Goal: Task Accomplishment & Management: Use online tool/utility

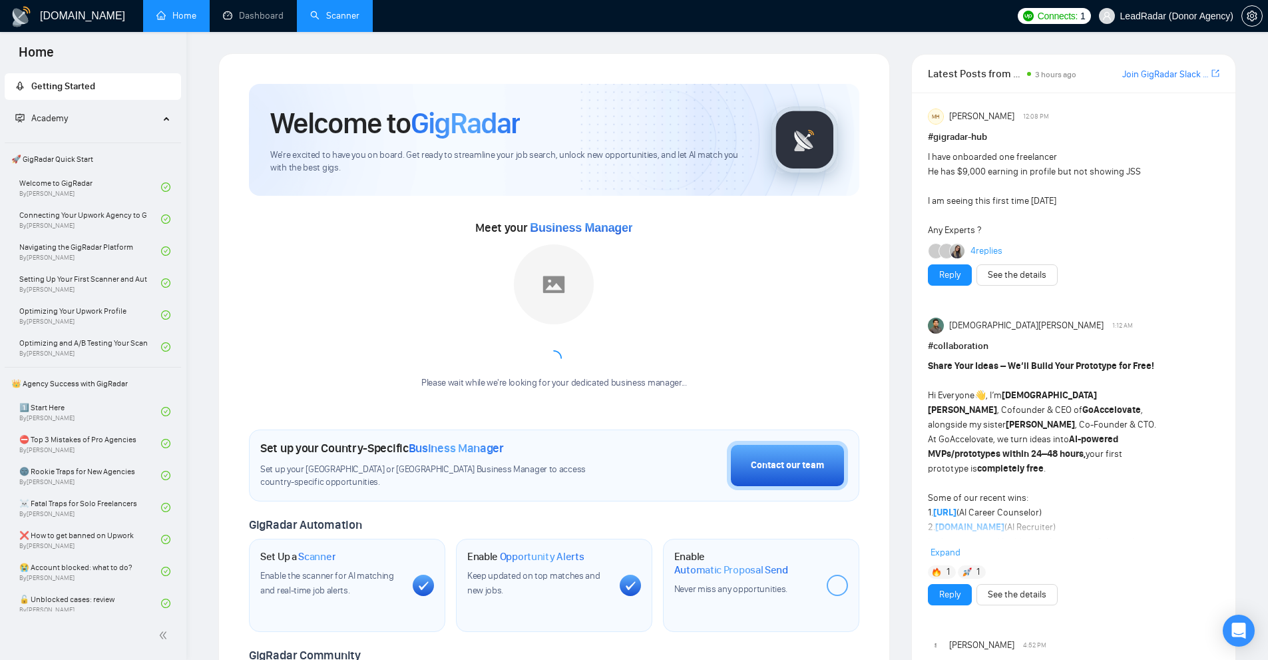
click at [318, 14] on link "Scanner" at bounding box center [334, 15] width 49 height 11
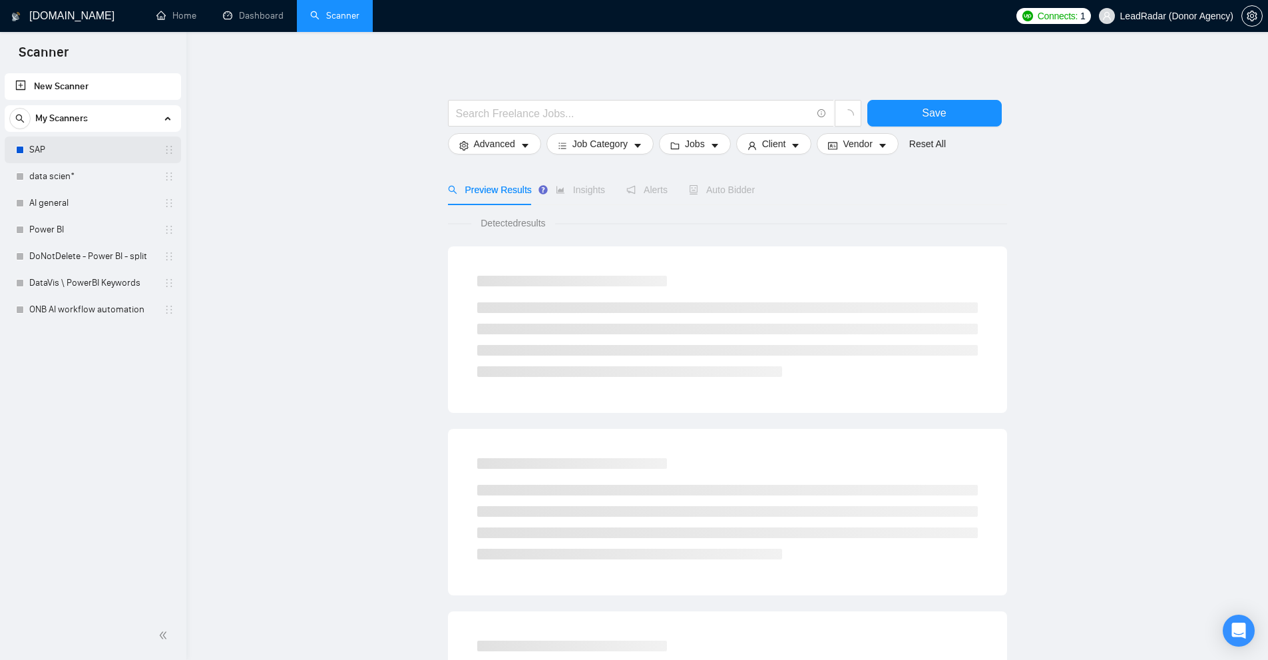
click at [73, 159] on link "SAP" at bounding box center [92, 149] width 126 height 27
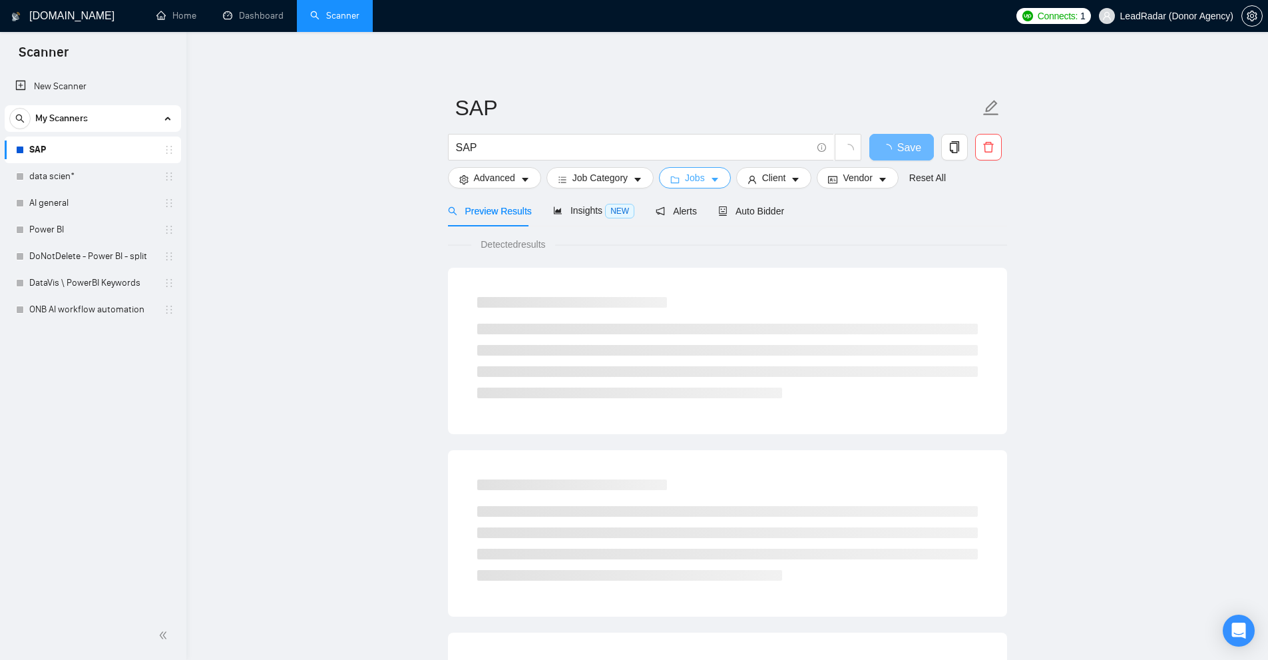
click at [672, 176] on icon "folder" at bounding box center [674, 179] width 9 height 9
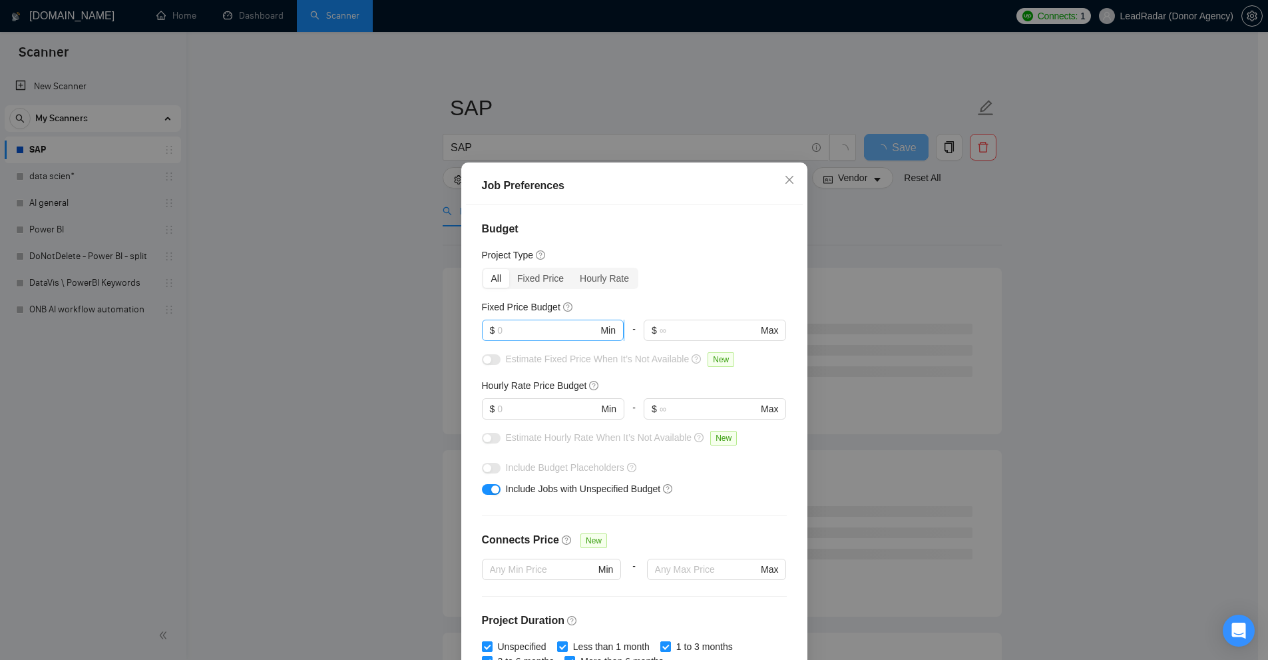
click at [533, 336] on input "text" at bounding box center [547, 330] width 101 height 15
click at [591, 272] on div "Hourly Rate" at bounding box center [604, 278] width 65 height 19
click at [572, 269] on input "Hourly Rate" at bounding box center [572, 269] width 0 height 0
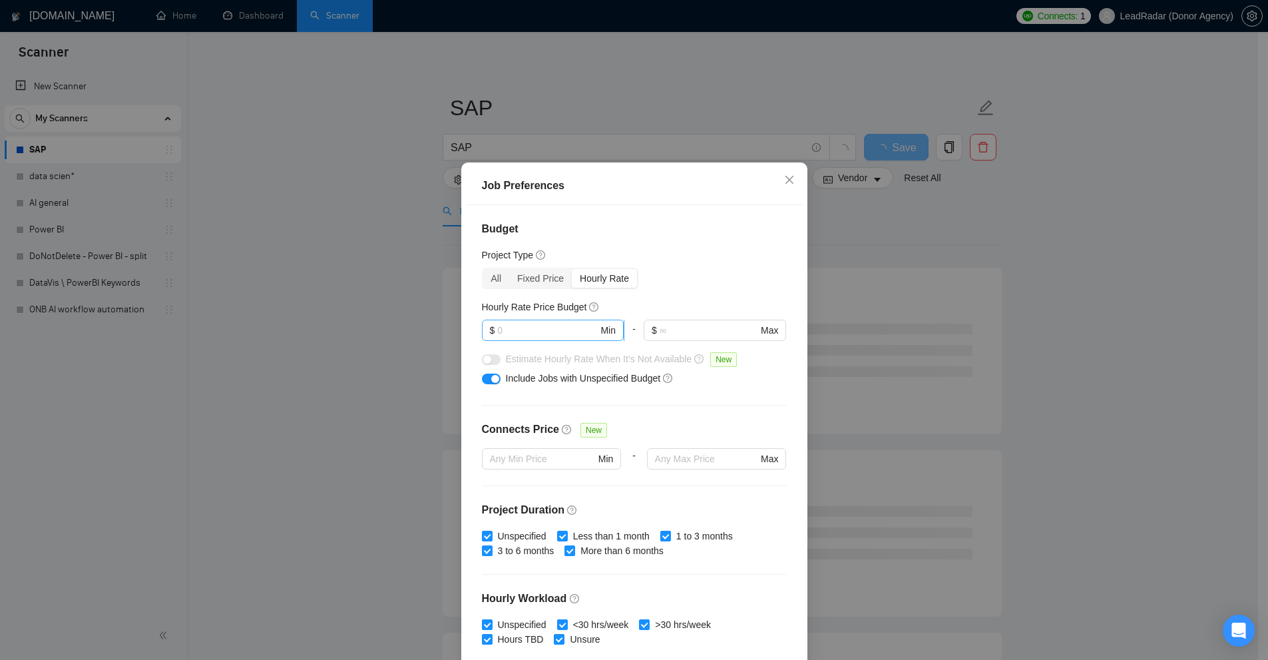
click at [526, 334] on input "text" at bounding box center [547, 330] width 101 height 15
click at [495, 275] on div "All" at bounding box center [496, 278] width 27 height 19
click at [483, 269] on input "All" at bounding box center [483, 269] width 0 height 0
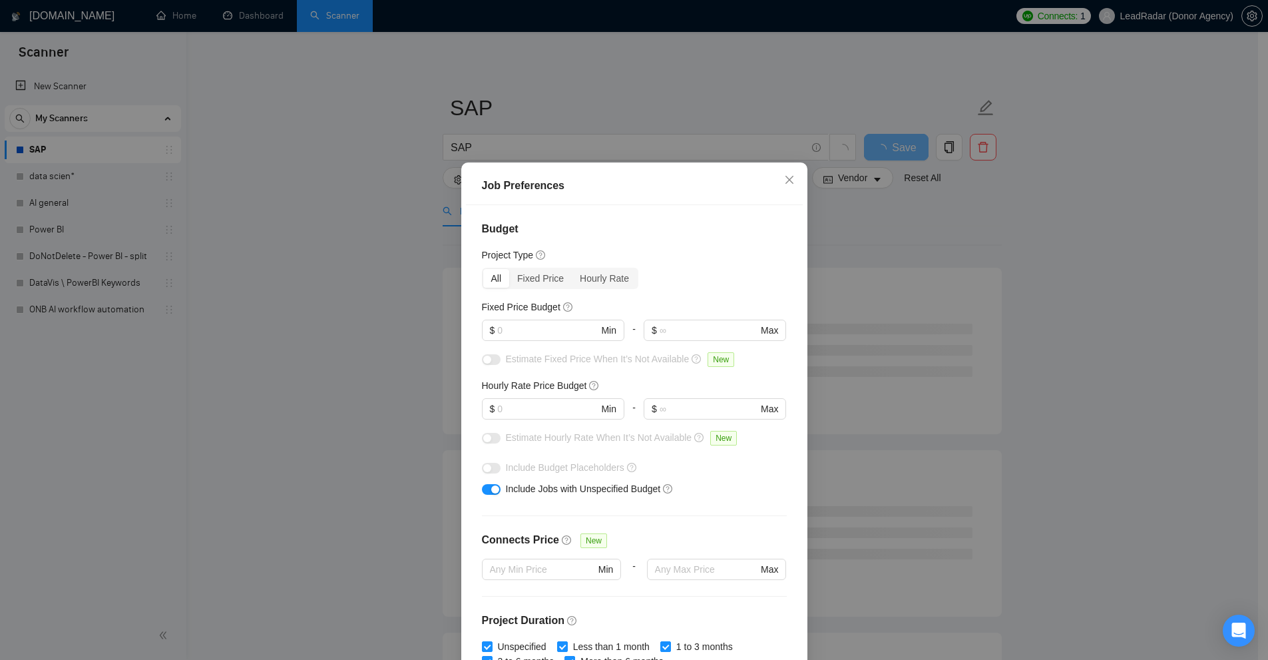
click at [512, 316] on div "Fixed Price Budget $ Min - $ Max" at bounding box center [634, 326] width 305 height 52
click at [507, 330] on input "text" at bounding box center [547, 330] width 101 height 15
type input "222"
click at [549, 264] on div "Budget Project Type All Fixed Price Hourly Rate Fixed Price Budget 222 $ 222 Mi…" at bounding box center [634, 436] width 337 height 462
click at [572, 275] on div "Hourly Rate" at bounding box center [604, 278] width 65 height 19
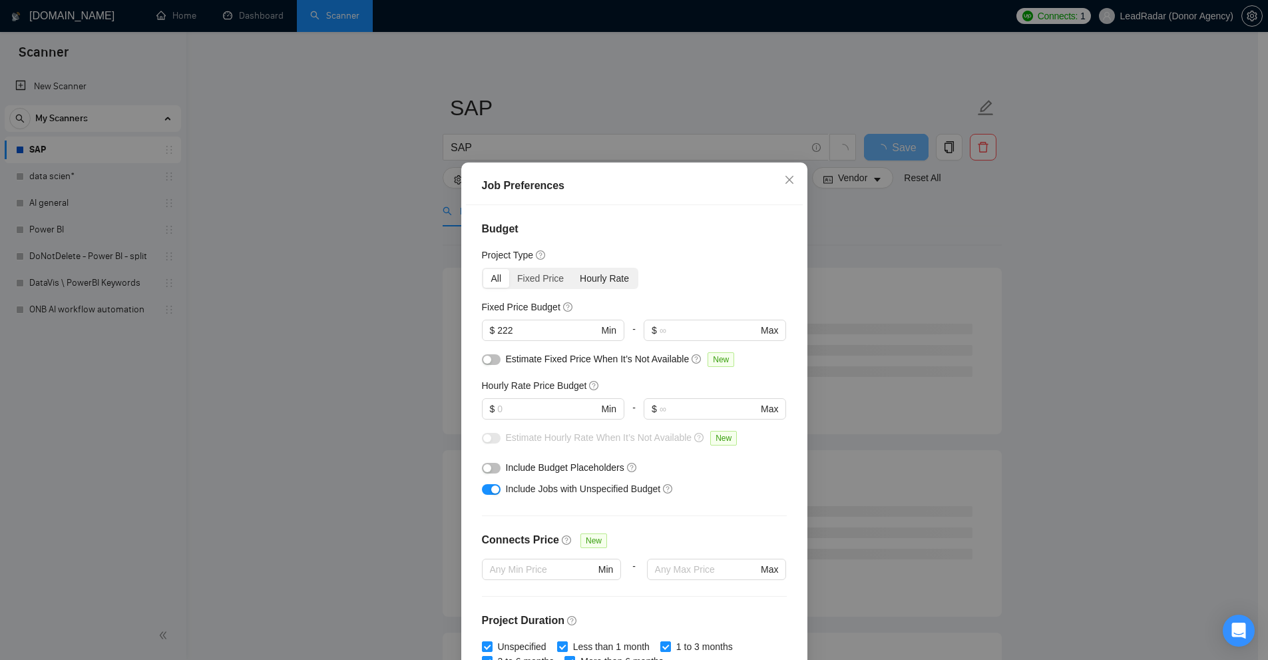
click at [572, 269] on input "Hourly Rate" at bounding box center [572, 269] width 0 height 0
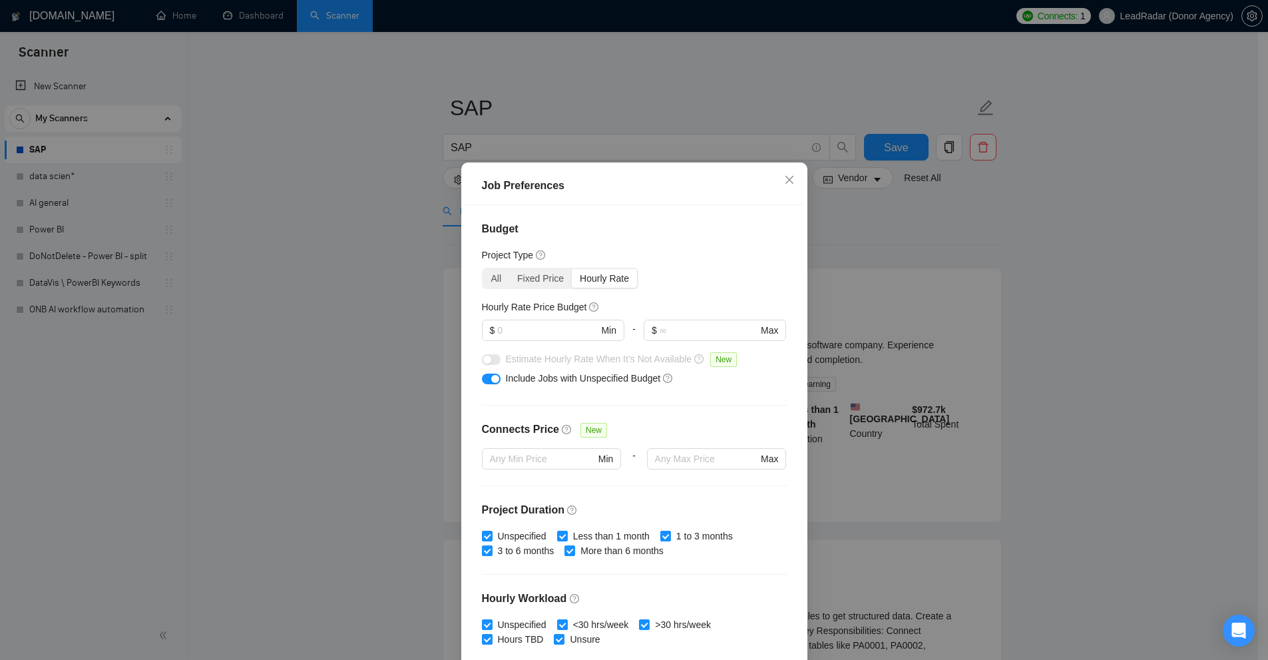
click at [592, 278] on div "Hourly Rate" at bounding box center [604, 278] width 65 height 19
click at [572, 269] on input "Hourly Rate" at bounding box center [572, 269] width 0 height 0
click at [497, 276] on div "All" at bounding box center [496, 278] width 27 height 19
click at [483, 269] on input "All" at bounding box center [483, 269] width 0 height 0
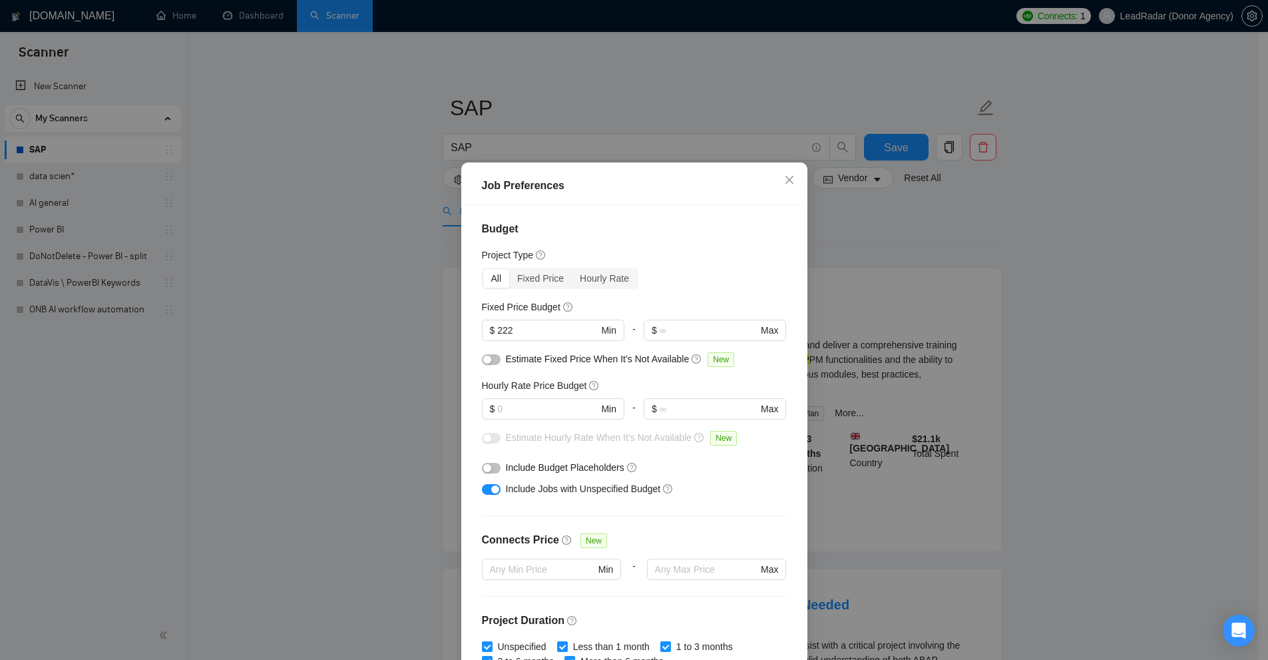
click at [340, 433] on div "Job Preferences Budget Project Type All Fixed Price Hourly Rate Fixed Price Bud…" at bounding box center [634, 330] width 1268 height 660
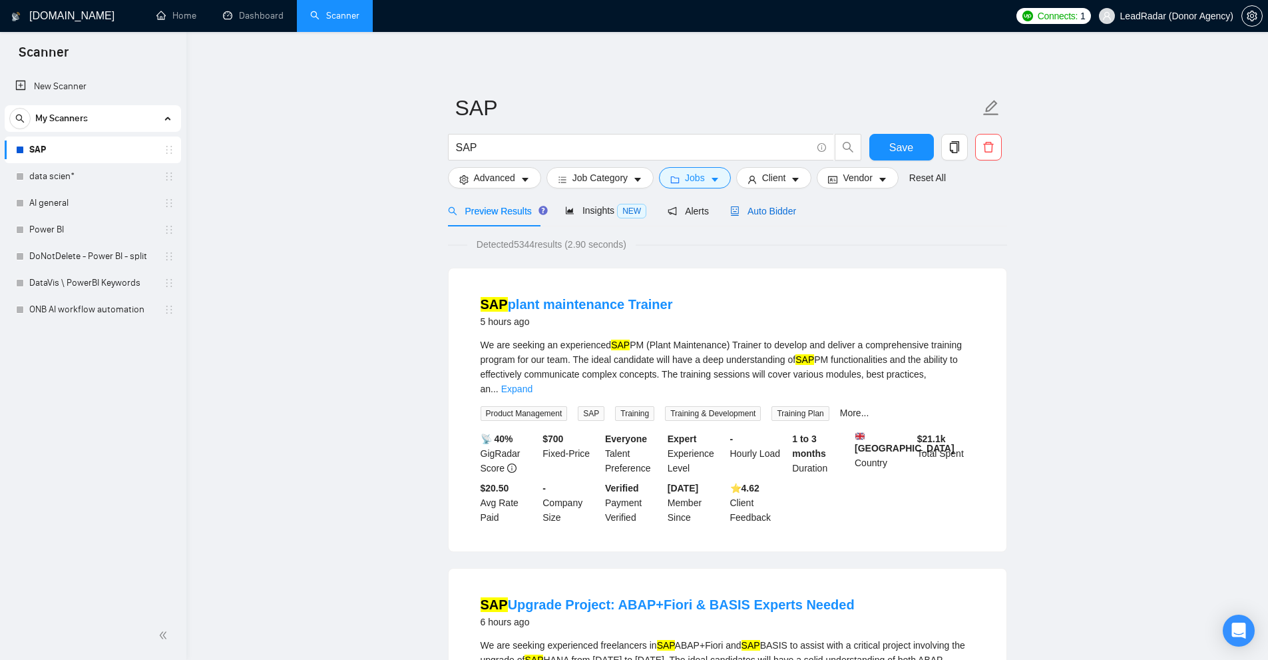
click at [757, 212] on span "Auto Bidder" at bounding box center [763, 211] width 66 height 11
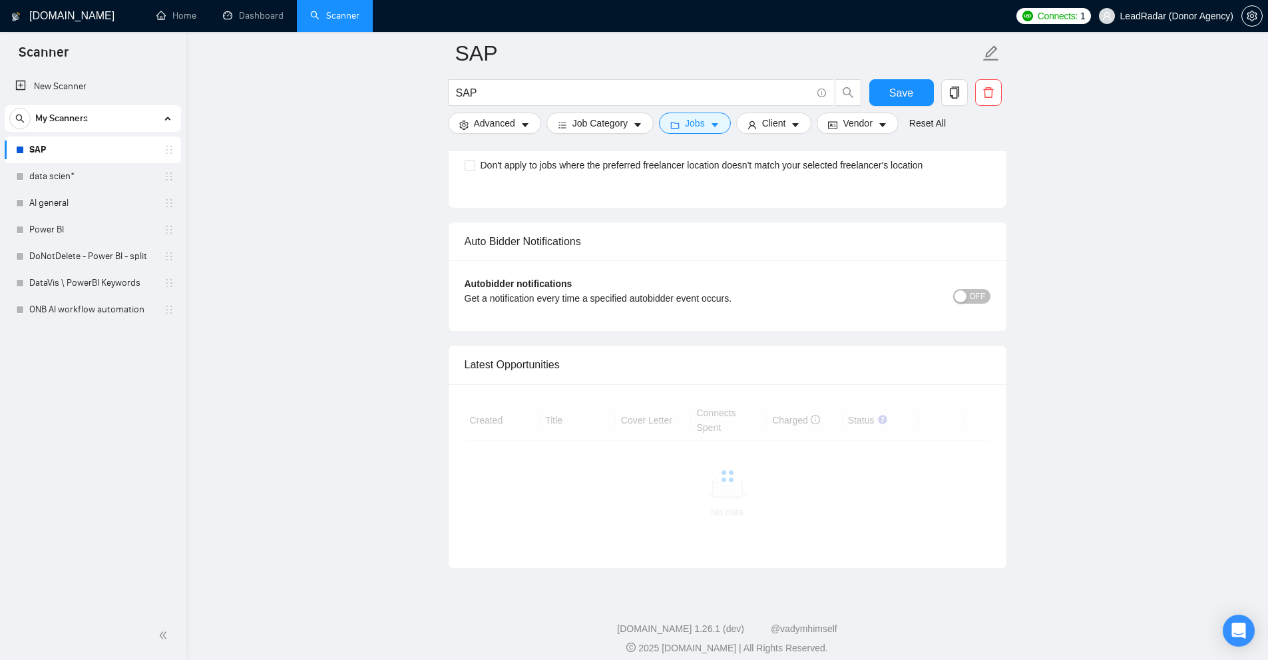
scroll to position [3038, 0]
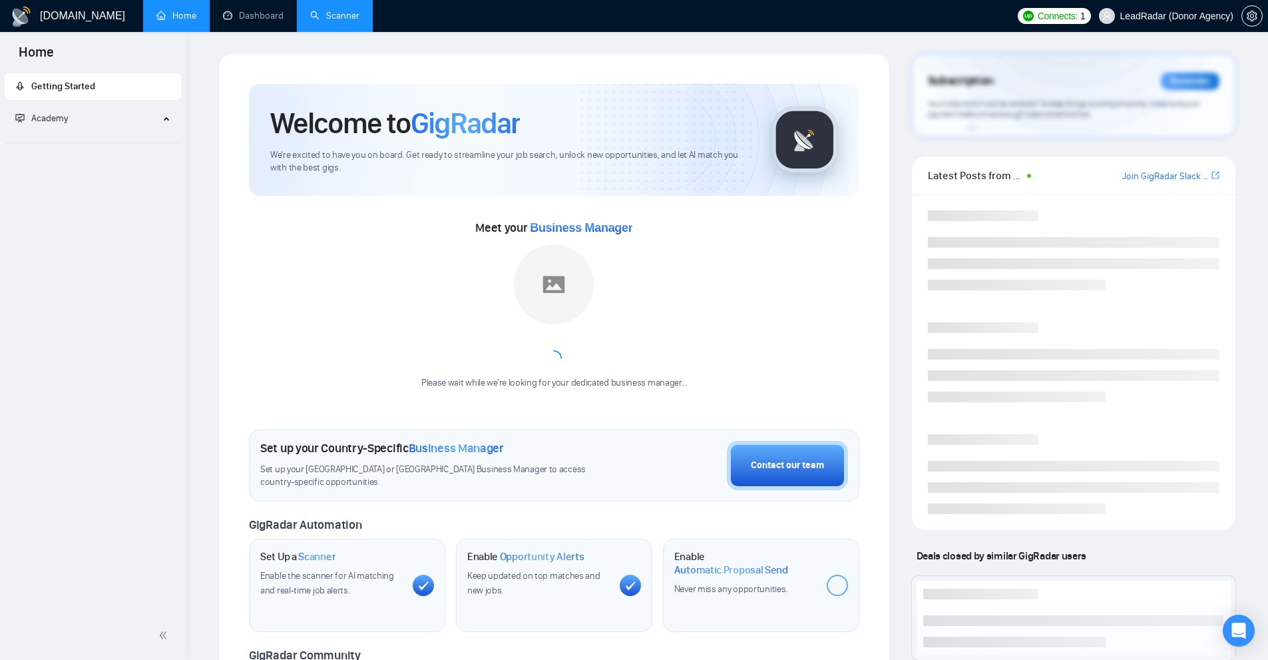
click at [325, 17] on link "Scanner" at bounding box center [334, 15] width 49 height 11
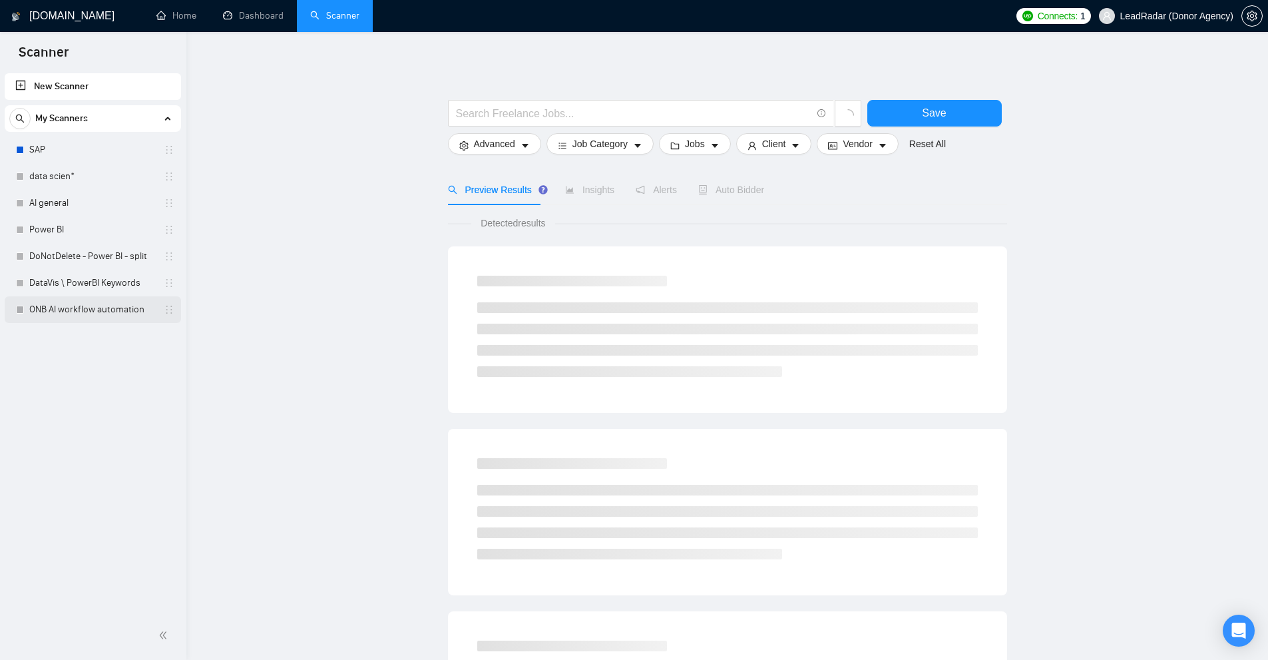
click at [120, 310] on link "ONB AI workflow automation" at bounding box center [92, 309] width 126 height 27
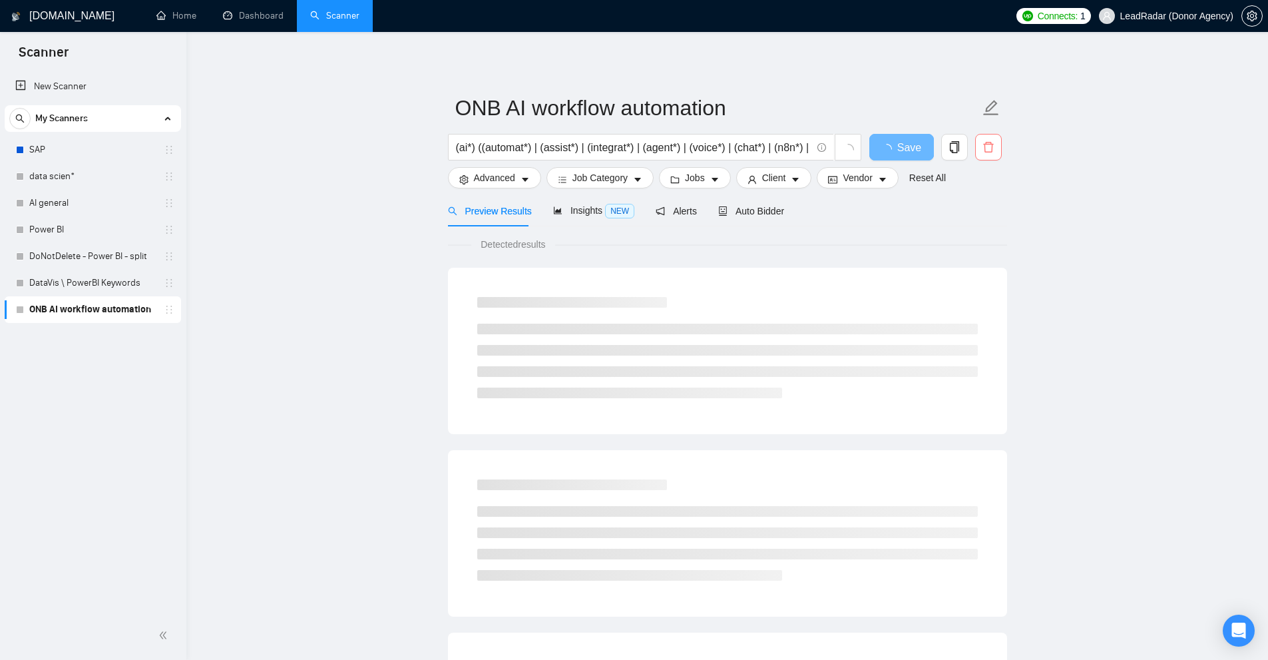
click at [991, 148] on icon "delete" at bounding box center [989, 147] width 12 height 12
click at [982, 208] on span "Yes" at bounding box center [980, 214] width 15 height 15
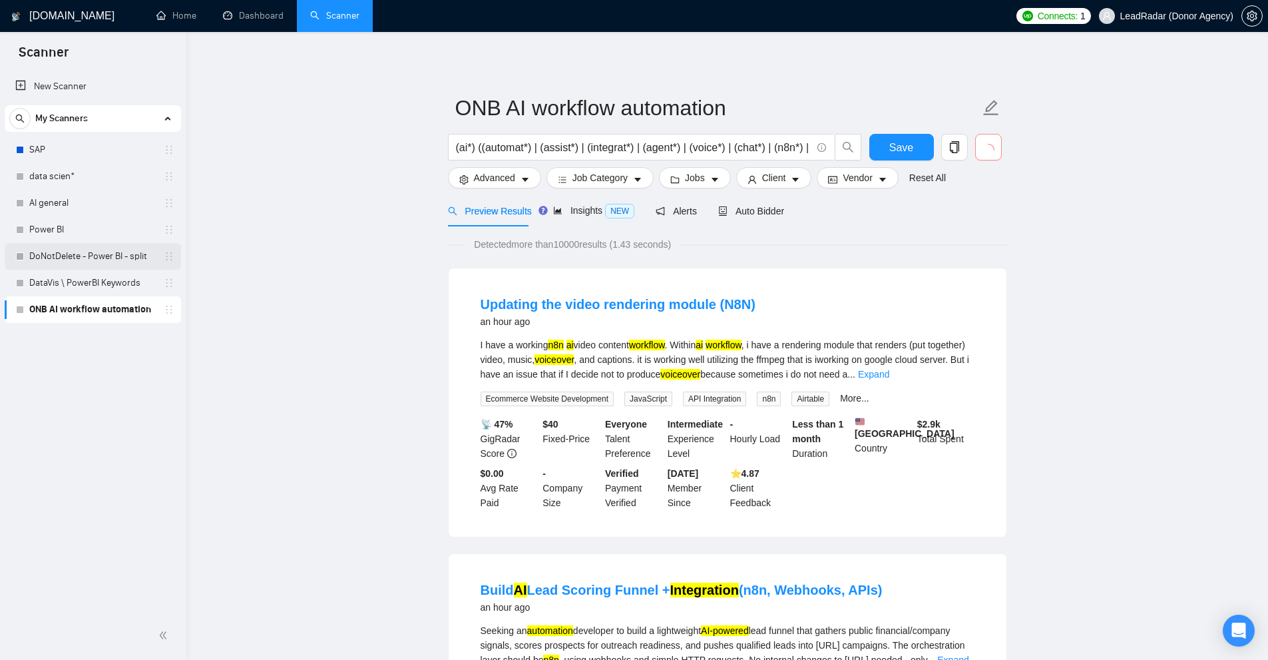
click at [91, 256] on link "DoNotDelete - Power BI - split" at bounding box center [92, 256] width 126 height 27
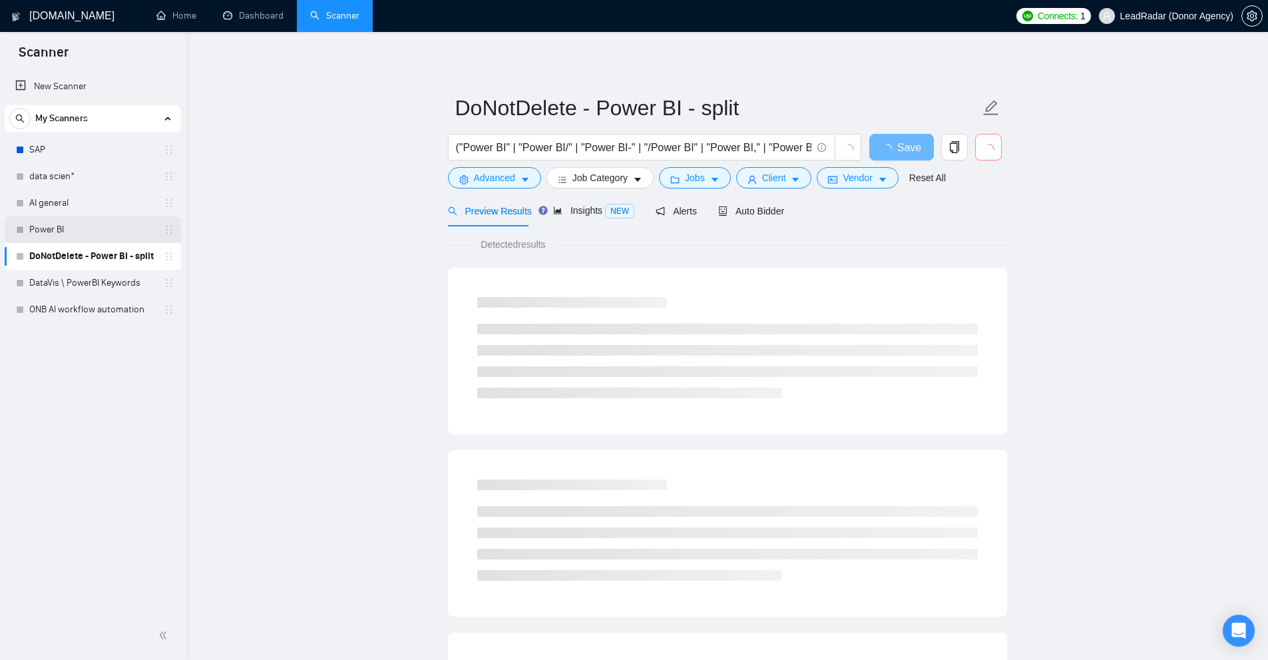
click at [89, 236] on link "Power BI" at bounding box center [92, 229] width 126 height 27
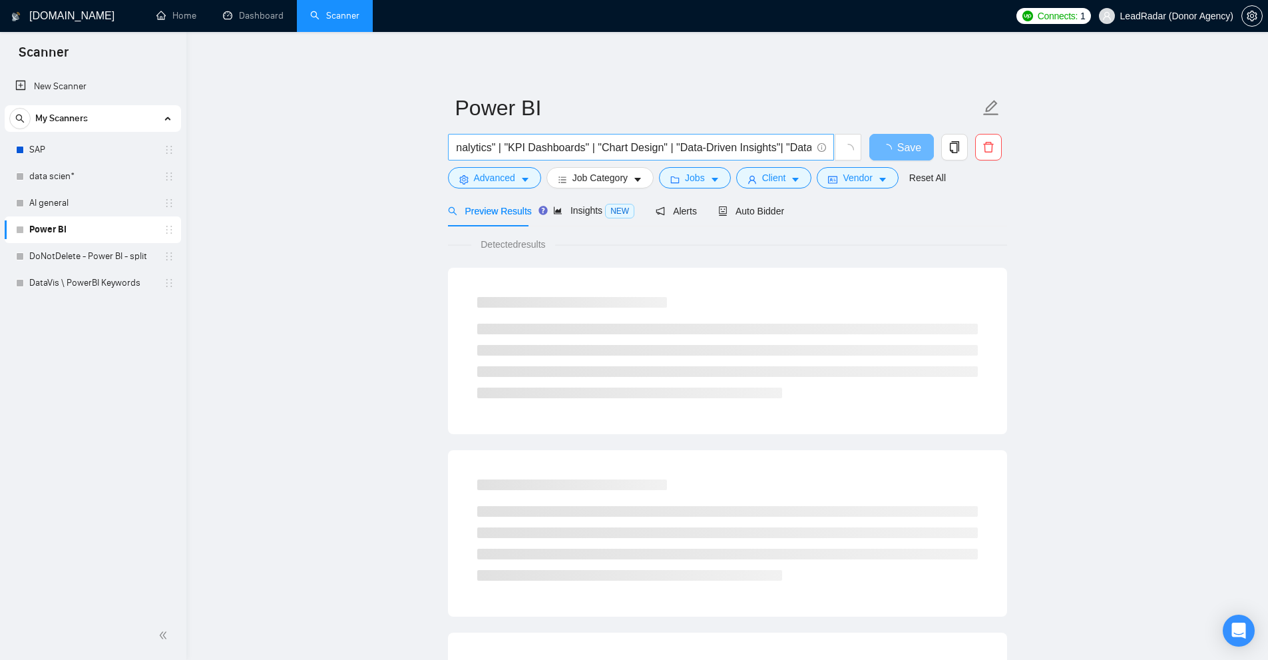
scroll to position [0, 2706]
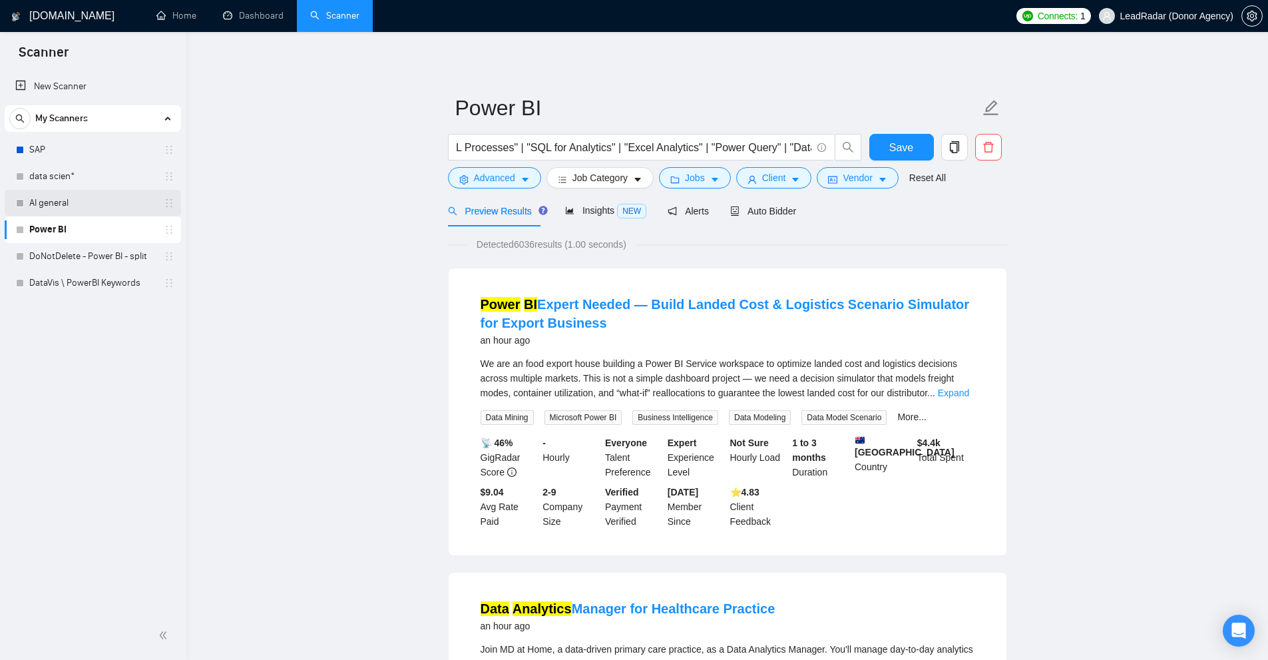
click at [75, 201] on link "AI general" at bounding box center [92, 203] width 126 height 27
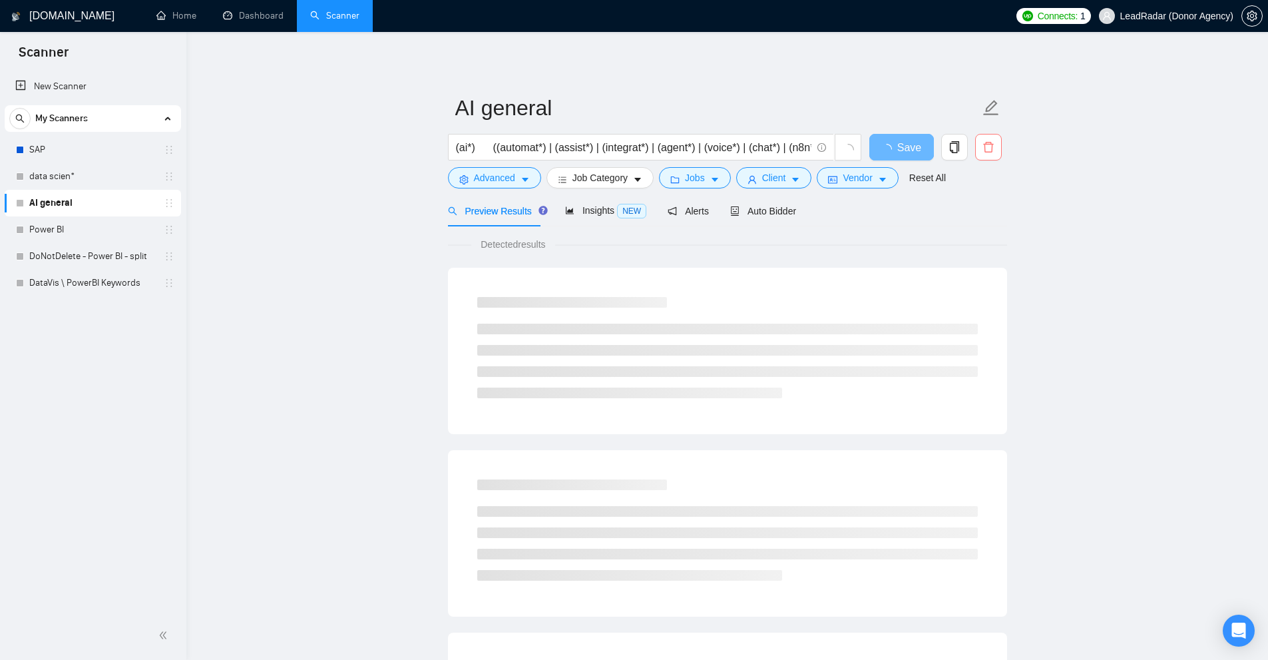
click at [983, 144] on icon "delete" at bounding box center [989, 147] width 12 height 12
click at [983, 209] on span "Yes" at bounding box center [980, 214] width 15 height 15
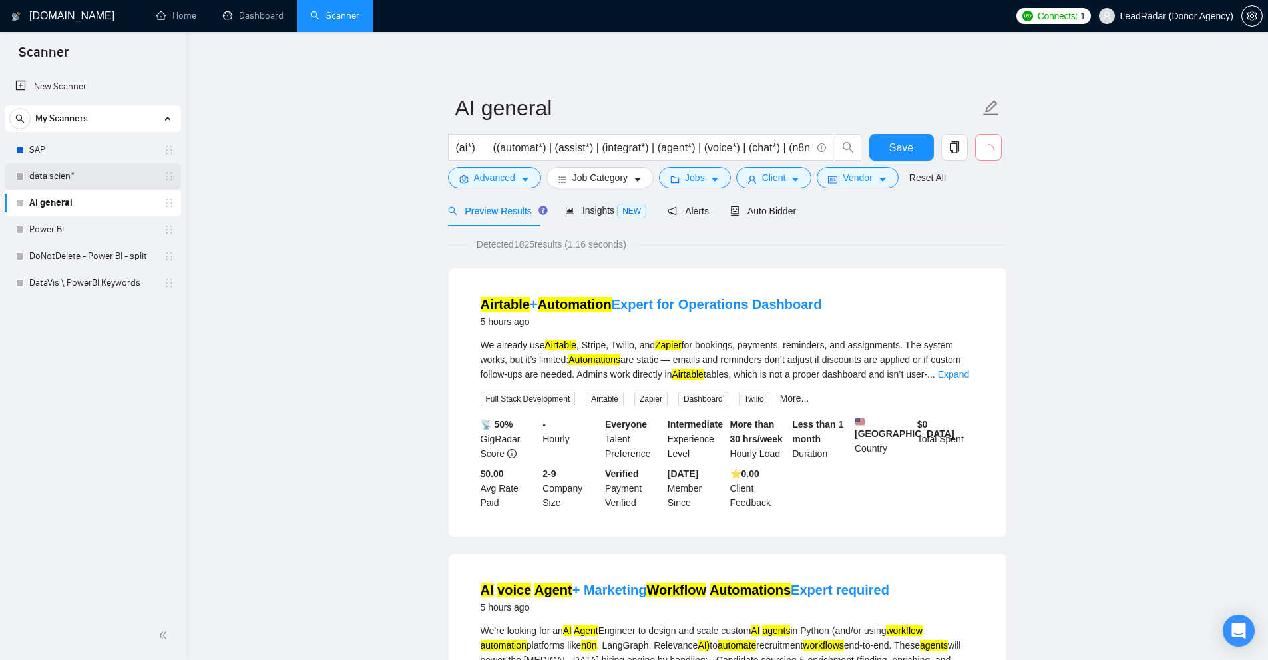
click at [51, 170] on link "data scien*" at bounding box center [92, 176] width 126 height 27
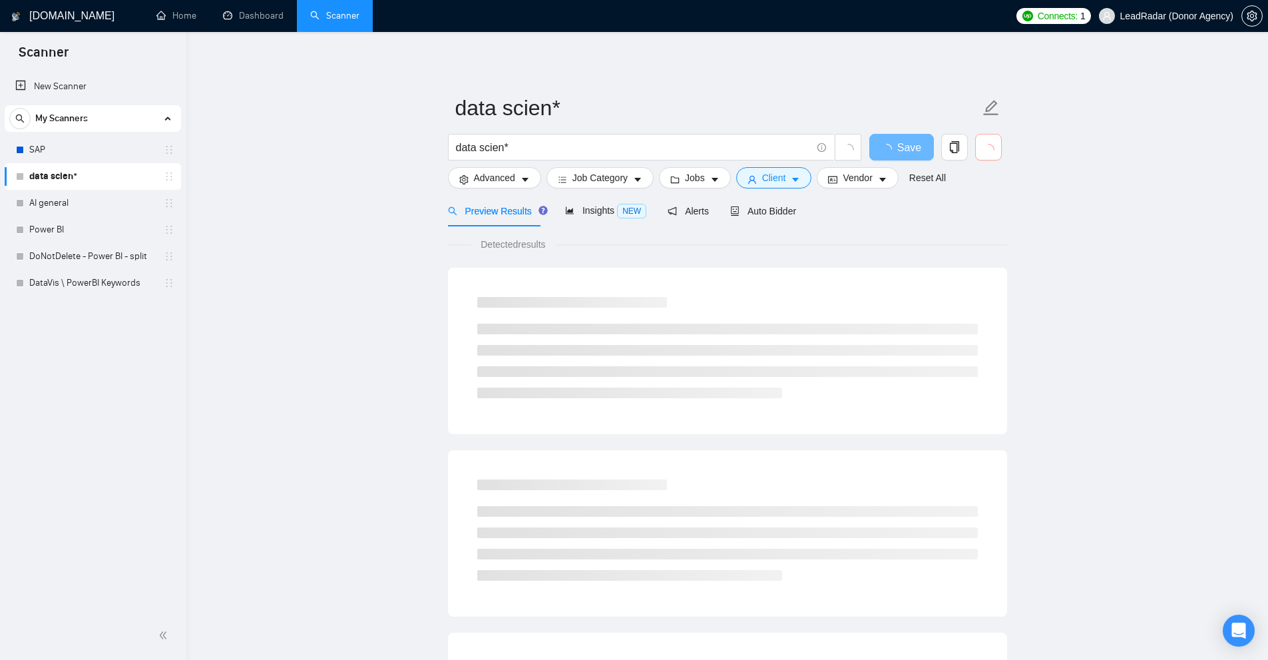
click at [992, 142] on span "button" at bounding box center [989, 147] width 12 height 19
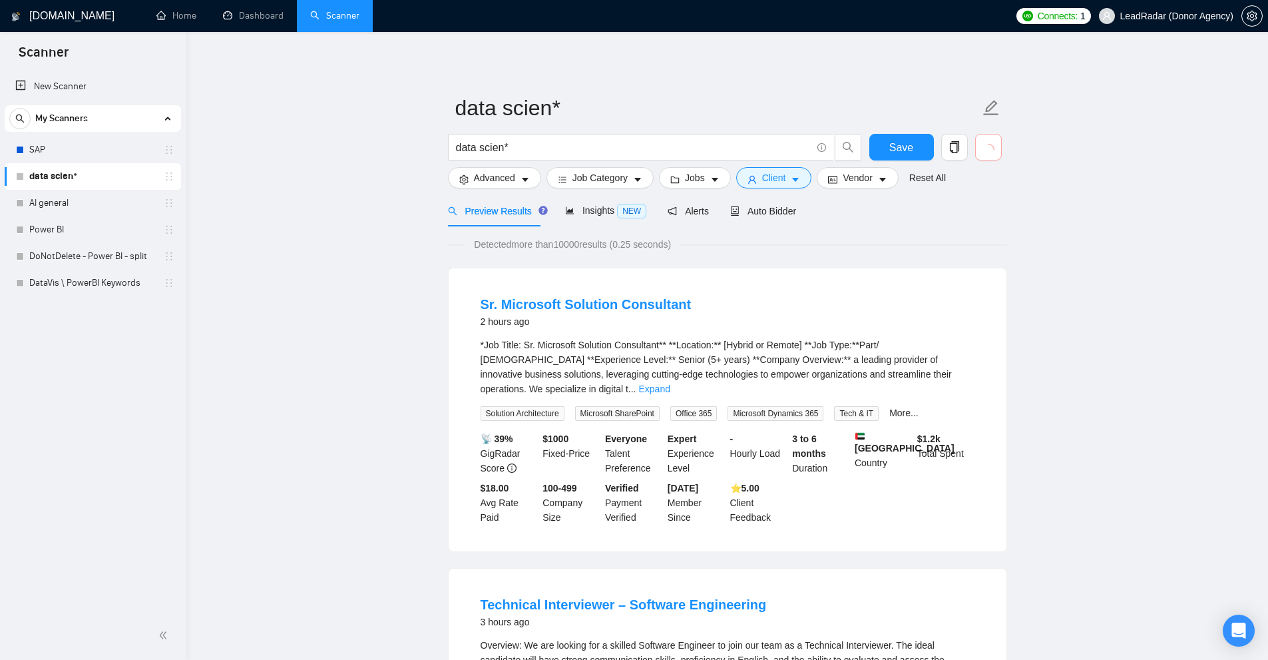
click at [992, 142] on span "button" at bounding box center [989, 147] width 12 height 19
click at [989, 146] on icon "delete" at bounding box center [989, 147] width 12 height 12
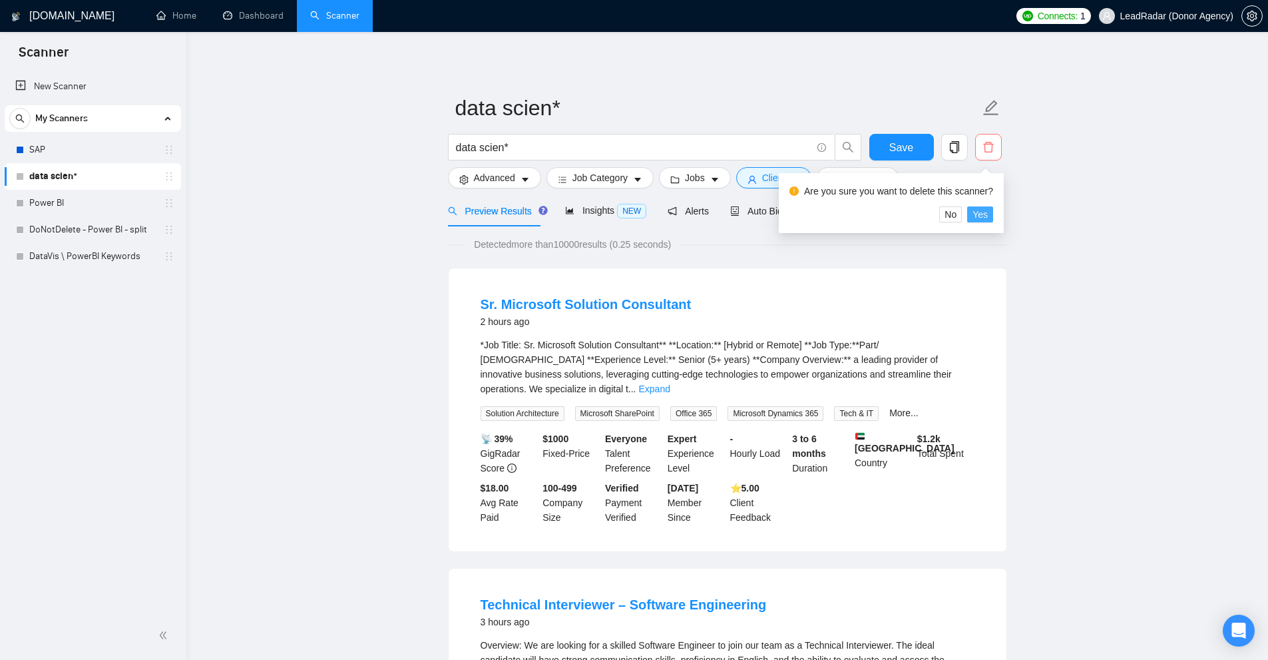
click at [975, 214] on span "Yes" at bounding box center [980, 214] width 15 height 15
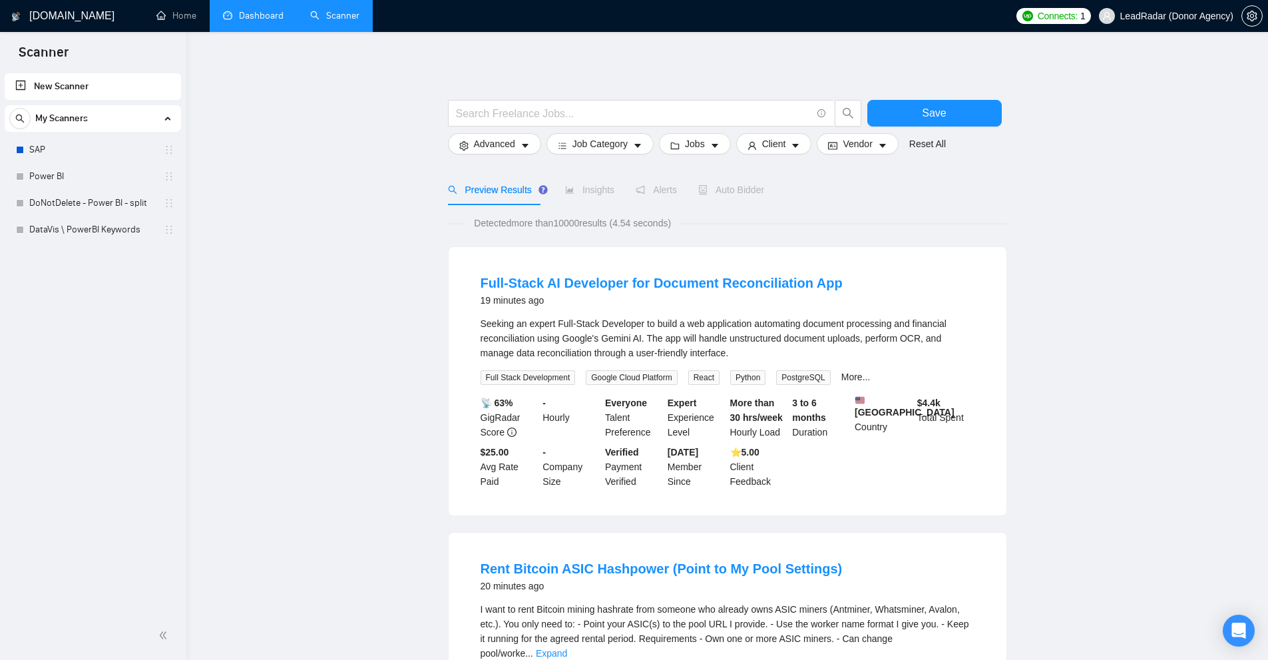
click at [267, 13] on link "Dashboard" at bounding box center [253, 15] width 61 height 11
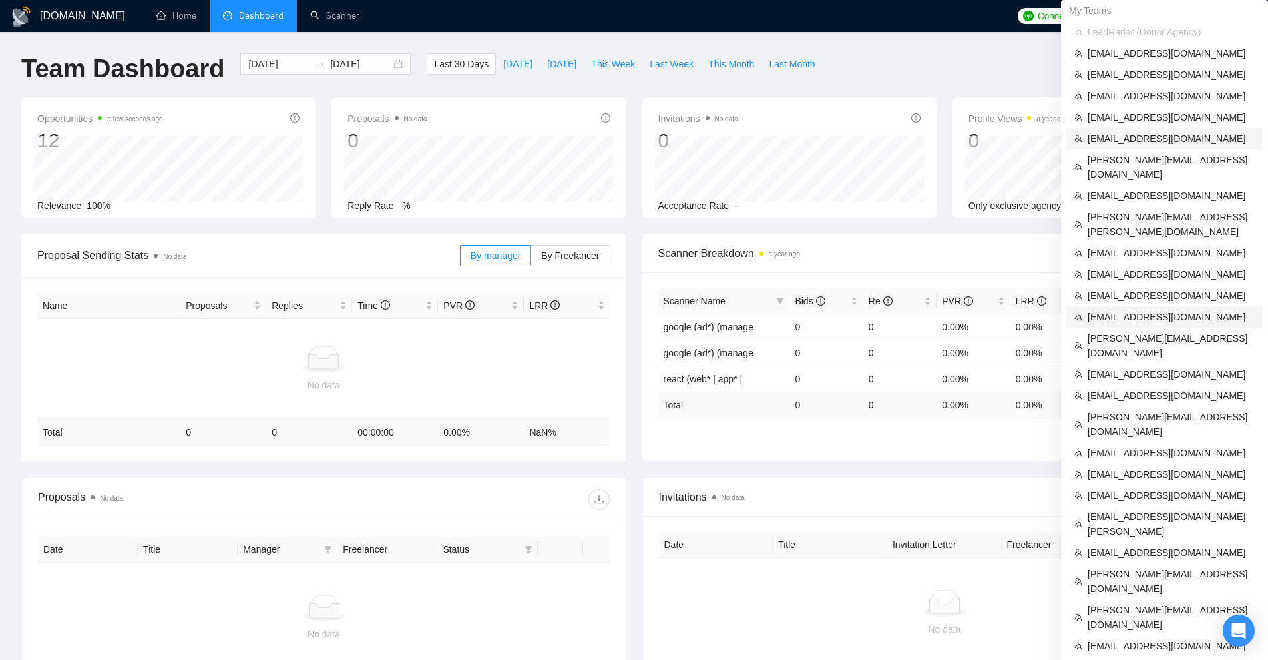
scroll to position [67, 0]
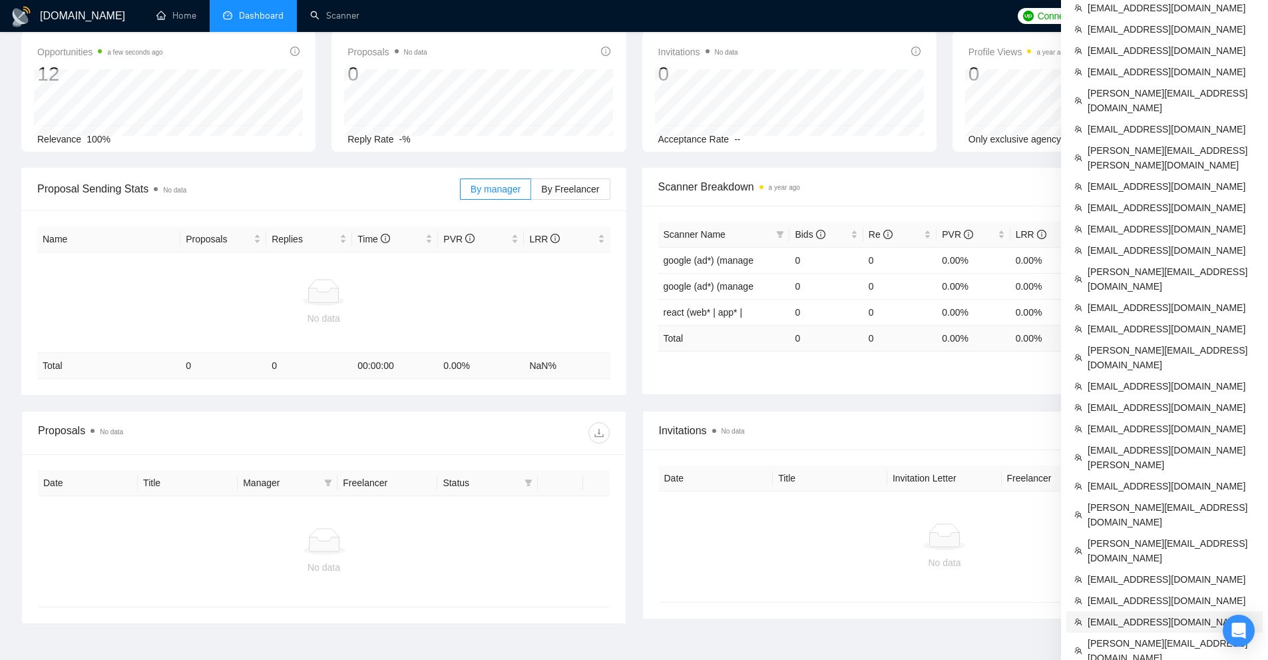
click at [1105, 614] on span "[EMAIL_ADDRESS][DOMAIN_NAME]" at bounding box center [1171, 621] width 167 height 15
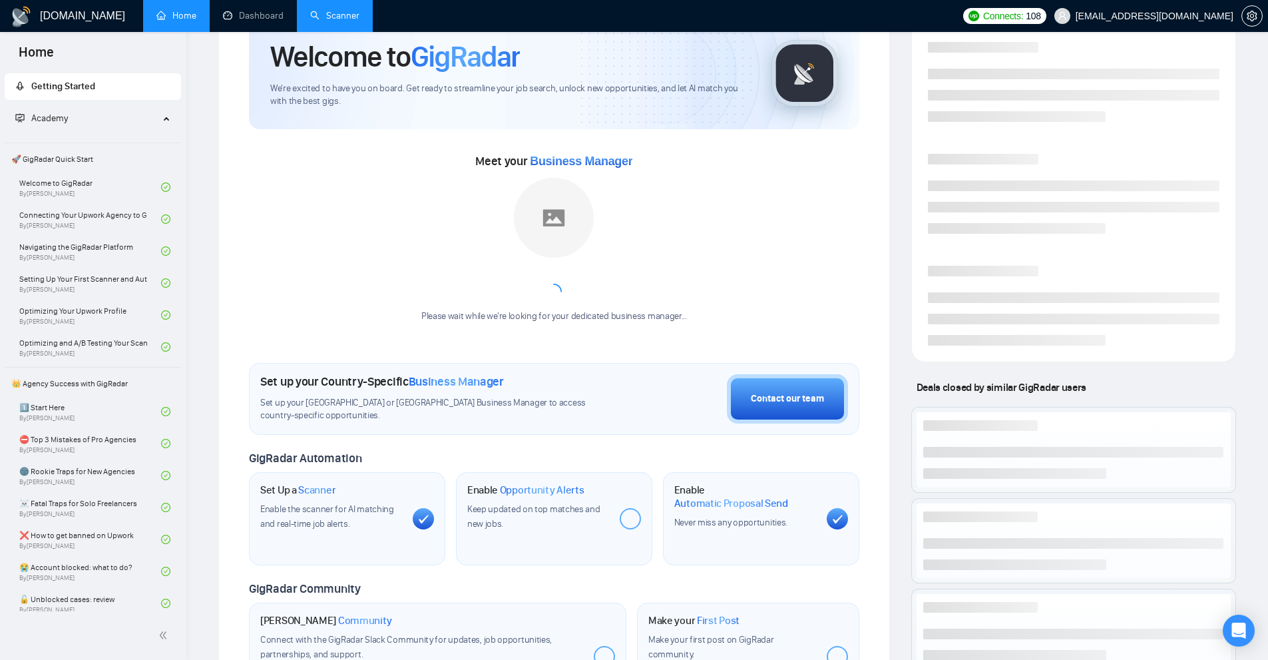
click at [341, 10] on link "Scanner" at bounding box center [334, 15] width 49 height 11
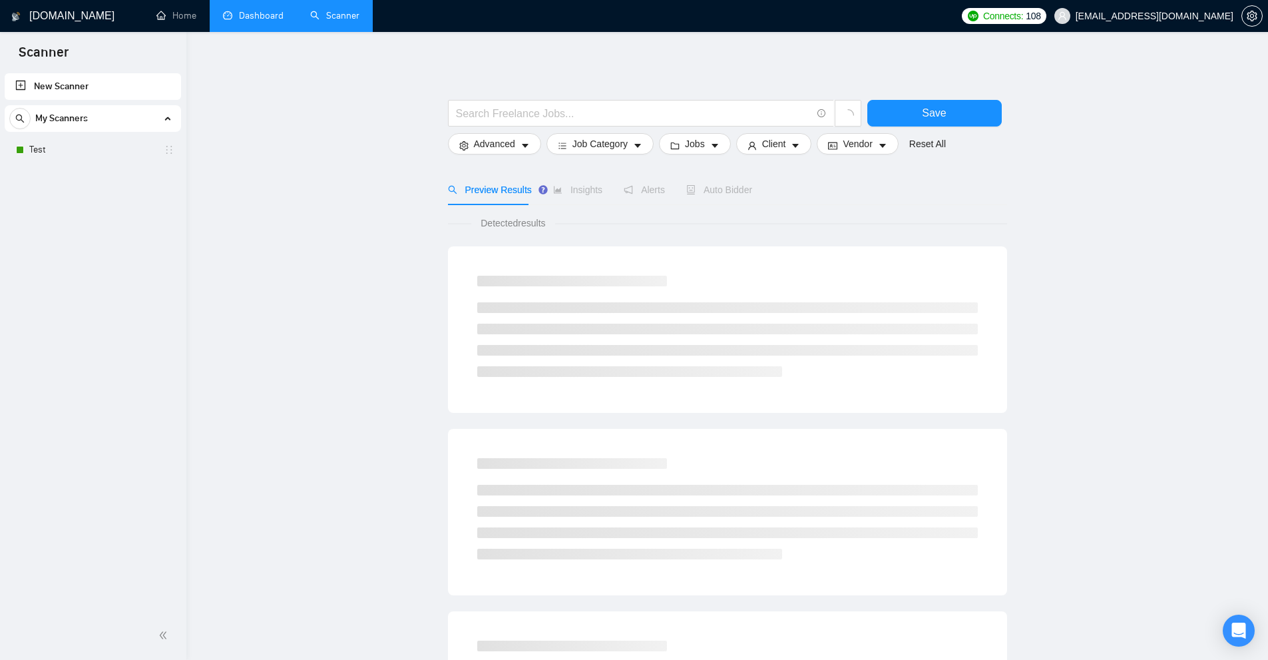
click at [254, 31] on li "Dashboard" at bounding box center [253, 16] width 87 height 32
click at [258, 17] on link "Dashboard" at bounding box center [253, 15] width 61 height 11
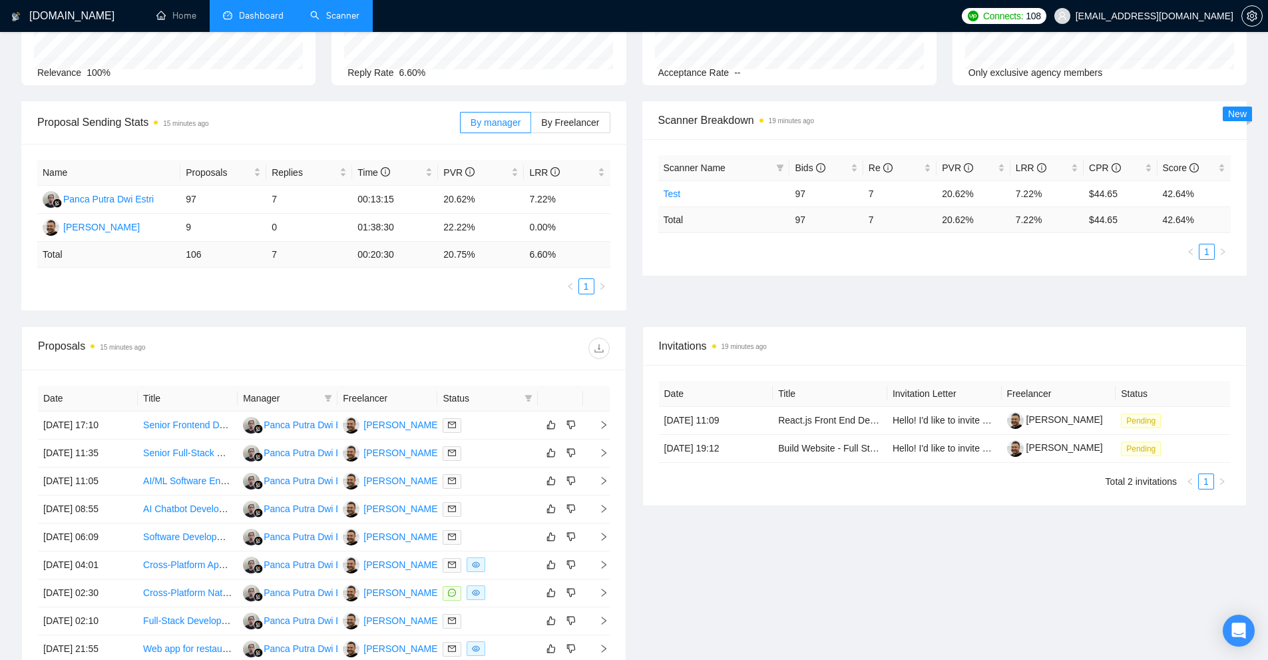
scroll to position [326, 0]
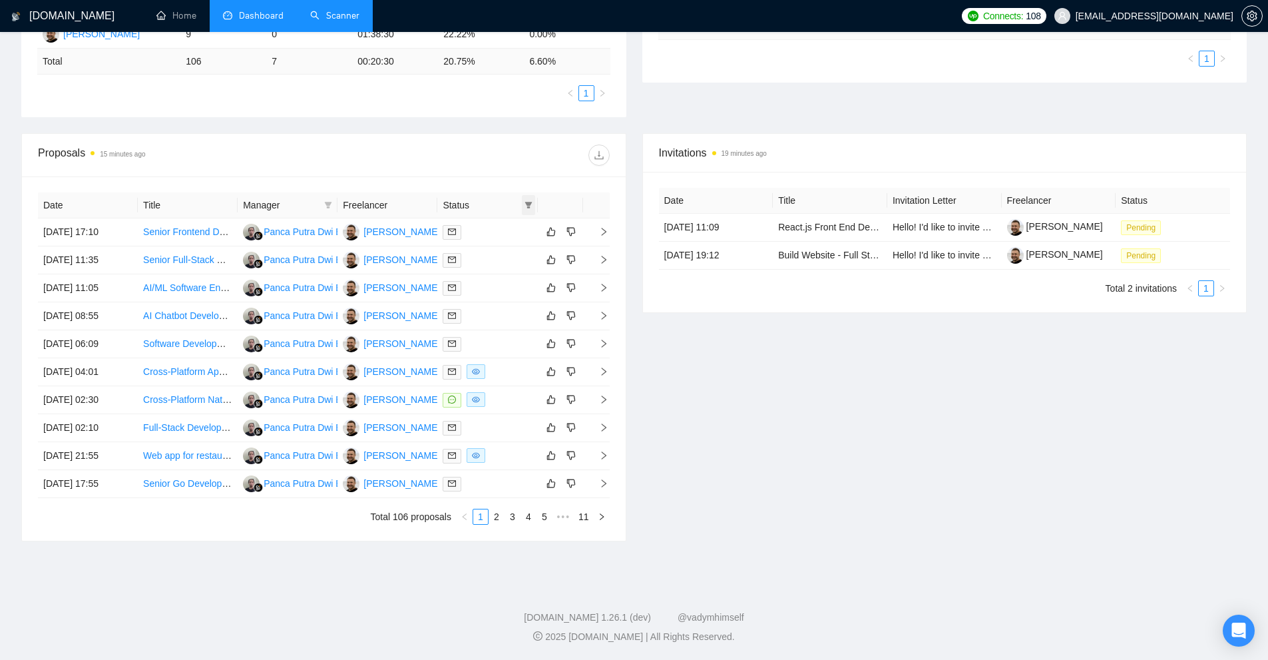
click at [527, 202] on icon "filter" at bounding box center [528, 205] width 7 height 7
click at [507, 228] on span "Chat" at bounding box center [495, 230] width 64 height 15
click at [682, 525] on div "Invitations 19 minutes ago Date Title Invitation Letter Freelancer Status 26 Se…" at bounding box center [944, 337] width 621 height 408
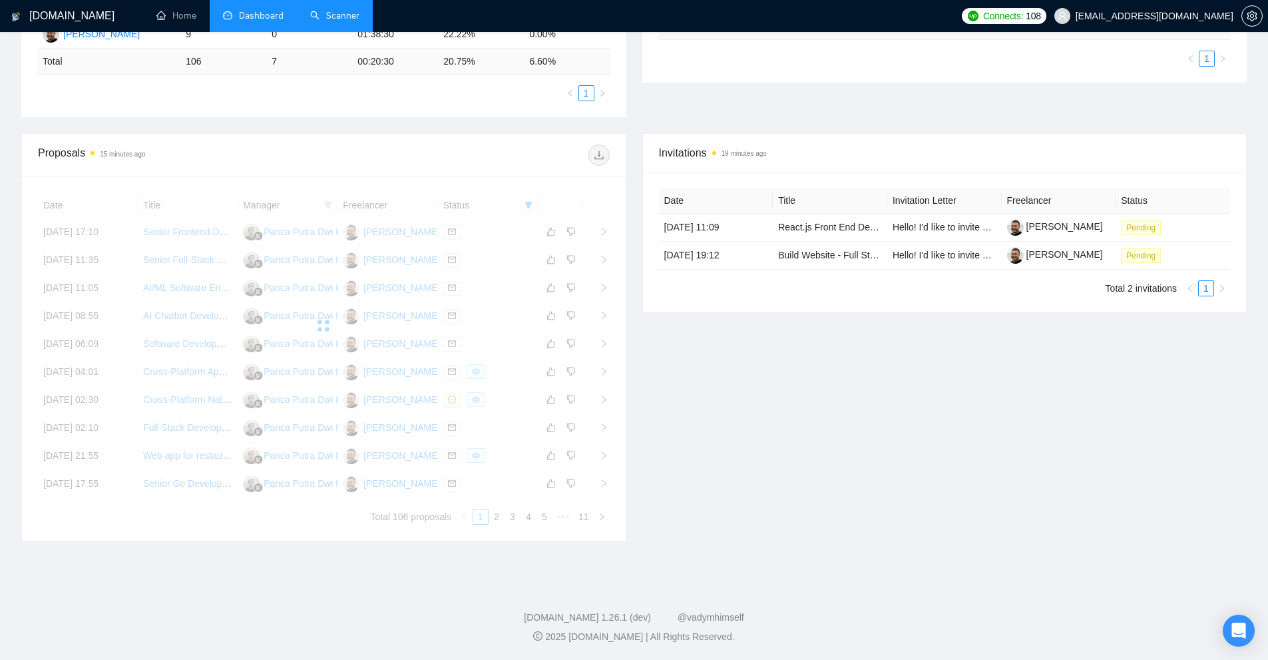
click at [593, 516] on div "Date Title Manager Freelancer Status 26 Sep, 2025 17:10 Senior Frontend Develop…" at bounding box center [324, 358] width 572 height 332
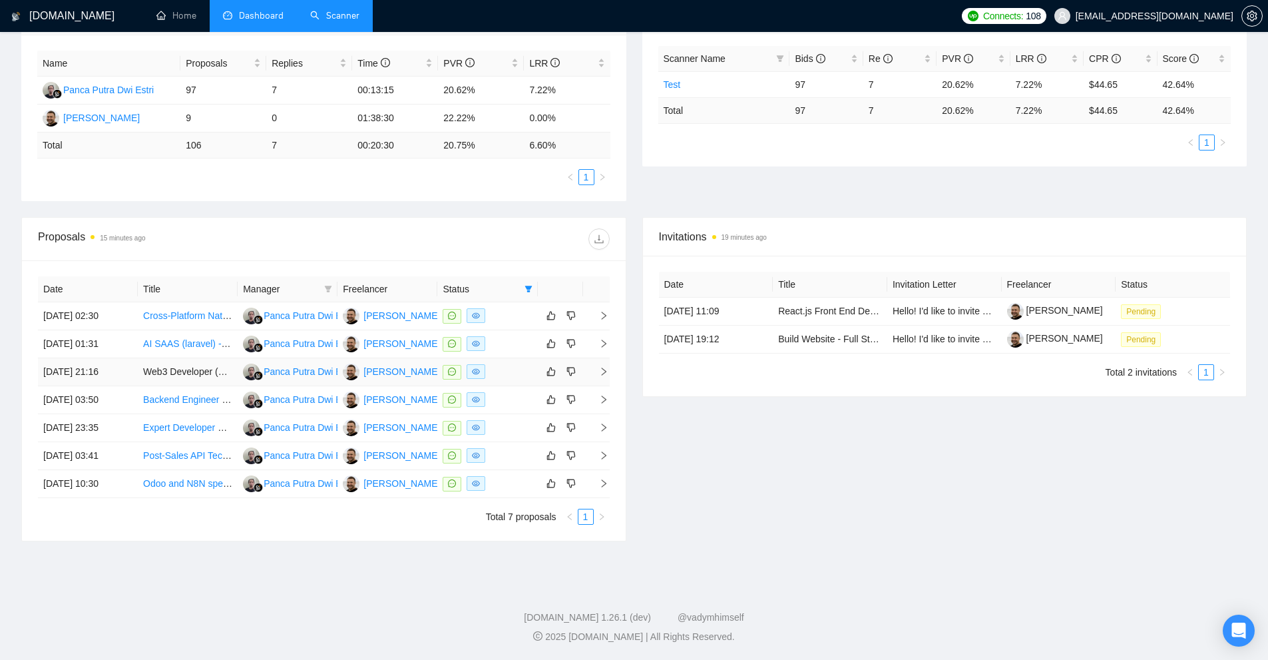
scroll to position [242, 0]
click at [527, 289] on icon "filter" at bounding box center [528, 289] width 7 height 7
click at [509, 322] on li "Chat" at bounding box center [495, 314] width 80 height 21
click at [512, 362] on span "OK" at bounding box center [517, 362] width 13 height 15
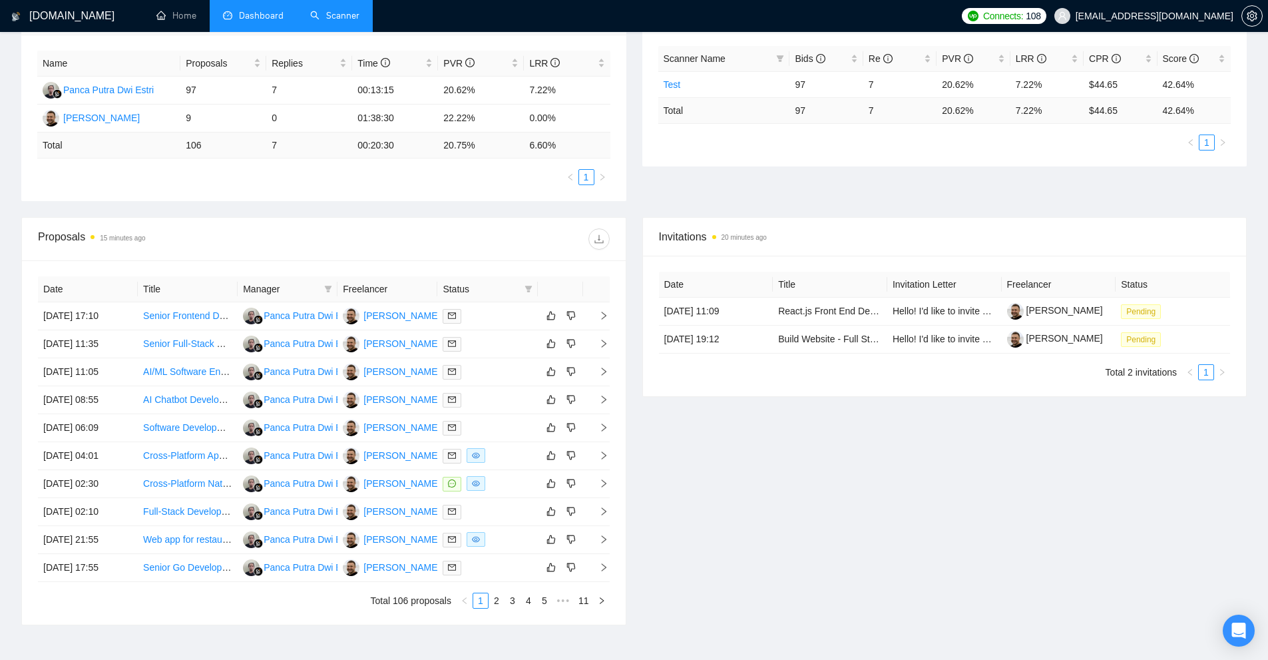
scroll to position [326, 0]
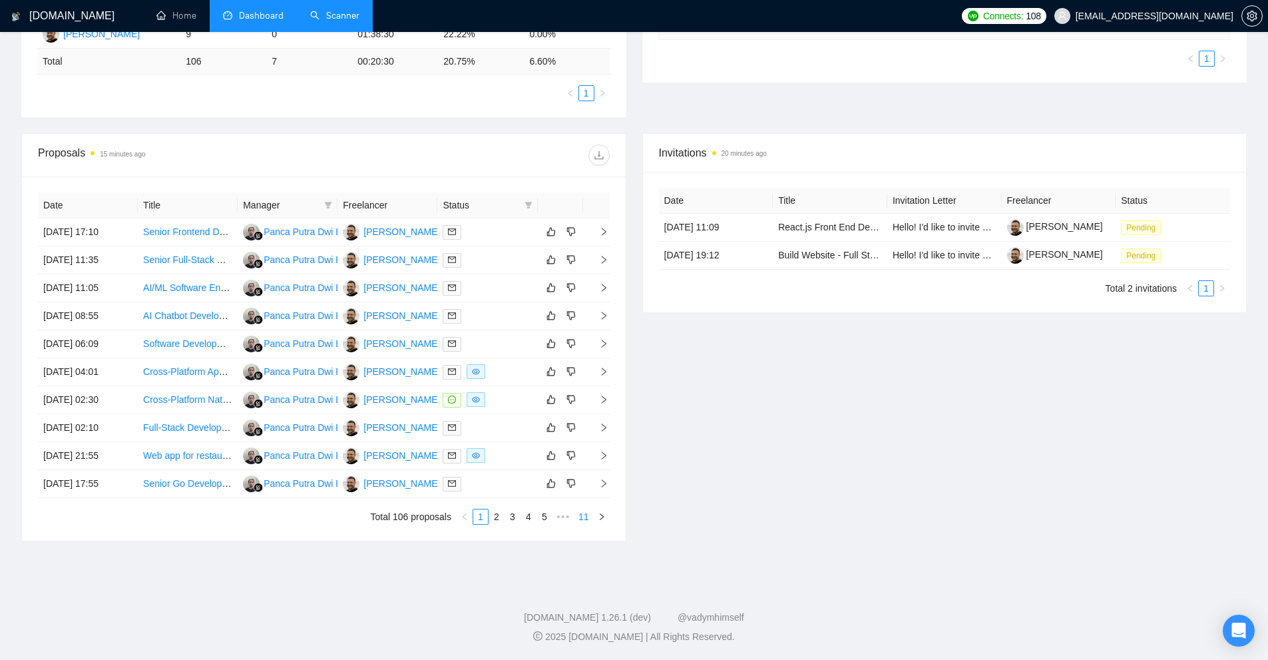
click at [585, 519] on link "11" at bounding box center [584, 516] width 19 height 15
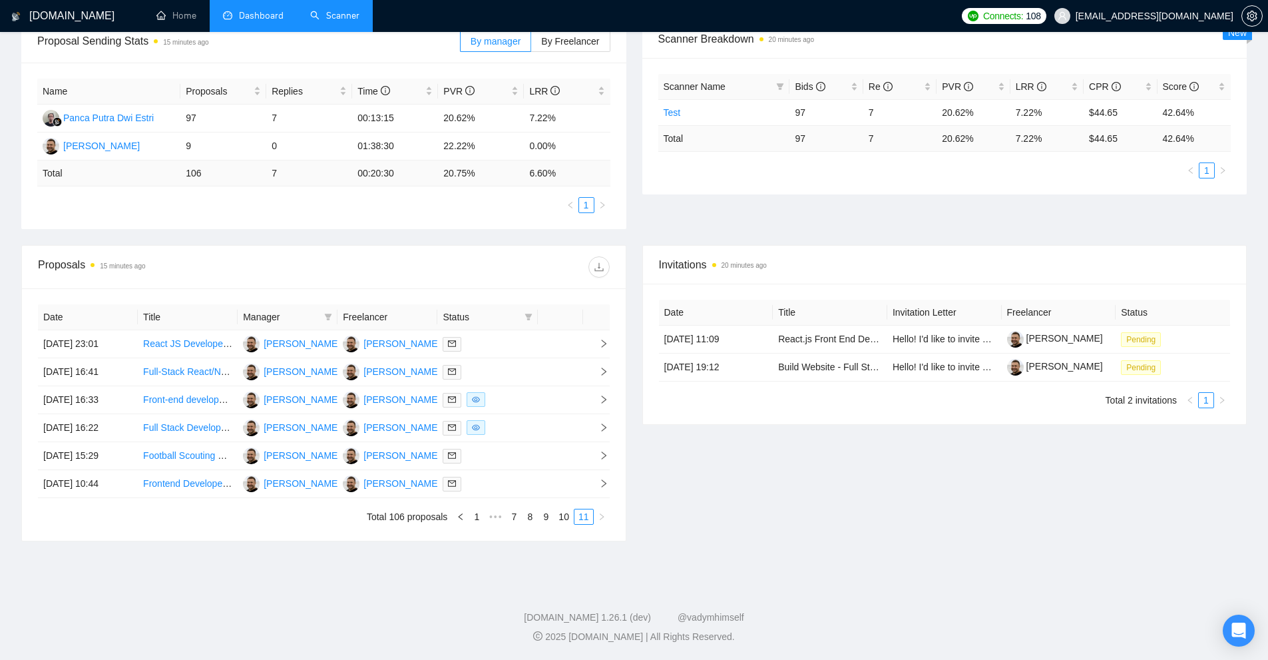
scroll to position [214, 0]
drag, startPoint x: 44, startPoint y: 484, endPoint x: 114, endPoint y: 503, distance: 72.3
click at [114, 503] on div "Date Title Manager Freelancer Status 28 Aug, 2025 23:01 React JS Developer for …" at bounding box center [324, 414] width 572 height 220
click at [159, 521] on ul "Total 106 proposals 1 ••• 7 8 9 10 11" at bounding box center [324, 517] width 572 height 16
click at [525, 310] on span at bounding box center [528, 317] width 13 height 20
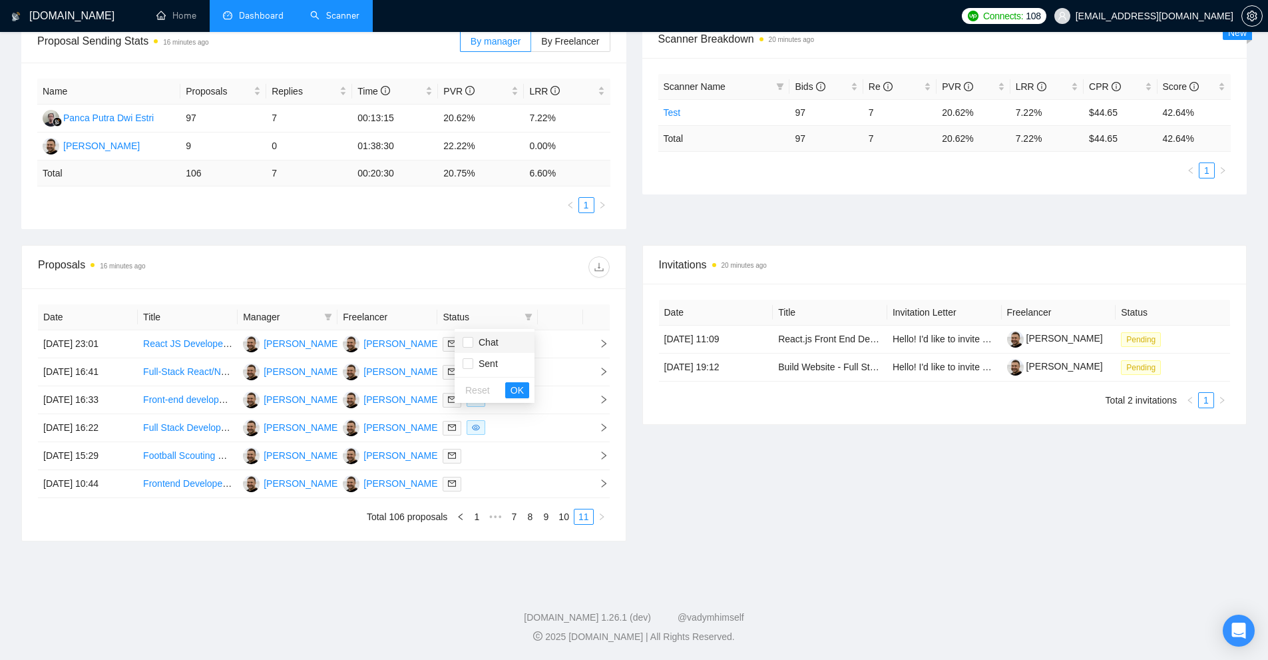
click at [504, 346] on span "Chat" at bounding box center [495, 342] width 64 height 15
checkbox input "true"
click at [515, 389] on span "OK" at bounding box center [517, 390] width 13 height 15
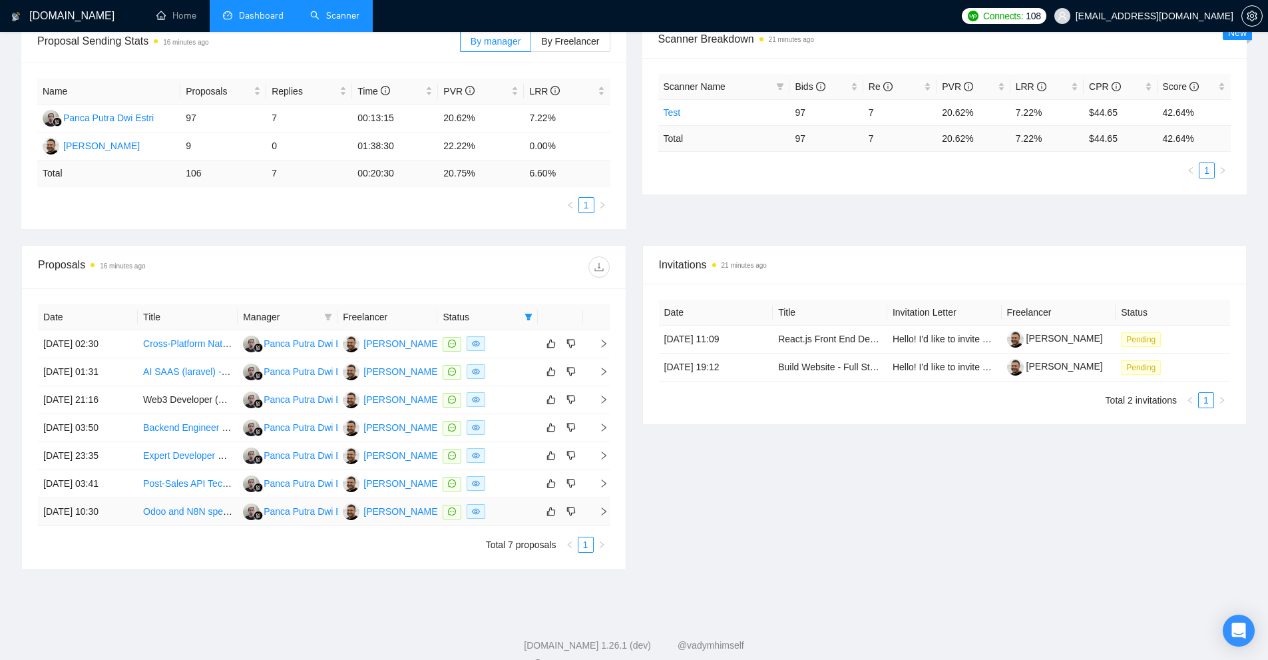
click at [521, 503] on td at bounding box center [487, 512] width 100 height 28
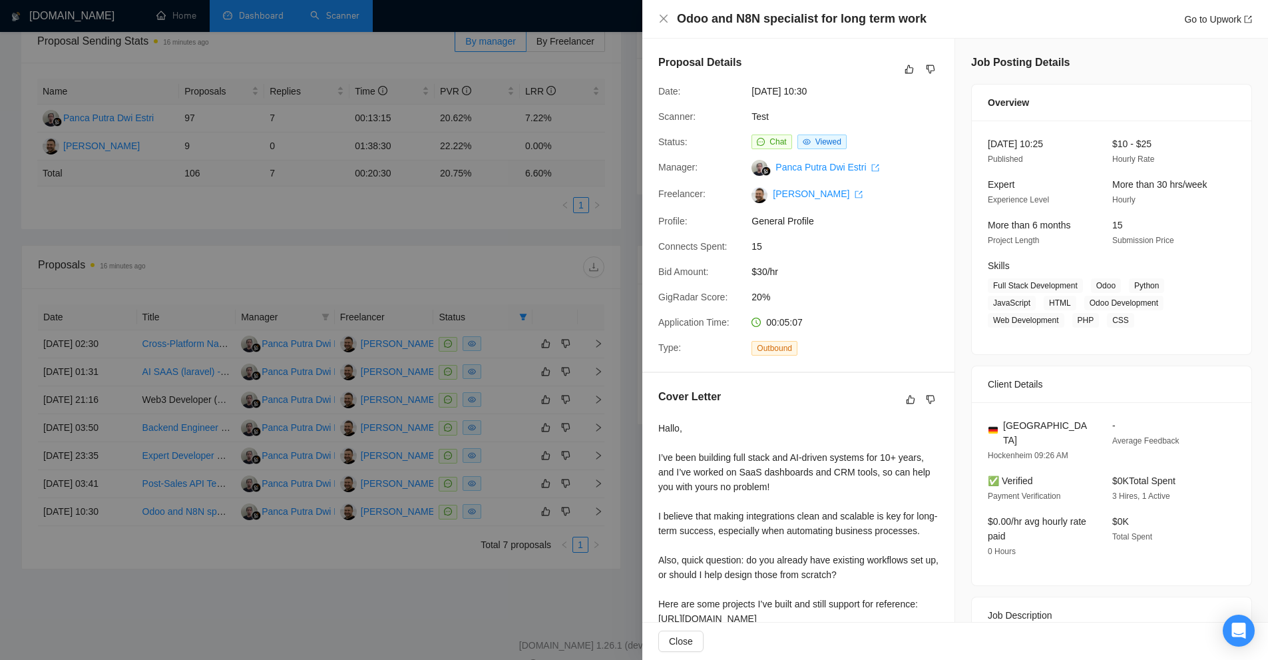
click at [955, 352] on div "Job Posting Details Overview 09 Sep, 2025 10:25 Published $10 - $25 Hourly Rate…" at bounding box center [1111, 422] width 313 height 766
click at [389, 235] on div at bounding box center [634, 330] width 1268 height 660
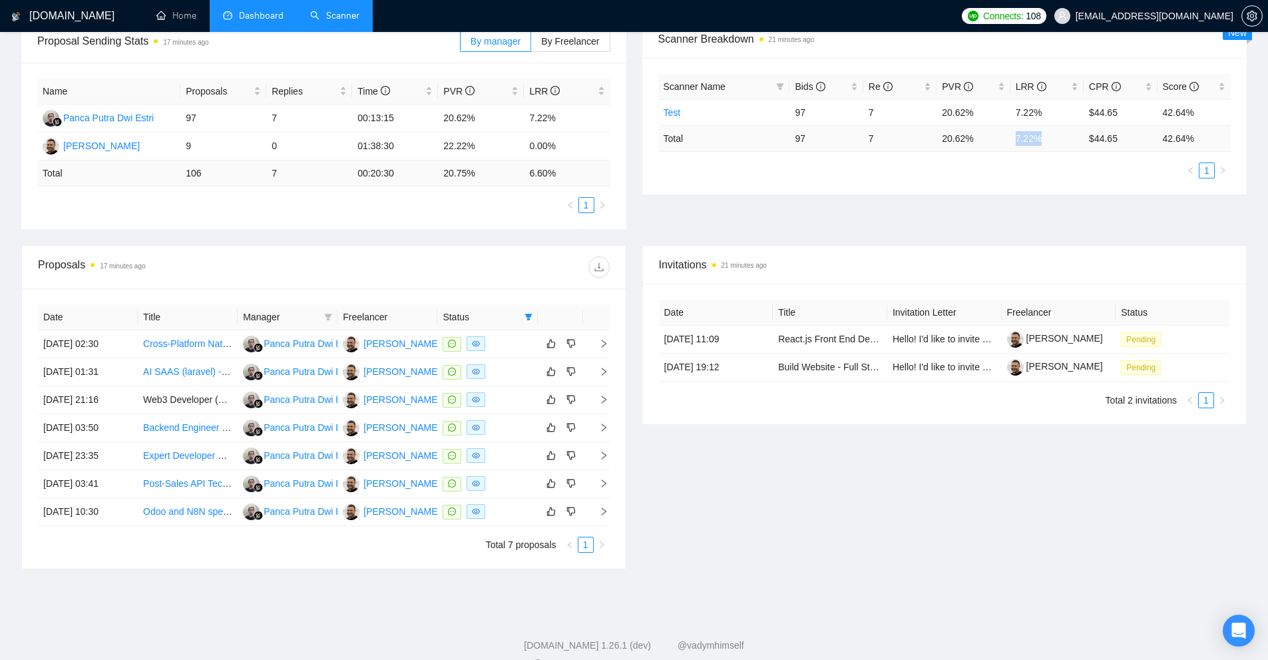
drag, startPoint x: 1041, startPoint y: 138, endPoint x: 1017, endPoint y: 138, distance: 24.6
click at [1017, 138] on td "7.22 %" at bounding box center [1047, 138] width 73 height 26
copy td "7.22 %"
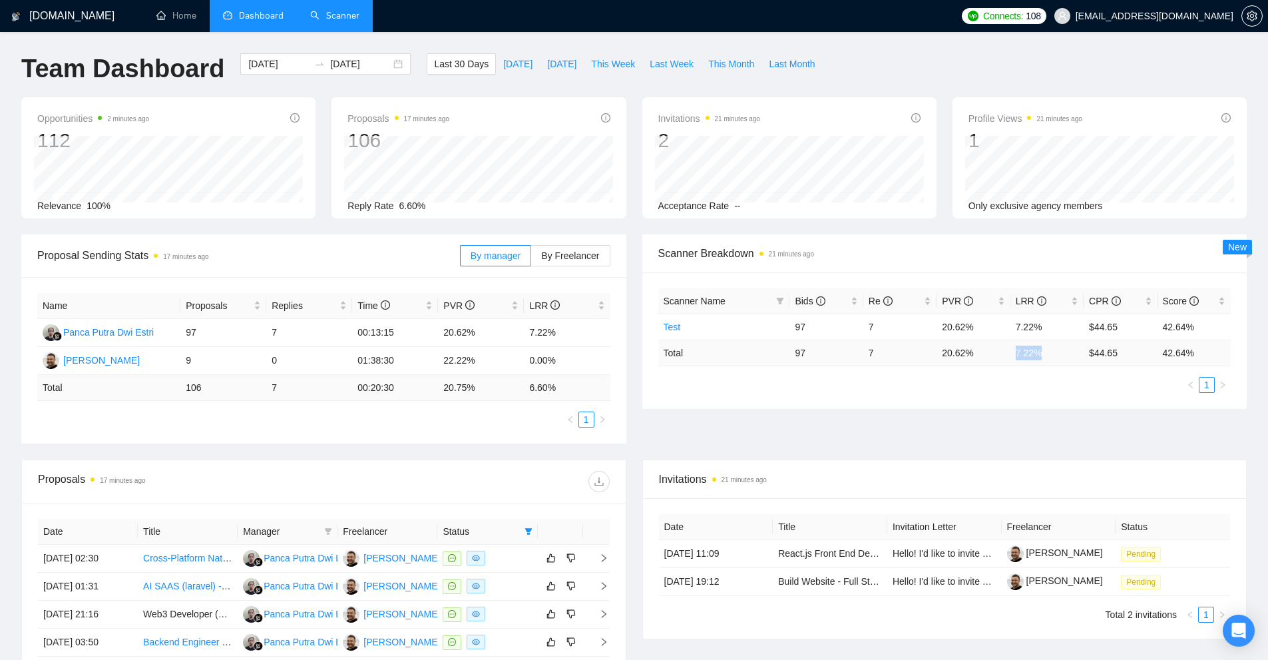
click at [354, 21] on link "Scanner" at bounding box center [334, 15] width 49 height 11
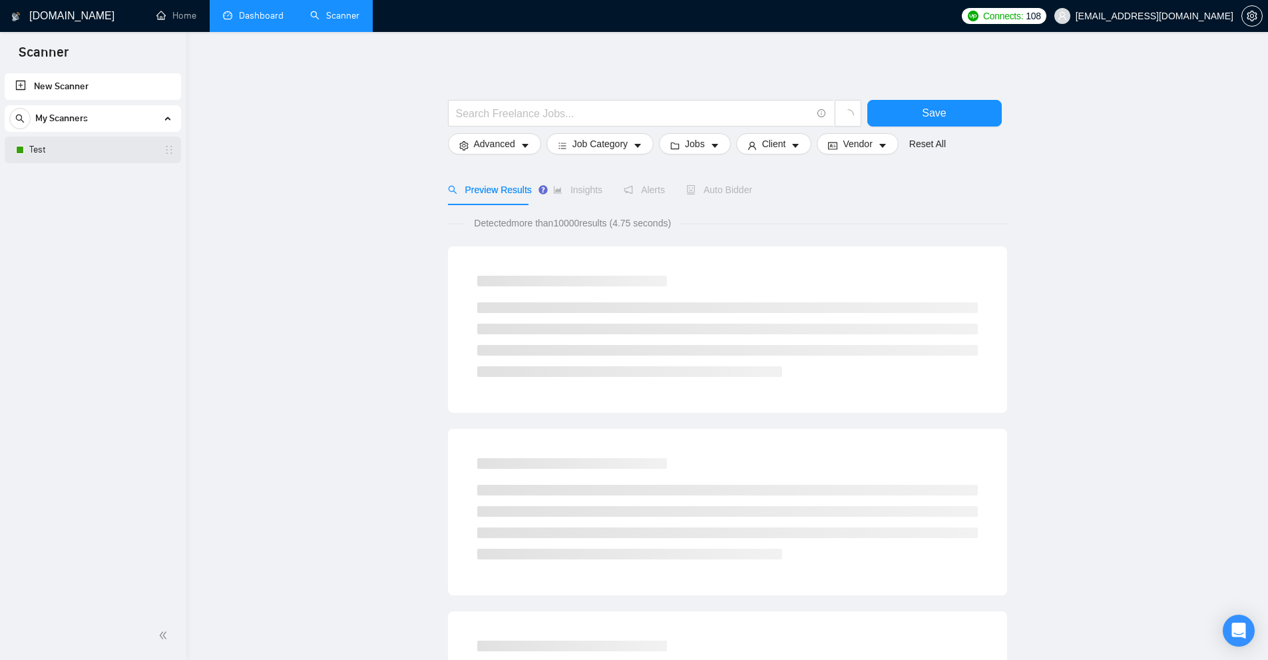
click at [82, 152] on link "Test" at bounding box center [92, 149] width 126 height 27
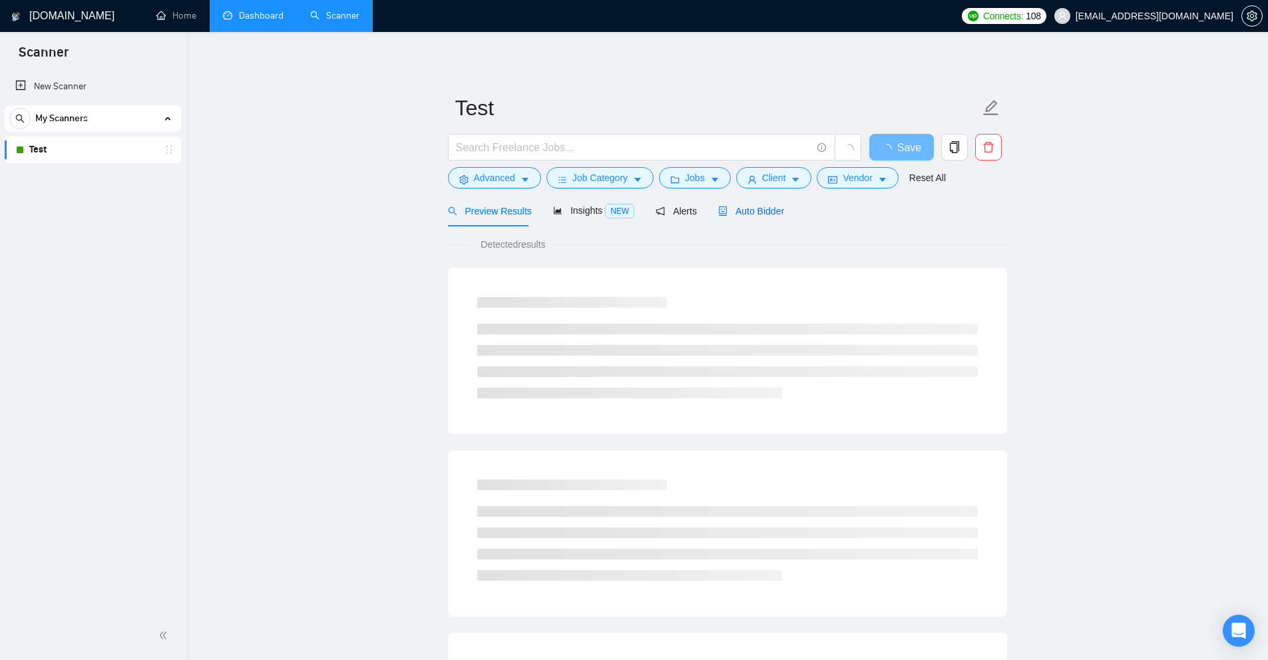
click at [737, 208] on span "Auto Bidder" at bounding box center [751, 211] width 66 height 11
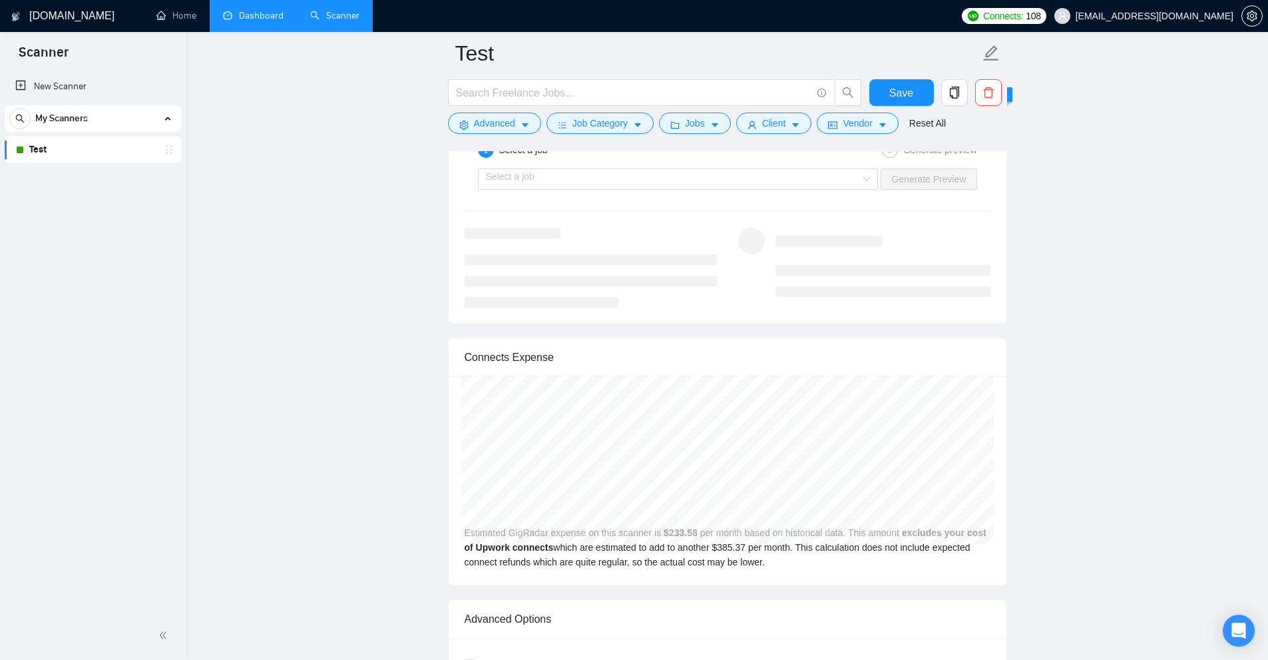
scroll to position [3361, 0]
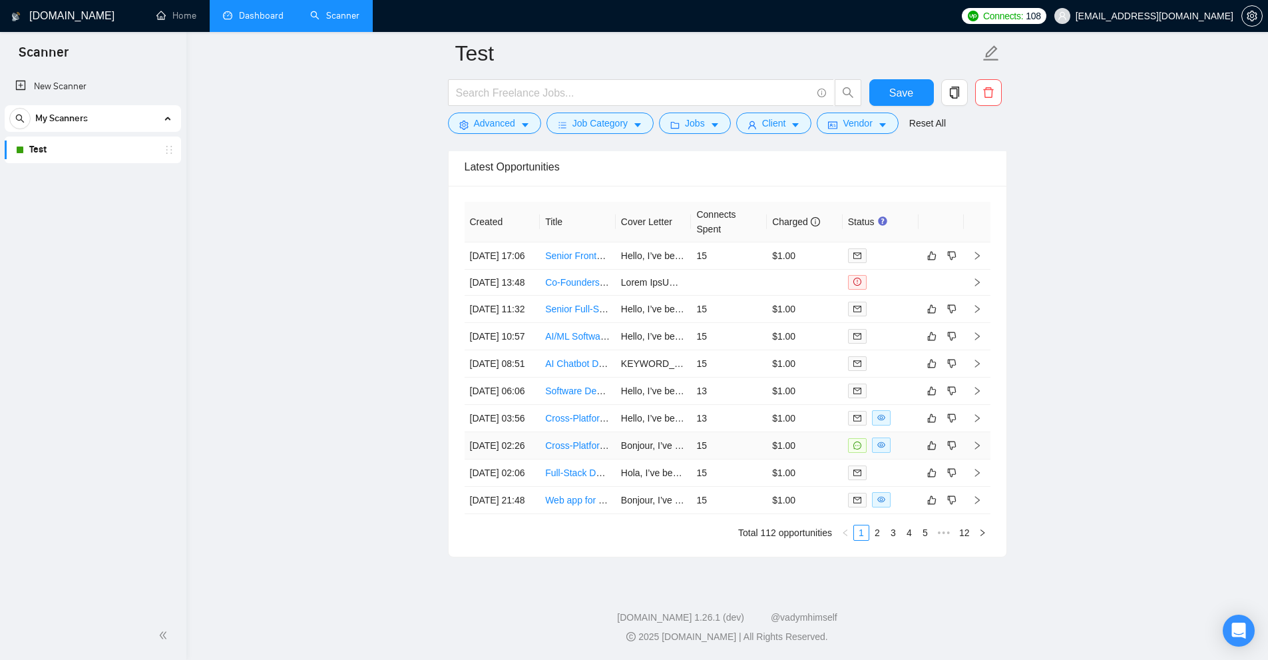
click at [754, 432] on td "15" at bounding box center [729, 445] width 76 height 27
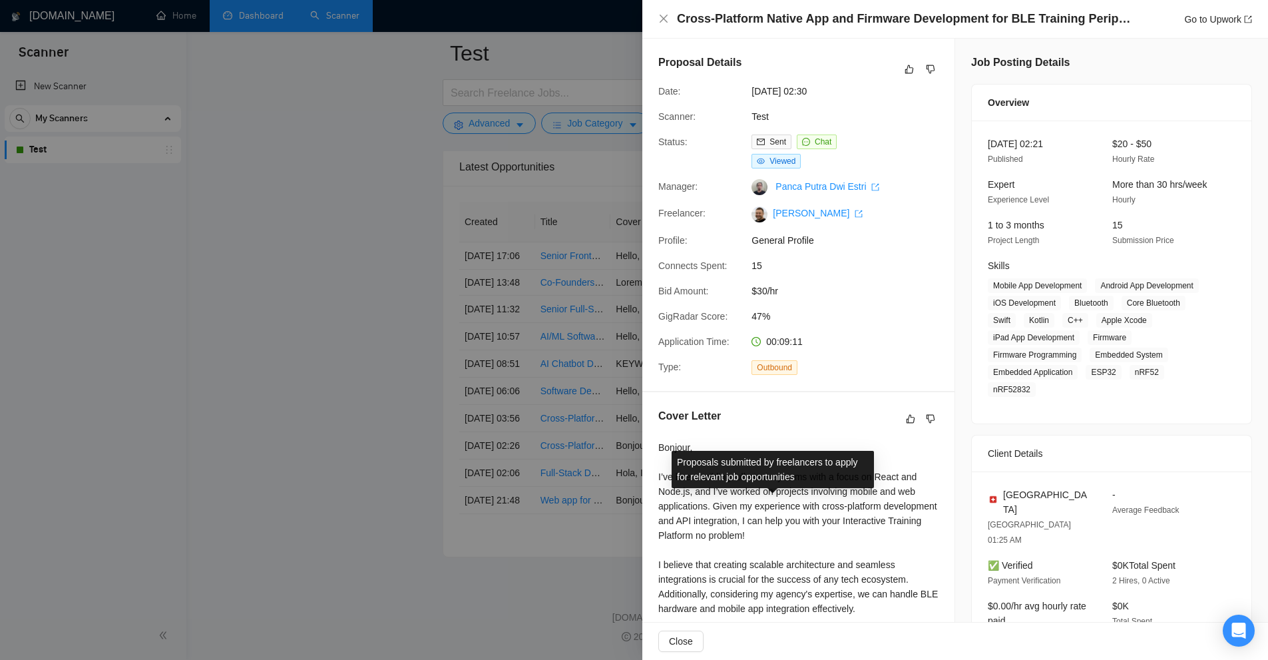
scroll to position [133, 0]
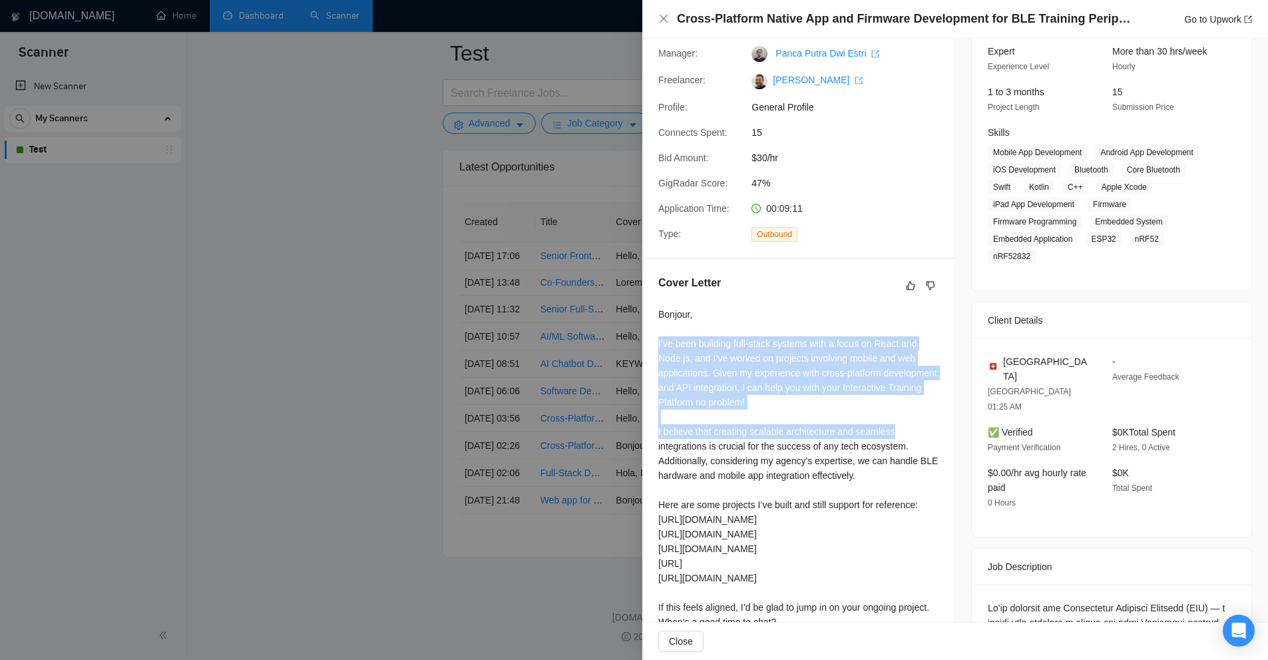
drag, startPoint x: 652, startPoint y: 337, endPoint x: 891, endPoint y: 429, distance: 255.7
click at [891, 429] on div "Cover Letter Bonjour, I’ve been building full-stack systems with a focus on Rea…" at bounding box center [798, 469] width 312 height 421
click at [891, 429] on div "Bonjour, I’ve been building full-stack systems with a focus on React and Node.j…" at bounding box center [798, 483] width 280 height 352
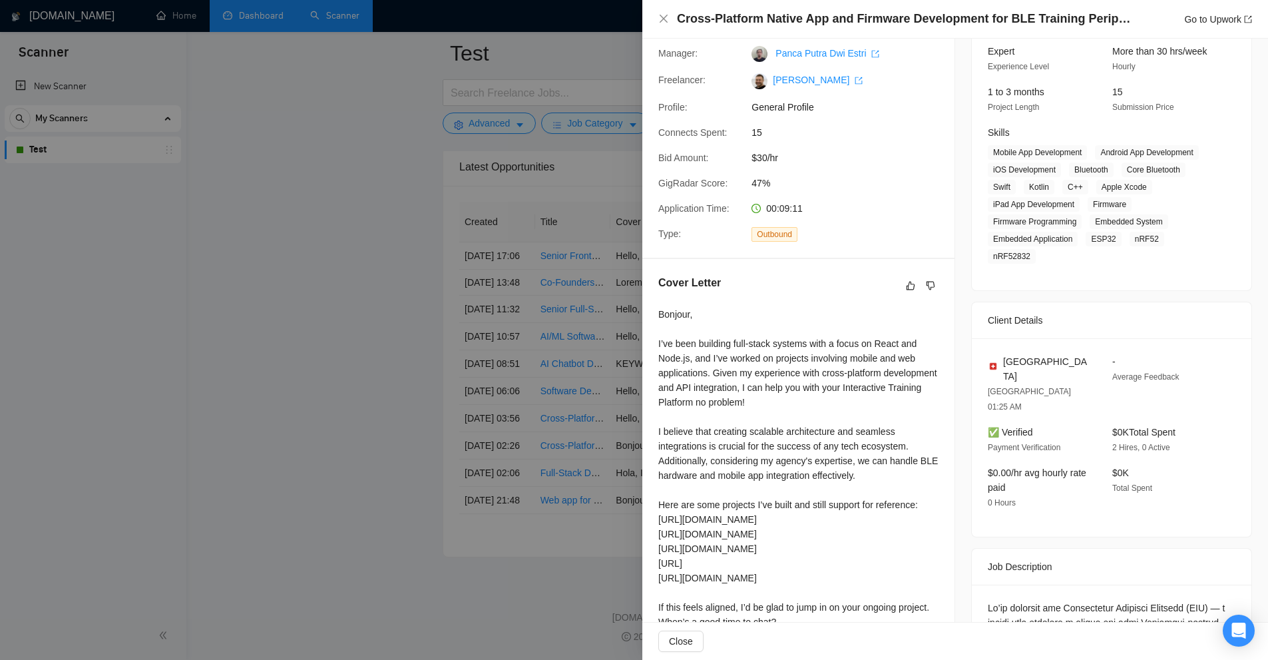
click at [519, 119] on div at bounding box center [634, 330] width 1268 height 660
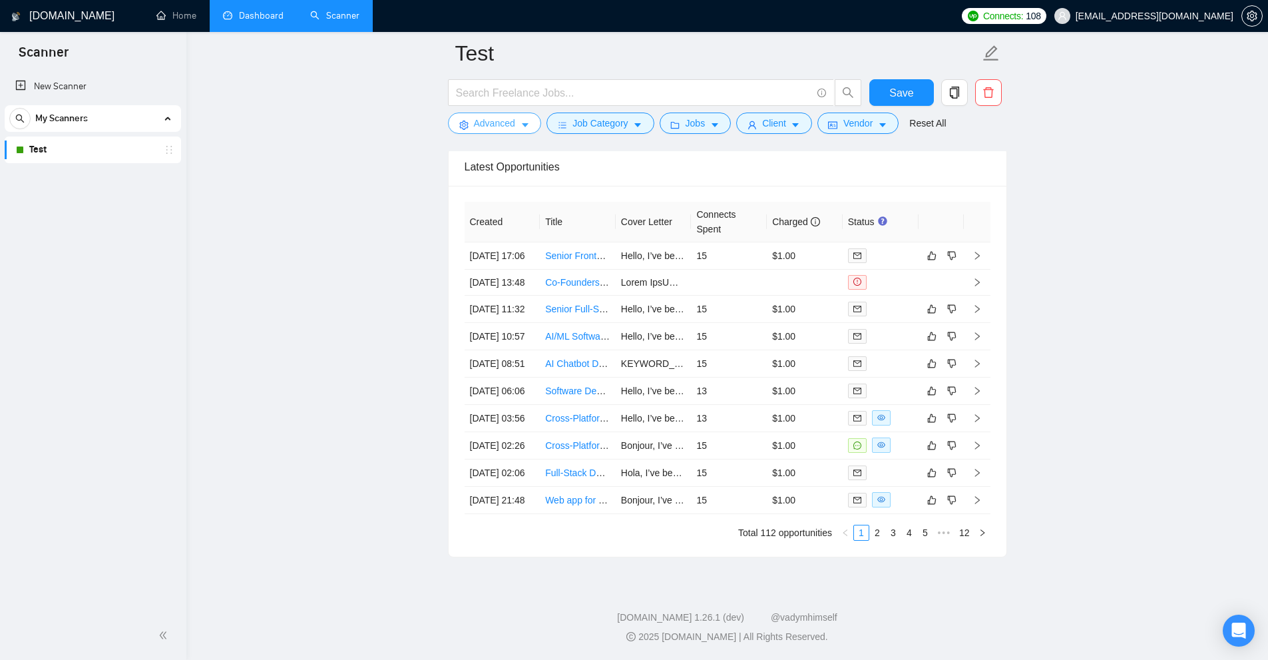
click at [506, 122] on span "Advanced" at bounding box center [494, 123] width 41 height 15
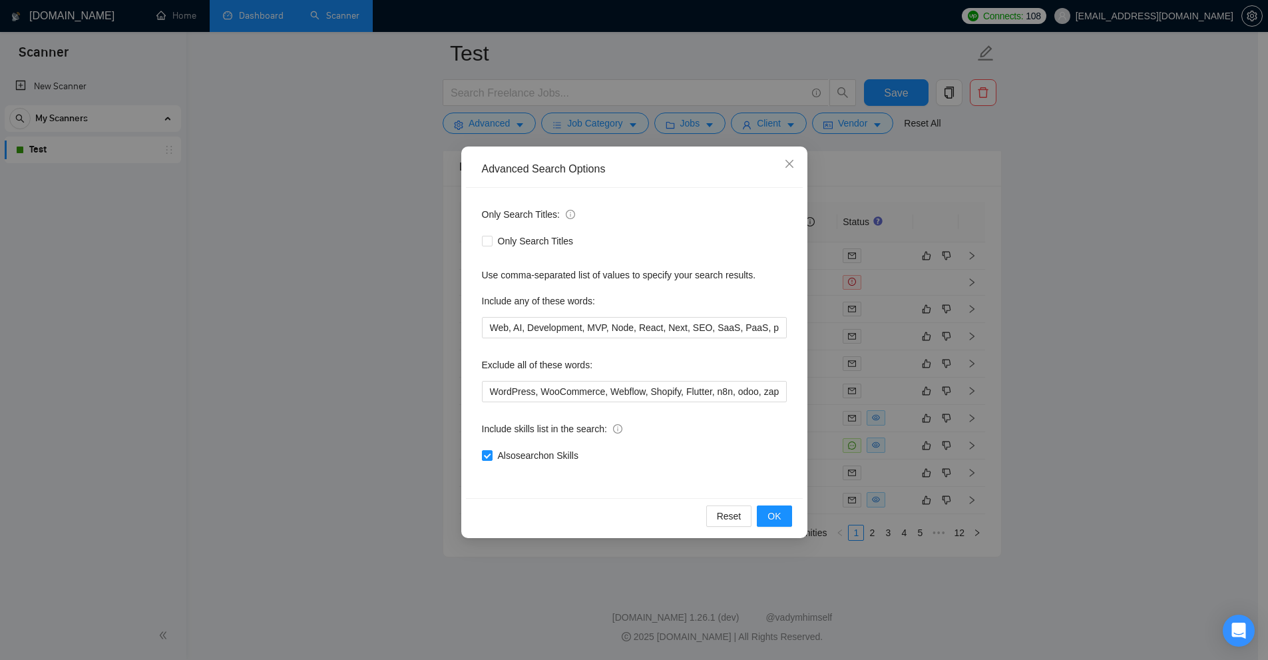
click at [1100, 393] on div "Advanced Search Options Only Search Titles: Only Search Titles Use comma-separa…" at bounding box center [634, 330] width 1268 height 660
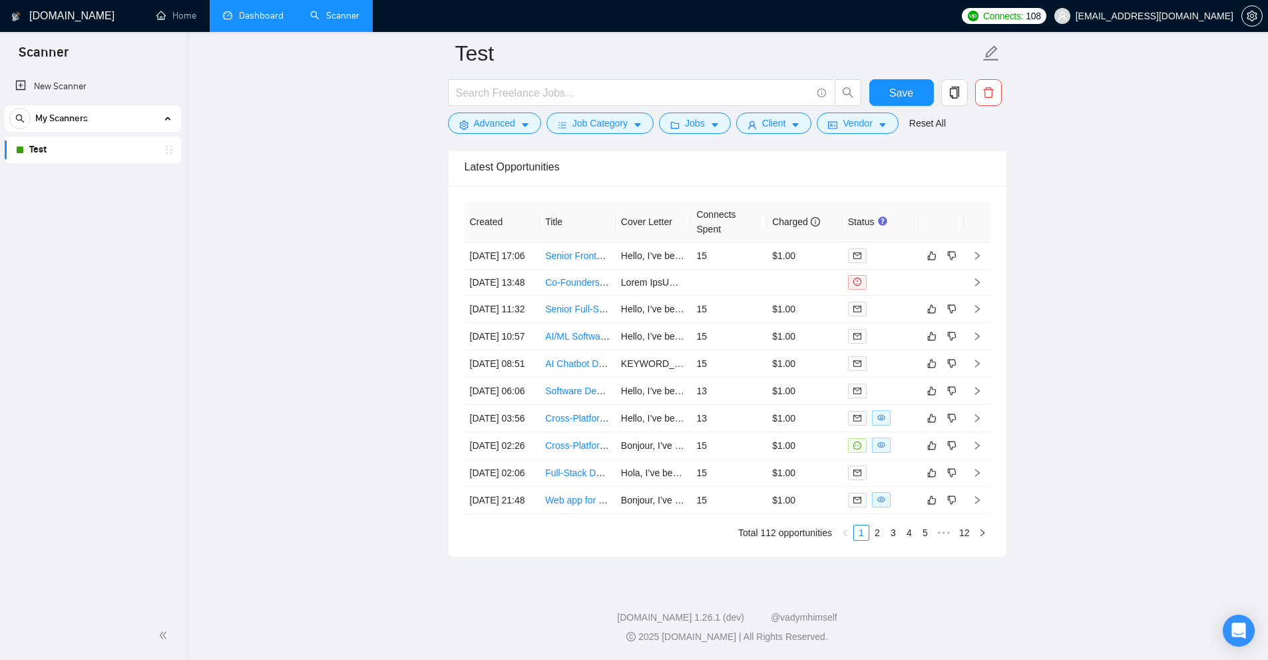
click at [843, 136] on form "Test Save Advanced Job Category Jobs Client Vendor Reset All" at bounding box center [727, 86] width 559 height 109
click at [863, 117] on span "Vendor" at bounding box center [857, 123] width 29 height 15
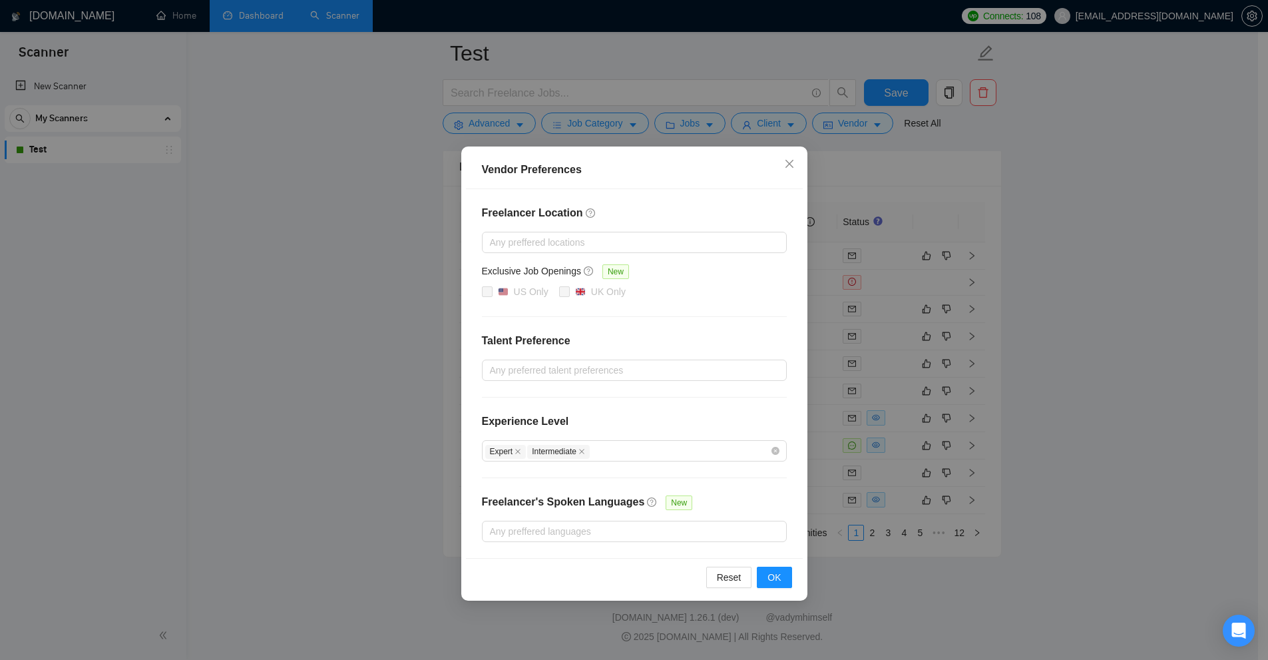
click at [1052, 338] on div "Vendor Preferences Freelancer Location Any preffered locations Exclusive Job Op…" at bounding box center [634, 330] width 1268 height 660
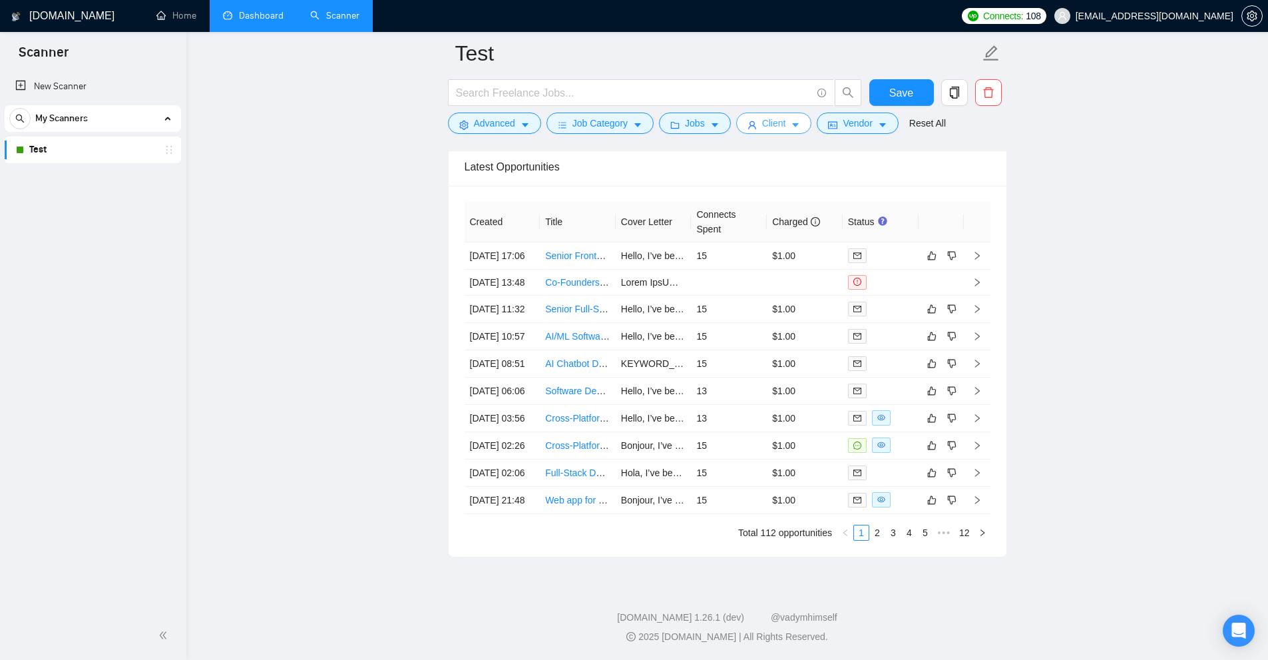
click at [779, 132] on button "Client" at bounding box center [774, 123] width 76 height 21
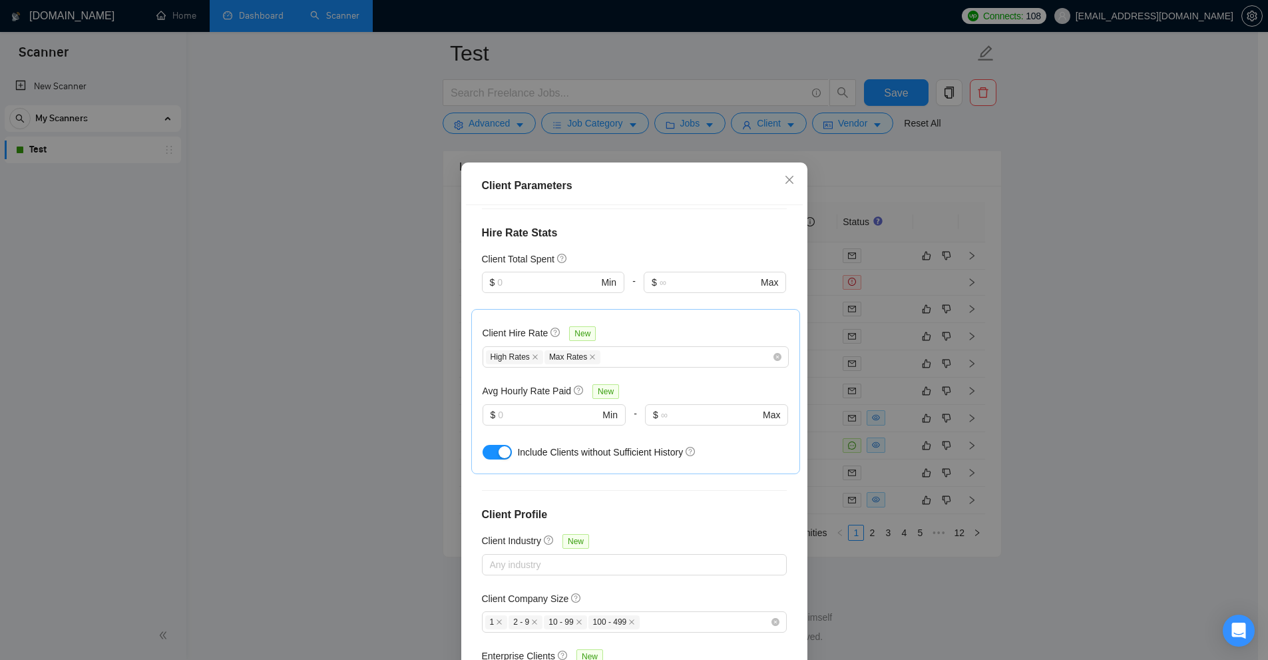
scroll to position [366, 0]
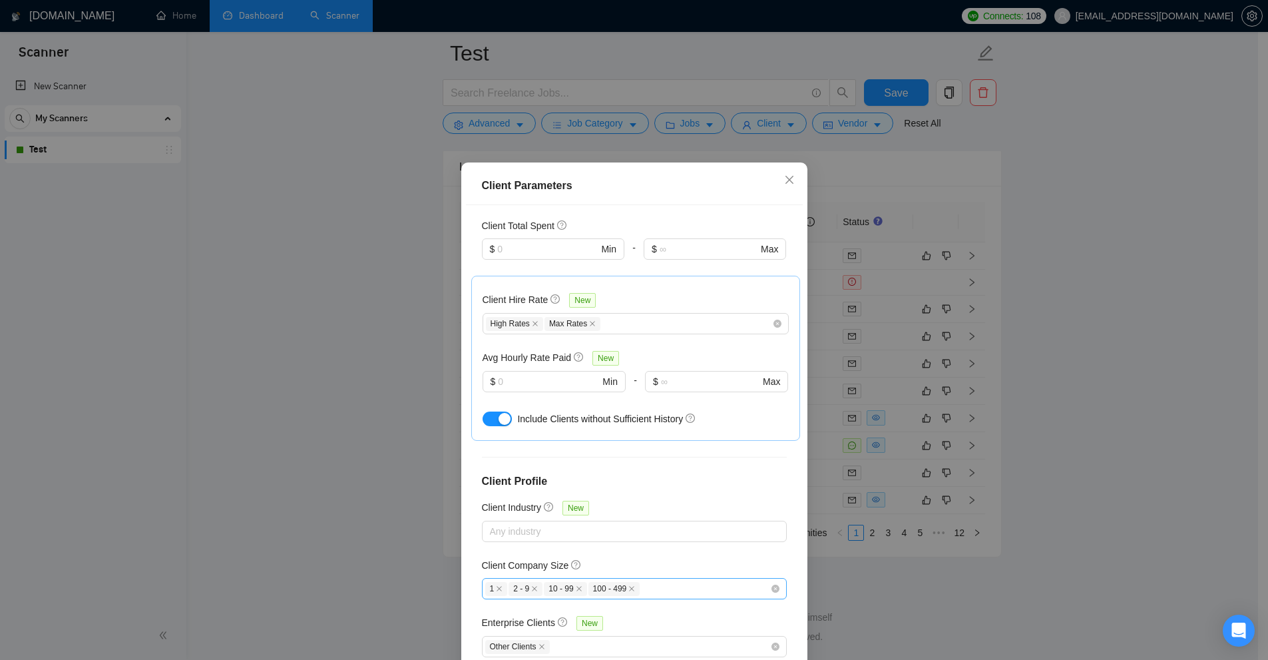
click at [641, 581] on input "Client Company Size" at bounding box center [642, 589] width 3 height 16
click at [694, 593] on div "Client Location Include Client Countries Select Exclude Client Countries Africa…" at bounding box center [634, 436] width 337 height 462
click at [709, 523] on div at bounding box center [627, 531] width 285 height 16
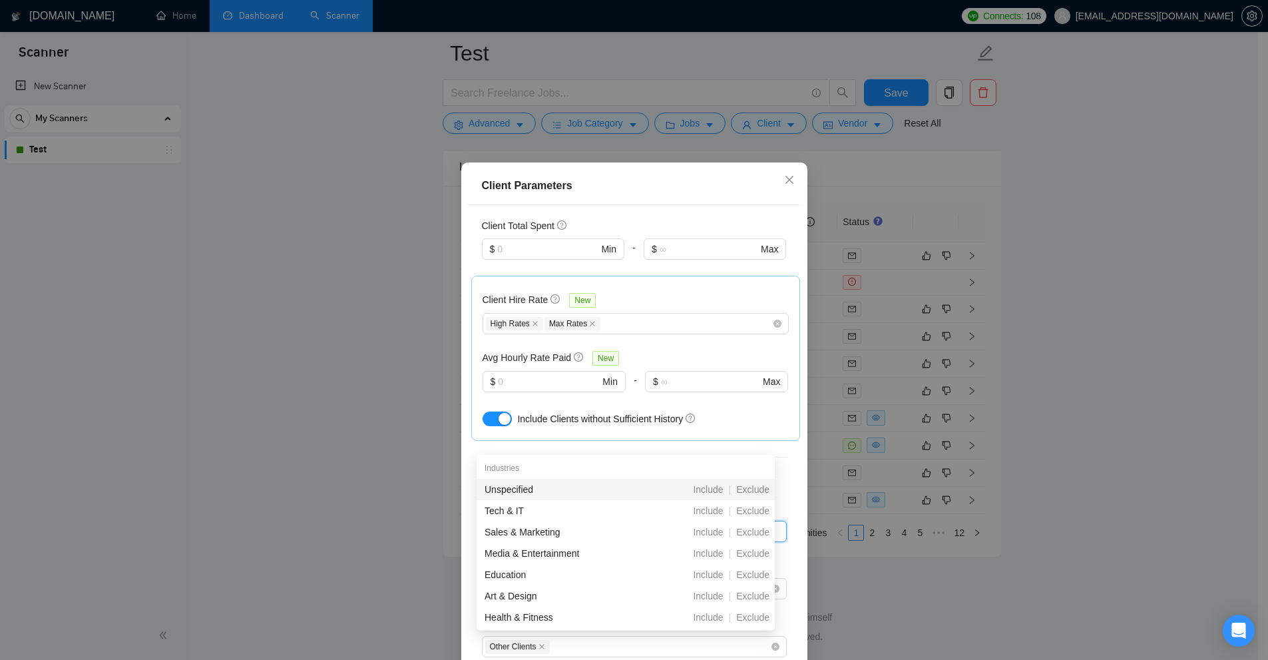
click at [699, 529] on div "Client Location Include Client Countries Select Exclude Client Countries Africa…" at bounding box center [634, 436] width 337 height 462
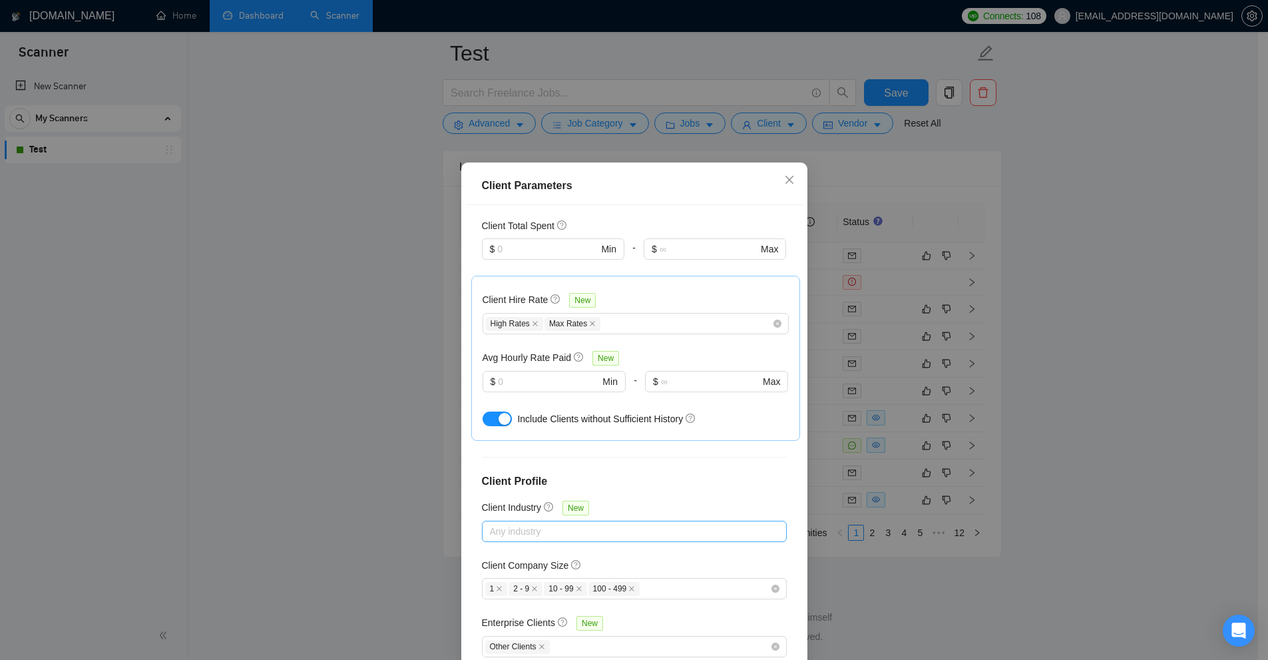
click at [703, 521] on div "Any industry" at bounding box center [634, 531] width 305 height 21
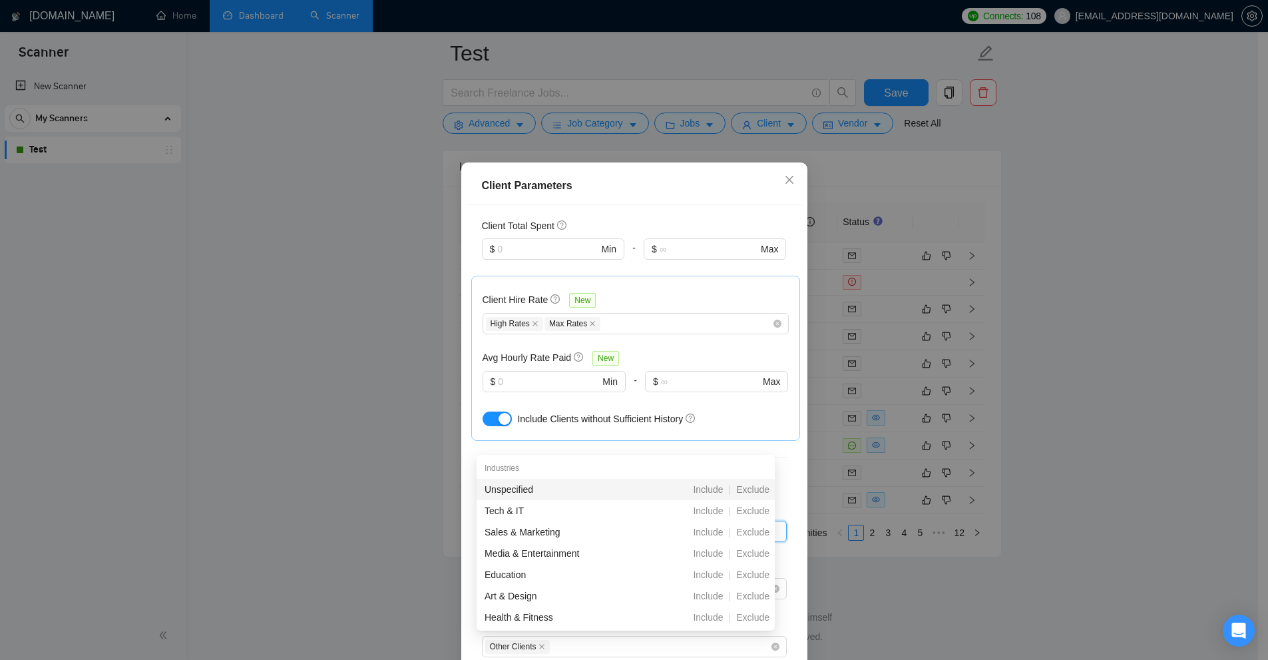
click at [695, 558] on div "Client Company Size" at bounding box center [634, 568] width 305 height 20
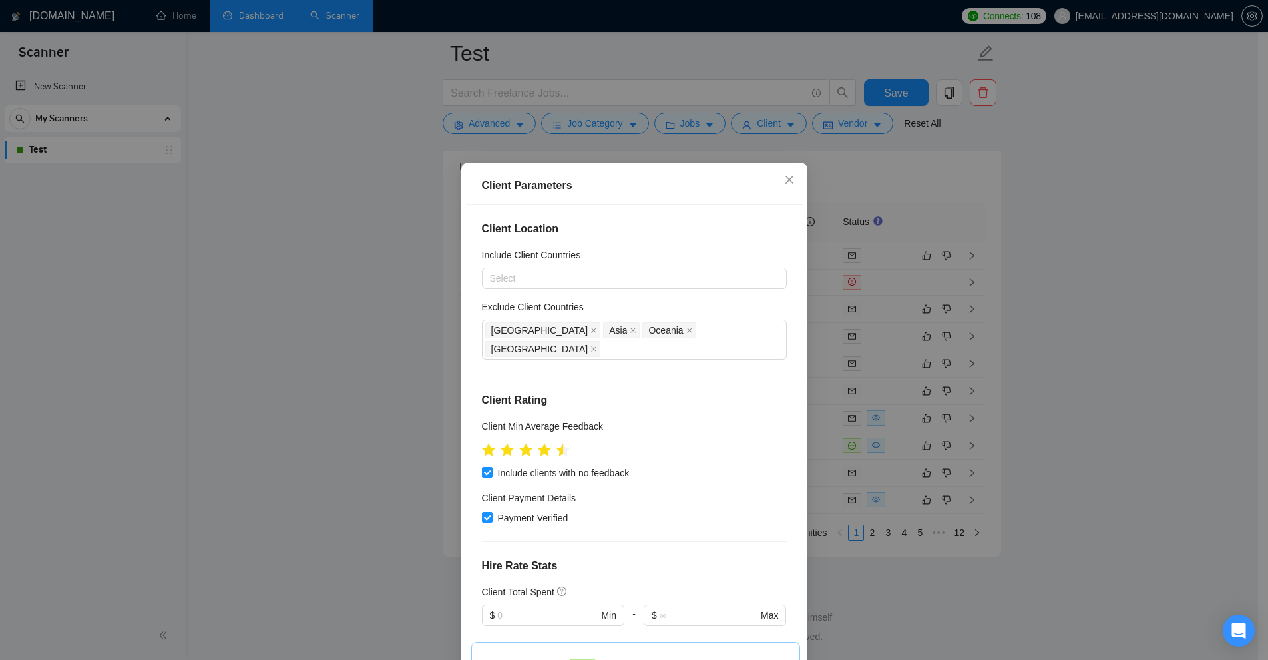
scroll to position [3095, 0]
click at [940, 404] on div "Client Parameters Client Location Include Client Countries Select Exclude Clien…" at bounding box center [634, 330] width 1268 height 660
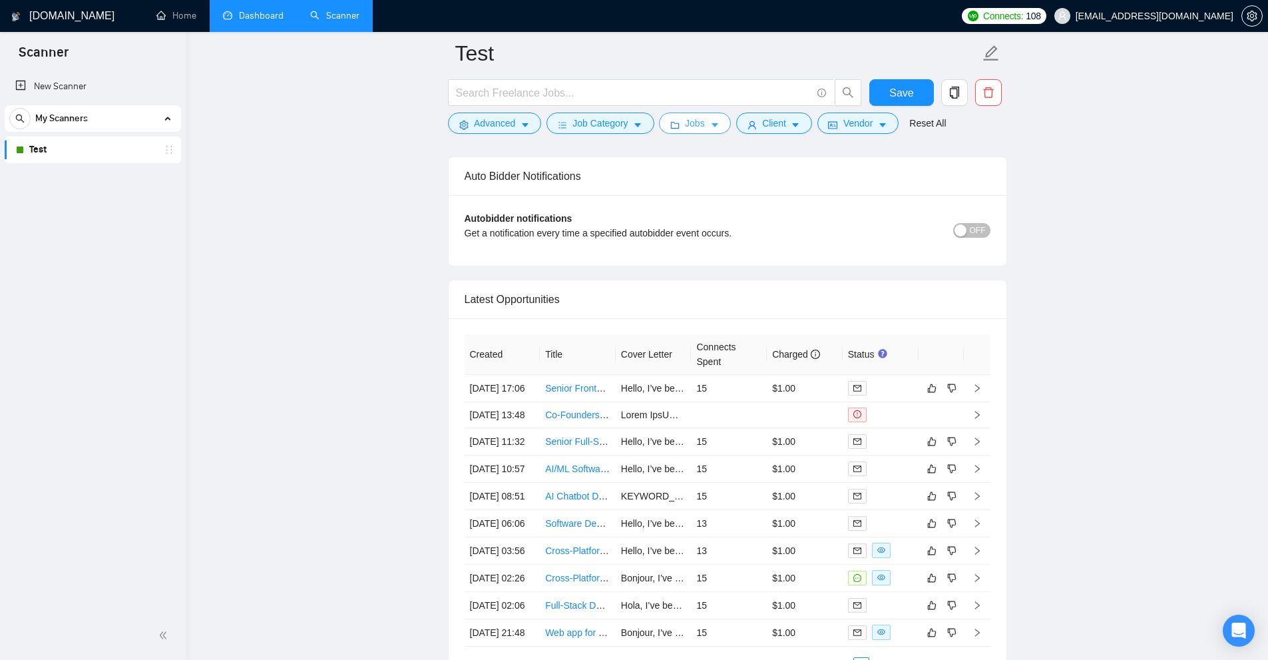
click at [707, 131] on button "Jobs" at bounding box center [695, 123] width 72 height 21
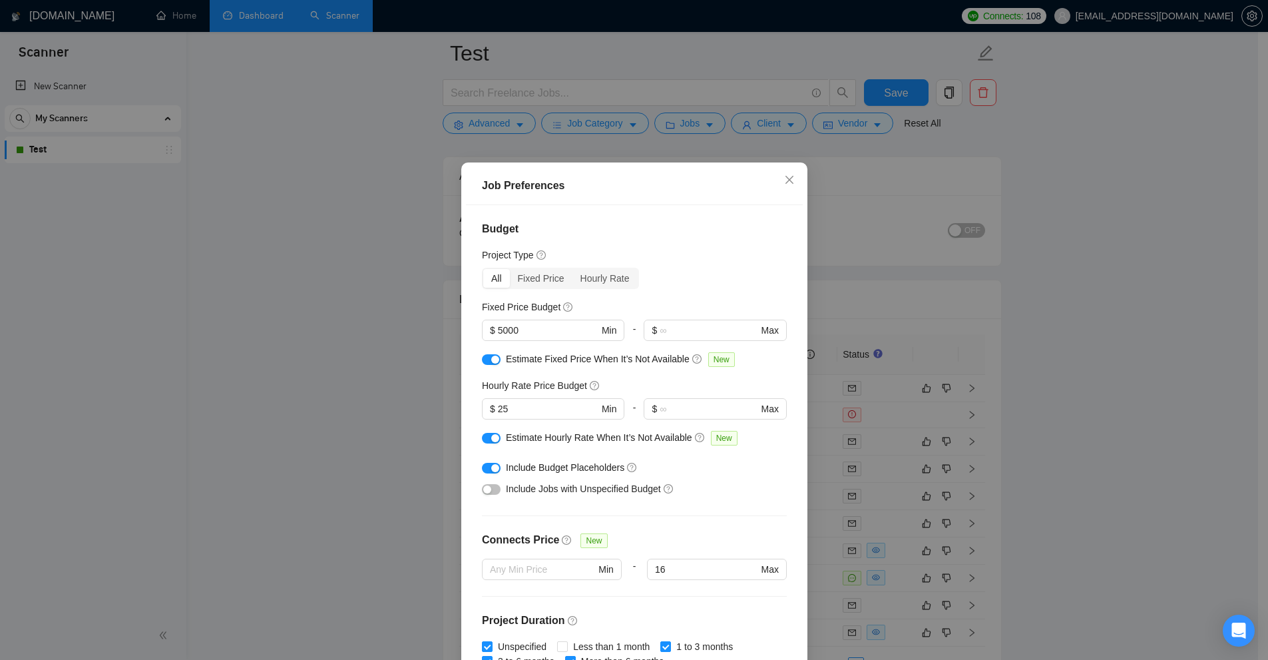
click at [624, 94] on div "Job Preferences Budget Project Type All Fixed Price Hourly Rate Fixed Price Bud…" at bounding box center [634, 330] width 1268 height 660
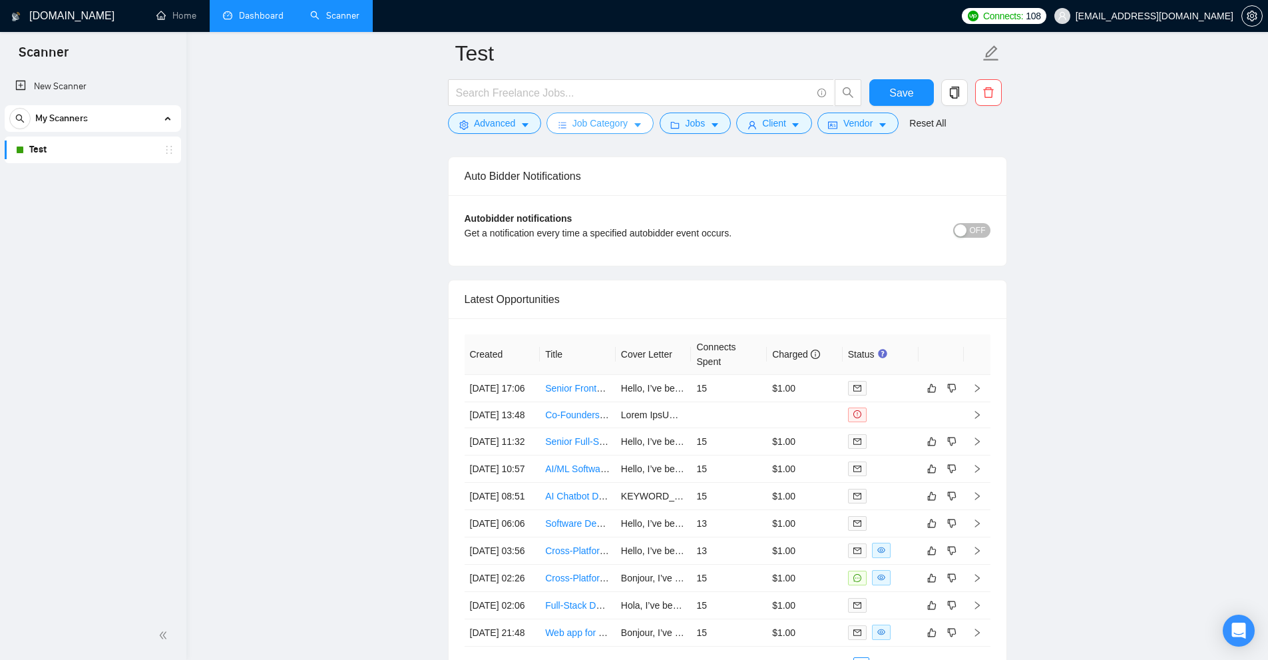
click at [585, 120] on span "Job Category" at bounding box center [600, 123] width 55 height 15
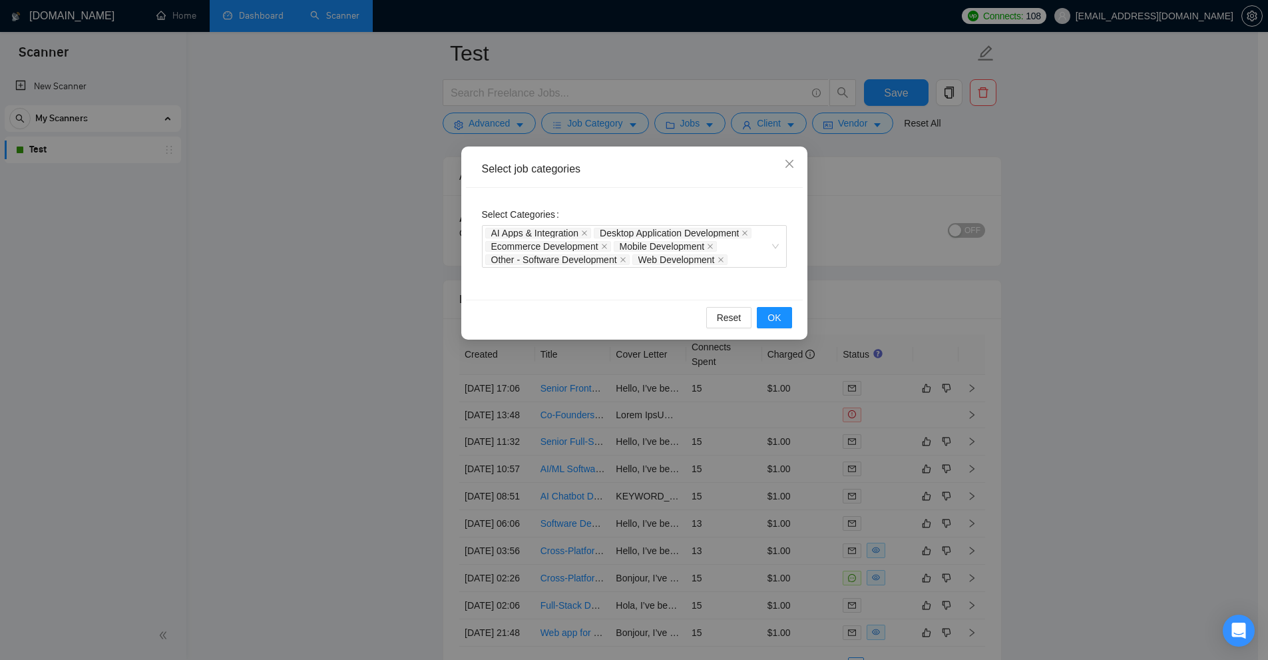
click at [566, 109] on div "Select job categories Select Categories AI Apps & Integration Desktop Applicati…" at bounding box center [634, 330] width 1268 height 660
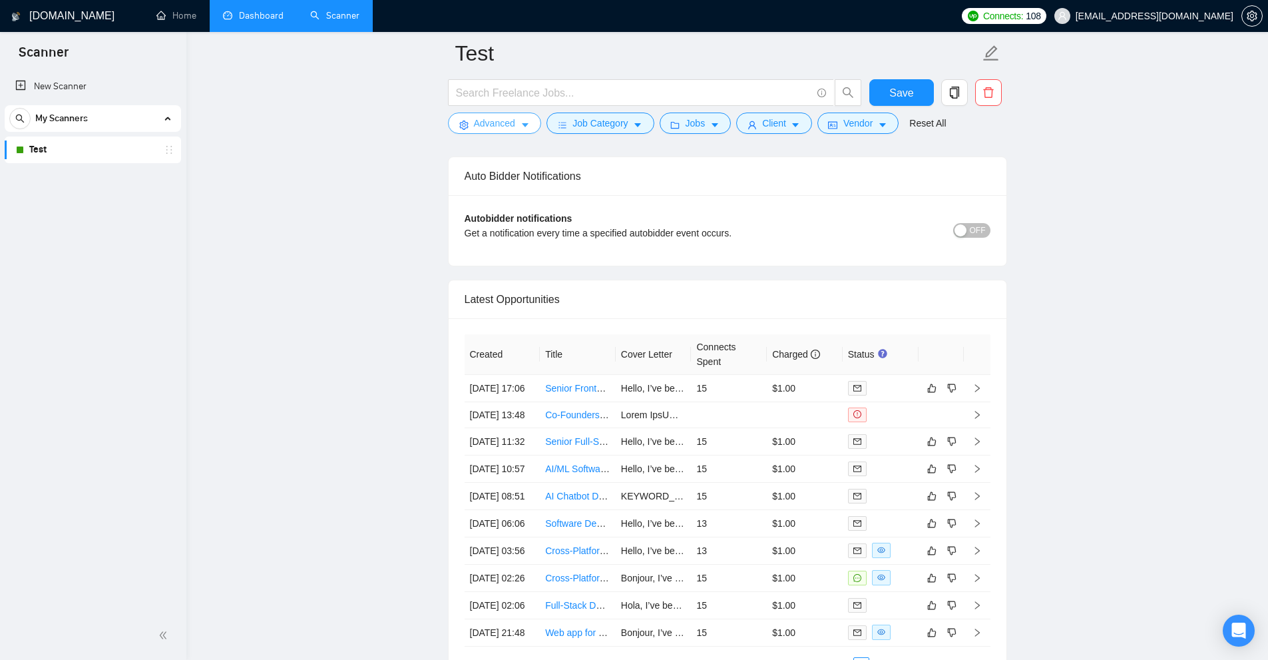
click at [505, 128] on span "Advanced" at bounding box center [494, 123] width 41 height 15
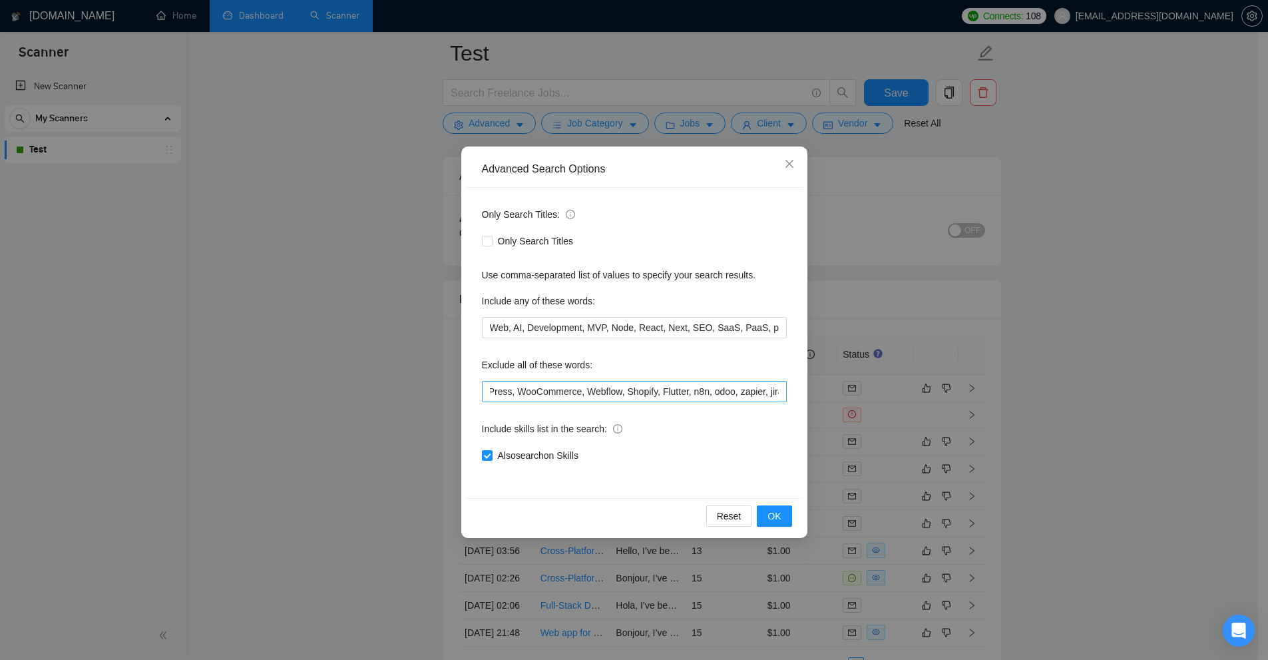
scroll to position [0, 0]
click at [977, 421] on div "Advanced Search Options Only Search Titles: Only Search Titles Use comma-separa…" at bounding box center [634, 330] width 1268 height 660
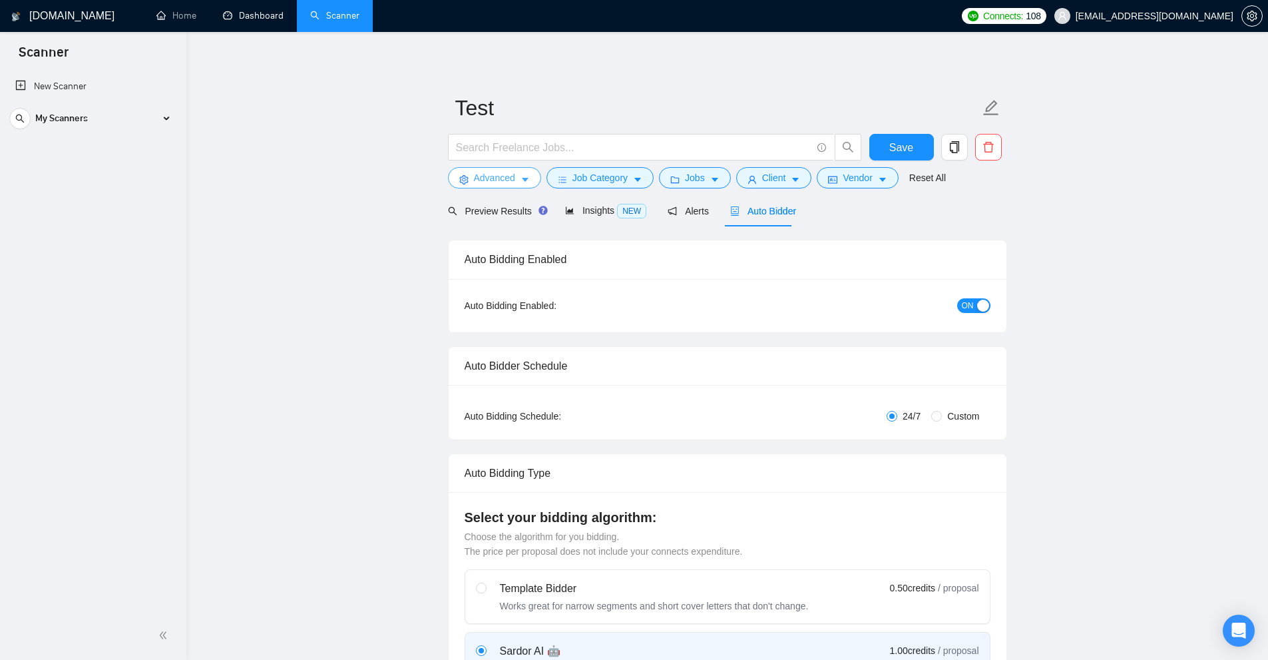
click at [523, 174] on span "caret-down" at bounding box center [525, 179] width 9 height 10
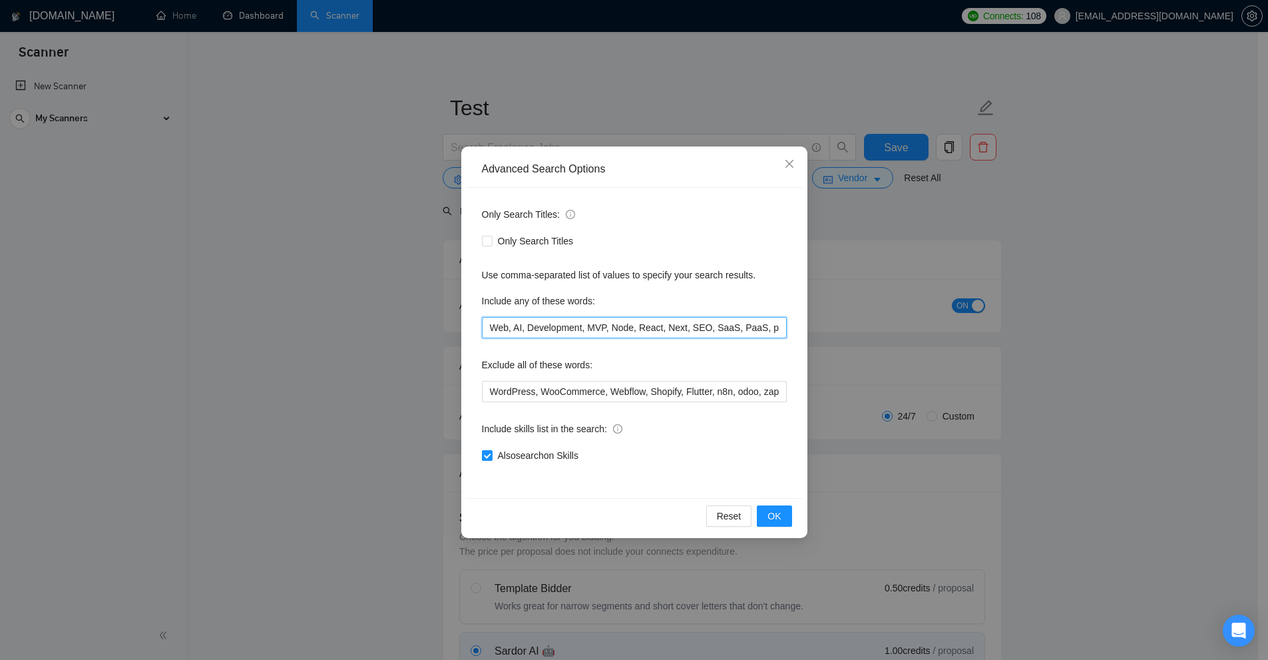
click at [634, 334] on input "Web, AI, Development, MVP, Node, React, Next, SEO, SaaS, PaaS, platform, Full S…" at bounding box center [634, 327] width 305 height 21
click at [1011, 368] on div "Advanced Search Options Only Search Titles: Only Search Titles Use comma-separa…" at bounding box center [634, 330] width 1268 height 660
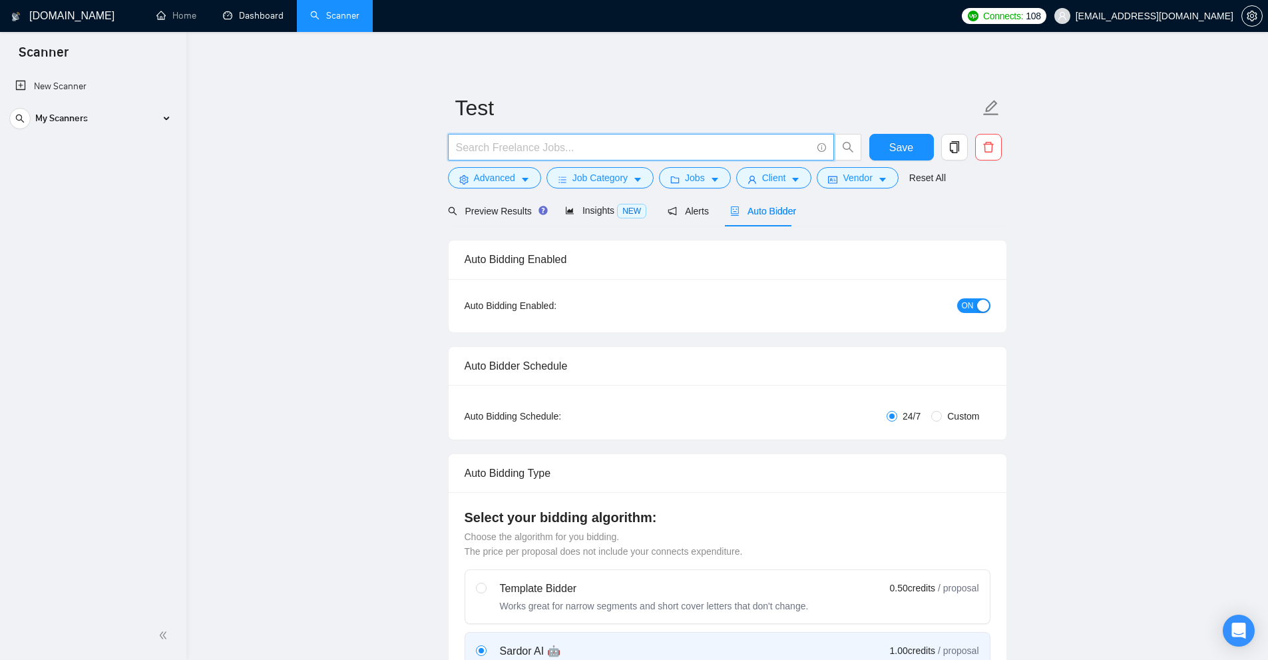
click at [519, 146] on input "text" at bounding box center [634, 147] width 356 height 17
click at [233, 20] on link "Dashboard" at bounding box center [253, 15] width 61 height 11
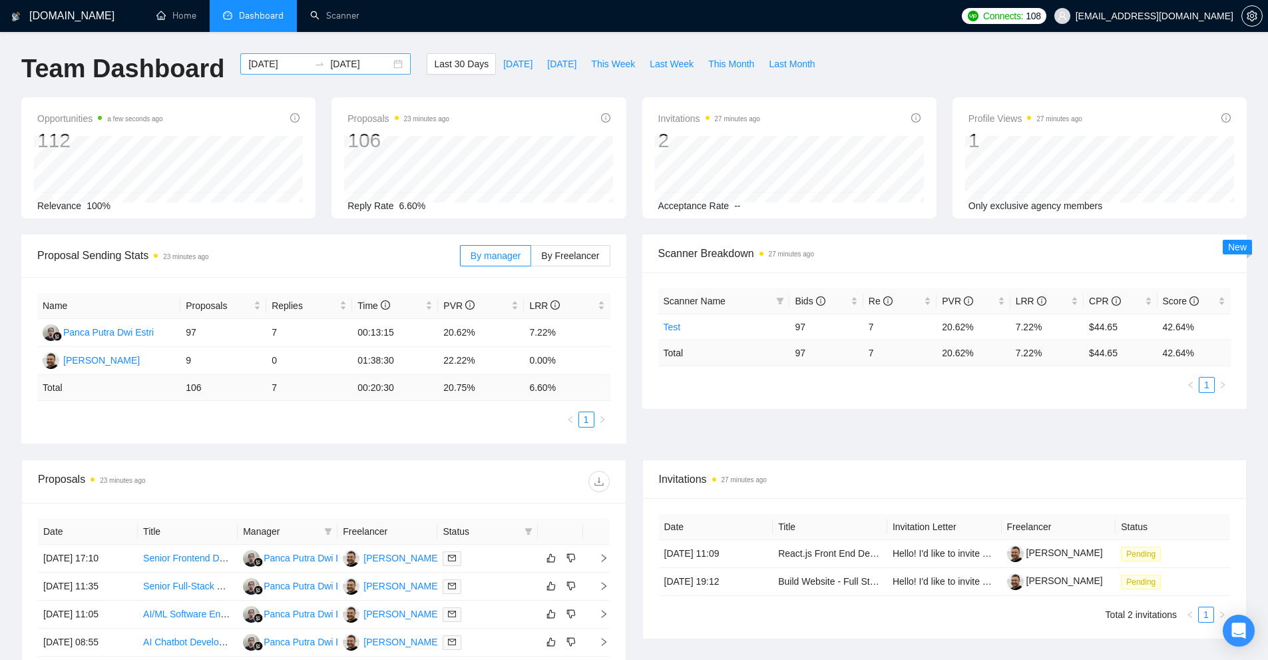
click at [276, 64] on input "[DATE]" at bounding box center [278, 64] width 61 height 15
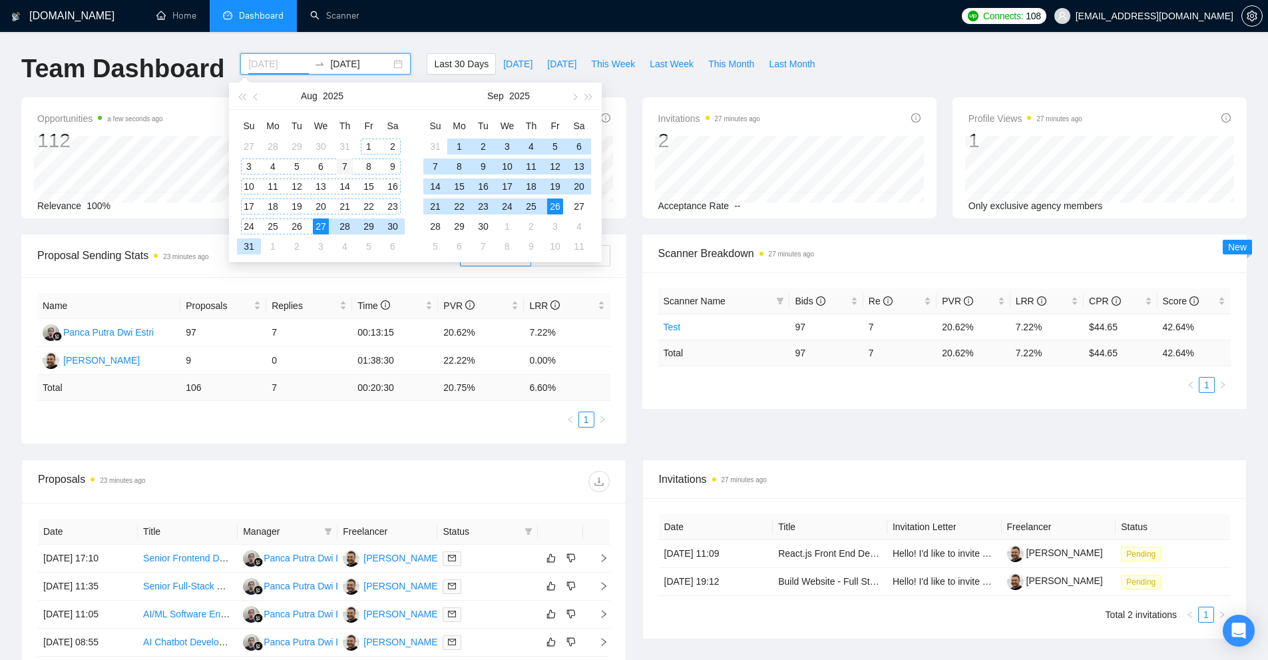
type input "2025-08-07"
click at [348, 162] on div "7" at bounding box center [345, 166] width 16 height 16
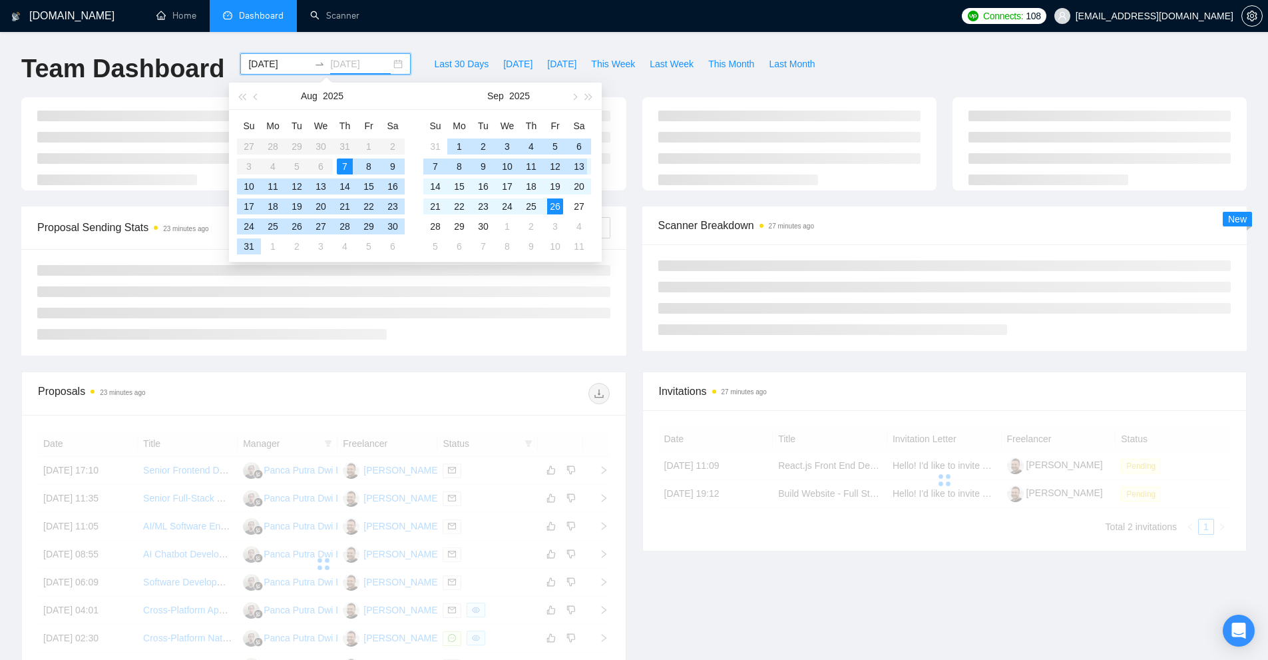
type input "[DATE]"
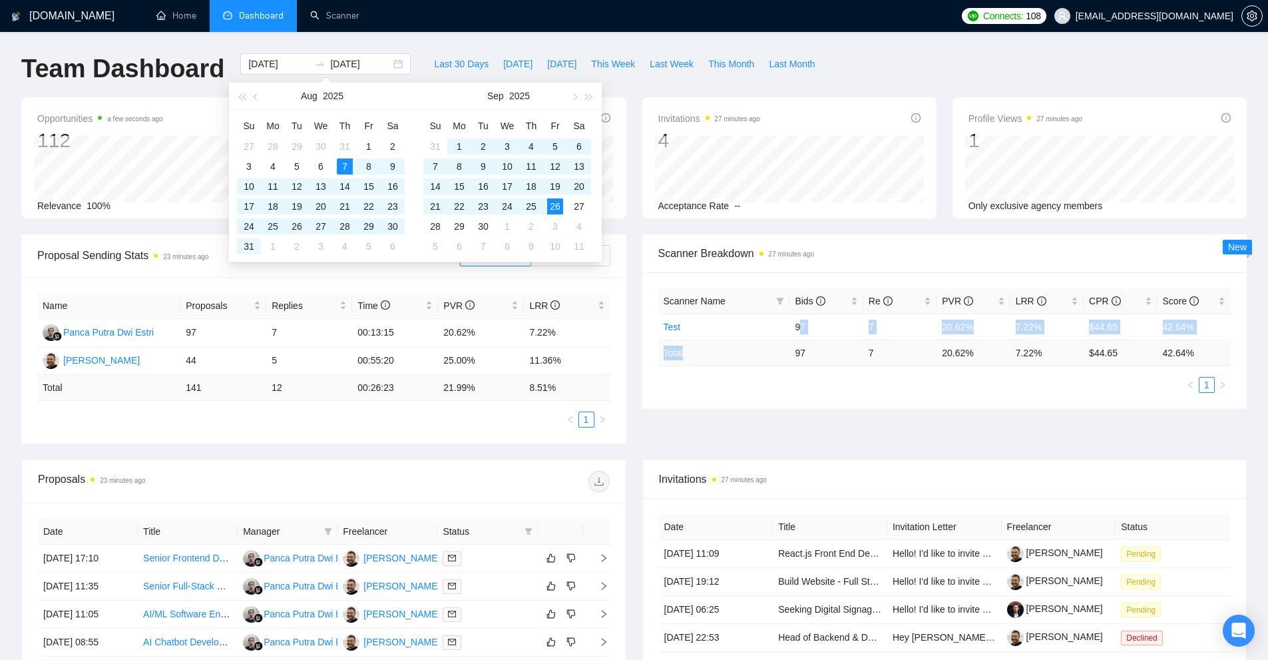
drag, startPoint x: 799, startPoint y: 338, endPoint x: 863, endPoint y: 395, distance: 85.9
click at [843, 340] on tr "Total 97 7 20.62 % 7.22 % $ 44.65 42.64 %" at bounding box center [944, 353] width 573 height 26
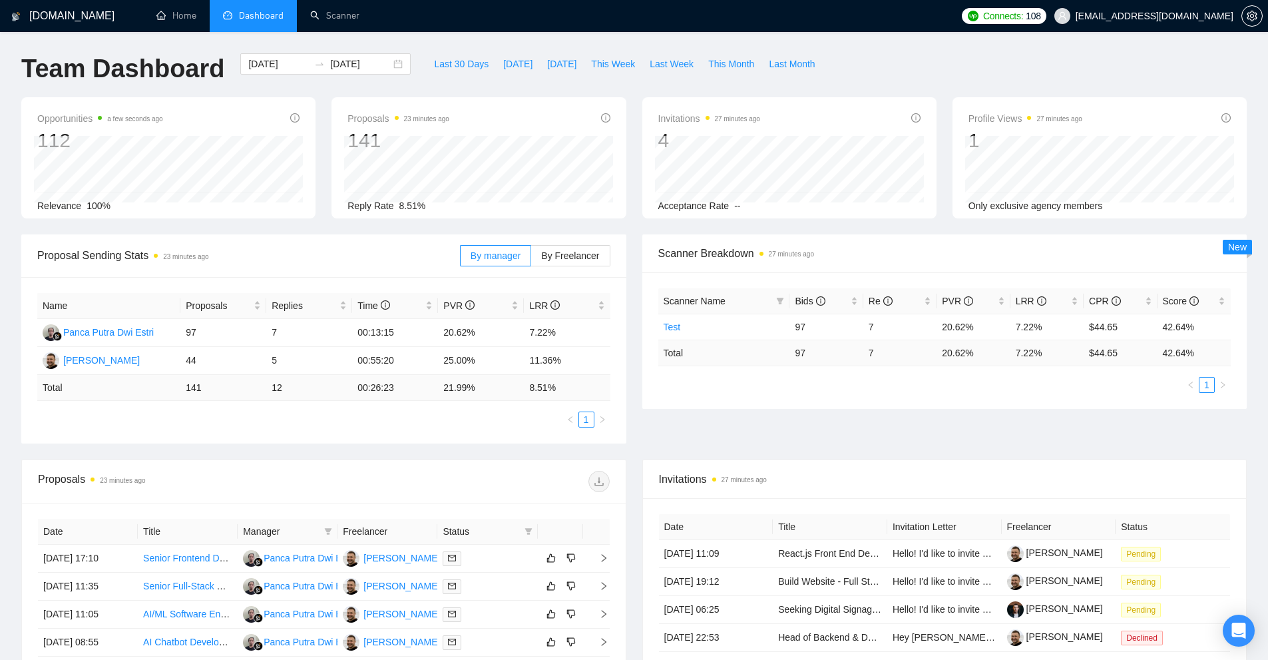
click at [865, 411] on div "Proposal Sending Stats 23 minutes ago By manager By Freelancer Name Proposals R…" at bounding box center [634, 346] width 1242 height 225
drag, startPoint x: 790, startPoint y: 354, endPoint x: 835, endPoint y: 354, distance: 44.6
click at [834, 352] on td "97" at bounding box center [826, 353] width 73 height 26
click at [850, 414] on div "Proposal Sending Stats 23 minutes ago By manager By Freelancer Name Proposals R…" at bounding box center [634, 346] width 1242 height 225
click at [949, 369] on div "Scanner Name Bids Re PVR LRR CPR Score Test 97 7 20.62% 7.22% $44.65 42.64% Tot…" at bounding box center [944, 340] width 573 height 105
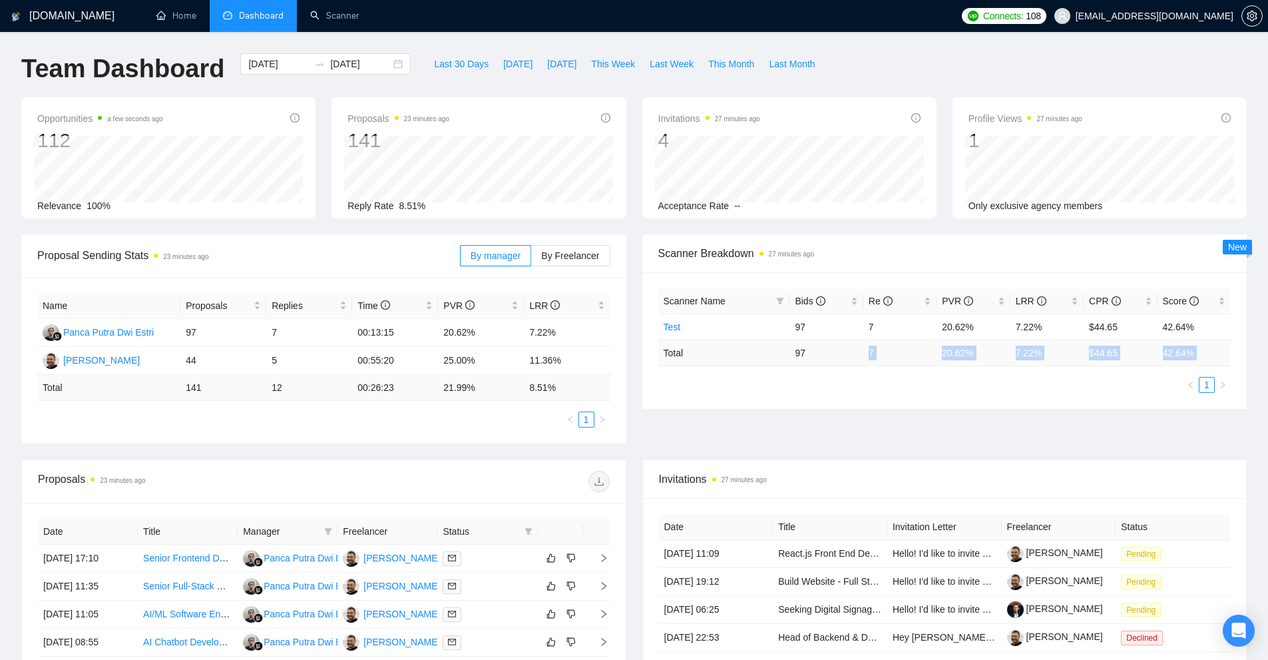
click at [977, 421] on div "Proposal Sending Stats 23 minutes ago By manager By Freelancer Name Proposals R…" at bounding box center [634, 346] width 1242 height 225
click at [984, 375] on div "Scanner Name Bids Re PVR LRR CPR Score Test 97 7 20.62% 7.22% $44.65 42.64% Tot…" at bounding box center [944, 340] width 573 height 105
drag, startPoint x: 978, startPoint y: 354, endPoint x: 920, endPoint y: 348, distance: 58.2
click at [920, 348] on tr "Total 97 7 20.62 % 7.22 % $ 44.65 42.64 %" at bounding box center [944, 353] width 573 height 26
click at [938, 375] on div "Scanner Name Bids Re PVR LRR CPR Score Test 97 7 20.62% 7.22% $44.65 42.64% Tot…" at bounding box center [944, 340] width 573 height 105
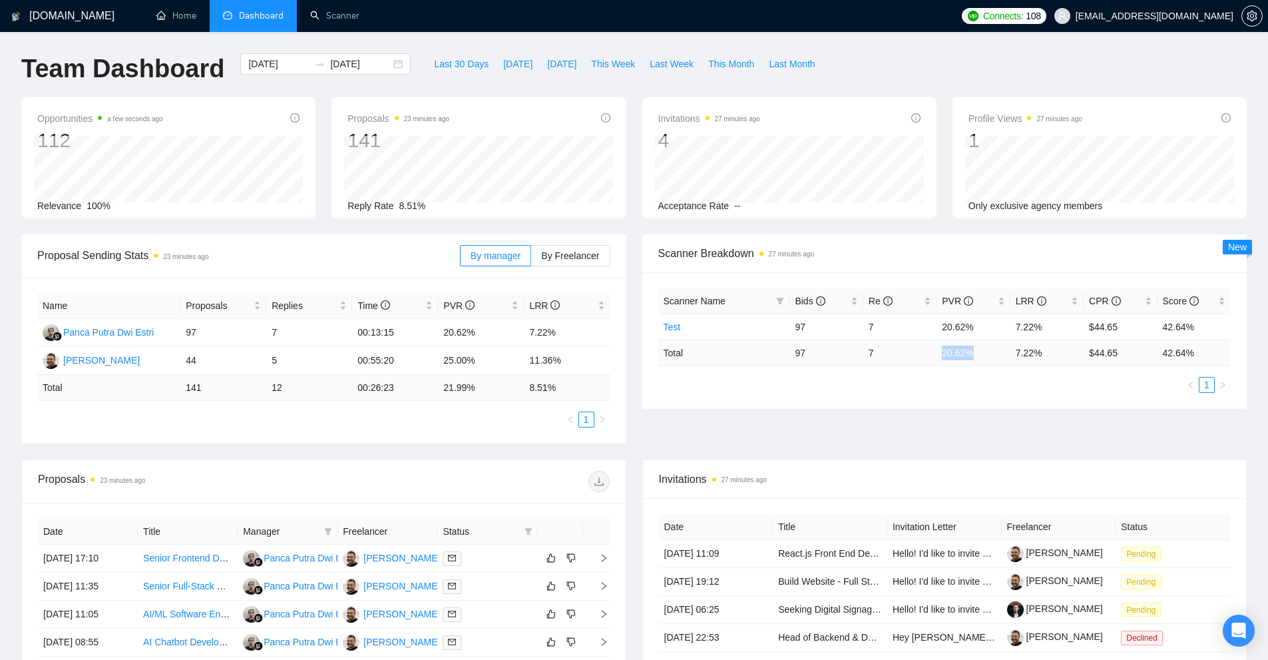
drag, startPoint x: 938, startPoint y: 349, endPoint x: 987, endPoint y: 352, distance: 48.7
click at [987, 352] on td "20.62 %" at bounding box center [973, 353] width 73 height 26
click at [975, 352] on td "20.62 %" at bounding box center [973, 353] width 73 height 26
drag, startPoint x: 1017, startPoint y: 350, endPoint x: 990, endPoint y: 348, distance: 26.7
click at [989, 347] on tr "Total 97 7 20.62 % 7.22 % $ 44.65 42.64 %" at bounding box center [944, 353] width 573 height 26
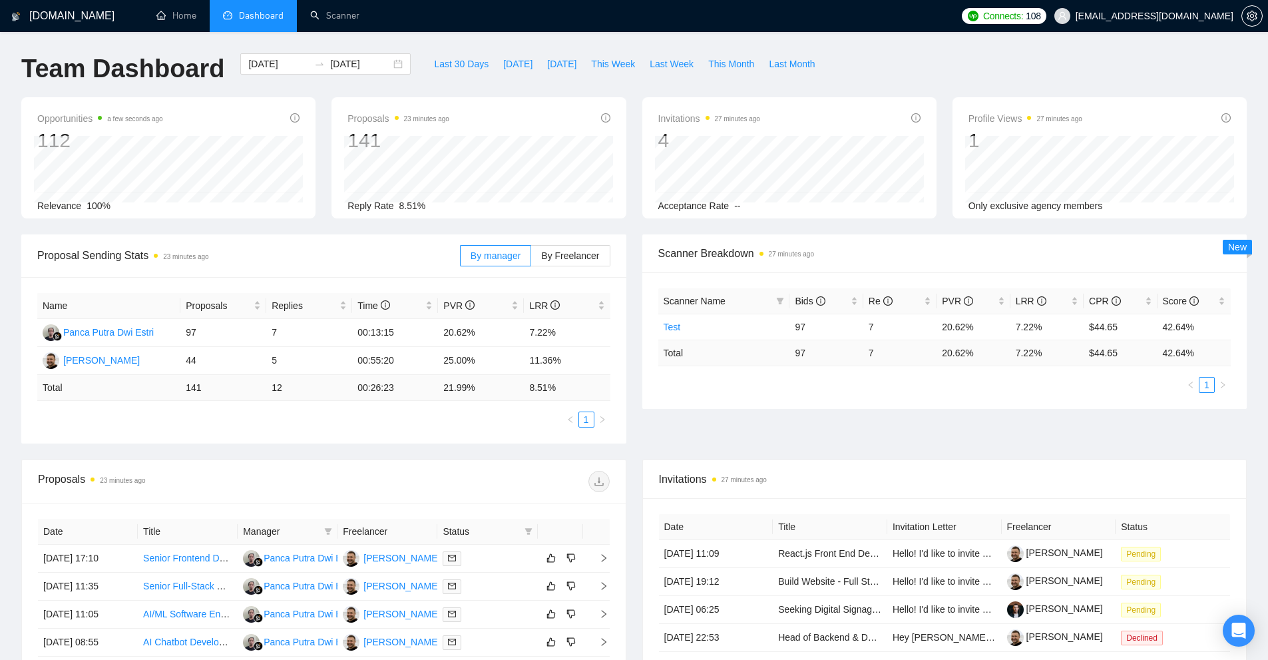
click at [977, 399] on div "Scanner Name Bids Re PVR LRR CPR Score Test 97 7 20.62% 7.22% $44.65 42.64% Tot…" at bounding box center [944, 340] width 605 height 136
drag, startPoint x: 1007, startPoint y: 298, endPoint x: 1061, endPoint y: 349, distance: 73.9
click at [1061, 349] on table "Scanner Name Bids Re PVR LRR CPR Score Test 97 7 20.62% 7.22% $44.65 42.64% Tot…" at bounding box center [944, 327] width 573 height 78
drag, startPoint x: 1029, startPoint y: 348, endPoint x: 1017, endPoint y: 350, distance: 12.7
click at [1017, 350] on td "7.22 %" at bounding box center [1047, 353] width 73 height 26
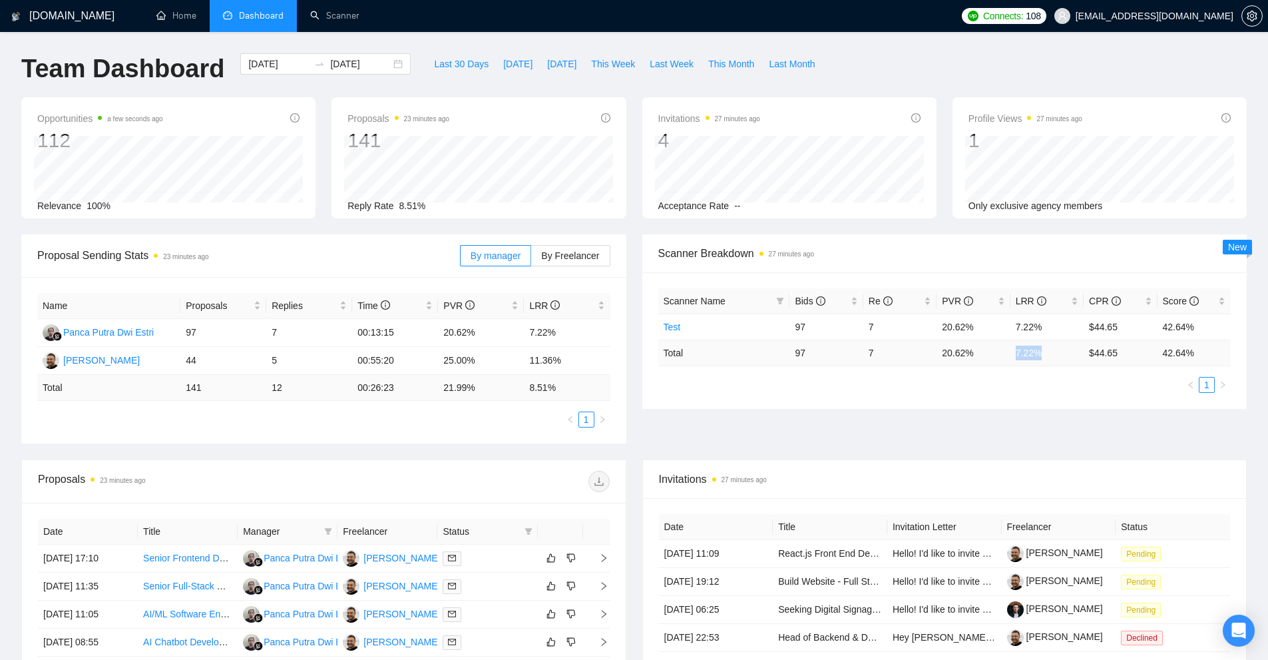
click at [1017, 349] on td "7.22 %" at bounding box center [1047, 353] width 73 height 26
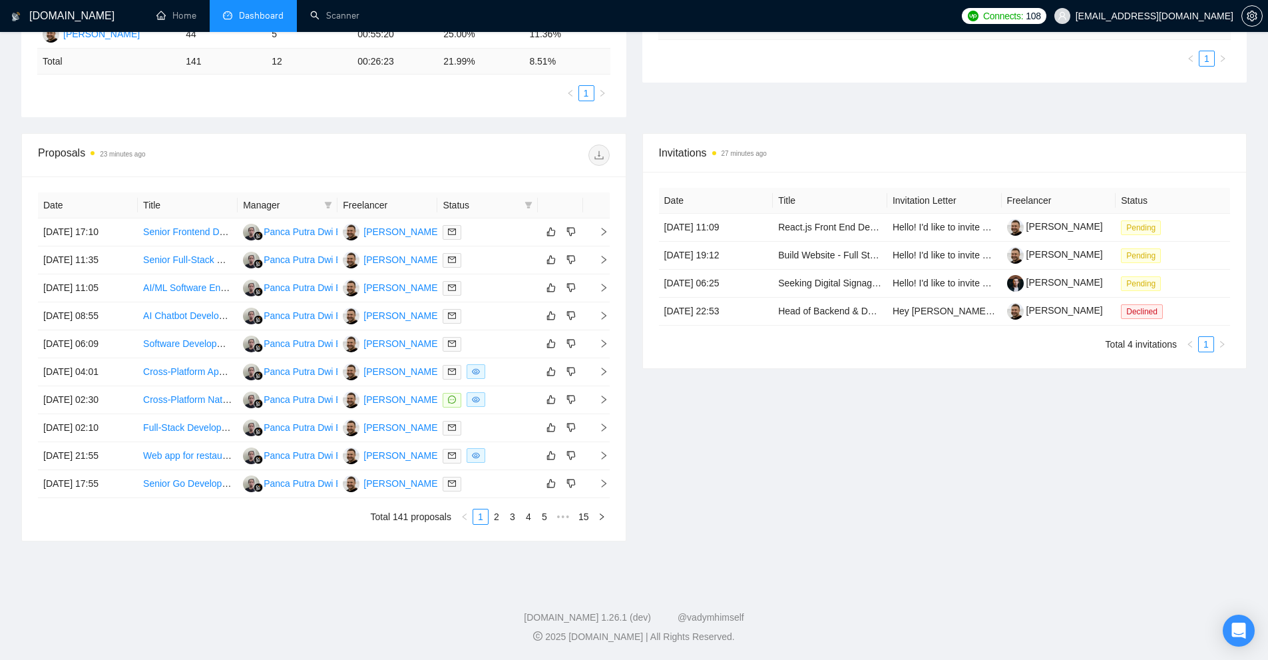
scroll to position [60, 0]
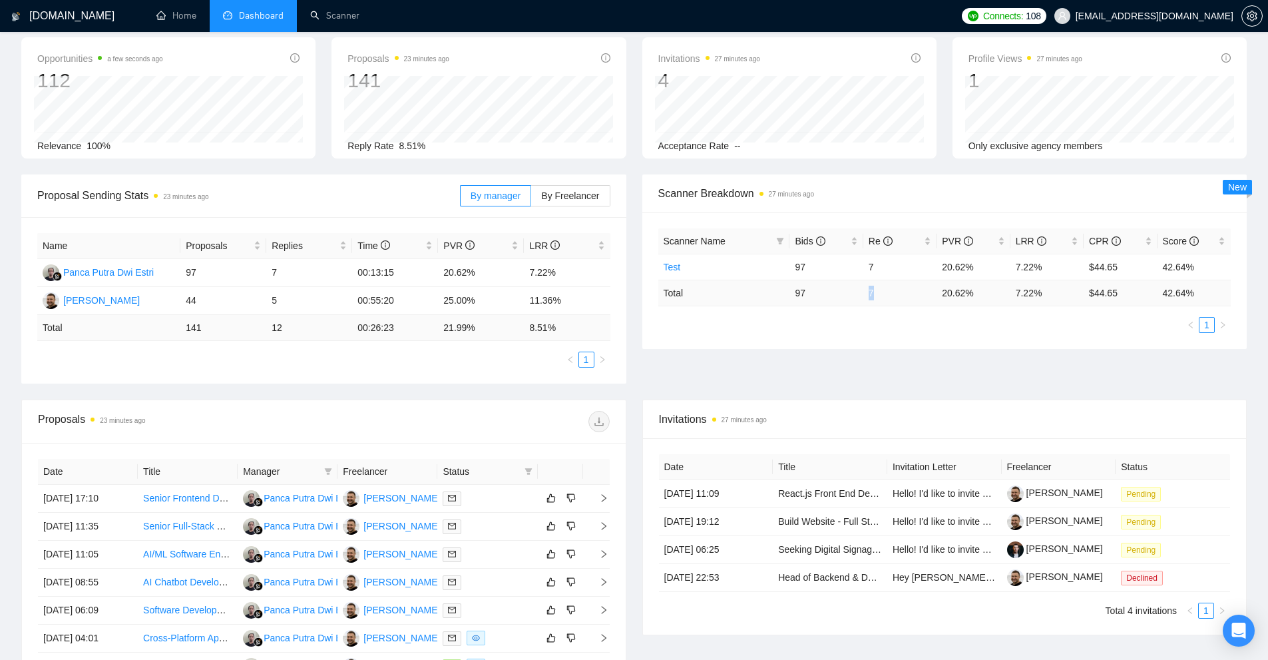
drag, startPoint x: 863, startPoint y: 282, endPoint x: 891, endPoint y: 286, distance: 28.2
click at [891, 286] on tr "Total 97 7 20.62 % 7.22 % $ 44.65 42.64 %" at bounding box center [944, 293] width 573 height 26
click at [891, 300] on td "7" at bounding box center [899, 293] width 73 height 26
click at [1022, 308] on div "Scanner Name Bids Re PVR LRR CPR Score Test 97 7 20.62% 7.22% $44.65 42.64% Tot…" at bounding box center [944, 280] width 573 height 105
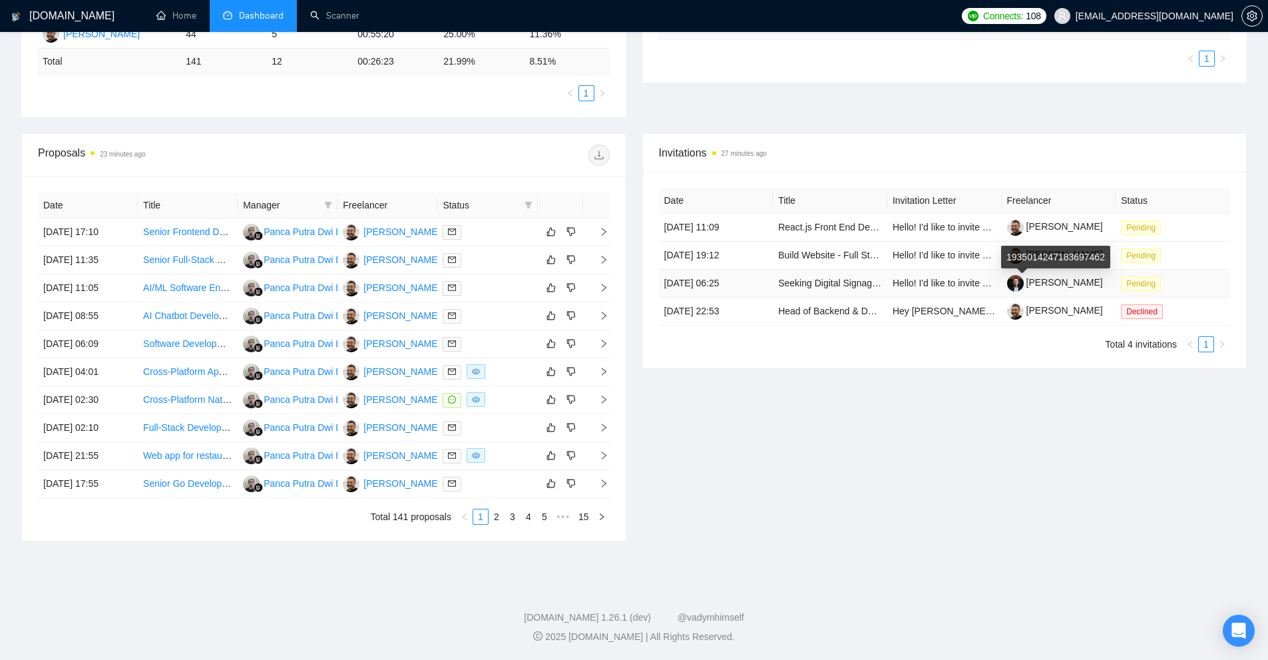
scroll to position [0, 0]
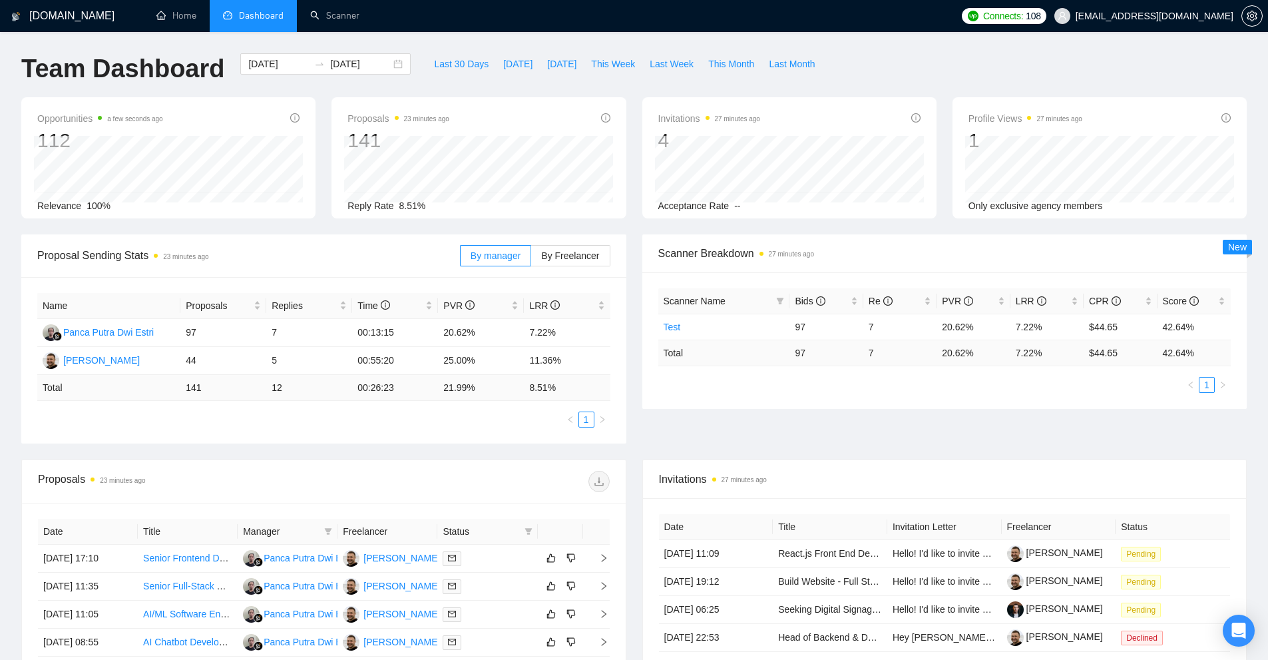
click at [394, 21] on ul "Home Dashboard Scanner" at bounding box center [546, 16] width 817 height 32
click at [360, 20] on link "Scanner" at bounding box center [334, 15] width 49 height 11
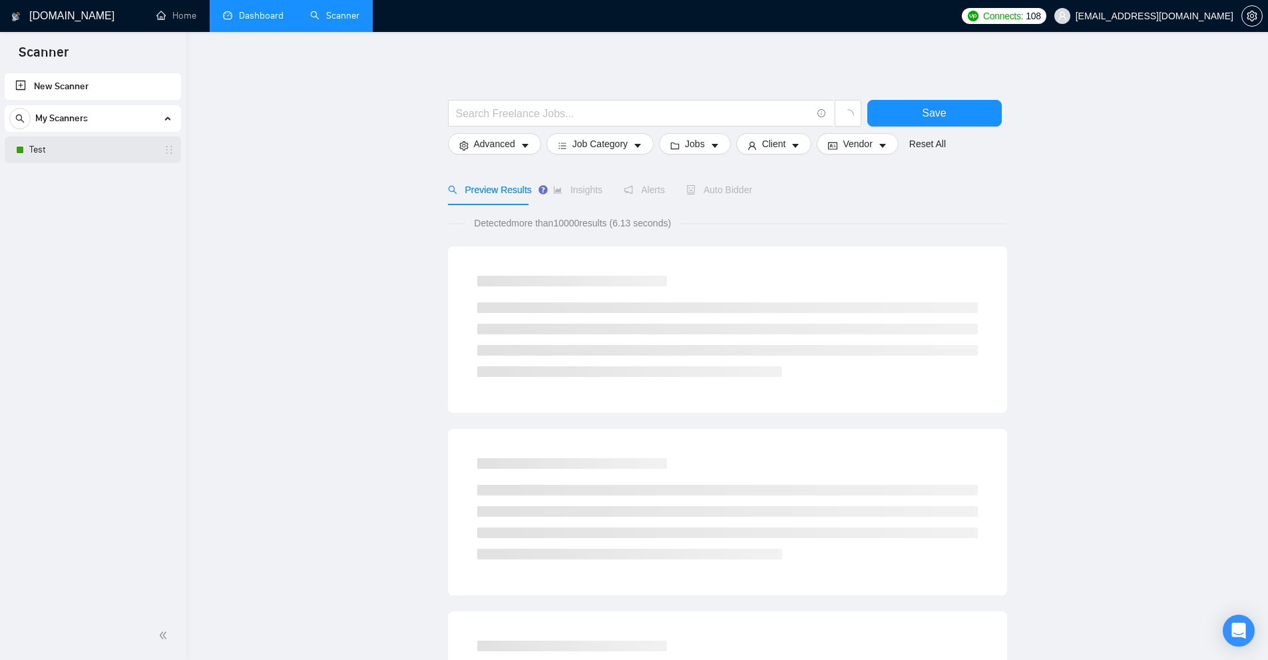
click at [57, 148] on link "Test" at bounding box center [92, 149] width 126 height 27
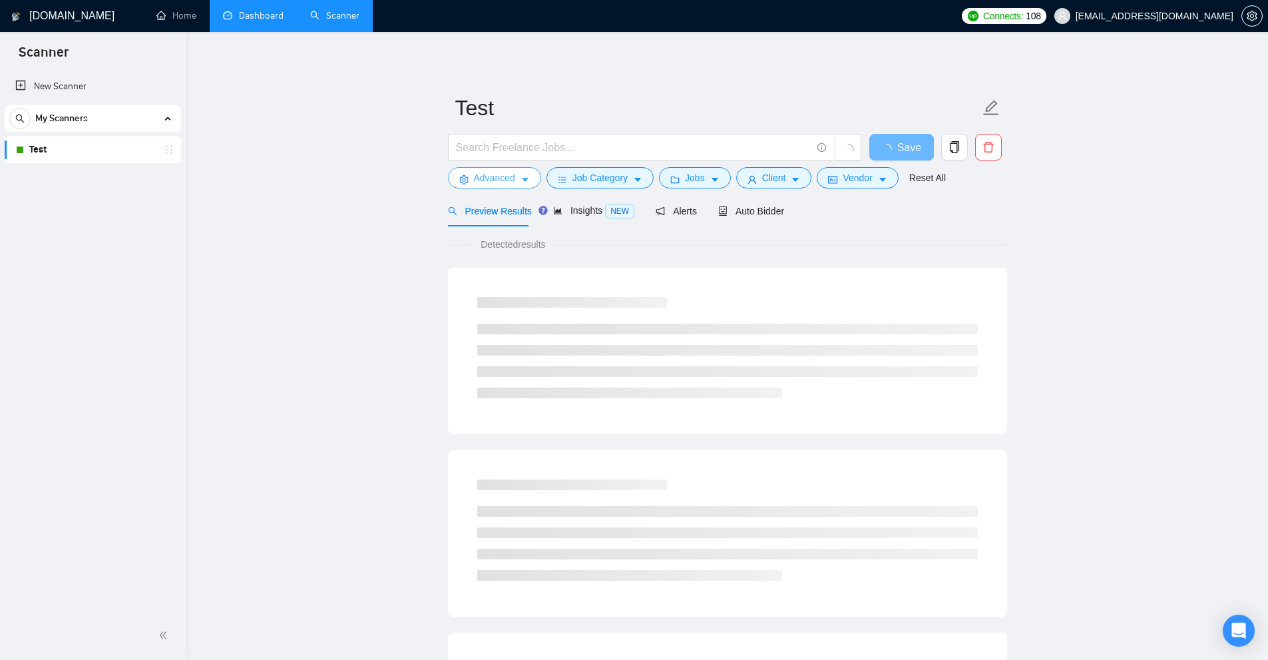
click at [484, 186] on button "Advanced" at bounding box center [494, 177] width 93 height 21
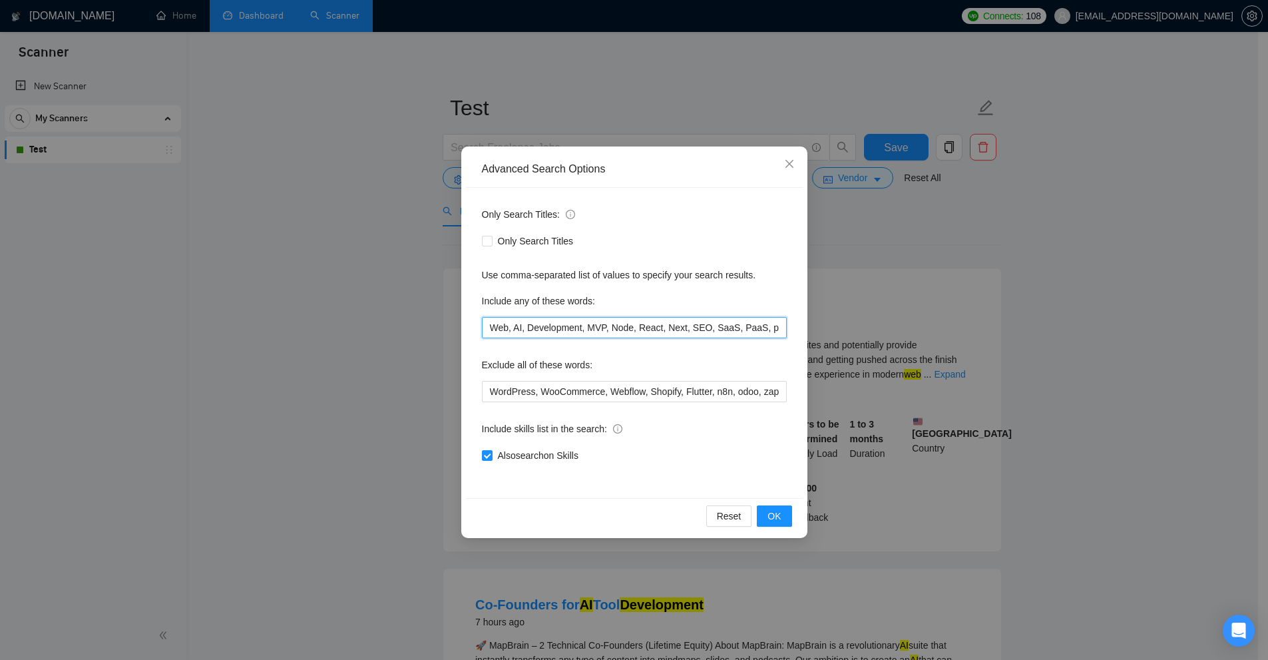
click at [503, 334] on input "Web, AI, Development, MVP, Node, React, Next, SEO, SaaS, PaaS, platform, Full S…" at bounding box center [634, 327] width 305 height 21
drag, startPoint x: 503, startPoint y: 334, endPoint x: 1132, endPoint y: 302, distance: 629.3
click at [1132, 302] on div "Advanced Search Options Only Search Titles: Only Search Titles Use comma-separa…" at bounding box center [634, 330] width 1268 height 660
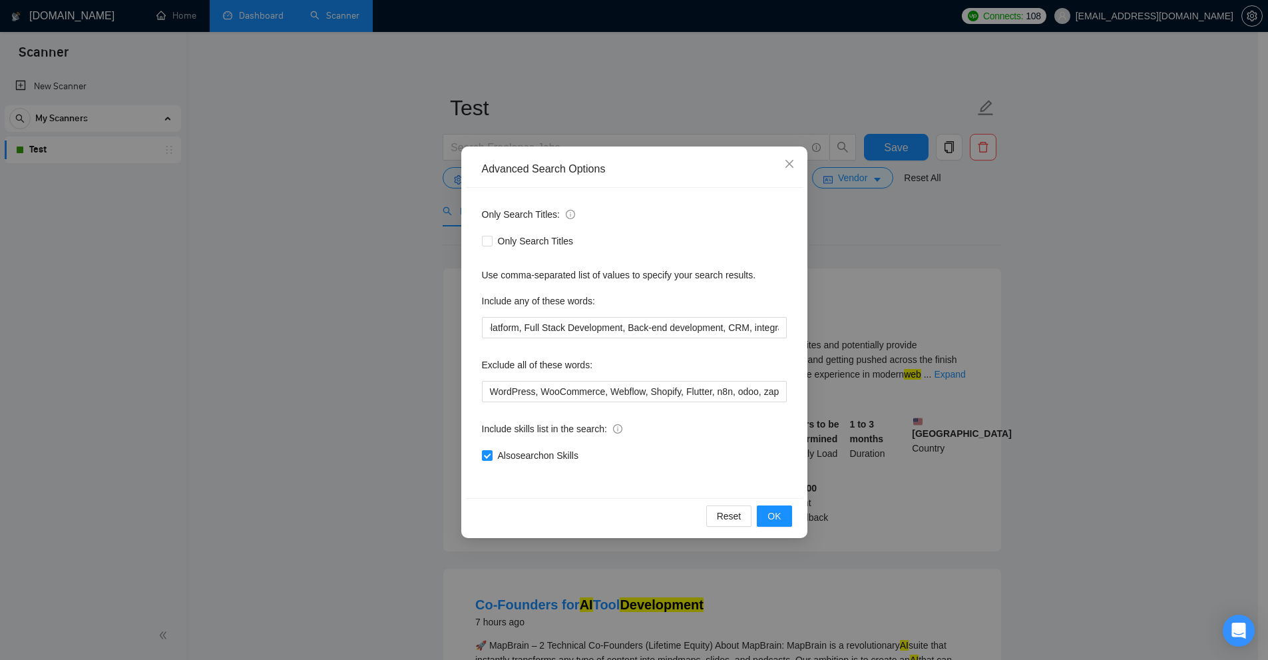
scroll to position [0, 0]
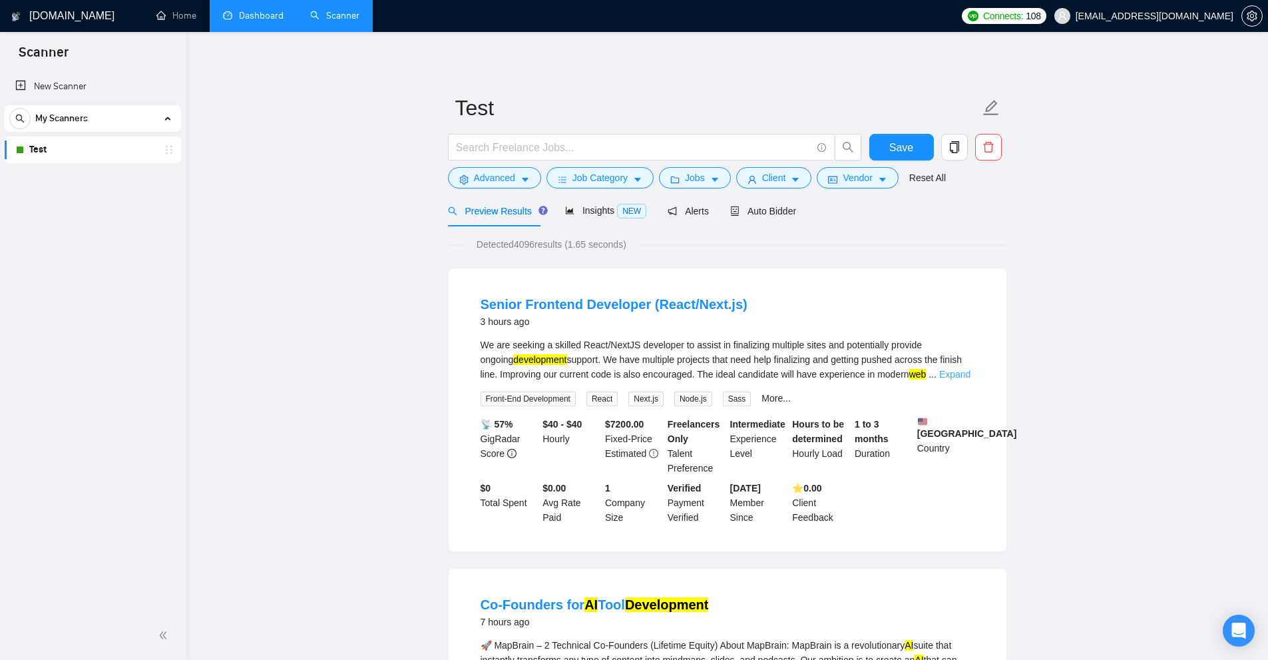
click at [939, 373] on link "Expand" at bounding box center [954, 374] width 31 height 11
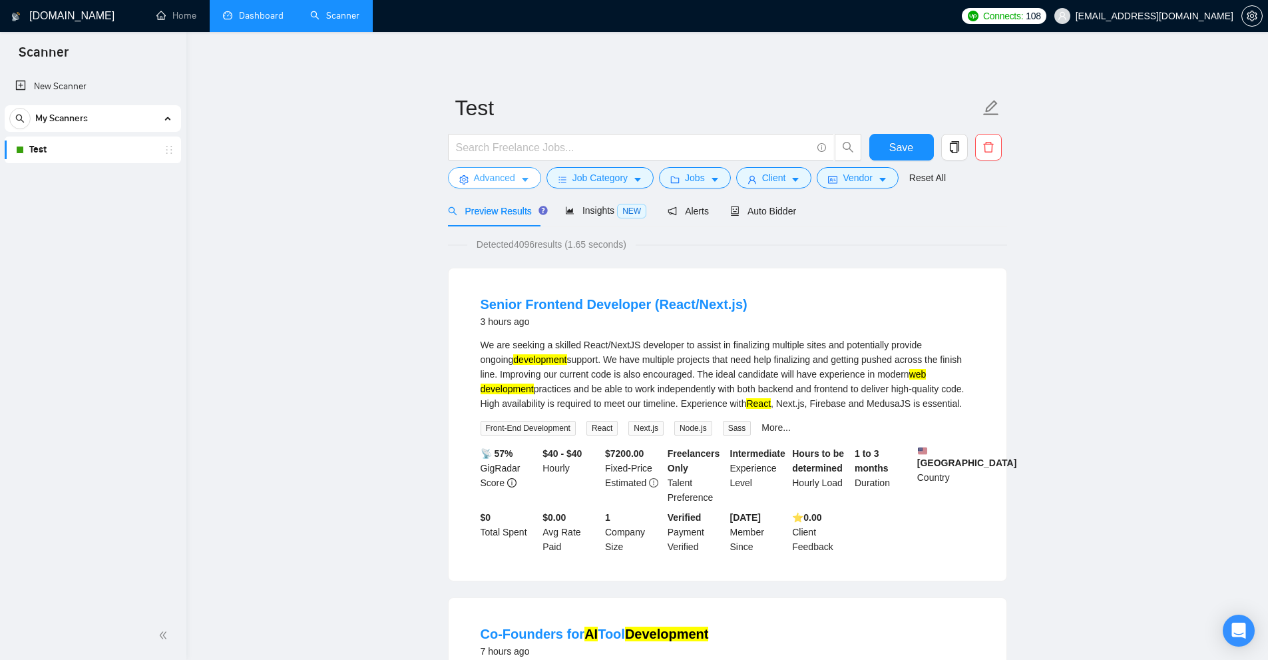
click at [496, 168] on button "Advanced" at bounding box center [494, 177] width 93 height 21
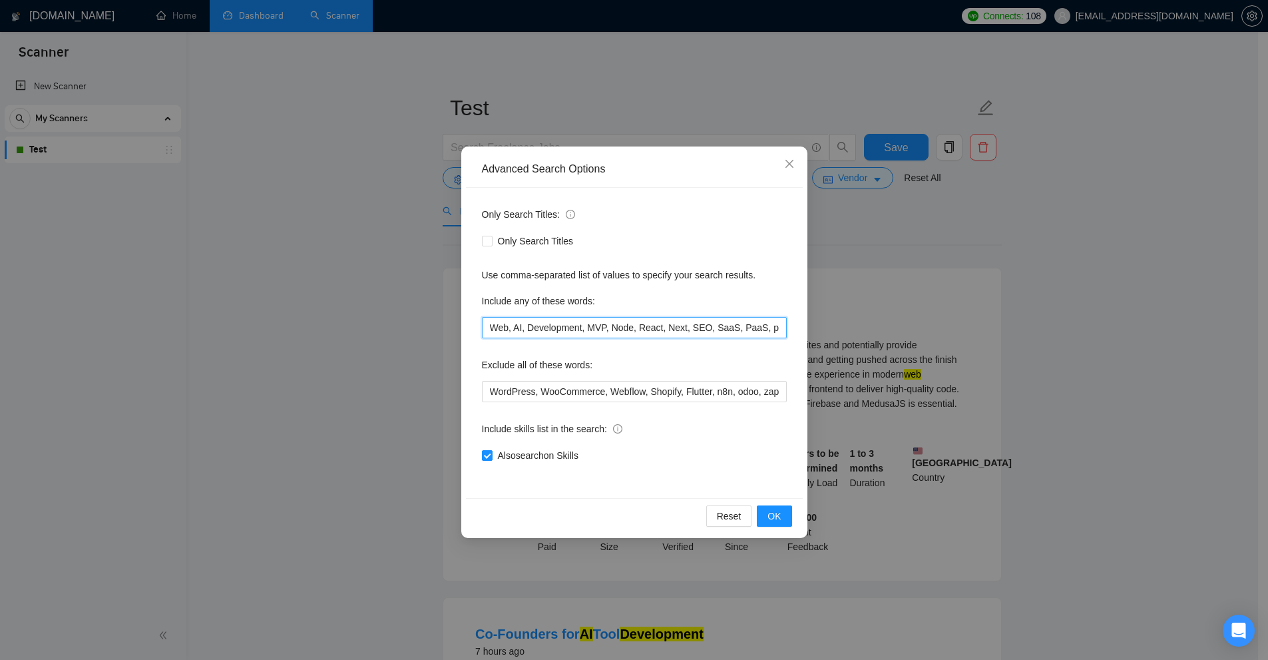
click at [699, 318] on input "Web, AI, Development, MVP, Node, React, Next, SEO, SaaS, PaaS, platform, Full S…" at bounding box center [634, 327] width 305 height 21
click at [895, 290] on div "Advanced Search Options Only Search Titles: Only Search Titles Use comma-separa…" at bounding box center [634, 330] width 1268 height 660
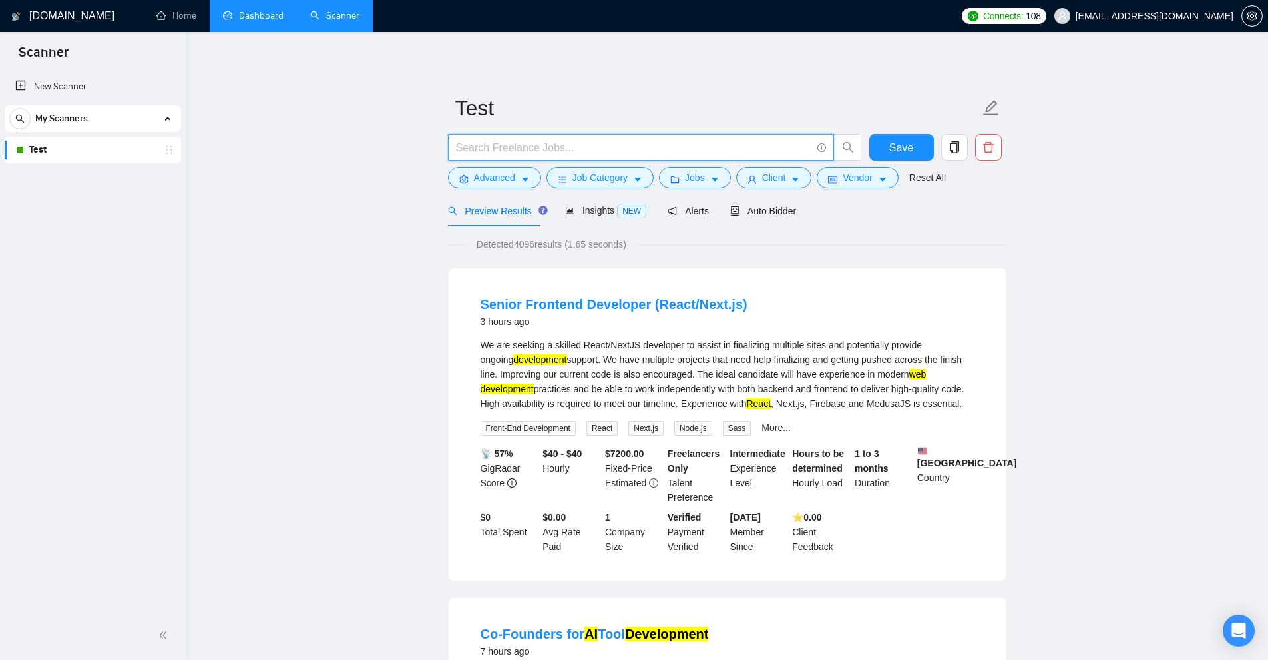
drag, startPoint x: 597, startPoint y: 149, endPoint x: 515, endPoint y: 139, distance: 83.2
click at [504, 136] on span at bounding box center [641, 147] width 386 height 27
click at [515, 140] on input "text" at bounding box center [634, 147] width 356 height 17
click at [543, 151] on input "text" at bounding box center [634, 147] width 356 height 17
click at [495, 172] on span "Advanced" at bounding box center [494, 177] width 41 height 15
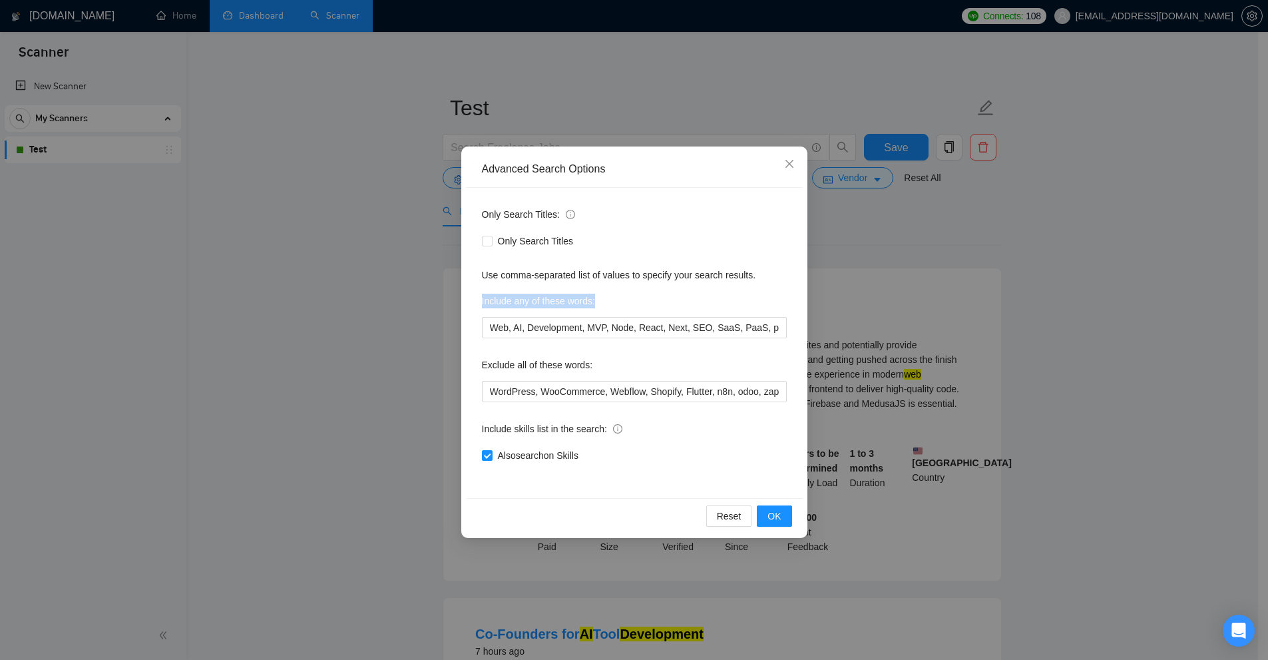
drag, startPoint x: 477, startPoint y: 298, endPoint x: 675, endPoint y: 294, distance: 198.4
click at [675, 294] on div "Only Search Titles: Only Search Titles Use comma-separated list of values to sp…" at bounding box center [634, 343] width 337 height 310
click at [599, 296] on div "Include any of these words:" at bounding box center [634, 303] width 305 height 27
drag, startPoint x: 477, startPoint y: 300, endPoint x: 601, endPoint y: 300, distance: 123.2
click at [601, 300] on div "Only Search Titles: Only Search Titles Use comma-separated list of values to sp…" at bounding box center [634, 343] width 337 height 310
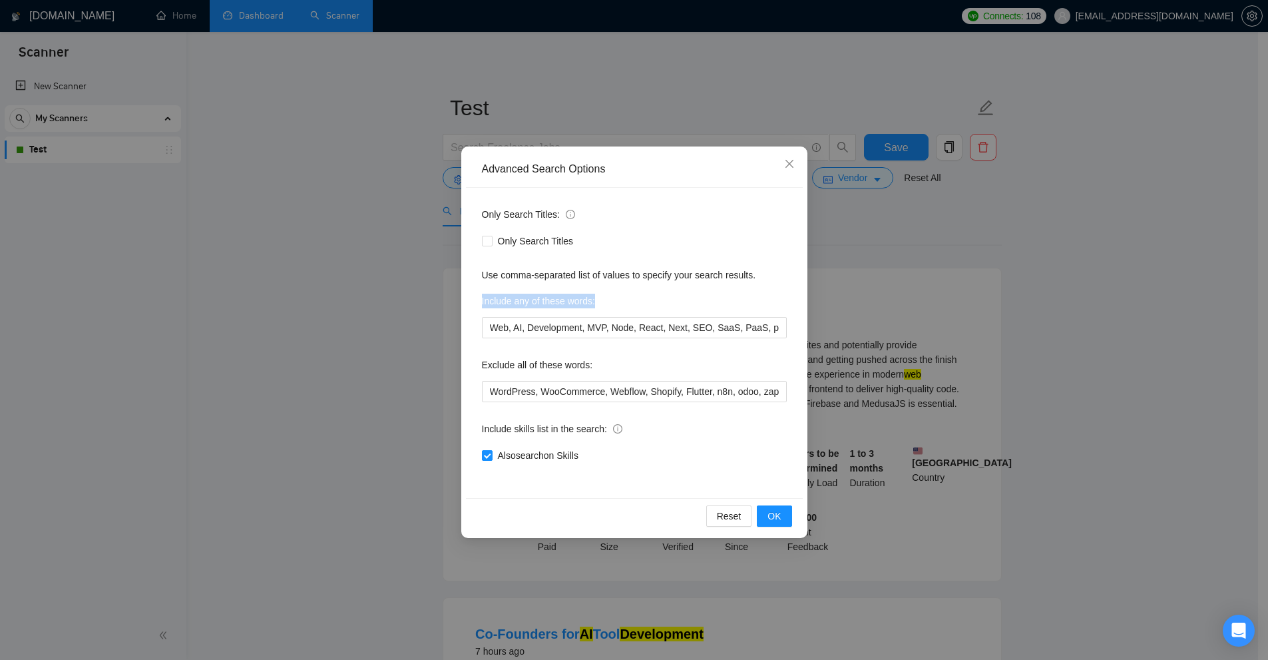
click at [591, 303] on label "Include any of these words:" at bounding box center [538, 300] width 113 height 21
click at [562, 299] on label "Include any of these words:" at bounding box center [538, 300] width 113 height 21
drag, startPoint x: 489, startPoint y: 299, endPoint x: 607, endPoint y: 299, distance: 118.5
click at [607, 299] on div "Include any of these words:" at bounding box center [634, 303] width 305 height 27
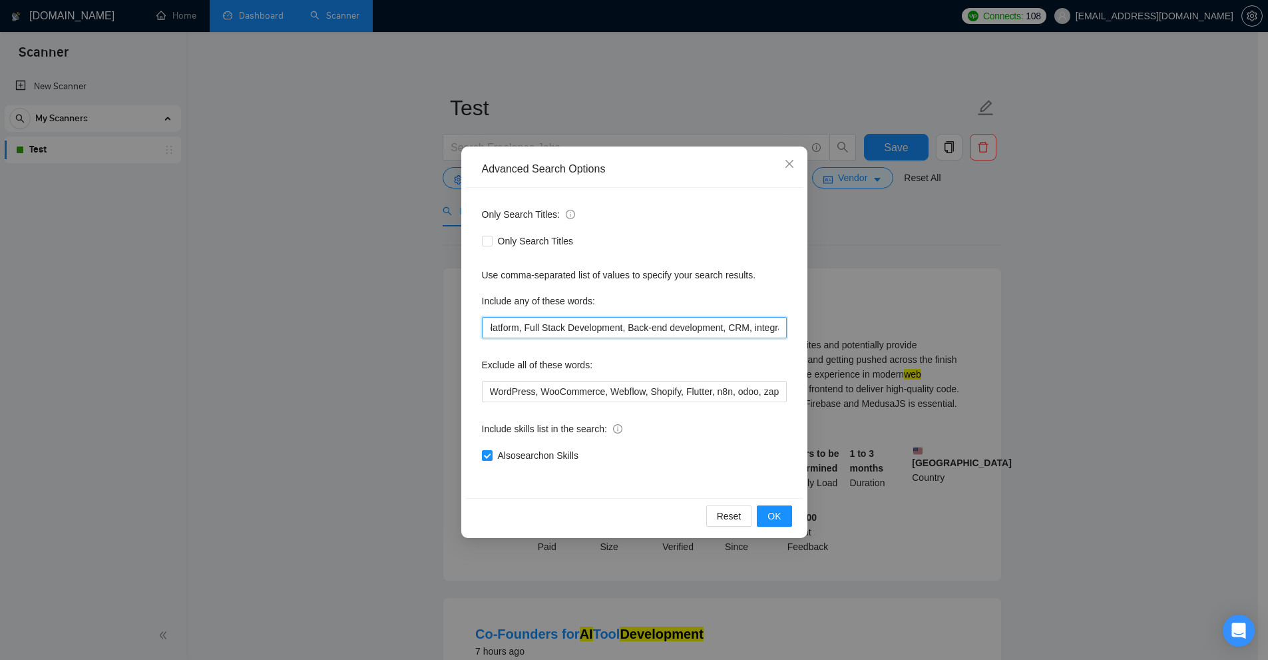
click at [777, 326] on input "Web, AI, Development, MVP, Node, React, Next, SEO, SaaS, PaaS, platform, Full S…" at bounding box center [634, 327] width 305 height 21
drag, startPoint x: 777, startPoint y: 326, endPoint x: 540, endPoint y: 328, distance: 237.0
click at [630, 319] on input "Web, AI, Development, MVP, Node, React, Next, SEO, SaaS, PaaS, platform, Full S…" at bounding box center [634, 327] width 305 height 21
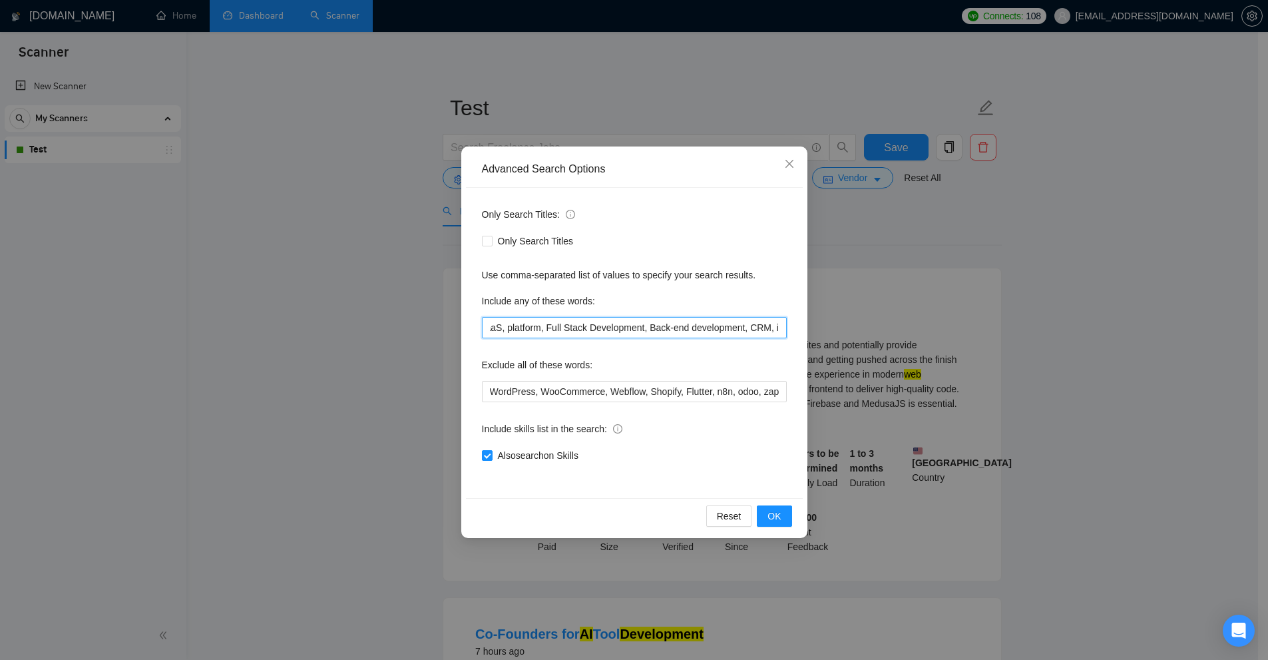
drag, startPoint x: 539, startPoint y: 328, endPoint x: 745, endPoint y: 328, distance: 205.7
click at [745, 328] on input "Web, AI, Development, MVP, Node, React, Next, SEO, SaaS, PaaS, platform, Full S…" at bounding box center [634, 327] width 305 height 21
click at [774, 330] on input "Web, AI, Development, MVP, Node, React, Next, SEO, SaaS, PaaS, platform, Full S…" at bounding box center [634, 327] width 305 height 21
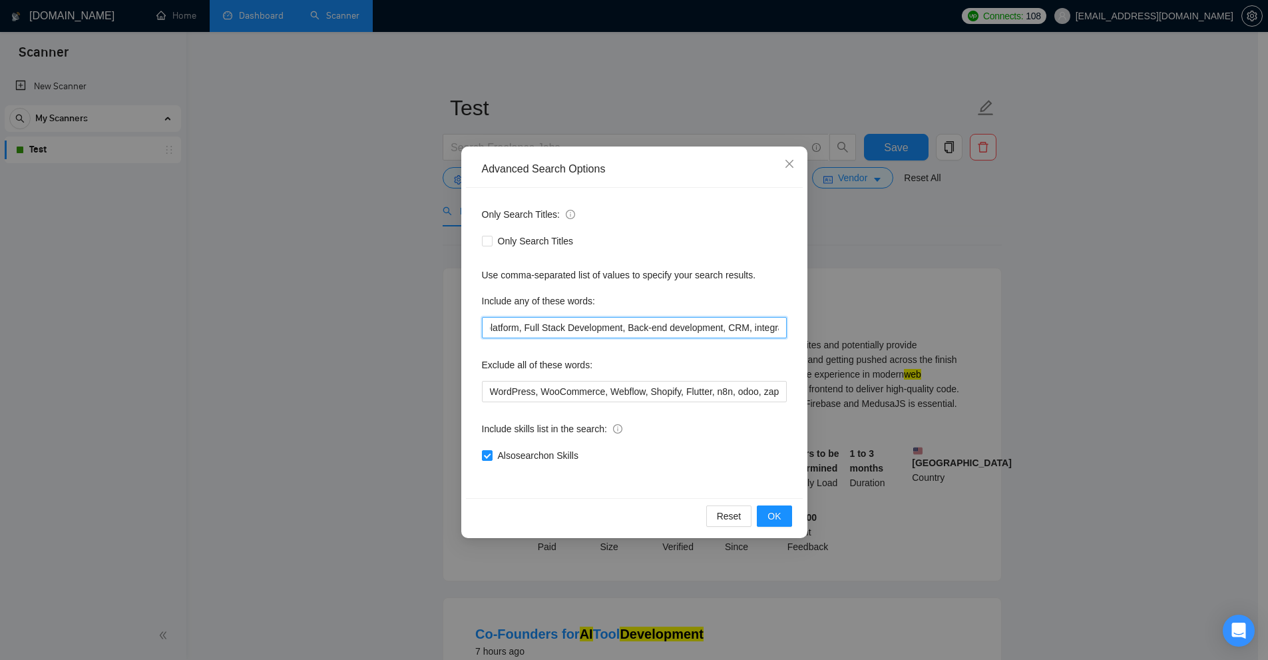
click at [774, 330] on input "Web, AI, Development, MVP, Node, React, Next, SEO, SaaS, PaaS, platform, Full S…" at bounding box center [634, 327] width 305 height 21
drag, startPoint x: 774, startPoint y: 330, endPoint x: 942, endPoint y: 328, distance: 168.4
click at [942, 328] on div "Advanced Search Options Only Search Titles: Only Search Titles Use comma-separa…" at bounding box center [634, 330] width 1268 height 660
click at [899, 328] on div "Advanced Search Options Only Search Titles: Only Search Titles Use comma-separa…" at bounding box center [634, 330] width 1268 height 660
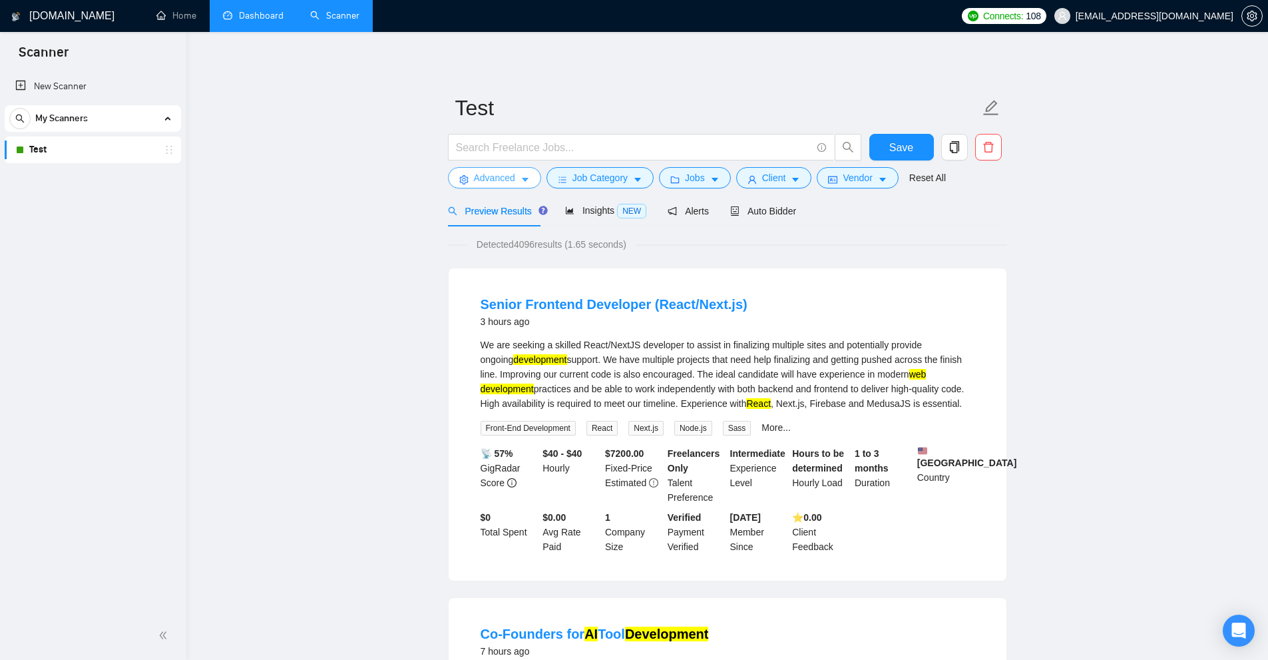
click at [499, 174] on span "Advanced" at bounding box center [494, 177] width 41 height 15
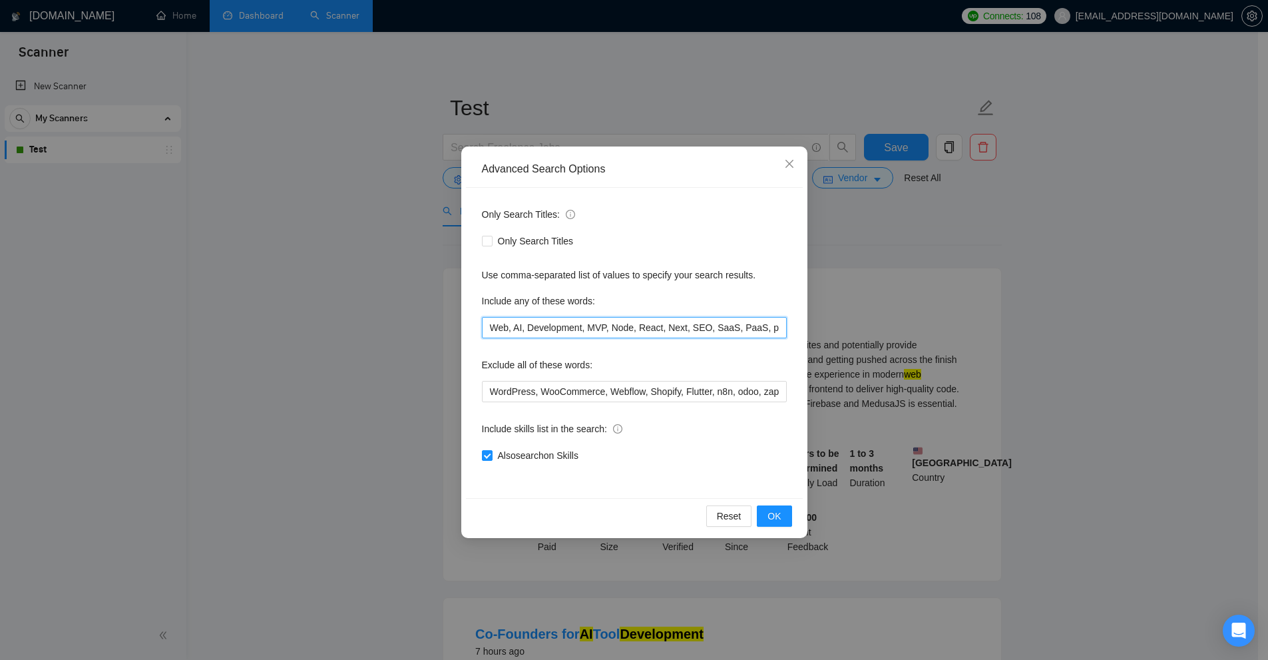
click at [588, 323] on input "Web, AI, Development, MVP, Node, React, Next, SEO, SaaS, PaaS, platform, Full S…" at bounding box center [634, 327] width 305 height 21
click at [924, 192] on div "Advanced Search Options Only Search Titles: Only Search Titles Use comma-separa…" at bounding box center [634, 330] width 1268 height 660
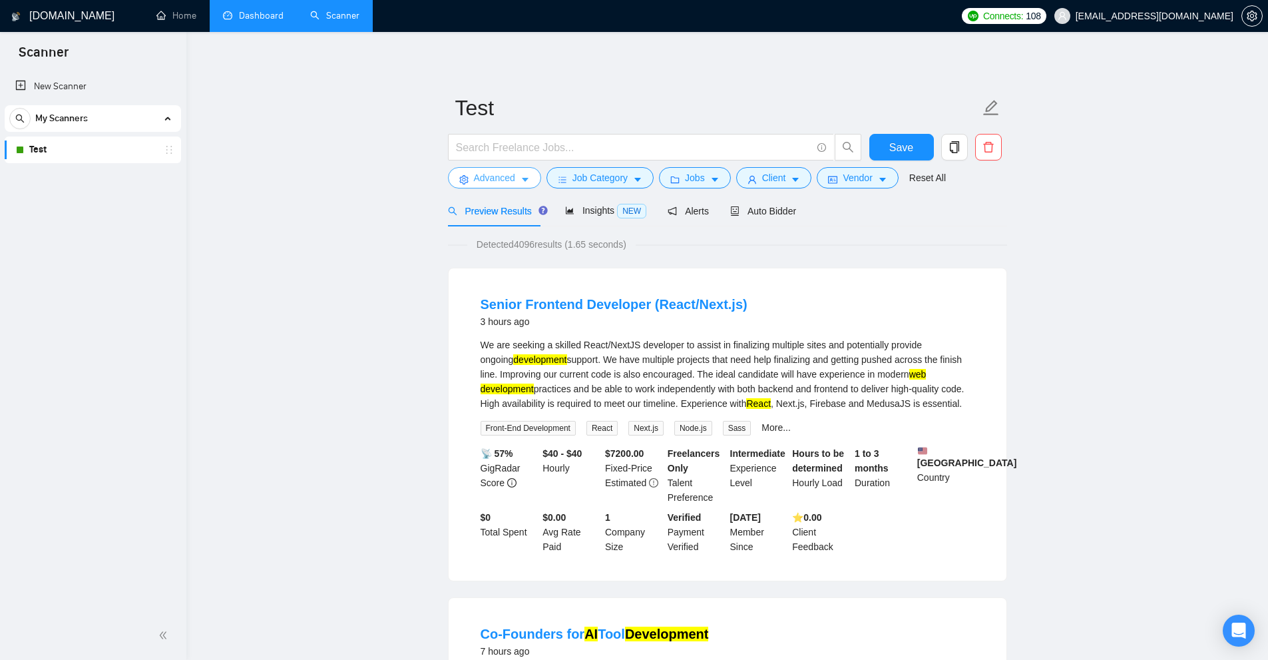
click at [521, 184] on icon "caret-down" at bounding box center [525, 179] width 9 height 9
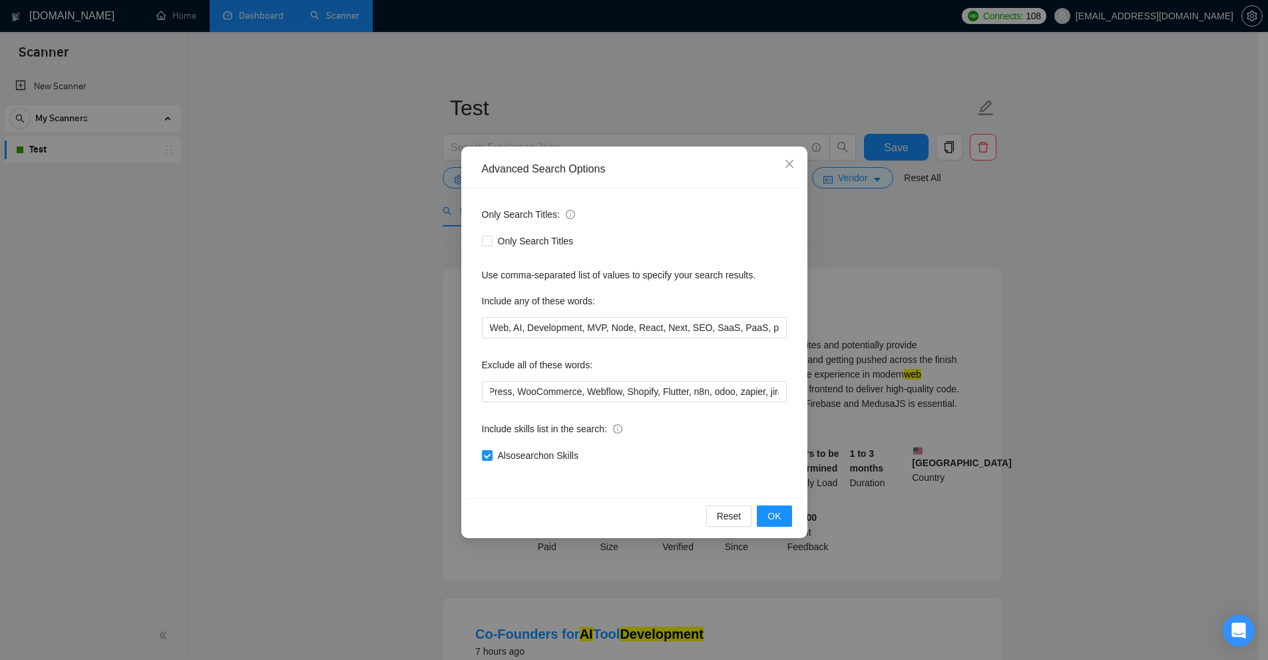
scroll to position [0, 288]
click at [943, 343] on div "Advanced Search Options Only Search Titles: Only Search Titles Use comma-separa…" at bounding box center [634, 330] width 1268 height 660
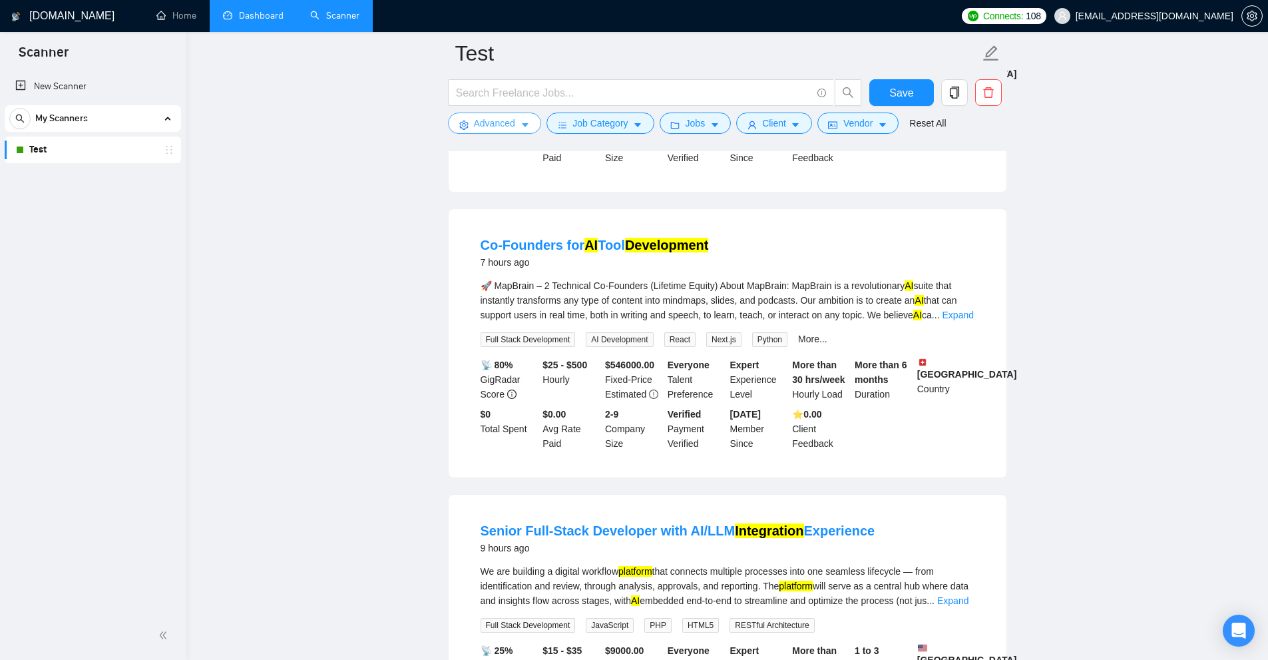
scroll to position [0, 0]
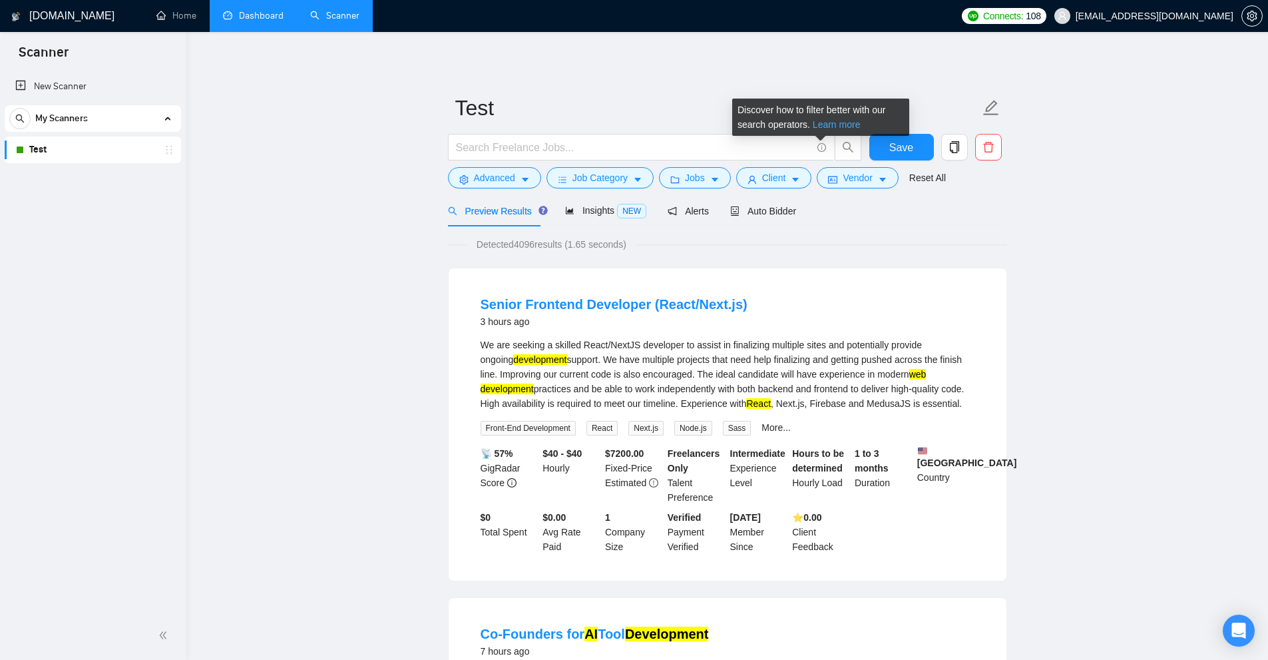
click at [826, 129] on link "Learn more" at bounding box center [837, 124] width 48 height 11
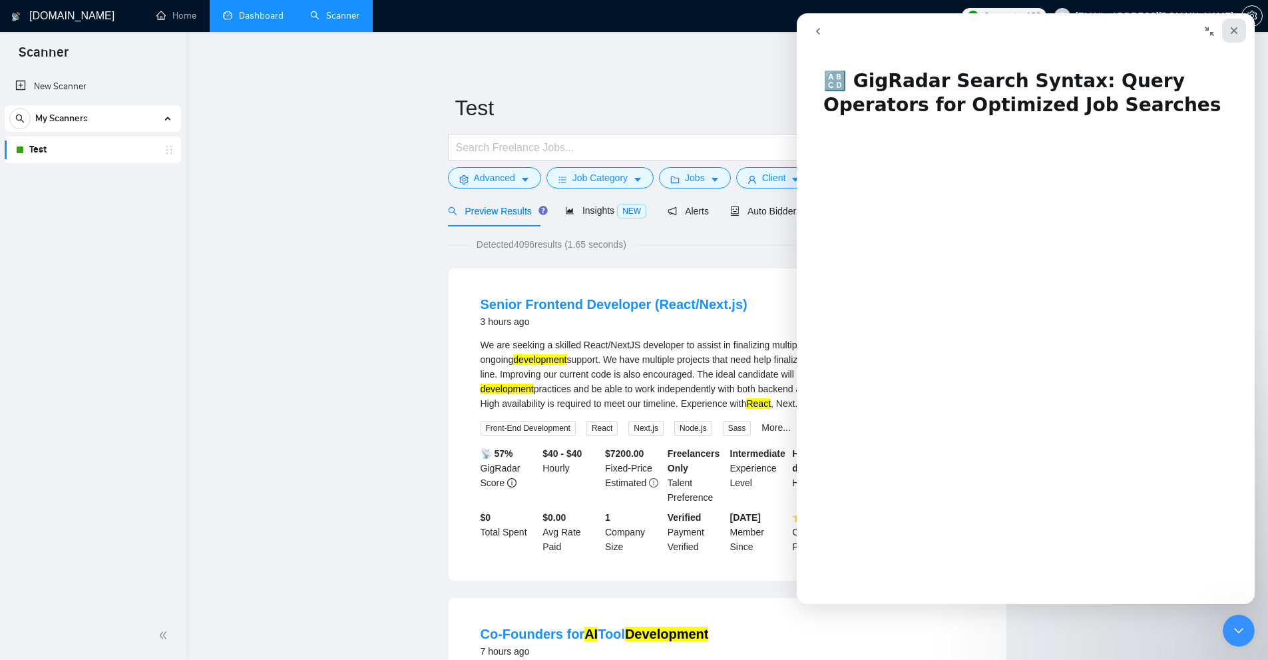
click at [1240, 32] on div "Close" at bounding box center [1234, 31] width 24 height 24
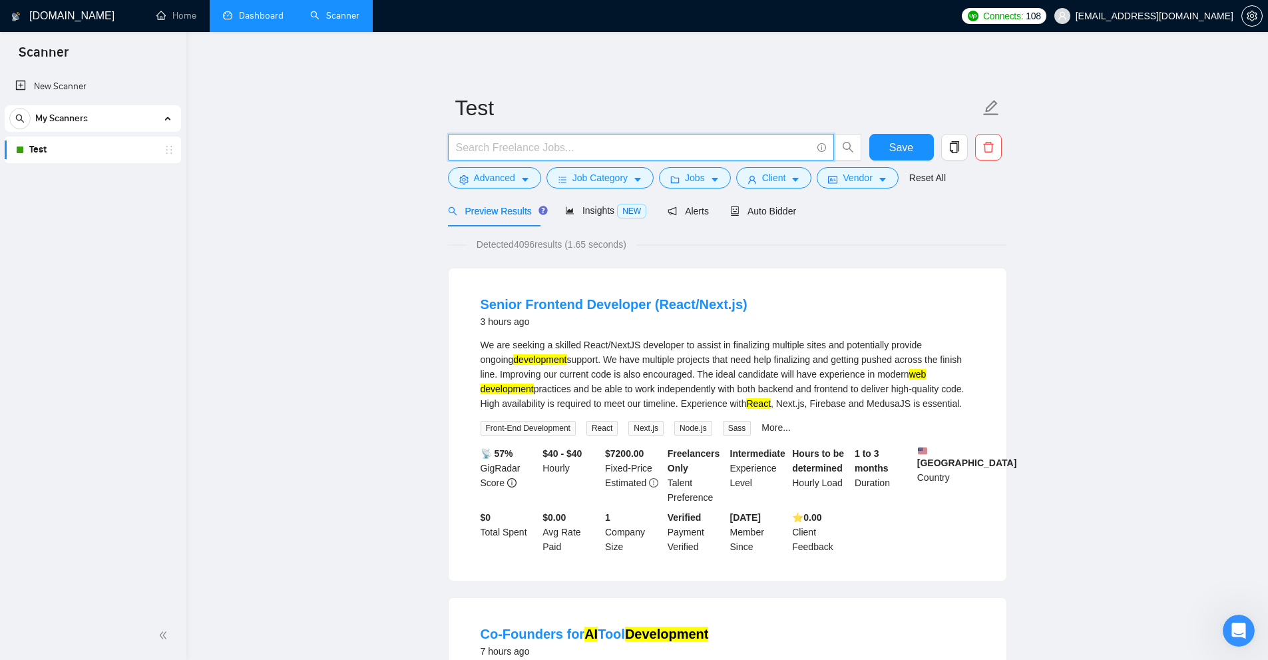
click at [676, 146] on input "text" at bounding box center [634, 147] width 356 height 17
click at [593, 152] on input "text" at bounding box center [634, 147] width 356 height 17
click at [612, 135] on span at bounding box center [641, 147] width 386 height 27
paste input "(Web*) (dev*)"
click at [597, 147] on input "(Web*) (dev*)" at bounding box center [634, 147] width 356 height 17
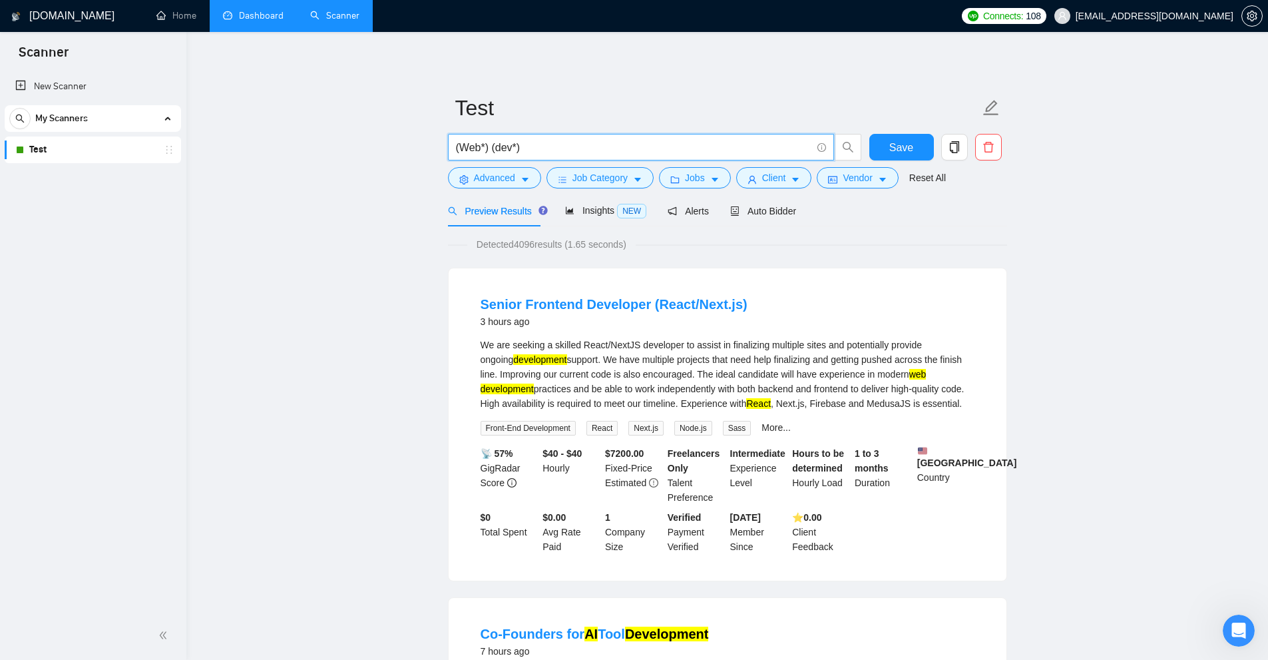
paste input "(Web*) (dev*)"
paste input "text"
click at [489, 146] on input "(Web*) (dev*)" at bounding box center [634, 147] width 356 height 17
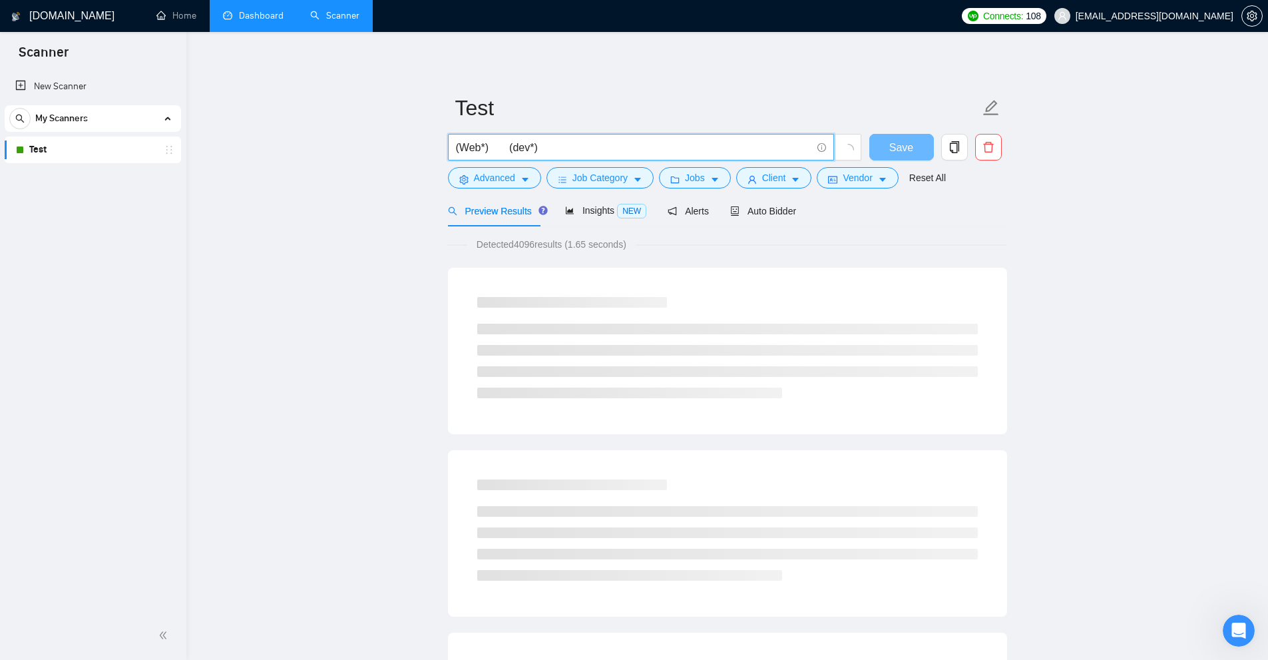
type input "(Web*) (dev*)"
click at [552, 136] on span "(Web*) (dev*)" at bounding box center [641, 147] width 386 height 27
drag, startPoint x: 513, startPoint y: 142, endPoint x: 525, endPoint y: 143, distance: 12.0
click at [525, 143] on input "(Web*) (dev*)" at bounding box center [634, 147] width 356 height 17
click at [533, 143] on input "(Web*) (dev*)" at bounding box center [634, 147] width 356 height 17
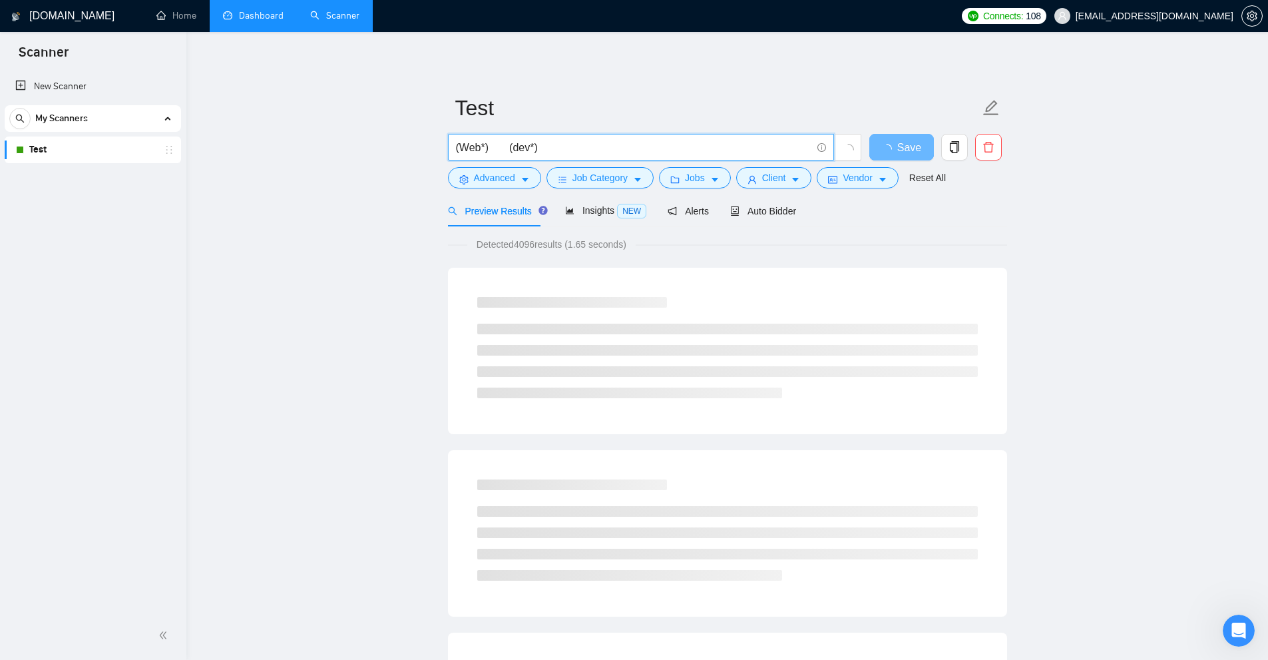
click at [538, 144] on input "(Web*) (dev*)" at bounding box center [634, 147] width 356 height 17
click at [565, 141] on input "(Web*) (dev*)" at bounding box center [634, 147] width 356 height 17
drag, startPoint x: 511, startPoint y: 143, endPoint x: 596, endPoint y: 142, distance: 85.2
click at [595, 142] on input "(Web*) (dev*)" at bounding box center [634, 147] width 356 height 17
click at [596, 142] on input "(Web*) (dev*)" at bounding box center [634, 147] width 356 height 17
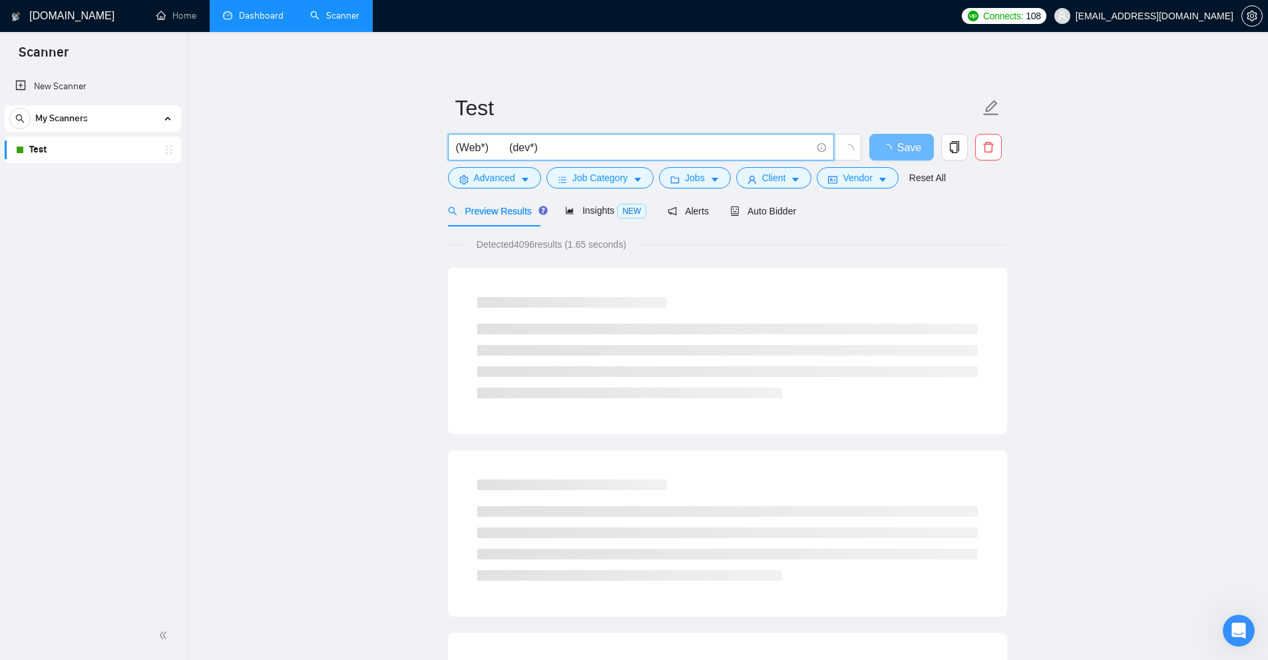
drag, startPoint x: 507, startPoint y: 144, endPoint x: 564, endPoint y: 141, distance: 56.7
click at [564, 141] on input "(Web*) (dev*)" at bounding box center [634, 147] width 356 height 17
click at [562, 142] on input "(Web*) (dev*)" at bounding box center [634, 147] width 356 height 17
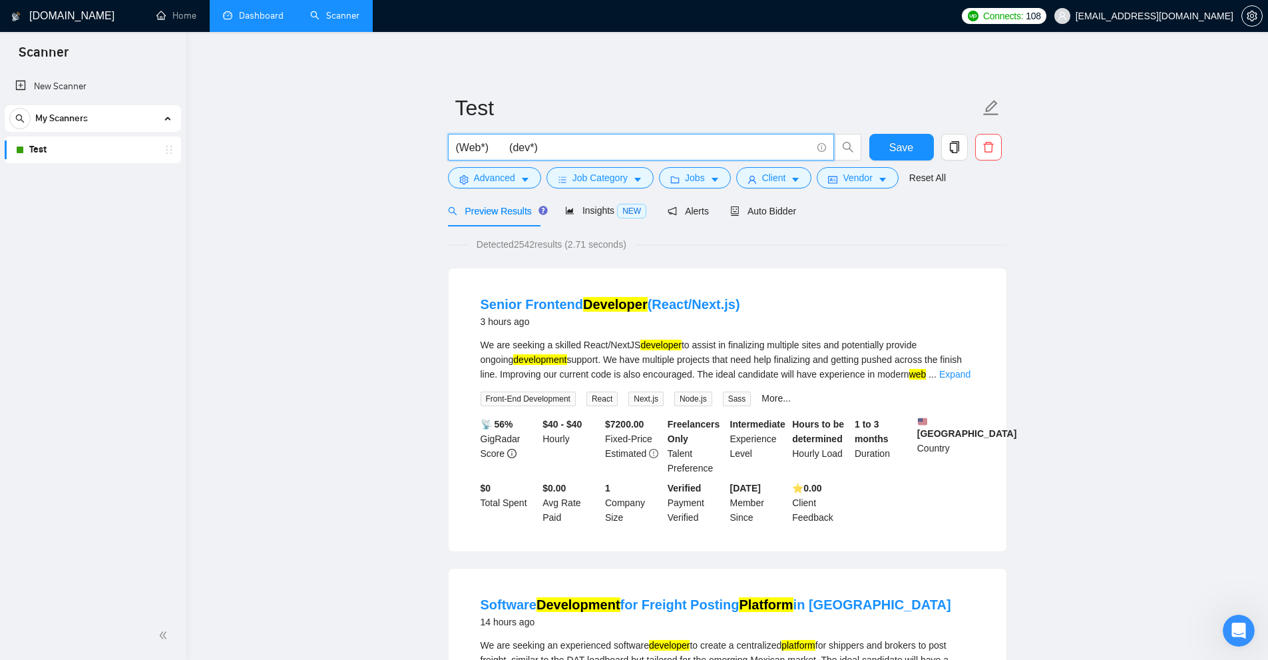
drag, startPoint x: 489, startPoint y: 141, endPoint x: 514, endPoint y: 144, distance: 25.5
click at [514, 144] on input "(Web*) (dev*)" at bounding box center [634, 147] width 356 height 17
click at [569, 143] on input "(Web*) (dev*)" at bounding box center [634, 147] width 356 height 17
drag, startPoint x: 487, startPoint y: 357, endPoint x: 632, endPoint y: 342, distance: 145.9
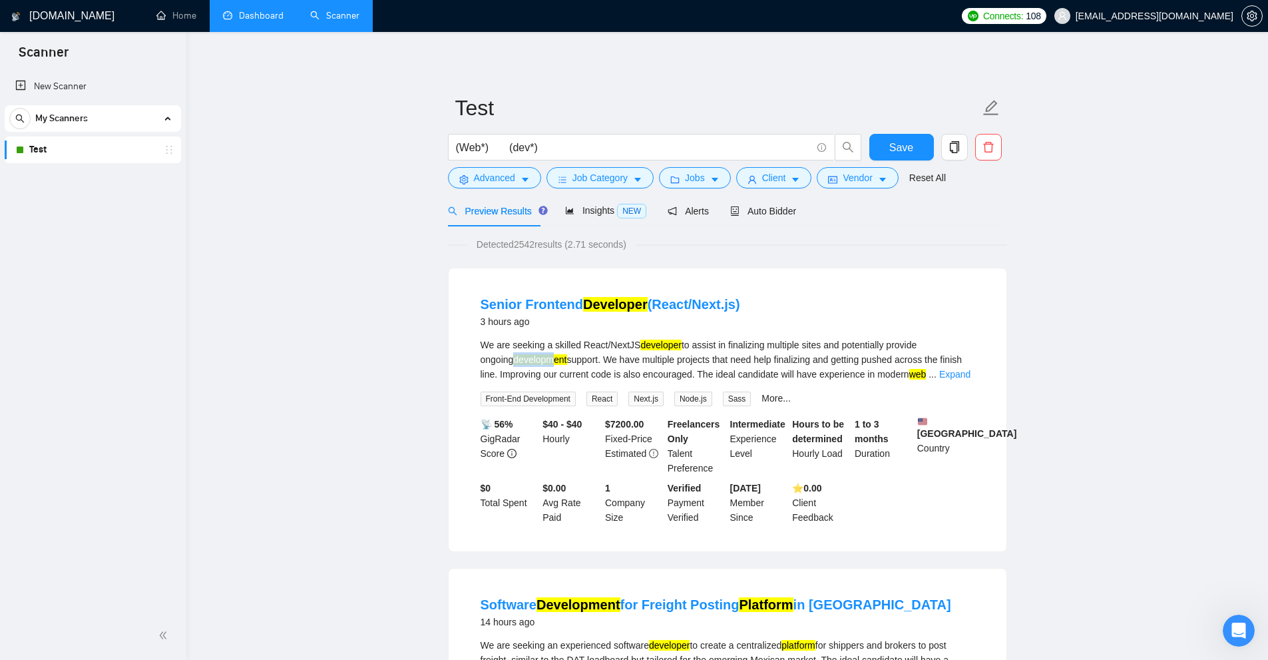
click at [525, 361] on li "Senior Frontend Developer (React/Next.js) 3 hours ago We are seeking a skilled …" at bounding box center [728, 409] width 526 height 251
click at [676, 328] on div "3 hours ago" at bounding box center [611, 322] width 260 height 16
click at [941, 373] on link "Expand" at bounding box center [954, 374] width 31 height 11
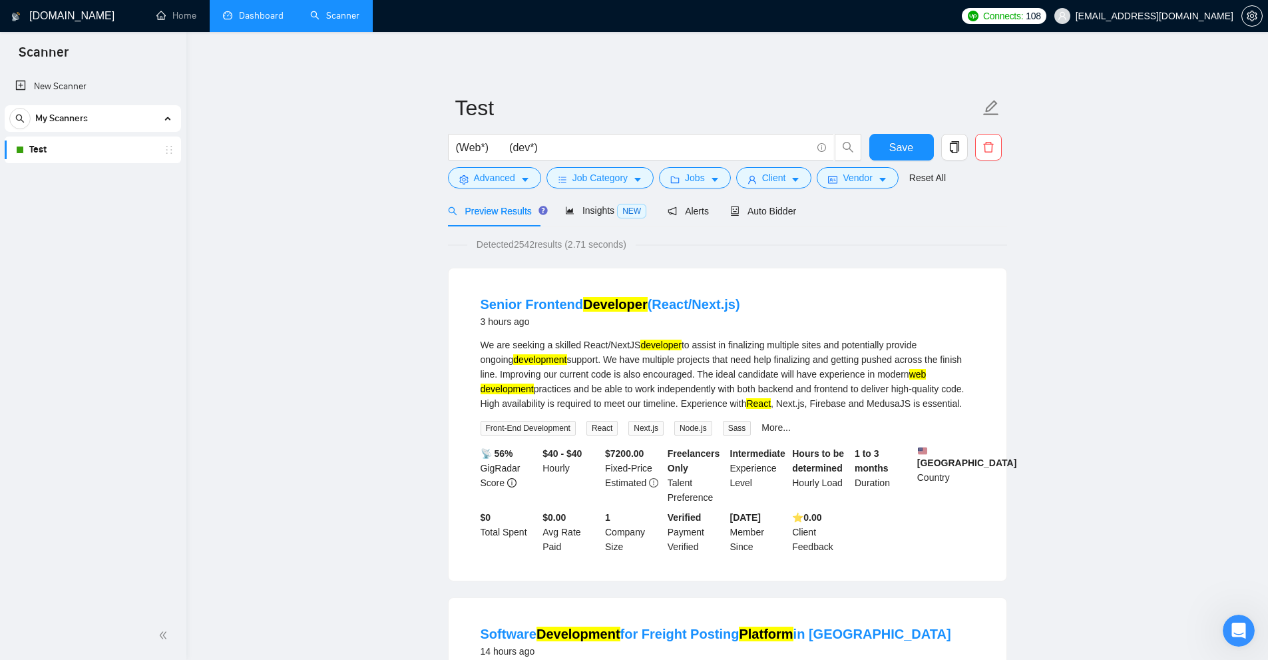
drag, startPoint x: 903, startPoint y: 375, endPoint x: 917, endPoint y: 378, distance: 14.4
click at [915, 377] on div "We are seeking a skilled React/NextJS developer to assist in finalizing multipl…" at bounding box center [728, 374] width 494 height 73
click at [931, 391] on div "We are seeking a skilled React/NextJS developer to assist in finalizing multipl…" at bounding box center [728, 374] width 494 height 73
drag, startPoint x: 902, startPoint y: 373, endPoint x: 952, endPoint y: 379, distance: 50.2
click at [957, 377] on div "We are seeking a skilled React/NextJS developer to assist in finalizing multipl…" at bounding box center [728, 374] width 494 height 73
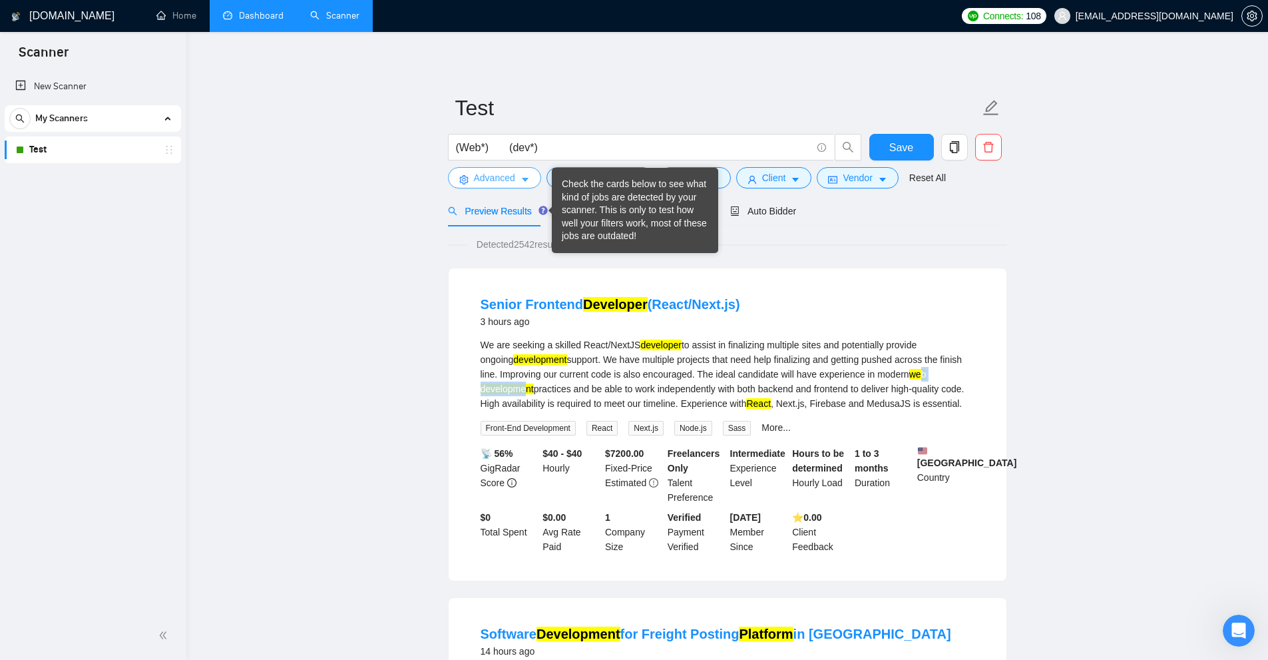
click at [512, 182] on span "Advanced" at bounding box center [494, 177] width 41 height 15
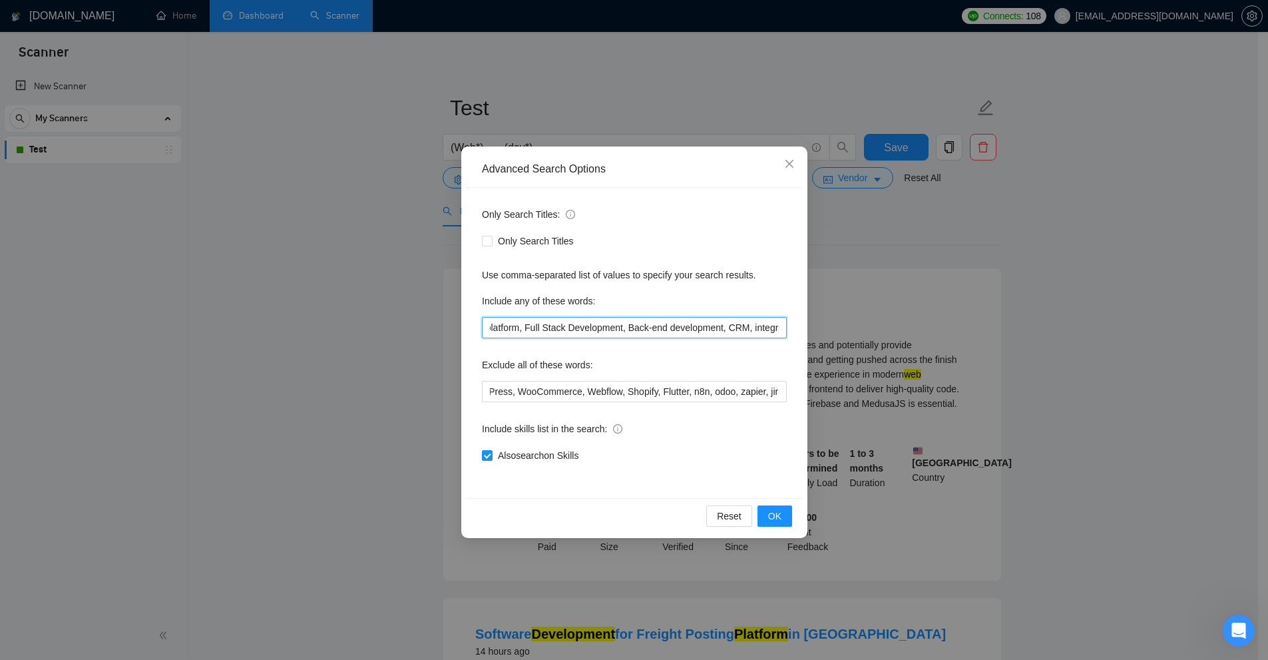
click at [624, 324] on input "Web, AI, Development, MVP, Node, React, Next, SEO, SaaS, PaaS, platform, Full S…" at bounding box center [634, 327] width 305 height 21
click at [1035, 340] on div "Advanced Search Options Only Search Titles: Only Search Titles Use comma-separa…" at bounding box center [634, 330] width 1268 height 660
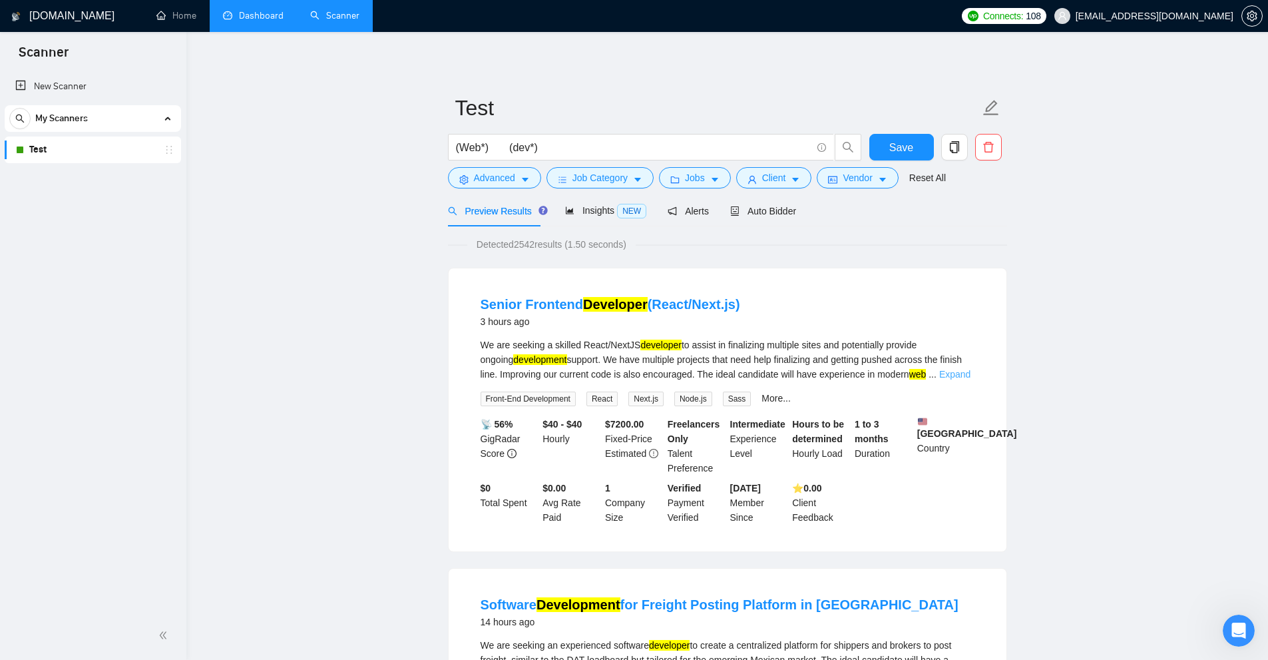
click at [947, 375] on link "Expand" at bounding box center [954, 374] width 31 height 11
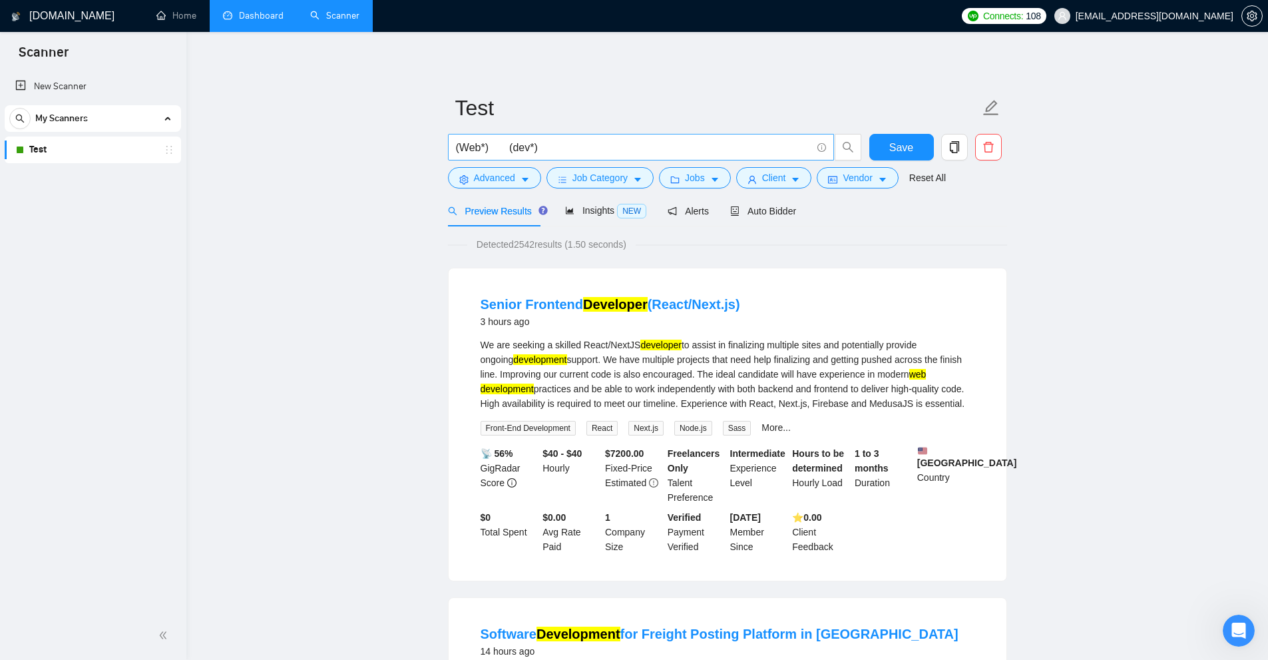
drag, startPoint x: 592, startPoint y: 130, endPoint x: 553, endPoint y: 139, distance: 40.2
click at [537, 134] on form "Test (Web*) (dev*) Save Advanced Job Category Jobs Client Vendor Reset All" at bounding box center [727, 141] width 559 height 109
drag, startPoint x: 565, startPoint y: 140, endPoint x: 287, endPoint y: 147, distance: 277.7
click at [789, 346] on div "We are seeking a skilled React/NextJS developer to assist in finalizing multipl…" at bounding box center [728, 374] width 494 height 73
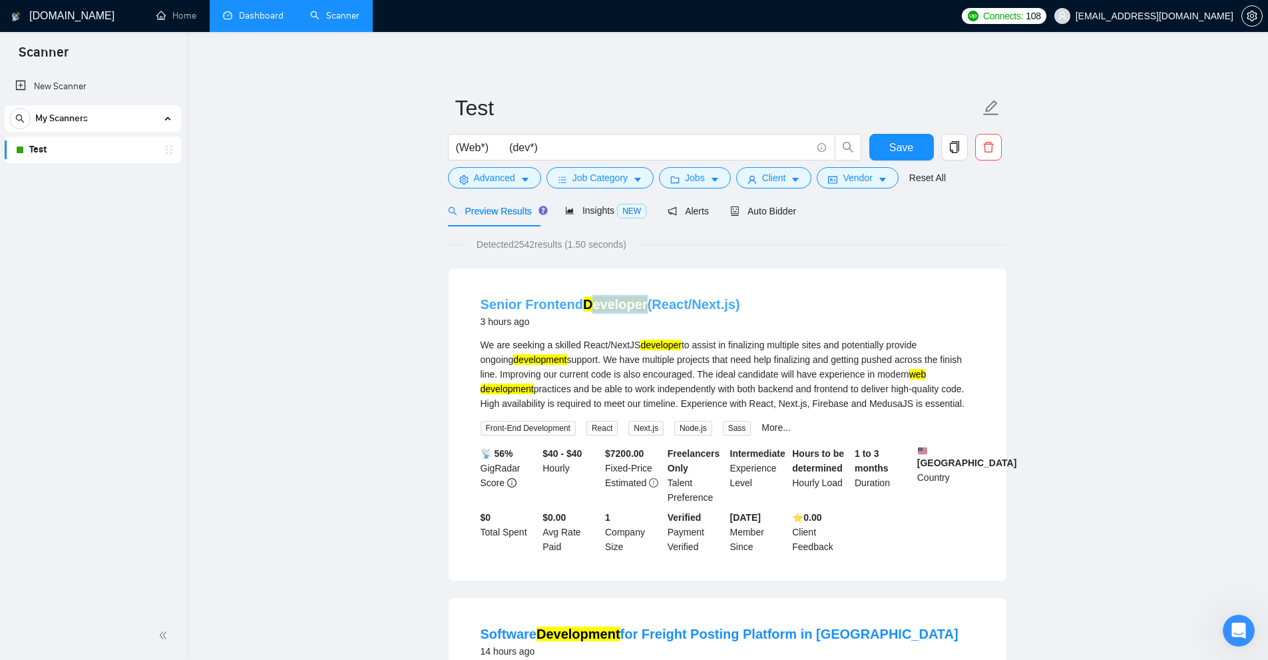
drag, startPoint x: 587, startPoint y: 288, endPoint x: 662, endPoint y: 308, distance: 78.3
click at [644, 289] on li "Senior Frontend Developer (React/Next.js) 3 hours ago We are seeking a skilled …" at bounding box center [728, 424] width 526 height 280
drag, startPoint x: 645, startPoint y: 339, endPoint x: 678, endPoint y: 346, distance: 33.4
click at [680, 339] on div "We are seeking a skilled React/NextJS developer to assist in finalizing multipl…" at bounding box center [728, 374] width 494 height 73
drag, startPoint x: 495, startPoint y: 364, endPoint x: 591, endPoint y: 367, distance: 96.6
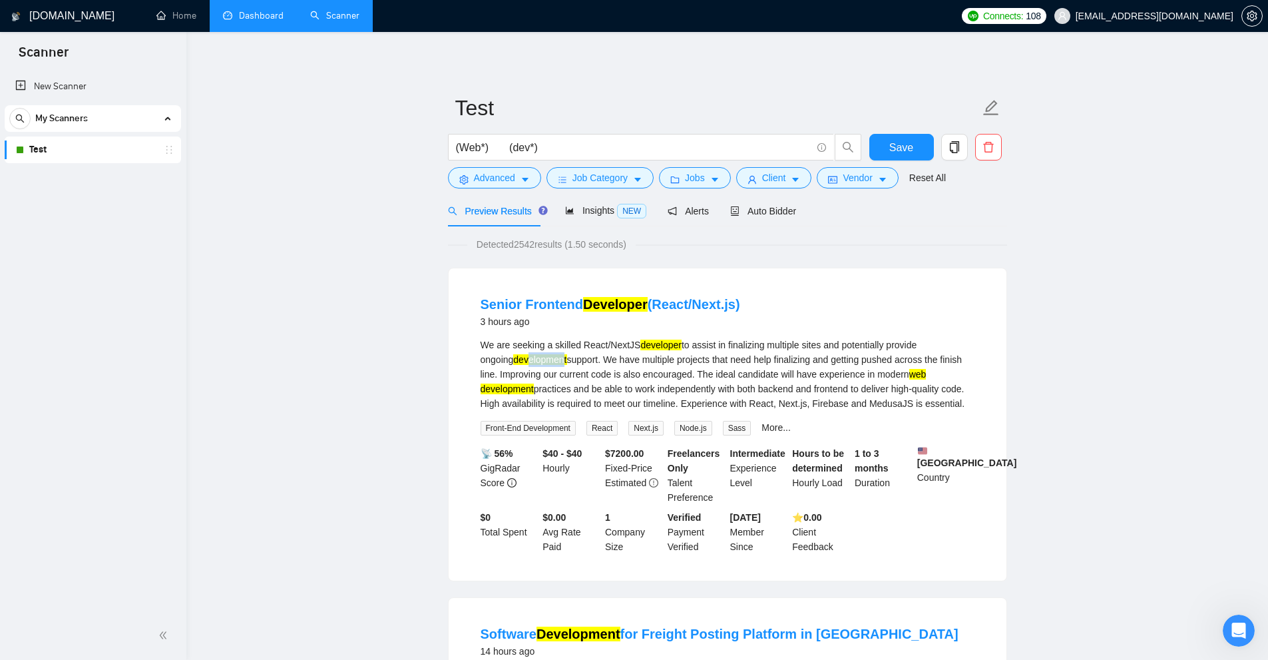
click at [567, 365] on div "We are seeking a skilled React/NextJS developer to assist in finalizing multipl…" at bounding box center [728, 374] width 494 height 73
drag, startPoint x: 895, startPoint y: 375, endPoint x: 1007, endPoint y: 371, distance: 111.9
click at [1005, 371] on div "Senior Frontend Developer (React/Next.js) 3 hours ago We are seeking a skilled …" at bounding box center [728, 424] width 558 height 312
click at [953, 404] on div "We are seeking a skilled React/NextJS developer to assist in finalizing multipl…" at bounding box center [728, 374] width 494 height 73
drag, startPoint x: 895, startPoint y: 371, endPoint x: 904, endPoint y: 373, distance: 9.1
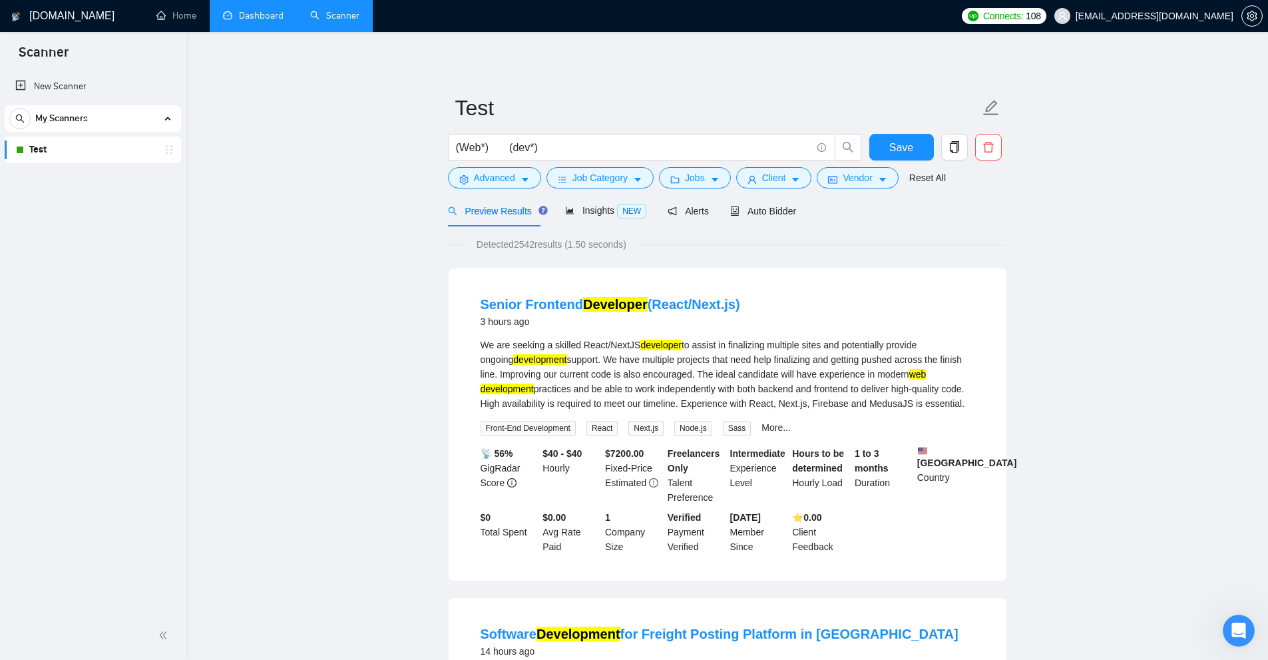
click at [909, 371] on mark "web" at bounding box center [917, 374] width 17 height 11
click at [720, 335] on li "Senior Frontend Developer (React/Next.js) 3 hours ago We are seeking a skilled …" at bounding box center [728, 424] width 526 height 280
drag, startPoint x: 628, startPoint y: 344, endPoint x: 720, endPoint y: 351, distance: 91.4
click at [720, 351] on div "We are seeking a skilled React/NextJS developer to assist in finalizing multipl…" at bounding box center [728, 374] width 494 height 73
click at [667, 384] on div "We are seeking a skilled React/NextJS developer to assist in finalizing multipl…" at bounding box center [728, 374] width 494 height 73
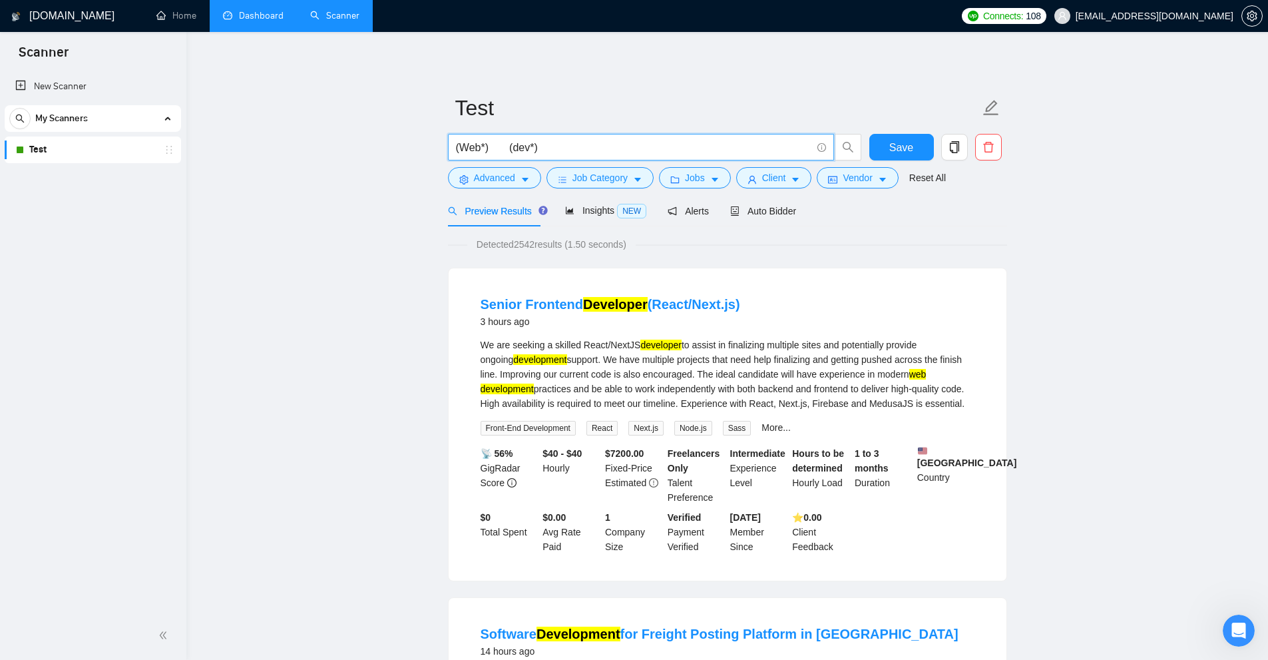
drag, startPoint x: 531, startPoint y: 149, endPoint x: 547, endPoint y: 150, distance: 16.0
click at [547, 150] on input "(Web*) (dev*)" at bounding box center [634, 147] width 356 height 17
click at [553, 151] on input "(Web*) (dev*)" at bounding box center [634, 147] width 356 height 17
drag, startPoint x: 511, startPoint y: 148, endPoint x: 530, endPoint y: 148, distance: 18.7
click at [530, 148] on input "(Web*) (dev*)" at bounding box center [634, 147] width 356 height 17
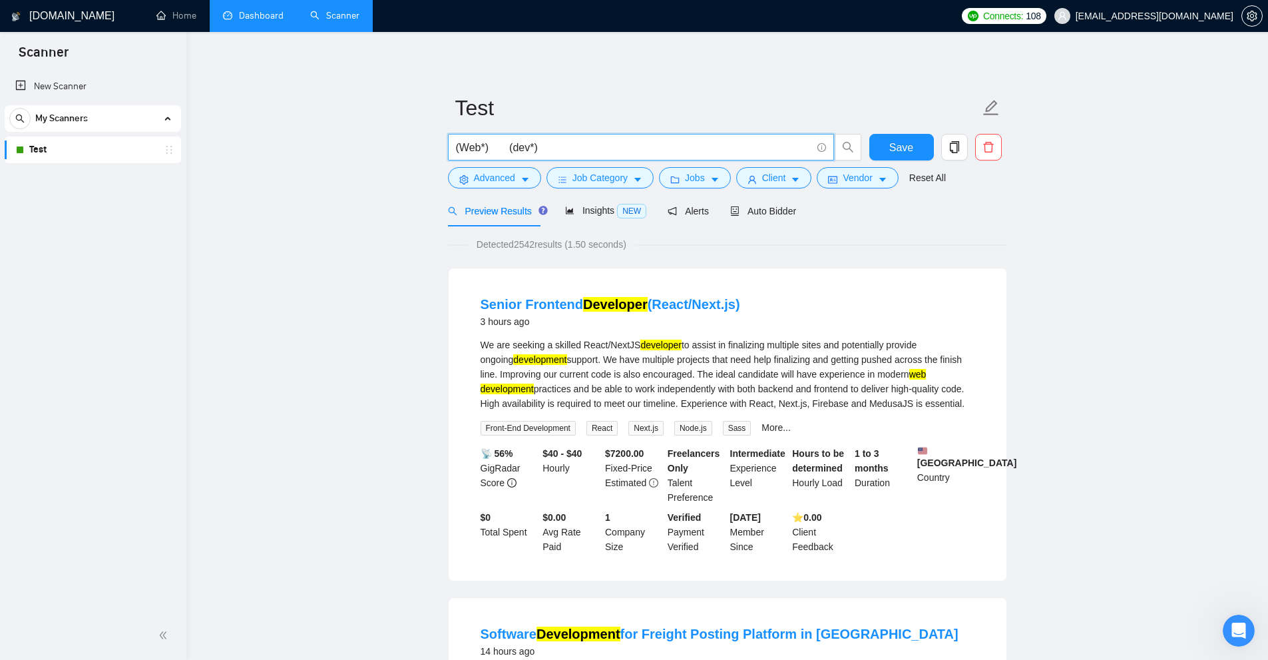
click at [550, 151] on input "(Web*) (dev*)" at bounding box center [634, 147] width 356 height 17
click at [513, 150] on input "(Web*) (dev*)" at bounding box center [634, 147] width 356 height 17
click at [583, 164] on div "(Web*) (dev*)" at bounding box center [654, 150] width 419 height 33
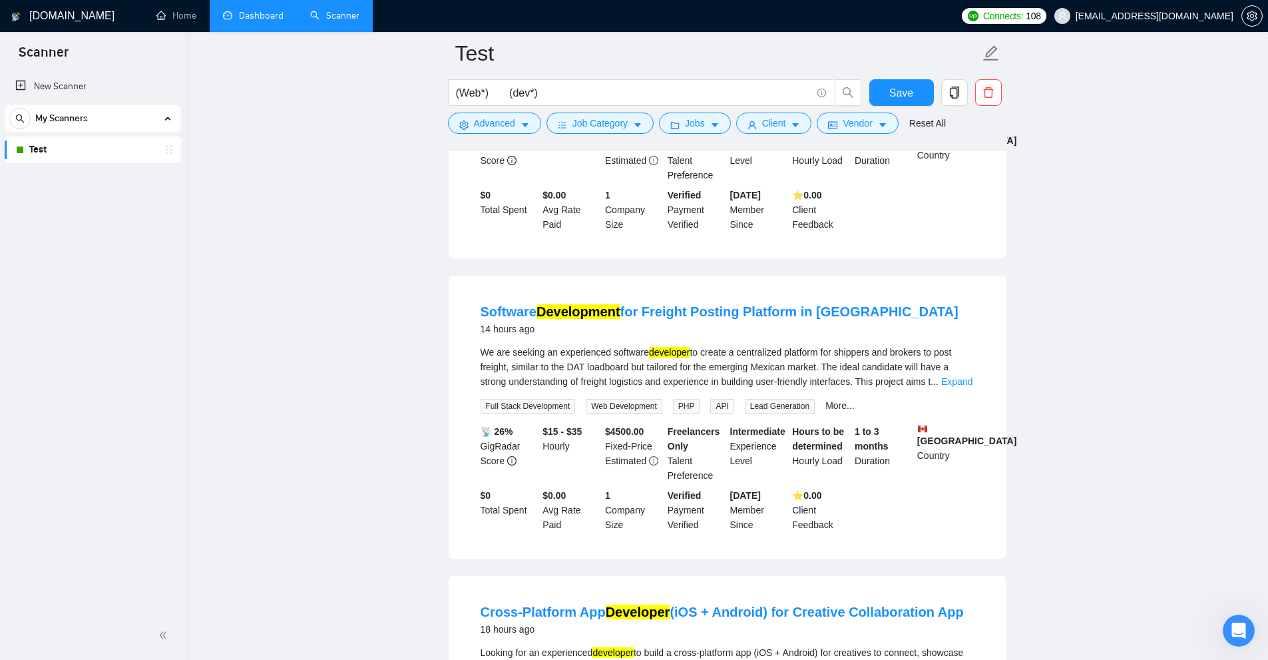
scroll to position [399, 0]
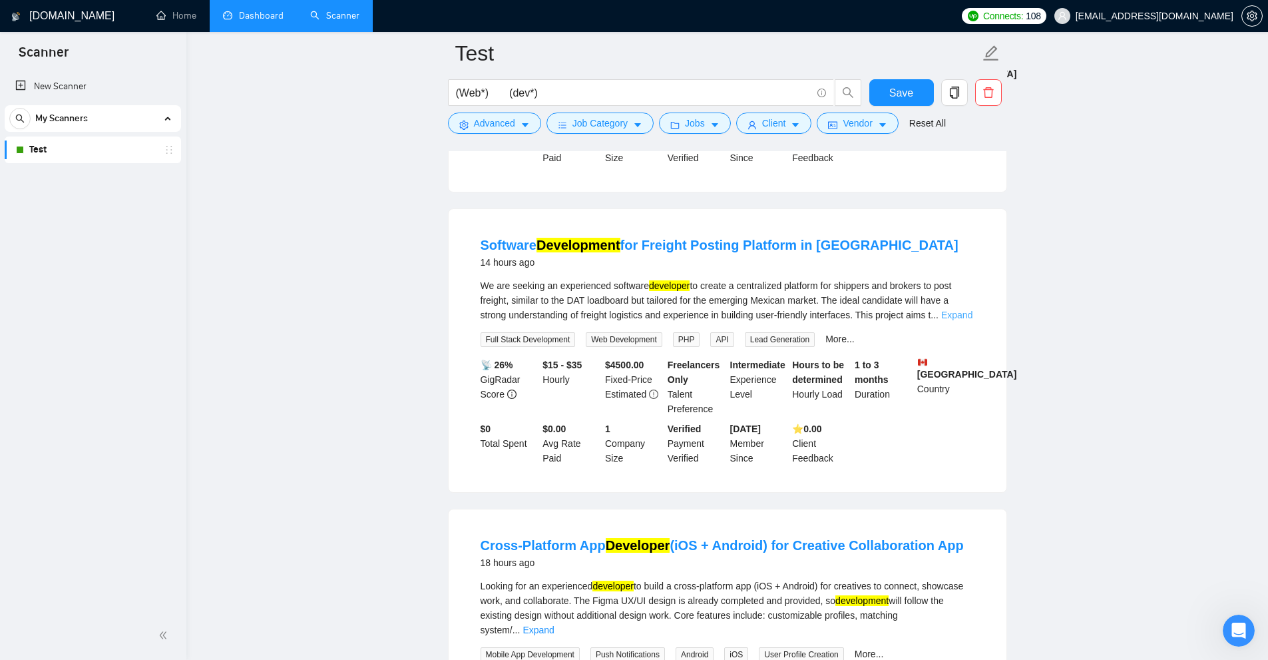
click at [967, 314] on link "Expand" at bounding box center [956, 315] width 31 height 11
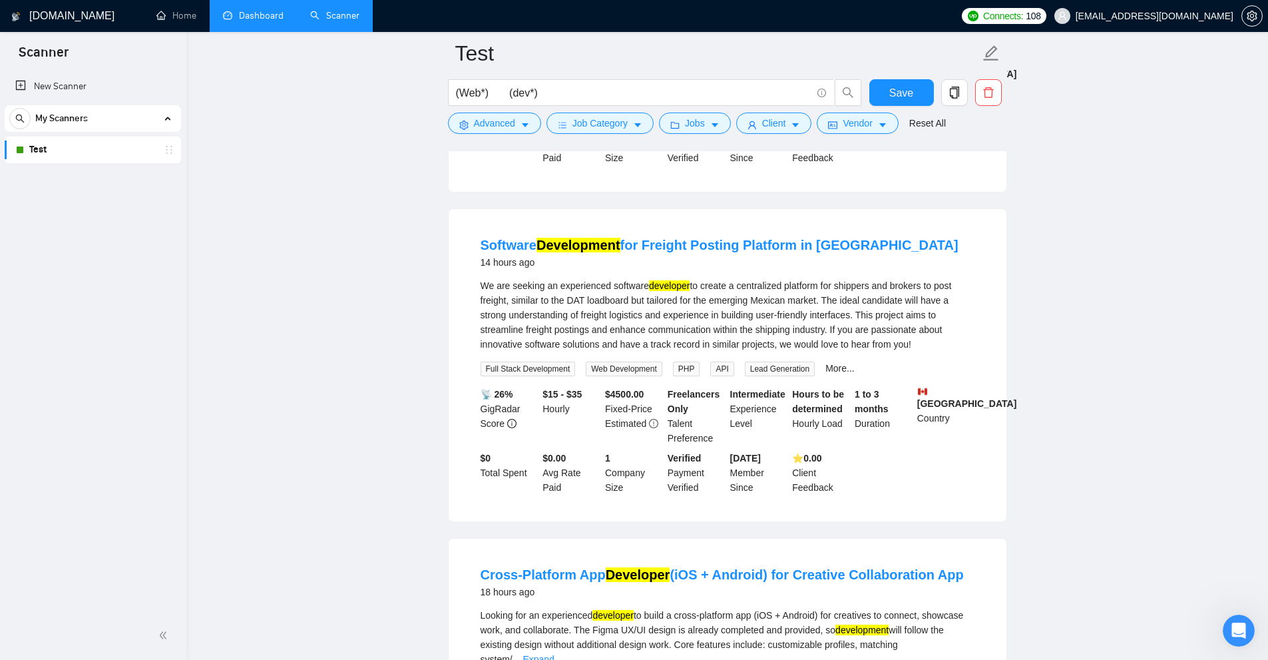
click at [937, 328] on div "We are seeking an experienced software developer to create a centralized platfo…" at bounding box center [728, 314] width 494 height 73
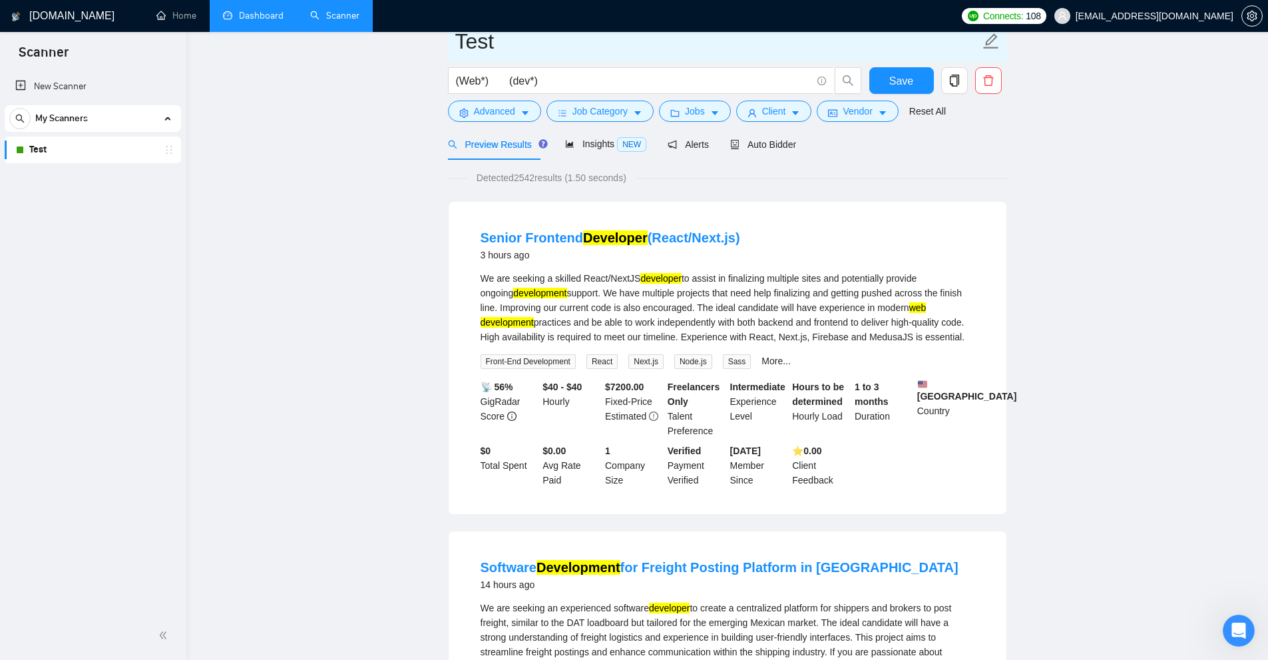
scroll to position [0, 0]
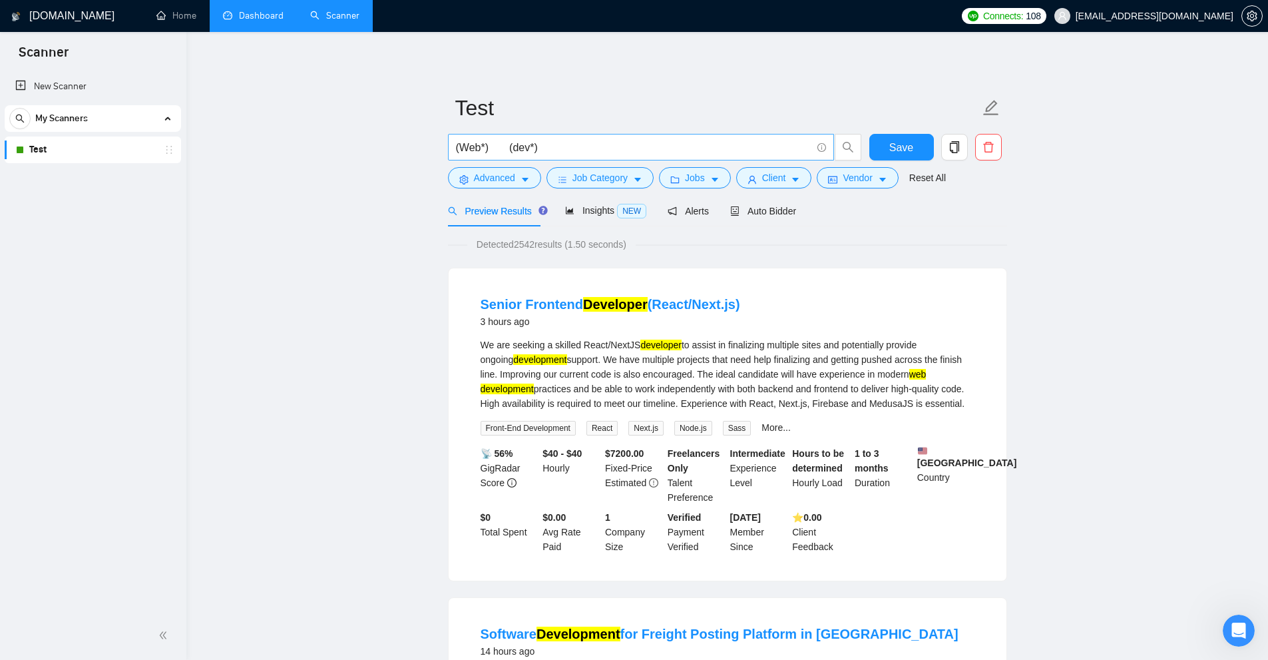
click at [529, 148] on input "(Web*) (dev*)" at bounding box center [634, 147] width 356 height 17
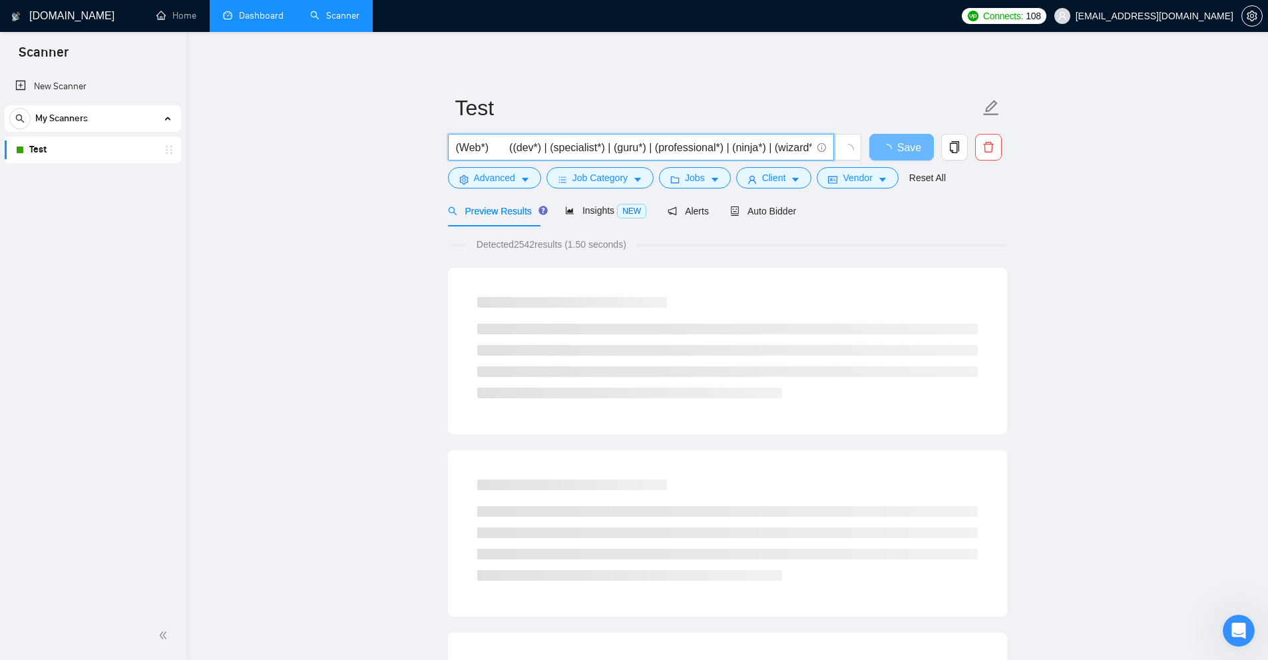
drag, startPoint x: 477, startPoint y: 146, endPoint x: 417, endPoint y: 149, distance: 60.0
click at [507, 141] on input "(Web*) ((dev*) | (specialist*) | (guru*) | (professional*) | (ninja*) | (wizard…" at bounding box center [634, 147] width 356 height 17
drag, startPoint x: 580, startPoint y: 147, endPoint x: 1866, endPoint y: 181, distance: 1286.7
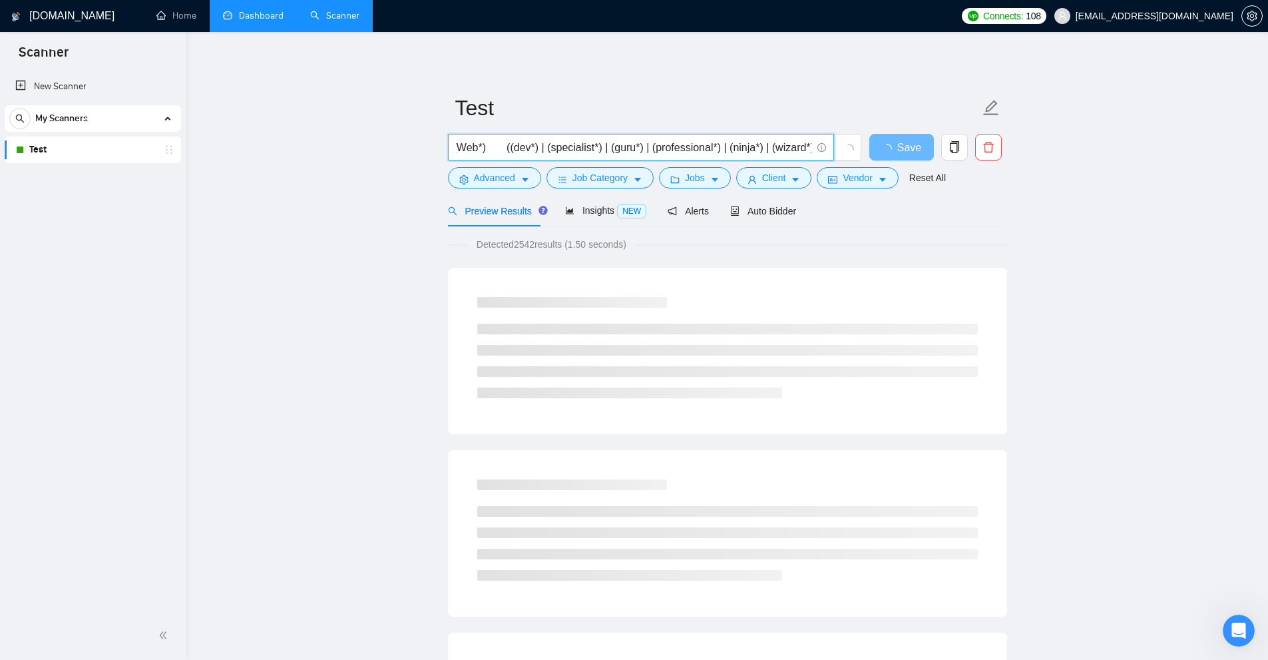
click at [1268, 181] on html "Scanner New Scanner My Scanners Test GigRadar.io Home Dashboard Scanner Connect…" at bounding box center [634, 330] width 1268 height 660
type input "(Web*) ((dev*) | (specialist*) | (guru*) | (professional*) | (ninja*) | (wizard…"
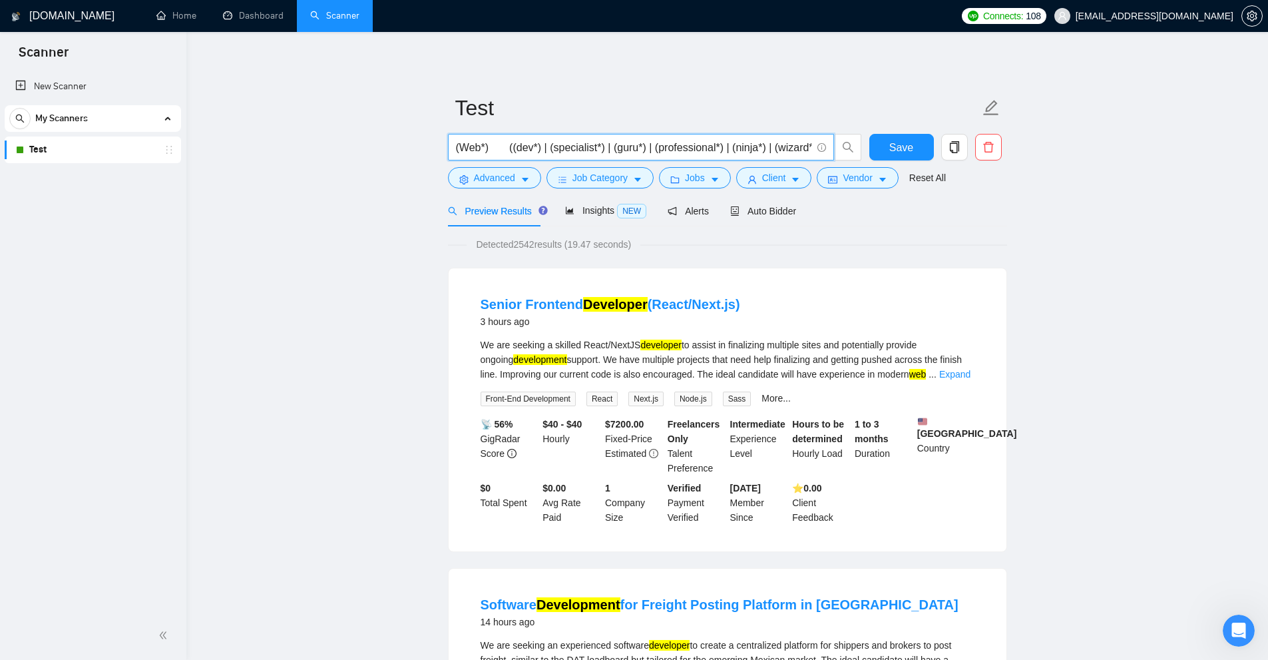
click at [606, 351] on div "We are seeking a skilled React/NextJS developer to assist in finalizing multipl…" at bounding box center [728, 360] width 494 height 44
click at [939, 369] on link "Expand" at bounding box center [954, 374] width 31 height 11
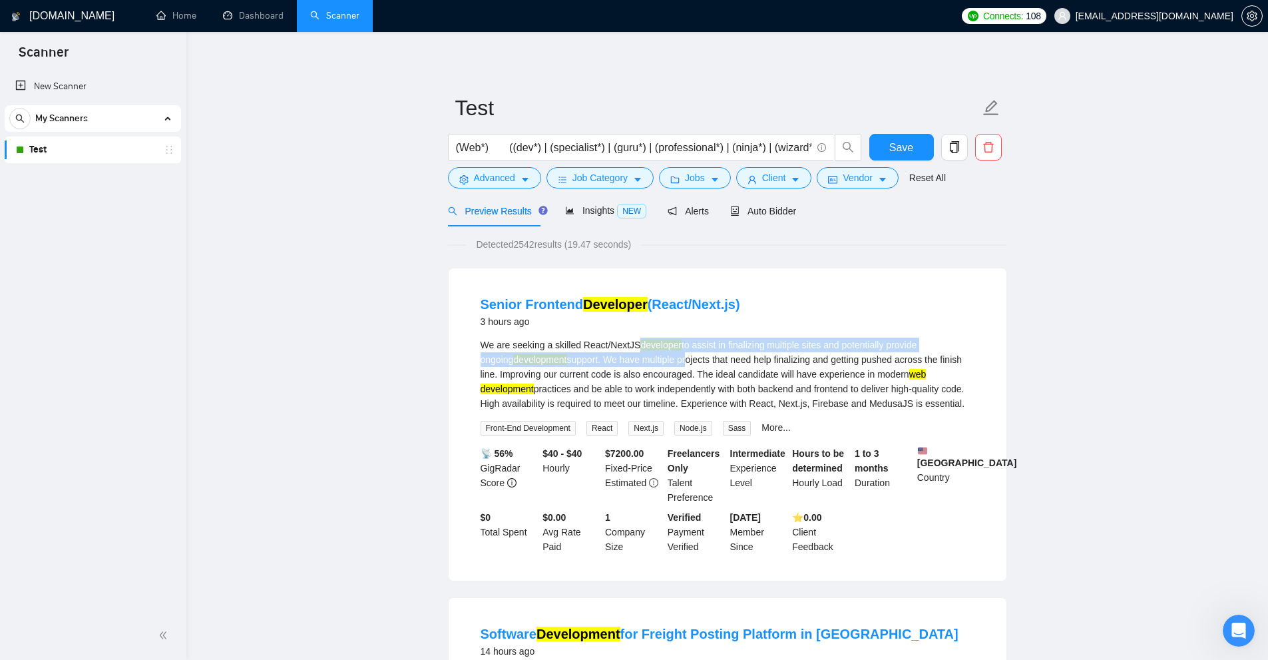
drag, startPoint x: 640, startPoint y: 349, endPoint x: 826, endPoint y: 381, distance: 187.9
click at [758, 365] on div "We are seeking a skilled React/NextJS developer to assist in finalizing multipl…" at bounding box center [728, 374] width 494 height 73
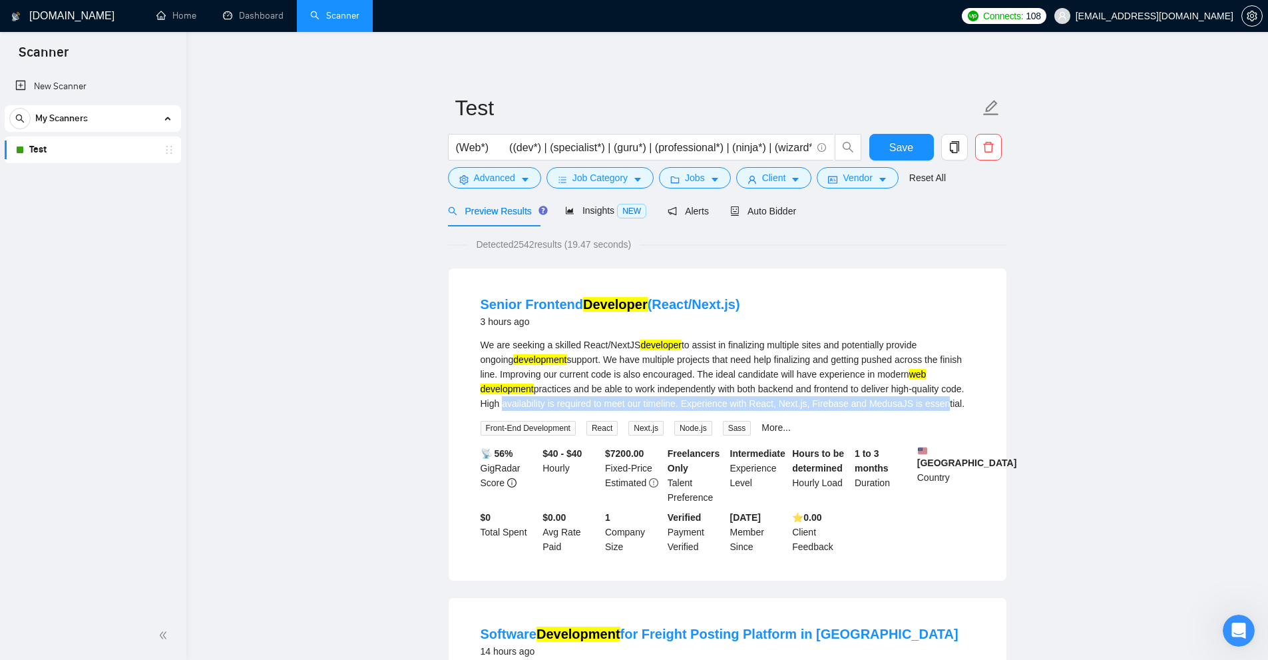
drag, startPoint x: 925, startPoint y: 398, endPoint x: 1018, endPoint y: 397, distance: 93.2
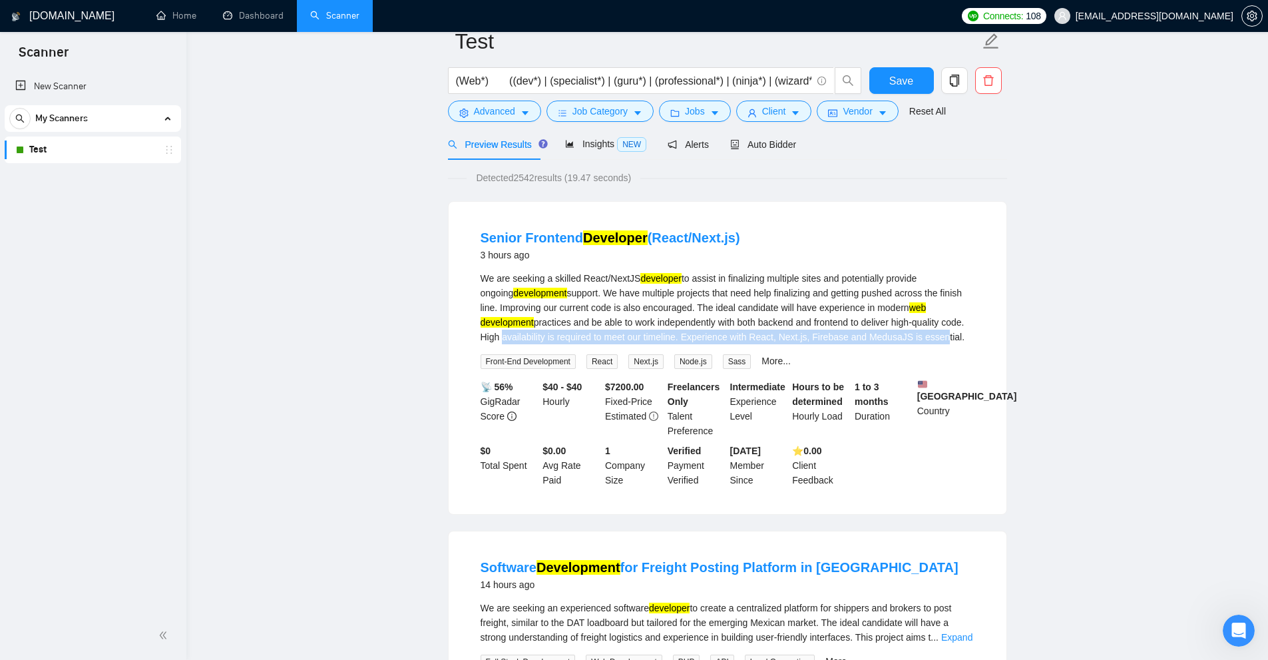
scroll to position [333, 0]
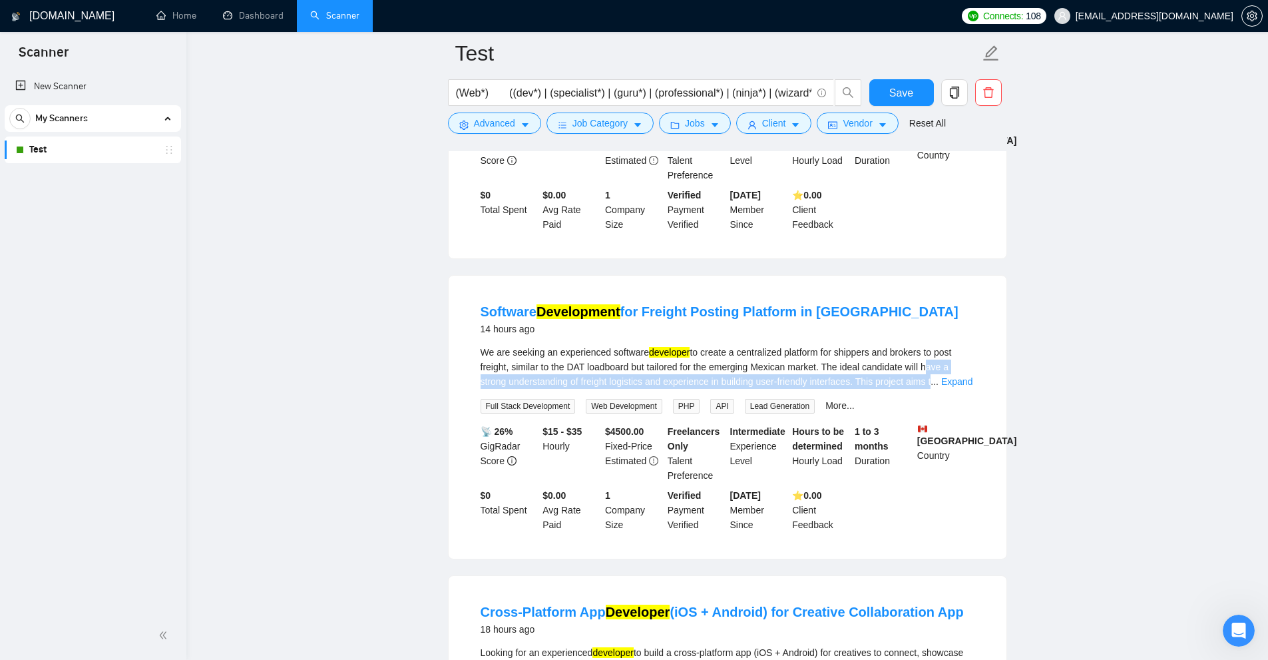
drag, startPoint x: 929, startPoint y: 373, endPoint x: 887, endPoint y: 394, distance: 46.1
click at [930, 374] on div "We are seeking an experienced software developer to create a centralized platfo…" at bounding box center [728, 367] width 494 height 44
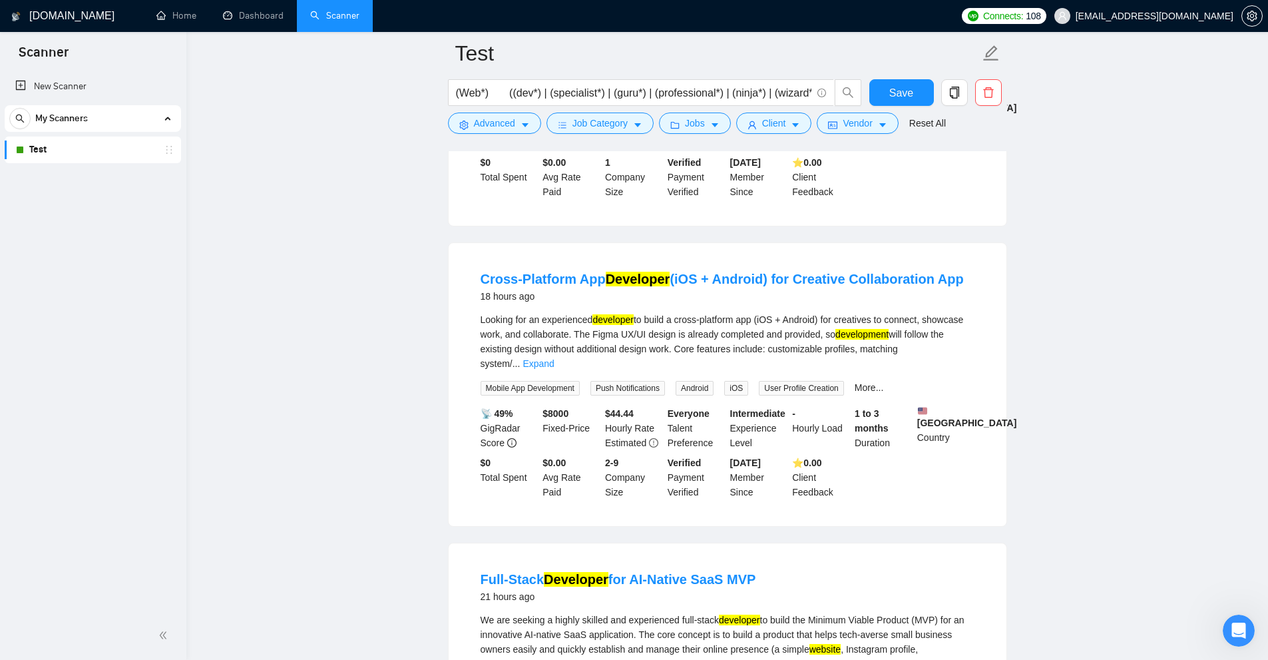
scroll to position [999, 0]
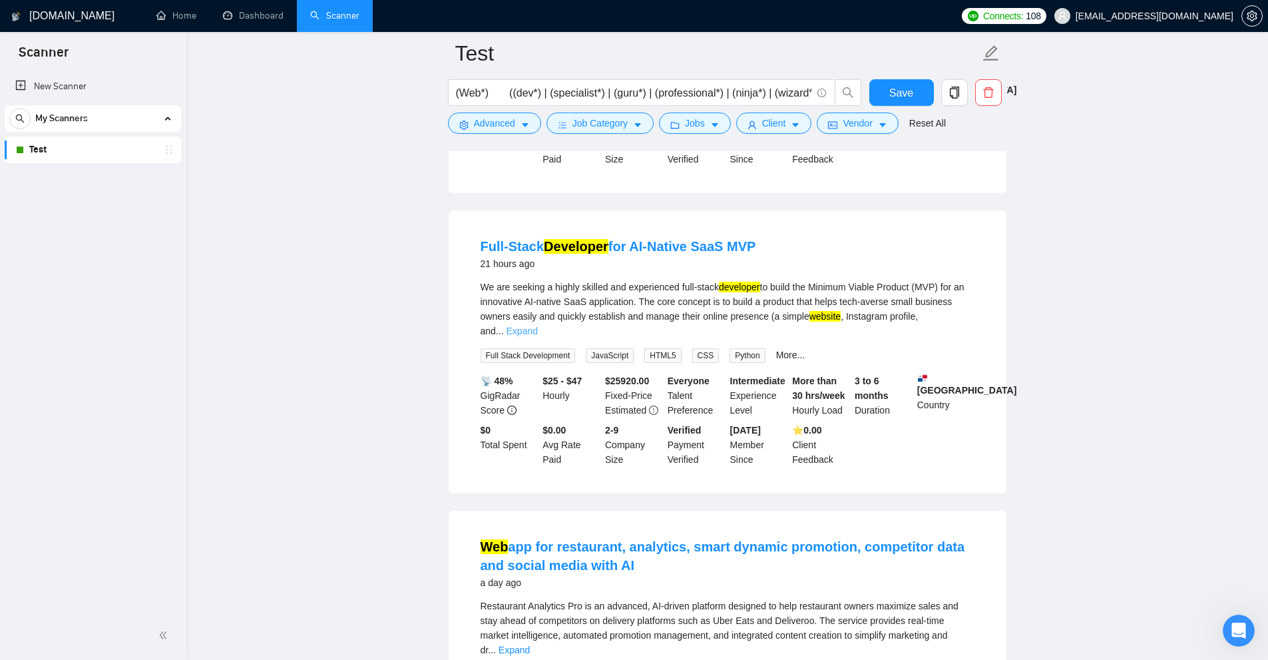
click at [538, 326] on link "Expand" at bounding box center [522, 331] width 31 height 11
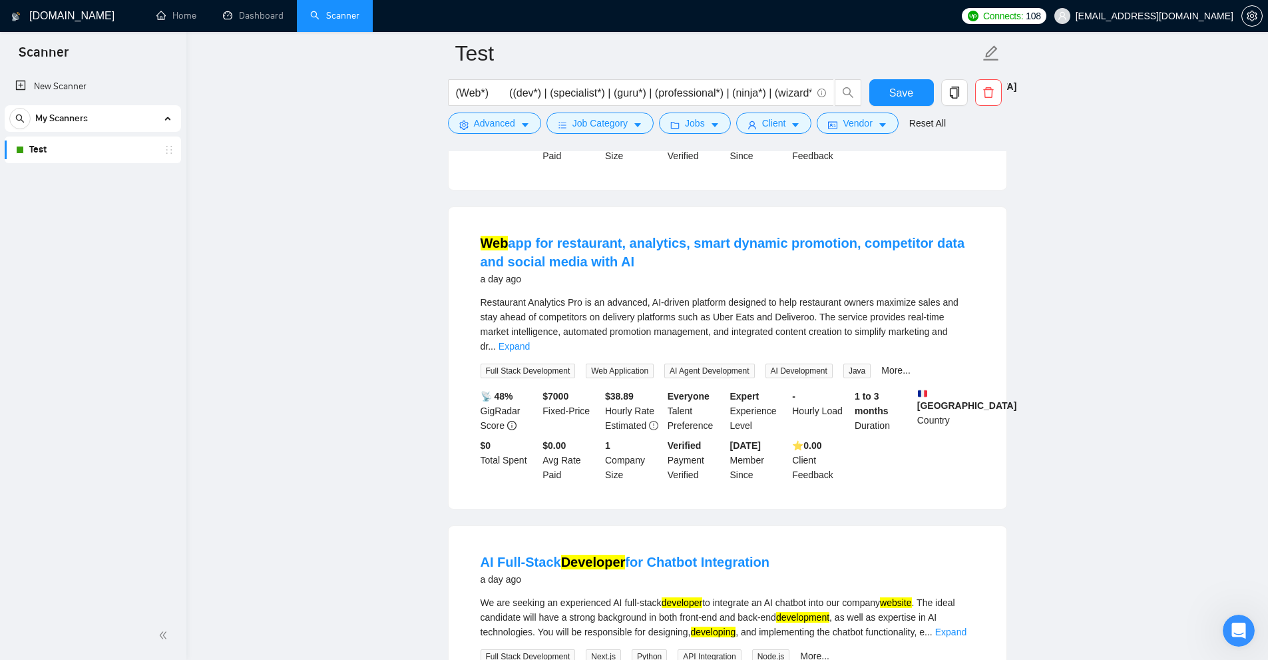
scroll to position [1398, 0]
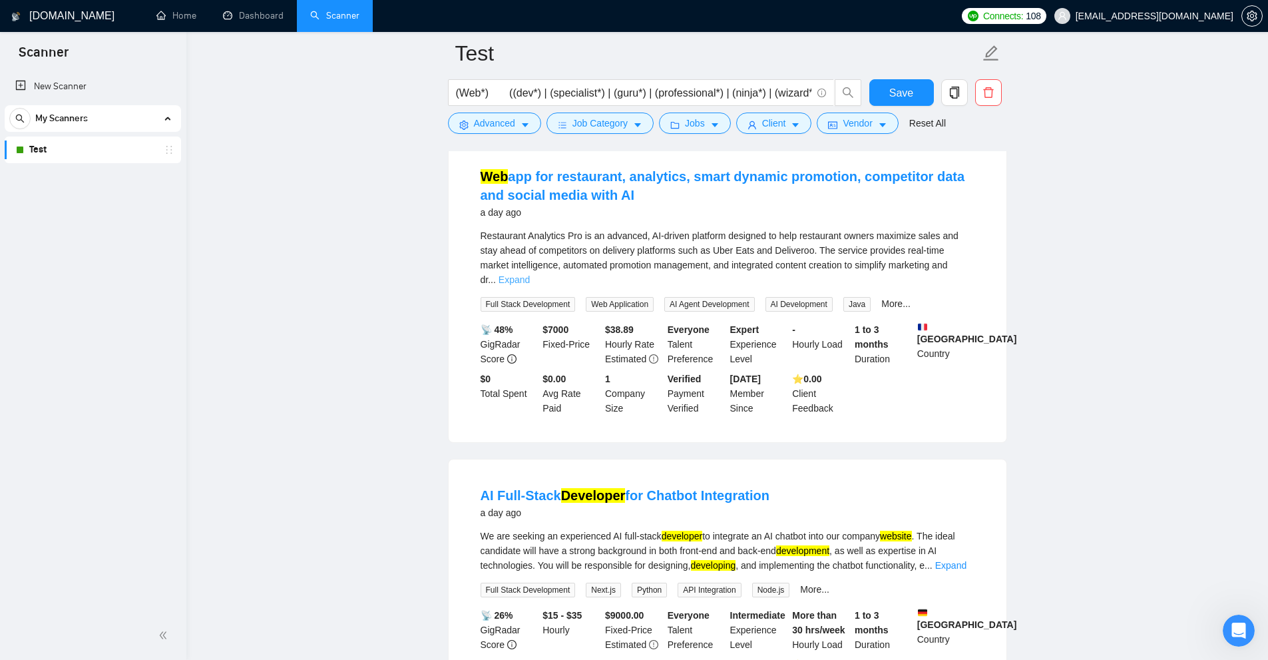
click at [530, 274] on link "Expand" at bounding box center [514, 279] width 31 height 11
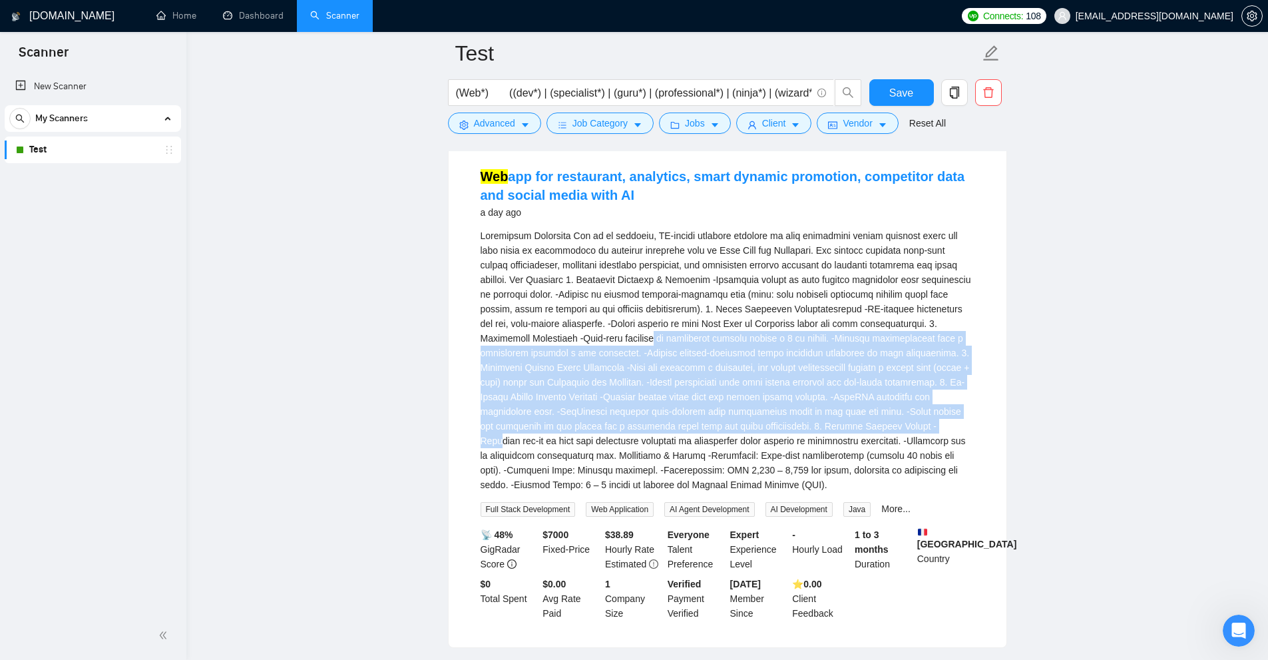
drag, startPoint x: 786, startPoint y: 407, endPoint x: 962, endPoint y: 421, distance: 177.0
click at [905, 419] on div "Restaurant Analytics Pro is an advanced, AI-driven platform designed to help re…" at bounding box center [728, 360] width 494 height 264
click at [753, 369] on div "Restaurant Analytics Pro is an advanced, AI-driven platform designed to help re…" at bounding box center [728, 360] width 494 height 264
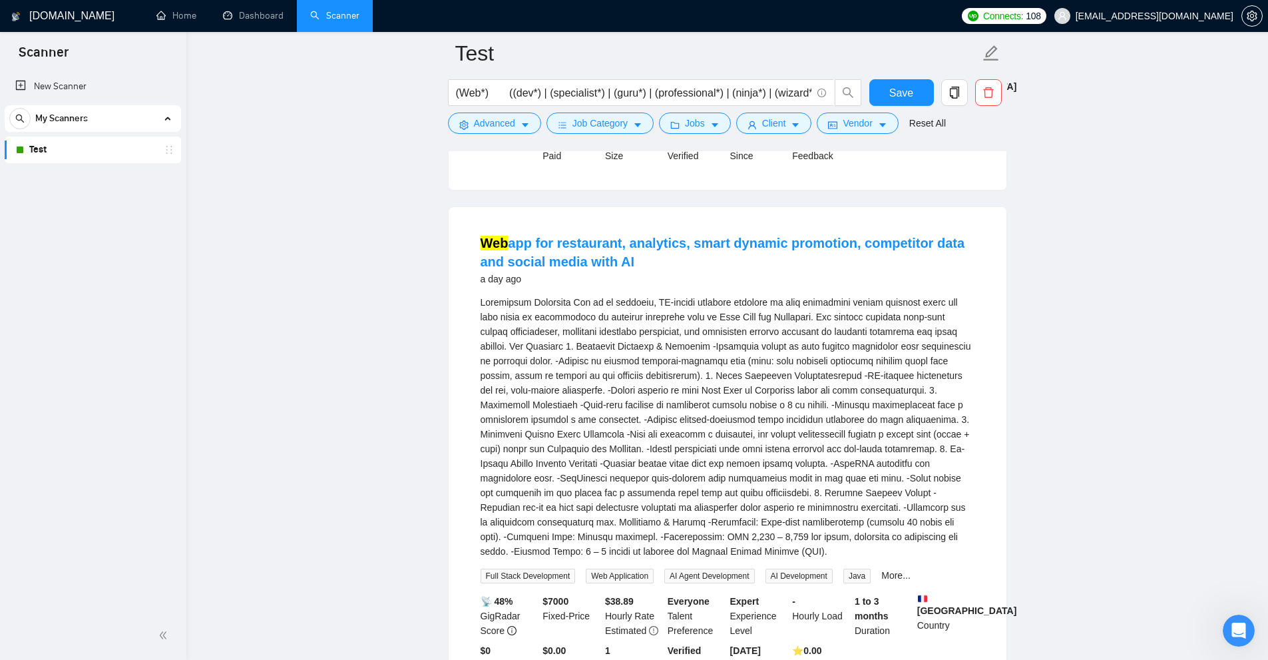
click at [673, 332] on div "Restaurant Analytics Pro is an advanced, AI-driven platform designed to help re…" at bounding box center [728, 427] width 494 height 264
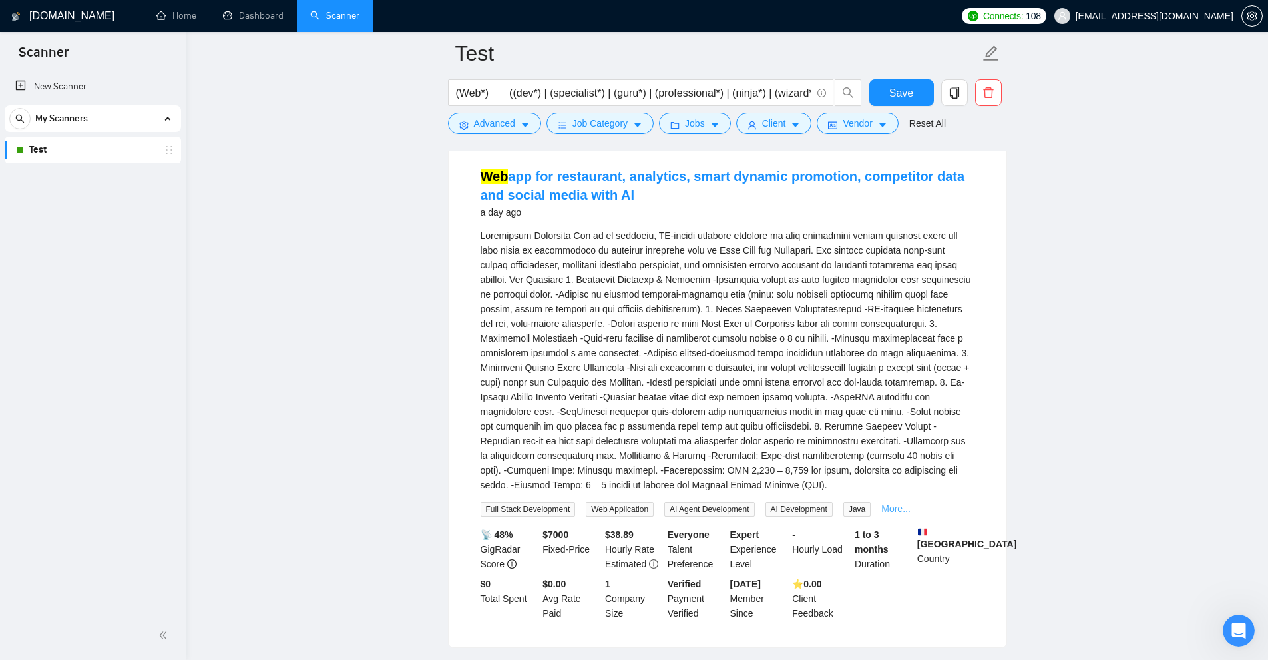
click at [906, 503] on link "More..." at bounding box center [895, 508] width 29 height 11
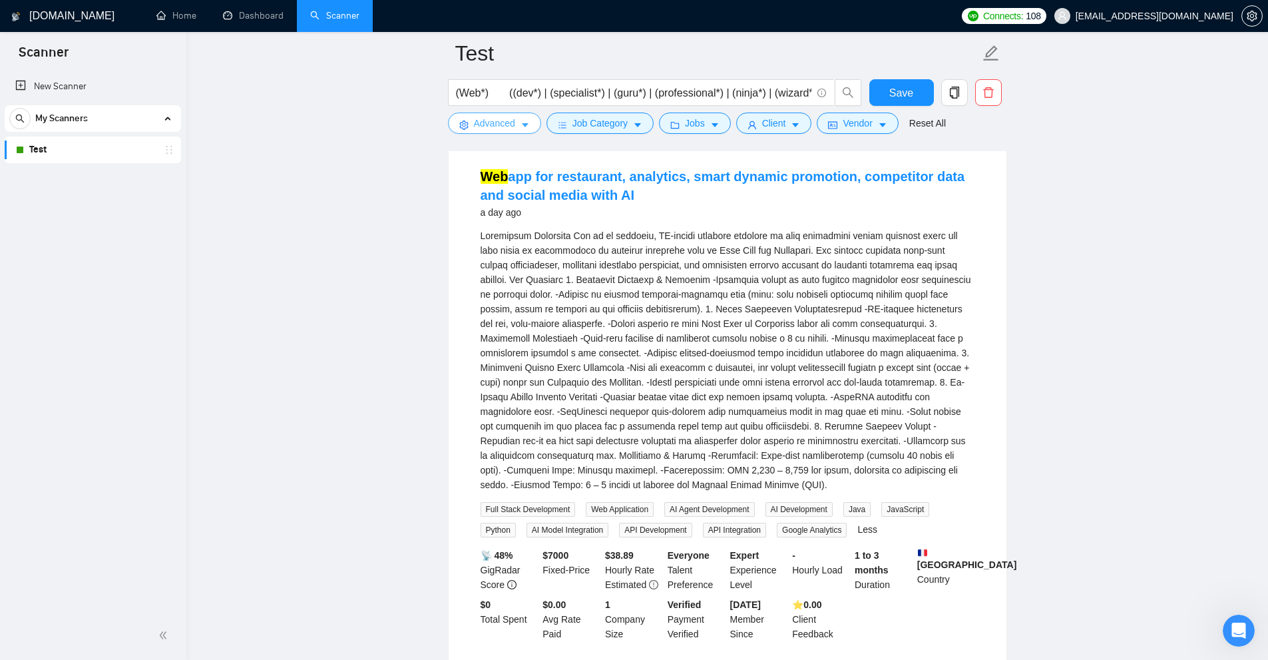
click at [481, 115] on button "Advanced" at bounding box center [494, 123] width 93 height 21
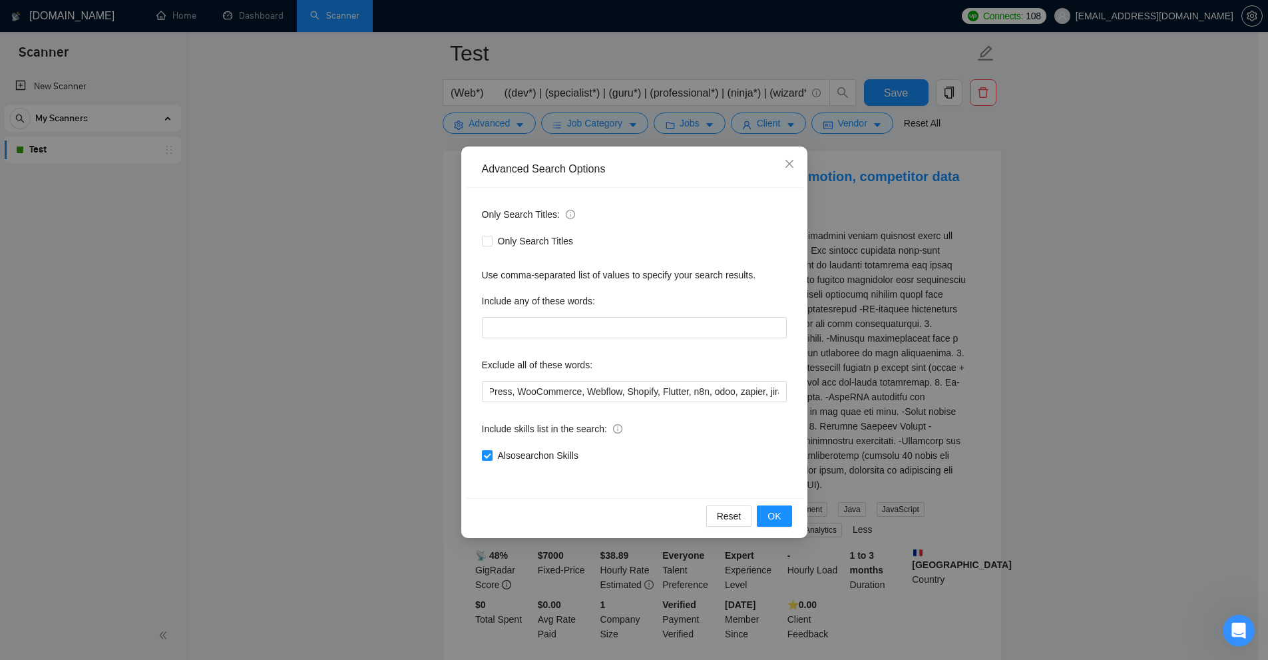
click at [502, 455] on span "Also search on Skills" at bounding box center [538, 455] width 91 height 15
click at [491, 455] on input "Also search on Skills" at bounding box center [486, 454] width 9 height 9
checkbox input "false"
drag, startPoint x: 1028, startPoint y: 357, endPoint x: 1033, endPoint y: 345, distance: 12.9
click at [1035, 356] on div "Advanced Search Options Only Search Titles: Only Search Titles Use comma-separa…" at bounding box center [634, 330] width 1268 height 660
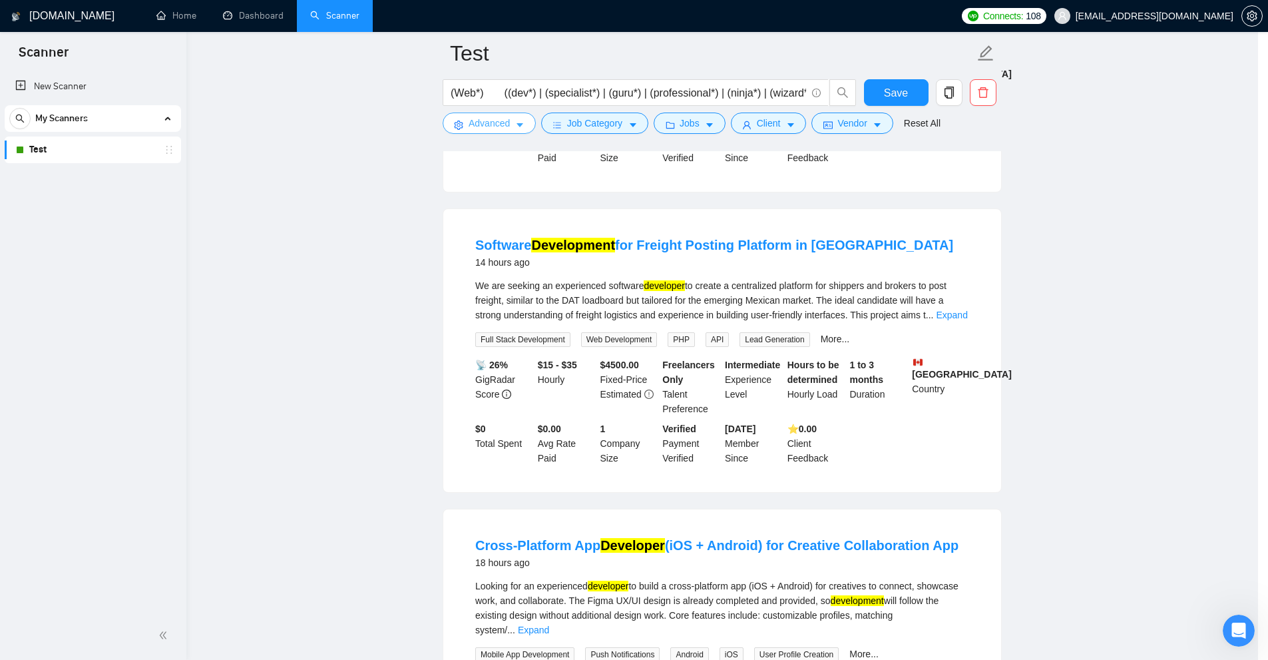
scroll to position [0, 0]
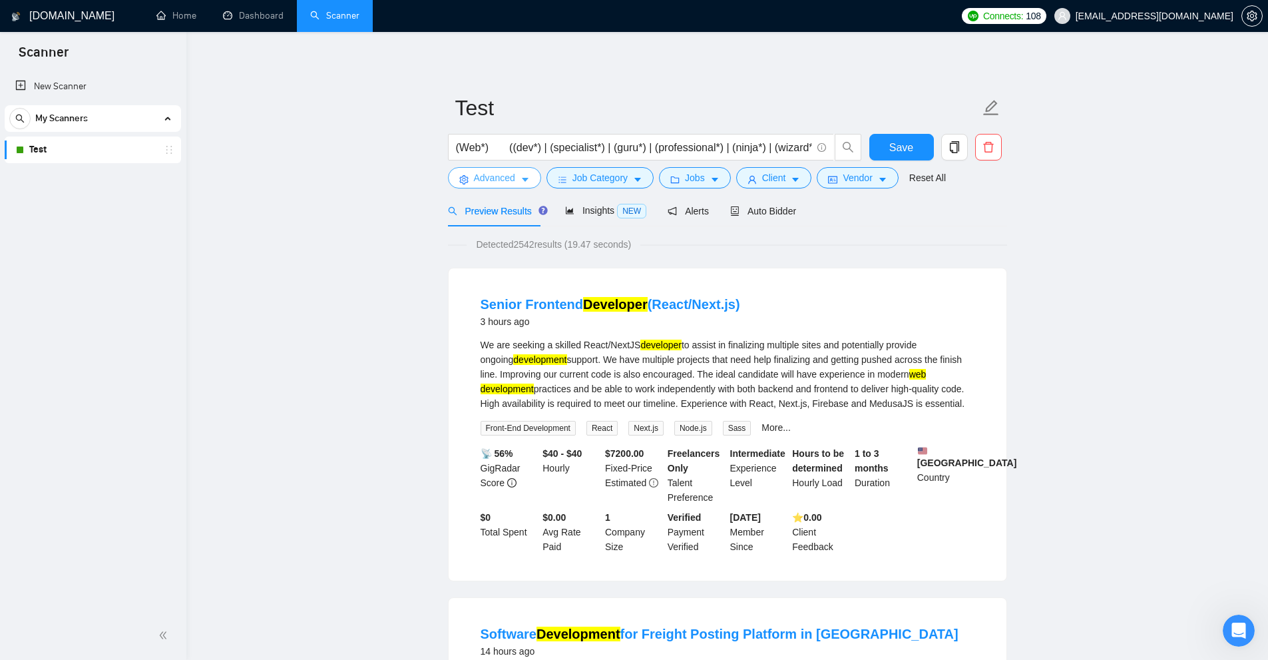
click at [472, 184] on button "Advanced" at bounding box center [494, 177] width 93 height 21
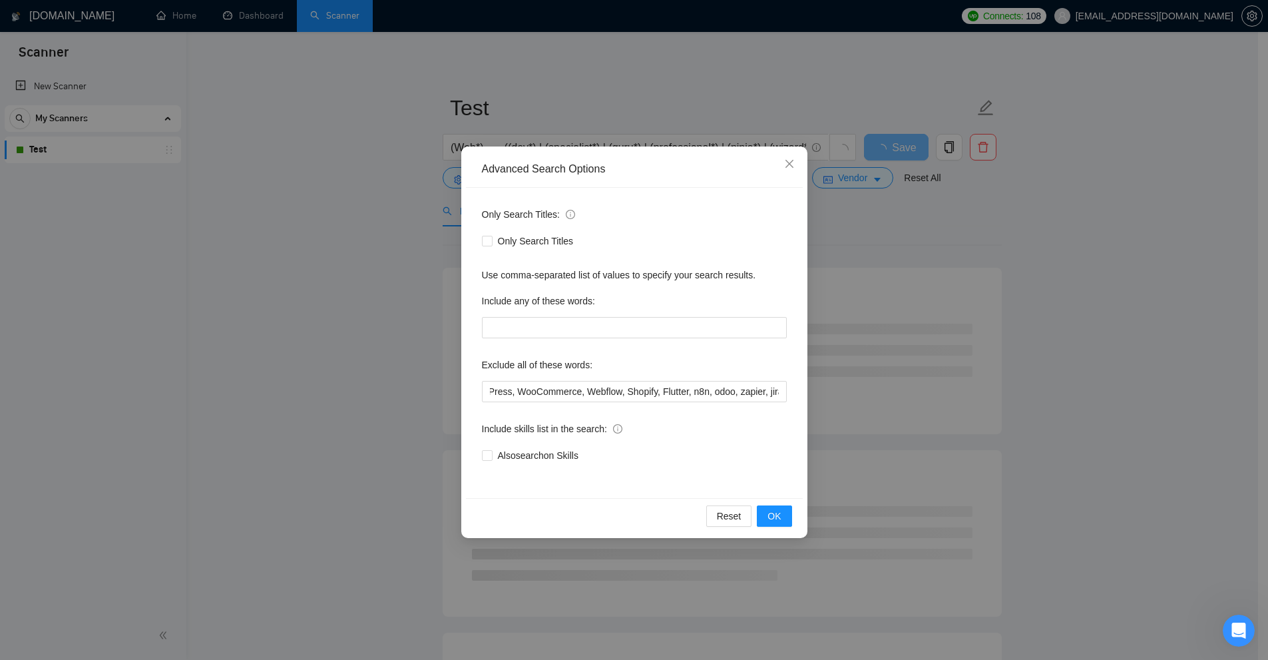
drag, startPoint x: 492, startPoint y: 457, endPoint x: 646, endPoint y: 505, distance: 161.1
click at [693, 471] on div "Only Search Titles: Only Search Titles Use comma-separated list of values to sp…" at bounding box center [634, 343] width 337 height 310
click at [579, 521] on div "Reset OK" at bounding box center [634, 515] width 337 height 35
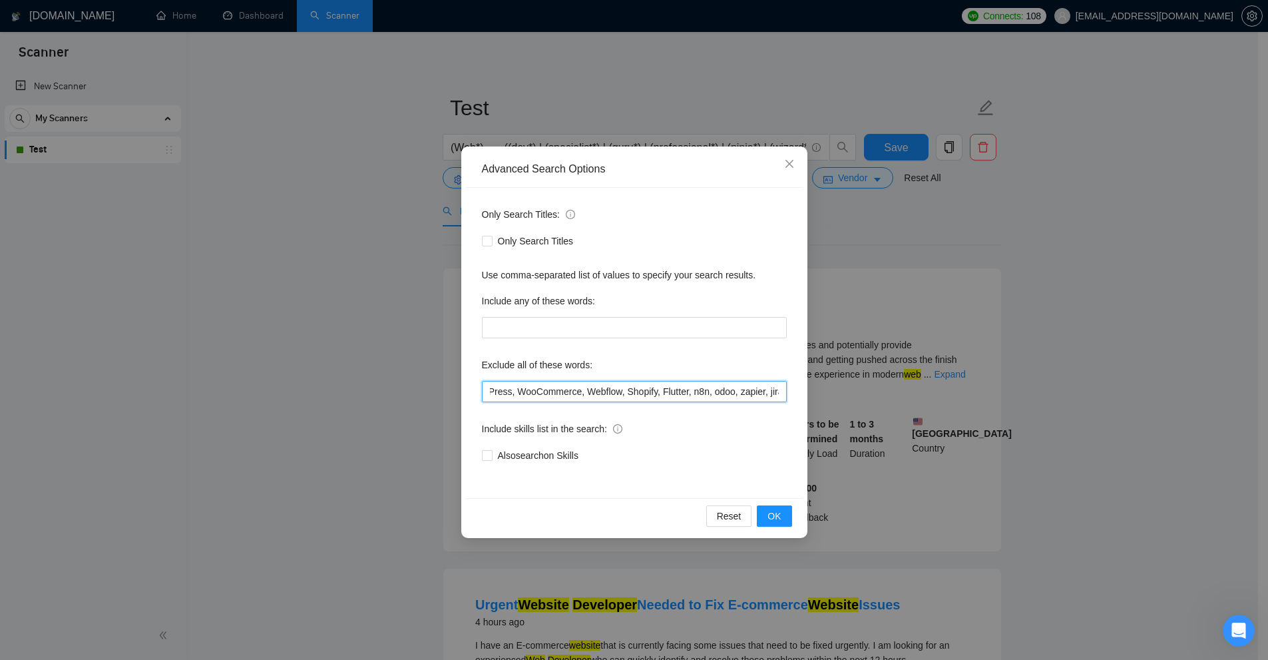
click at [735, 393] on input "WordPress, WooCommerce, Webflow, Shopify, Flutter, n8n, odoo, zapier, jira" at bounding box center [634, 391] width 305 height 21
click at [762, 390] on input "WordPress, WooCommerce, Webflow, Shopify, Flutter, n8n, odoo, zapier, jira" at bounding box center [634, 391] width 305 height 21
click at [963, 354] on div "Advanced Search Options Only Search Titles: Only Search Titles Use comma-separa…" at bounding box center [634, 330] width 1268 height 660
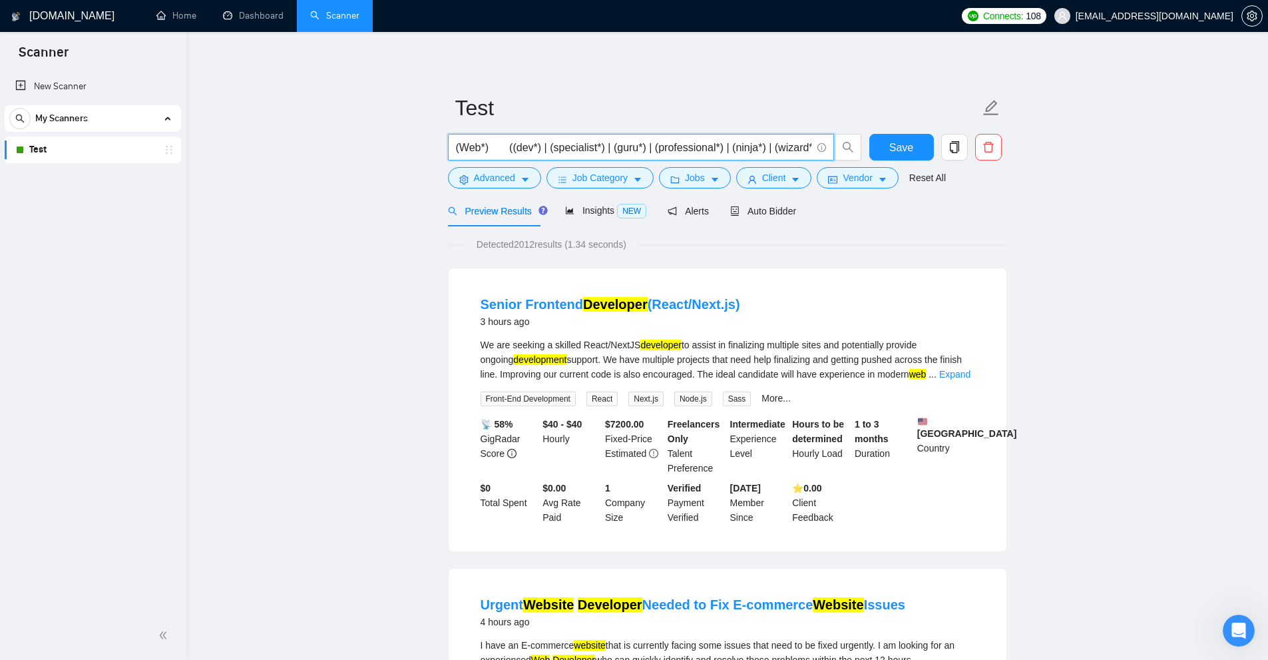
scroll to position [0, 3]
drag, startPoint x: 513, startPoint y: 143, endPoint x: 1221, endPoint y: 175, distance: 708.4
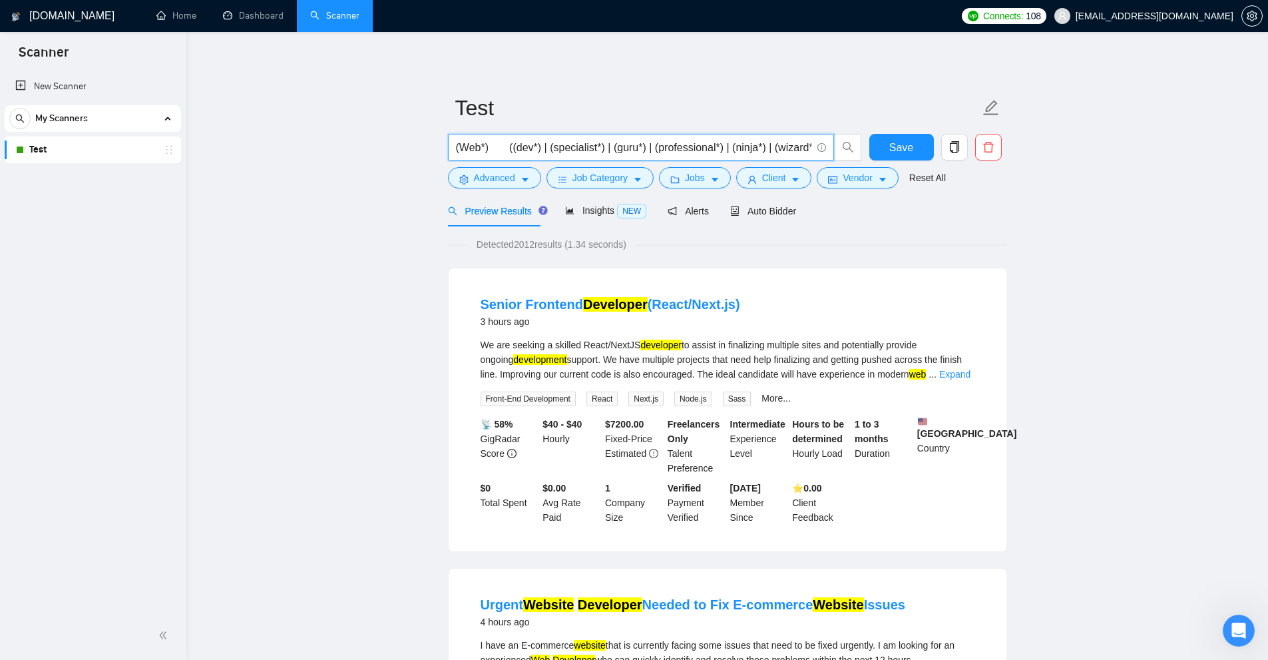
drag, startPoint x: 485, startPoint y: 142, endPoint x: 474, endPoint y: 144, distance: 10.8
click at [474, 144] on input "(Web*) ((dev*) | (specialist*) | (guru*) | (professional*) | (ninja*) | (wizard…" at bounding box center [634, 147] width 356 height 17
click at [495, 144] on input "(Web*) ((dev*) | (specialist*) | (guru*) | (professional*) | (ninja*) | (wizard…" at bounding box center [634, 147] width 356 height 17
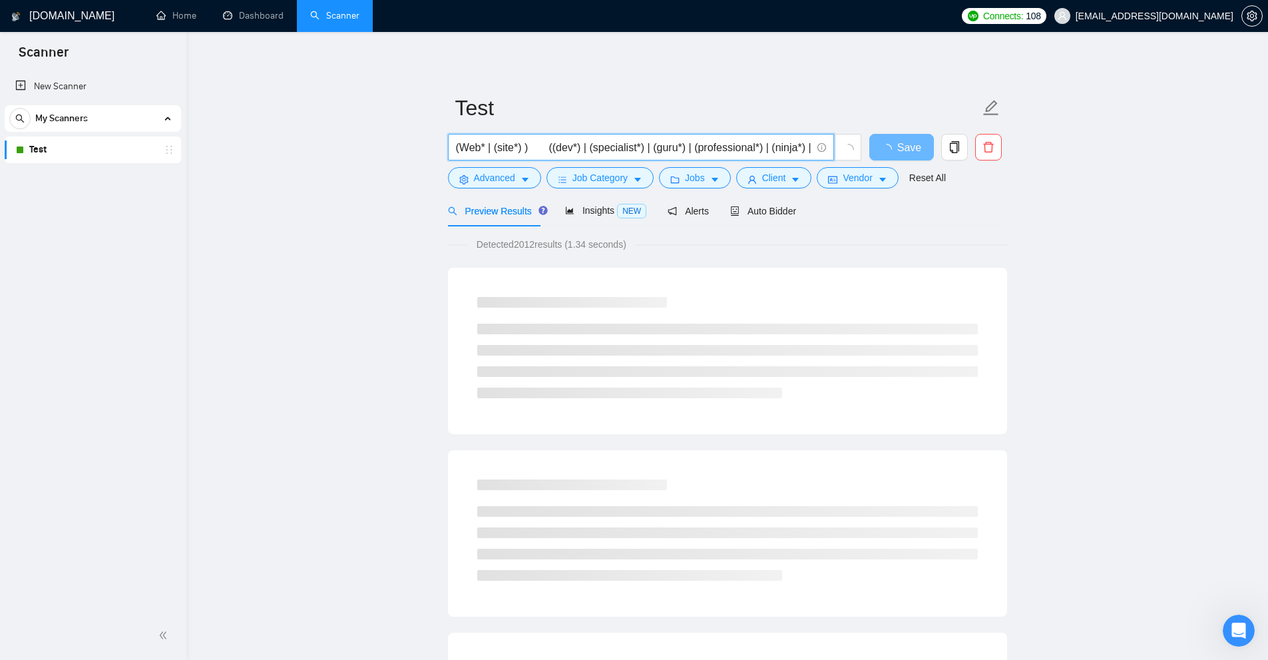
drag, startPoint x: 478, startPoint y: 147, endPoint x: 459, endPoint y: 147, distance: 19.3
click at [453, 148] on span "(Web* | (site*) ) ((dev*) | (specialist*) | (guru*) | (professional*) | (ninja*…" at bounding box center [641, 147] width 386 height 27
click at [520, 150] on input "(Web* | (site*) ) ((dev*) | (specialist*) | (guru*) | (professional*) | (ninja*…" at bounding box center [634, 147] width 356 height 17
drag, startPoint x: 508, startPoint y: 142, endPoint x: 461, endPoint y: 130, distance: 48.0
click at [461, 130] on form "Test (Web* | (site*) ) ((dev*) | (specialist*) | (guru*) | (professional*) | (n…" at bounding box center [727, 141] width 559 height 109
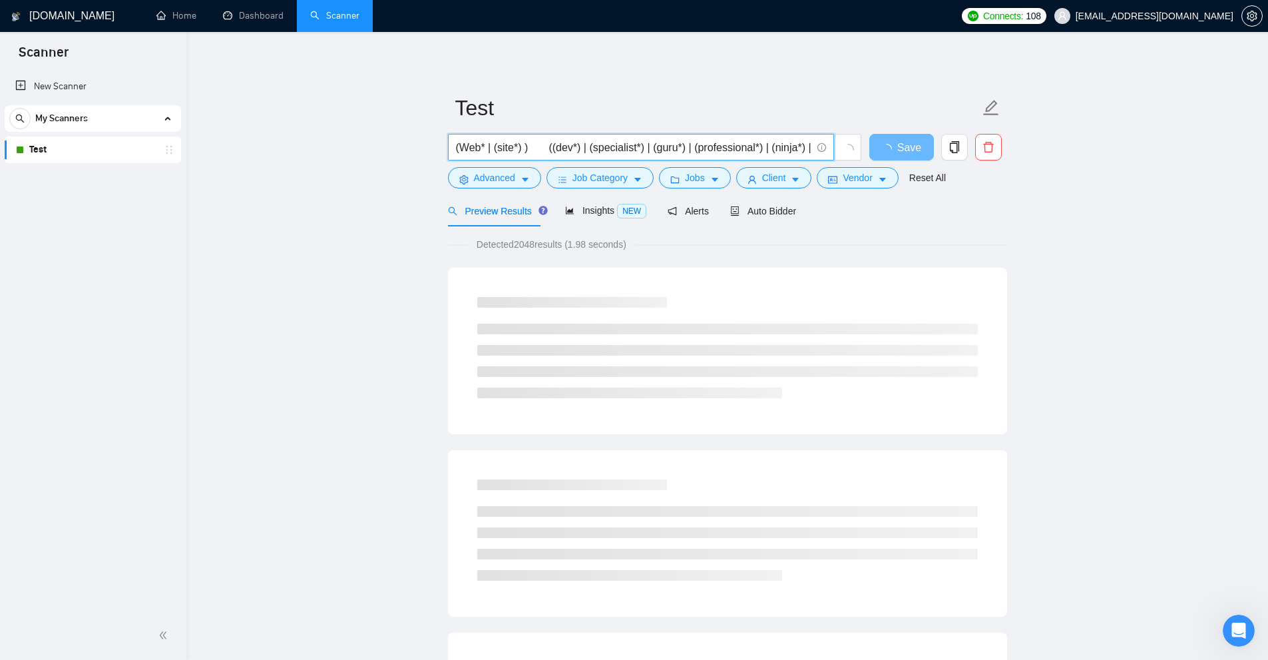
click at [477, 132] on form "Test (Web* | (site*) ) ((dev*) | (specialist*) | (guru*) | (professional*) | (n…" at bounding box center [727, 141] width 559 height 109
click at [483, 139] on input "(Web* | (site*) ) ((dev*) | (specialist*) | (guru*) | (professional*) | (ninja*…" at bounding box center [634, 147] width 356 height 17
click at [459, 143] on input "(Web*) | (site*) ) ((dev*) | (specialist*) | (guru*) | (professional*) | (ninja…" at bounding box center [634, 147] width 356 height 17
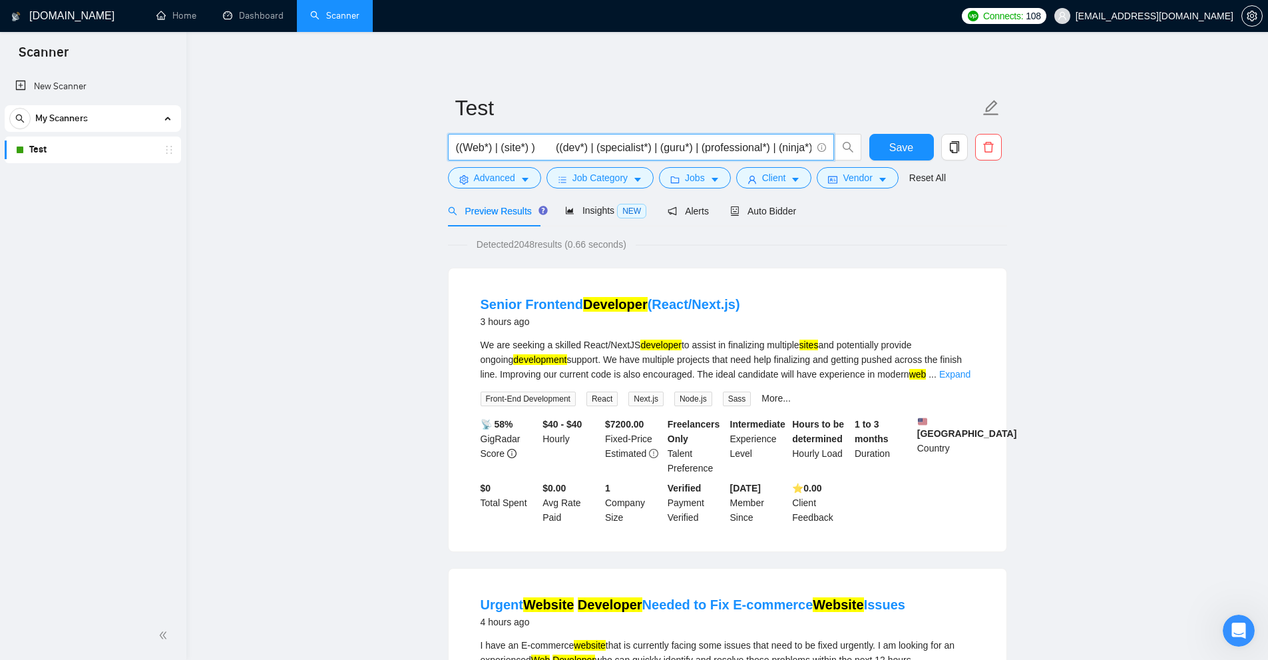
drag, startPoint x: 557, startPoint y: 150, endPoint x: 556, endPoint y: 160, distance: 9.3
click at [556, 160] on span "((Web*) | (site*) ) ((dev*) | (specialist*) | (guru*) | (professional*) | (ninj…" at bounding box center [641, 147] width 386 height 27
click at [567, 152] on input "((Web*) | (site*) ) ((dev*) | (specialist*) | (guru*) | (professional*) | (ninj…" at bounding box center [634, 147] width 356 height 17
drag, startPoint x: 555, startPoint y: 149, endPoint x: 1061, endPoint y: 154, distance: 505.3
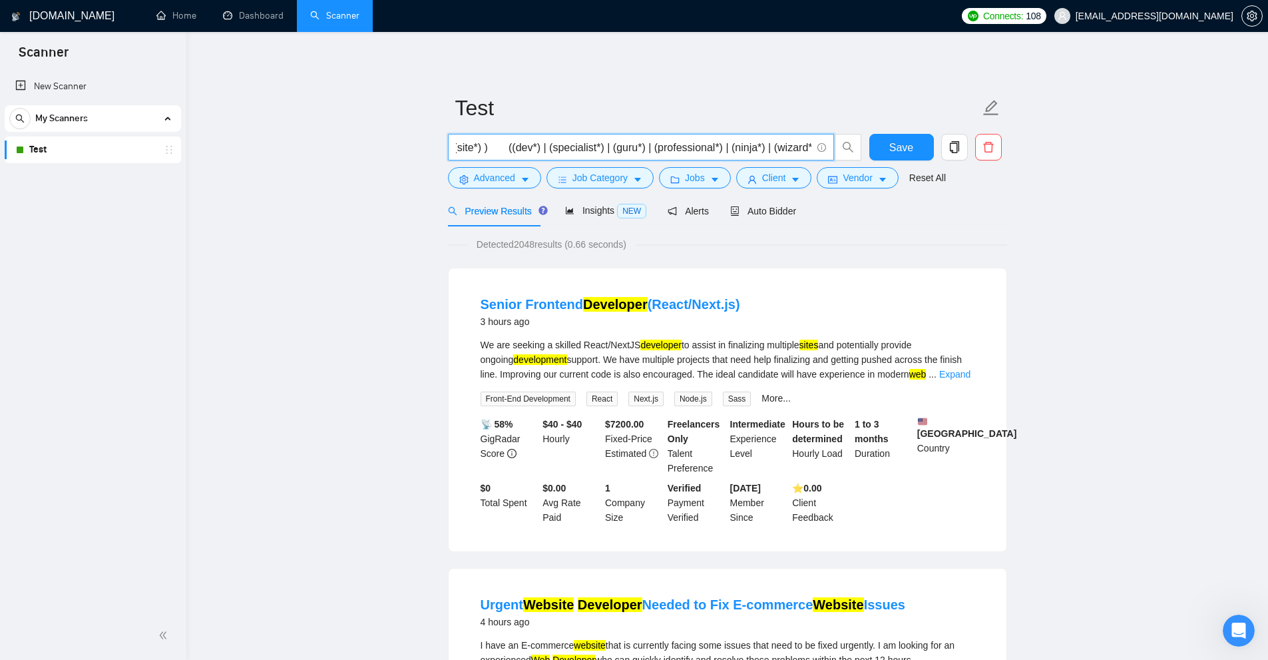
click at [502, 178] on span "Advanced" at bounding box center [494, 177] width 41 height 15
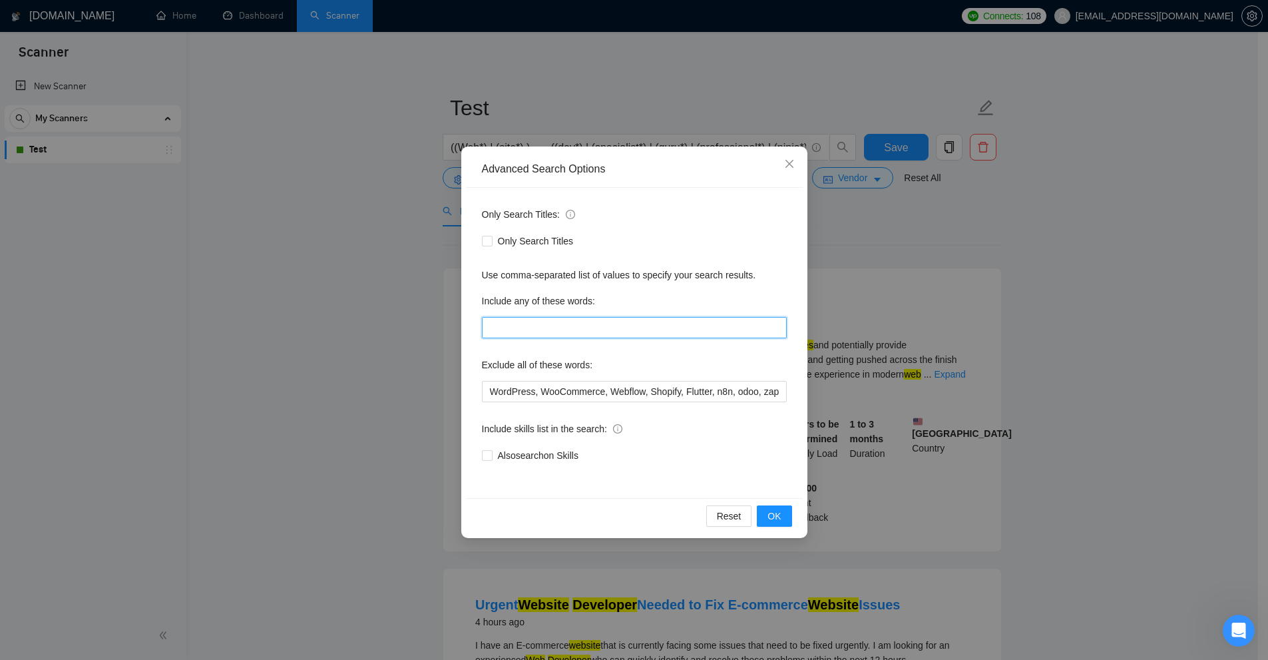
click at [551, 334] on input "text" at bounding box center [634, 327] width 305 height 21
type input "(Web*) | (site*) ) ((dev*) | (specialist*) | (guru*) | (professional*) | (ninja…"
click at [260, 224] on div "Advanced Search Options Only Search Titles: Only Search Titles Use comma-separa…" at bounding box center [634, 330] width 1268 height 660
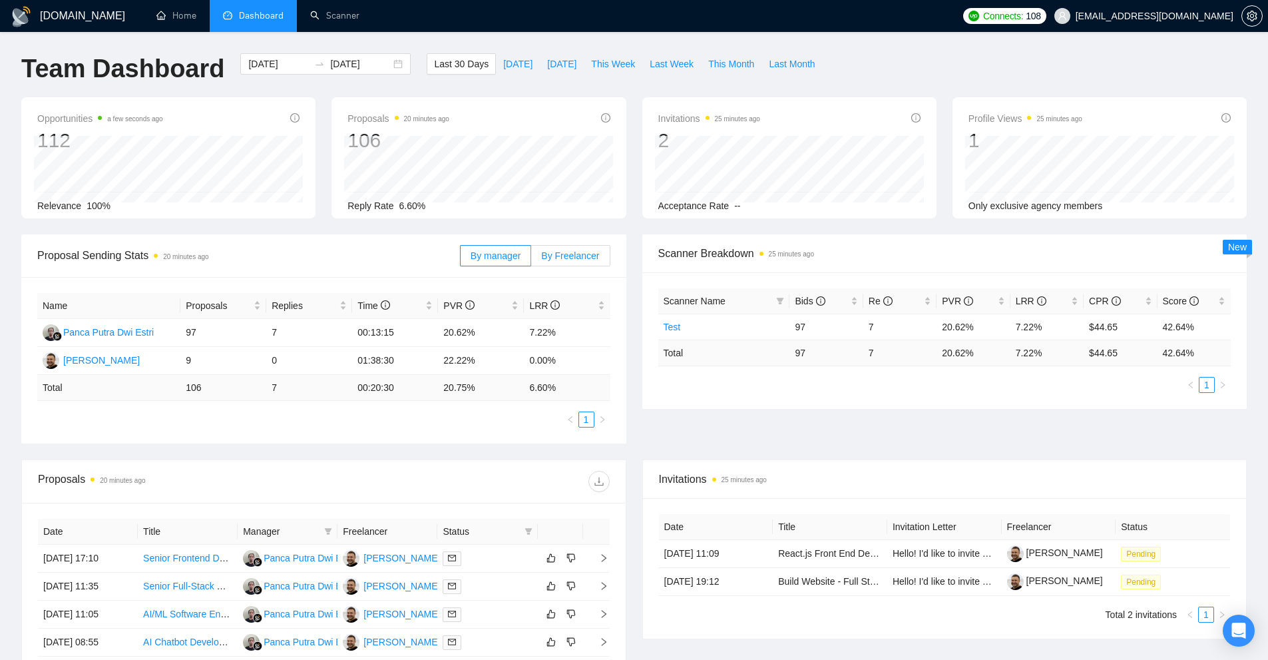
click at [586, 250] on span "By Freelancer" at bounding box center [570, 255] width 58 height 11
click at [531, 259] on input "By Freelancer" at bounding box center [531, 259] width 0 height 0
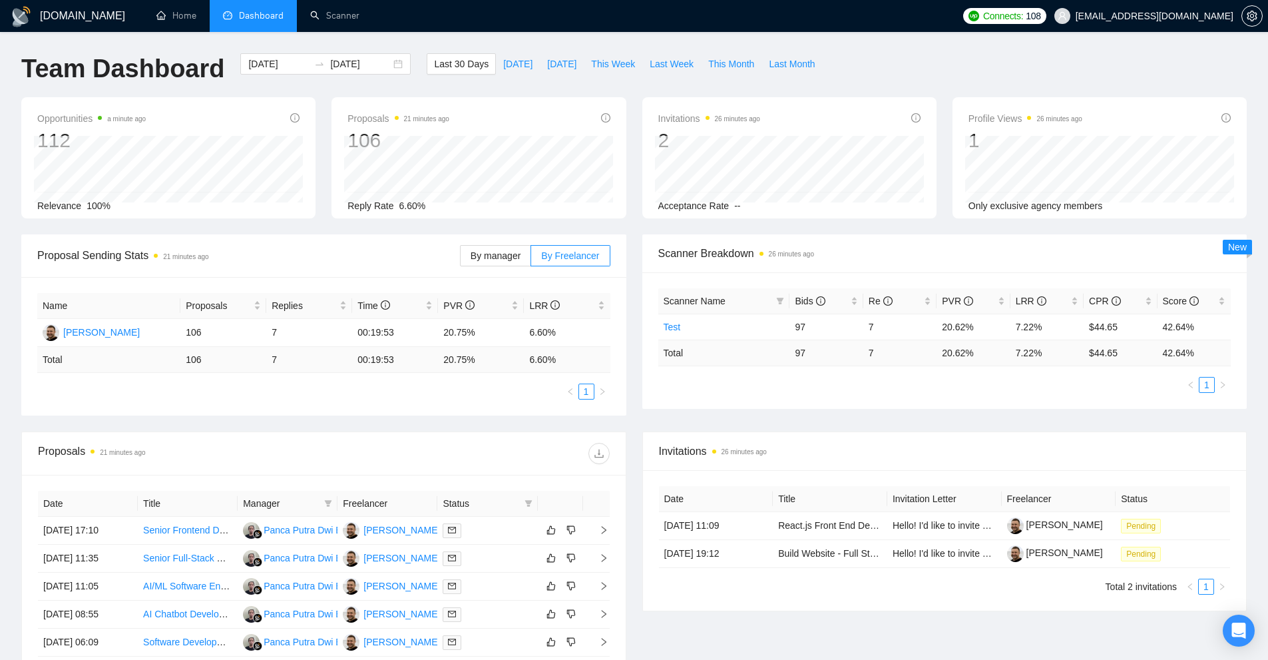
click at [863, 415] on div "Proposal Sending Stats 21 minutes ago By manager By Freelancer Name Proposals R…" at bounding box center [634, 332] width 1242 height 197
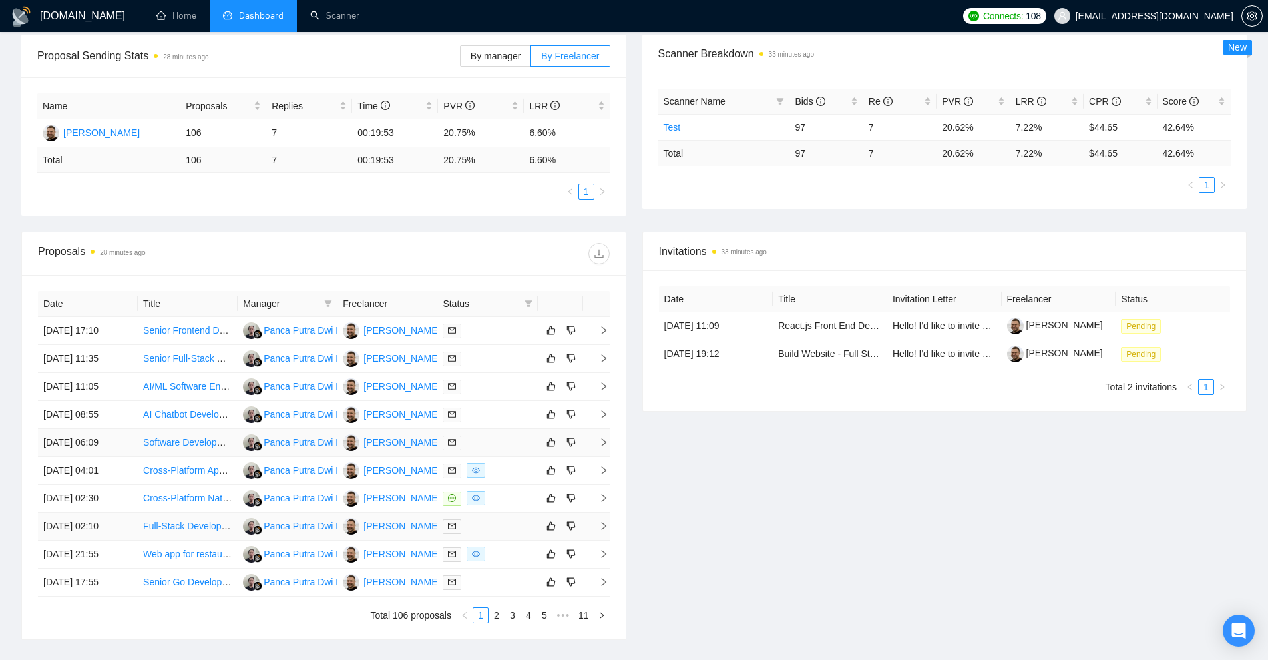
scroll to position [298, 0]
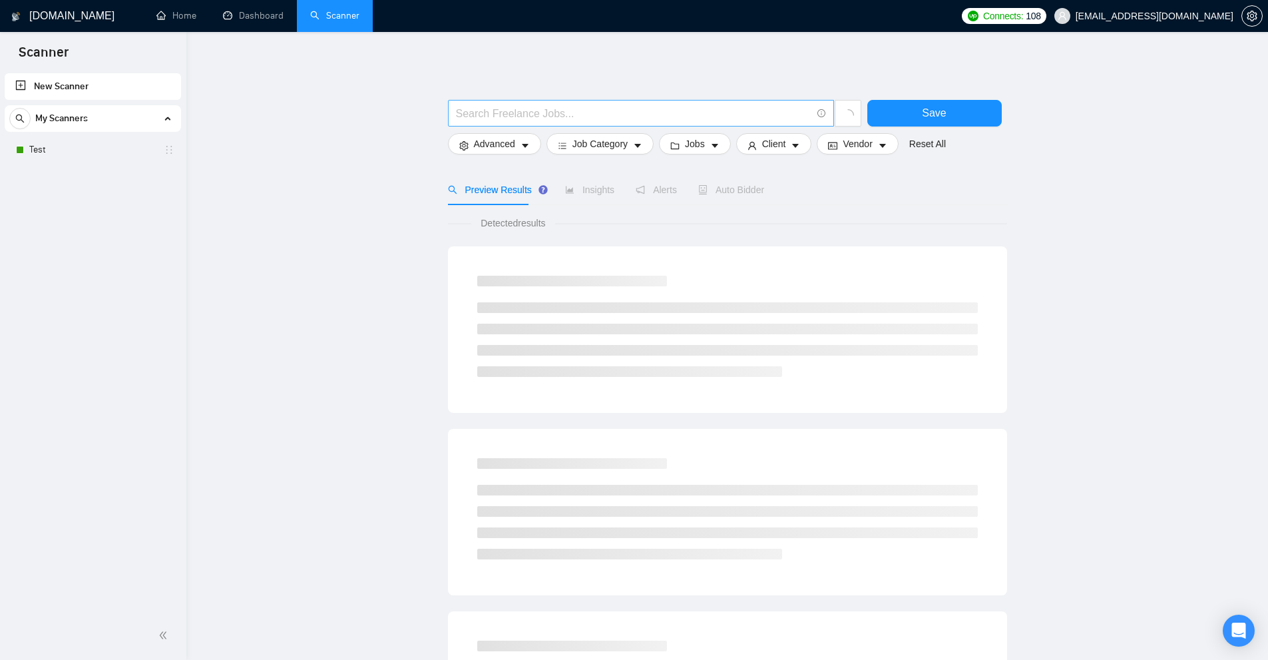
click at [547, 120] on input "text" at bounding box center [634, 113] width 356 height 17
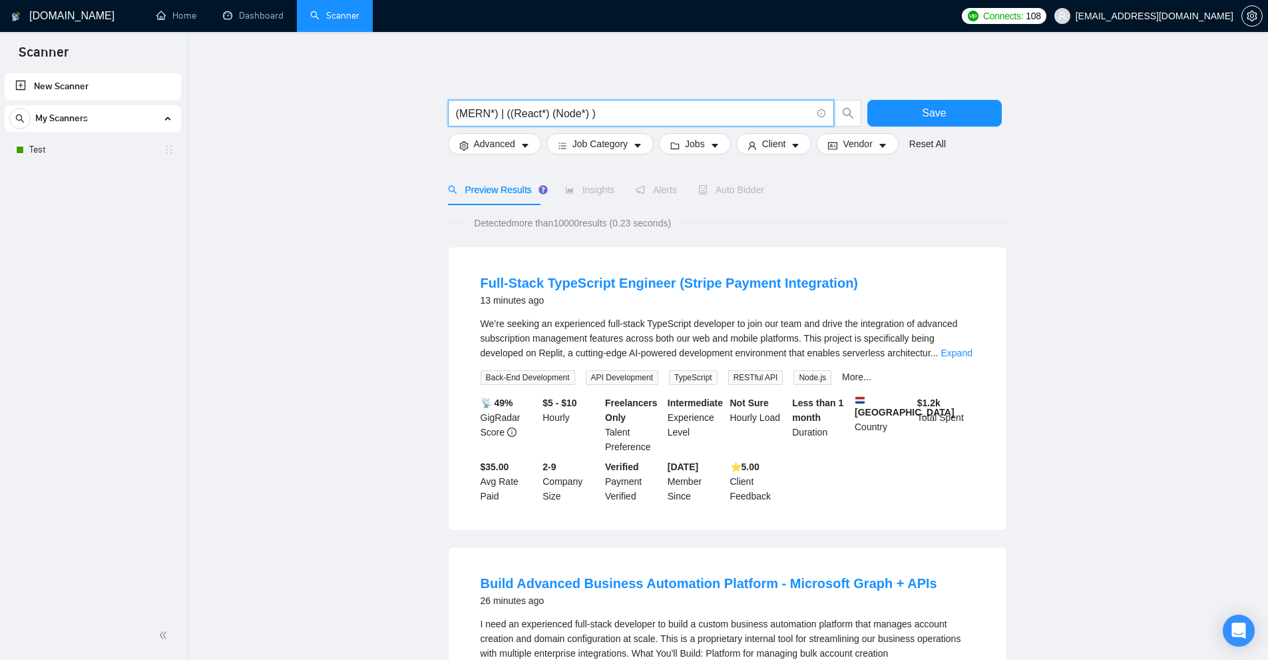
click at [584, 113] on input "(MERN*) | ((React*) (Node*) )" at bounding box center [634, 113] width 356 height 17
drag, startPoint x: 552, startPoint y: 113, endPoint x: 551, endPoint y: 105, distance: 7.4
click at [551, 105] on input "(MERN*) | ((React*) (Node*) )" at bounding box center [634, 113] width 356 height 17
click at [513, 107] on input "(MERN*) | ((React*) (Node*) )" at bounding box center [634, 113] width 356 height 17
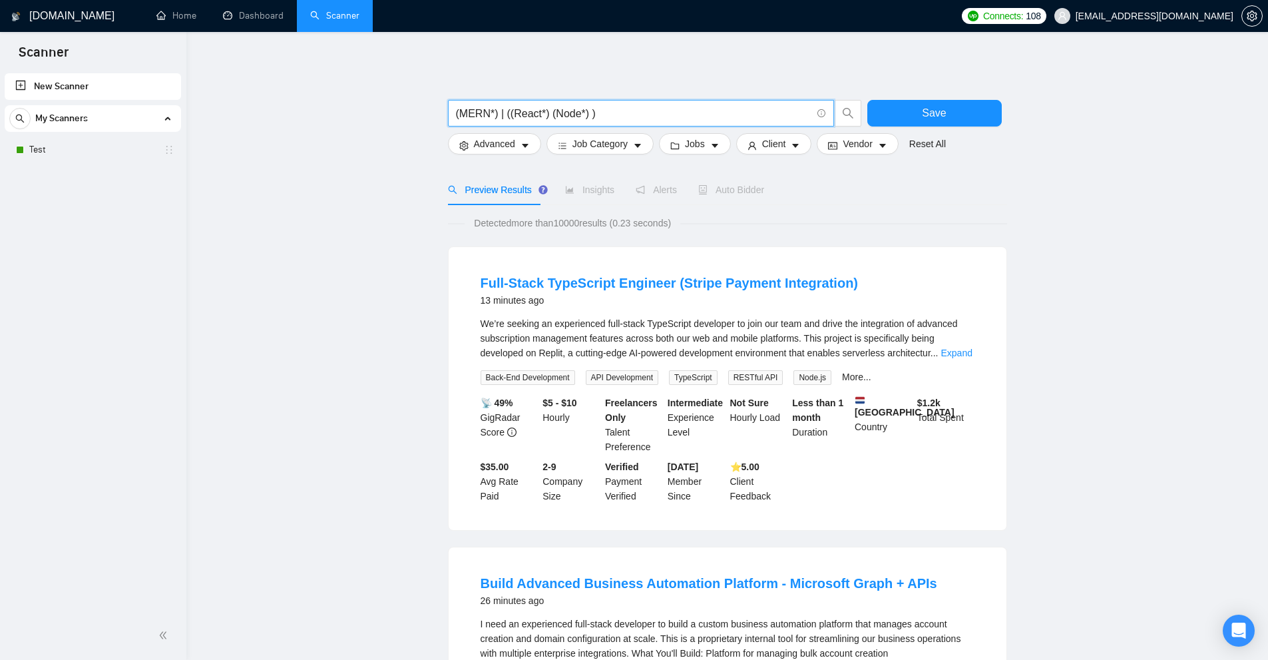
click at [563, 112] on input "(MERN*) | ((React*) (Node*) )" at bounding box center [634, 113] width 356 height 17
click at [523, 109] on input "(MERN*) | ((React*) (Node*) )" at bounding box center [634, 113] width 356 height 17
click at [583, 112] on input "(MERN*) | ((React*) (Node*) )" at bounding box center [634, 113] width 356 height 17
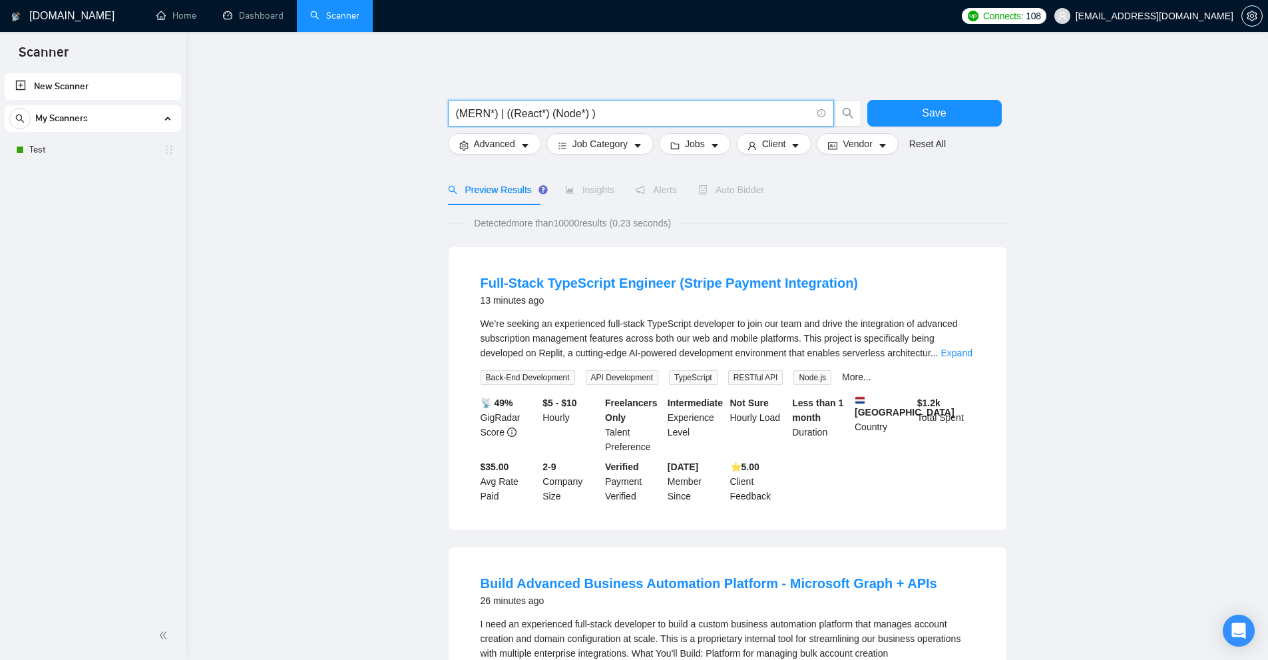
click at [575, 108] on input "(MERN*) | ((React*) (Node*) )" at bounding box center [634, 113] width 356 height 17
click at [513, 111] on input "(MERN*) | ((React*) (Node*) )" at bounding box center [634, 113] width 356 height 17
click at [559, 111] on input "(MERN*) | ((React*) (Node*) )" at bounding box center [634, 113] width 356 height 17
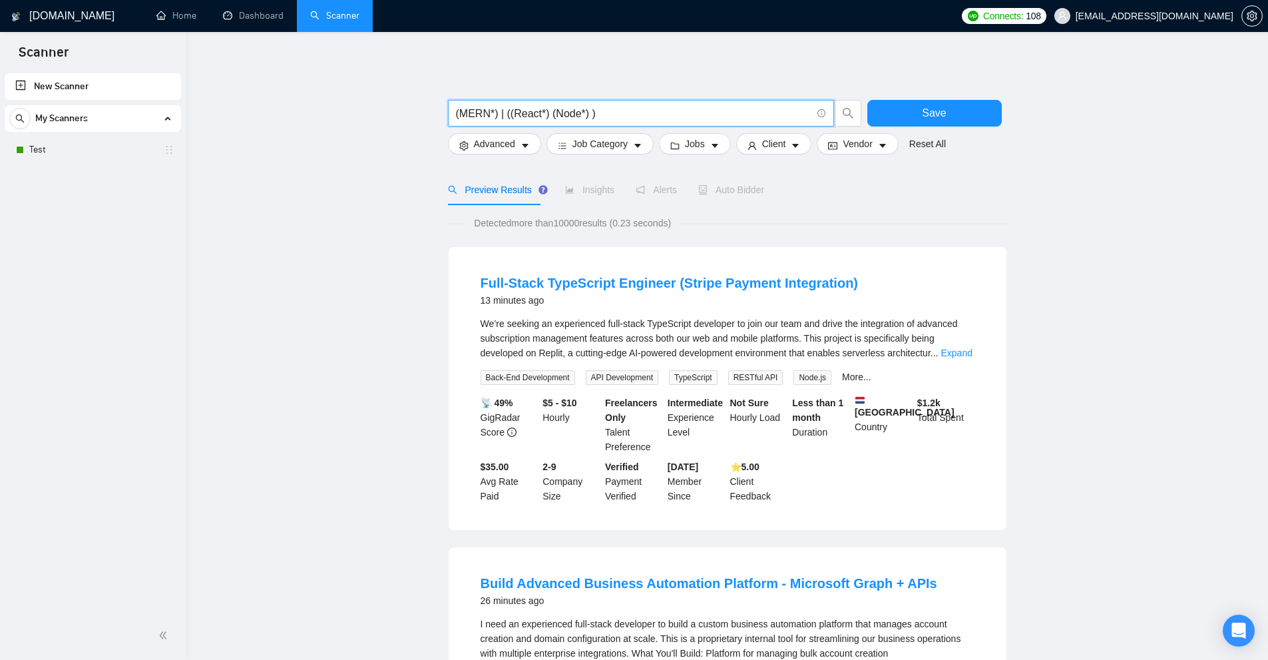
click at [522, 109] on input "(MERN*) | ((React*) (Node*) )" at bounding box center [634, 113] width 356 height 17
click at [581, 113] on input "(MERN*) | ((React*) (Node*) )" at bounding box center [634, 113] width 356 height 17
click at [577, 113] on input "(MERN*) | ((React*) (Node*) )" at bounding box center [634, 113] width 356 height 17
click at [552, 111] on input "(MERN*) | ((React*) (Node*) )" at bounding box center [634, 113] width 356 height 17
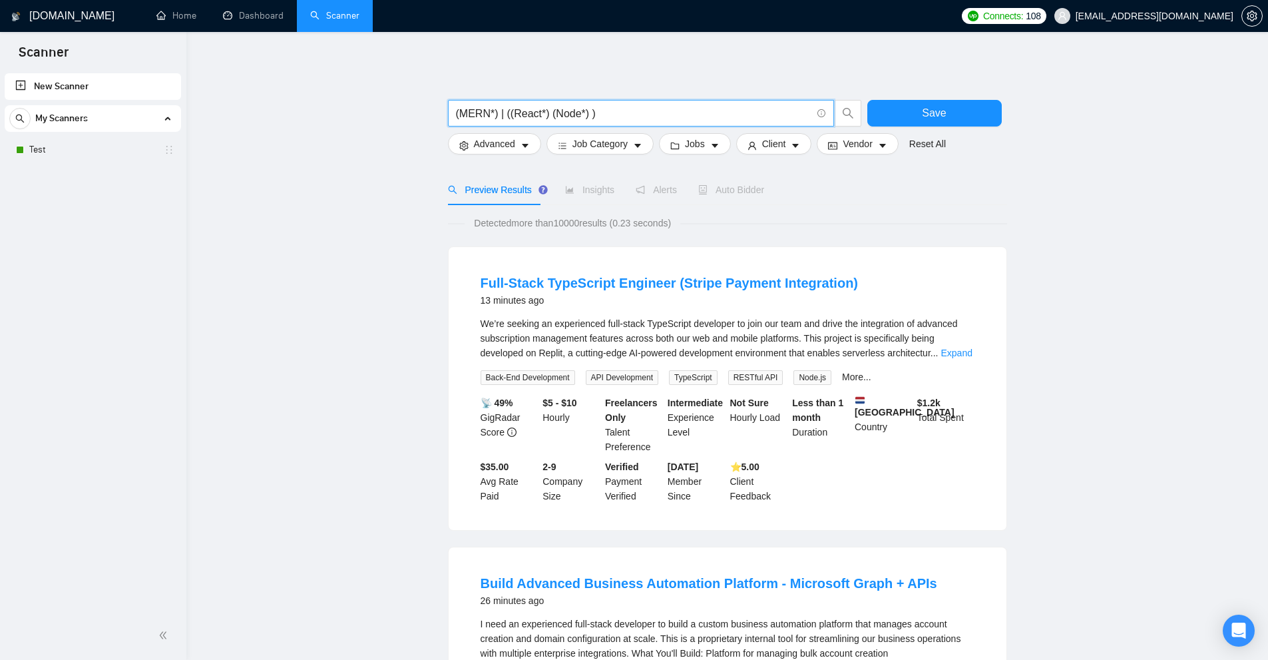
drag, startPoint x: 551, startPoint y: 112, endPoint x: 571, endPoint y: 115, distance: 19.6
click at [571, 115] on input "(MERN*) | ((React*) (Node*) )" at bounding box center [634, 113] width 356 height 17
click at [525, 109] on input "(MERN*) | ((React*) (Node*) )" at bounding box center [634, 113] width 356 height 17
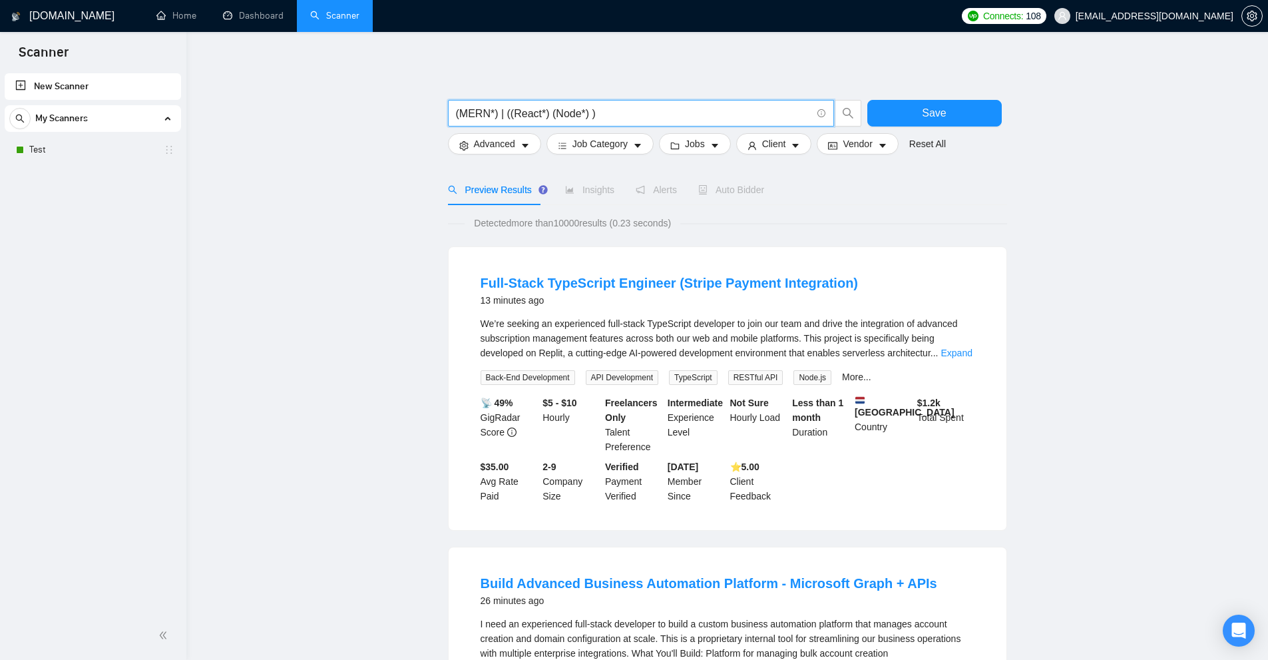
click at [569, 115] on input "(MERN*) | ((React*) (Node*) )" at bounding box center [634, 113] width 356 height 17
click at [613, 113] on input "(MERN*) | ((React*) (Node*) )" at bounding box center [634, 113] width 356 height 17
drag, startPoint x: 63, startPoint y: 71, endPoint x: 0, endPoint y: 86, distance: 64.4
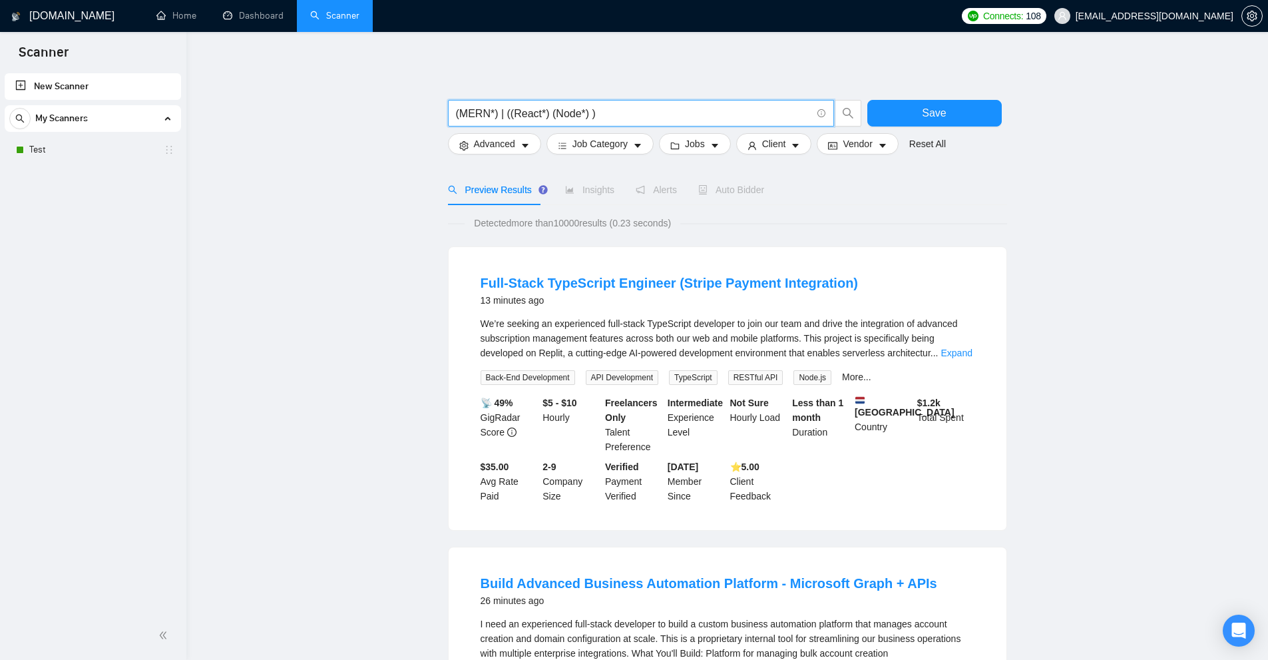
type input "(MERN*) | ((React*) (Node*) )"
click at [949, 344] on div "We’re seeking an experienced full-stack TypeScript developer to join our team a…" at bounding box center [728, 338] width 494 height 44
click at [949, 354] on link "Expand" at bounding box center [956, 353] width 31 height 11
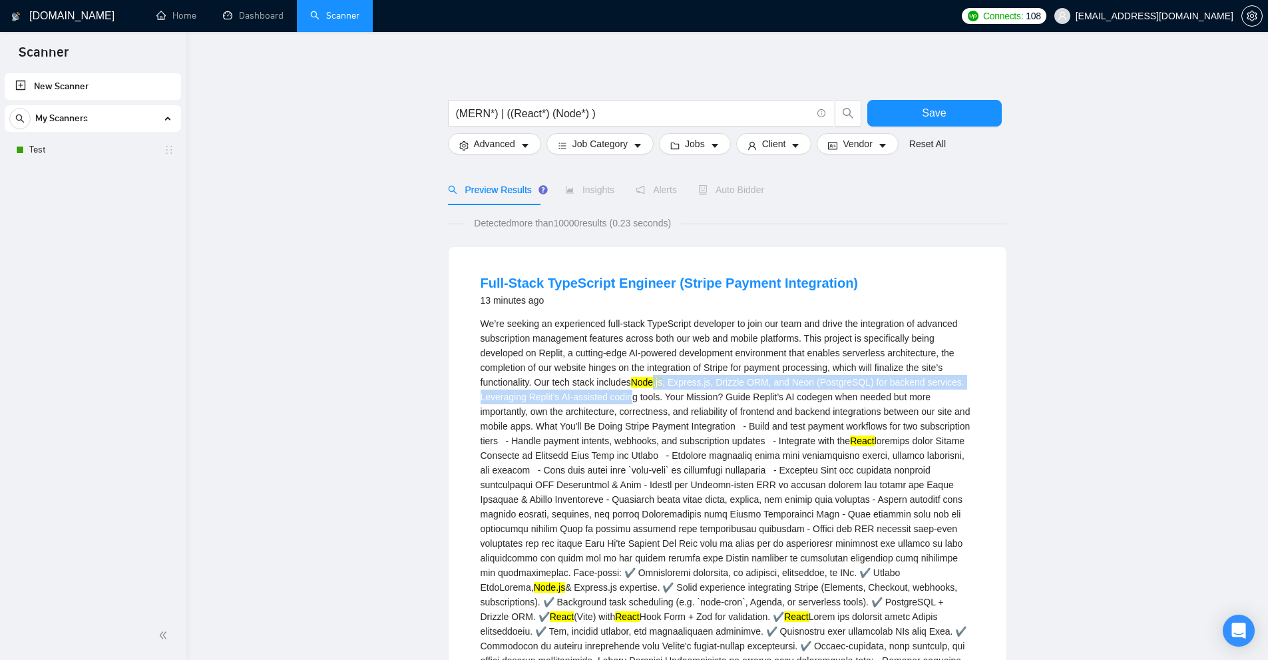
drag, startPoint x: 630, startPoint y: 395, endPoint x: 828, endPoint y: 412, distance: 198.4
click at [776, 391] on div "We’re seeking an experienced full-stack TypeScript developer to join our team a…" at bounding box center [728, 550] width 494 height 469
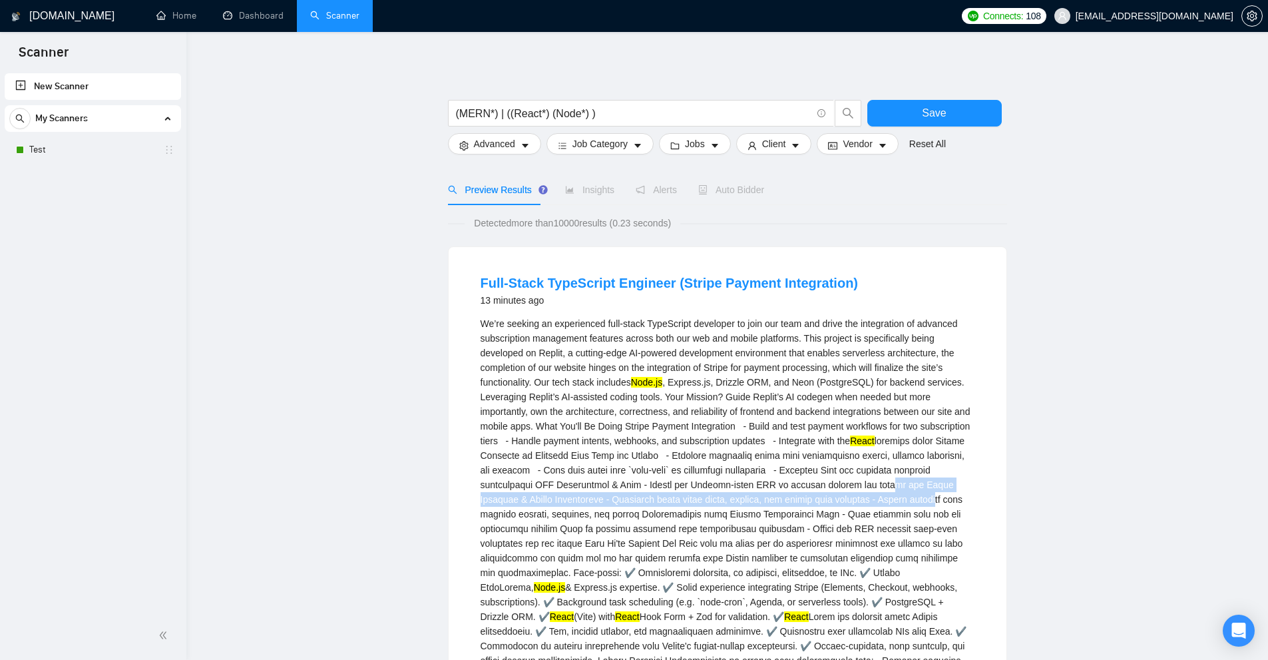
click at [845, 499] on div "We’re seeking an experienced full-stack TypeScript developer to join our team a…" at bounding box center [728, 550] width 494 height 469
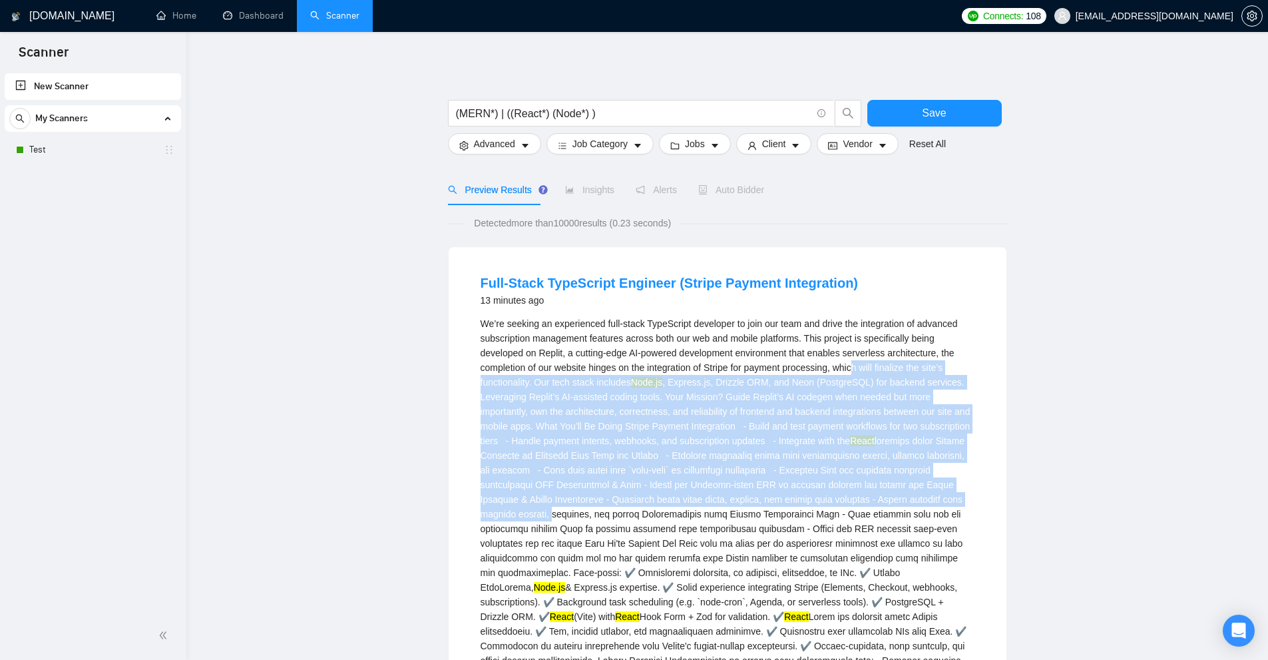
drag, startPoint x: 854, startPoint y: 373, endPoint x: 1025, endPoint y: 567, distance: 258.0
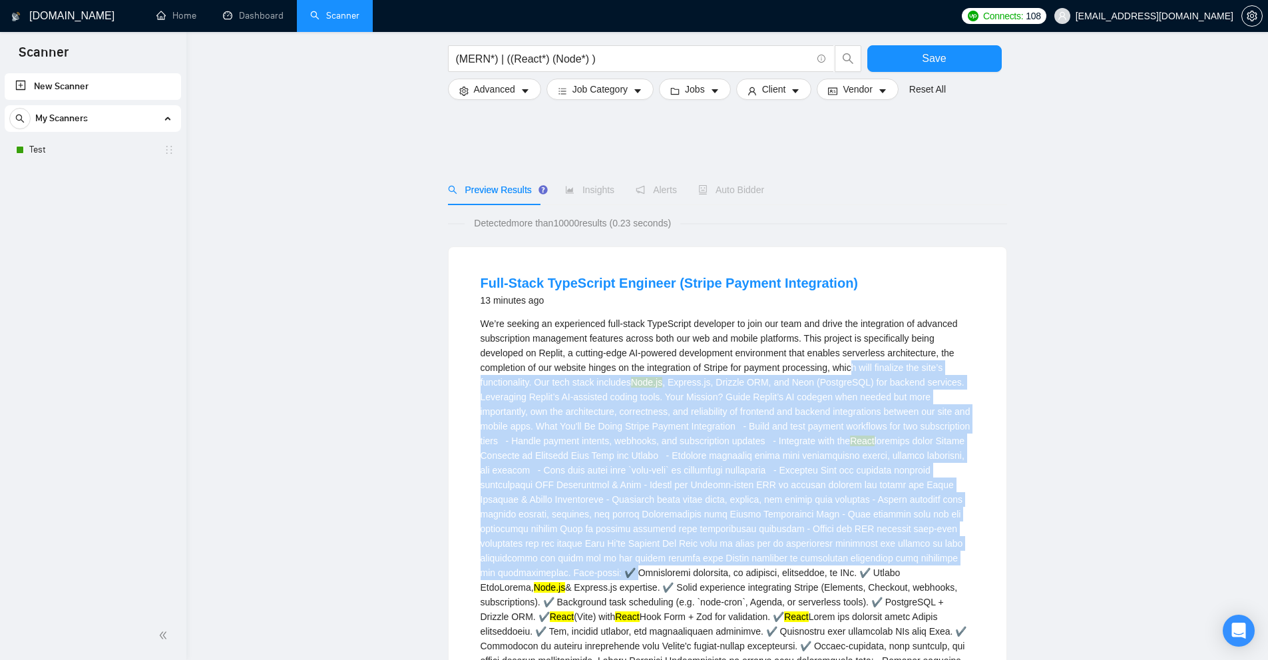
scroll to position [200, 0]
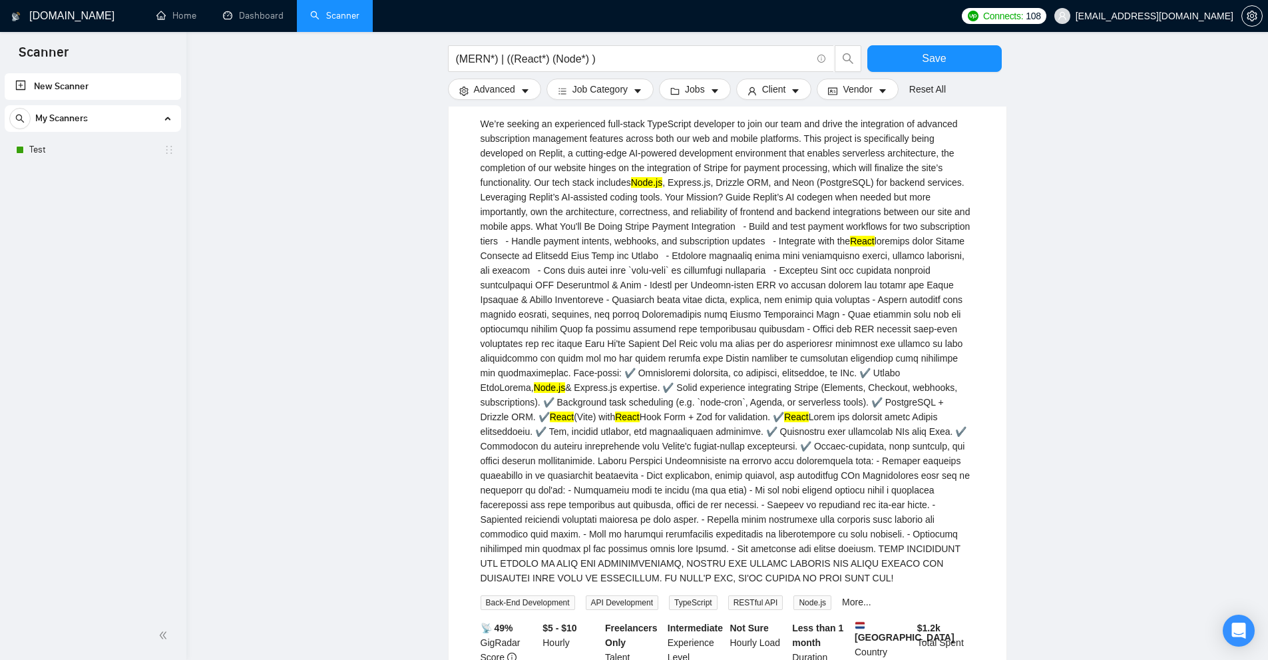
click at [923, 498] on div "We’re seeking an experienced full-stack TypeScript developer to join our team a…" at bounding box center [728, 351] width 494 height 469
drag, startPoint x: 603, startPoint y: 193, endPoint x: 880, endPoint y: 268, distance: 286.8
click at [717, 210] on div "We’re seeking an experienced full-stack TypeScript developer to join our team a…" at bounding box center [728, 351] width 494 height 469
drag, startPoint x: 880, startPoint y: 268, endPoint x: 956, endPoint y: 300, distance: 82.6
click at [933, 281] on div "We’re seeking an experienced full-stack TypeScript developer to join our team a…" at bounding box center [728, 351] width 494 height 469
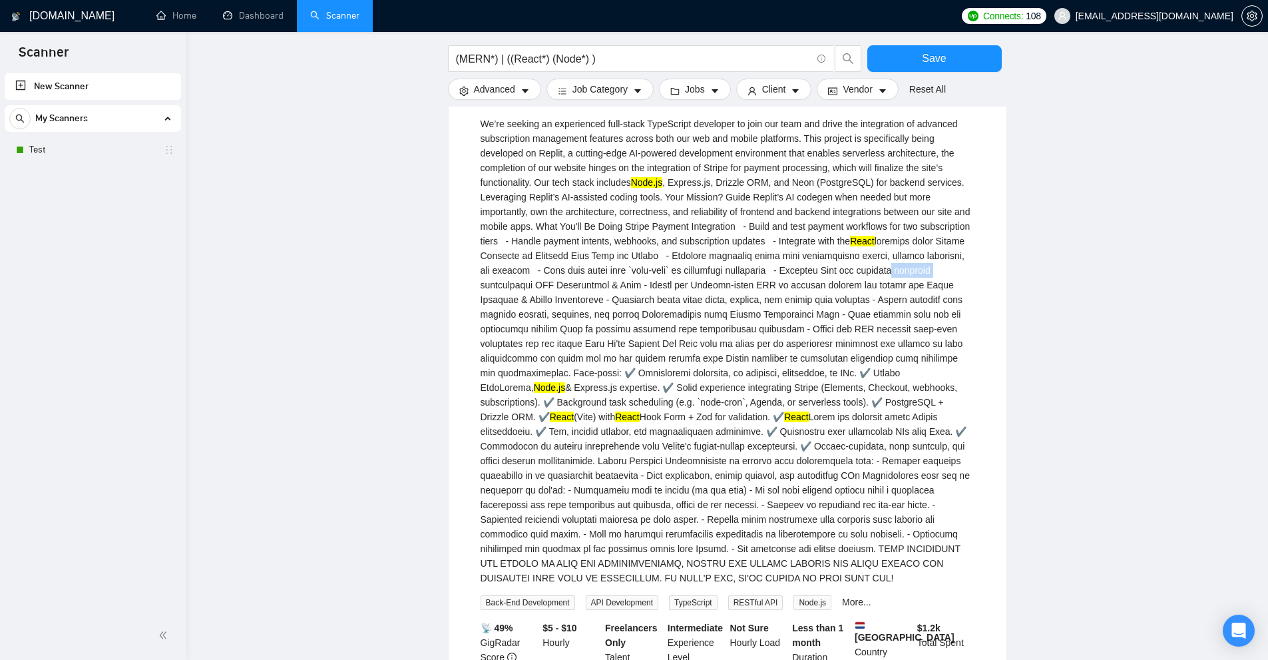
drag, startPoint x: 800, startPoint y: 367, endPoint x: 863, endPoint y: 409, distance: 75.9
click at [871, 403] on div "We’re seeking an experienced full-stack TypeScript developer to join our team a…" at bounding box center [728, 351] width 494 height 469
click at [913, 425] on div "We’re seeking an experienced full-stack TypeScript developer to join our team a…" at bounding box center [728, 351] width 494 height 469
drag, startPoint x: 706, startPoint y: 472, endPoint x: 384, endPoint y: 291, distance: 369.6
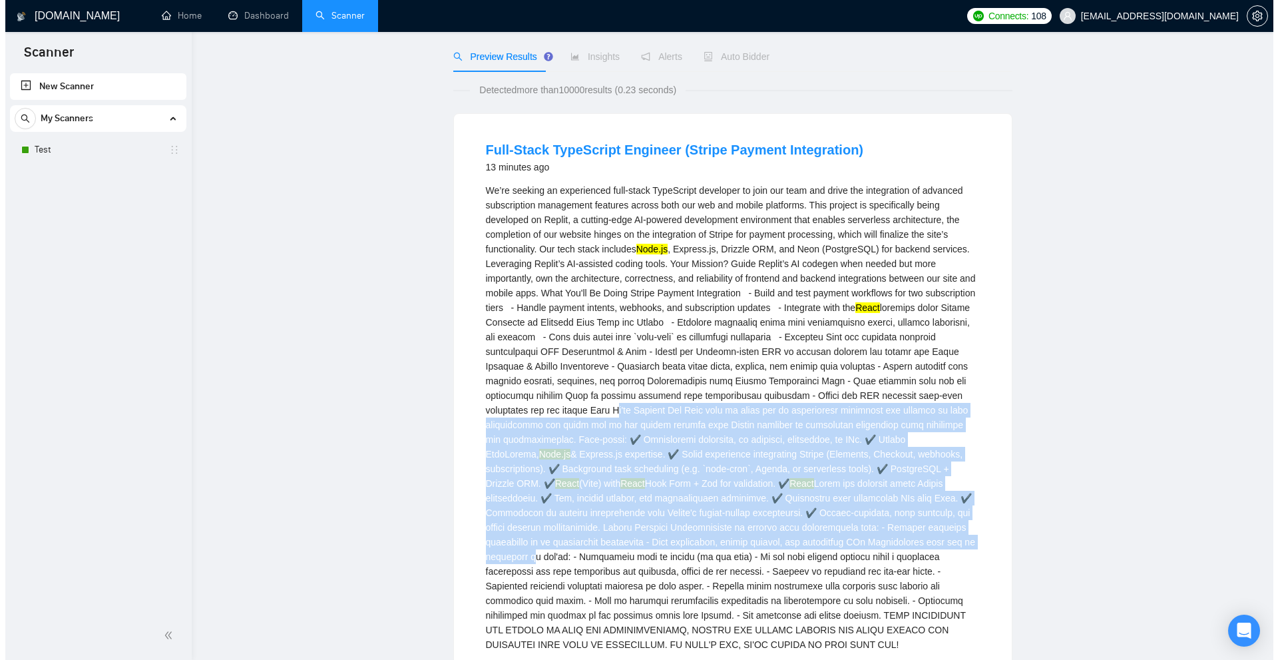
scroll to position [0, 0]
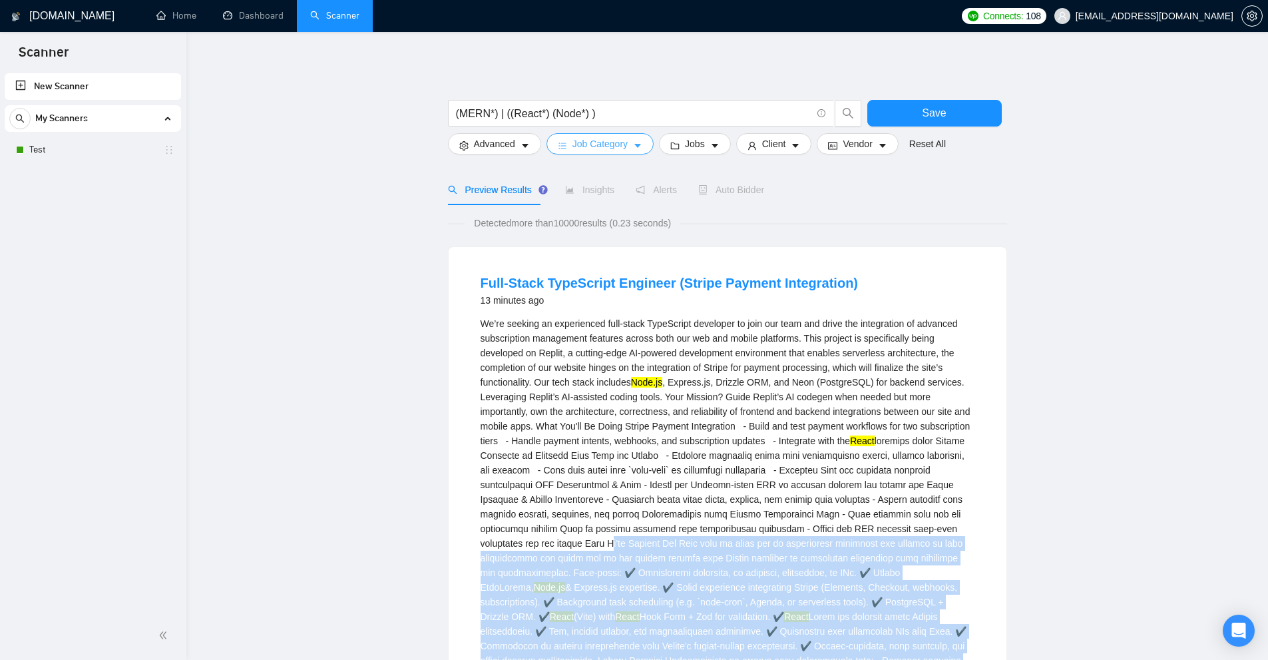
click at [639, 152] on button "Job Category" at bounding box center [600, 143] width 107 height 21
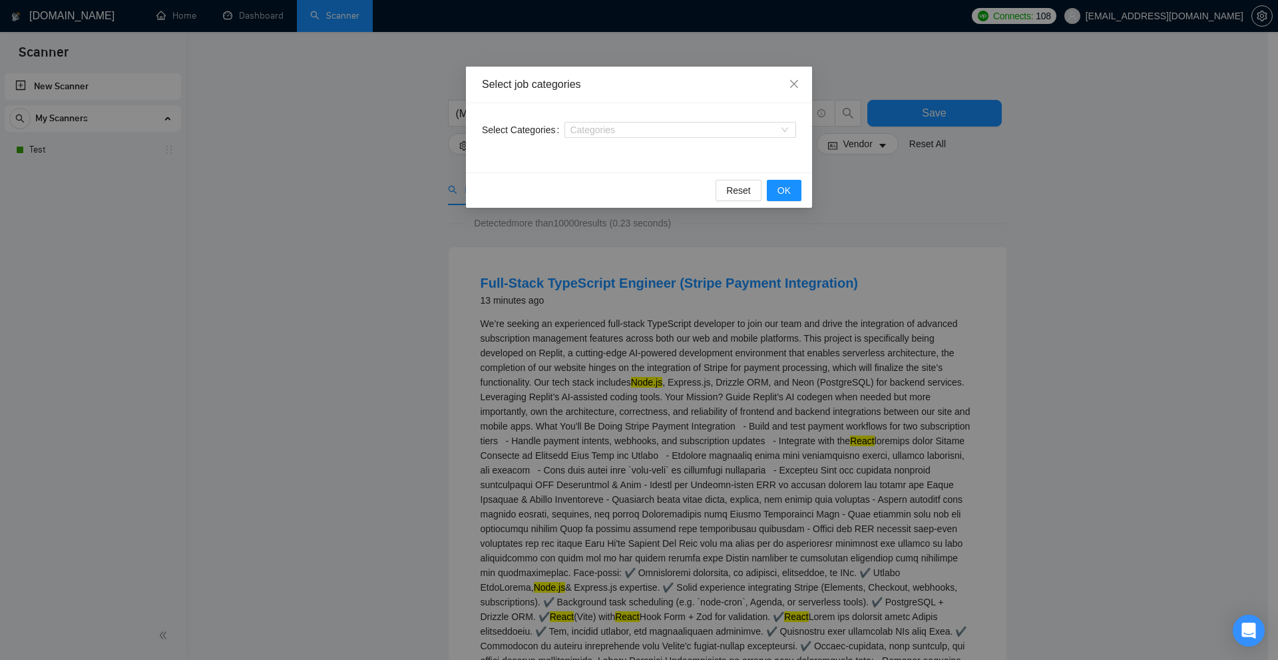
click at [1115, 278] on div "Select job categories Select Categories Categories Reset OK" at bounding box center [639, 330] width 1278 height 660
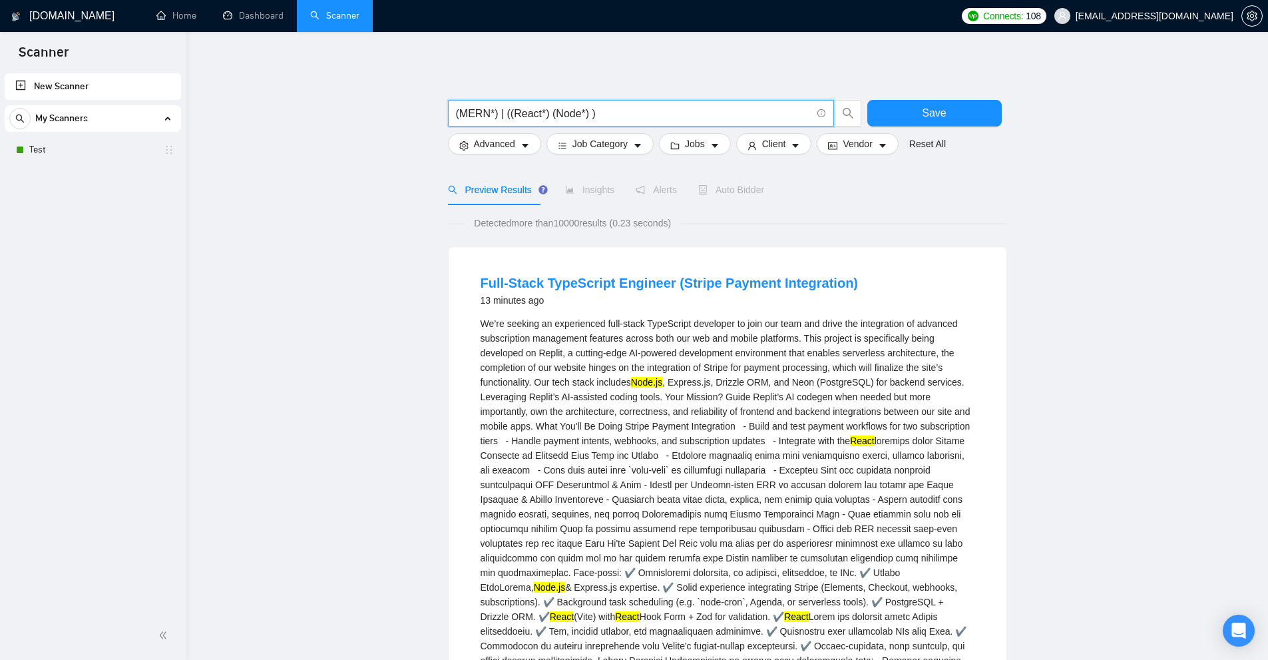
drag, startPoint x: 653, startPoint y: 109, endPoint x: 101, endPoint y: 123, distance: 552.1
click at [762, 306] on div "13 minutes ago" at bounding box center [670, 300] width 378 height 16
click at [47, 172] on div "New Scanner My Scanners Test" at bounding box center [93, 341] width 186 height 541
click at [55, 152] on link "Test" at bounding box center [92, 149] width 126 height 27
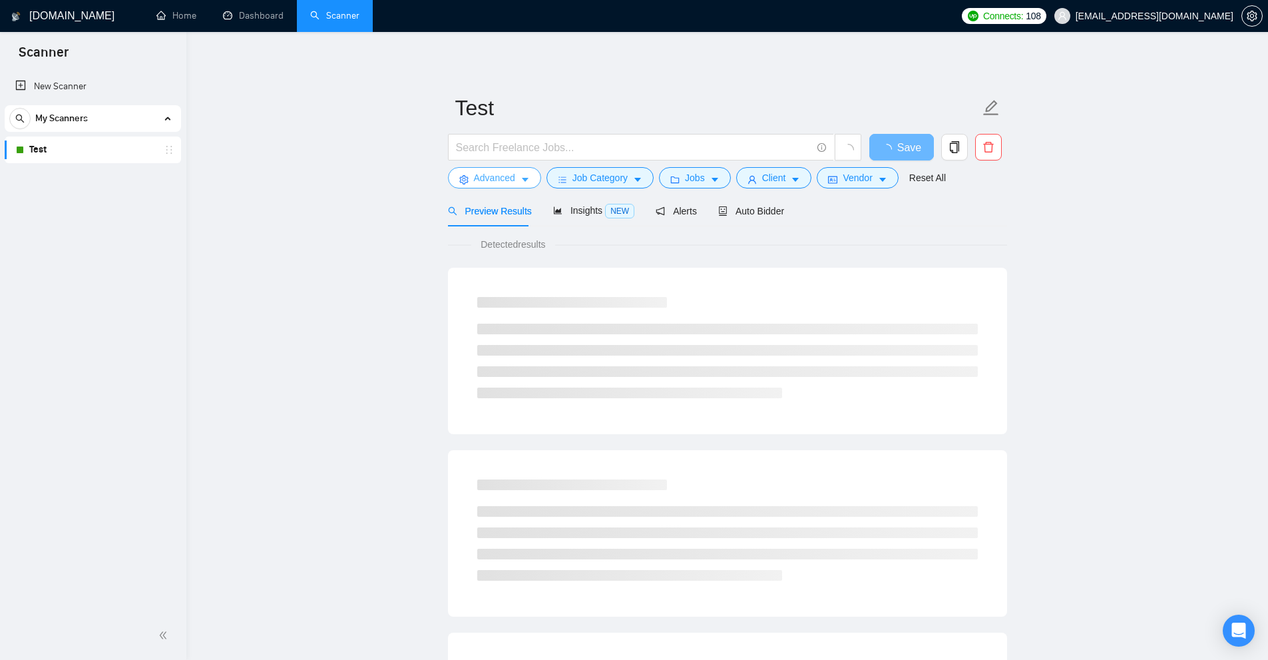
click at [522, 178] on icon "caret-down" at bounding box center [525, 180] width 7 height 4
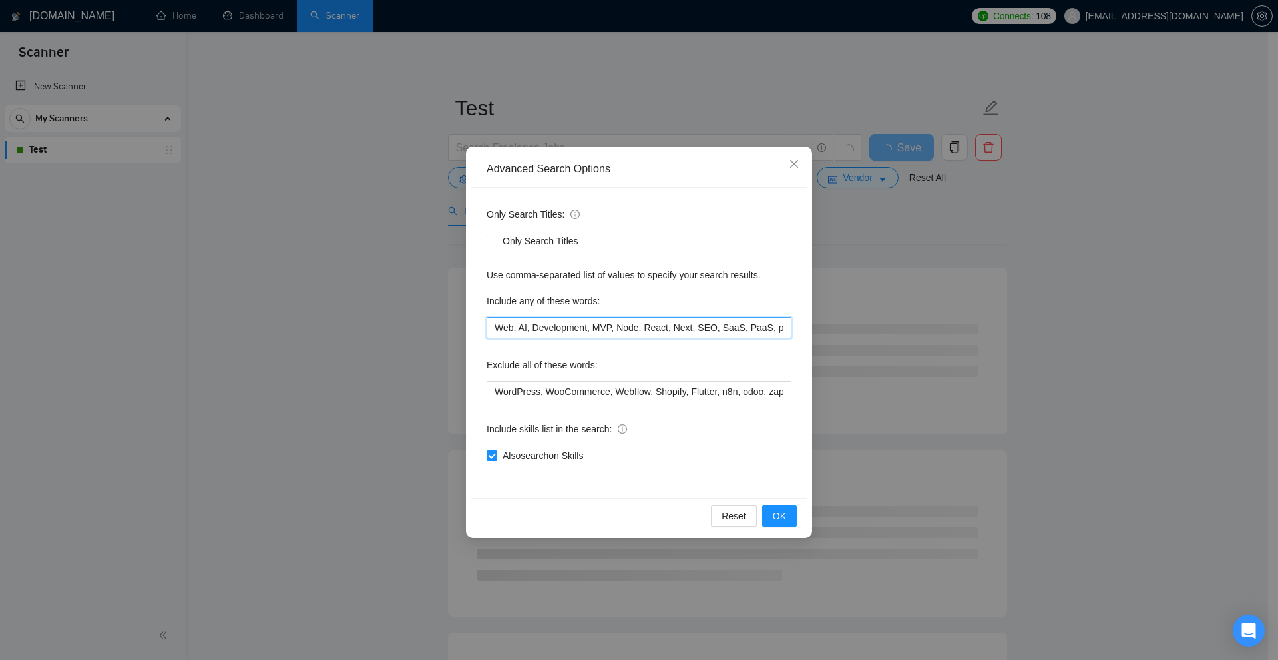
click at [565, 329] on input "Web, AI, Development, MVP, Node, React, Next, SEO, SaaS, PaaS, platform, Full S…" at bounding box center [639, 327] width 305 height 21
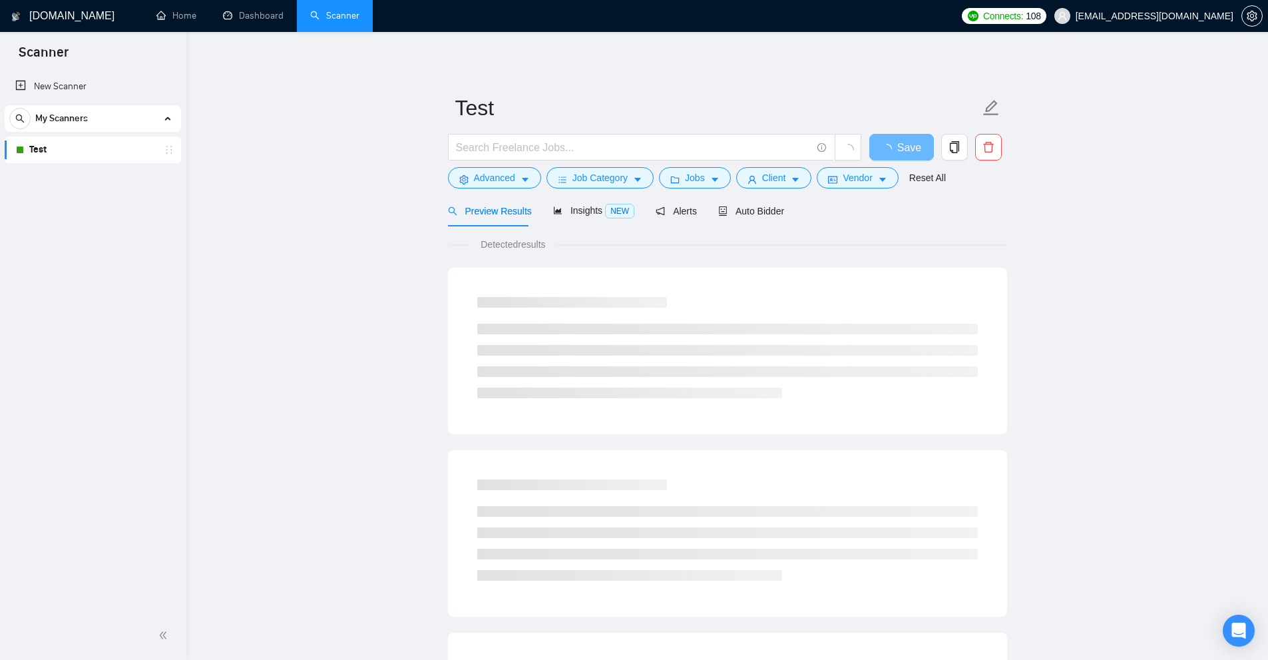
click at [479, 206] on span "Preview Results" at bounding box center [490, 211] width 84 height 11
click at [509, 176] on span "Advanced" at bounding box center [494, 177] width 41 height 15
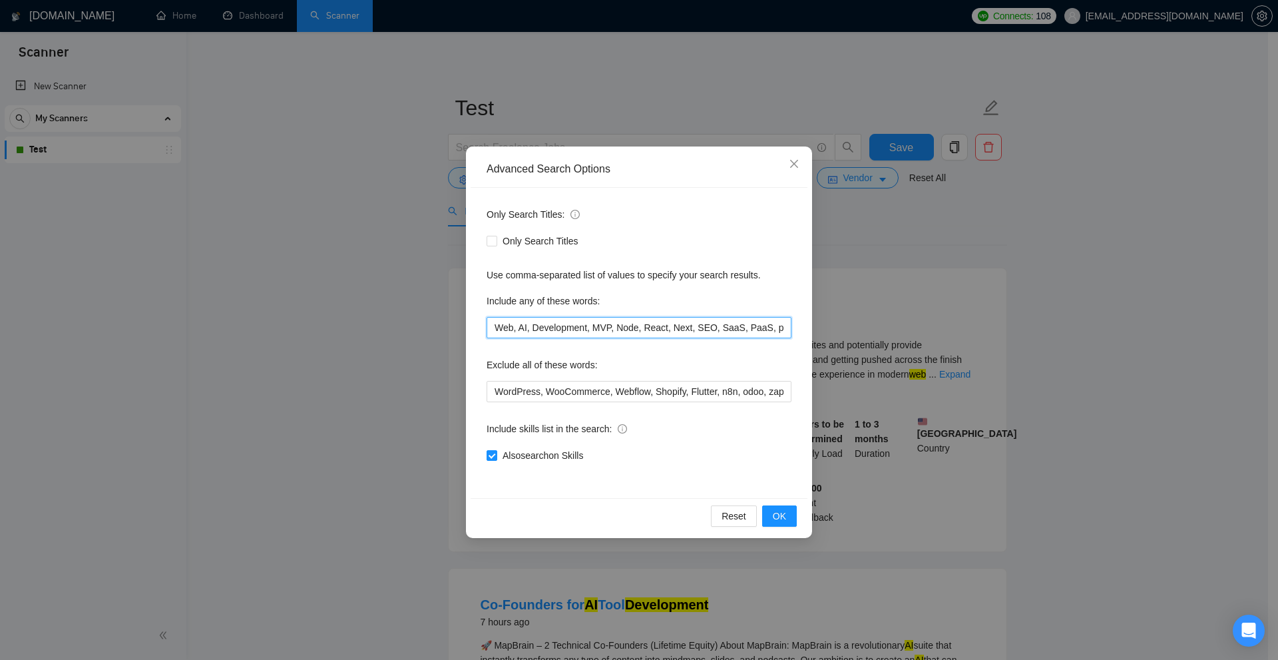
drag, startPoint x: 628, startPoint y: 325, endPoint x: 677, endPoint y: 333, distance: 49.3
click at [677, 333] on input "Web, AI, Development, MVP, Node, React, Next, SEO, SaaS, PaaS, platform, Full S…" at bounding box center [639, 327] width 305 height 21
click at [625, 327] on input "Web, AI, Development, MVP, Node, React, Next, SEO, SaaS, PaaS, platform, Full S…" at bounding box center [639, 327] width 305 height 21
drag, startPoint x: 625, startPoint y: 327, endPoint x: 664, endPoint y: 328, distance: 39.3
click at [664, 328] on input "Web, AI, Development, MVP, Node, React, Next, SEO, SaaS, PaaS, platform, Full S…" at bounding box center [639, 327] width 305 height 21
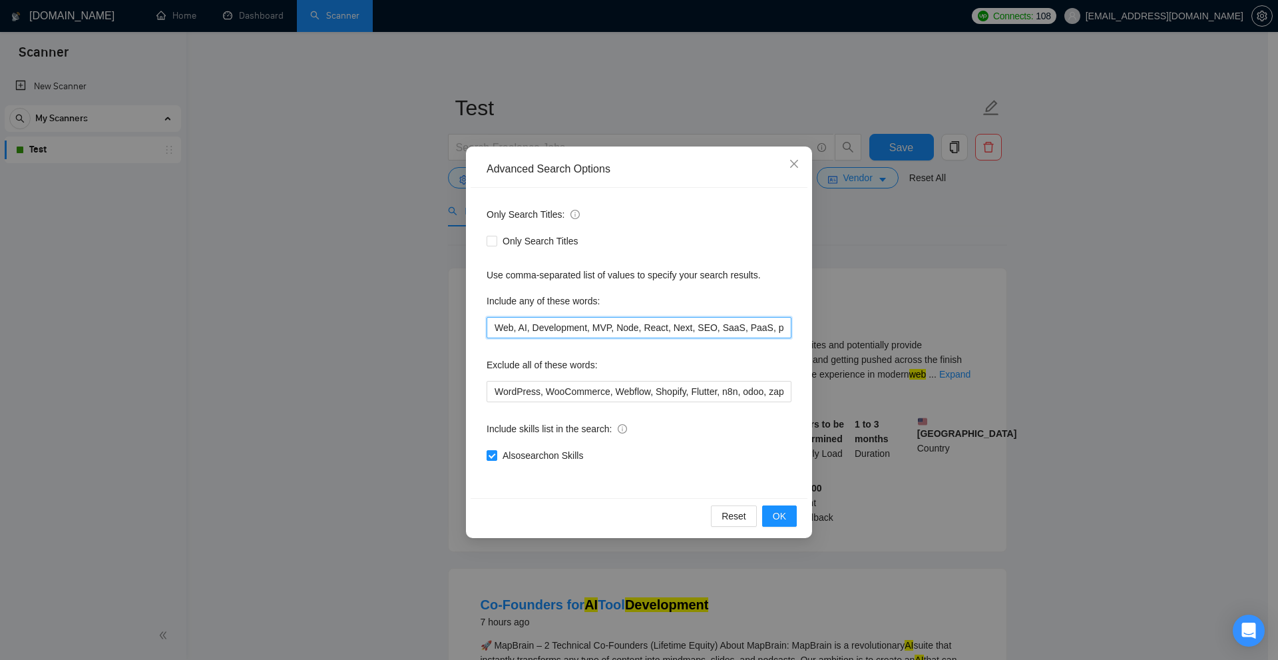
click at [635, 332] on input "Web, AI, Development, MVP, Node, React, Next, SEO, SaaS, PaaS, platform, Full S…" at bounding box center [639, 327] width 305 height 21
drag, startPoint x: 635, startPoint y: 332, endPoint x: 660, endPoint y: 332, distance: 25.3
click at [660, 332] on input "Web, AI, Development, MVP, Node, React, Next, SEO, SaaS, PaaS, platform, Full S…" at bounding box center [639, 327] width 305 height 21
click at [634, 333] on input "Web, AI, Development, MVP, Node, React, Next, SEO, SaaS, PaaS, platform, Full S…" at bounding box center [639, 327] width 305 height 21
click at [604, 320] on input "Web, AI, Development, MVP, Node, React, Next, SEO, SaaS, PaaS, platform, Full S…" at bounding box center [639, 327] width 305 height 21
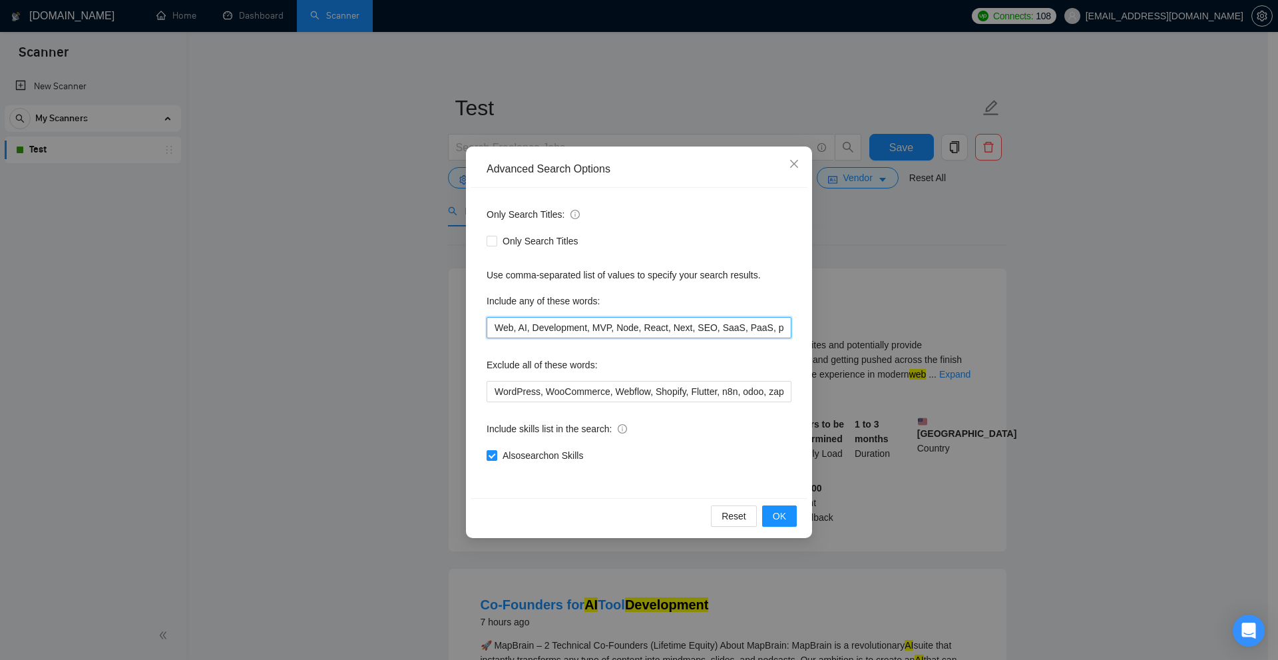
click at [604, 320] on input "Web, AI, Development, MVP, Node, React, Next, SEO, SaaS, PaaS, platform, Full S…" at bounding box center [639, 327] width 305 height 21
click at [726, 320] on input "Web, AI, Development, MVP, Node, React, Next, SEO, SaaS, PaaS, platform, Full S…" at bounding box center [639, 327] width 305 height 21
click at [684, 328] on input "Web, AI, Development, MVP, Node, React, Next, SEO, SaaS, PaaS, platform, Full S…" at bounding box center [639, 327] width 305 height 21
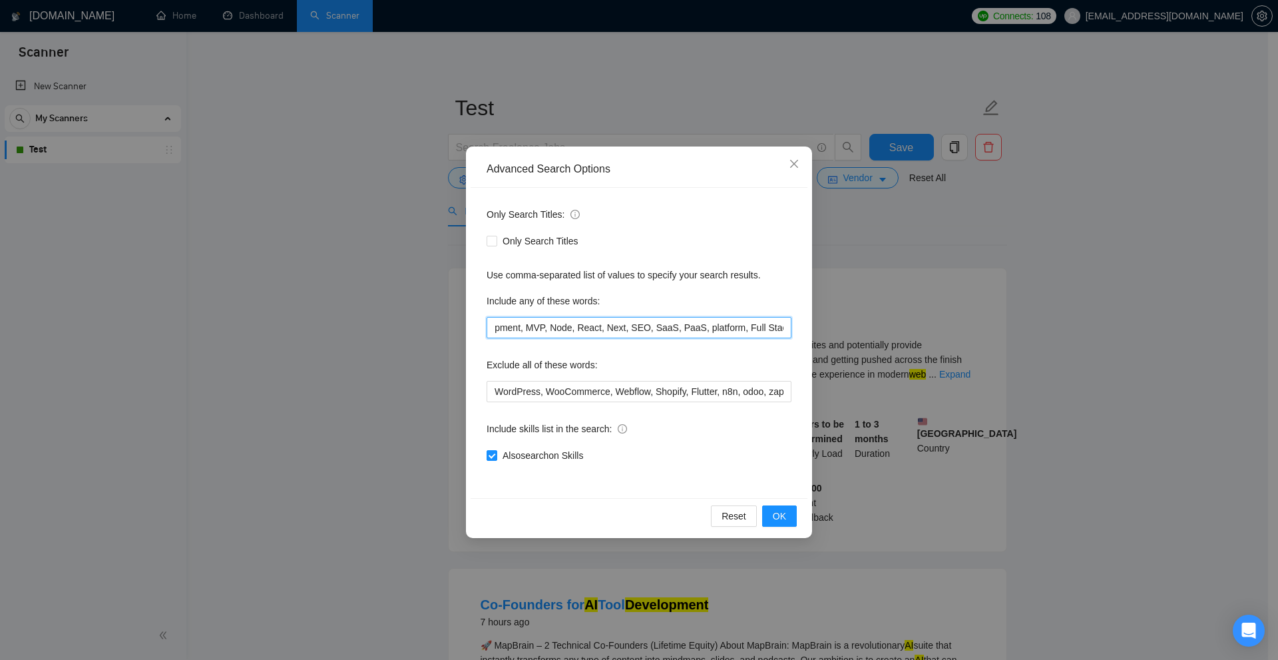
click at [684, 328] on input "Web, AI, Development, MVP, Node, React, Next, SEO, SaaS, PaaS, platform, Full S…" at bounding box center [639, 327] width 305 height 21
drag, startPoint x: 614, startPoint y: 326, endPoint x: 660, endPoint y: 337, distance: 47.3
click at [652, 340] on div "Only Search Titles: Only Search Titles Use comma-separated list of values to sp…" at bounding box center [639, 343] width 337 height 310
click at [738, 333] on input "Web, AI, Development, MVP, Node, React, Next, SEO, SaaS, PaaS, platform, Full S…" at bounding box center [639, 327] width 305 height 21
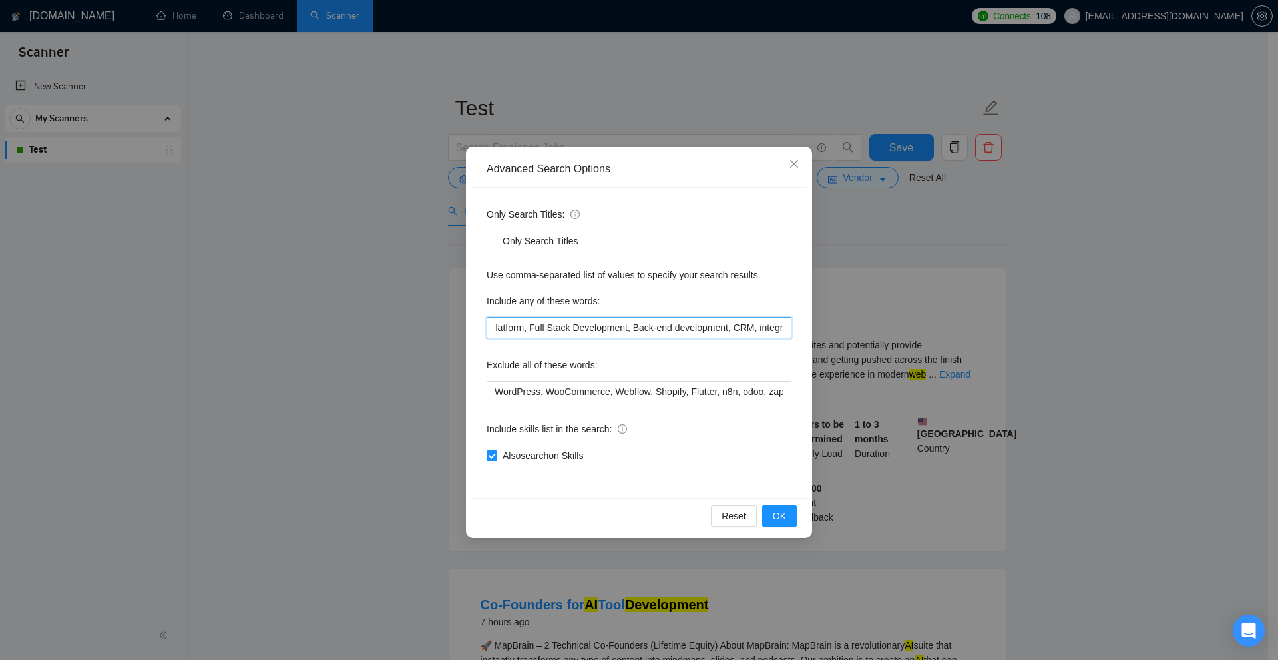
click at [720, 333] on input "Web, AI, Development, MVP, Node, React, Next, SEO, SaaS, PaaS, platform, Full S…" at bounding box center [639, 327] width 305 height 21
click at [732, 338] on input "Web, AI, Development, MVP, Node, React, Next, SEO, SaaS, PaaS, platform, Full S…" at bounding box center [639, 327] width 305 height 21
click at [724, 336] on input "Web, AI, Development, MVP, Node, React, Next, SEO, SaaS, PaaS, platform, Full S…" at bounding box center [639, 327] width 305 height 21
click at [724, 335] on input "Web, AI, Development, MVP, Node, React, Next, SEO, SaaS, PaaS, platform, Full S…" at bounding box center [639, 327] width 305 height 21
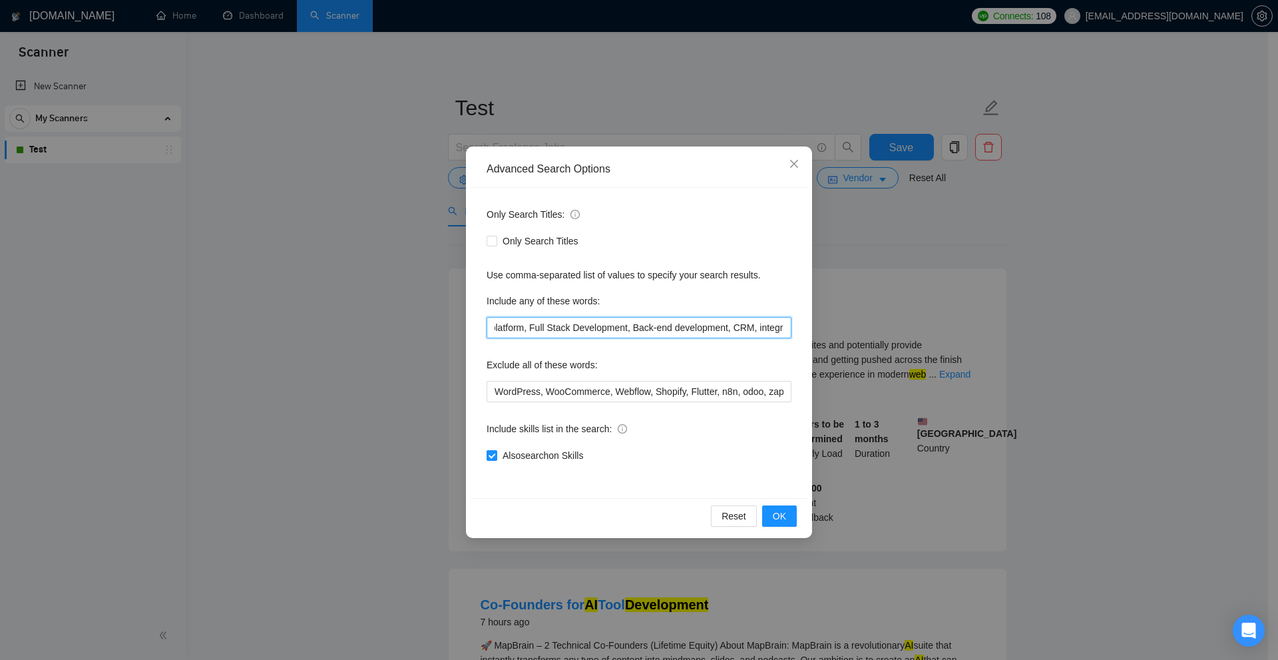
click at [774, 336] on input "Web, AI, Development, MVP, Node, React, Next, SEO, SaaS, PaaS, platform, Full S…" at bounding box center [639, 327] width 305 height 21
click at [716, 334] on input "Web, AI, Development, MVP, Node, React, Next, SEO, SaaS, PaaS, platform, Full S…" at bounding box center [639, 327] width 305 height 21
drag, startPoint x: 716, startPoint y: 334, endPoint x: 758, endPoint y: 330, distance: 41.4
click at [758, 330] on input "Web, AI, Development, MVP, Node, React, Next, SEO, SaaS, PaaS, platform, Full S…" at bounding box center [639, 327] width 305 height 21
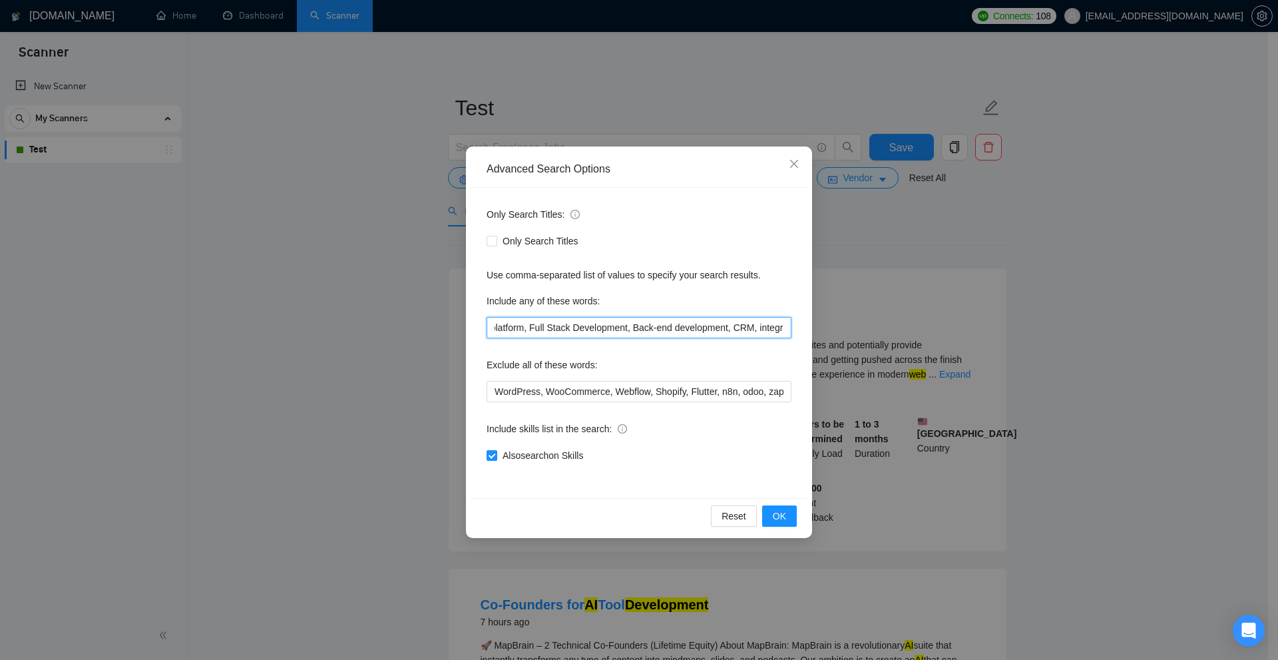
click at [758, 330] on input "Web, AI, Development, MVP, Node, React, Next, SEO, SaaS, PaaS, platform, Full S…" at bounding box center [639, 327] width 305 height 21
drag, startPoint x: 758, startPoint y: 330, endPoint x: 722, endPoint y: 328, distance: 35.3
click at [722, 328] on input "Web, AI, Development, MVP, Node, React, Next, SEO, SaaS, PaaS, platform, Full S…" at bounding box center [639, 327] width 305 height 21
drag, startPoint x: 722, startPoint y: 328, endPoint x: 790, endPoint y: 327, distance: 67.9
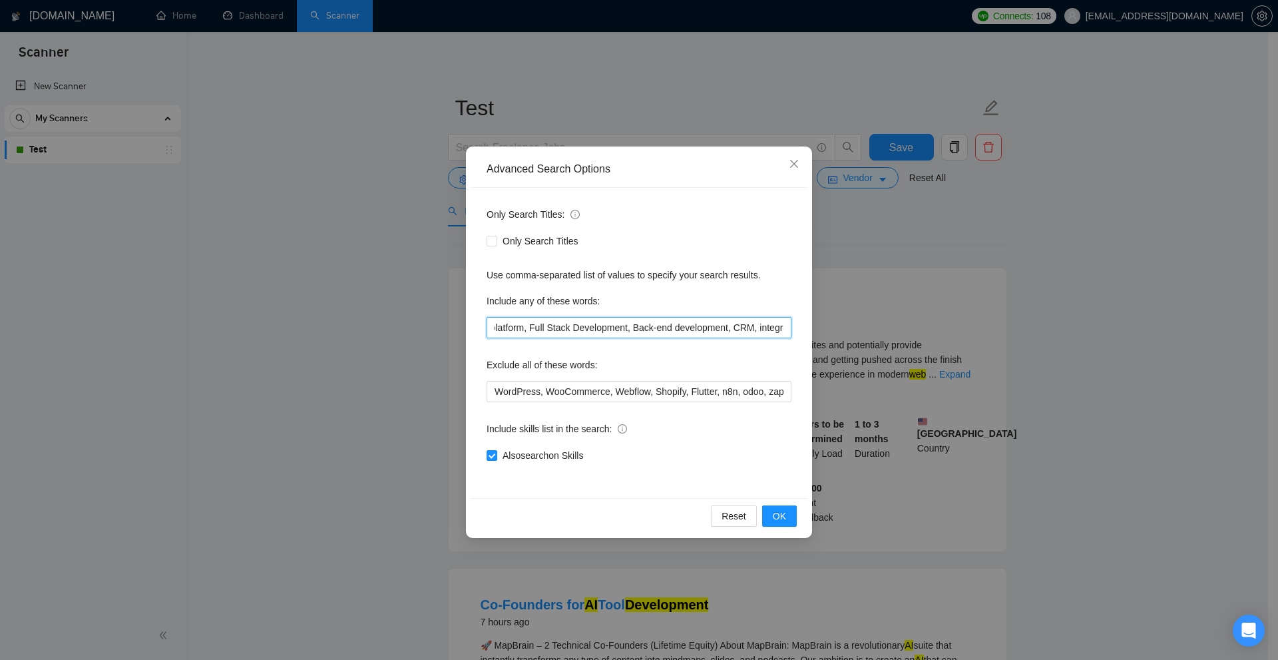
click at [790, 327] on input "Web, AI, Development, MVP, Node, React, Next, SEO, SaaS, PaaS, platform, Full S…" at bounding box center [639, 327] width 305 height 21
click at [785, 333] on input "Web, AI, Development, MVP, Node, React, Next, SEO, SaaS, PaaS, platform, Full S…" at bounding box center [639, 327] width 305 height 21
drag, startPoint x: 785, startPoint y: 333, endPoint x: 893, endPoint y: 290, distance: 116.0
click at [909, 291] on div "Advanced Search Options Only Search Titles: Only Search Titles Use comma-separa…" at bounding box center [639, 330] width 1278 height 660
drag, startPoint x: 524, startPoint y: 329, endPoint x: 1436, endPoint y: 316, distance: 912.2
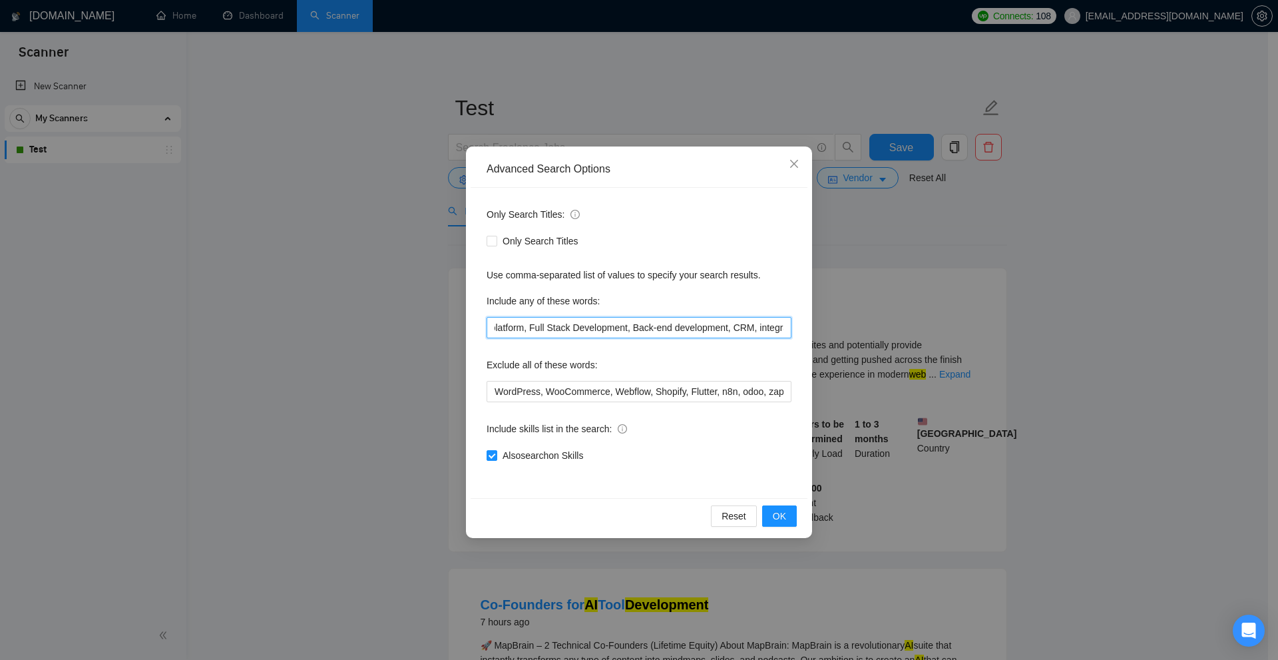
click at [1268, 316] on html "Scanner New Scanner My Scanners Test GigRadar.io Home Dashboard Scanner Connect…" at bounding box center [639, 330] width 1278 height 660
click at [611, 358] on div "Exclude all of these words:" at bounding box center [639, 367] width 305 height 27
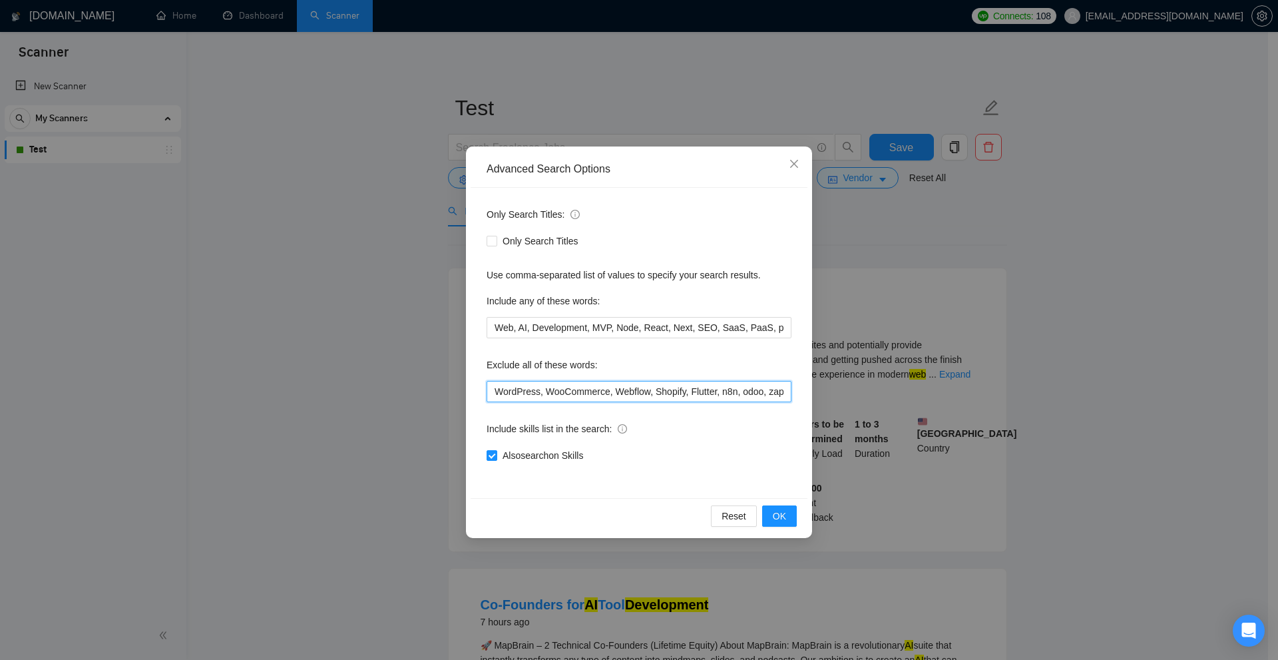
click at [537, 390] on input "WordPress, WooCommerce, Webflow, Shopify, Flutter, n8n, odoo, zapier, jira" at bounding box center [639, 391] width 305 height 21
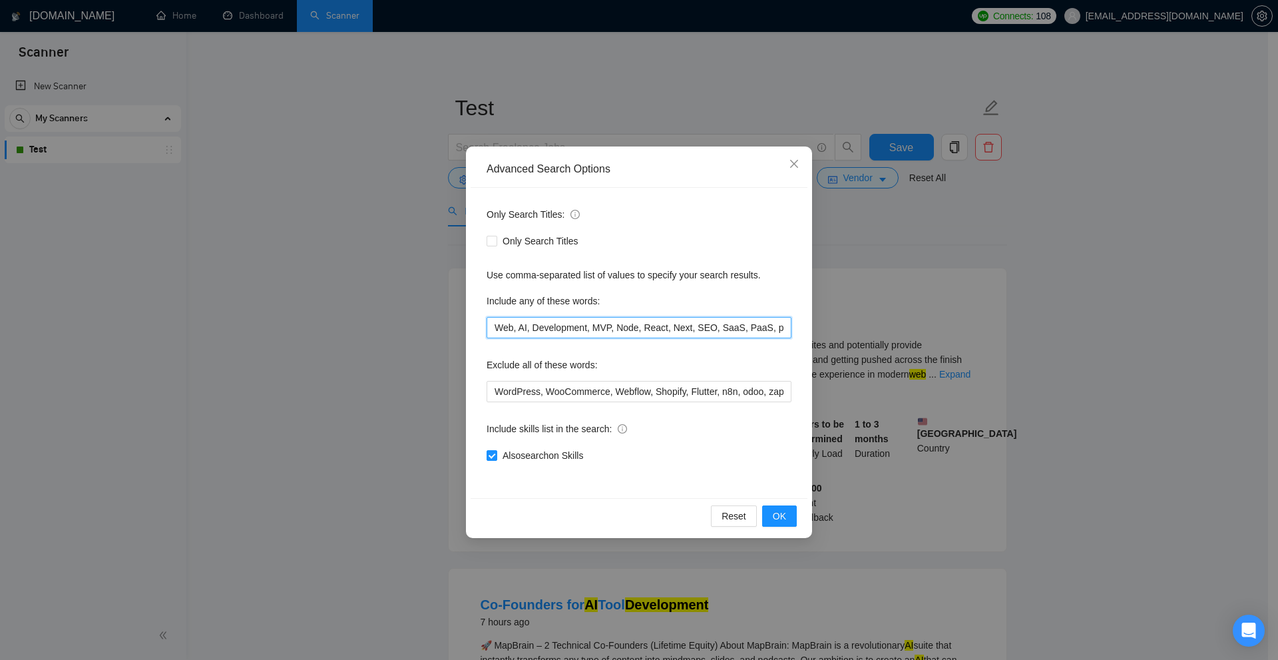
click at [537, 331] on input "Web, AI, Development, MVP, Node, React, Next, SEO, SaaS, PaaS, platform, Full S…" at bounding box center [639, 327] width 305 height 21
drag, startPoint x: 511, startPoint y: 333, endPoint x: 702, endPoint y: 334, distance: 191.7
click at [702, 334] on input "Web, AI, Development, MVP, Node, React, Next, SEO, SaaS, PaaS, platform, Full S…" at bounding box center [639, 327] width 305 height 21
click at [702, 335] on input "Web, AI, Development, MVP, Node, React, Next, SEO, SaaS, PaaS, platform, Full S…" at bounding box center [639, 327] width 305 height 21
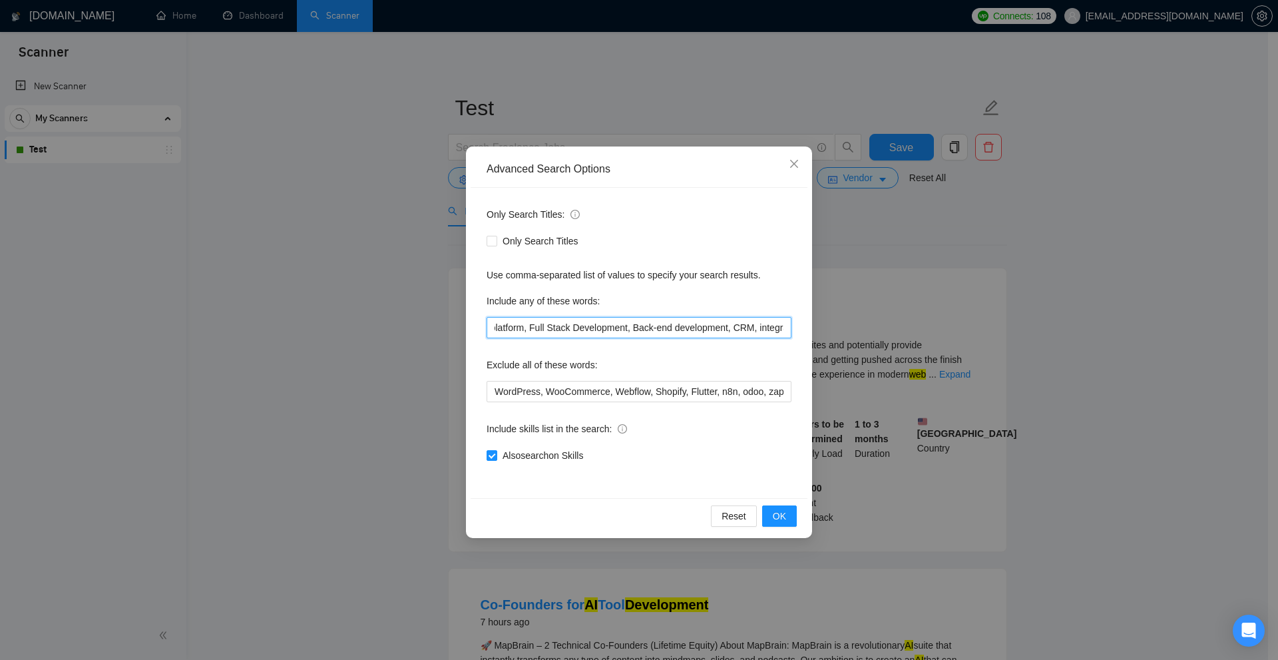
drag, startPoint x: 616, startPoint y: 326, endPoint x: 714, endPoint y: 322, distance: 98.0
click at [714, 322] on input "Web, AI, Development, MVP, Node, React, Next, SEO, SaaS, PaaS, platform, Full S…" at bounding box center [639, 327] width 305 height 21
click at [652, 324] on input "Web, AI, Development, MVP, Node, React, Next, SEO, SaaS, PaaS, platform, Full S…" at bounding box center [639, 327] width 305 height 21
click at [652, 325] on input "Web, AI, Development, MVP, Node, React, Next, SEO, SaaS, PaaS, platform, Full S…" at bounding box center [639, 327] width 305 height 21
click at [919, 310] on div "Advanced Search Options Only Search Titles: Only Search Titles Use comma-separa…" at bounding box center [639, 330] width 1278 height 660
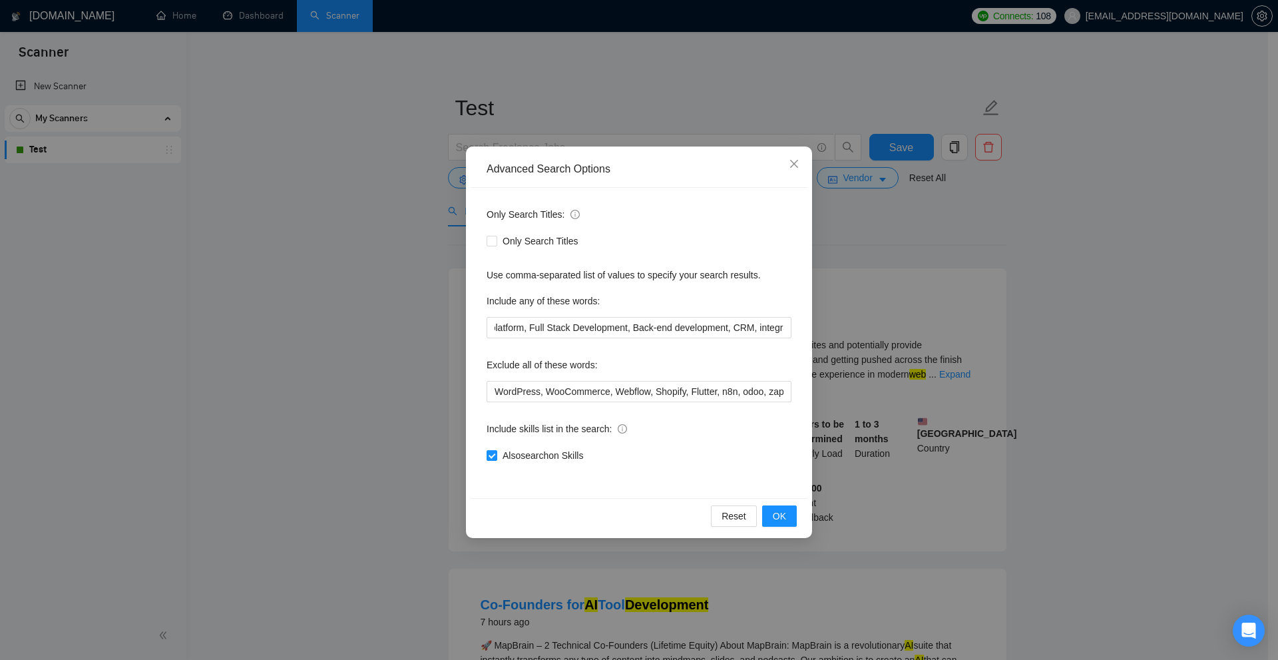
scroll to position [0, 0]
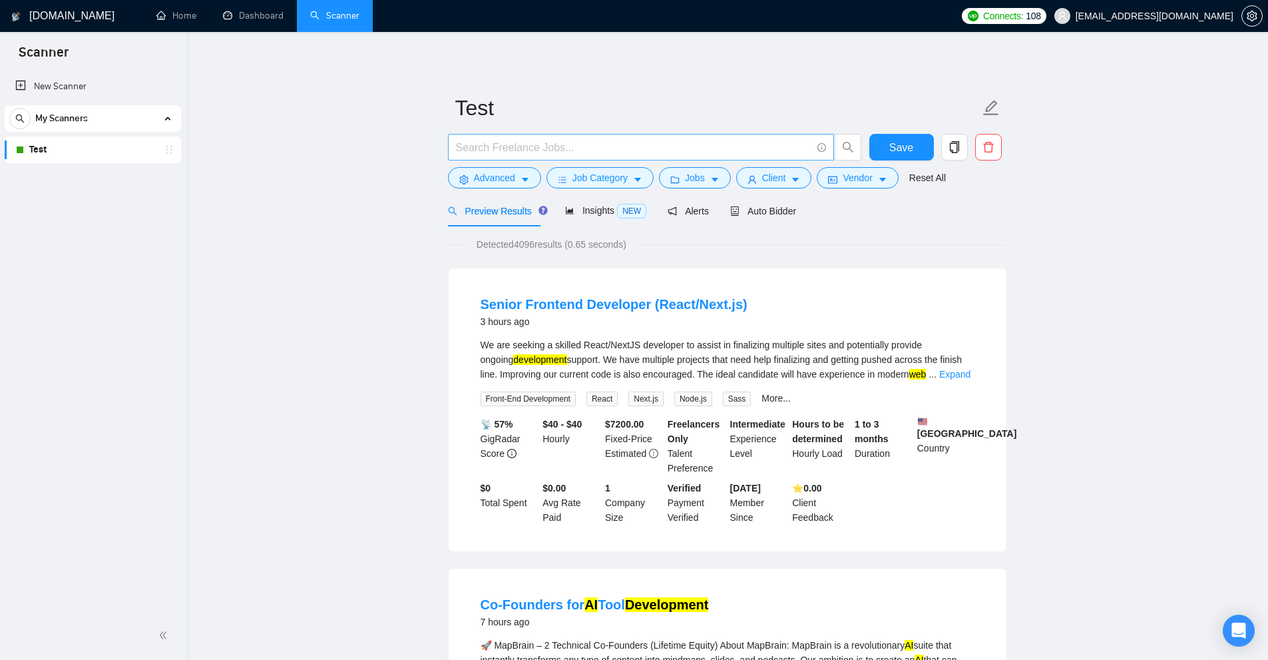
click at [659, 139] on input "text" at bounding box center [634, 147] width 356 height 17
click at [750, 140] on input "text" at bounding box center [634, 147] width 356 height 17
click at [555, 171] on button "Job Category" at bounding box center [600, 177] width 107 height 21
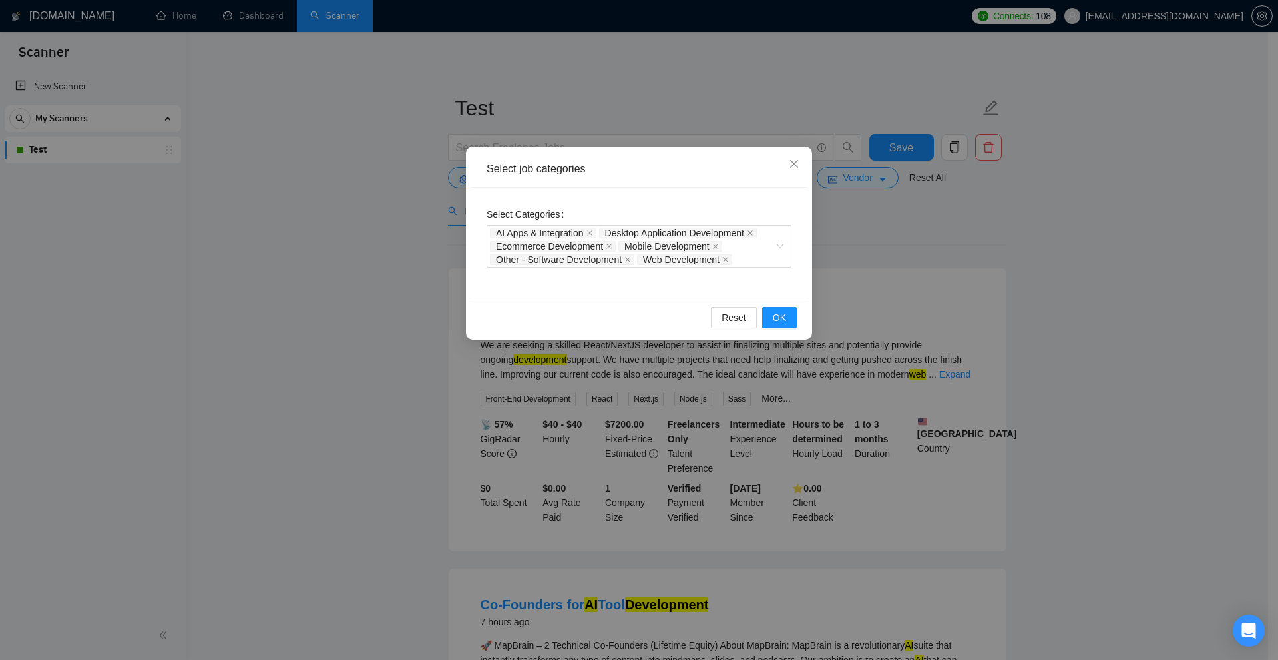
click at [503, 172] on div "Select job categories" at bounding box center [639, 169] width 337 height 37
click at [391, 167] on div "Select job categories Select Categories AI Apps & Integration Desktop Applicati…" at bounding box center [639, 330] width 1278 height 660
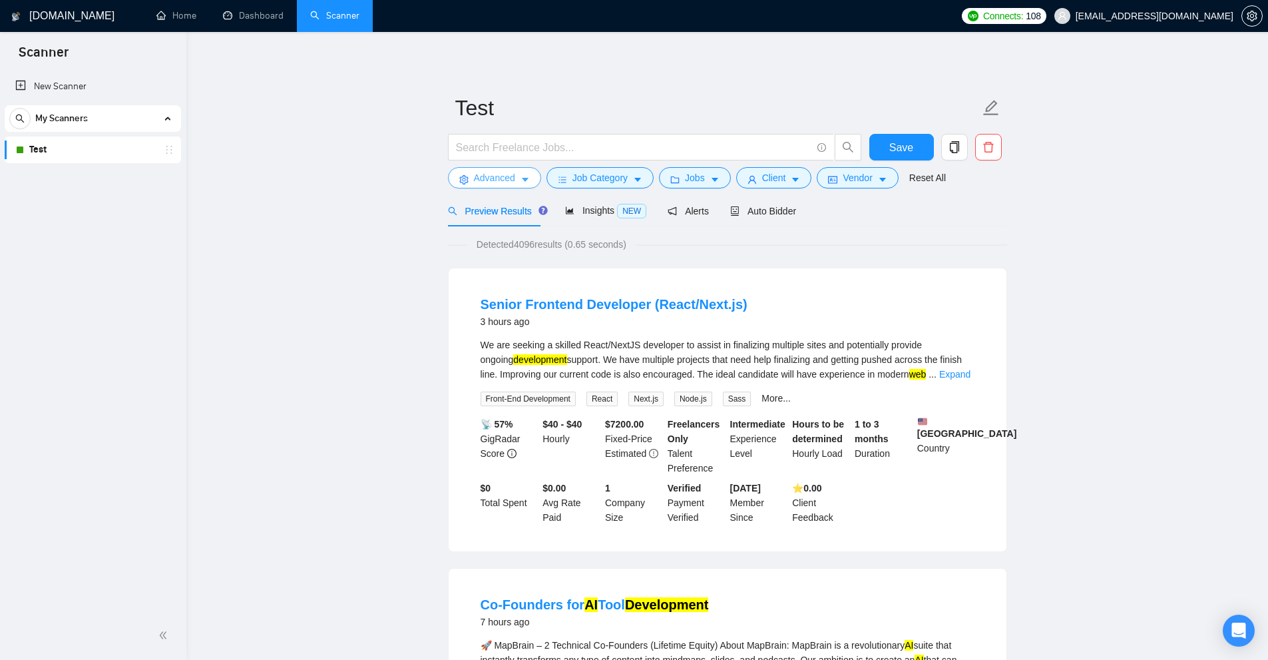
click at [468, 175] on icon "setting" at bounding box center [463, 179] width 9 height 9
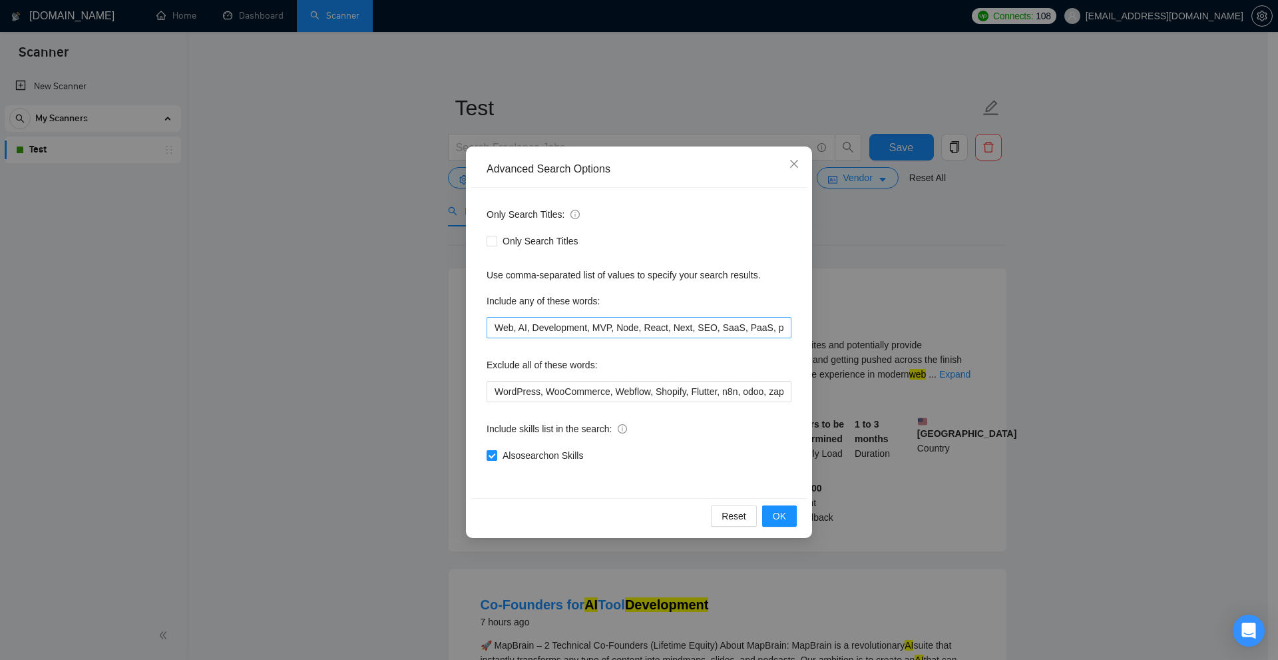
scroll to position [0, 288]
drag, startPoint x: 617, startPoint y: 325, endPoint x: 644, endPoint y: 326, distance: 27.3
click at [617, 325] on input "Web, AI, Development, MVP, Node, React, Next, SEO, SaaS, PaaS, platform, Full S…" at bounding box center [639, 327] width 305 height 21
click at [742, 326] on input "Web, AI, Development, MVP, Node, React, Next, SEO, SaaS, PaaS, platform, Full S…" at bounding box center [639, 327] width 305 height 21
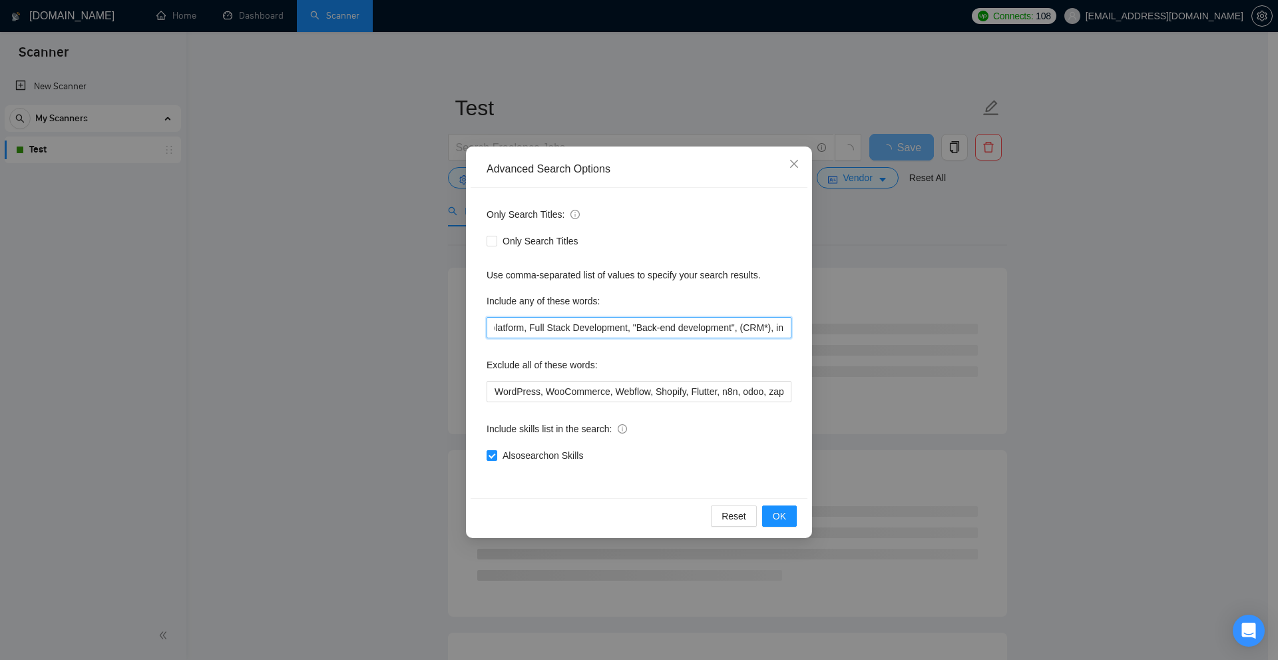
scroll to position [0, 305]
click at [738, 326] on input "Web, AI, Development, MVP, Node, React, Next, SEO, SaaS, PaaS, platform, Full S…" at bounding box center [639, 327] width 305 height 21
click at [731, 326] on input "Web, AI, Development, MVP, Node, React, Next, SEO, SaaS, PaaS, platform, Full S…" at bounding box center [639, 327] width 305 height 21
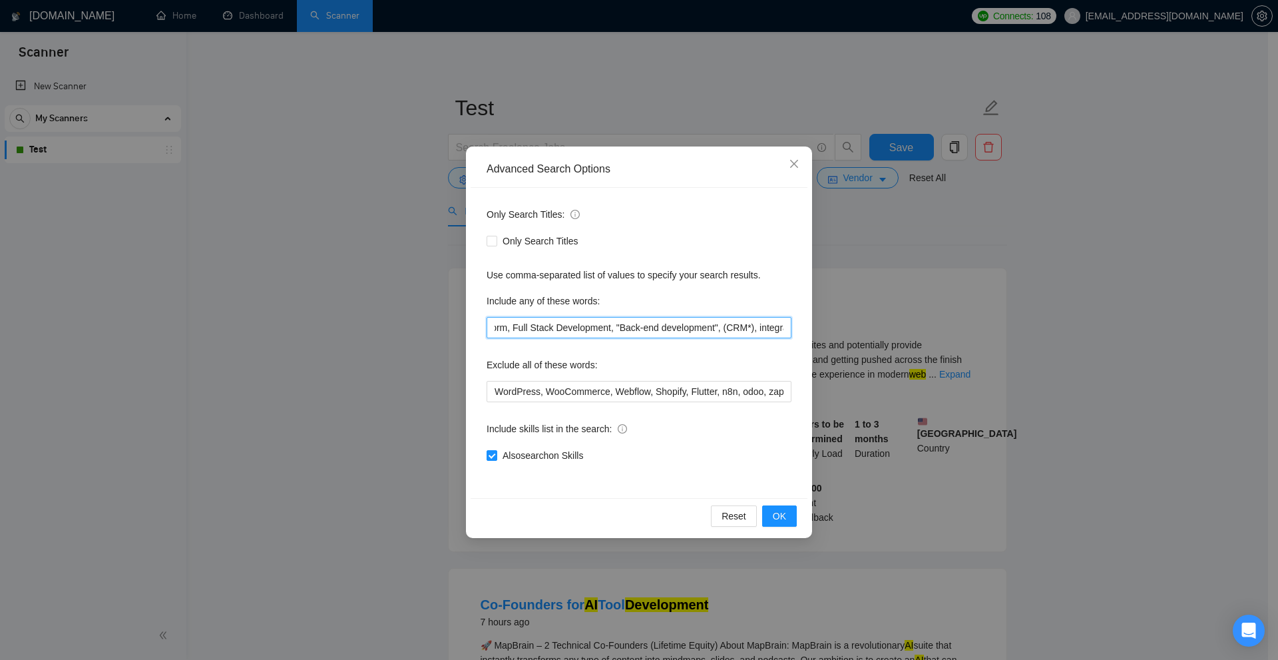
drag, startPoint x: 783, startPoint y: 326, endPoint x: 812, endPoint y: 322, distance: 28.9
click at [812, 322] on div "Advanced Search Options Only Search Titles: Only Search Titles Use comma-separa…" at bounding box center [639, 341] width 346 height 391
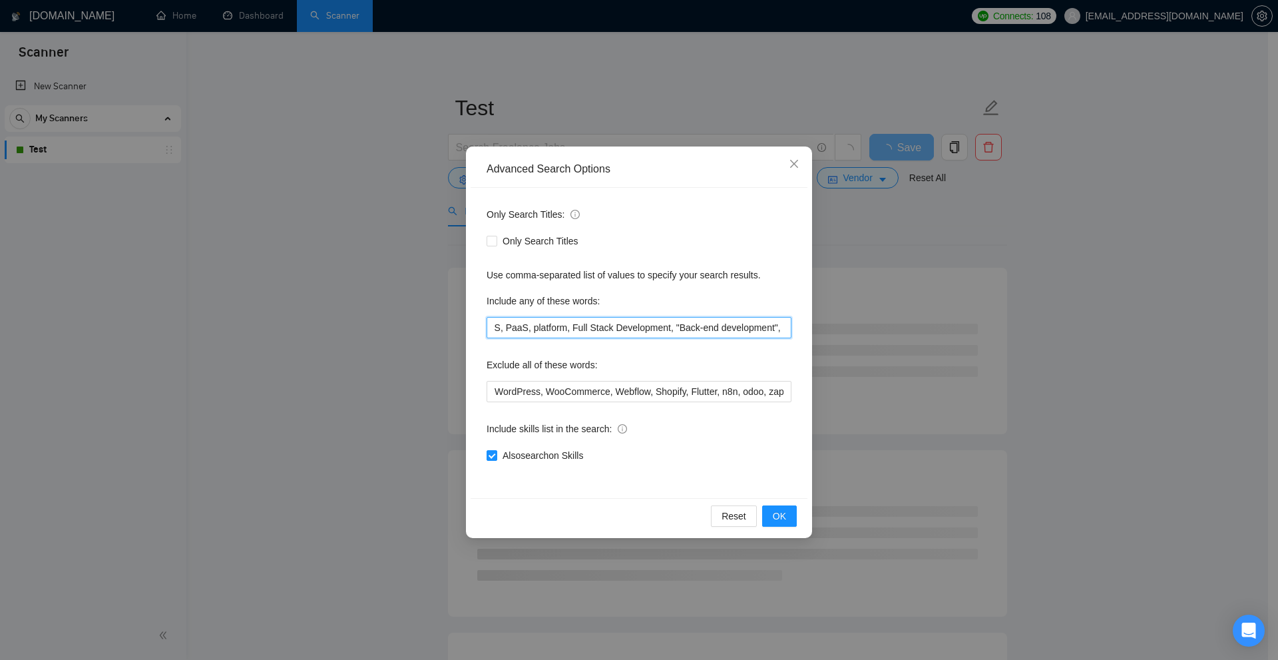
scroll to position [0, 178]
click at [624, 326] on input "Web, AI, Development, MVP, Node, React, Next, SEO, SaaS, PaaS, platform, Full S…" at bounding box center [639, 327] width 305 height 21
drag, startPoint x: 701, startPoint y: 326, endPoint x: 765, endPoint y: 352, distance: 69.0
click at [765, 352] on div "Only Search Titles: Only Search Titles Use comma-separated list of values to sp…" at bounding box center [639, 343] width 337 height 310
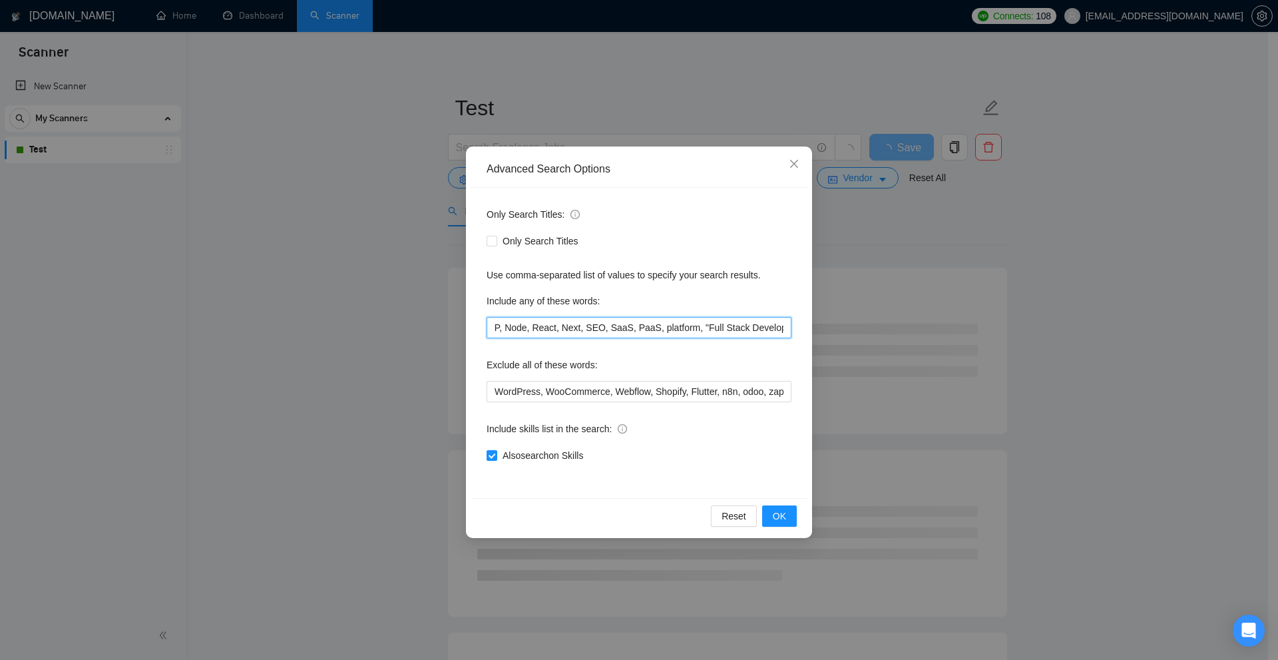
click at [717, 330] on input "Web, AI, Development, MVP, Node, React, Next, SEO, SaaS, PaaS, platform, "Full …" at bounding box center [639, 327] width 305 height 21
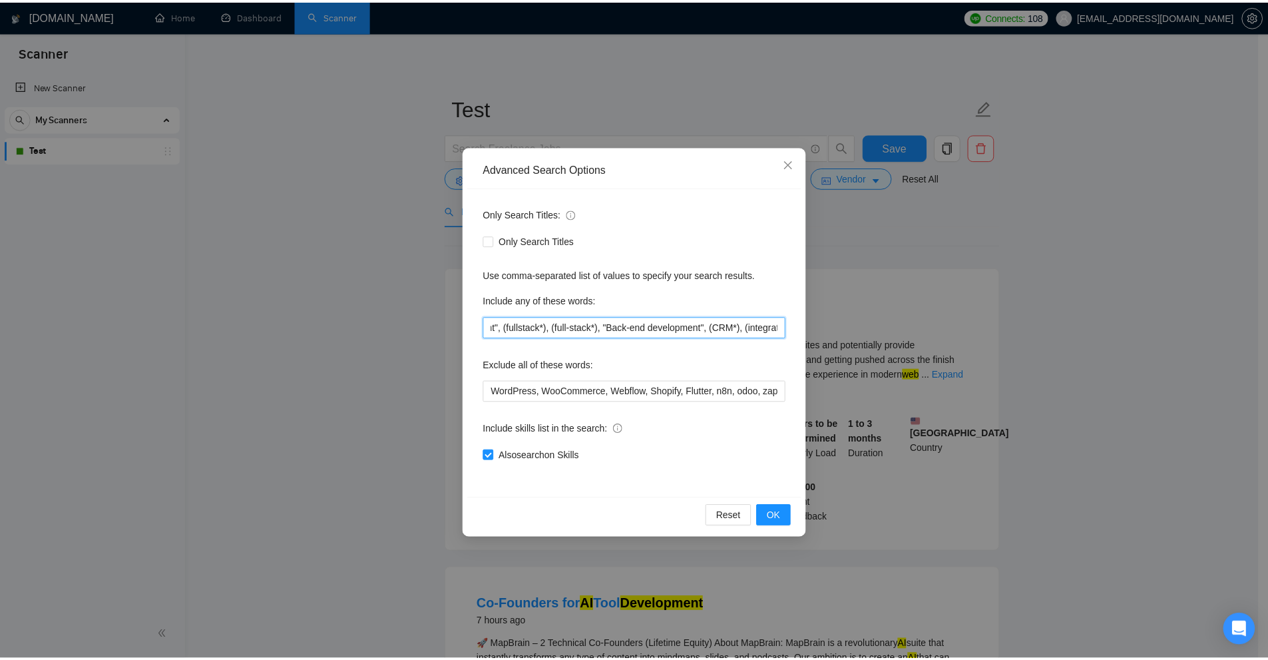
scroll to position [0, 0]
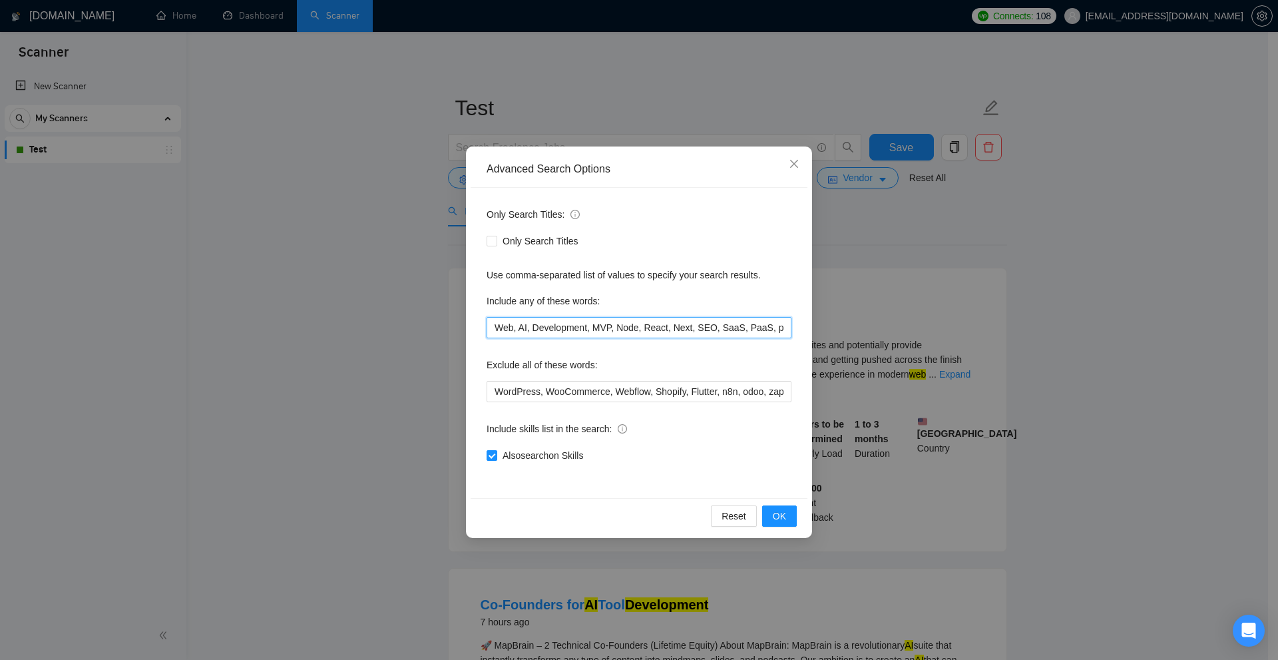
drag, startPoint x: 647, startPoint y: 324, endPoint x: 859, endPoint y: 296, distance: 214.2
click at [594, 293] on div "Include any of these words: Web, AI, Development, MVP, Node, React, Next, SEO, …" at bounding box center [639, 314] width 305 height 48
type input "Web, AI, Development, MVP, Node, React, Next, SEO, SaaS, PaaS, platform, "Full …"
click at [967, 306] on div "Advanced Search Options Only Search Titles: Only Search Titles Use comma-separa…" at bounding box center [639, 330] width 1278 height 660
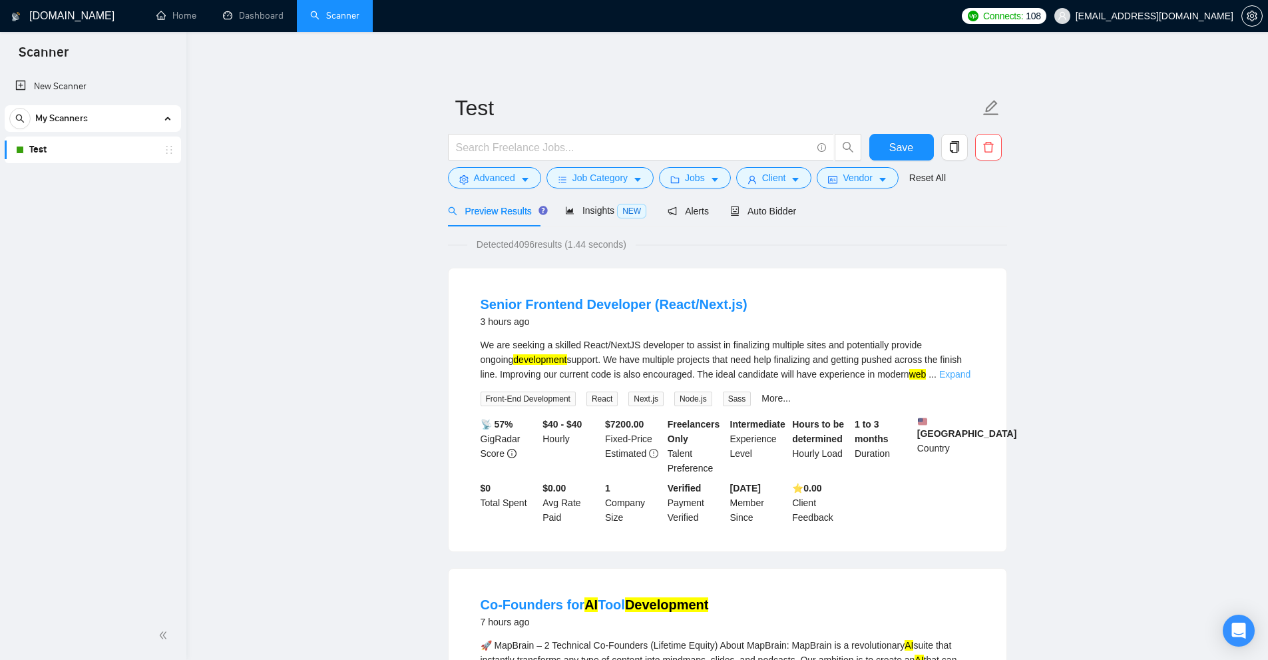
click at [939, 369] on link "Expand" at bounding box center [954, 374] width 31 height 11
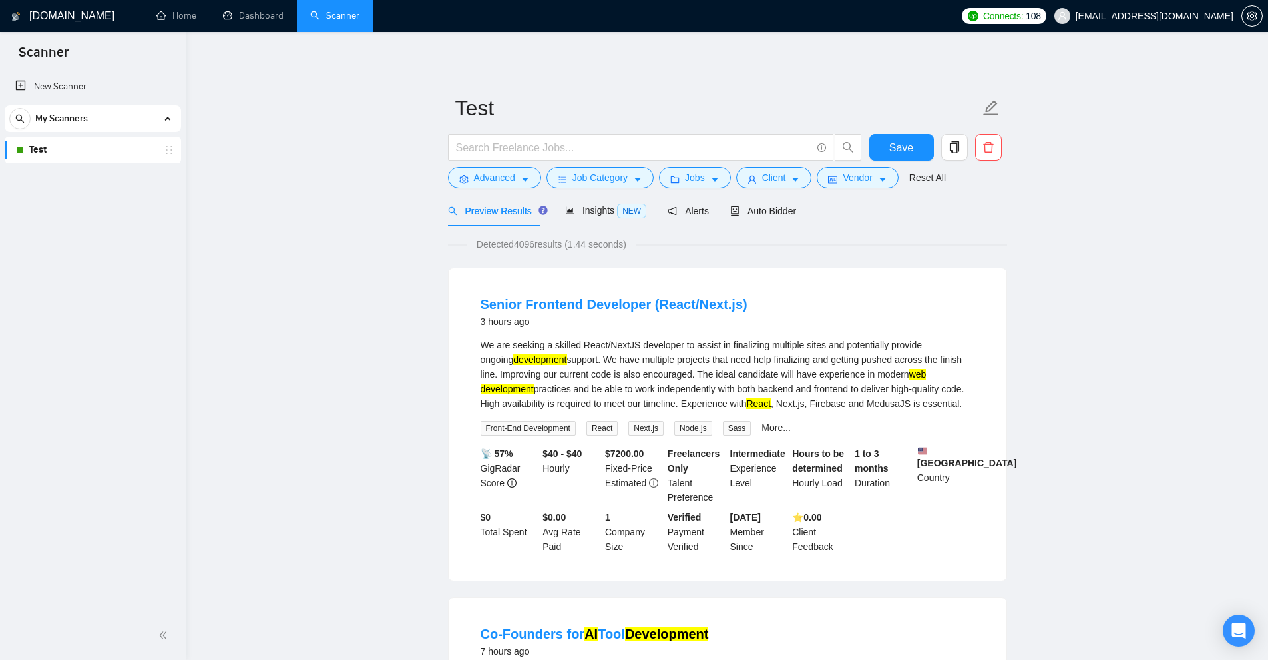
click at [654, 356] on div "We are seeking a skilled React/NextJS developer to assist in finalizing multipl…" at bounding box center [728, 374] width 494 height 73
click at [855, 355] on div "We are seeking a skilled React/NextJS developer to assist in finalizing multipl…" at bounding box center [728, 374] width 494 height 73
click at [768, 343] on div "We are seeking a skilled React/NextJS developer to assist in finalizing multipl…" at bounding box center [728, 374] width 494 height 73
click at [770, 340] on div "We are seeking a skilled React/NextJS developer to assist in finalizing multipl…" at bounding box center [728, 374] width 494 height 73
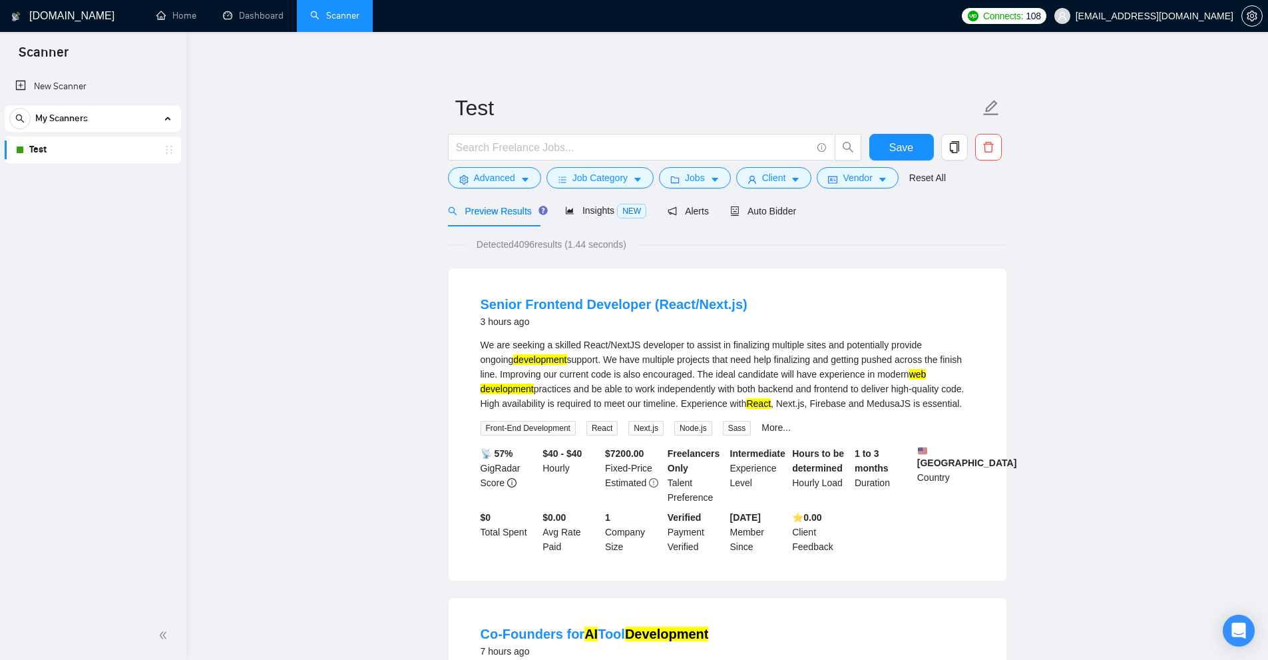
drag, startPoint x: 778, startPoint y: 359, endPoint x: 764, endPoint y: 348, distance: 17.6
click at [778, 359] on div "We are seeking a skilled React/NextJS developer to assist in finalizing multipl…" at bounding box center [728, 374] width 494 height 73
click at [760, 347] on div "We are seeking a skilled React/NextJS developer to assist in finalizing multipl…" at bounding box center [728, 374] width 494 height 73
click at [802, 347] on div "We are seeking a skilled React/NextJS developer to assist in finalizing multipl…" at bounding box center [728, 374] width 494 height 73
click at [797, 362] on div "We are seeking a skilled React/NextJS developer to assist in finalizing multipl…" at bounding box center [728, 374] width 494 height 73
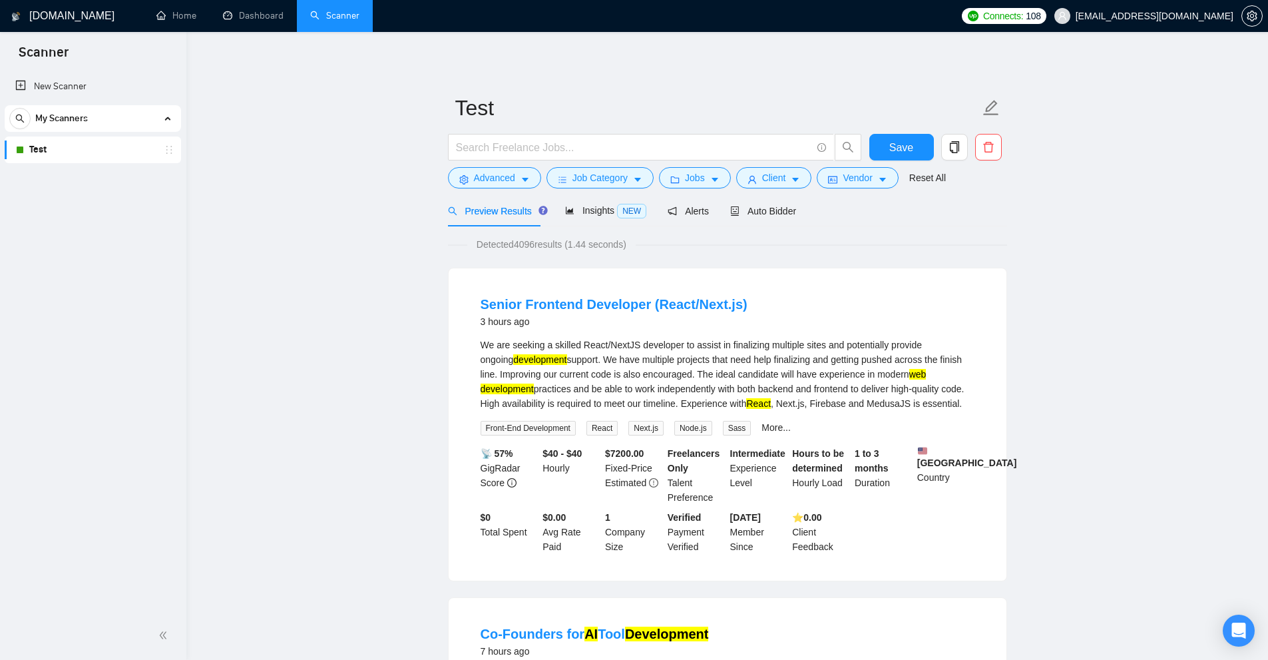
click at [738, 366] on div "We are seeking a skilled React/NextJS developer to assist in finalizing multipl…" at bounding box center [728, 374] width 494 height 73
click at [748, 403] on div "We are seeking a skilled React/NextJS developer to assist in finalizing multipl…" at bounding box center [728, 374] width 494 height 73
click at [802, 358] on div "We are seeking a skilled React/NextJS developer to assist in finalizing multipl…" at bounding box center [728, 374] width 494 height 73
drag, startPoint x: 583, startPoint y: 342, endPoint x: 653, endPoint y: 379, distance: 79.8
click at [634, 344] on div "We are seeking a skilled React/NextJS developer to assist in finalizing multipl…" at bounding box center [728, 374] width 494 height 73
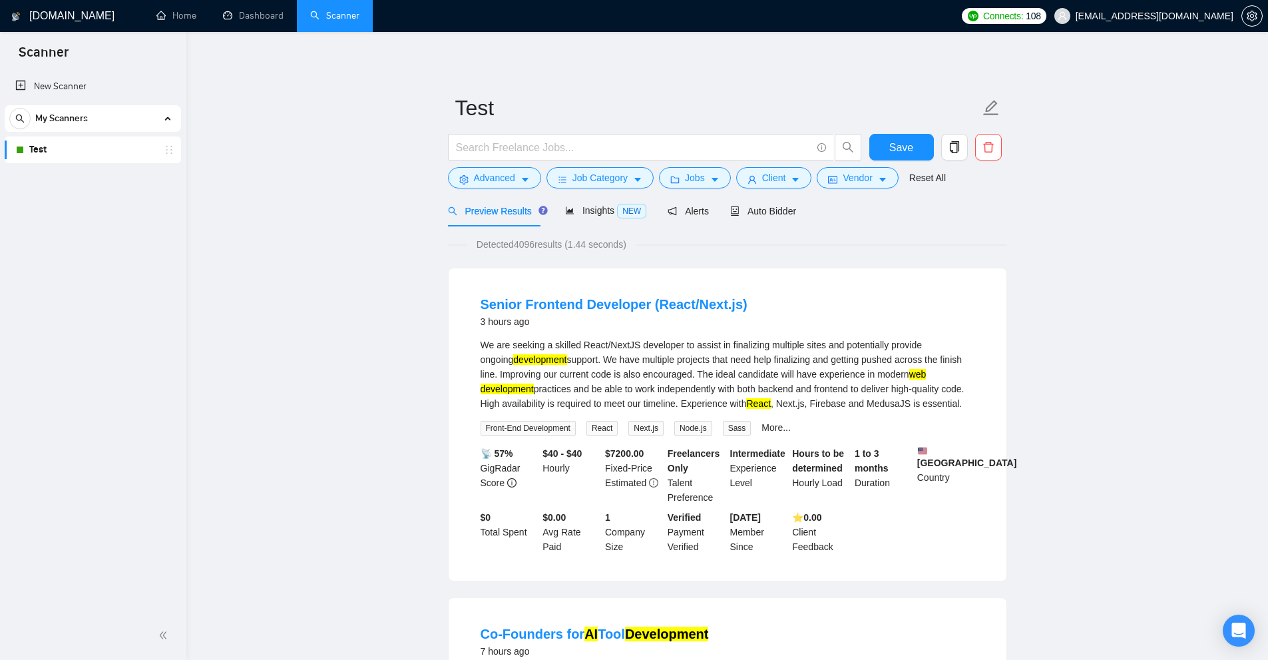
click at [651, 379] on div "We are seeking a skilled React/NextJS developer to assist in finalizing multipl…" at bounding box center [728, 374] width 494 height 73
drag, startPoint x: 583, startPoint y: 342, endPoint x: 634, endPoint y: 342, distance: 51.3
click at [634, 342] on div "We are seeking a skilled React/NextJS developer to assist in finalizing multipl…" at bounding box center [728, 374] width 494 height 73
click at [682, 369] on div "We are seeking a skilled React/NextJS developer to assist in finalizing multipl…" at bounding box center [728, 374] width 494 height 73
click at [746, 406] on mark "React" at bounding box center [758, 403] width 25 height 11
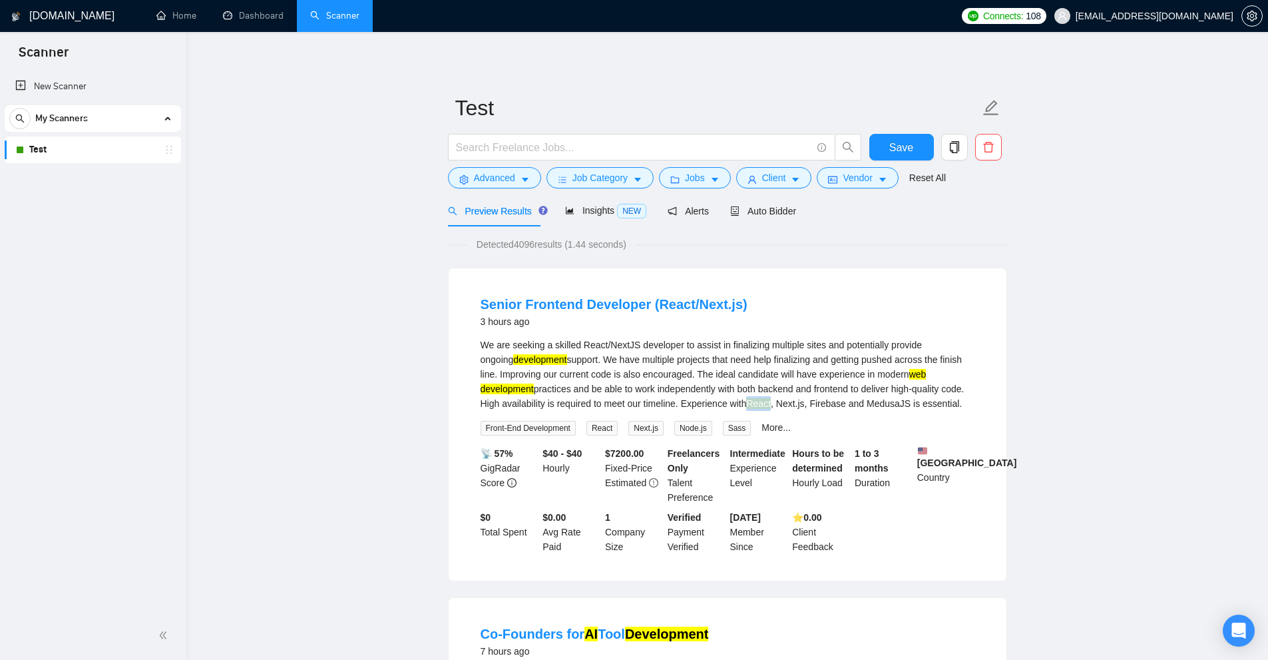
click at [746, 406] on mark "React" at bounding box center [758, 403] width 25 height 11
click at [816, 396] on div "We are seeking a skilled React/NextJS developer to assist in finalizing multipl…" at bounding box center [728, 374] width 494 height 73
click at [598, 340] on div "We are seeking a skilled React/NextJS developer to assist in finalizing multipl…" at bounding box center [728, 374] width 494 height 73
click at [746, 403] on mark "React" at bounding box center [758, 403] width 25 height 11
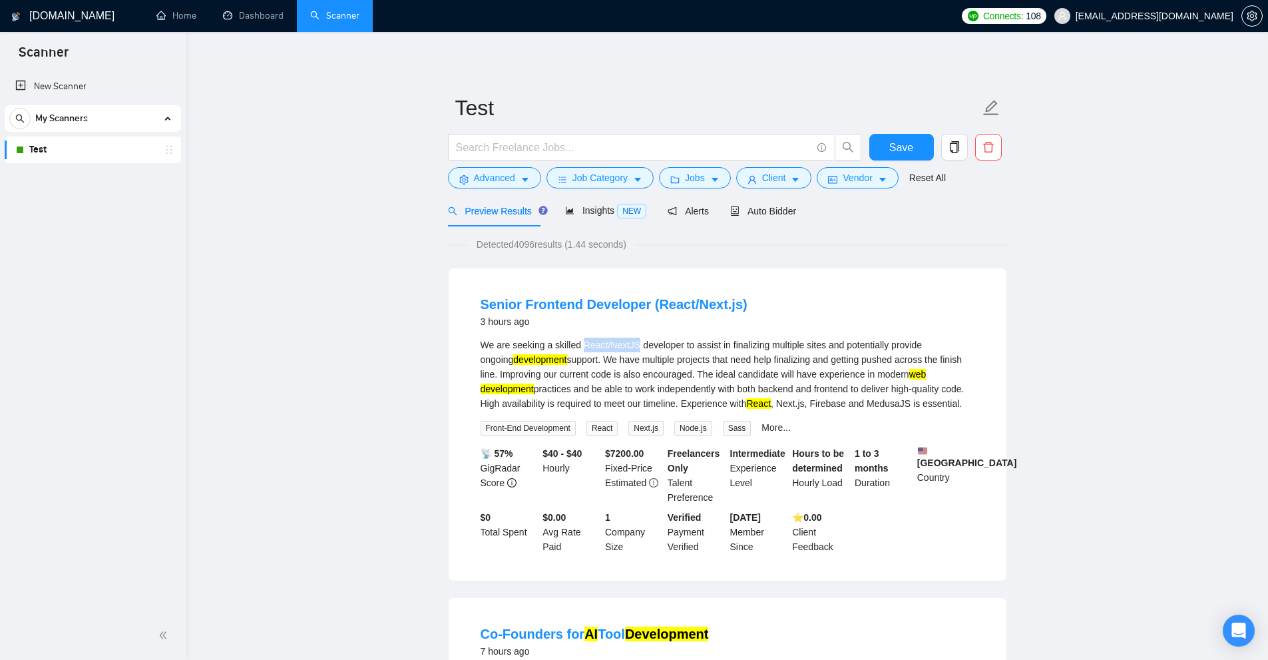
drag, startPoint x: 583, startPoint y: 343, endPoint x: 633, endPoint y: 343, distance: 50.6
click at [633, 343] on div "We are seeking a skilled React/NextJS developer to assist in finalizing multipl…" at bounding box center [728, 374] width 494 height 73
click at [604, 340] on div "We are seeking a skilled React/NextJS developer to assist in finalizing multipl…" at bounding box center [728, 374] width 494 height 73
drag, startPoint x: 583, startPoint y: 340, endPoint x: 617, endPoint y: 342, distance: 34.0
click at [618, 342] on div "We are seeking a skilled React/NextJS developer to assist in finalizing multipl…" at bounding box center [728, 374] width 494 height 73
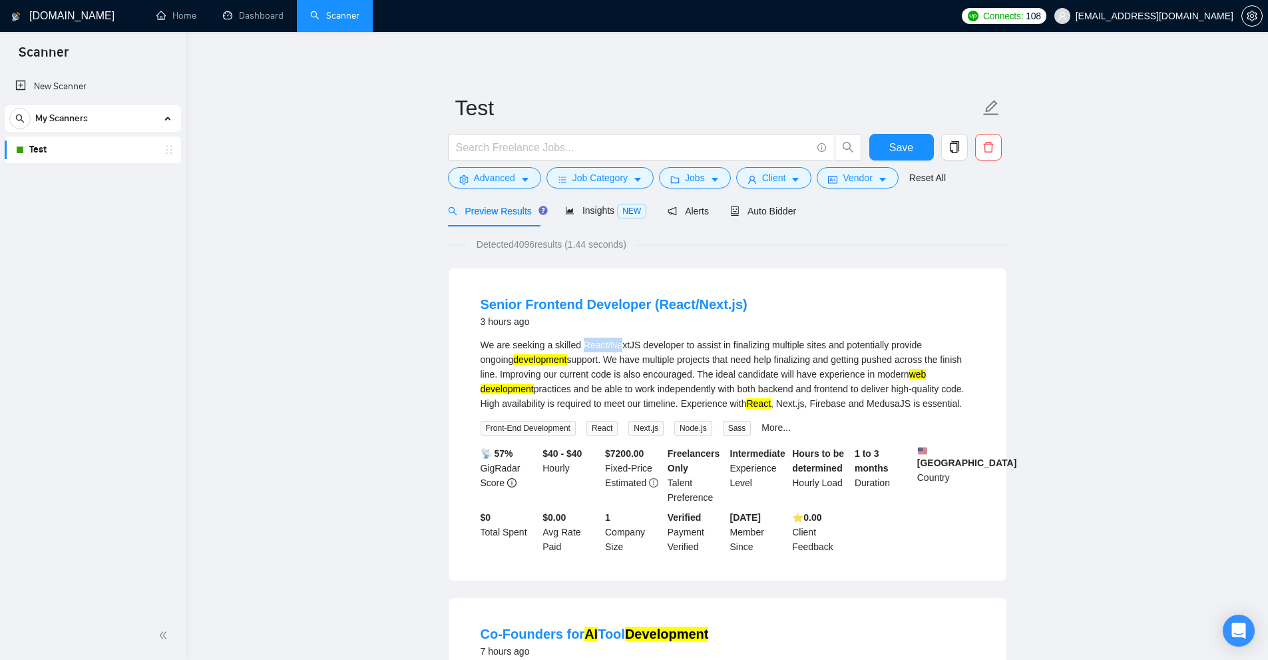
click at [617, 342] on div "We are seeking a skilled React/NextJS developer to assist in finalizing multipl…" at bounding box center [728, 374] width 494 height 73
drag, startPoint x: 600, startPoint y: 342, endPoint x: 635, endPoint y: 345, distance: 35.4
click at [635, 345] on div "We are seeking a skilled React/NextJS developer to assist in finalizing multipl…" at bounding box center [728, 374] width 494 height 73
click at [631, 345] on div "We are seeking a skilled React/NextJS developer to assist in finalizing multipl…" at bounding box center [728, 374] width 494 height 73
click at [606, 346] on div "We are seeking a skilled React/NextJS developer to assist in finalizing multipl…" at bounding box center [728, 374] width 494 height 73
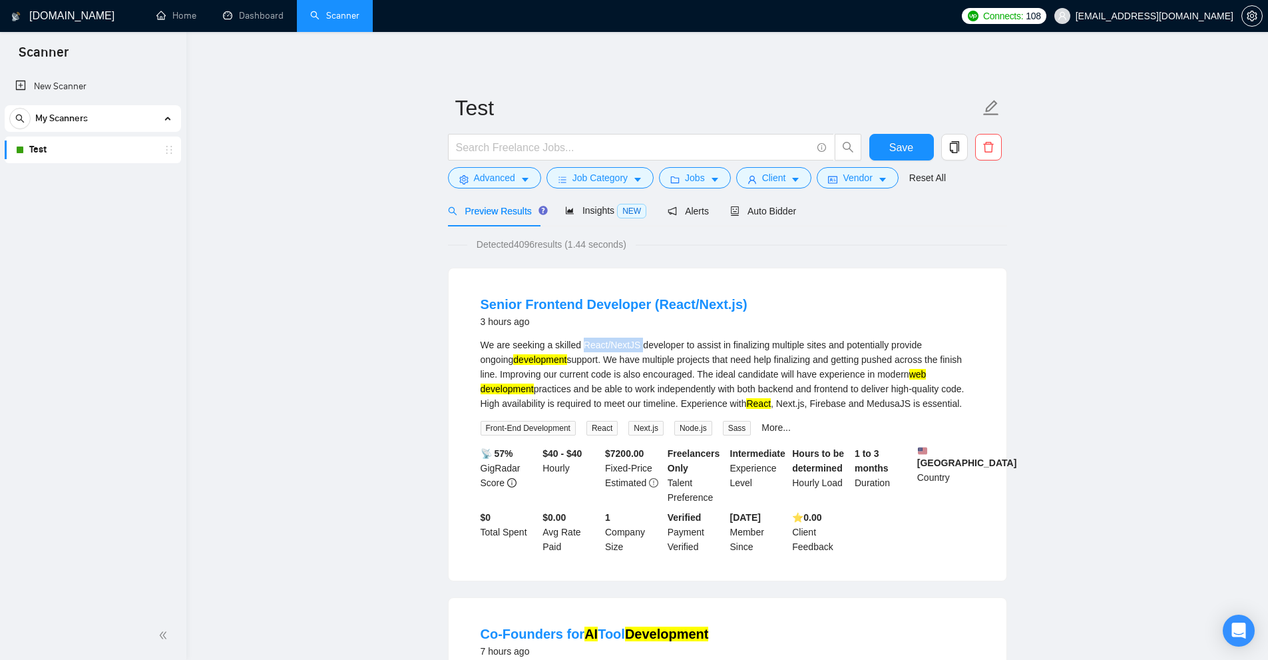
drag, startPoint x: 638, startPoint y: 344, endPoint x: 582, endPoint y: 339, distance: 56.8
click at [582, 339] on div "We are seeking a skilled React/NextJS developer to assist in finalizing multipl…" at bounding box center [728, 374] width 494 height 73
drag, startPoint x: 583, startPoint y: 342, endPoint x: 634, endPoint y: 342, distance: 51.3
click at [634, 342] on div "We are seeking a skilled React/NextJS developer to assist in finalizing multipl…" at bounding box center [728, 374] width 494 height 73
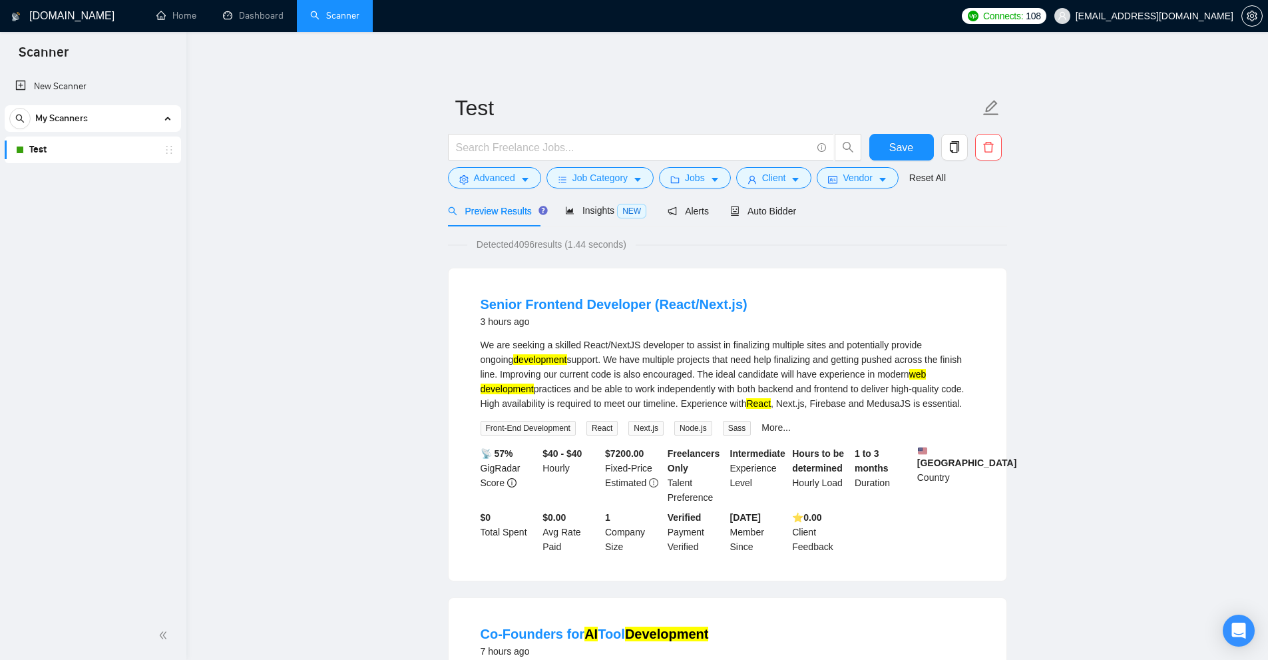
click at [656, 369] on div "We are seeking a skilled React/NextJS developer to assist in finalizing multipl…" at bounding box center [728, 374] width 494 height 73
drag, startPoint x: 730, startPoint y: 401, endPoint x: 748, endPoint y: 402, distance: 18.7
click at [748, 402] on mark "React" at bounding box center [758, 403] width 25 height 11
click at [774, 407] on div "We are seeking a skilled React/NextJS developer to assist in finalizing multipl…" at bounding box center [728, 374] width 494 height 73
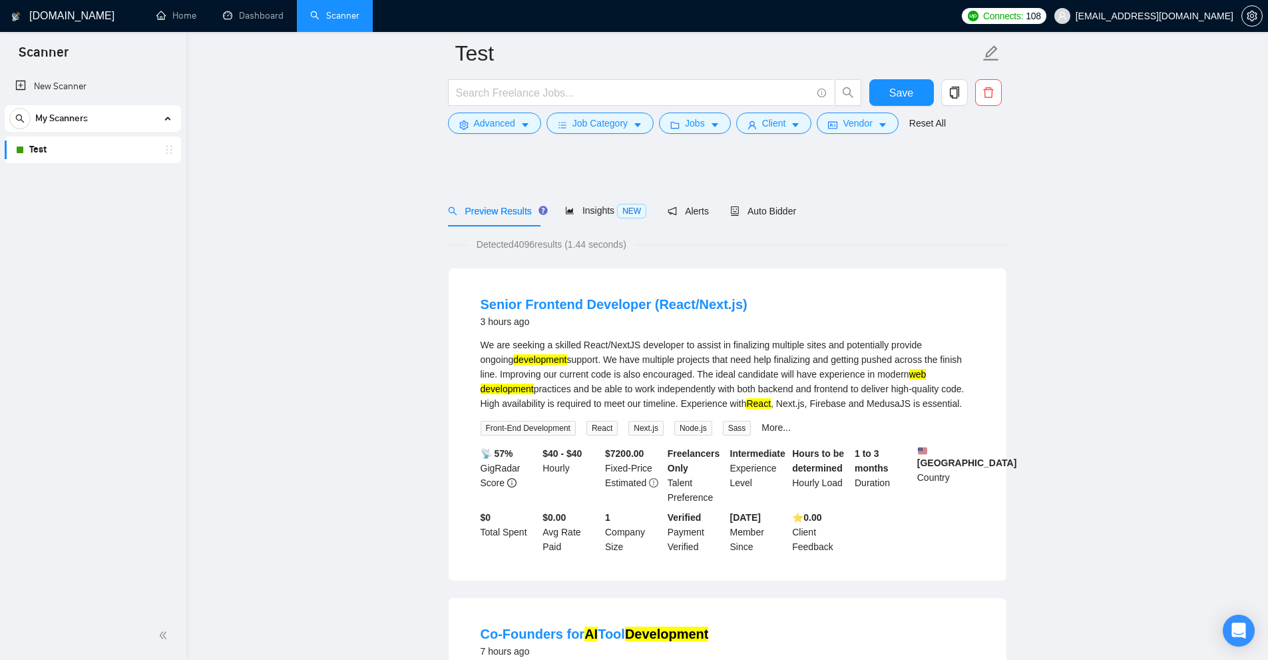
scroll to position [399, 0]
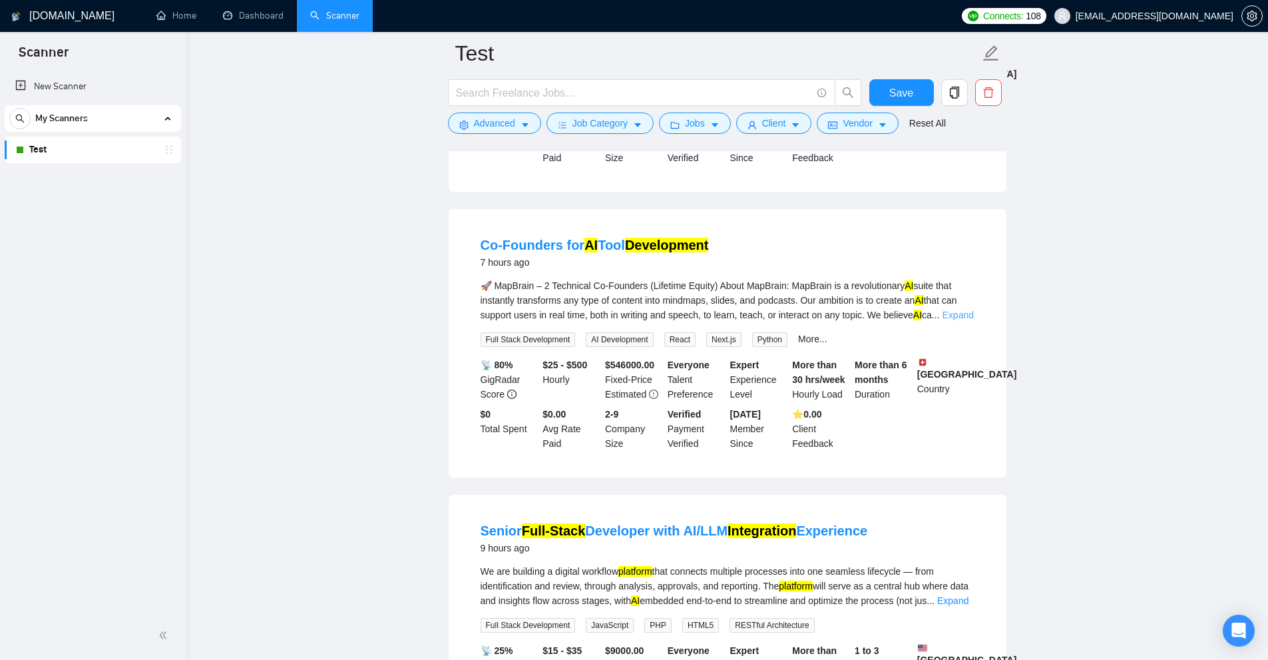
click at [945, 316] on link "Expand" at bounding box center [958, 315] width 31 height 11
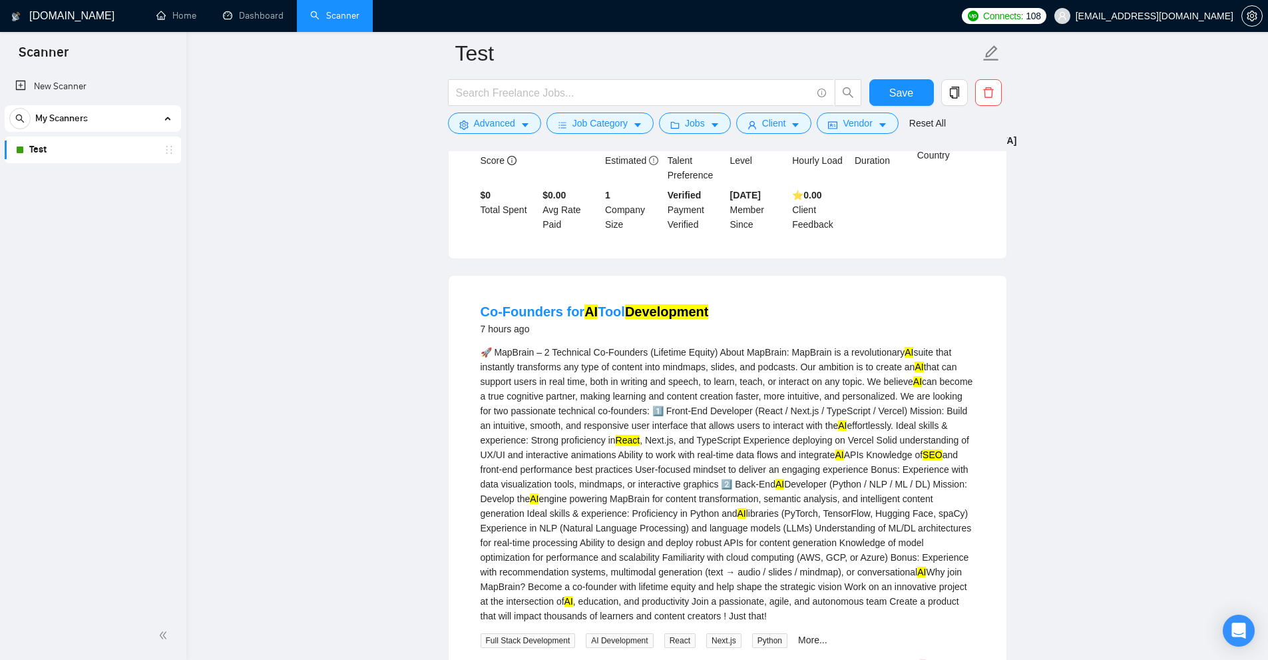
scroll to position [0, 0]
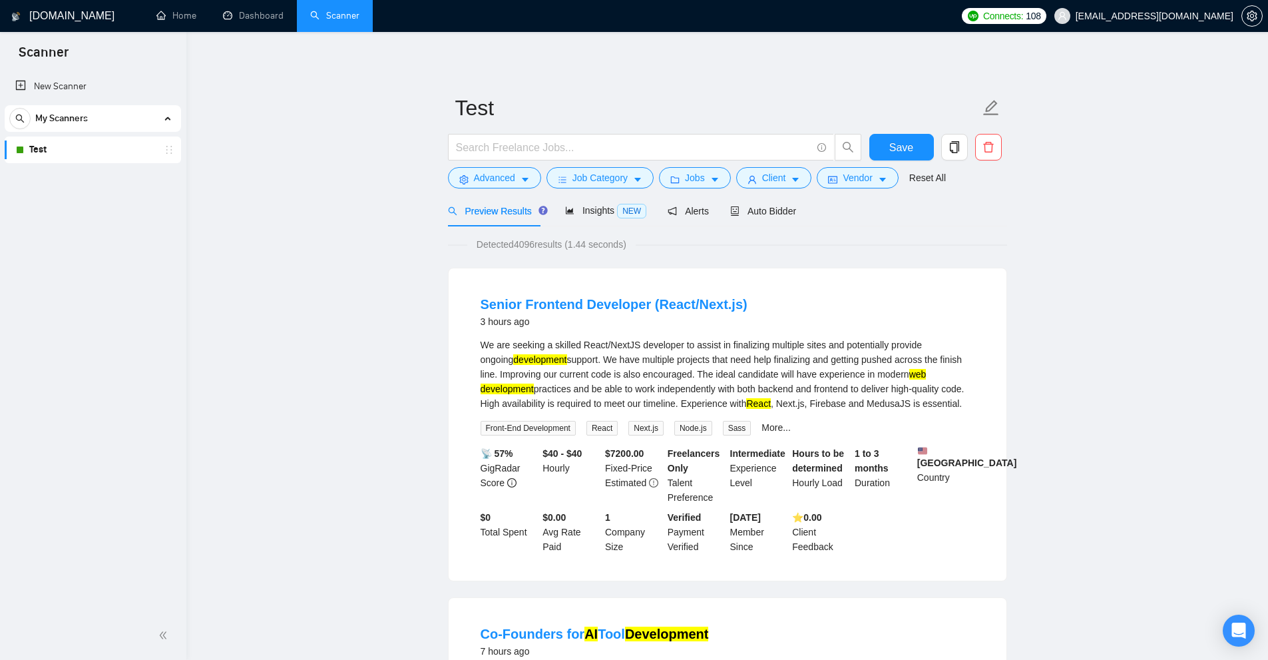
drag, startPoint x: 99, startPoint y: 95, endPoint x: 699, endPoint y: 77, distance: 600.8
click at [99, 95] on link "New Scanner" at bounding box center [92, 86] width 155 height 27
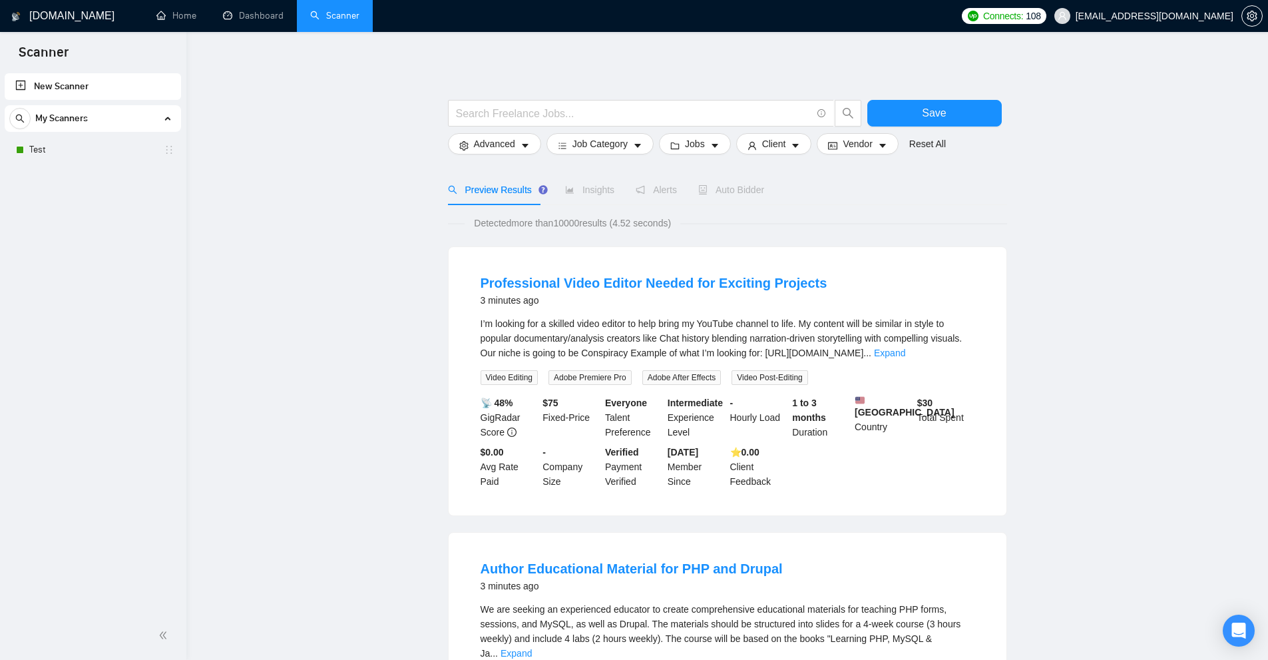
click at [714, 318] on span "I’m looking for a skilled video editor to help bring my YouTube channel to life…" at bounding box center [722, 338] width 482 height 40
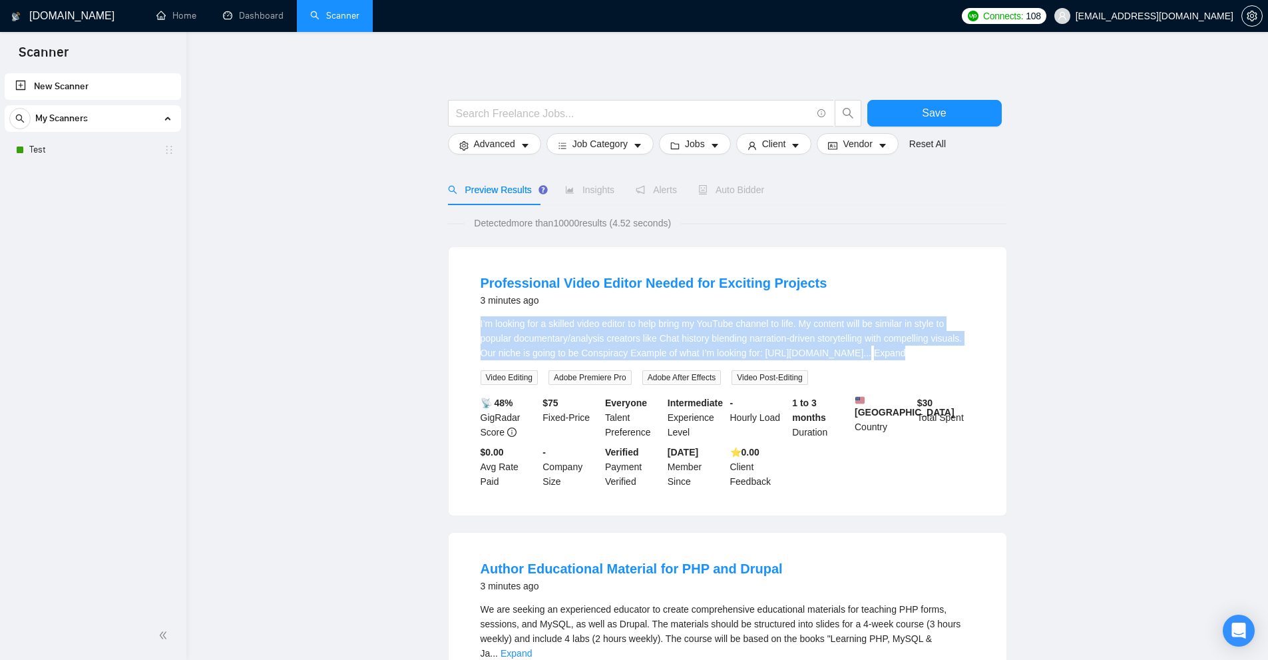
click at [714, 318] on span "I’m looking for a skilled video editor to help bring my YouTube channel to life…" at bounding box center [722, 338] width 482 height 40
click at [905, 358] on link "Expand" at bounding box center [889, 353] width 31 height 11
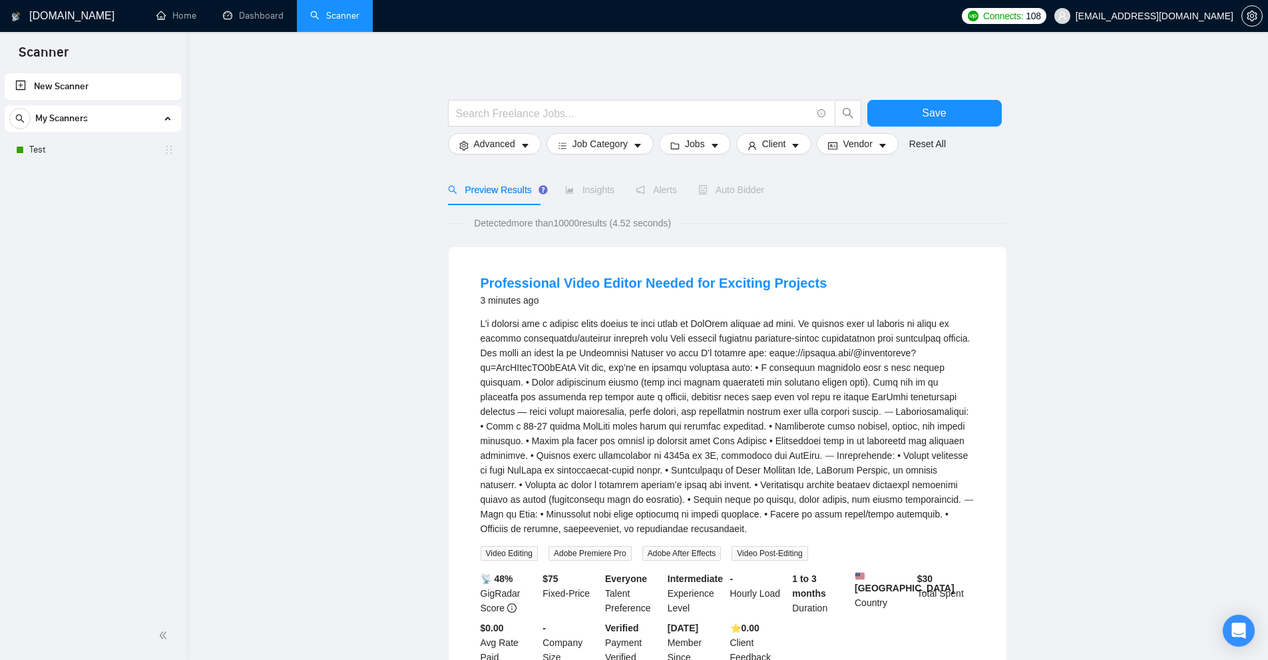
click at [877, 361] on div "I’m looking for a skilled video editor to help bring my YouTube channel to life…" at bounding box center [728, 426] width 494 height 220
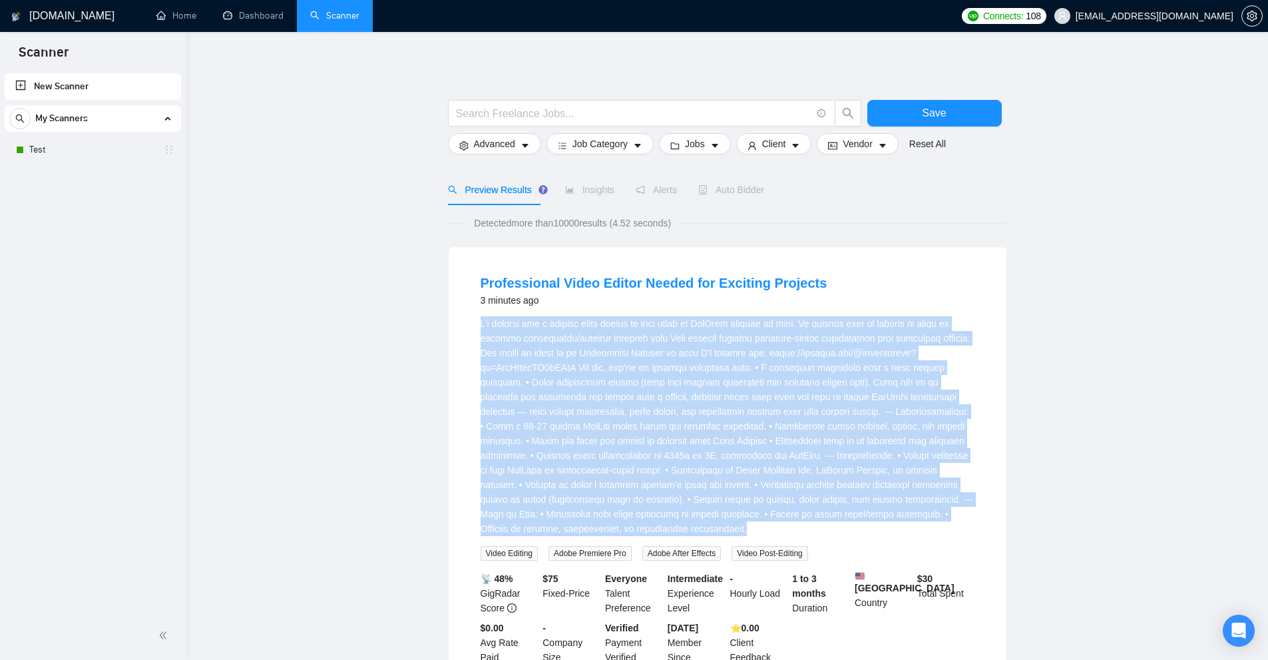
click at [877, 361] on div "I’m looking for a skilled video editor to help bring my YouTube channel to life…" at bounding box center [728, 426] width 494 height 220
click at [532, 328] on div "I’m looking for a skilled video editor to help bring my YouTube channel to life…" at bounding box center [728, 426] width 494 height 220
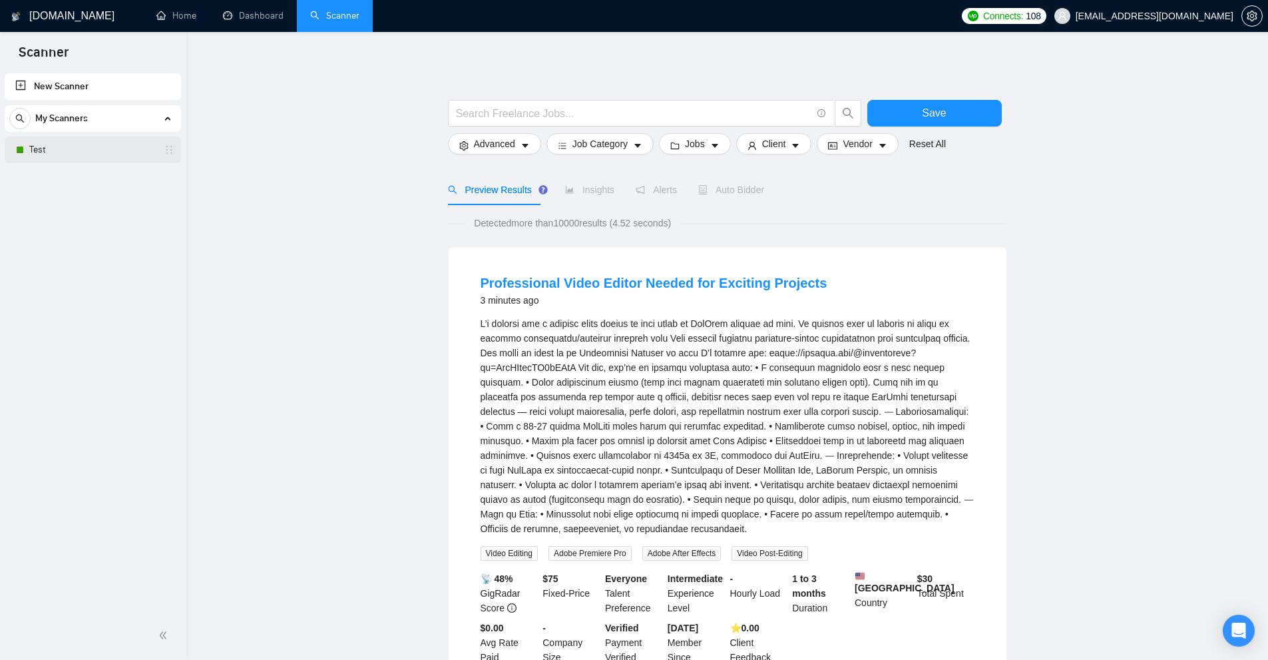
click at [51, 150] on link "Test" at bounding box center [92, 149] width 126 height 27
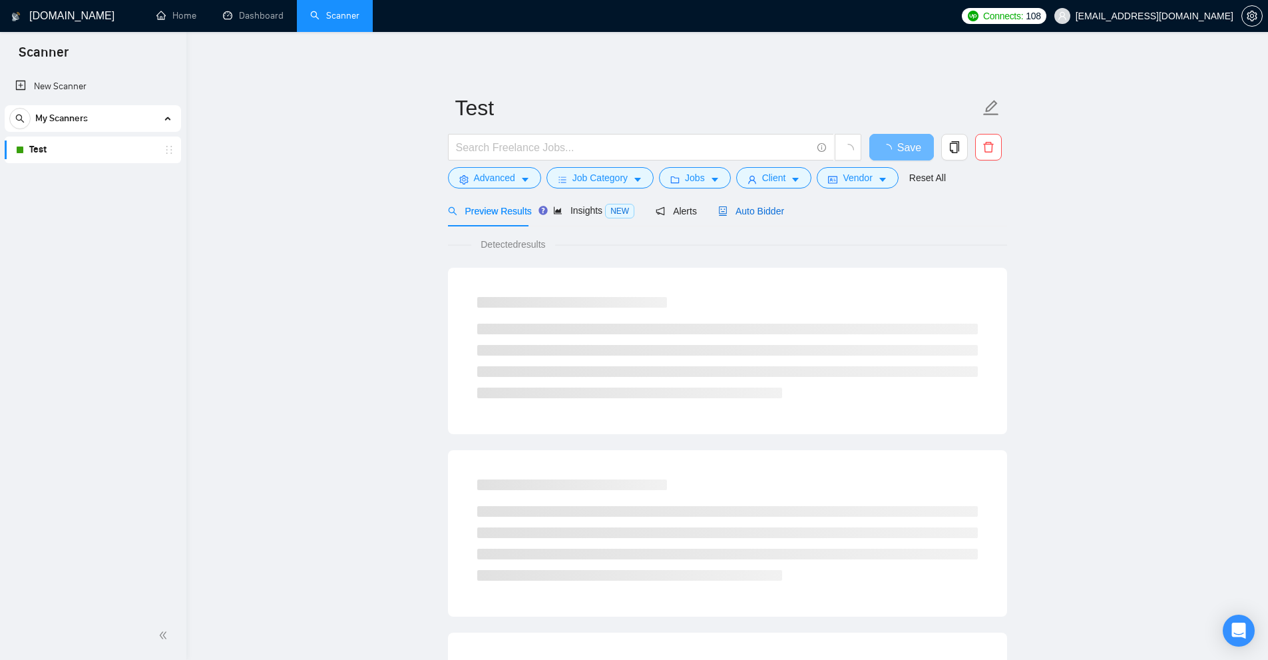
click at [760, 210] on span "Auto Bidder" at bounding box center [751, 211] width 66 height 11
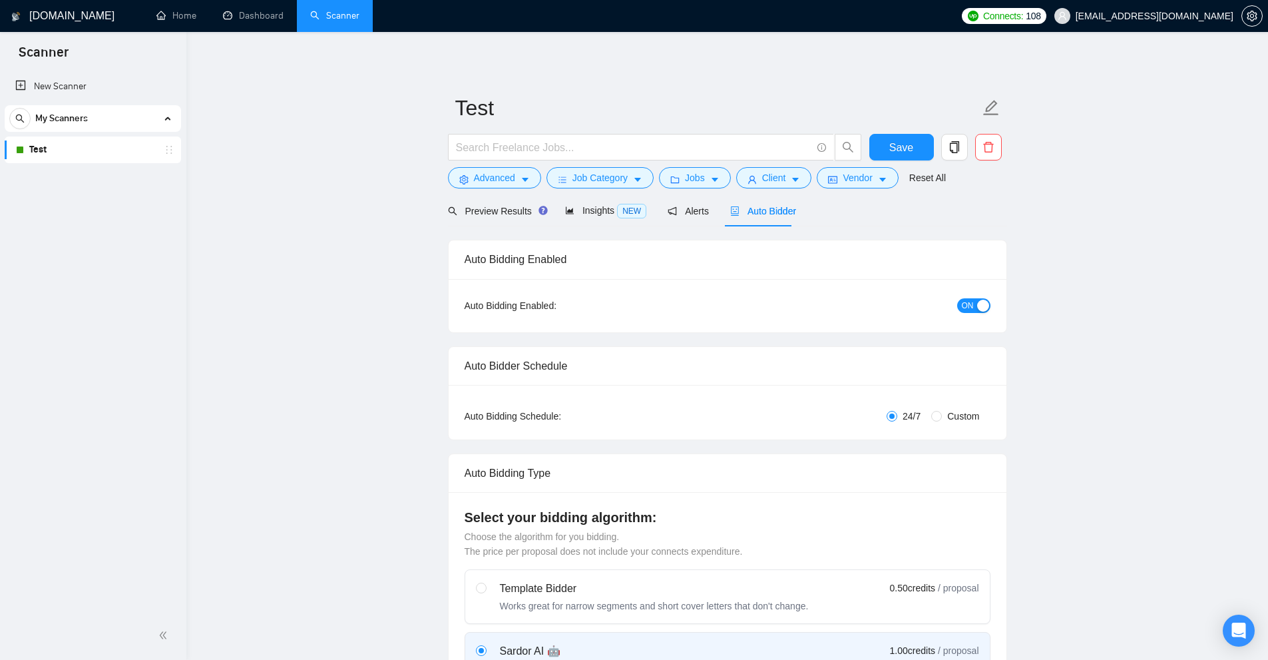
click at [589, 191] on form "Test Save Advanced Job Category Jobs Client Vendor Reset All" at bounding box center [727, 141] width 559 height 109
click at [589, 209] on span "Insights NEW" at bounding box center [605, 210] width 81 height 11
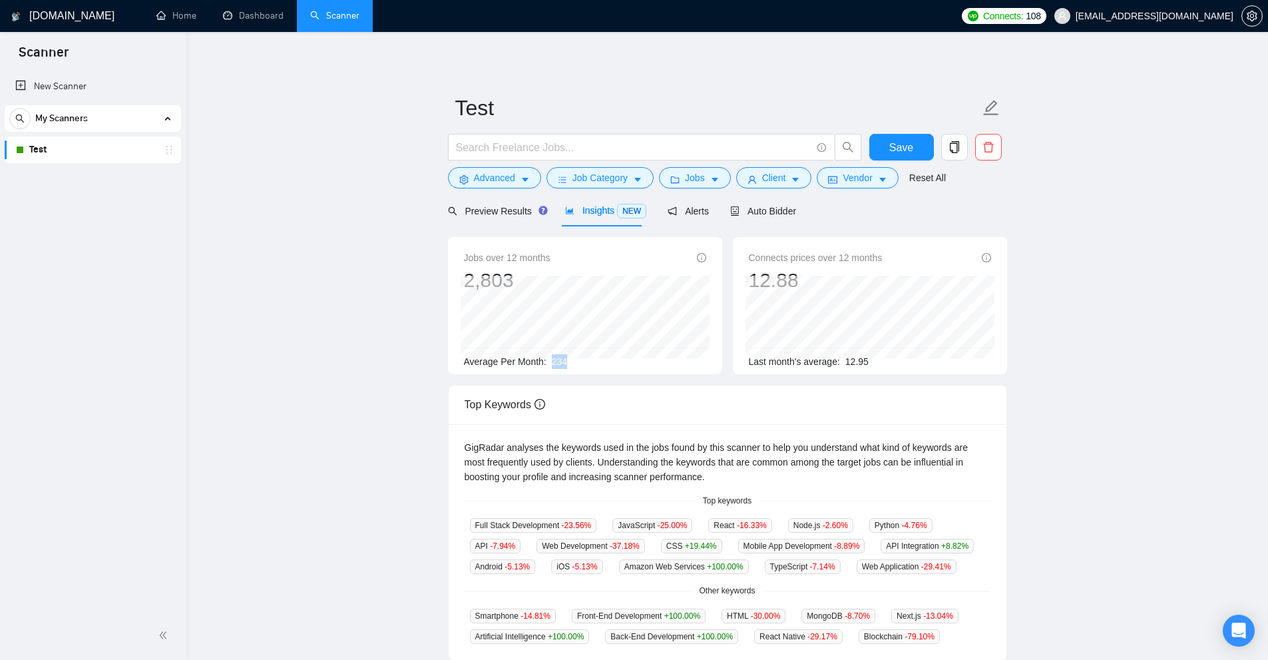
drag, startPoint x: 607, startPoint y: 366, endPoint x: 620, endPoint y: 366, distance: 13.3
click at [620, 366] on div "Average Per Month: 234" at bounding box center [585, 361] width 242 height 15
drag, startPoint x: 592, startPoint y: 367, endPoint x: 545, endPoint y: 362, distance: 47.5
click at [545, 362] on div "Average Per Month: 234" at bounding box center [585, 361] width 242 height 15
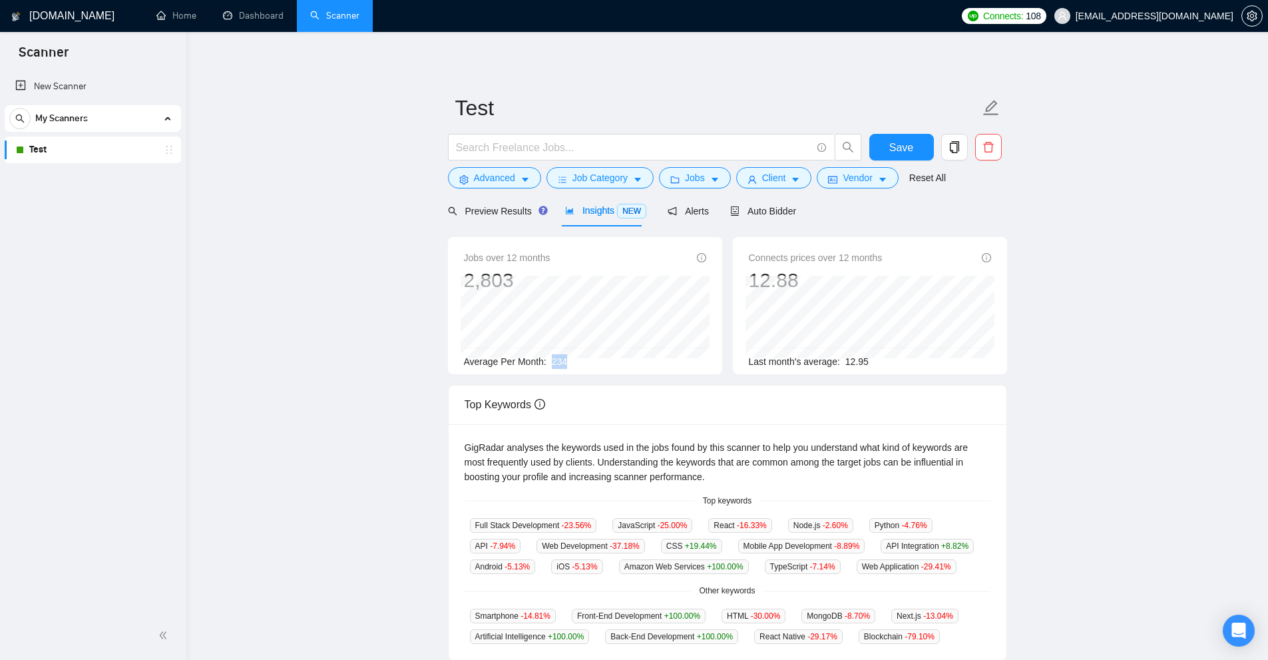
click at [547, 361] on div "Average Per Month: 234" at bounding box center [585, 361] width 242 height 15
drag, startPoint x: 551, startPoint y: 361, endPoint x: 624, endPoint y: 368, distance: 74.3
click at [622, 369] on div "Jobs over 12 months 2,803 Average Per Month: 234" at bounding box center [585, 305] width 274 height 137
click at [617, 363] on div "Average Per Month: 234" at bounding box center [585, 361] width 242 height 15
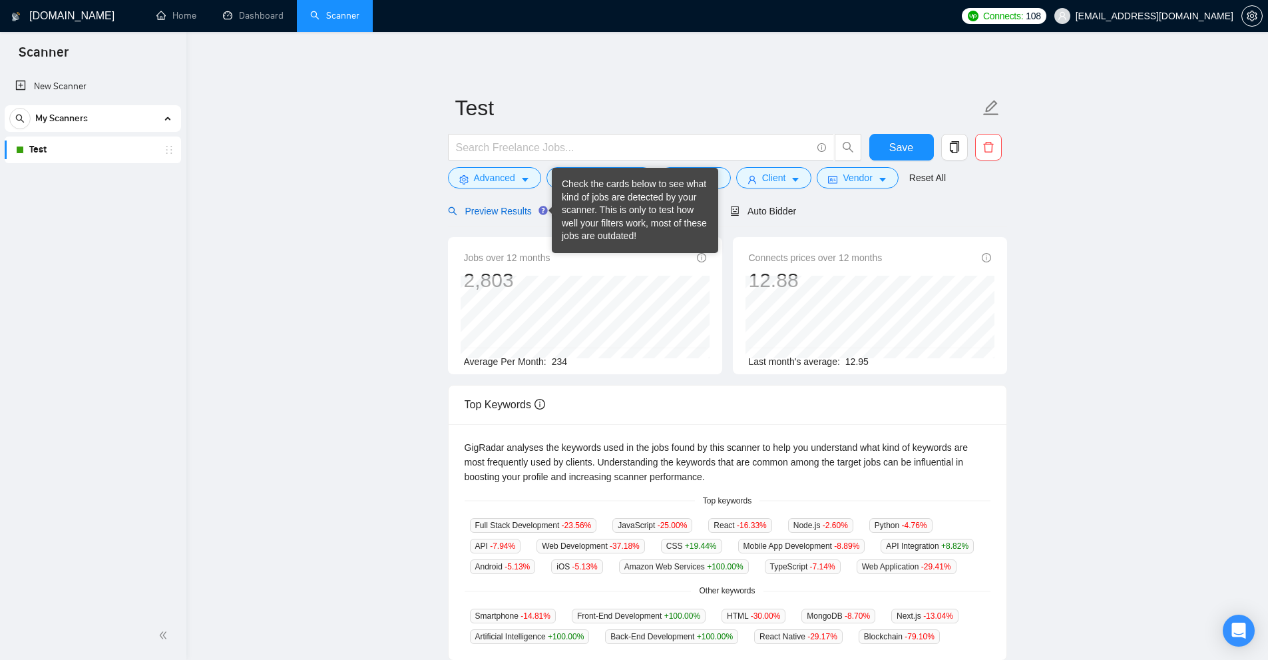
click at [504, 208] on span "Preview Results" at bounding box center [496, 211] width 96 height 11
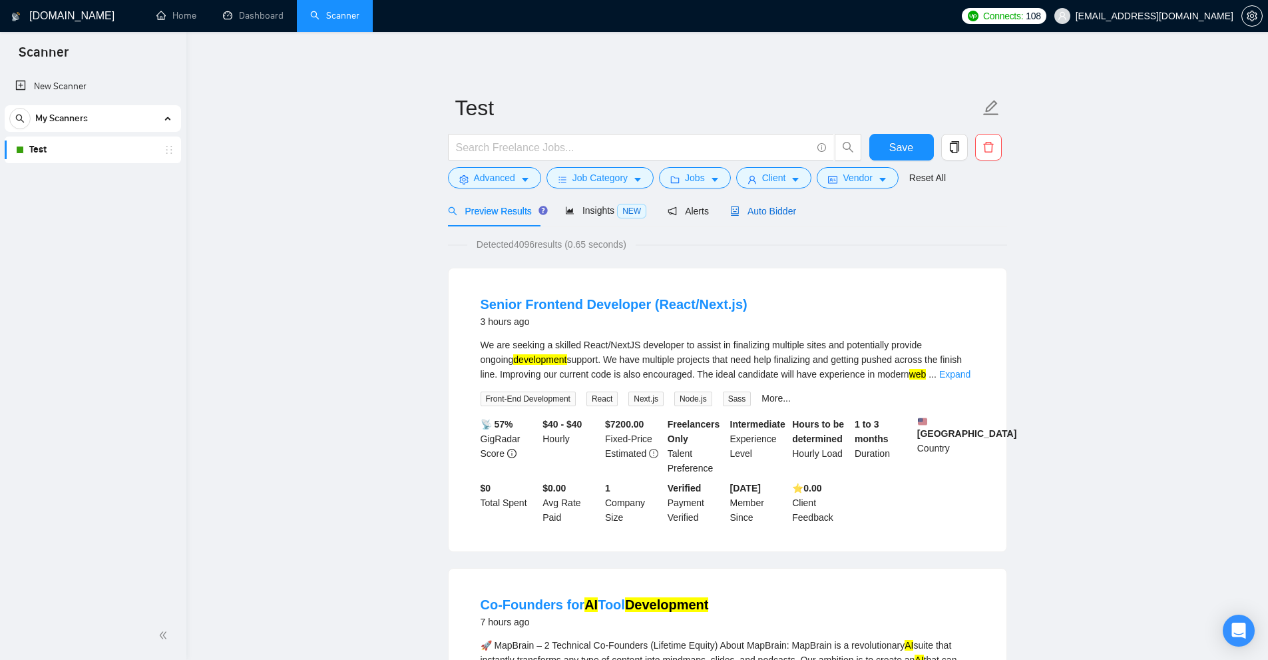
click at [740, 214] on span "Auto Bidder" at bounding box center [763, 211] width 66 height 11
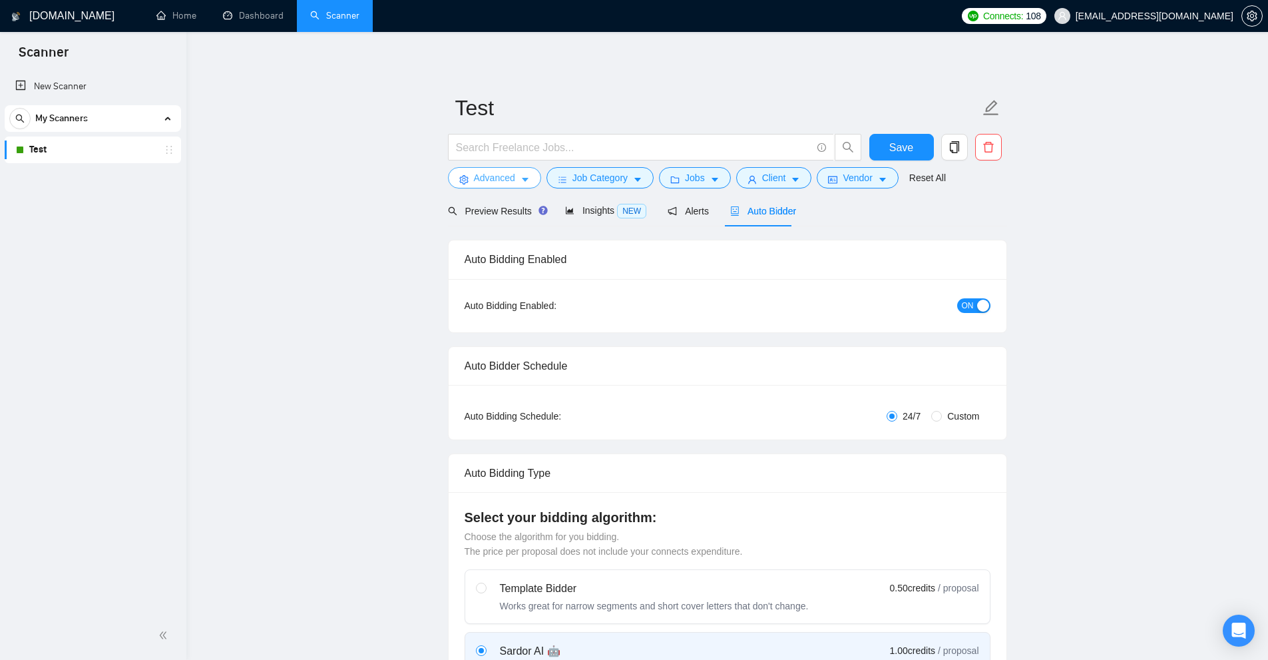
click at [524, 178] on icon "caret-down" at bounding box center [525, 180] width 7 height 4
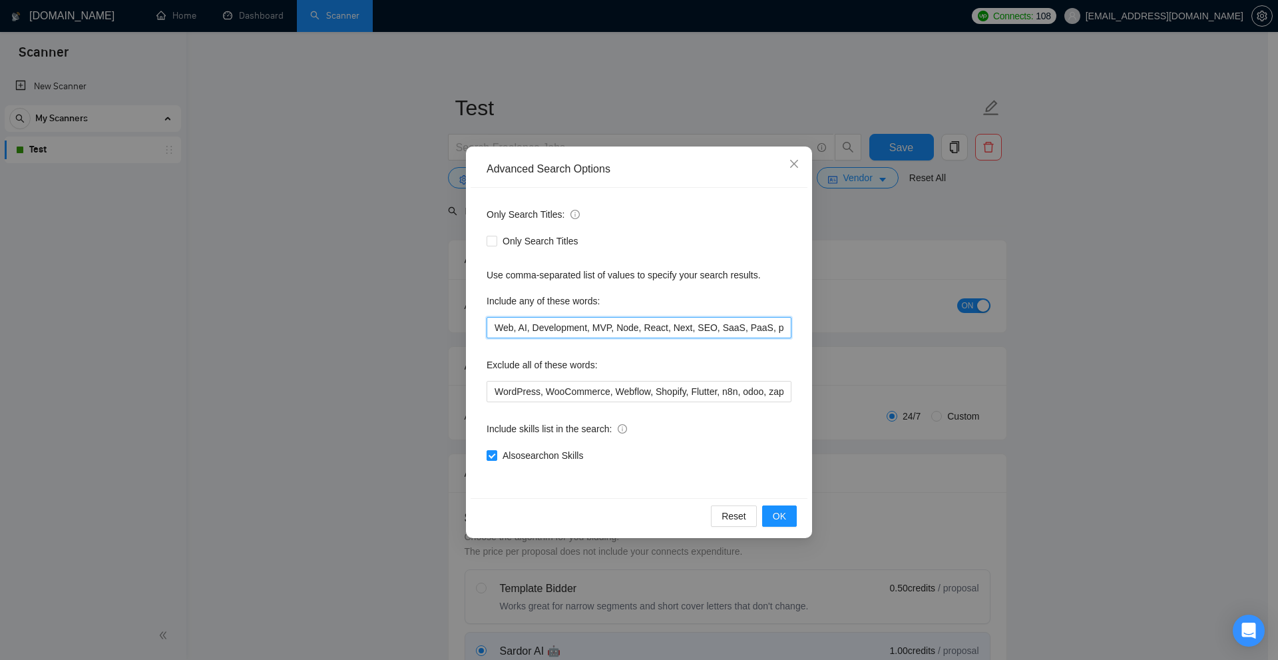
drag, startPoint x: 706, startPoint y: 330, endPoint x: 714, endPoint y: 324, distance: 9.5
click at [713, 325] on input "Web, AI, Development, MVP, Node, React, Next, SEO, SaaS, PaaS, platform, Full S…" at bounding box center [639, 327] width 305 height 21
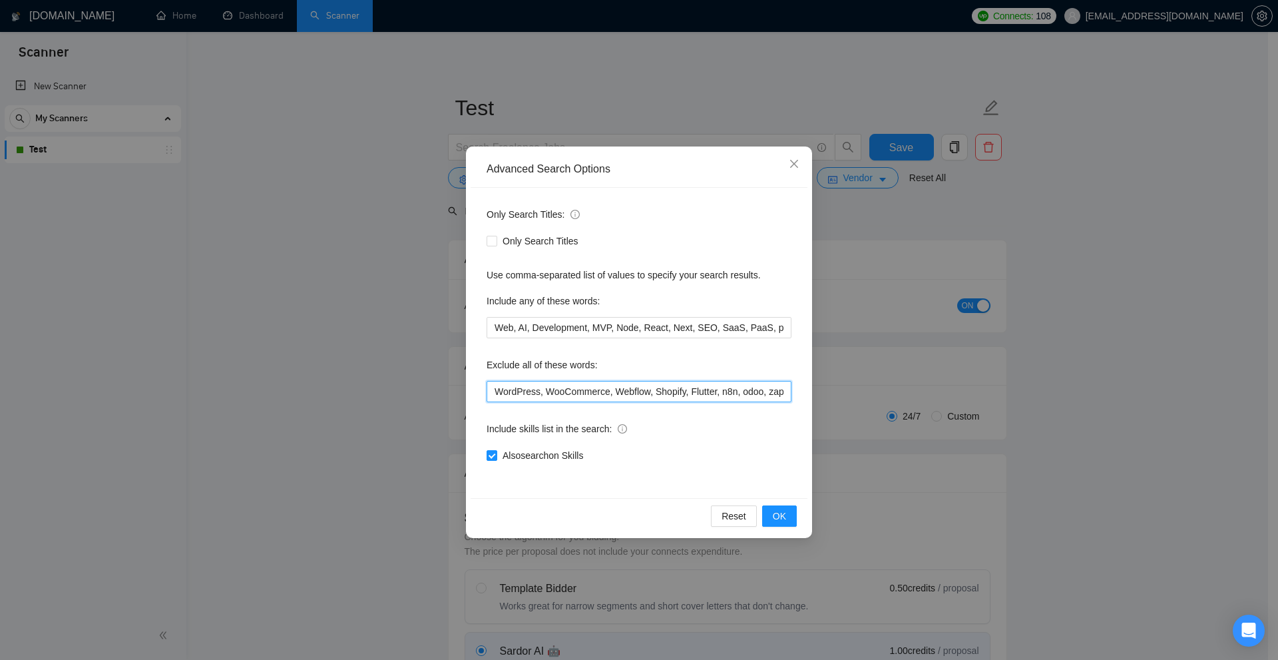
click at [712, 388] on input "WordPress, WooCommerce, Webflow, Shopify, Flutter, n8n, odoo, zapier, jira" at bounding box center [639, 391] width 305 height 21
click at [749, 388] on input "WordPress, WooCommerce, Webflow, Shopify, Flutter, n8n, odoo, zapier, jira" at bounding box center [639, 391] width 305 height 21
click at [734, 388] on input "WordPress, WooCommerce, Webflow, Shopify, Flutter, n8n, odoo, zapier, jira" at bounding box center [639, 391] width 305 height 21
drag, startPoint x: 769, startPoint y: 393, endPoint x: 771, endPoint y: 367, distance: 26.0
click at [772, 365] on div "Exclude all of these words: WordPress, WooCommerce, Webflow, Shopify, Flutter, …" at bounding box center [639, 378] width 305 height 48
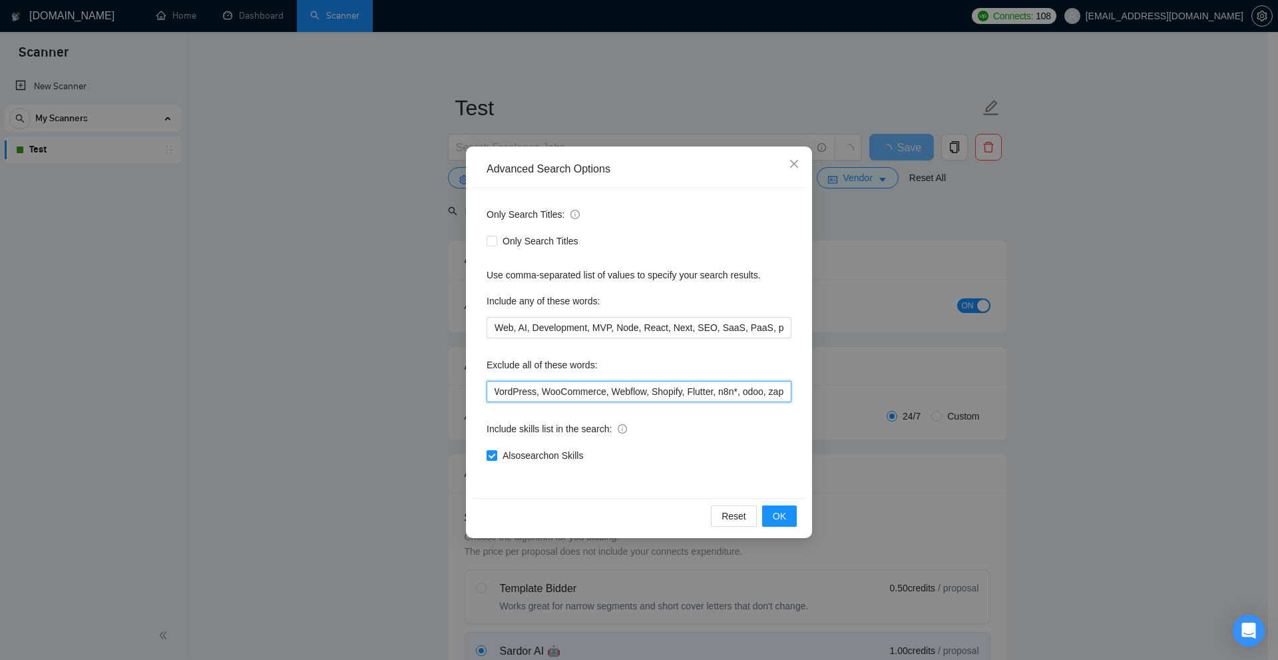
click at [651, 386] on input "WordPress, WooCommerce, Webflow, Shopify, Flutter, n8n*, odoo, zapier, jira" at bounding box center [639, 391] width 305 height 21
drag, startPoint x: 651, startPoint y: 386, endPoint x: 1258, endPoint y: 439, distance: 609.4
click at [1258, 439] on div "Advanced Search Options Only Search Titles: Only Search Titles Use comma-separa…" at bounding box center [639, 330] width 1278 height 660
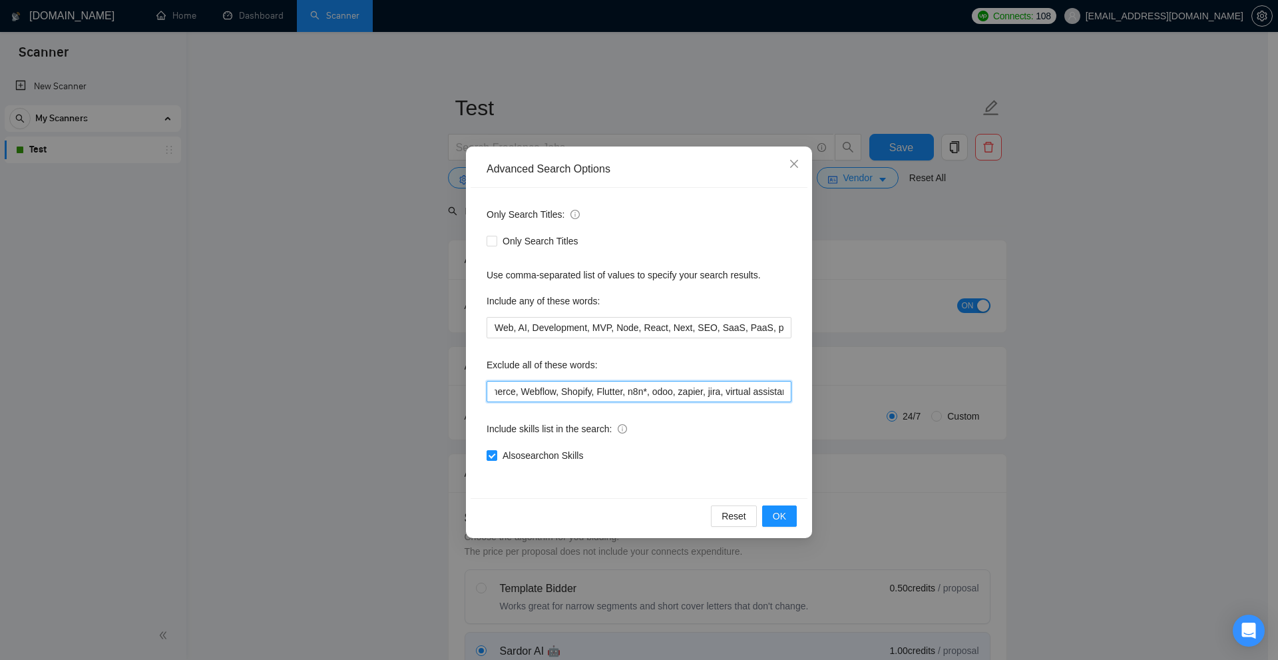
scroll to position [0, 99]
type input "WordPress, WooCommerce, Webflow, Shopify, Flutter, n8n*, odoo, zapier, jira, "v…"
click at [939, 328] on div "Advanced Search Options Only Search Titles: Only Search Titles Use comma-separa…" at bounding box center [639, 330] width 1278 height 660
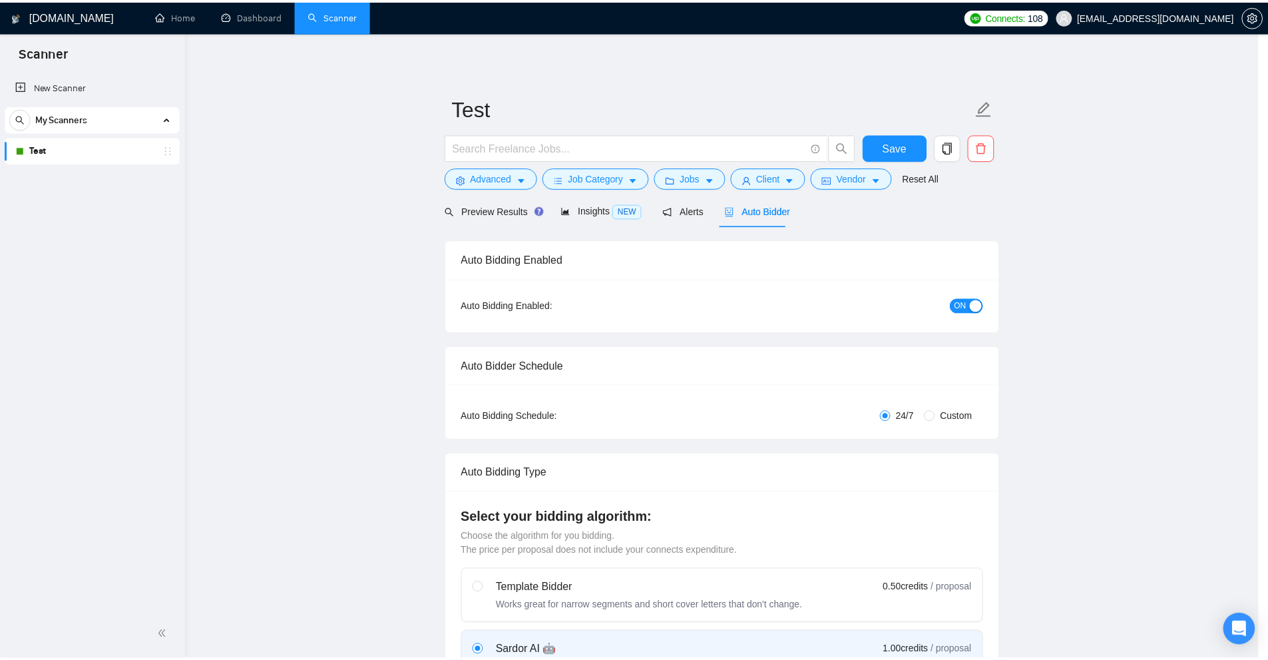
scroll to position [0, 0]
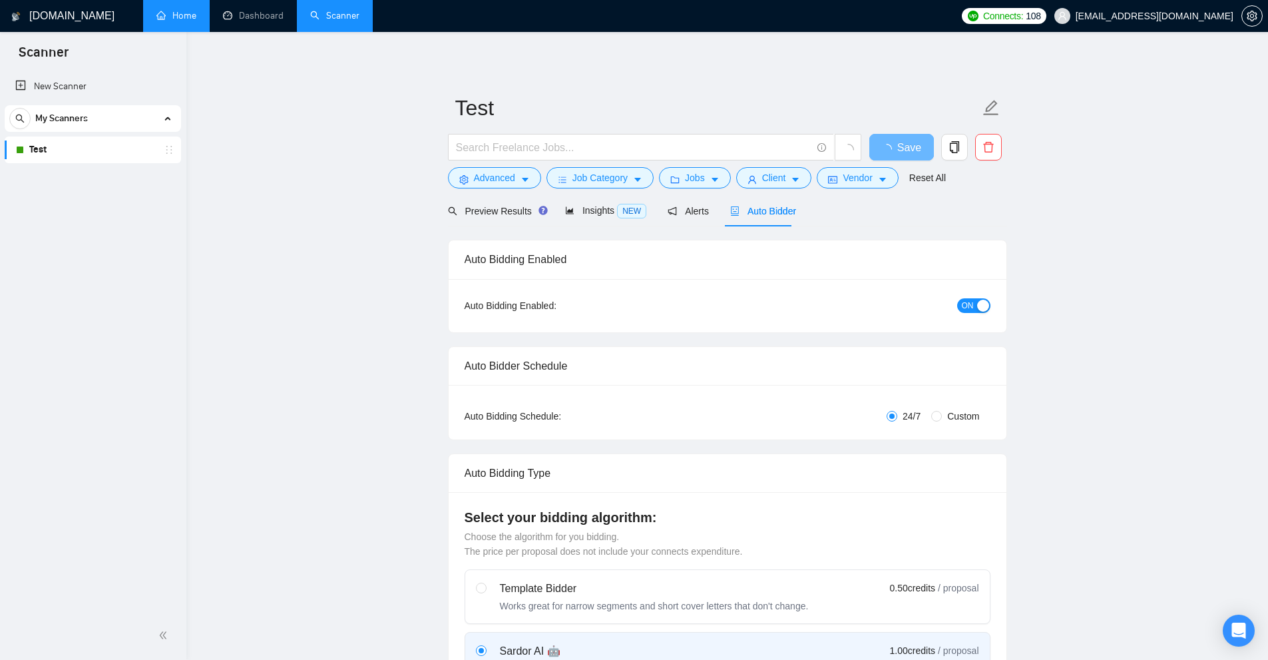
click at [196, 13] on link "Home" at bounding box center [176, 15] width 40 height 11
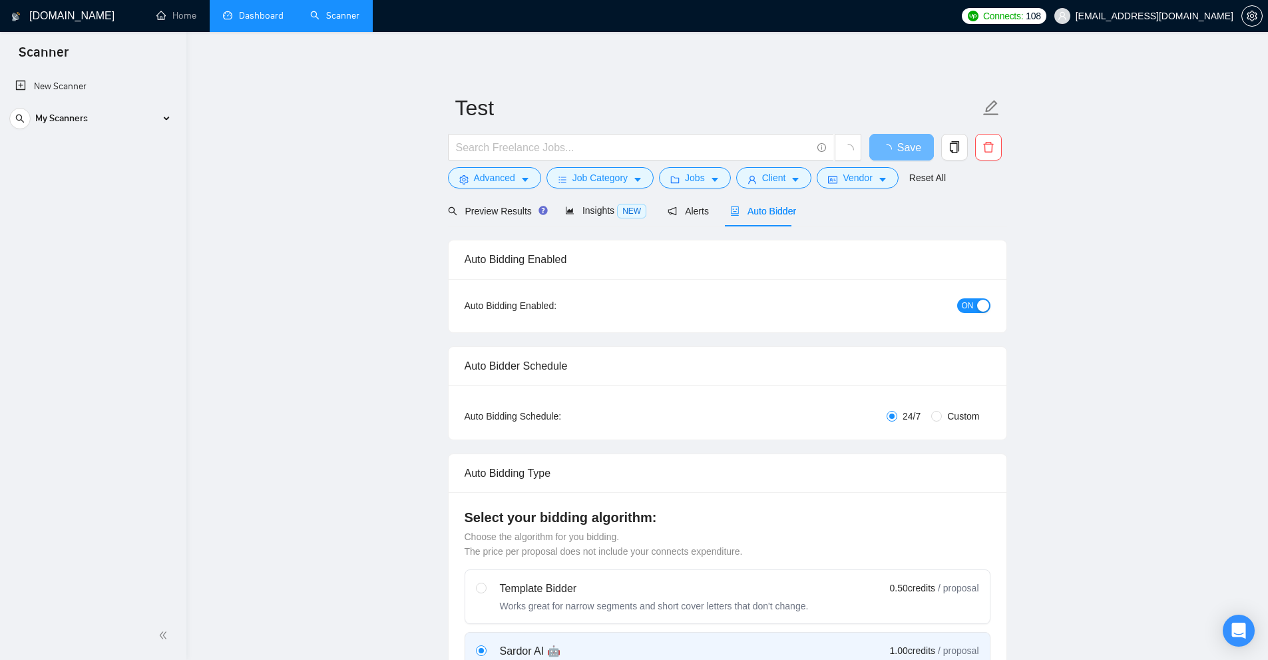
click at [275, 31] on li "Dashboard" at bounding box center [253, 16] width 87 height 32
click at [269, 11] on link "Dashboard" at bounding box center [253, 15] width 61 height 11
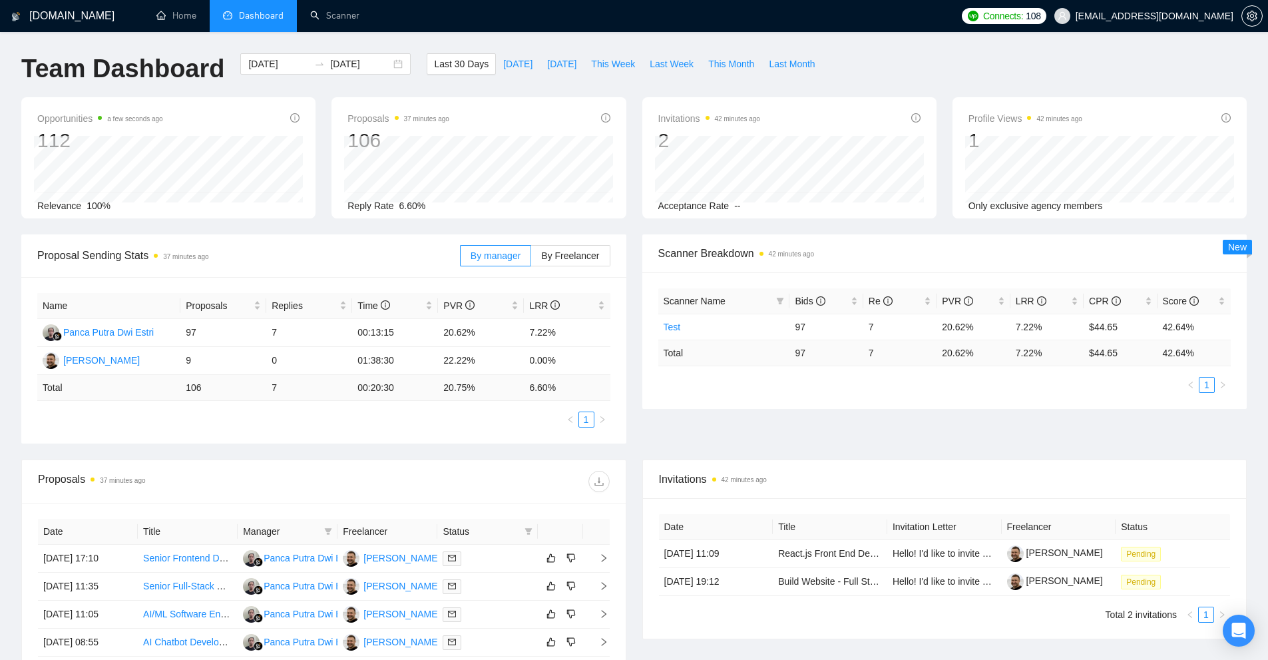
drag, startPoint x: 1065, startPoint y: 350, endPoint x: 1074, endPoint y: 349, distance: 8.8
click at [1074, 349] on td "7.22 %" at bounding box center [1047, 353] width 73 height 26
drag, startPoint x: 1051, startPoint y: 346, endPoint x: 996, endPoint y: 357, distance: 56.3
click at [997, 356] on tr "Total 97 7 20.62 % 7.22 % $ 44.65 42.64 %" at bounding box center [944, 353] width 573 height 26
drag, startPoint x: 998, startPoint y: 354, endPoint x: 1009, endPoint y: 343, distance: 15.1
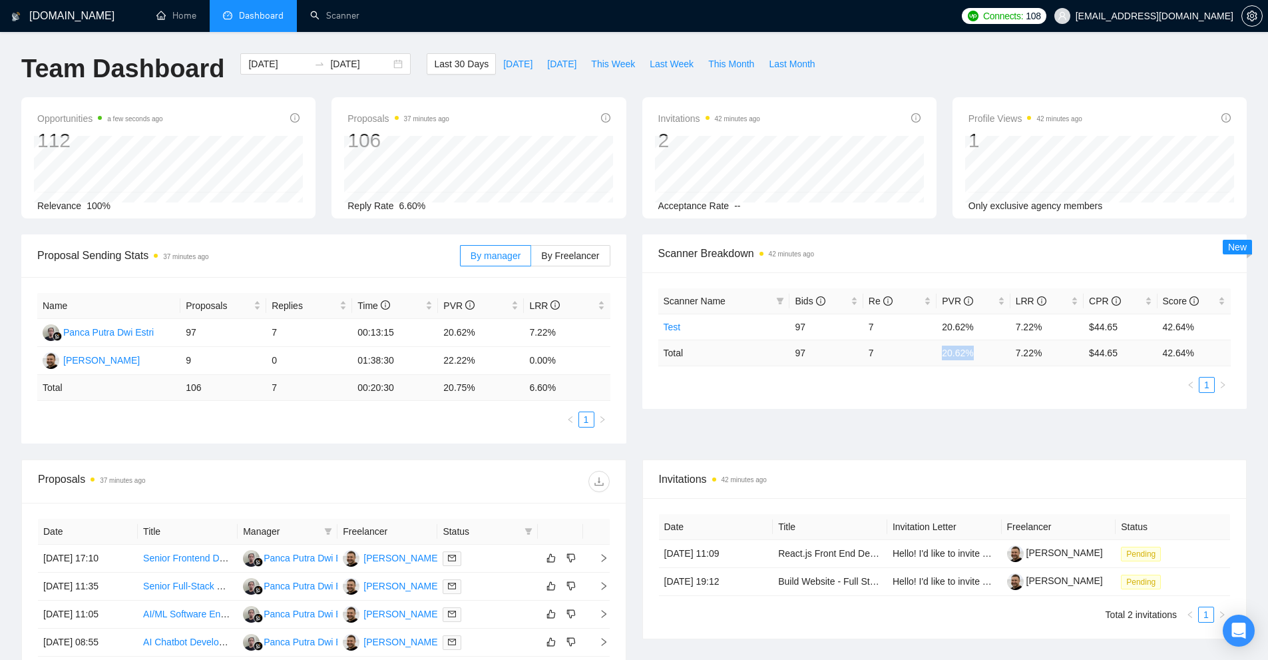
click at [980, 344] on tr "Total 97 7 20.62 % 7.22 % $ 44.65 42.64 %" at bounding box center [944, 353] width 573 height 26
drag, startPoint x: 1049, startPoint y: 354, endPoint x: 996, endPoint y: 356, distance: 52.6
click at [996, 356] on tr "Total 97 7 20.62 % 7.22 % $ 44.65 42.64 %" at bounding box center [944, 353] width 573 height 26
drag, startPoint x: 1015, startPoint y: 301, endPoint x: 1039, endPoint y: 300, distance: 24.0
click at [1039, 300] on span "LRR" at bounding box center [1042, 301] width 53 height 15
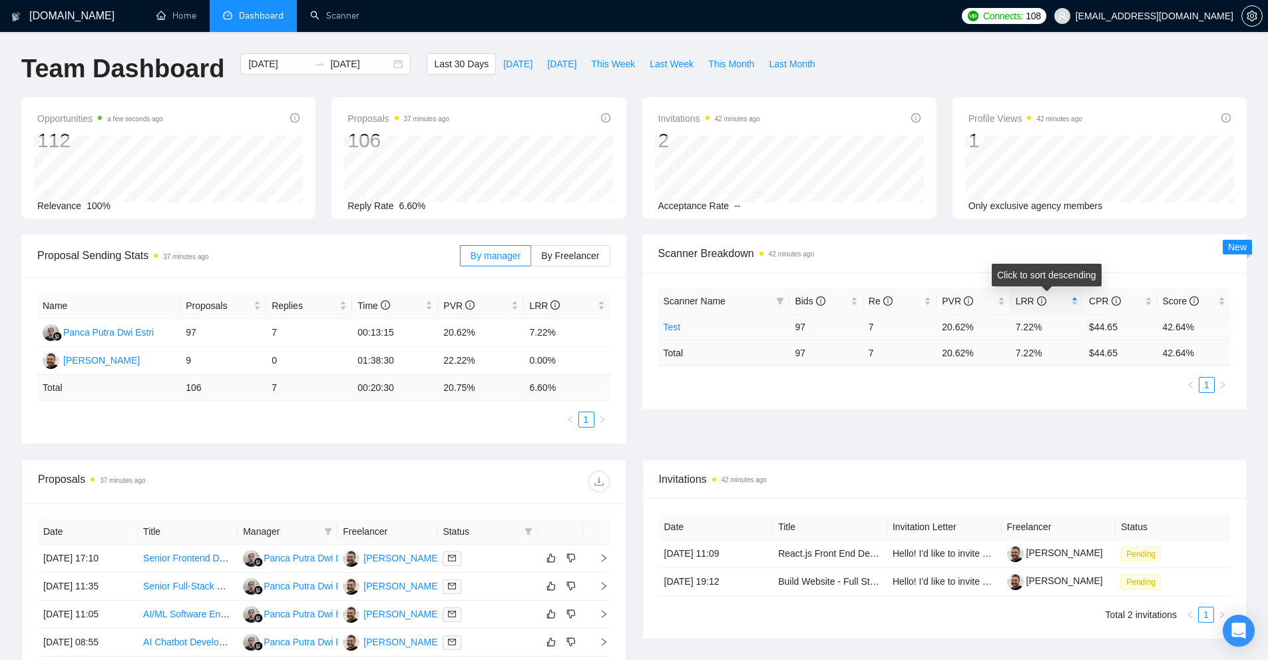
drag, startPoint x: 1037, startPoint y: 377, endPoint x: 964, endPoint y: 360, distance: 75.1
click at [1036, 377] on ul "1" at bounding box center [944, 385] width 573 height 16
drag, startPoint x: 350, startPoint y: 39, endPoint x: 350, endPoint y: 31, distance: 8.0
click at [350, 36] on div "GigRadar.io Home Dashboard Scanner Connects: 108 devmaxup@gmail.com Team Dashbo…" at bounding box center [634, 493] width 1268 height 986
click at [353, 17] on link "Scanner" at bounding box center [334, 15] width 49 height 11
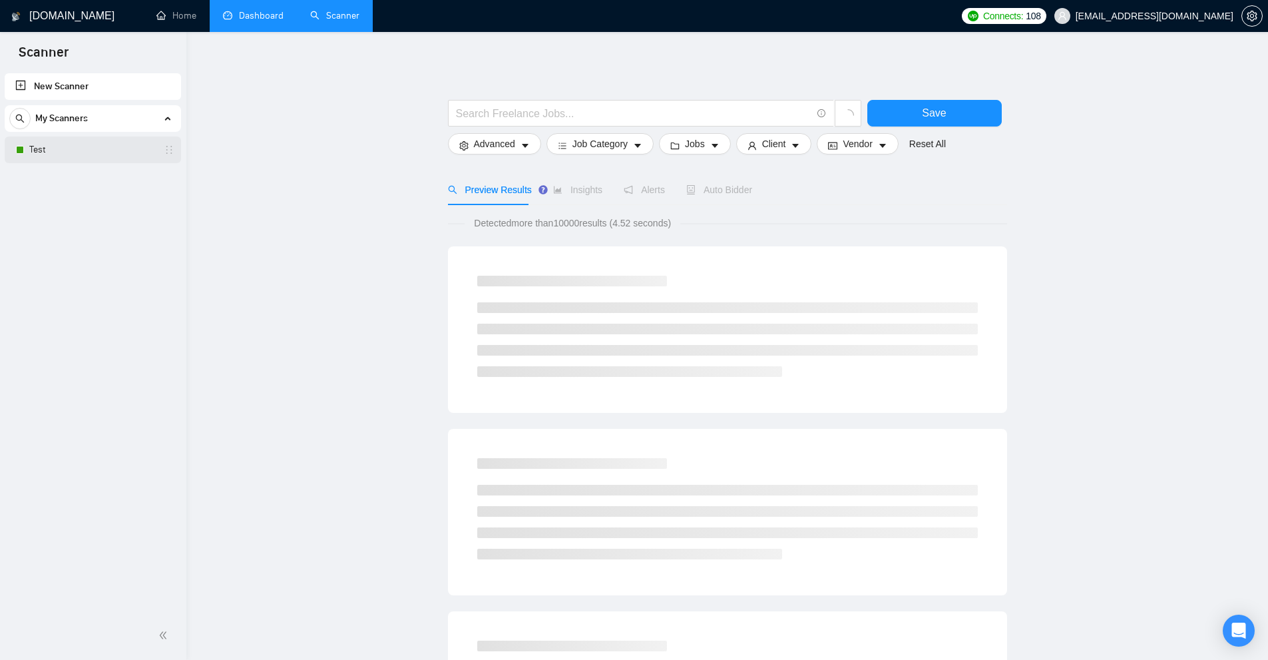
click at [90, 158] on link "Test" at bounding box center [92, 149] width 126 height 27
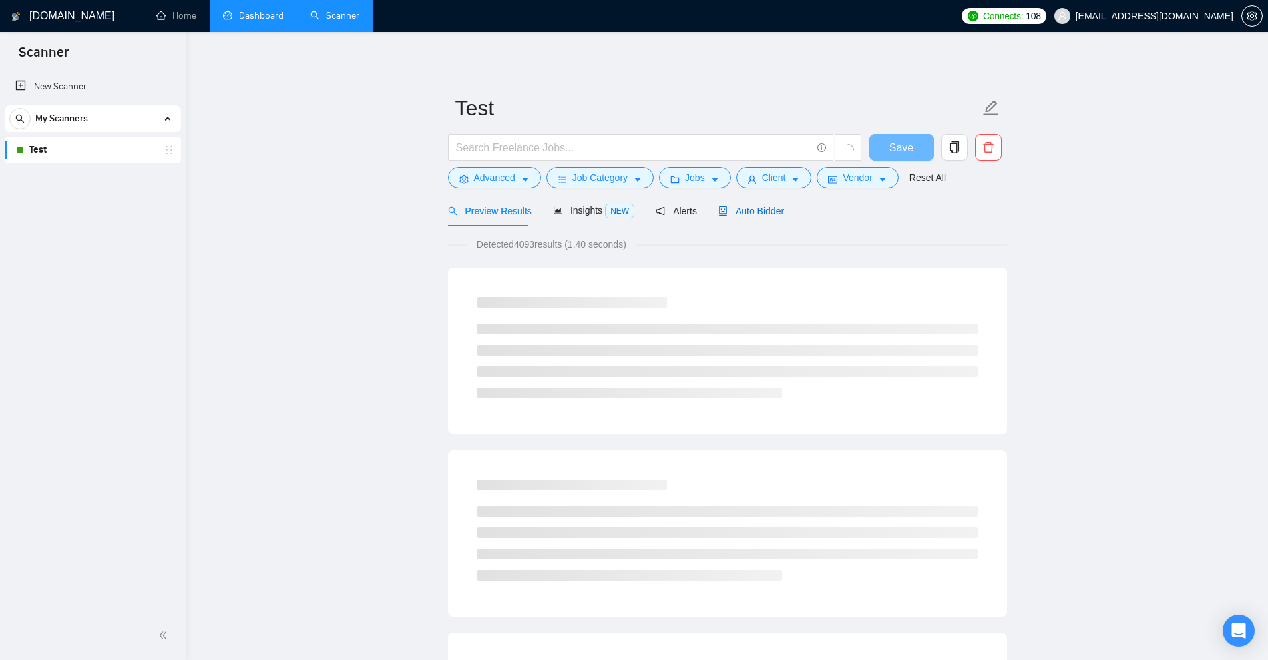
drag, startPoint x: 742, startPoint y: 207, endPoint x: 1026, endPoint y: 239, distance: 286.1
click at [742, 207] on span "Auto Bidder" at bounding box center [751, 211] width 66 height 11
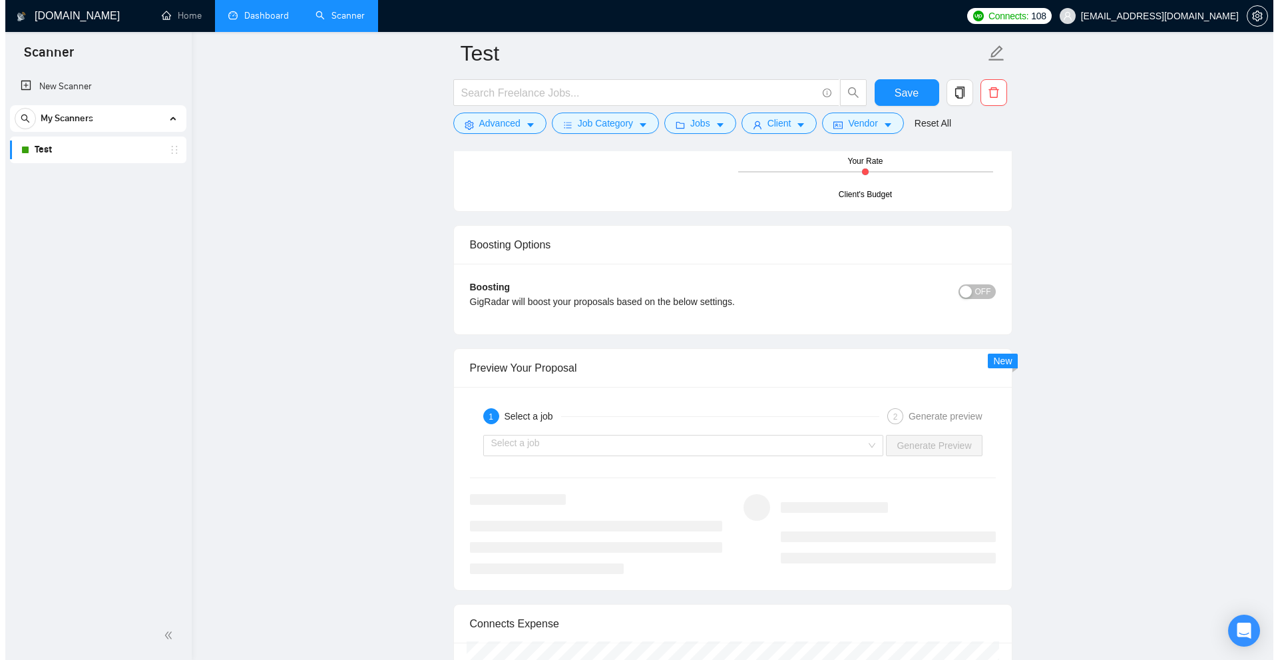
scroll to position [3361, 0]
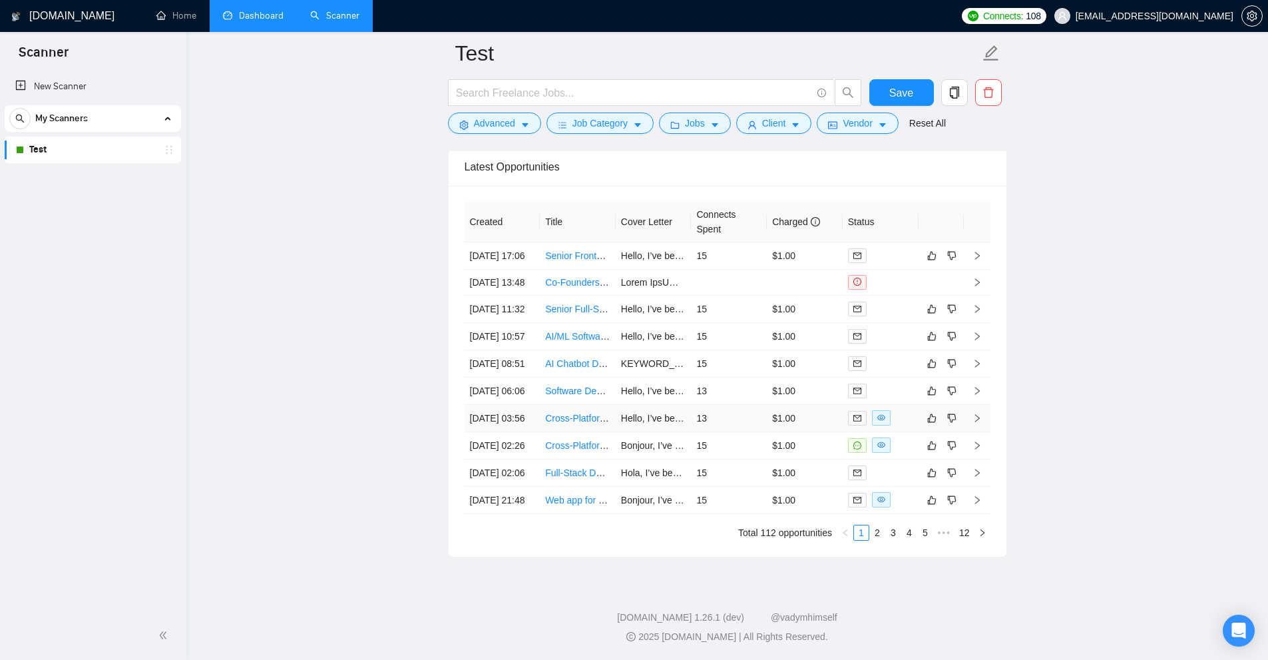
click at [772, 405] on td "$1.00" at bounding box center [805, 418] width 76 height 27
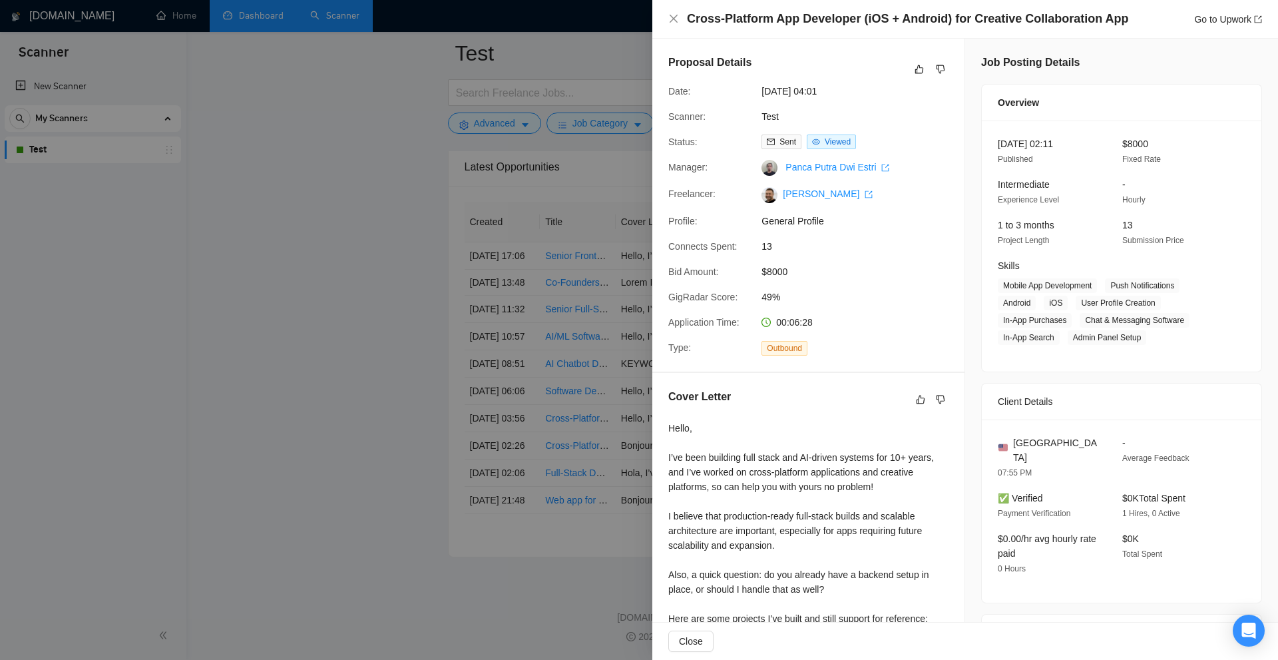
scroll to position [200, 0]
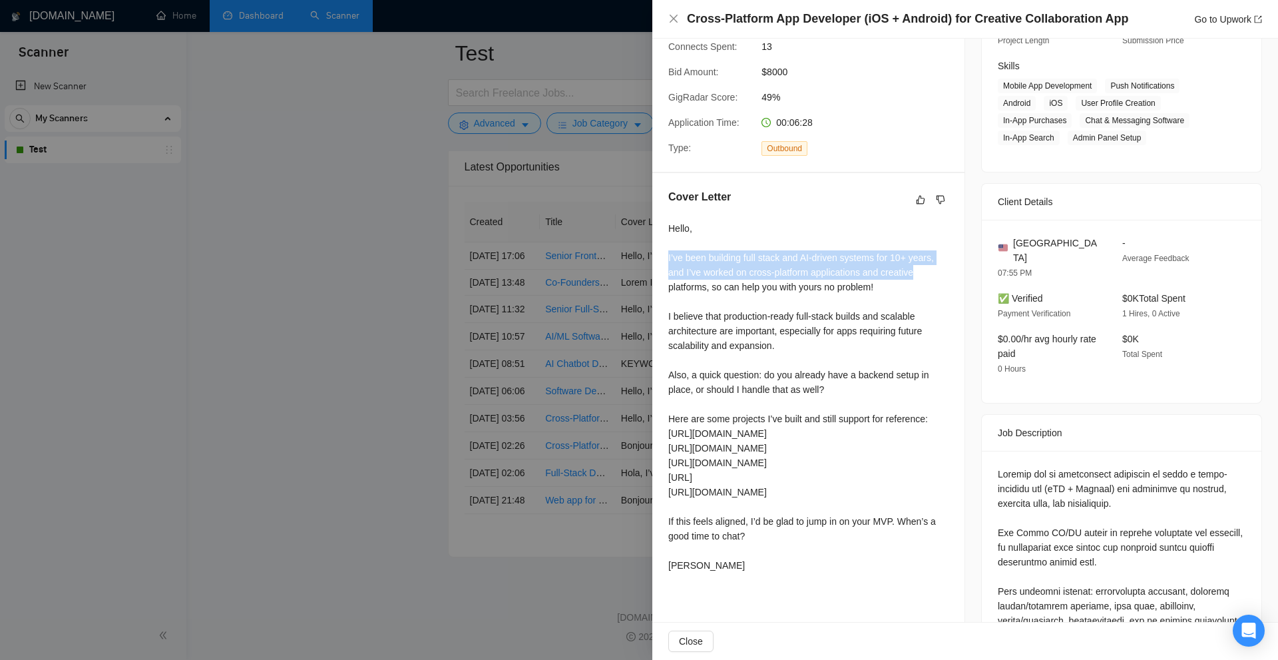
drag, startPoint x: 893, startPoint y: 264, endPoint x: 925, endPoint y: 265, distance: 32.0
click at [925, 265] on div "Cover Letter Hello, I’ve been building full stack and AI-driven systems for 10+…" at bounding box center [808, 383] width 312 height 421
click at [887, 272] on div "Hello, I’ve been building full stack and AI-driven systems for 10+ years, and I…" at bounding box center [808, 397] width 280 height 352
drag, startPoint x: 923, startPoint y: 262, endPoint x: 935, endPoint y: 278, distance: 20.1
click at [934, 276] on div "Hello, I’ve been building full stack and AI-driven systems for 10+ years, and I…" at bounding box center [808, 397] width 280 height 352
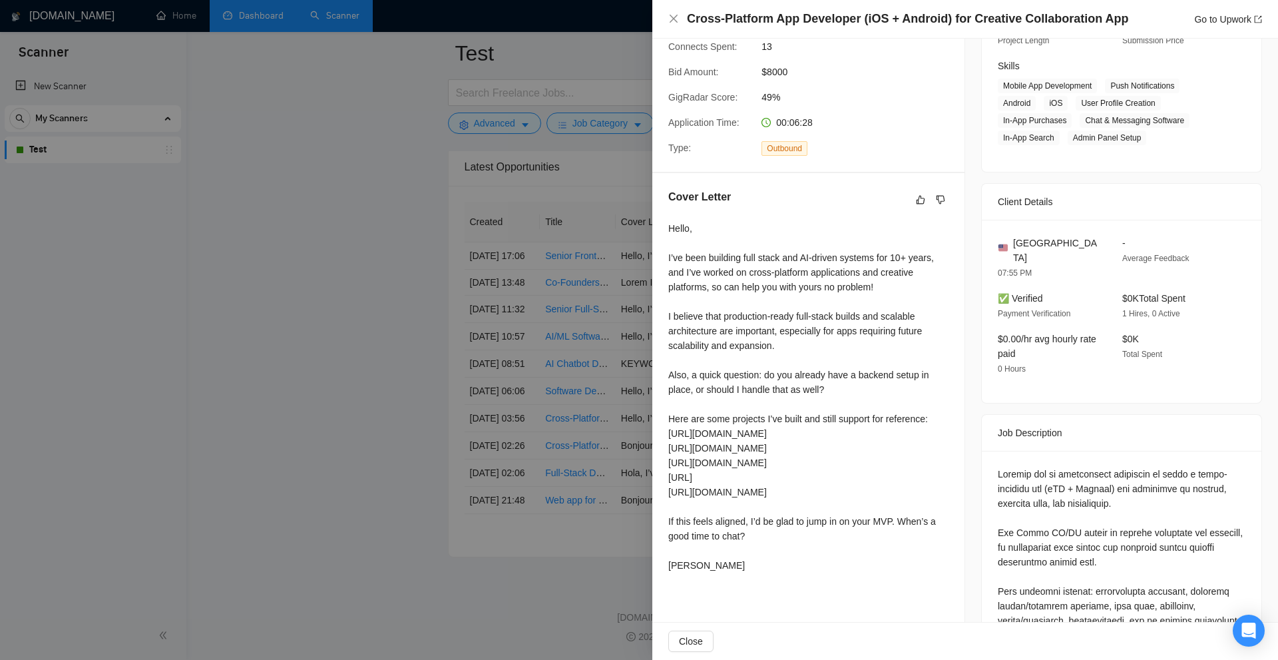
click at [880, 336] on div "Hello, I’ve been building full stack and AI-driven systems for 10+ years, and I…" at bounding box center [808, 397] width 280 height 352
click at [781, 270] on div "Hello, I’ve been building full stack and AI-driven systems for 10+ years, and I…" at bounding box center [808, 397] width 280 height 352
click at [766, 270] on div "Hello, I’ve been building full stack and AI-driven systems for 10+ years, and I…" at bounding box center [808, 397] width 280 height 352
drag, startPoint x: 766, startPoint y: 270, endPoint x: 780, endPoint y: 268, distance: 13.4
click at [780, 268] on div "Hello, I’ve been building full stack and AI-driven systems for 10+ years, and I…" at bounding box center [808, 397] width 280 height 352
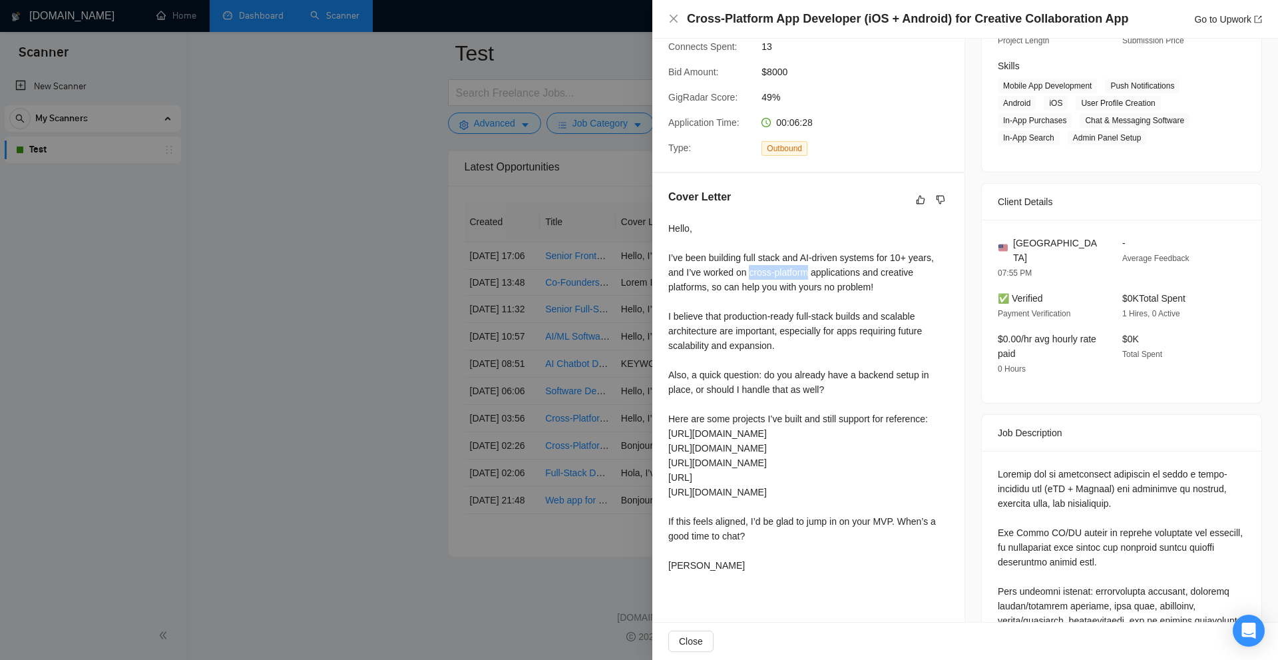
copy div "cross-platform"
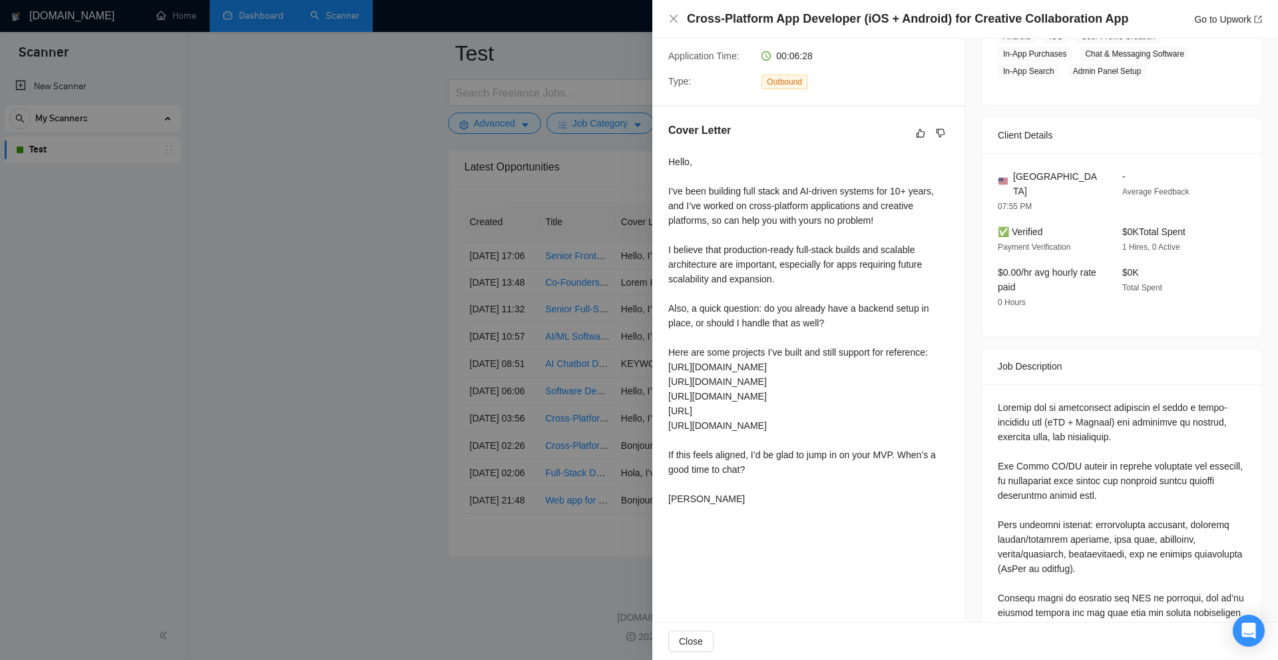
scroll to position [67, 0]
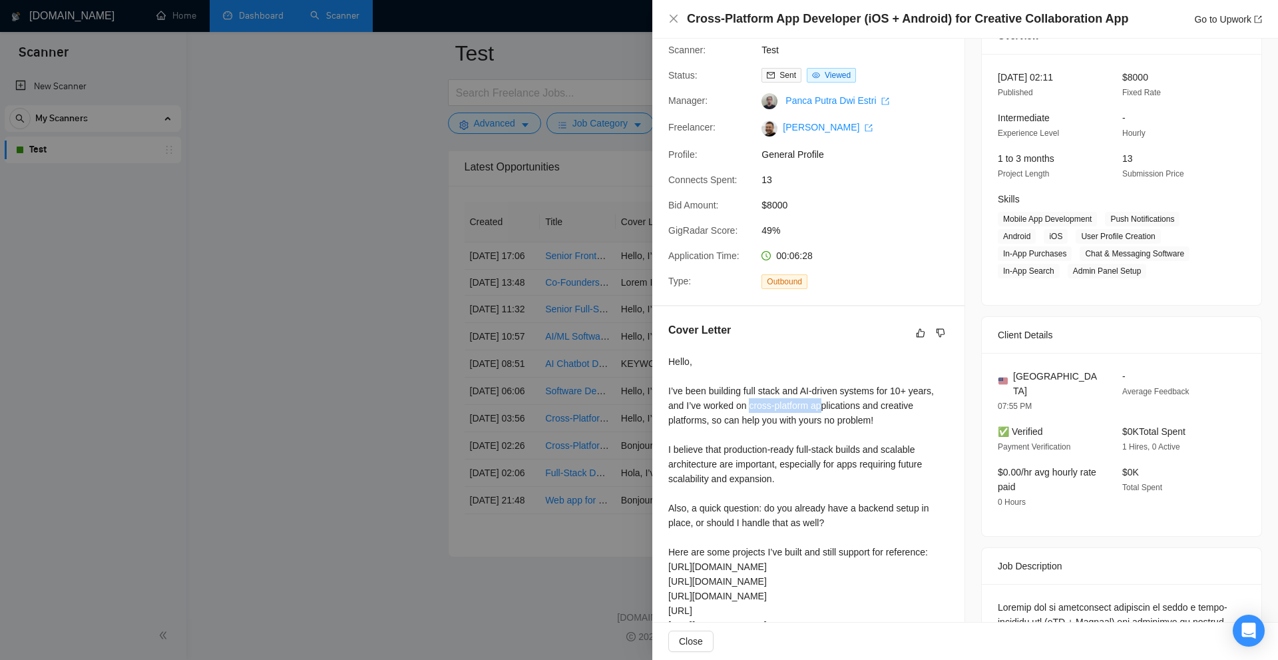
drag, startPoint x: 786, startPoint y: 401, endPoint x: 825, endPoint y: 401, distance: 38.6
click at [825, 401] on div "Hello, I’ve been building full stack and AI-driven systems for 10+ years, and I…" at bounding box center [808, 530] width 280 height 352
click at [834, 413] on div "Hello, I’ve been building full stack and AI-driven systems for 10+ years, and I…" at bounding box center [808, 530] width 280 height 352
drag, startPoint x: 807, startPoint y: 407, endPoint x: 748, endPoint y: 406, distance: 59.3
click at [748, 406] on div "Hello, I’ve been building full stack and AI-driven systems for 10+ years, and I…" at bounding box center [808, 530] width 280 height 352
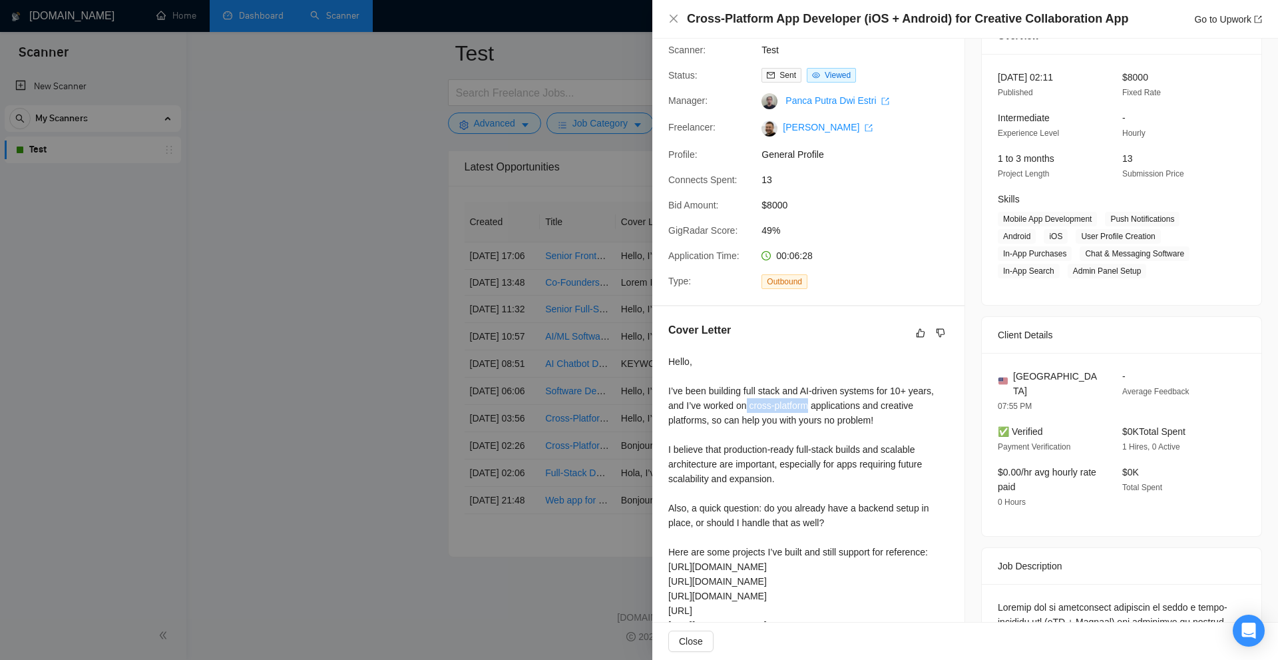
click at [748, 406] on div "Hello, I’ve been building full stack and AI-driven systems for 10+ years, and I…" at bounding box center [808, 530] width 280 height 352
drag, startPoint x: 765, startPoint y: 407, endPoint x: 799, endPoint y: 406, distance: 34.0
click at [799, 406] on div "Hello, I’ve been building full stack and AI-driven systems for 10+ years, and I…" at bounding box center [808, 530] width 280 height 352
click at [826, 401] on div "Hello, I’ve been building full stack and AI-driven systems for 10+ years, and I…" at bounding box center [808, 530] width 280 height 352
drag, startPoint x: 695, startPoint y: 385, endPoint x: 824, endPoint y: 392, distance: 128.7
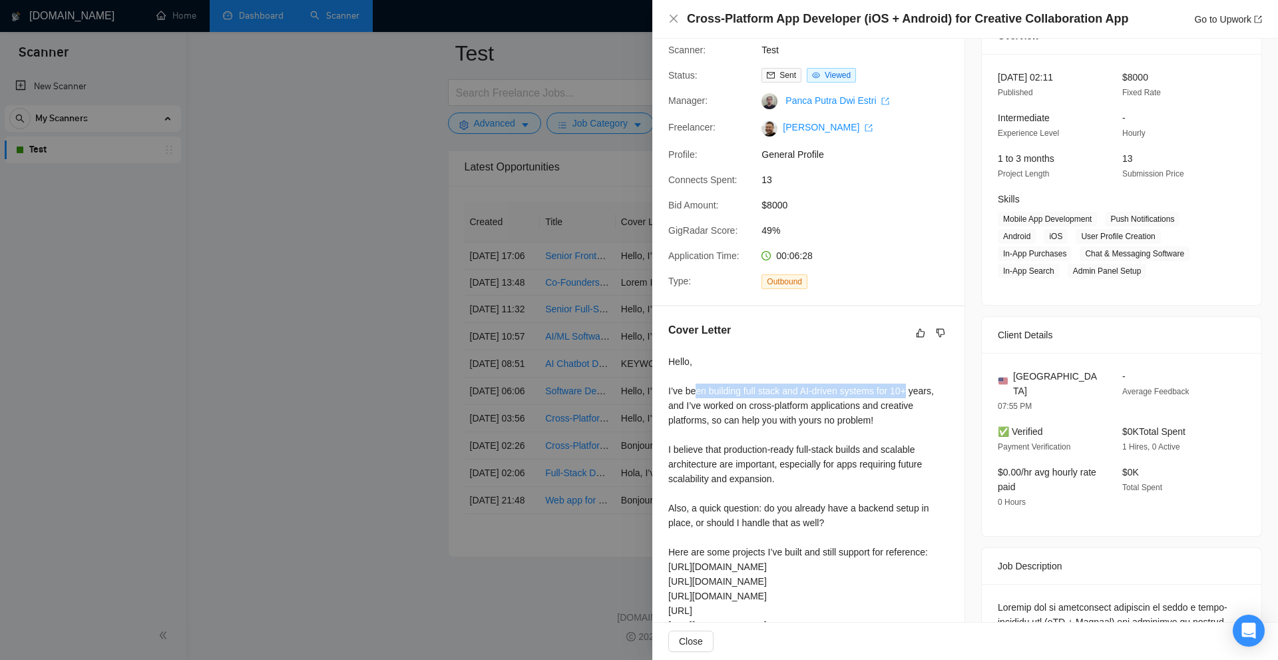
click at [834, 390] on div "Hello, I’ve been building full stack and AI-driven systems for 10+ years, and I…" at bounding box center [808, 530] width 280 height 352
click at [822, 392] on div "Hello, I’ve been building full stack and AI-driven systems for 10+ years, and I…" at bounding box center [808, 530] width 280 height 352
drag, startPoint x: 718, startPoint y: 398, endPoint x: 816, endPoint y: 391, distance: 98.8
click at [818, 391] on div "Hello, I’ve been building full stack and AI-driven systems for 10+ years, and I…" at bounding box center [808, 530] width 280 height 352
drag, startPoint x: 710, startPoint y: 393, endPoint x: 933, endPoint y: 387, distance: 223.1
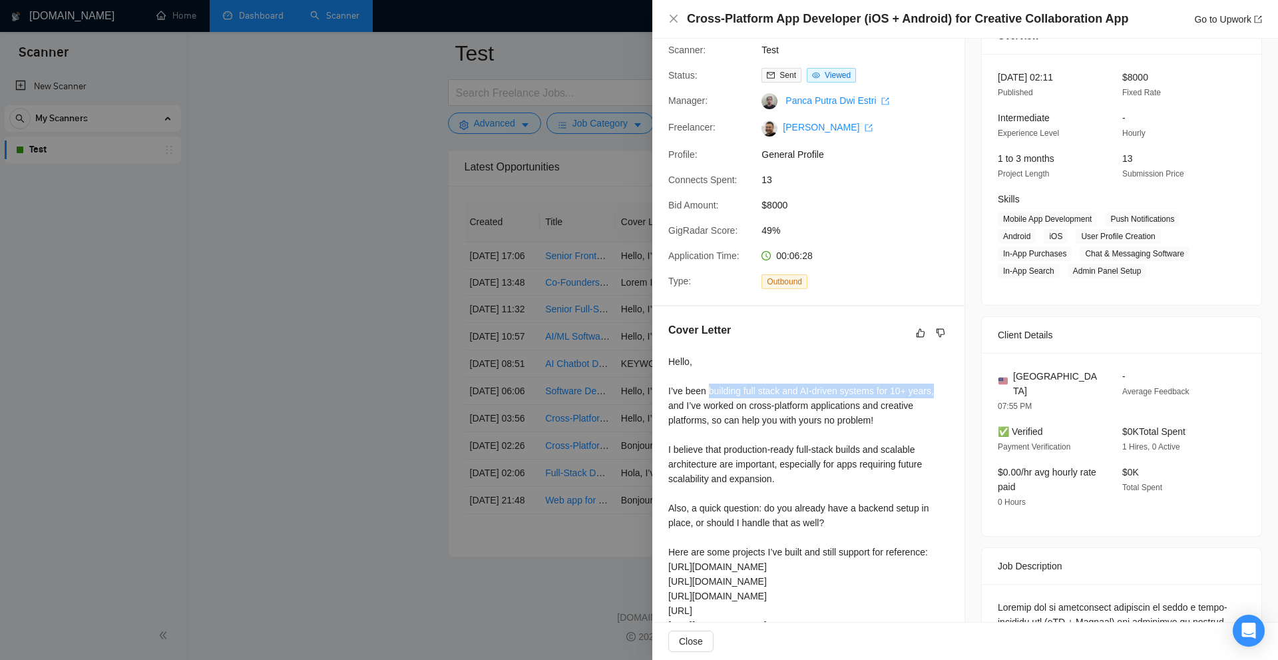
click at [933, 387] on div "Hello, I’ve been building full stack and AI-driven systems for 10+ years, and I…" at bounding box center [808, 530] width 280 height 352
click at [919, 387] on div "Hello, I’ve been building full stack and AI-driven systems for 10+ years, and I…" at bounding box center [808, 530] width 280 height 352
drag, startPoint x: 919, startPoint y: 387, endPoint x: 884, endPoint y: 391, distance: 34.9
click at [884, 391] on div "Hello, I’ve been building full stack and AI-driven systems for 10+ years, and I…" at bounding box center [808, 530] width 280 height 352
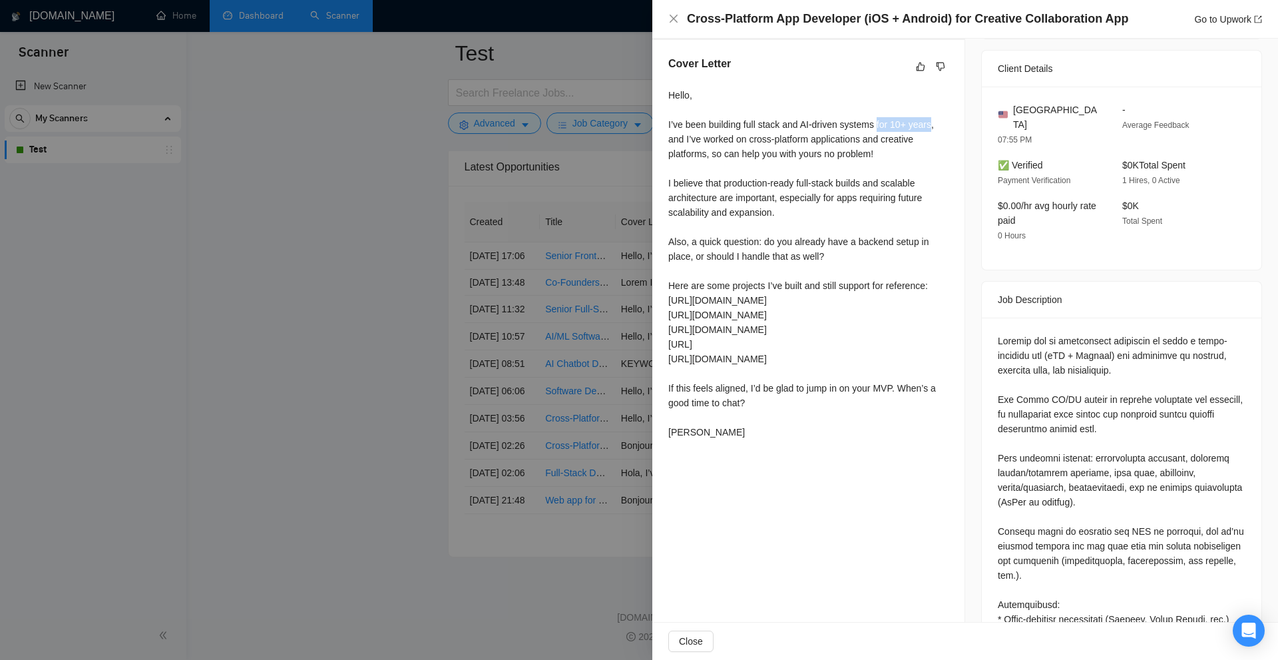
scroll to position [133, 0]
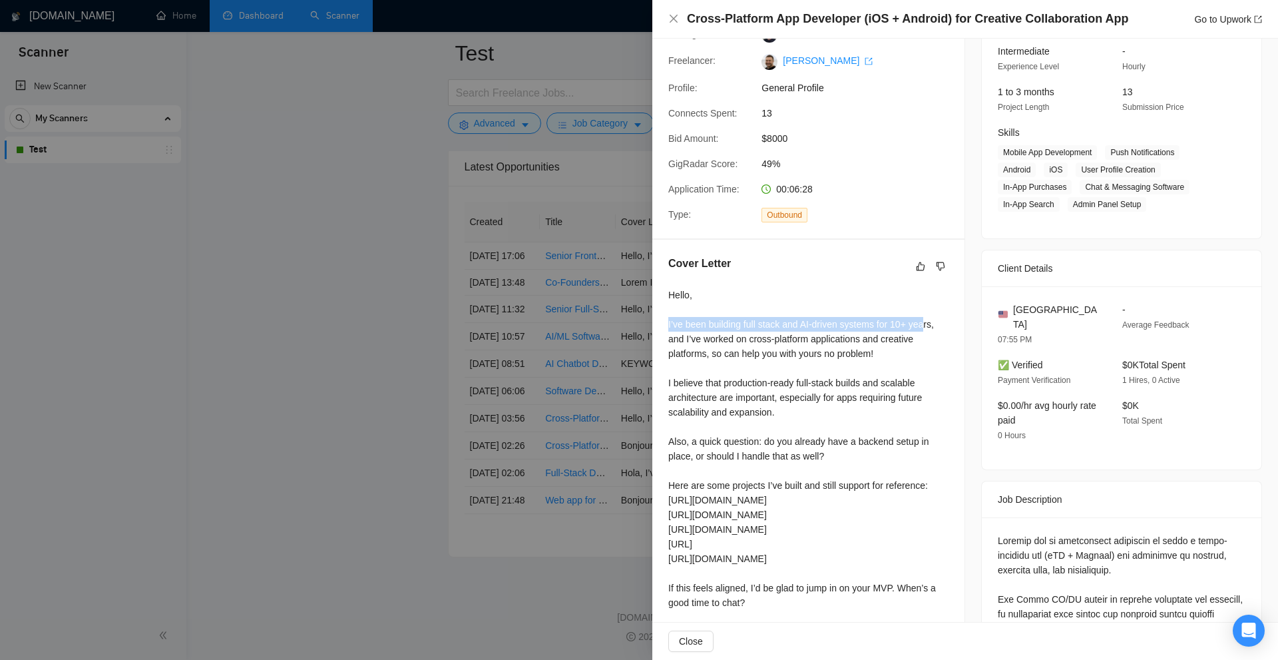
drag, startPoint x: 667, startPoint y: 325, endPoint x: 925, endPoint y: 324, distance: 257.6
click at [925, 324] on div "Cover Letter Hello, I’ve been building full stack and AI-driven systems for 10+…" at bounding box center [808, 450] width 312 height 421
drag, startPoint x: 725, startPoint y: 342, endPoint x: 885, endPoint y: 375, distance: 163.7
click at [885, 375] on div "Hello, I’ve been building full stack and AI-driven systems for 10+ years, and I…" at bounding box center [808, 464] width 280 height 352
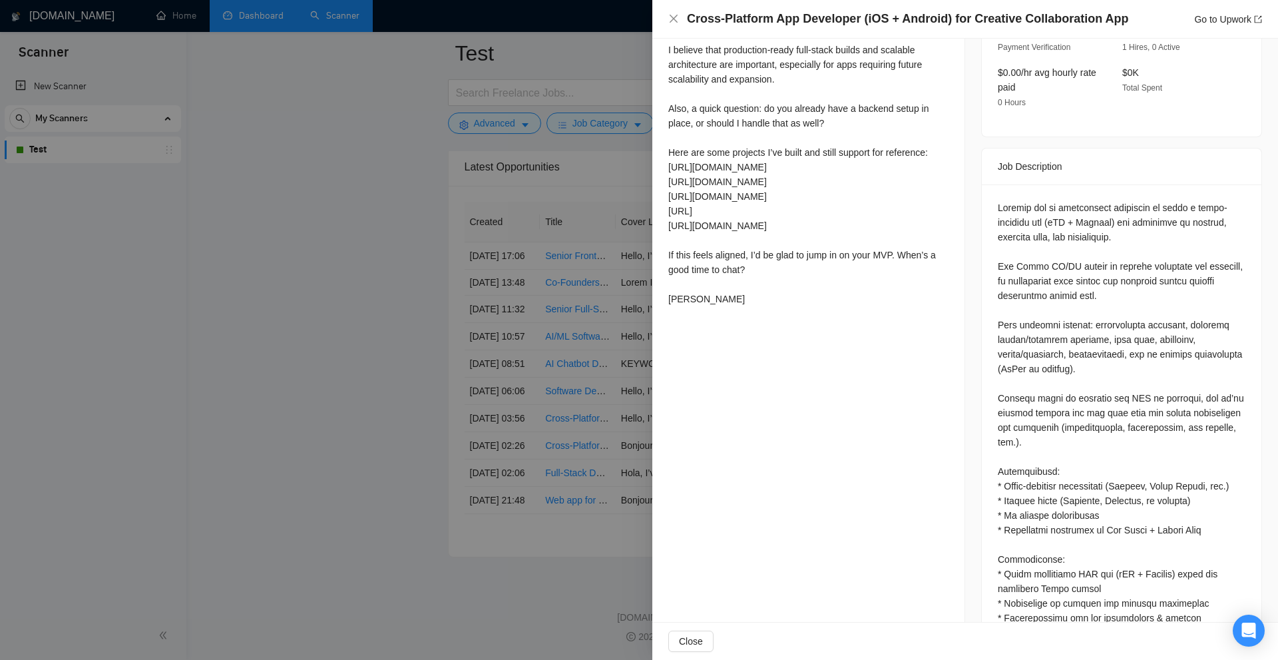
scroll to position [200, 0]
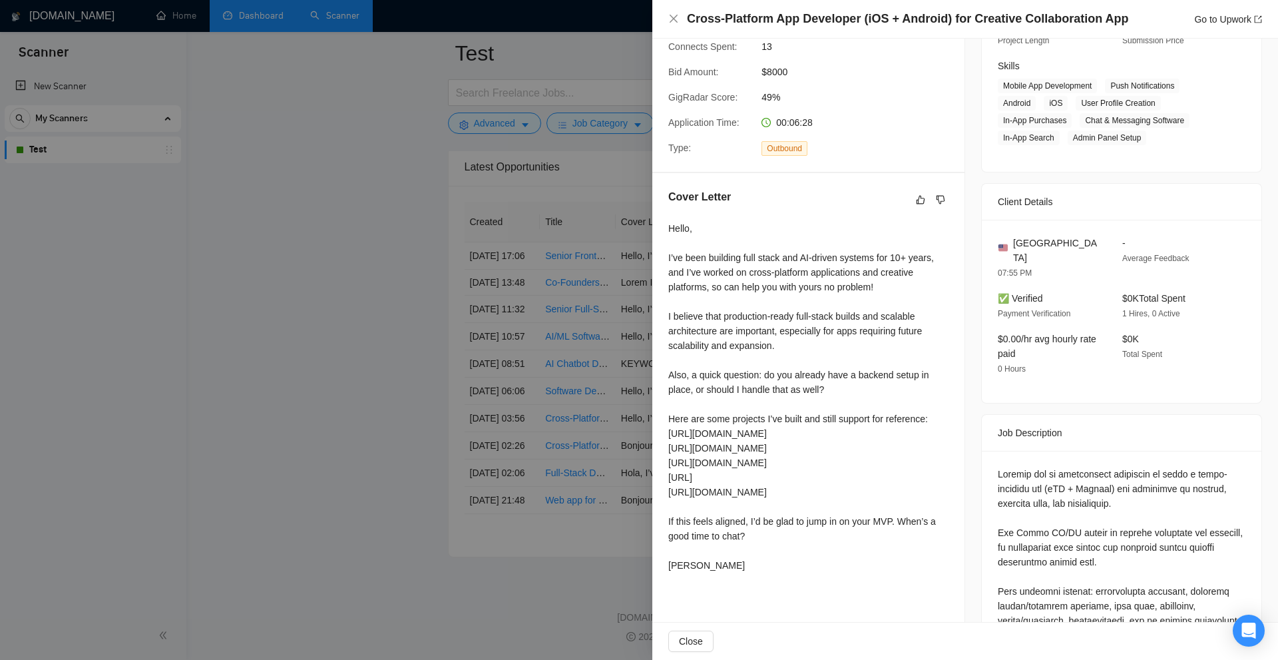
drag, startPoint x: 1049, startPoint y: 422, endPoint x: 1074, endPoint y: 451, distance: 38.3
click at [1051, 422] on div "Job Description" at bounding box center [1122, 433] width 248 height 36
drag, startPoint x: 1189, startPoint y: 464, endPoint x: 1041, endPoint y: 473, distance: 148.8
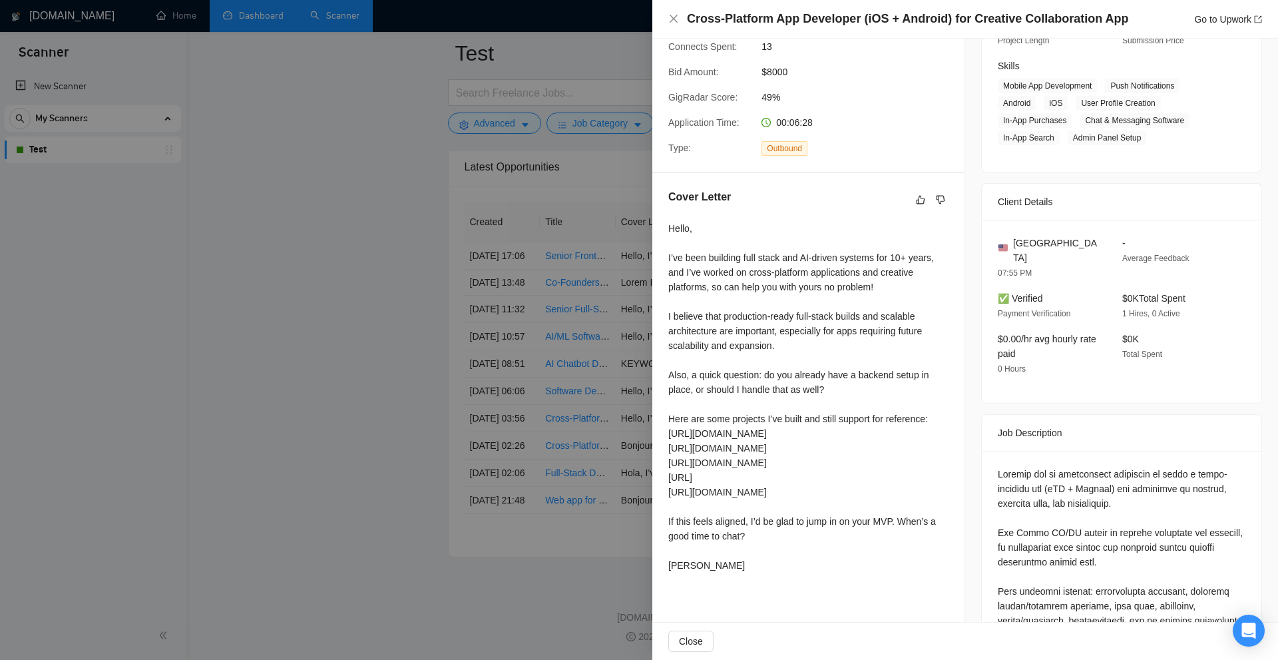
drag, startPoint x: 1053, startPoint y: 475, endPoint x: 1091, endPoint y: 465, distance: 40.1
click at [437, 148] on div at bounding box center [639, 330] width 1278 height 660
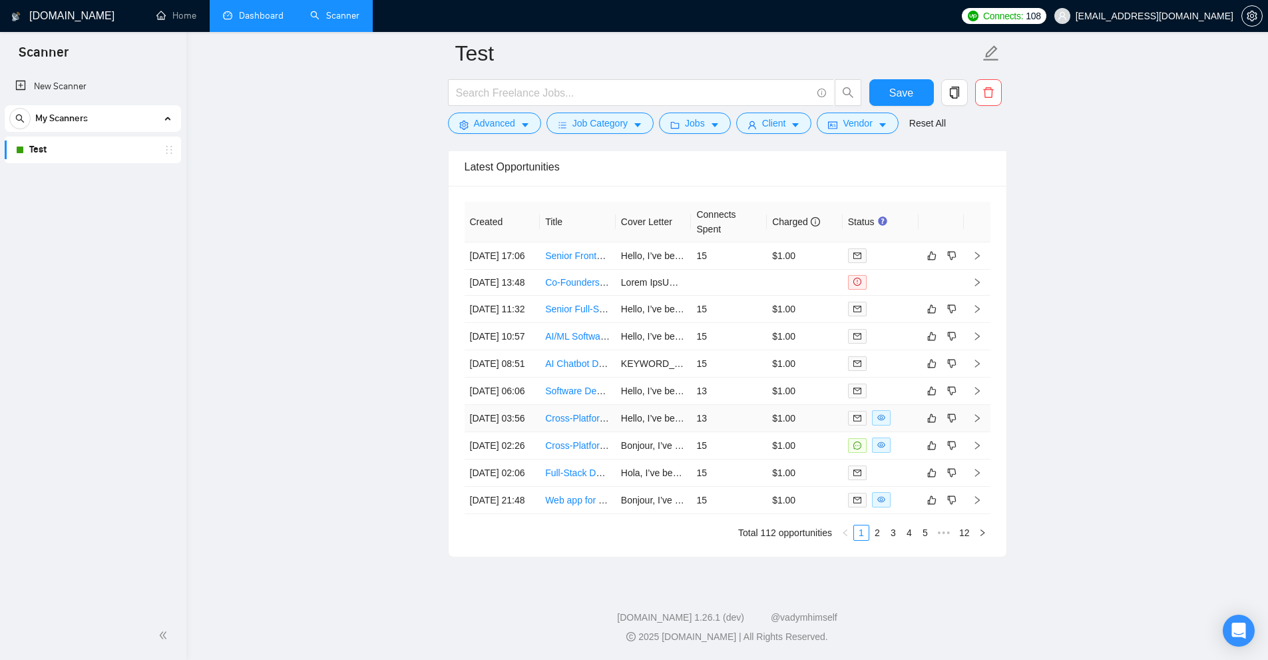
click at [739, 405] on td "13" at bounding box center [729, 418] width 76 height 27
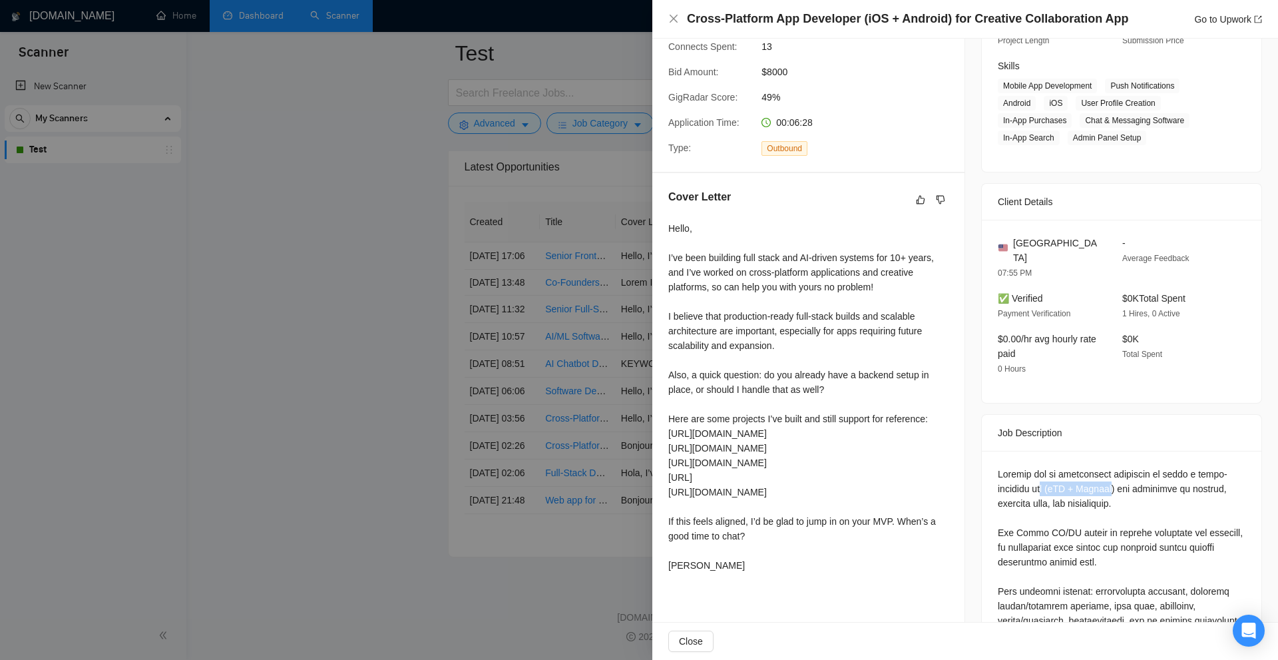
drag, startPoint x: 1090, startPoint y: 466, endPoint x: 1110, endPoint y: 472, distance: 21.5
drag, startPoint x: 1047, startPoint y: 472, endPoint x: 1137, endPoint y: 469, distance: 89.9
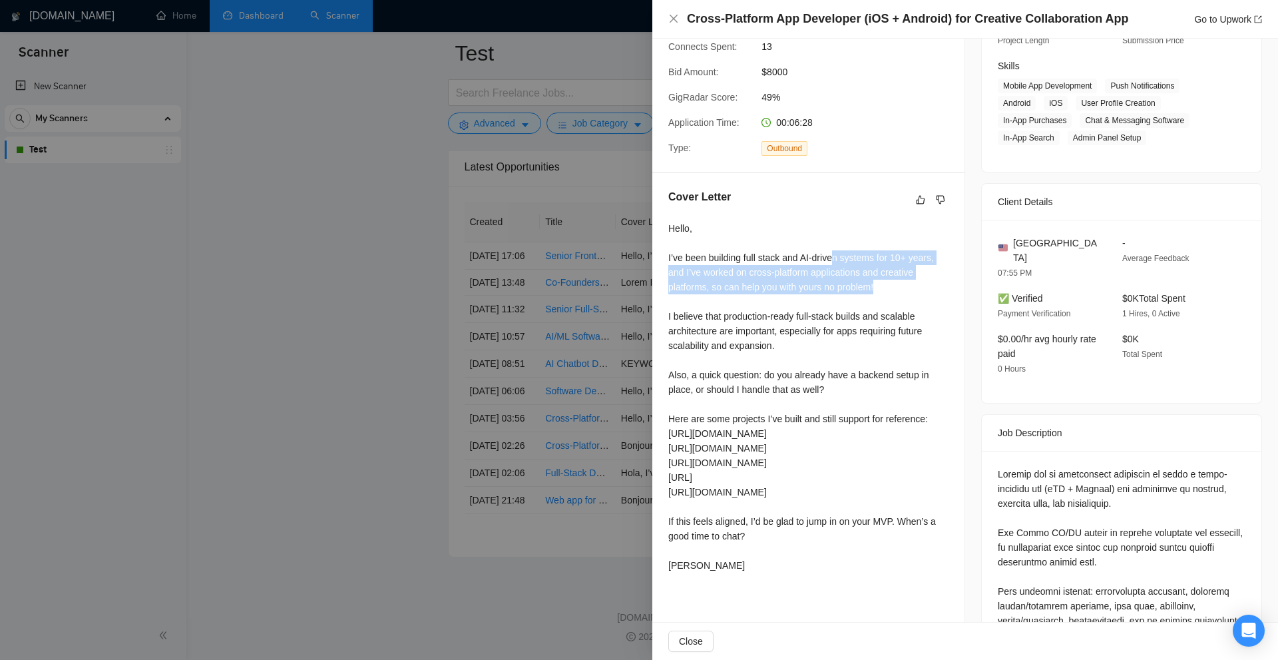
drag, startPoint x: 881, startPoint y: 290, endPoint x: 833, endPoint y: 260, distance: 57.4
click at [833, 260] on div "Hello, I’ve been building full stack and AI-driven systems for 10+ years, and I…" at bounding box center [808, 397] width 280 height 352
drag, startPoint x: 887, startPoint y: 294, endPoint x: 671, endPoint y: 257, distance: 219.6
click at [671, 257] on div "Hello, I’ve been building full stack and AI-driven systems for 10+ years, and I…" at bounding box center [808, 397] width 280 height 352
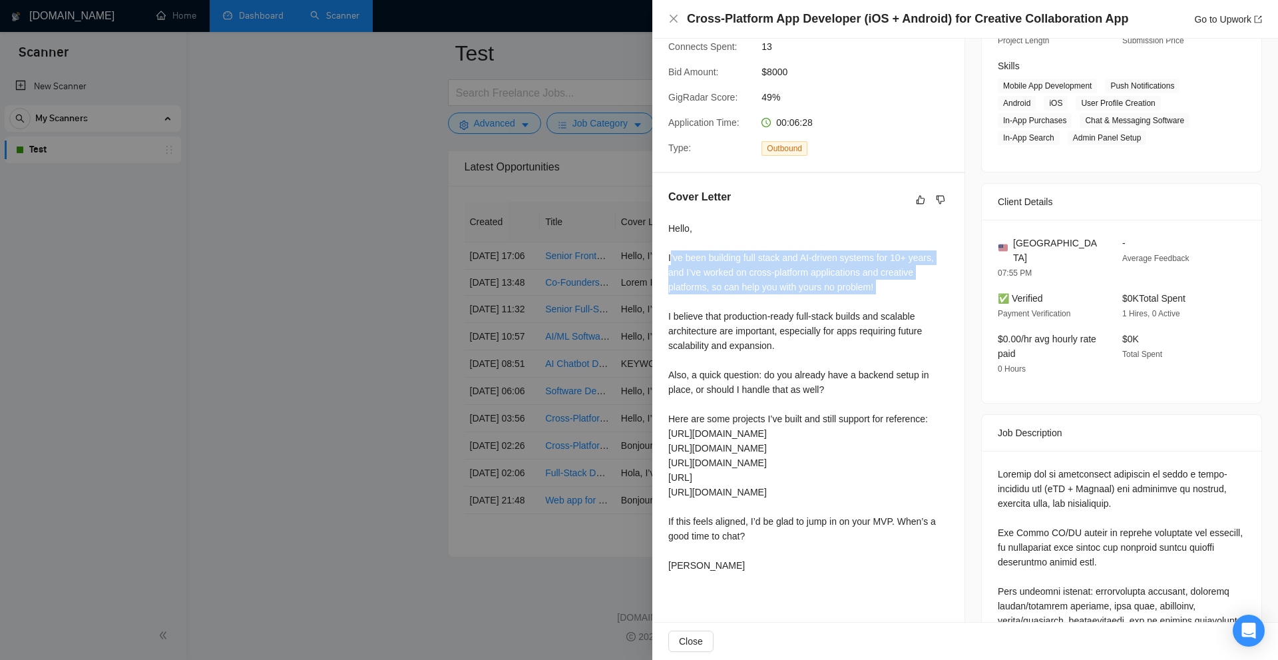
click at [671, 256] on div "Hello, I’ve been building full stack and AI-driven systems for 10+ years, and I…" at bounding box center [808, 397] width 280 height 352
drag, startPoint x: 671, startPoint y: 256, endPoint x: 867, endPoint y: 280, distance: 197.1
click at [867, 280] on div "Hello, I’ve been building full stack and AI-driven systems for 10+ years, and I…" at bounding box center [808, 397] width 280 height 352
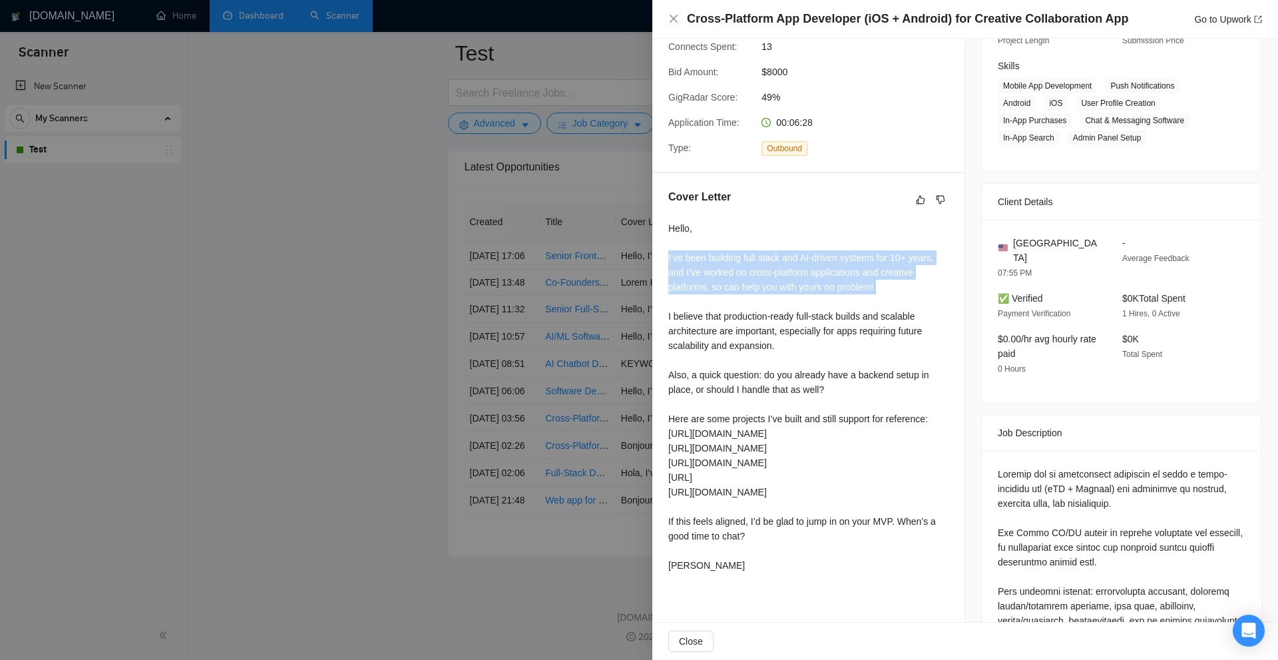
click at [867, 280] on div "Hello, I’ve been building full stack and AI-driven systems for 10+ years, and I…" at bounding box center [808, 397] width 280 height 352
click at [922, 307] on div "Hello, I’ve been building full stack and AI-driven systems for 10+ years, and I…" at bounding box center [808, 397] width 280 height 352
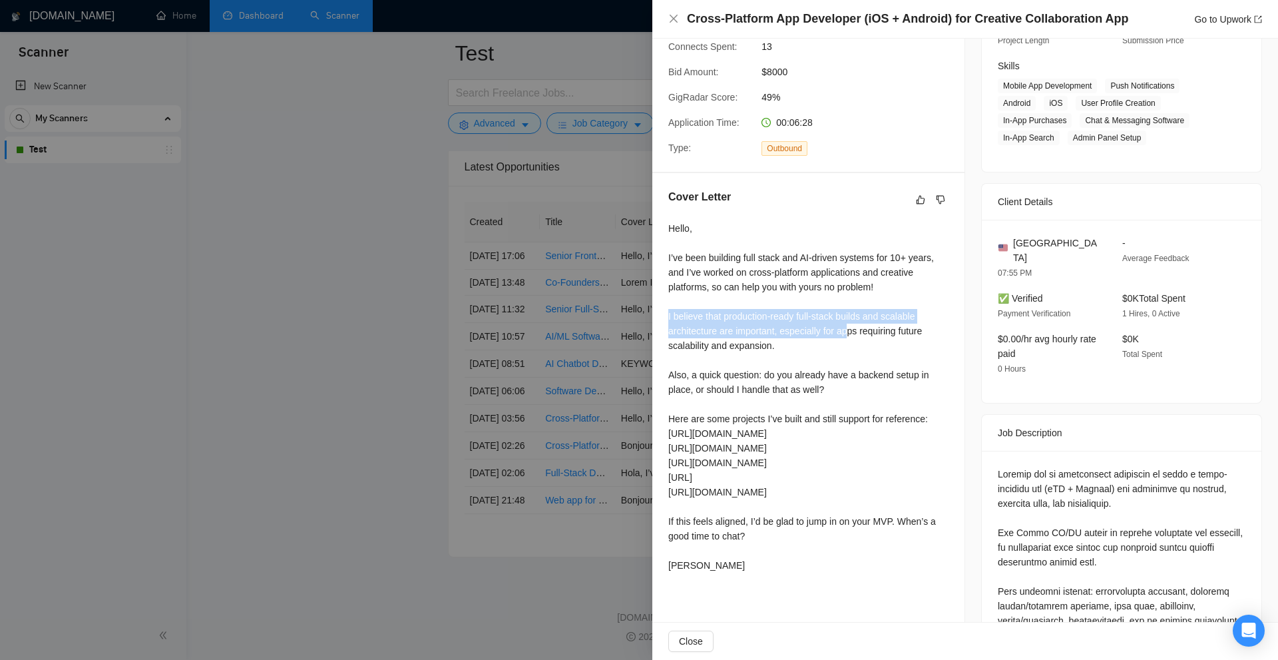
drag, startPoint x: 662, startPoint y: 312, endPoint x: 847, endPoint y: 337, distance: 186.8
click at [847, 337] on div "Cover Letter Hello, I’ve been building full stack and AI-driven systems for 10+…" at bounding box center [808, 383] width 312 height 421
click at [847, 337] on div "Hello, I’ve been building full stack and AI-driven systems for 10+ years, and I…" at bounding box center [808, 397] width 280 height 352
click at [750, 329] on div "Hello, I’ve been building full stack and AI-driven systems for 10+ years, and I…" at bounding box center [808, 397] width 280 height 352
drag, startPoint x: 750, startPoint y: 329, endPoint x: 899, endPoint y: 331, distance: 148.5
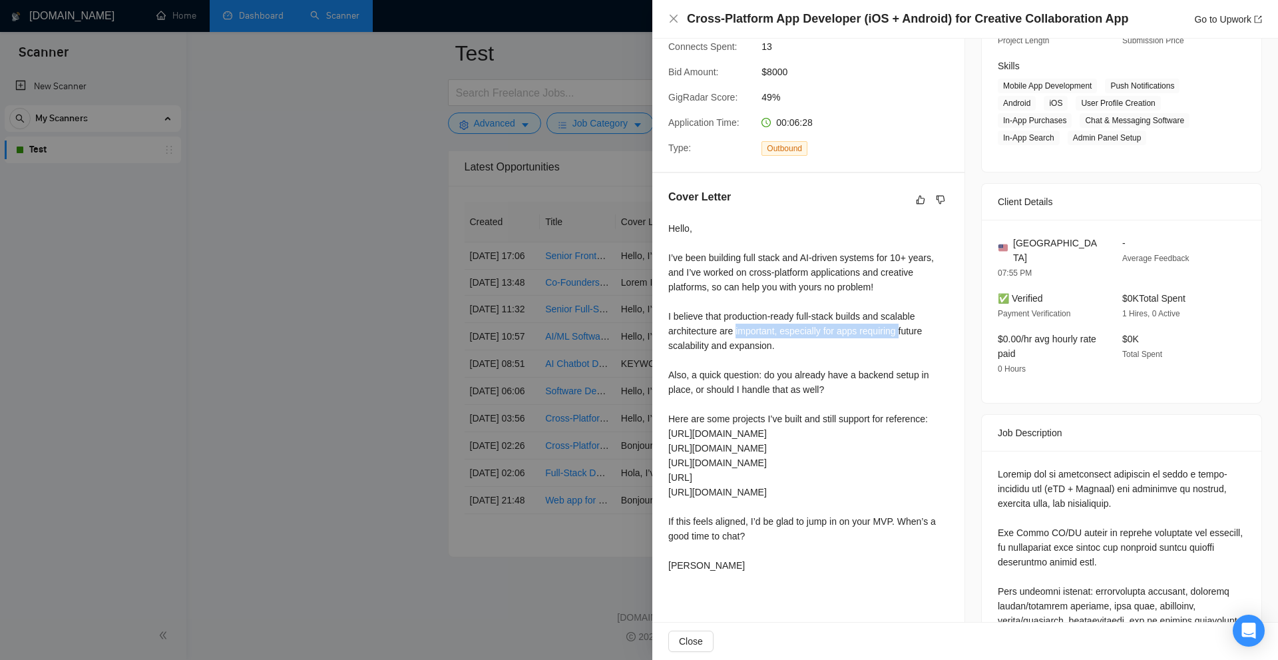
click at [899, 331] on div "Hello, I’ve been building full stack and AI-driven systems for 10+ years, and I…" at bounding box center [808, 397] width 280 height 352
click at [899, 352] on div "Hello, I’ve been building full stack and AI-driven systems for 10+ years, and I…" at bounding box center [808, 397] width 280 height 352
drag, startPoint x: 852, startPoint y: 352, endPoint x: 671, endPoint y: 319, distance: 184.0
click at [671, 319] on div "Hello, I’ve been building full stack and AI-driven systems for 10+ years, and I…" at bounding box center [808, 397] width 280 height 352
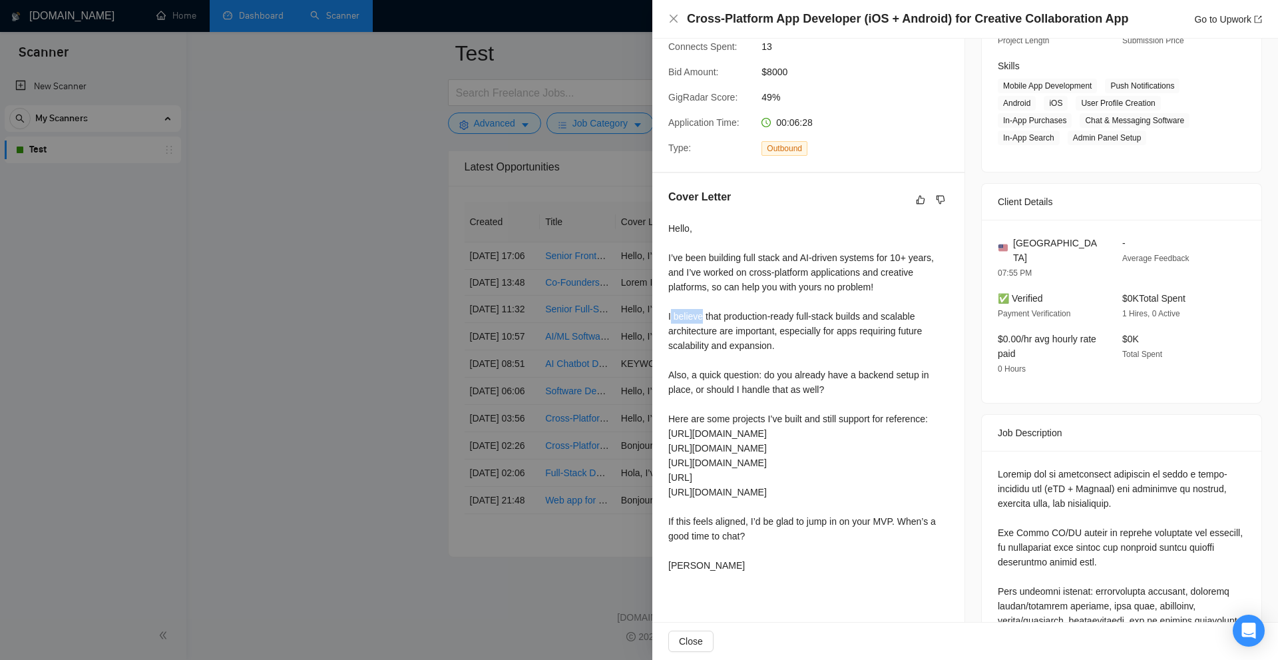
click at [674, 319] on div "Hello, I’ve been building full stack and AI-driven systems for 10+ years, and I…" at bounding box center [808, 397] width 280 height 352
drag, startPoint x: 674, startPoint y: 319, endPoint x: 875, endPoint y: 339, distance: 202.0
click at [875, 339] on div "Hello, I’ve been building full stack and AI-driven systems for 10+ years, and I…" at bounding box center [808, 397] width 280 height 352
click at [876, 339] on div "Hello, I’ve been building full stack and AI-driven systems for 10+ years, and I…" at bounding box center [808, 397] width 280 height 352
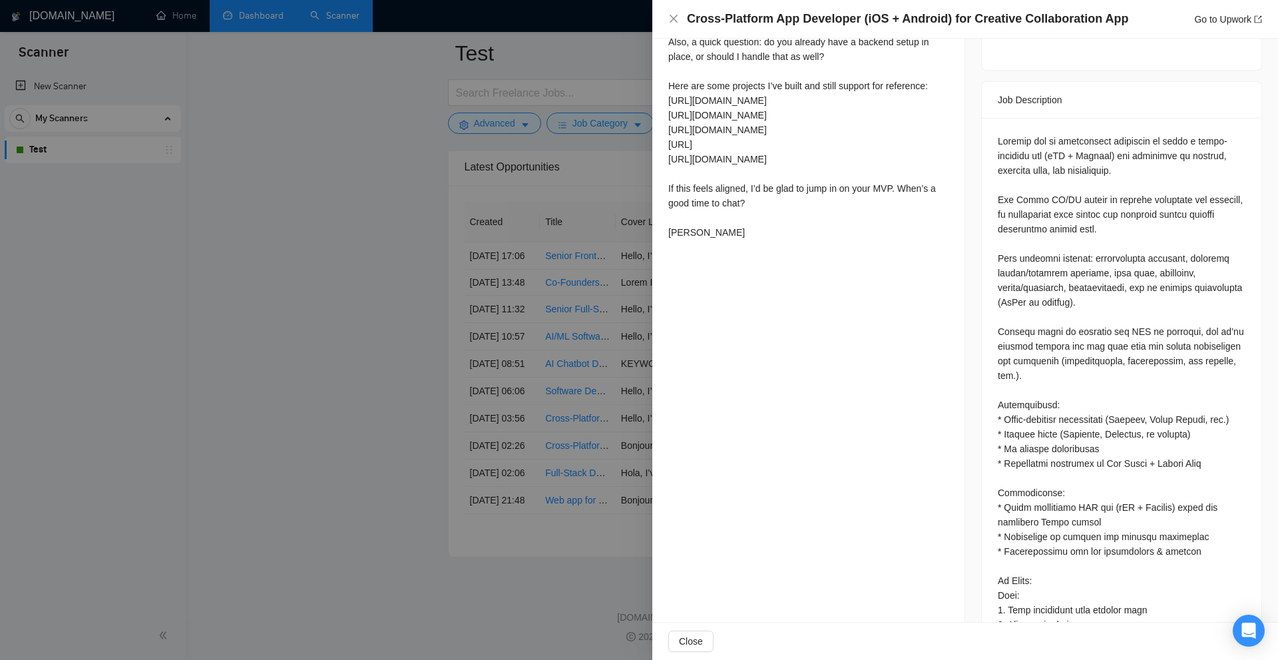
scroll to position [599, 0]
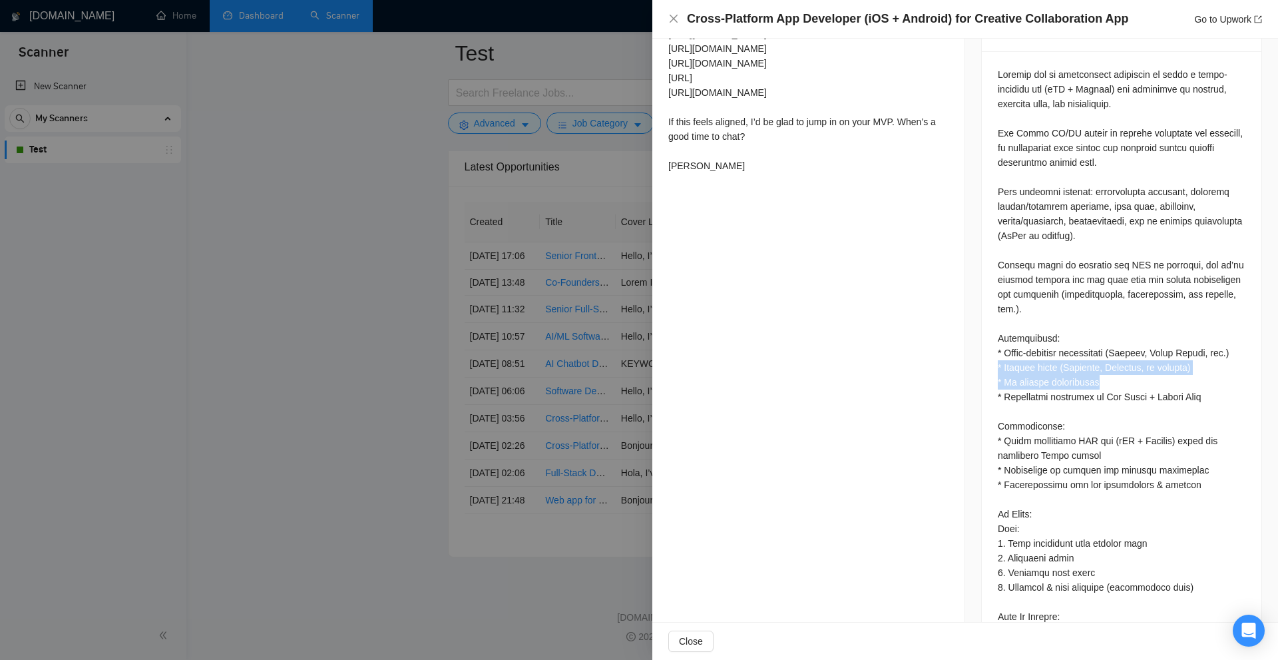
drag, startPoint x: 994, startPoint y: 356, endPoint x: 1180, endPoint y: 358, distance: 186.4
click at [1180, 358] on div "Job Posting Details Overview 26 Sep, 2025 02:11 Published $8000 Fixed Rate Inte…" at bounding box center [1121, 182] width 313 height 1486
click at [1180, 358] on div at bounding box center [1122, 477] width 248 height 820
click at [1081, 349] on div at bounding box center [1122, 477] width 248 height 820
drag, startPoint x: 1081, startPoint y: 349, endPoint x: 1128, endPoint y: 352, distance: 47.3
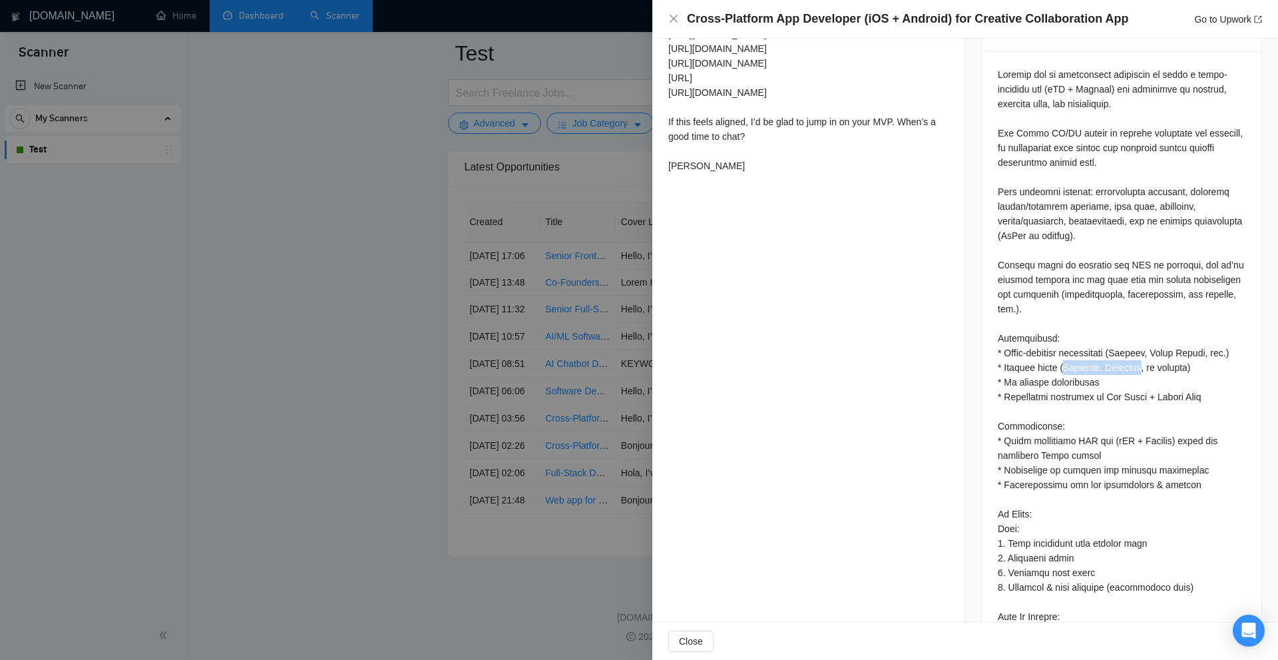
click at [1128, 352] on div at bounding box center [1122, 477] width 248 height 820
click at [1130, 352] on div at bounding box center [1122, 477] width 248 height 820
click at [1166, 350] on div at bounding box center [1122, 477] width 248 height 820
drag, startPoint x: 1166, startPoint y: 350, endPoint x: 1090, endPoint y: 354, distance: 75.3
click at [1103, 354] on div at bounding box center [1122, 477] width 248 height 820
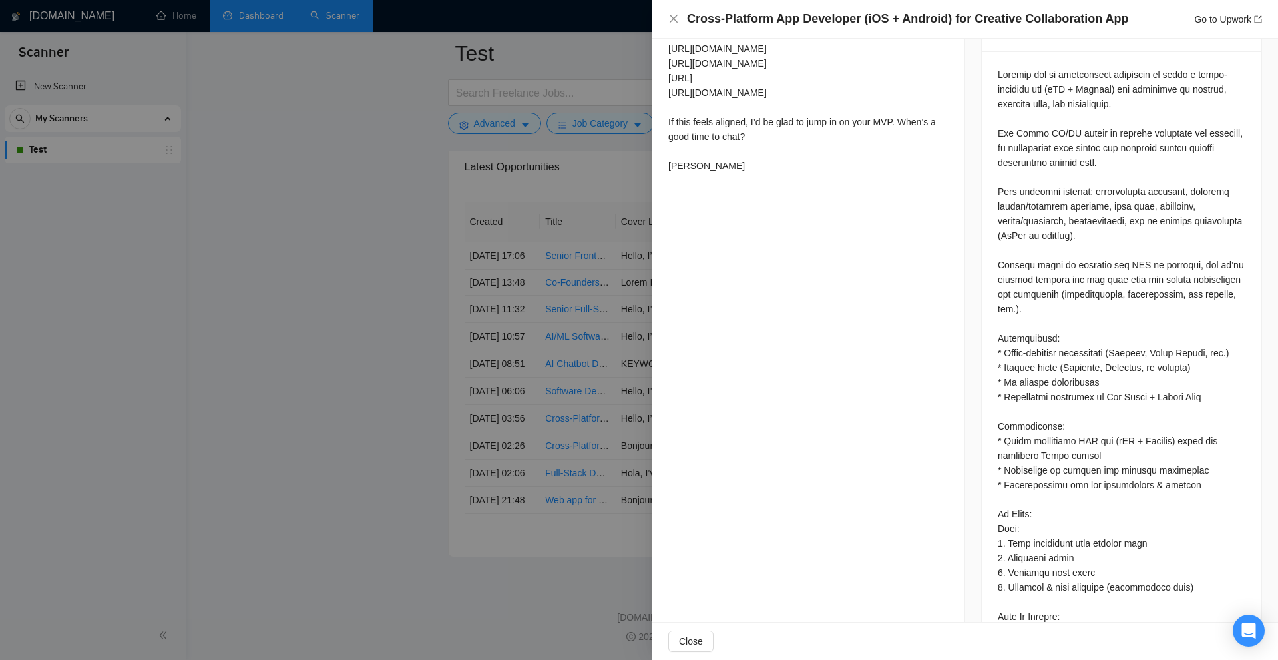
click at [1090, 354] on div at bounding box center [1122, 477] width 248 height 820
drag, startPoint x: 1084, startPoint y: 352, endPoint x: 1125, endPoint y: 344, distance: 41.4
click at [1125, 344] on div at bounding box center [1122, 477] width 248 height 820
click at [1068, 340] on div at bounding box center [1122, 477] width 248 height 820
drag, startPoint x: 1068, startPoint y: 340, endPoint x: 1128, endPoint y: 346, distance: 60.3
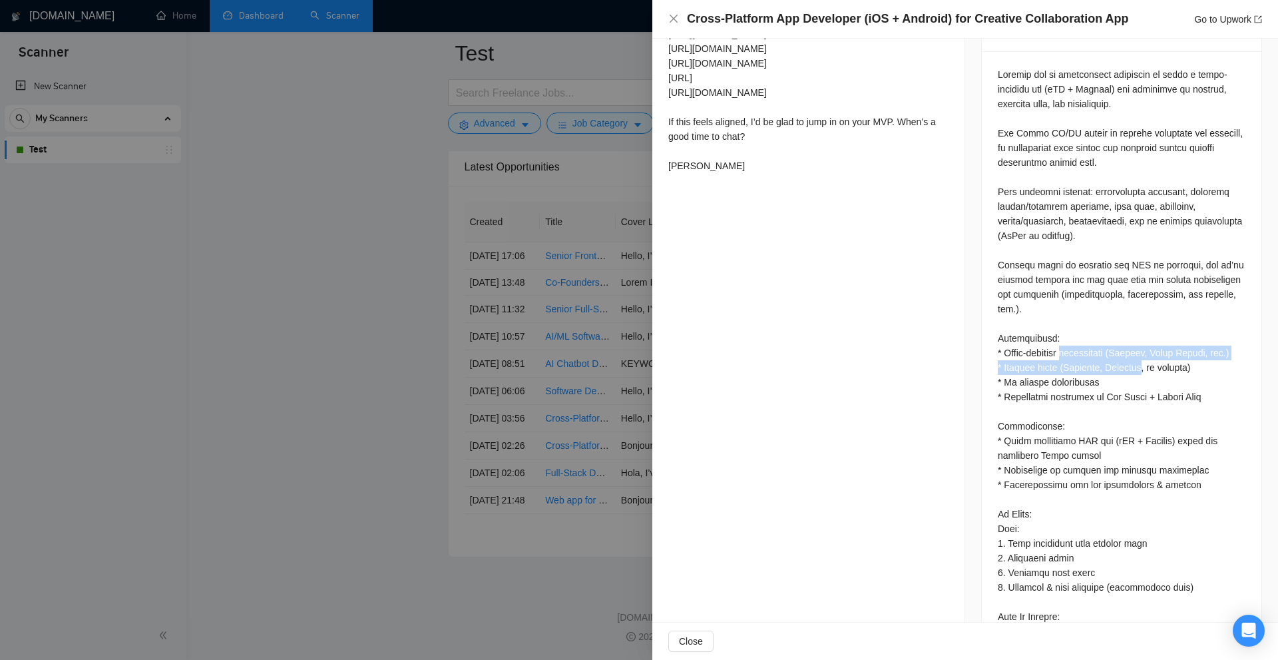
click at [1128, 346] on div at bounding box center [1122, 477] width 248 height 820
click at [1089, 346] on div at bounding box center [1122, 477] width 248 height 820
drag, startPoint x: 1089, startPoint y: 346, endPoint x: 1135, endPoint y: 348, distance: 46.0
click at [1135, 348] on div at bounding box center [1122, 477] width 248 height 820
click at [1132, 346] on div at bounding box center [1122, 477] width 248 height 820
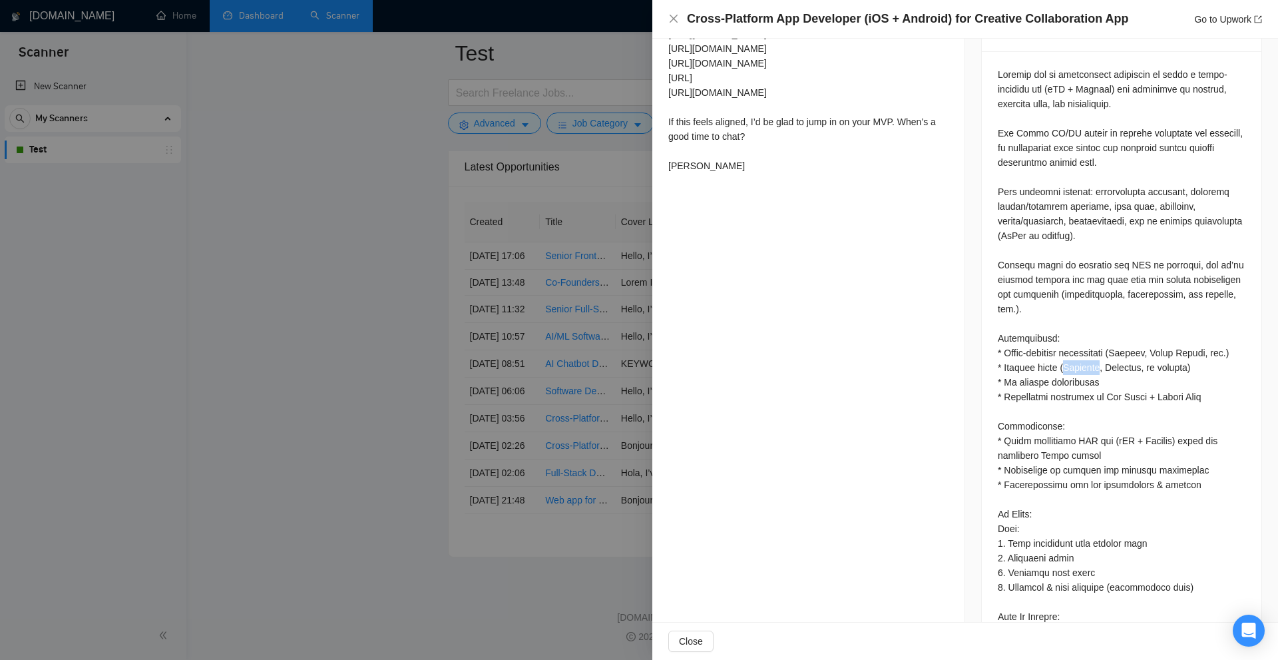
drag, startPoint x: 1132, startPoint y: 346, endPoint x: 1077, endPoint y: 352, distance: 54.9
click at [1077, 352] on div at bounding box center [1122, 477] width 248 height 820
drag, startPoint x: 1077, startPoint y: 352, endPoint x: 1128, endPoint y: 353, distance: 50.6
click at [1128, 353] on div at bounding box center [1122, 477] width 248 height 820
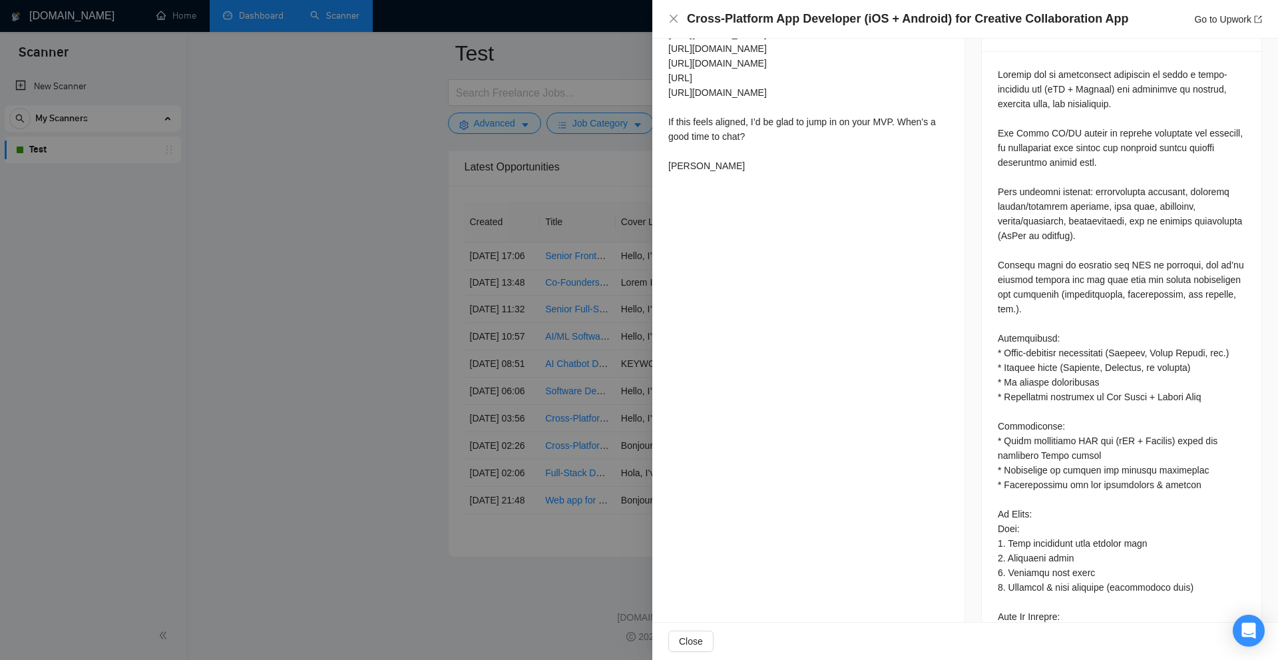
click at [1052, 354] on div at bounding box center [1122, 477] width 248 height 820
drag, startPoint x: 1155, startPoint y: 348, endPoint x: 1160, endPoint y: 358, distance: 10.4
click at [1160, 358] on div at bounding box center [1122, 477] width 248 height 820
click at [1152, 369] on div at bounding box center [1122, 477] width 248 height 820
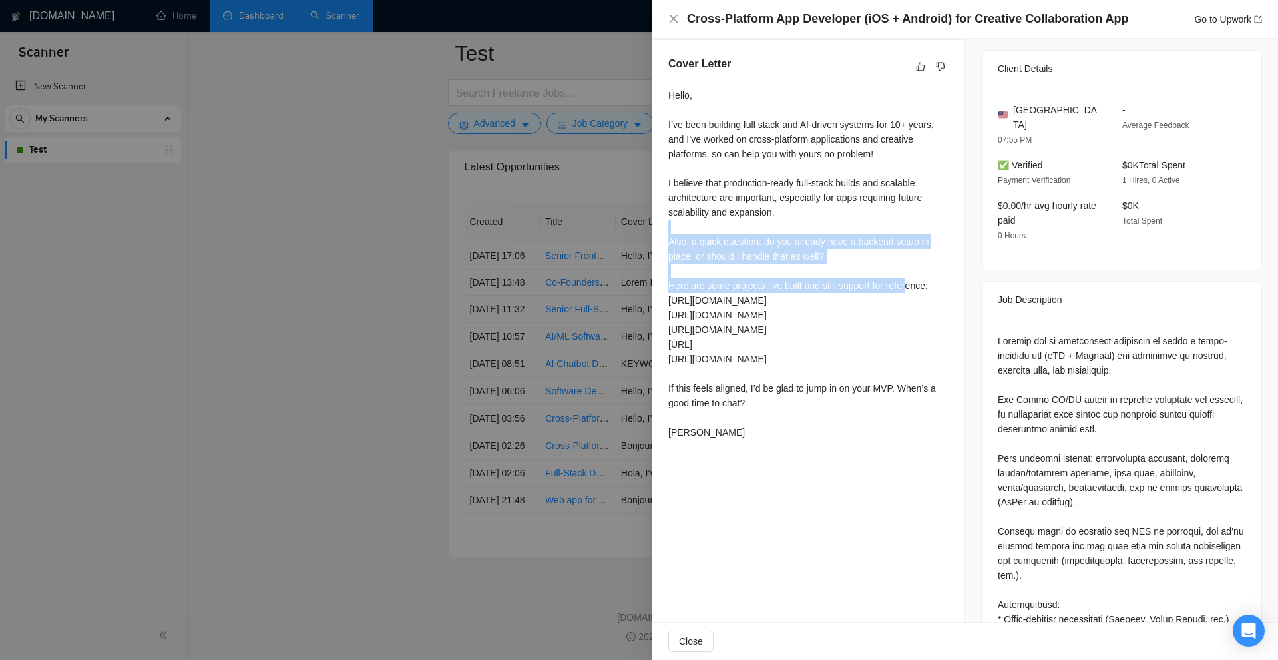
drag, startPoint x: 680, startPoint y: 226, endPoint x: 907, endPoint y: 286, distance: 235.0
click at [907, 286] on div "Hello, I’ve been building full stack and AI-driven systems for 10+ years, and I…" at bounding box center [808, 264] width 280 height 352
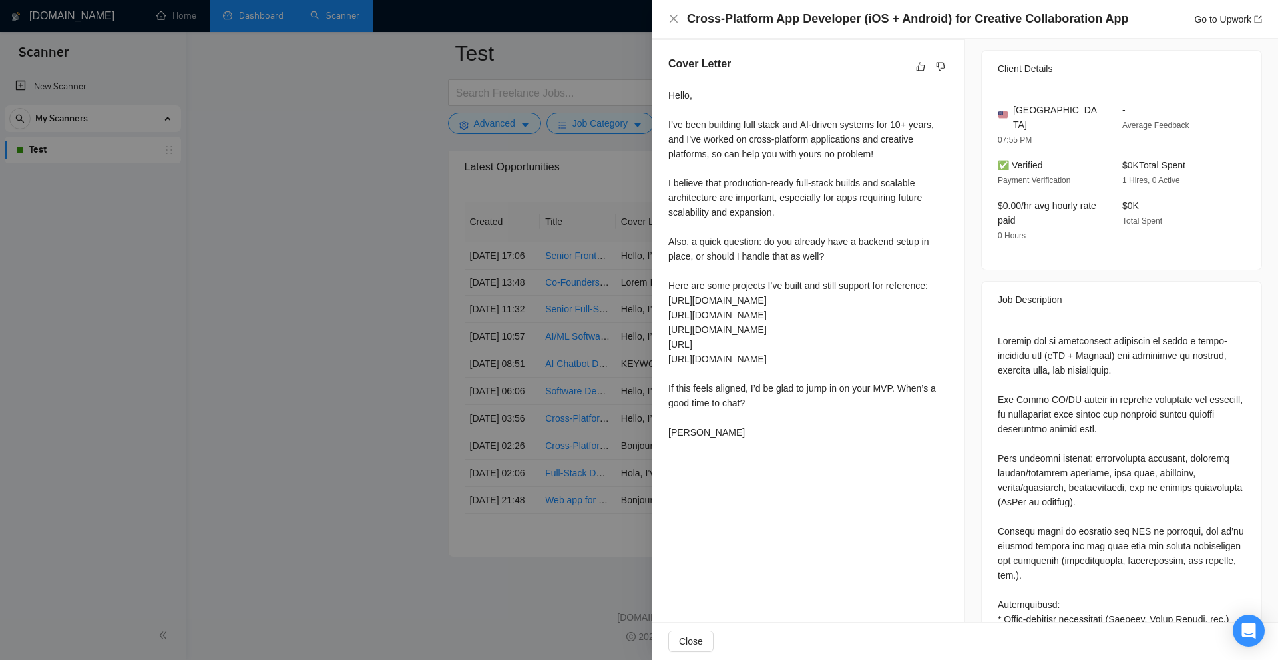
scroll to position [466, 0]
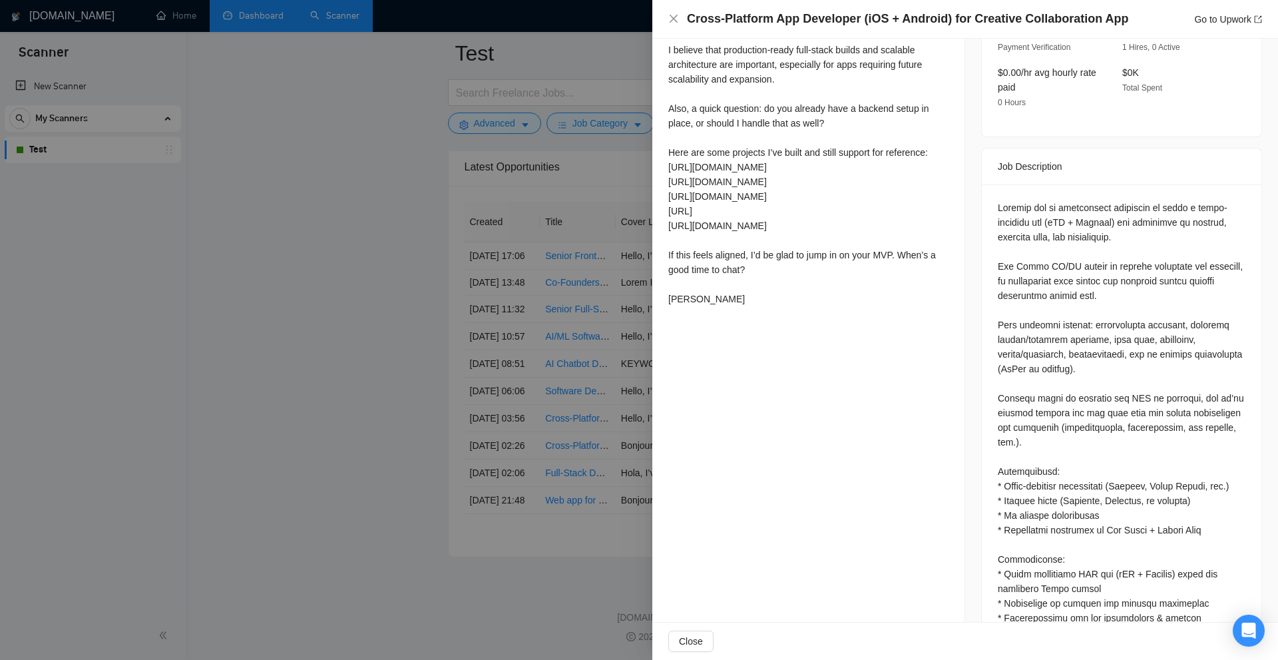
click at [1080, 312] on div at bounding box center [1122, 610] width 248 height 820
click at [1049, 309] on div at bounding box center [1122, 610] width 248 height 820
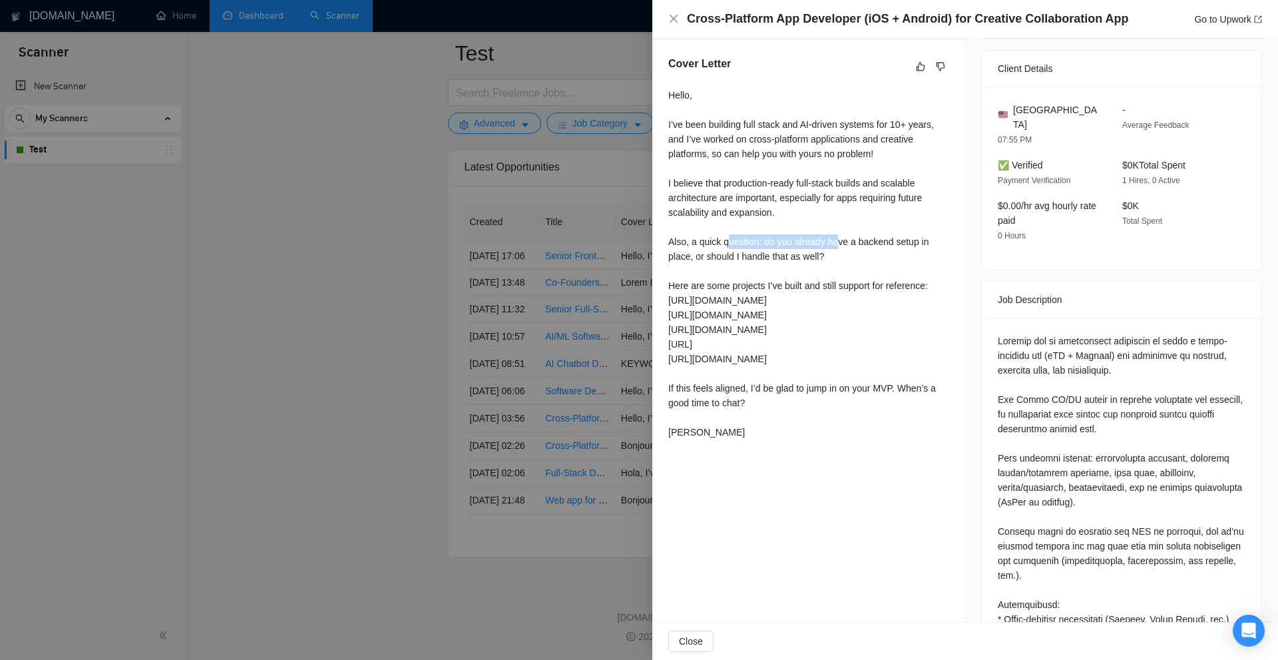
drag, startPoint x: 838, startPoint y: 245, endPoint x: 726, endPoint y: 244, distance: 111.9
click at [726, 244] on div "Hello, I’ve been building full stack and AI-driven systems for 10+ years, and I…" at bounding box center [808, 264] width 280 height 352
click at [687, 236] on div "Hello, I’ve been building full stack and AI-driven systems for 10+ years, and I…" at bounding box center [808, 264] width 280 height 352
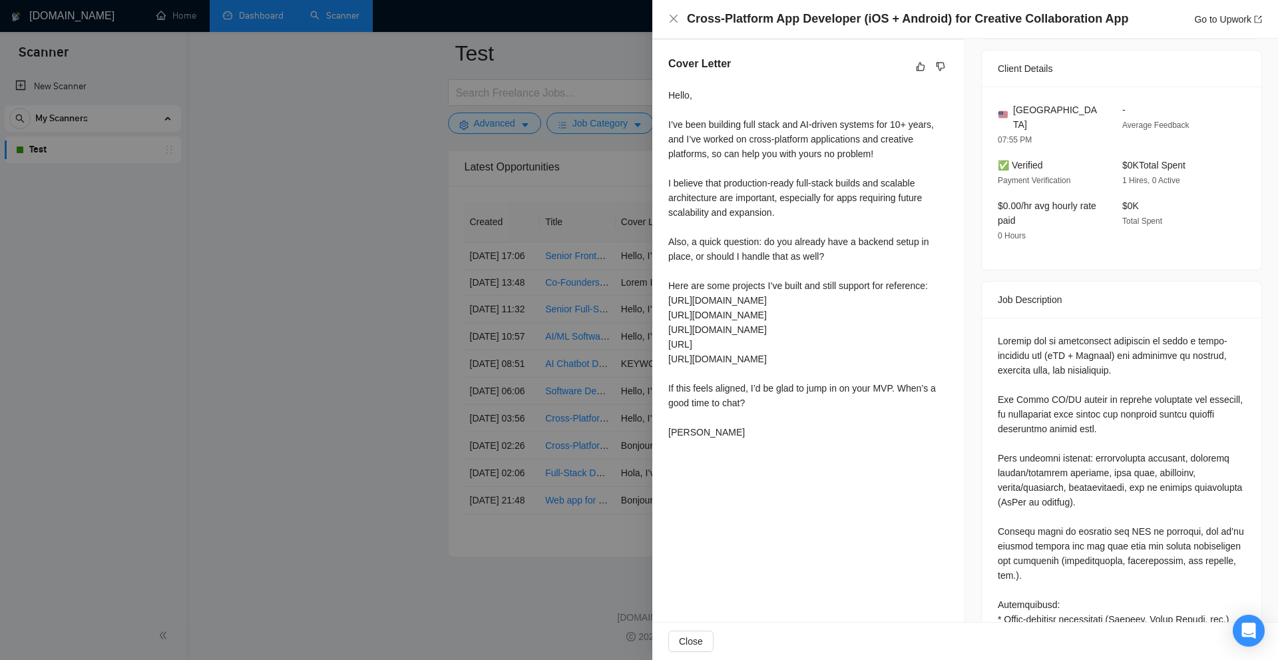
click at [735, 210] on div "Hello, I’ve been building full stack and AI-driven systems for 10+ years, and I…" at bounding box center [808, 264] width 280 height 352
drag, startPoint x: 821, startPoint y: 254, endPoint x: 666, endPoint y: 239, distance: 155.1
click at [666, 239] on div "Cover Letter Hello, I’ve been building full stack and AI-driven systems for 10+…" at bounding box center [808, 250] width 312 height 421
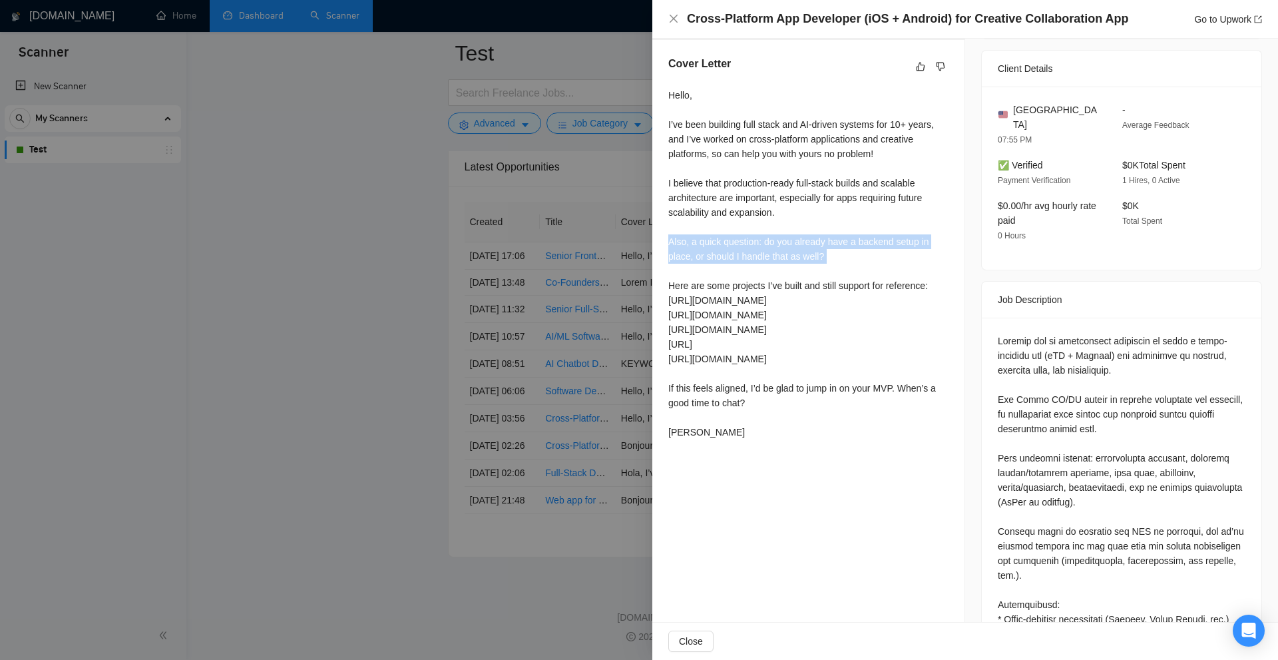
click at [666, 239] on div "Cover Letter Hello, I’ve been building full stack and AI-driven systems for 10+…" at bounding box center [808, 250] width 312 height 421
drag, startPoint x: 859, startPoint y: 257, endPoint x: 666, endPoint y: 236, distance: 194.2
click at [666, 236] on div "Cover Letter Hello, I’ve been building full stack and AI-driven systems for 10+…" at bounding box center [808, 250] width 312 height 421
click at [669, 236] on div "Hello, I’ve been building full stack and AI-driven systems for 10+ years, and I…" at bounding box center [808, 264] width 280 height 352
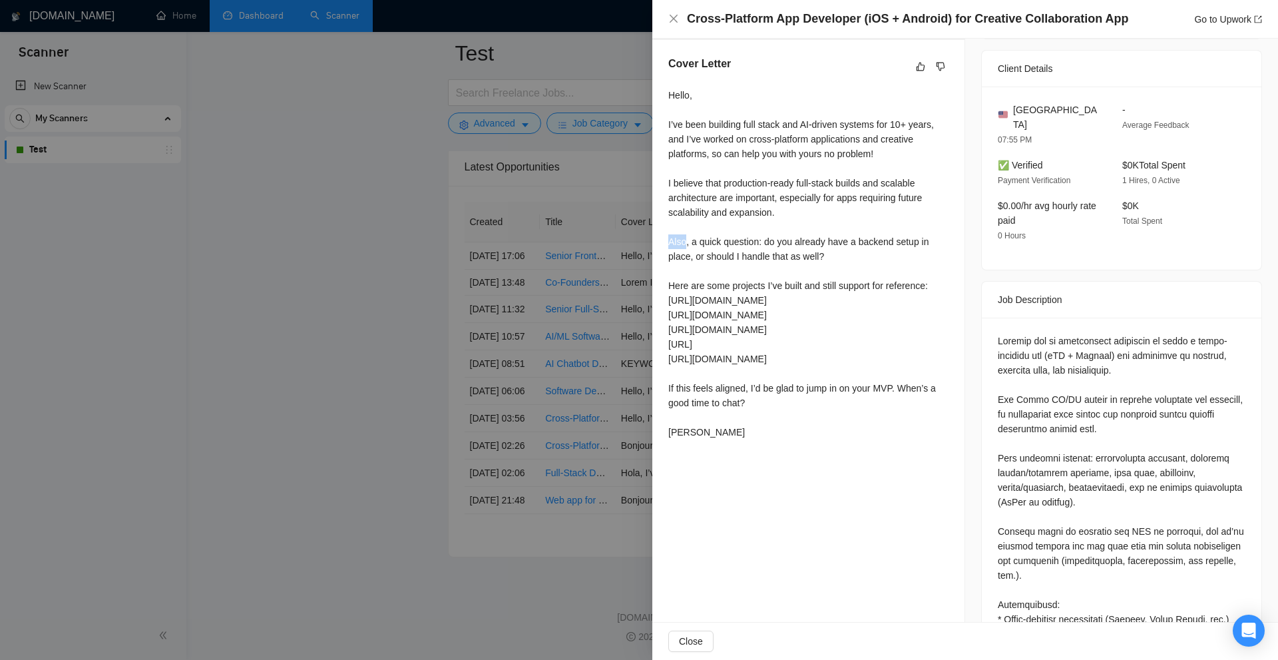
click at [669, 236] on div "Hello, I’ve been building full stack and AI-driven systems for 10+ years, and I…" at bounding box center [808, 264] width 280 height 352
click at [814, 266] on div "Hello, I’ve been building full stack and AI-driven systems for 10+ years, and I…" at bounding box center [808, 264] width 280 height 352
drag, startPoint x: 865, startPoint y: 252, endPoint x: 714, endPoint y: 234, distance: 151.5
click at [697, 232] on div "Hello, I’ve been building full stack and AI-driven systems for 10+ years, and I…" at bounding box center [808, 264] width 280 height 352
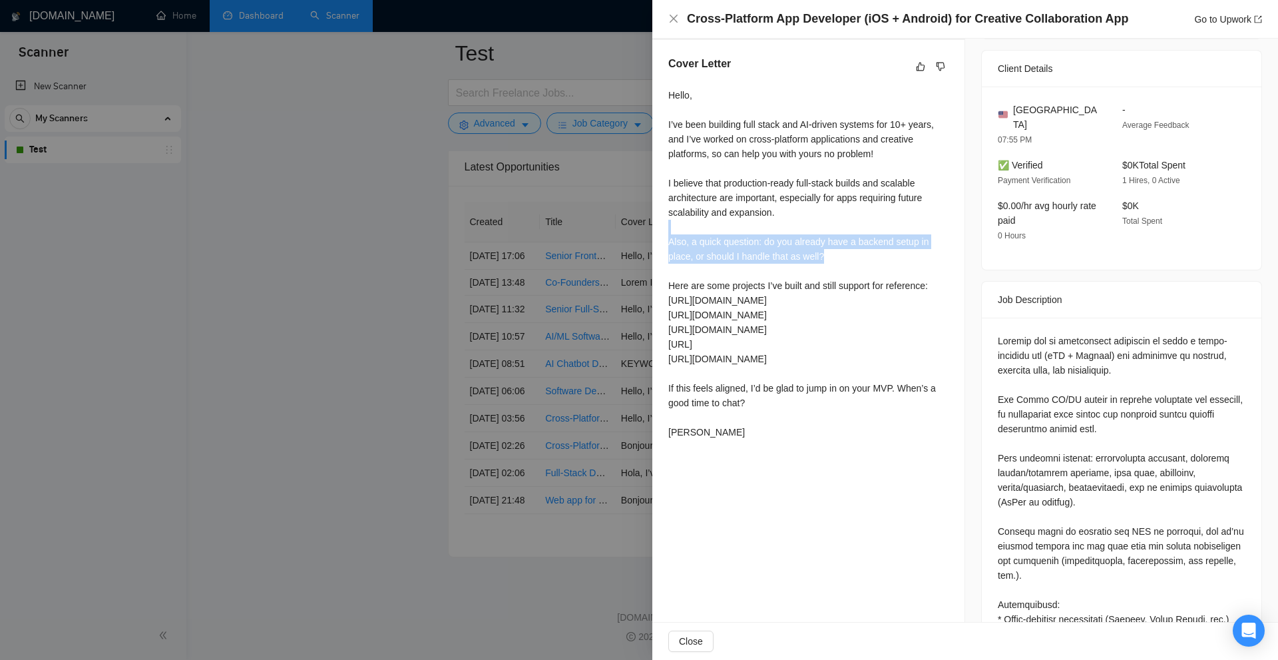
click at [784, 256] on div "Hello, I’ve been building full stack and AI-driven systems for 10+ years, and I…" at bounding box center [808, 264] width 280 height 352
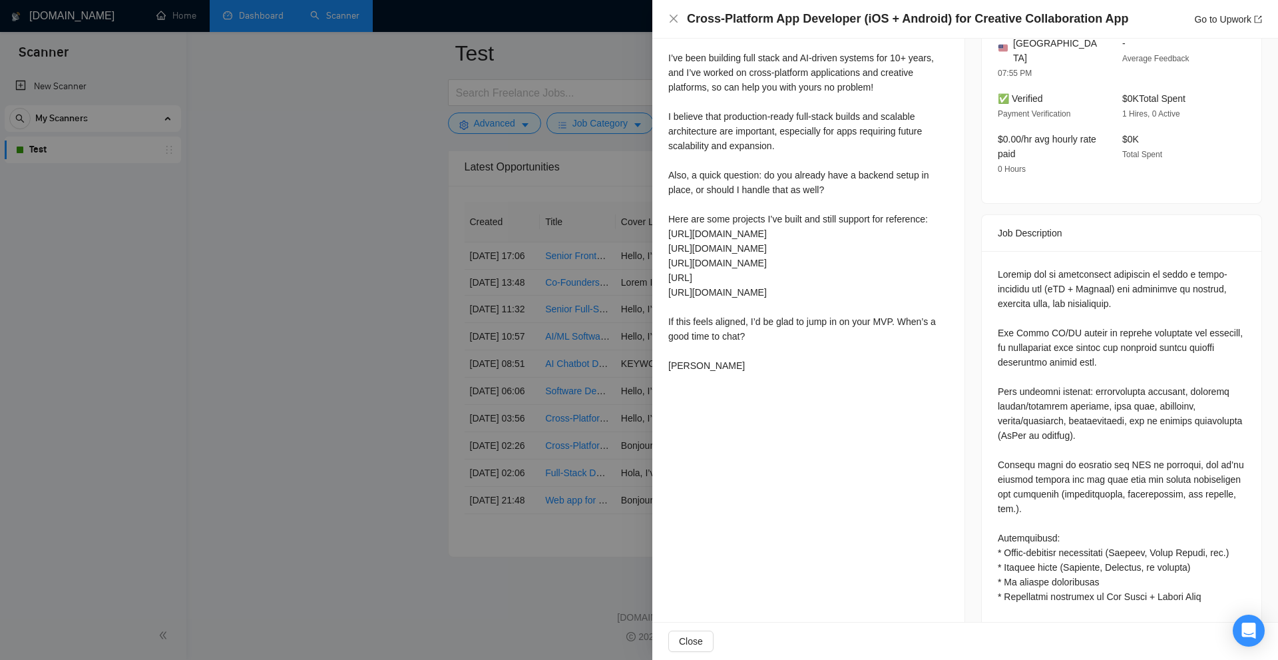
scroll to position [466, 0]
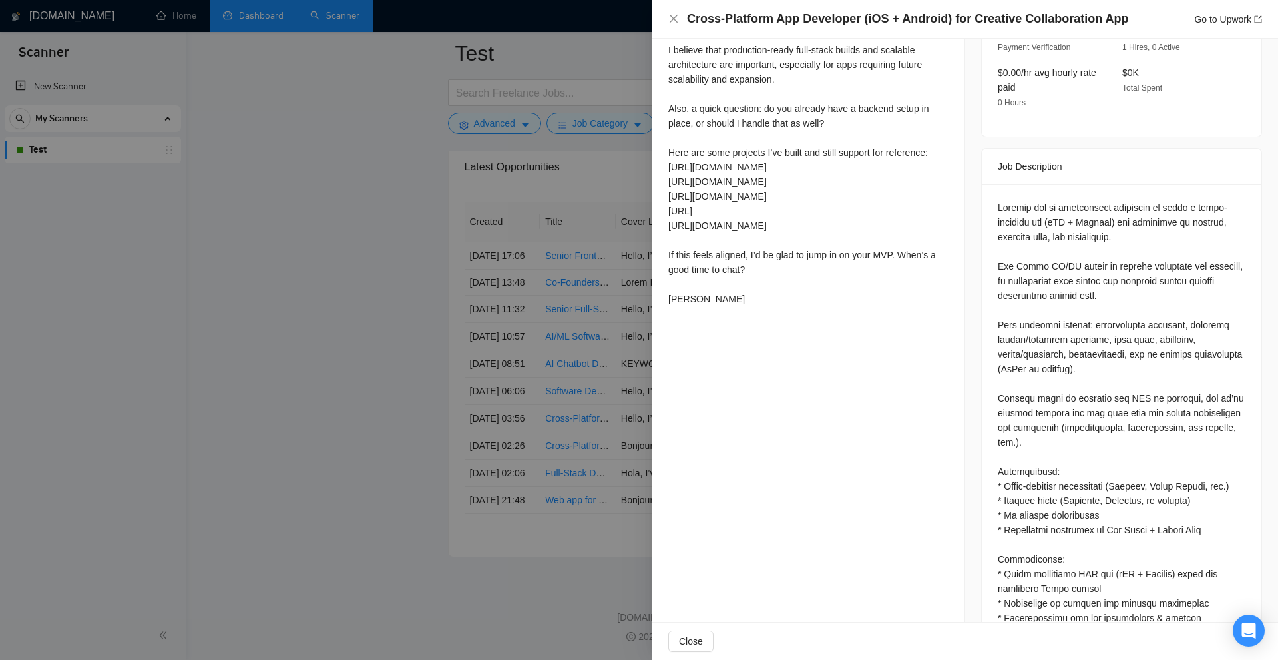
click at [801, 127] on div "Hello, I’ve been building full stack and AI-driven systems for 10+ years, and I…" at bounding box center [808, 131] width 280 height 352
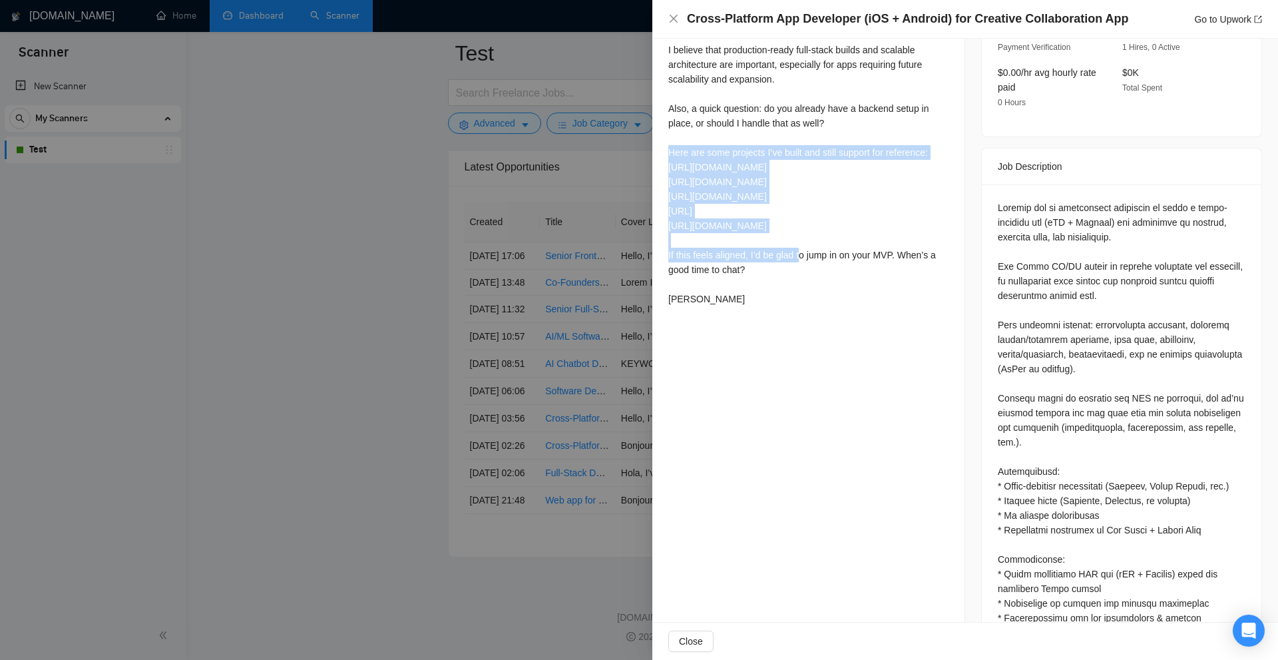
drag, startPoint x: 670, startPoint y: 155, endPoint x: 888, endPoint y: 236, distance: 232.4
click at [888, 236] on div "Hello, I’ve been building full stack and AI-driven systems for 10+ years, and I…" at bounding box center [808, 131] width 280 height 352
drag, startPoint x: 779, startPoint y: 219, endPoint x: 682, endPoint y: 168, distance: 109.0
click at [667, 170] on div "Cover Letter Hello, I’ve been building full stack and AI-driven systems for 10+…" at bounding box center [808, 117] width 312 height 421
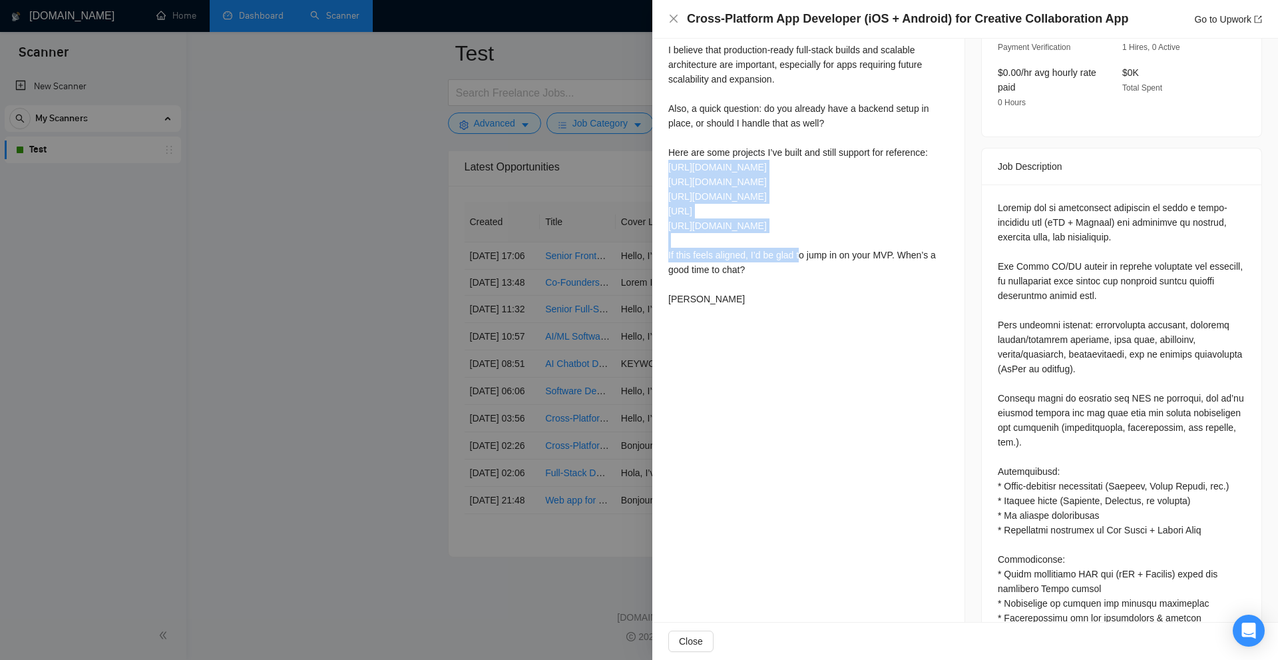
click at [691, 168] on div "Hello, I’ve been building full stack and AI-driven systems for 10+ years, and I…" at bounding box center [808, 131] width 280 height 352
drag, startPoint x: 691, startPoint y: 168, endPoint x: 755, endPoint y: 221, distance: 82.8
click at [750, 221] on div "Hello, I’ve been building full stack and AI-driven systems for 10+ years, and I…" at bounding box center [808, 131] width 280 height 352
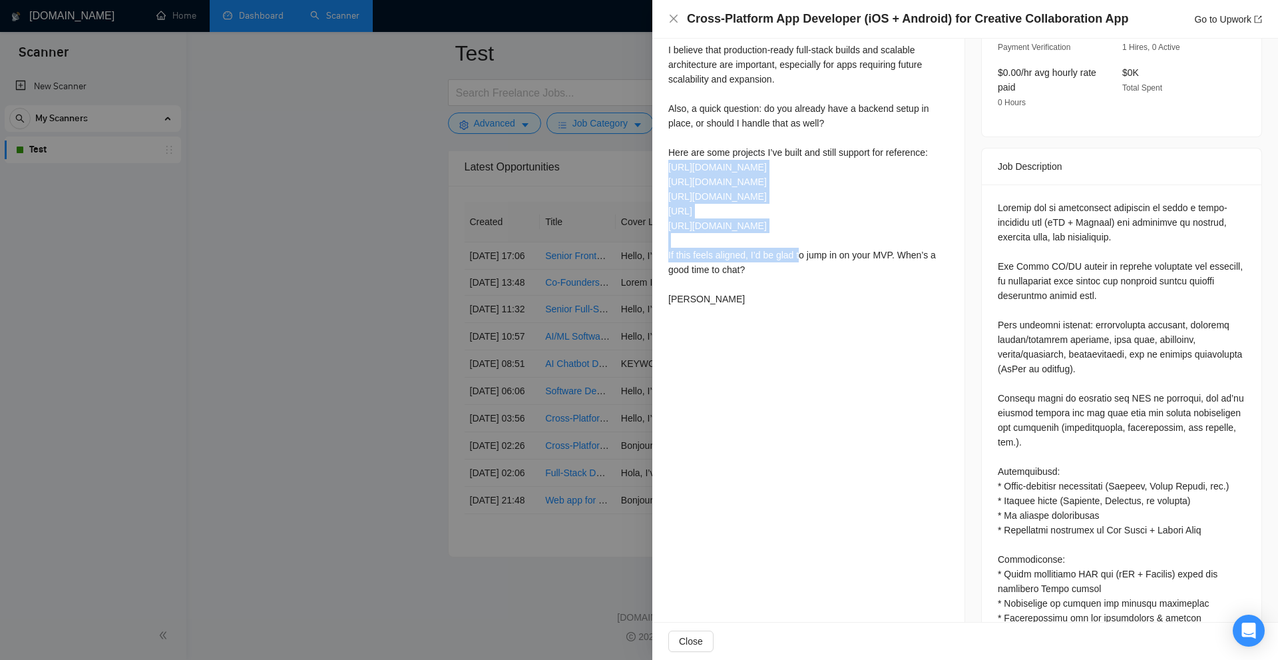
scroll to position [266, 0]
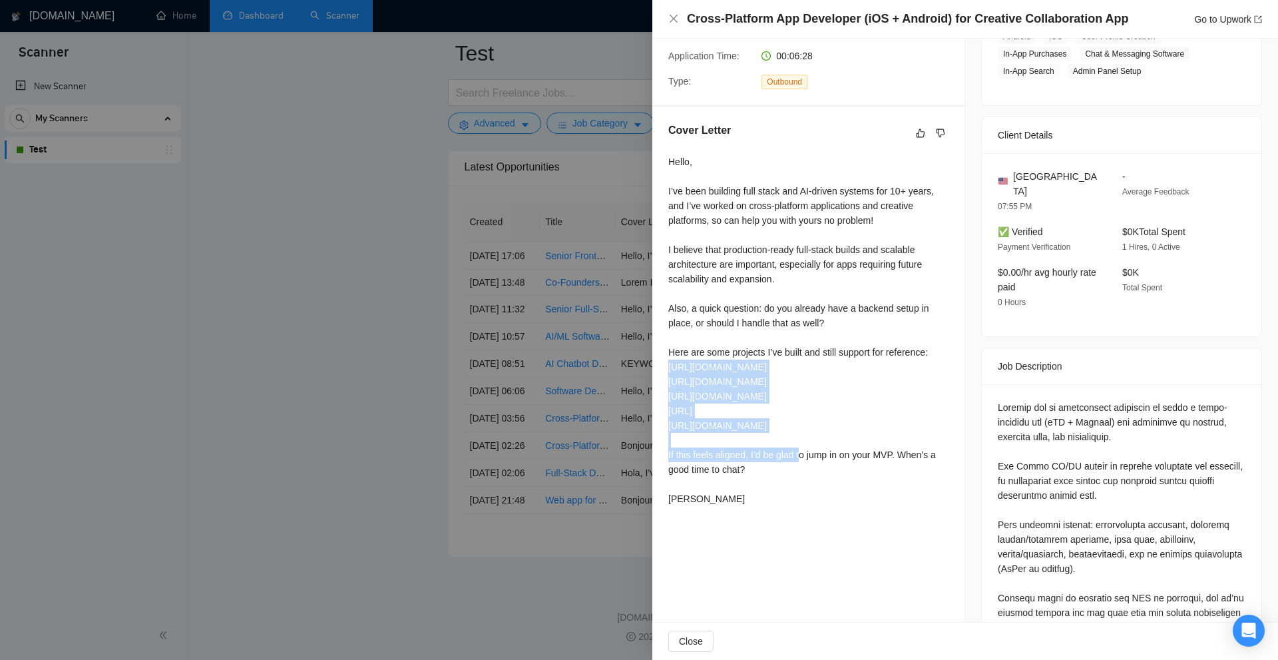
click at [728, 361] on div "Hello, I’ve been building full stack and AI-driven systems for 10+ years, and I…" at bounding box center [808, 330] width 280 height 352
drag, startPoint x: 728, startPoint y: 361, endPoint x: 757, endPoint y: 363, distance: 29.4
click at [757, 363] on div "Hello, I’ve been building full stack and AI-driven systems for 10+ years, and I…" at bounding box center [808, 330] width 280 height 352
click at [710, 381] on div "Hello, I’ve been building full stack and AI-driven systems for 10+ years, and I…" at bounding box center [808, 330] width 280 height 352
drag, startPoint x: 710, startPoint y: 381, endPoint x: 745, endPoint y: 385, distance: 35.5
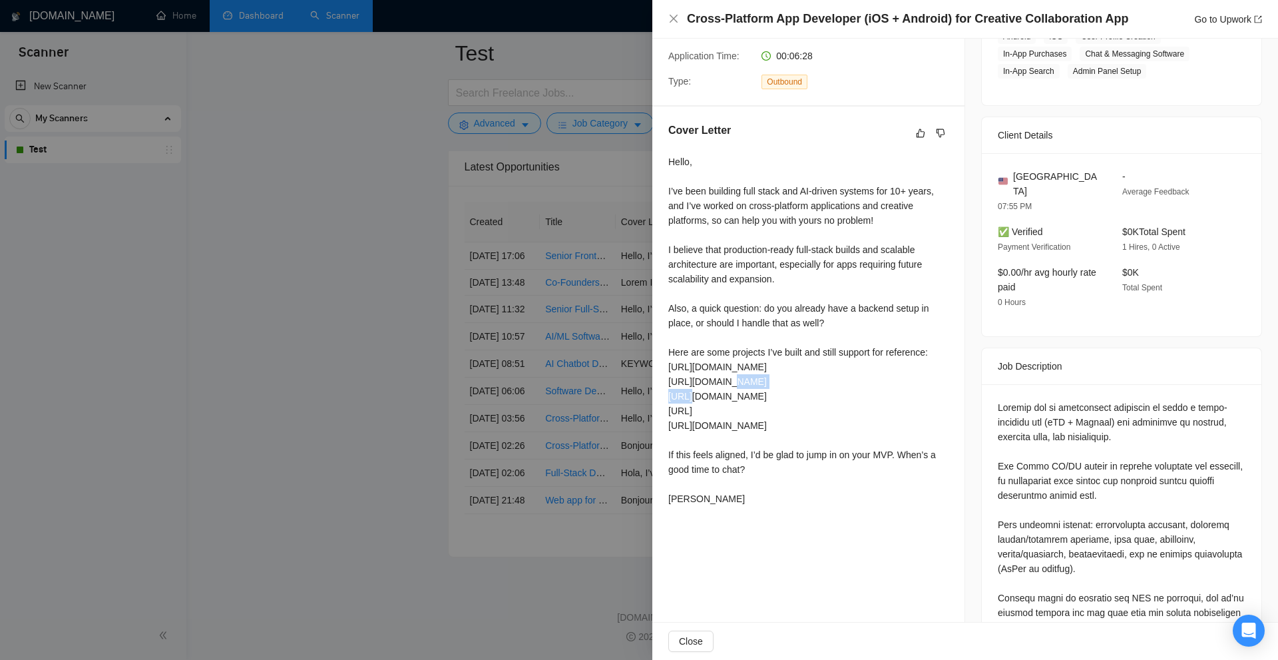
click at [745, 385] on div "Hello, I’ve been building full stack and AI-driven systems for 10+ years, and I…" at bounding box center [808, 330] width 280 height 352
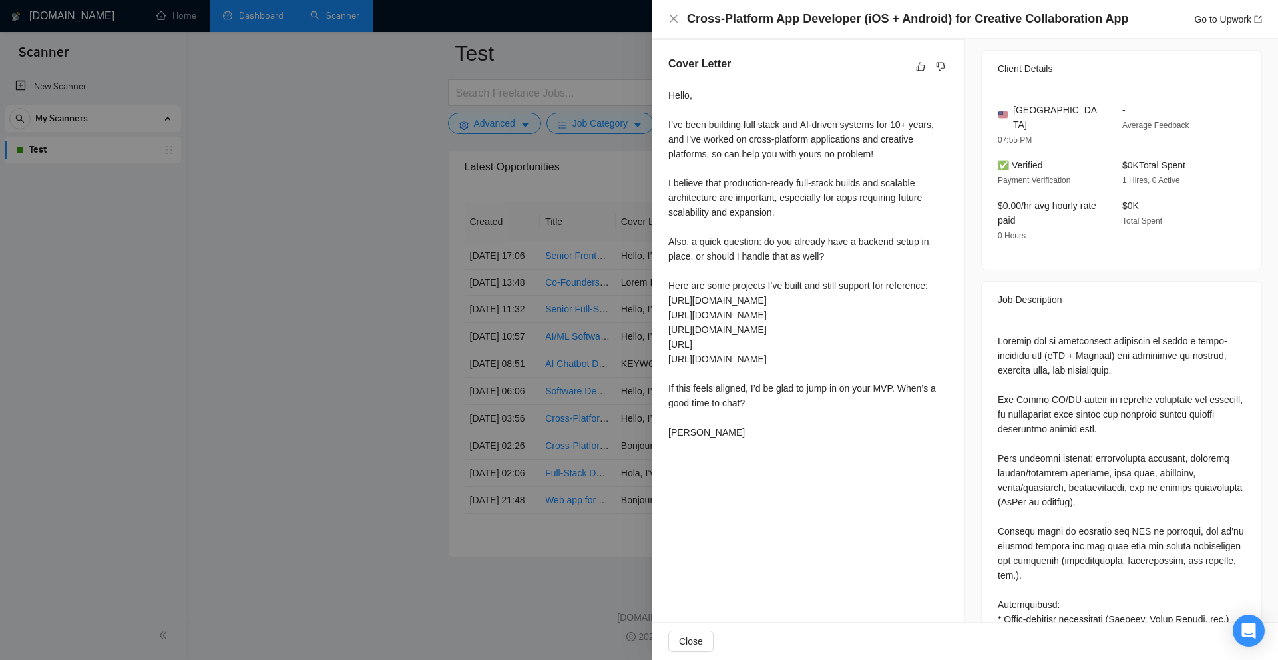
drag, startPoint x: 762, startPoint y: 367, endPoint x: 669, endPoint y: 300, distance: 114.4
click at [669, 300] on div "Hello, I’ve been building full stack and AI-driven systems for 10+ years, and I…" at bounding box center [808, 264] width 280 height 352
click at [677, 318] on div "Hello, I’ve been building full stack and AI-driven systems for 10+ years, and I…" at bounding box center [808, 264] width 280 height 352
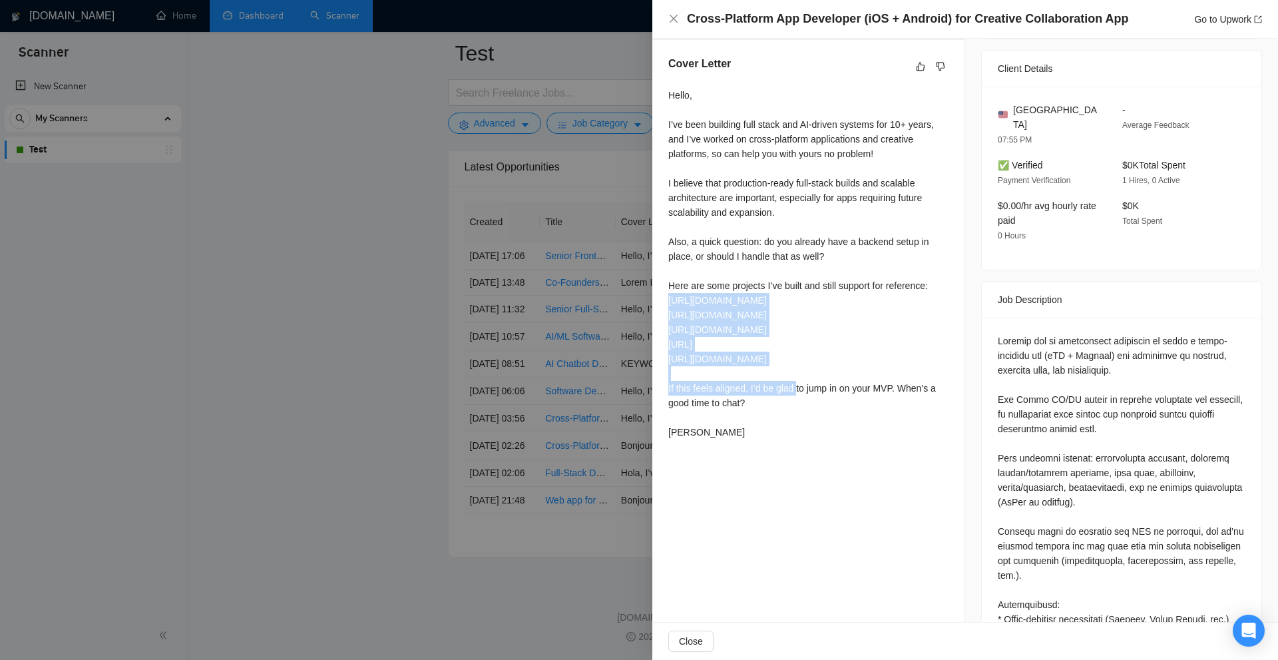
drag, startPoint x: 763, startPoint y: 359, endPoint x: 669, endPoint y: 295, distance: 113.6
click at [669, 295] on div "Hello, I’ve been building full stack and AI-driven systems for 10+ years, and I…" at bounding box center [808, 264] width 280 height 352
click at [680, 294] on div "Hello, I’ve been building full stack and AI-driven systems for 10+ years, and I…" at bounding box center [808, 264] width 280 height 352
drag, startPoint x: 680, startPoint y: 294, endPoint x: 760, endPoint y: 351, distance: 98.8
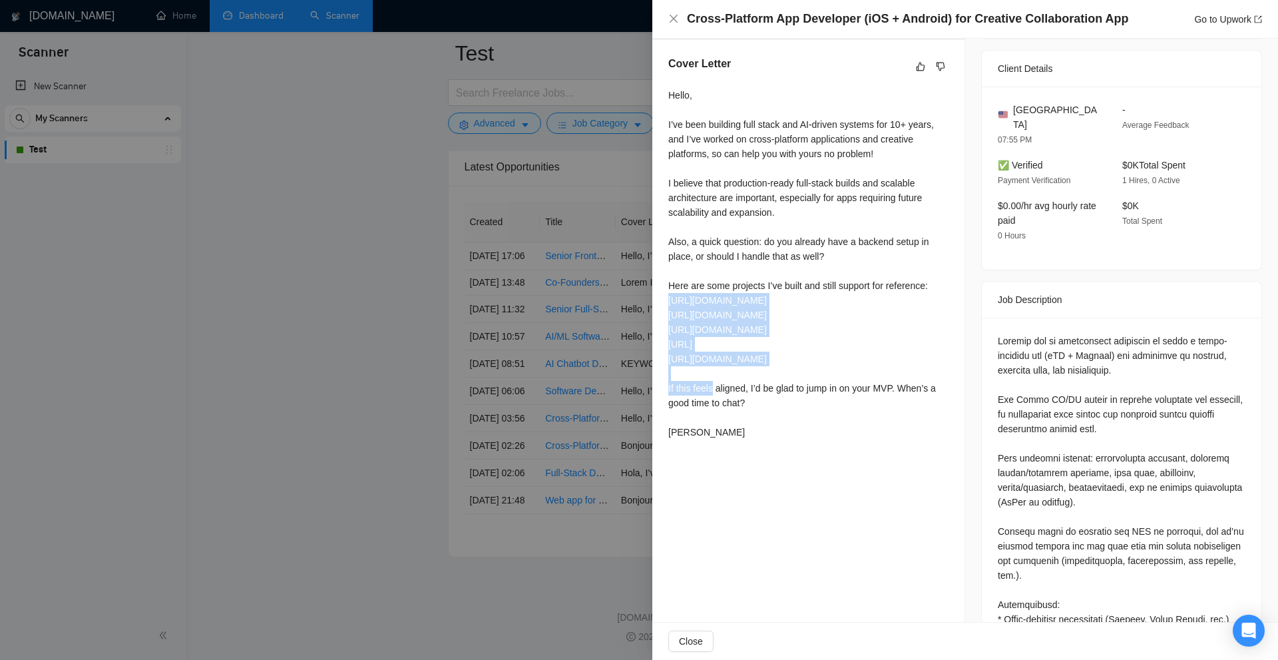
click at [760, 351] on div "Hello, I’ve been building full stack and AI-driven systems for 10+ years, and I…" at bounding box center [808, 264] width 280 height 352
click at [758, 353] on div "Hello, I’ve been building full stack and AI-driven systems for 10+ years, and I…" at bounding box center [808, 264] width 280 height 352
drag, startPoint x: 758, startPoint y: 353, endPoint x: 741, endPoint y: 304, distance: 51.4
click at [741, 304] on div "Hello, I’ve been building full stack and AI-driven systems for 10+ years, and I…" at bounding box center [808, 264] width 280 height 352
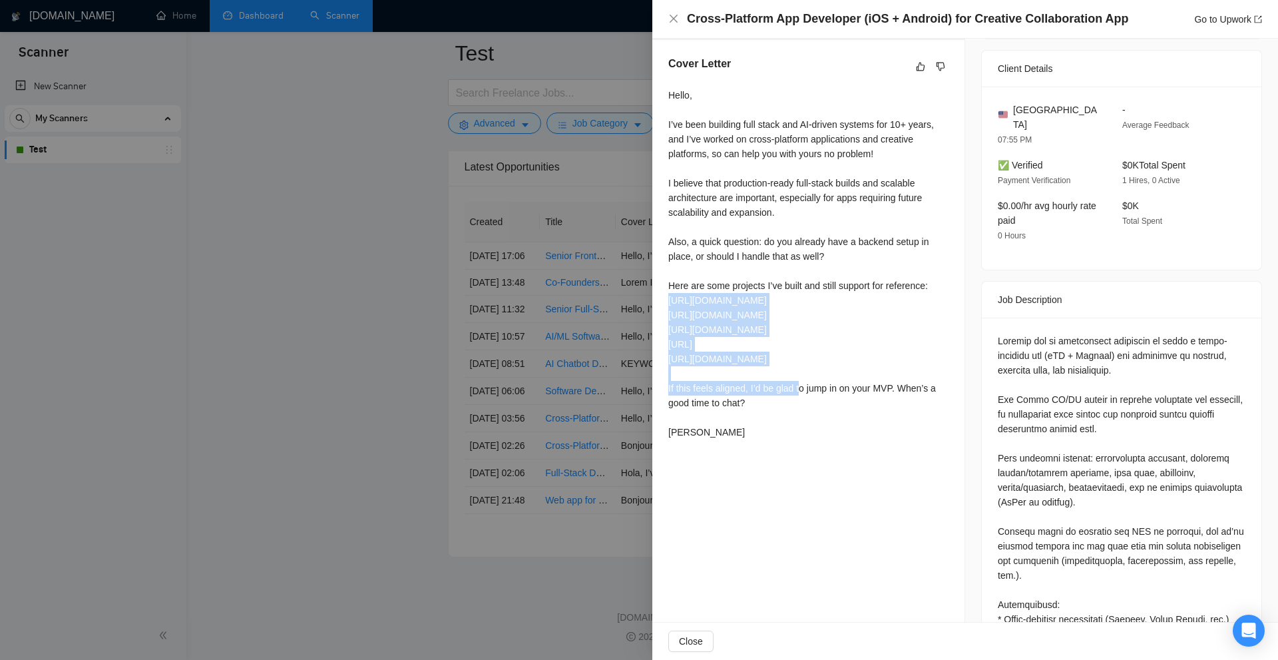
click at [741, 304] on div "Hello, I’ve been building full stack and AI-driven systems for 10+ years, and I…" at bounding box center [808, 264] width 280 height 352
drag, startPoint x: 741, startPoint y: 304, endPoint x: 718, endPoint y: 365, distance: 65.5
click at [718, 365] on div "Hello, I’ve been building full stack and AI-driven systems for 10+ years, and I…" at bounding box center [808, 264] width 280 height 352
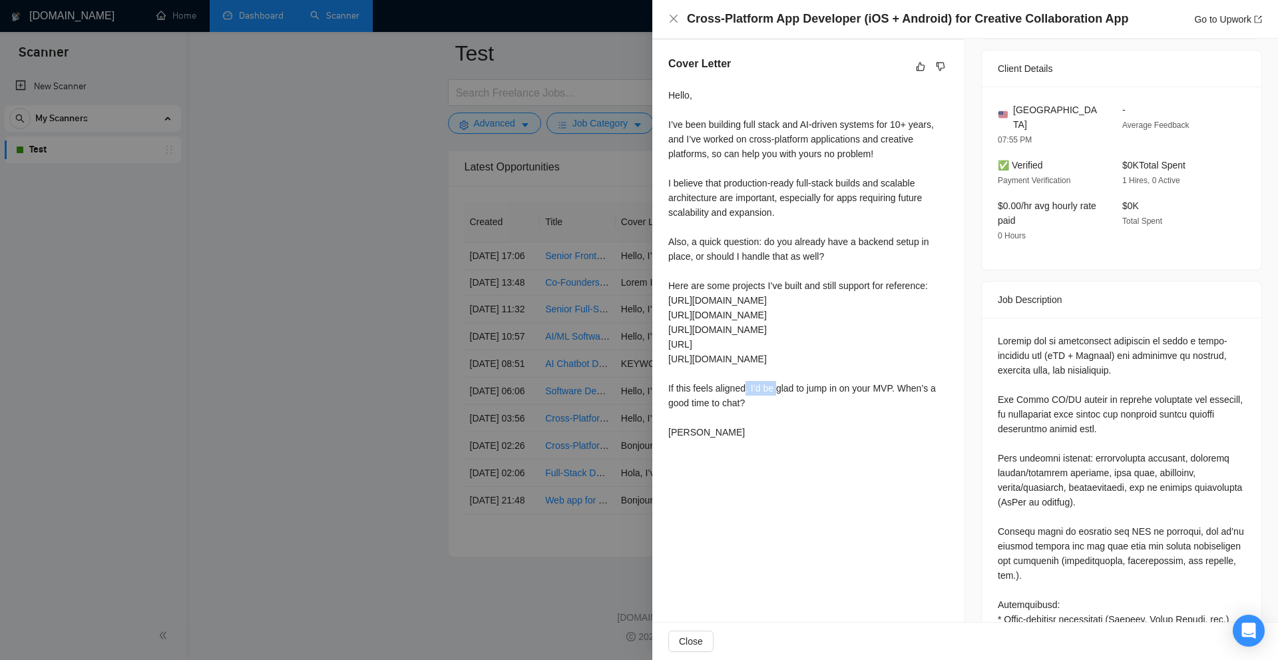
click at [718, 365] on div "Hello, I’ve been building full stack and AI-driven systems for 10+ years, and I…" at bounding box center [808, 264] width 280 height 352
drag, startPoint x: 718, startPoint y: 365, endPoint x: 744, endPoint y: 297, distance: 73.6
click at [744, 297] on div "Hello, I’ve been building full stack and AI-driven systems for 10+ years, and I…" at bounding box center [808, 264] width 280 height 352
click at [750, 300] on div "Hello, I’ve been building full stack and AI-driven systems for 10+ years, and I…" at bounding box center [808, 264] width 280 height 352
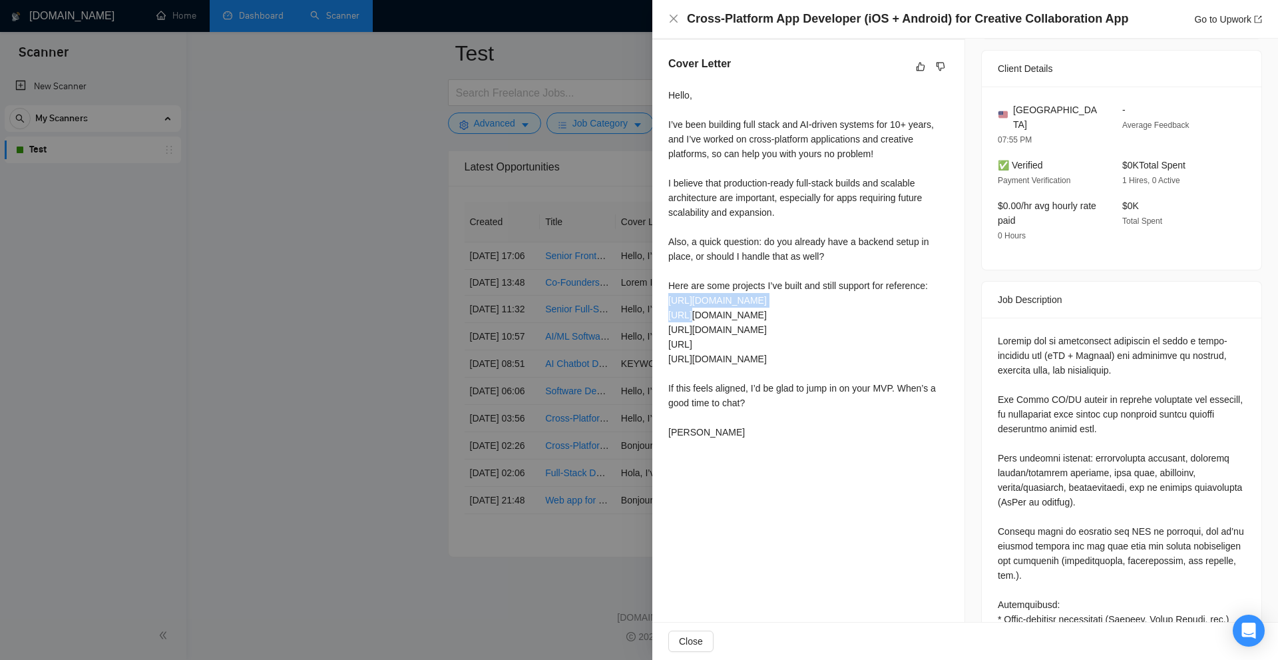
drag, startPoint x: 750, startPoint y: 300, endPoint x: 731, endPoint y: 302, distance: 19.4
click at [731, 302] on div "Hello, I’ve been building full stack and AI-driven systems for 10+ years, and I…" at bounding box center [808, 264] width 280 height 352
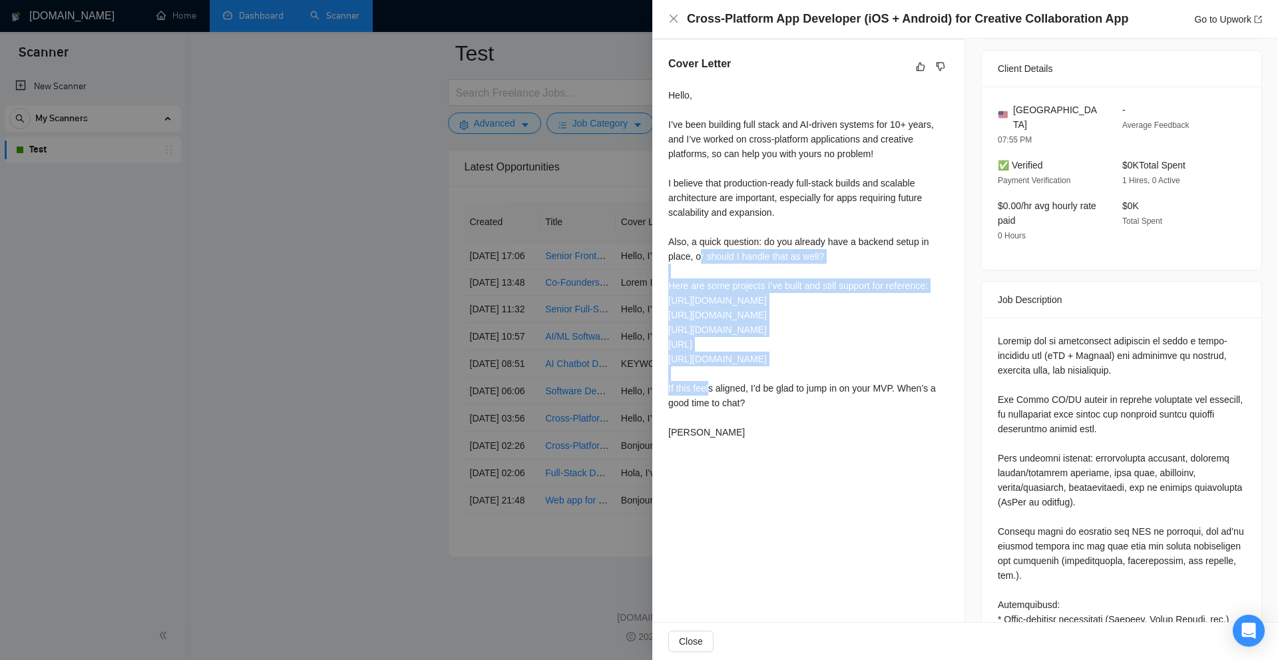
drag, startPoint x: 802, startPoint y: 347, endPoint x: 704, endPoint y: 262, distance: 129.8
click at [700, 254] on div "Hello, I’ve been building full stack and AI-driven systems for 10+ years, and I…" at bounding box center [808, 264] width 280 height 352
click at [734, 304] on div "Hello, I’ve been building full stack and AI-driven systems for 10+ years, and I…" at bounding box center [808, 264] width 280 height 352
drag, startPoint x: 668, startPoint y: 377, endPoint x: 836, endPoint y: 402, distance: 168.9
click at [836, 402] on div "Hello, I’ve been building full stack and AI-driven systems for 10+ years, and I…" at bounding box center [808, 264] width 280 height 352
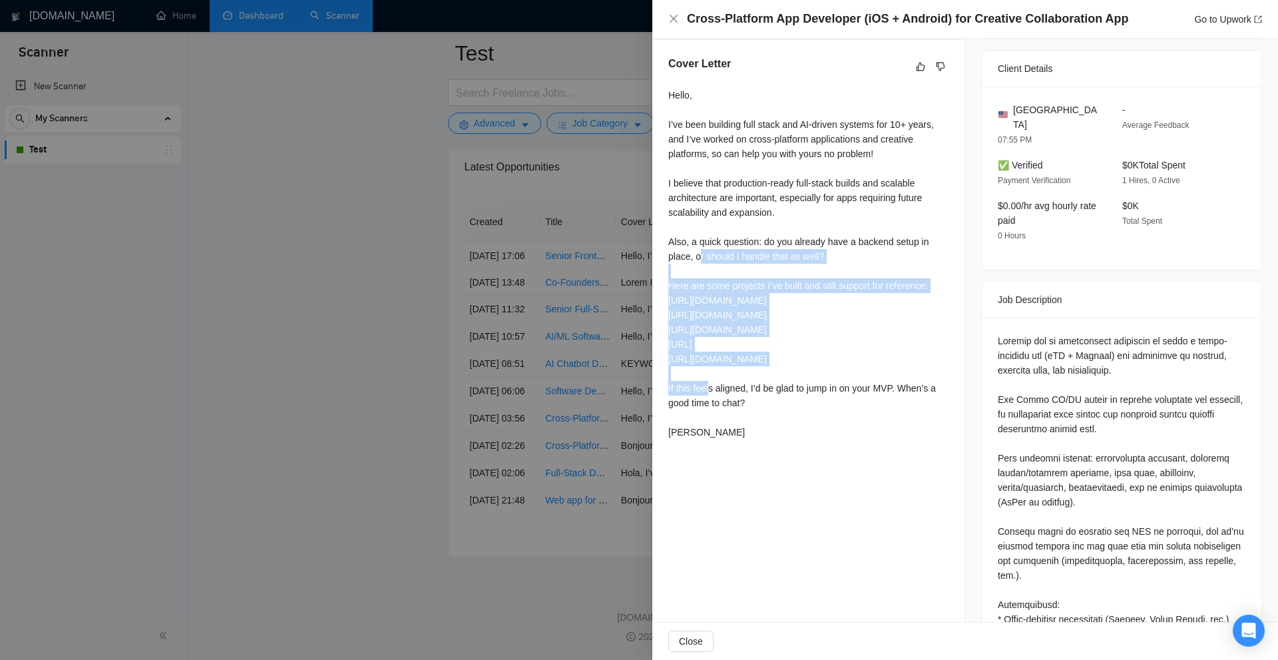
drag, startPoint x: 832, startPoint y: 401, endPoint x: 810, endPoint y: 397, distance: 21.7
click at [830, 401] on div "Hello, I’ve been building full stack and AI-driven systems for 10+ years, and I…" at bounding box center [808, 264] width 280 height 352
click at [767, 386] on div "Hello, I’ve been building full stack and AI-driven systems for 10+ years, and I…" at bounding box center [808, 264] width 280 height 352
drag, startPoint x: 767, startPoint y: 386, endPoint x: 911, endPoint y: 409, distance: 146.3
click at [911, 409] on div "Hello, I’ve been building full stack and AI-driven systems for 10+ years, and I…" at bounding box center [808, 264] width 280 height 352
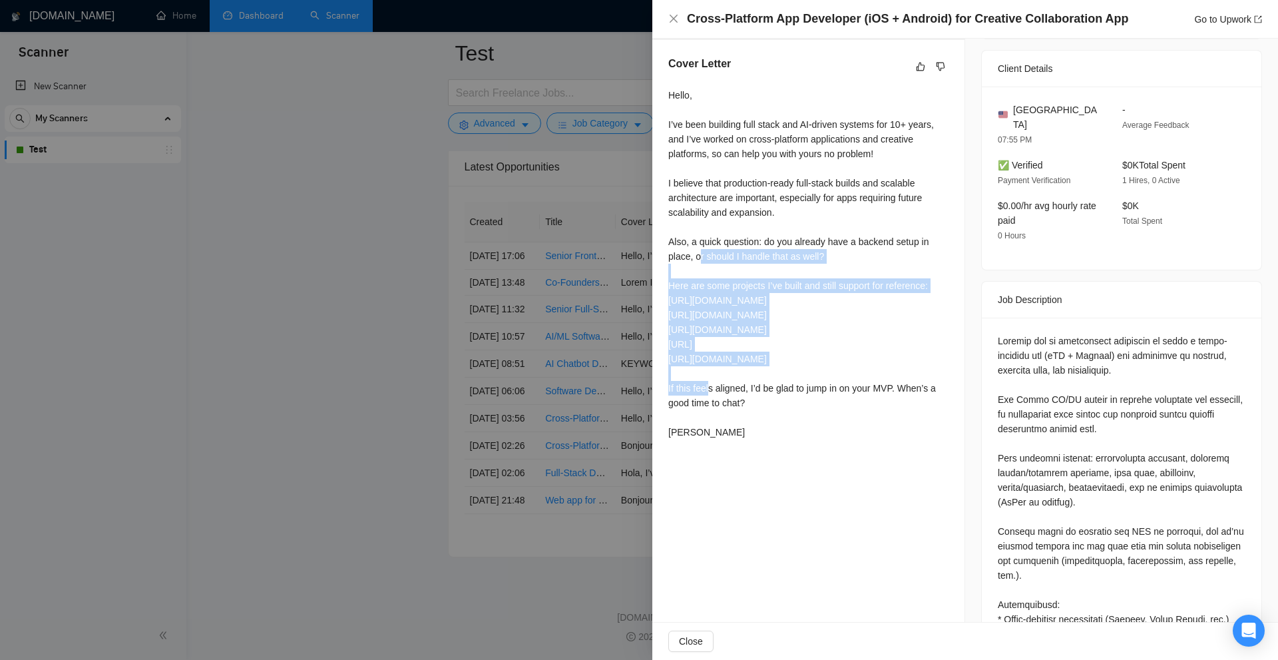
click at [907, 401] on div "Hello, I’ve been building full stack and AI-driven systems for 10+ years, and I…" at bounding box center [808, 264] width 280 height 352
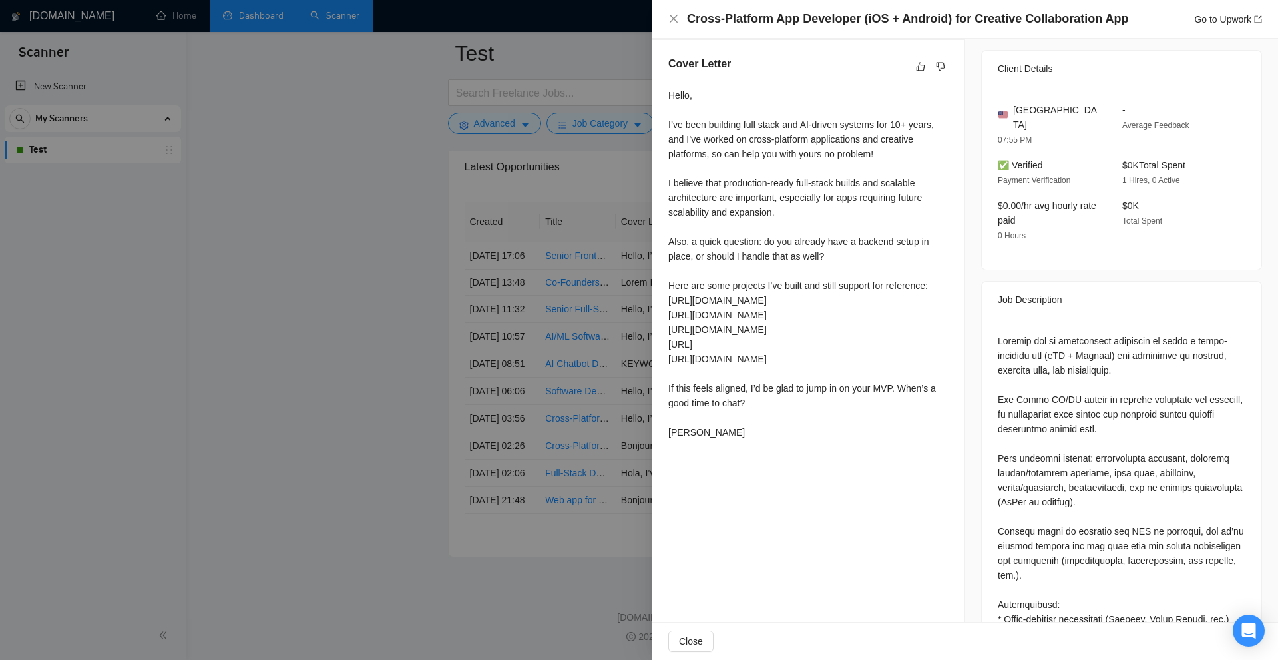
drag, startPoint x: 734, startPoint y: 390, endPoint x: 708, endPoint y: 385, distance: 26.5
click at [711, 385] on div "Hello, I’ve been building full stack and AI-driven systems for 10+ years, and I…" at bounding box center [808, 264] width 280 height 352
drag, startPoint x: 708, startPoint y: 385, endPoint x: 891, endPoint y: 413, distance: 184.5
click at [891, 413] on div "Hello, I’ve been building full stack and AI-driven systems for 10+ years, and I…" at bounding box center [808, 264] width 280 height 352
drag, startPoint x: 891, startPoint y: 409, endPoint x: 883, endPoint y: 406, distance: 7.8
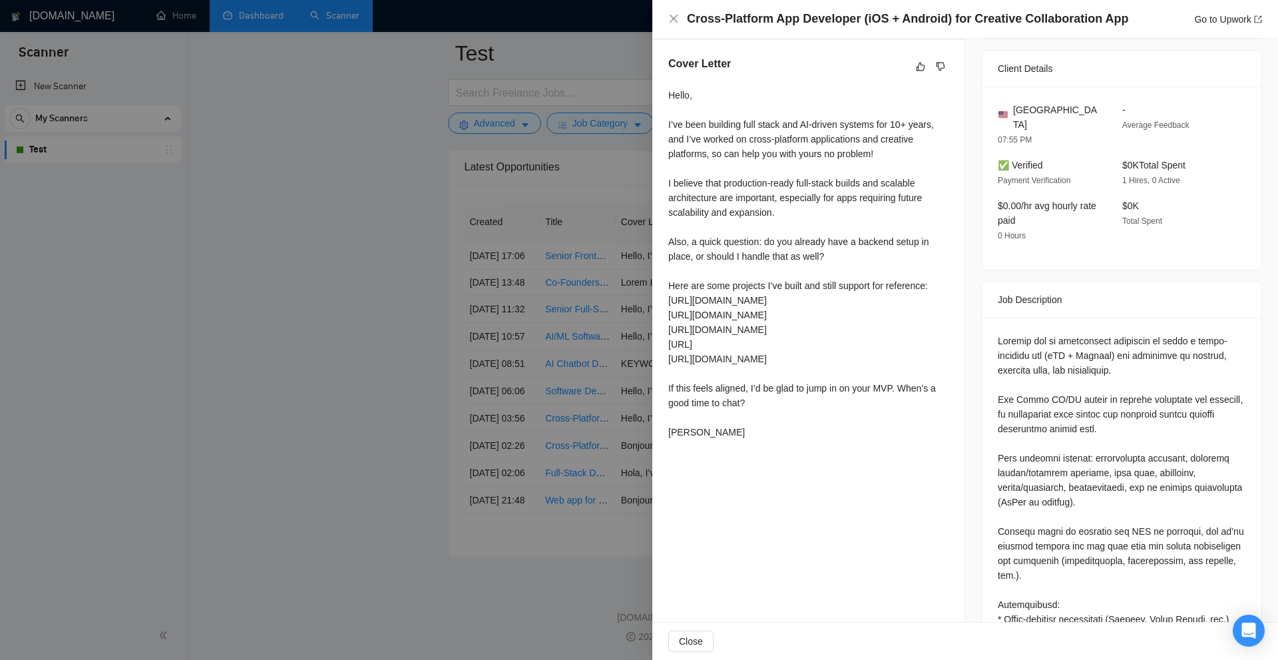
click at [890, 407] on div "Hello, I’ve been building full stack and AI-driven systems for 10+ years, and I…" at bounding box center [808, 264] width 280 height 352
drag, startPoint x: 660, startPoint y: 379, endPoint x: 829, endPoint y: 405, distance: 171.2
click at [829, 405] on div "Cover Letter Hello, I’ve been building full stack and AI-driven systems for 10+…" at bounding box center [808, 250] width 312 height 421
click at [829, 405] on div "Hello, I’ve been building full stack and AI-driven systems for 10+ years, and I…" at bounding box center [808, 264] width 280 height 352
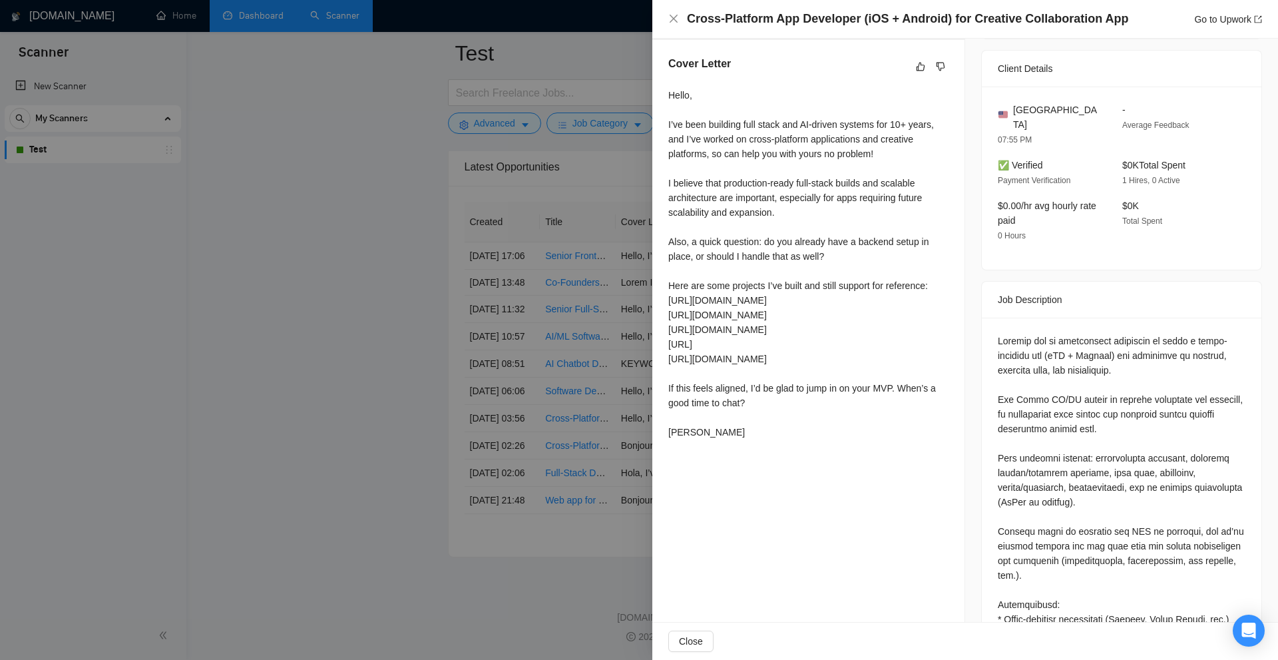
click at [829, 405] on div "Hello, I’ve been building full stack and AI-driven systems for 10+ years, and I…" at bounding box center [808, 264] width 280 height 352
click at [759, 396] on div "Hello, I’ve been building full stack and AI-driven systems for 10+ years, and I…" at bounding box center [808, 264] width 280 height 352
drag, startPoint x: 769, startPoint y: 400, endPoint x: 666, endPoint y: 375, distance: 105.4
click at [666, 375] on div "Cover Letter Hello, I’ve been building full stack and AI-driven systems for 10+…" at bounding box center [808, 250] width 312 height 421
click at [667, 375] on div "Cover Letter Hello, I’ve been building full stack and AI-driven systems for 10+…" at bounding box center [808, 250] width 312 height 421
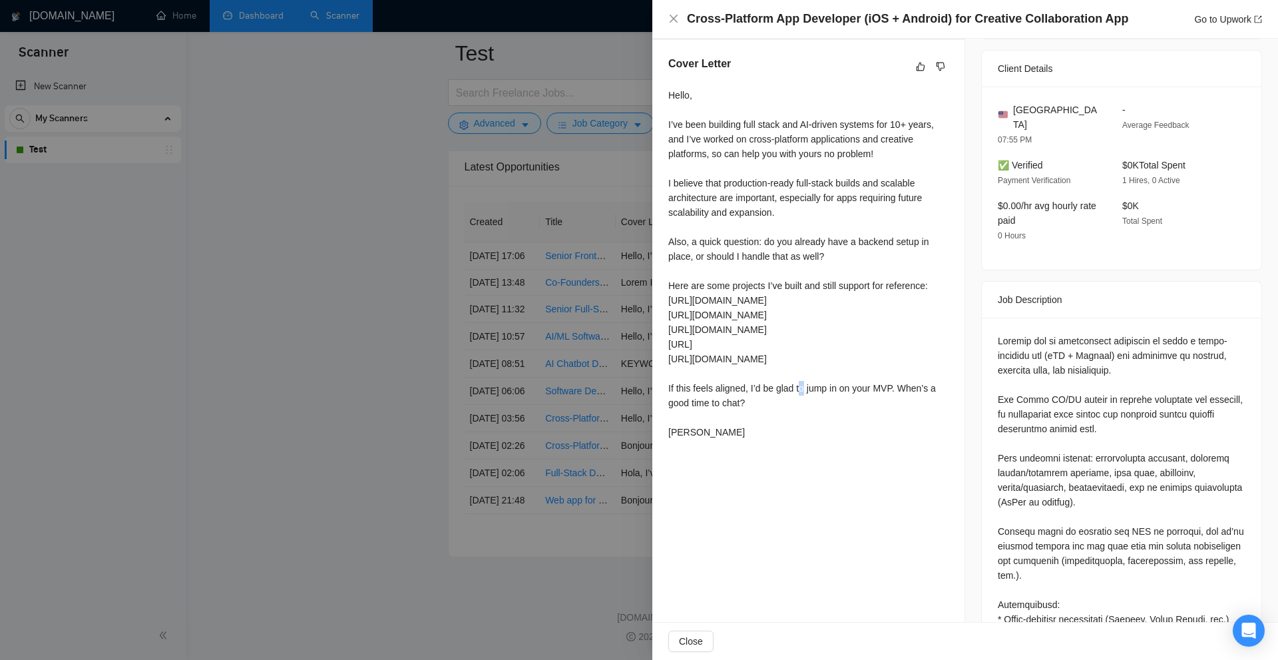
click at [667, 375] on div "Cover Letter Hello, I’ve been building full stack and AI-driven systems for 10+…" at bounding box center [808, 250] width 312 height 421
click at [683, 379] on div "Hello, I’ve been building full stack and AI-driven systems for 10+ years, and I…" at bounding box center [808, 264] width 280 height 352
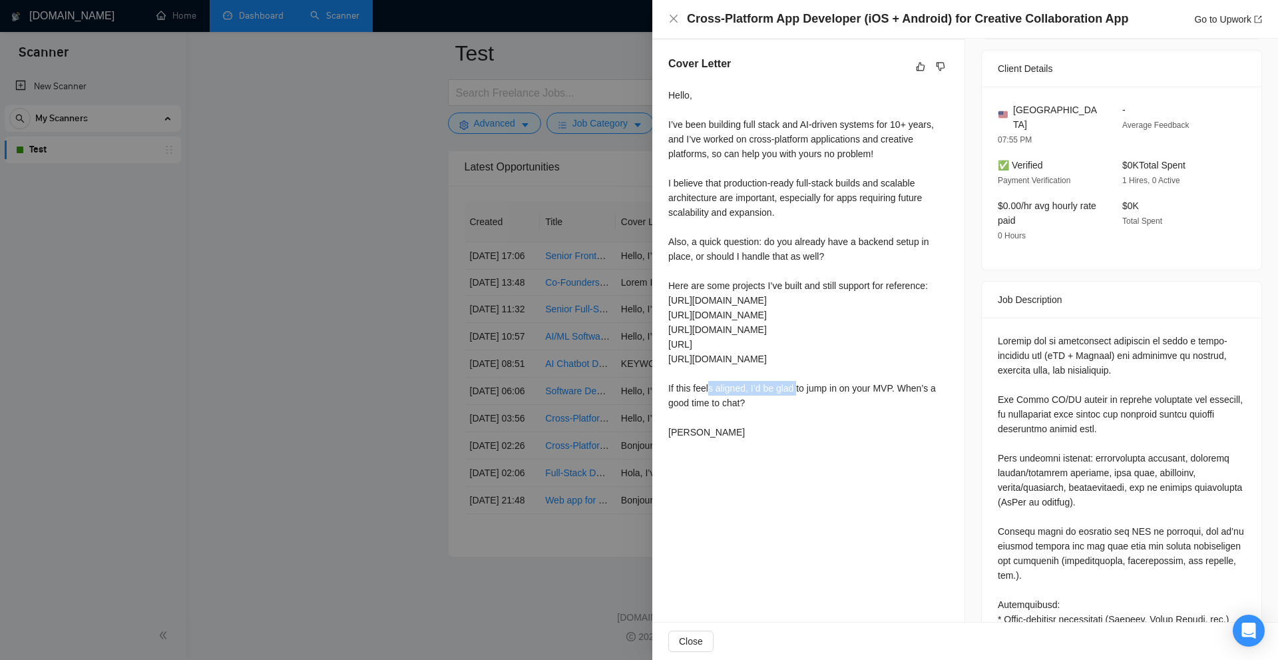
click at [783, 352] on div "Hello, I’ve been building full stack and AI-driven systems for 10+ years, and I…" at bounding box center [808, 264] width 280 height 352
click at [778, 401] on div "Hello, I’ve been building full stack and AI-driven systems for 10+ years, and I…" at bounding box center [808, 264] width 280 height 352
click at [816, 389] on div "Hello, I’ve been building full stack and AI-driven systems for 10+ years, and I…" at bounding box center [808, 264] width 280 height 352
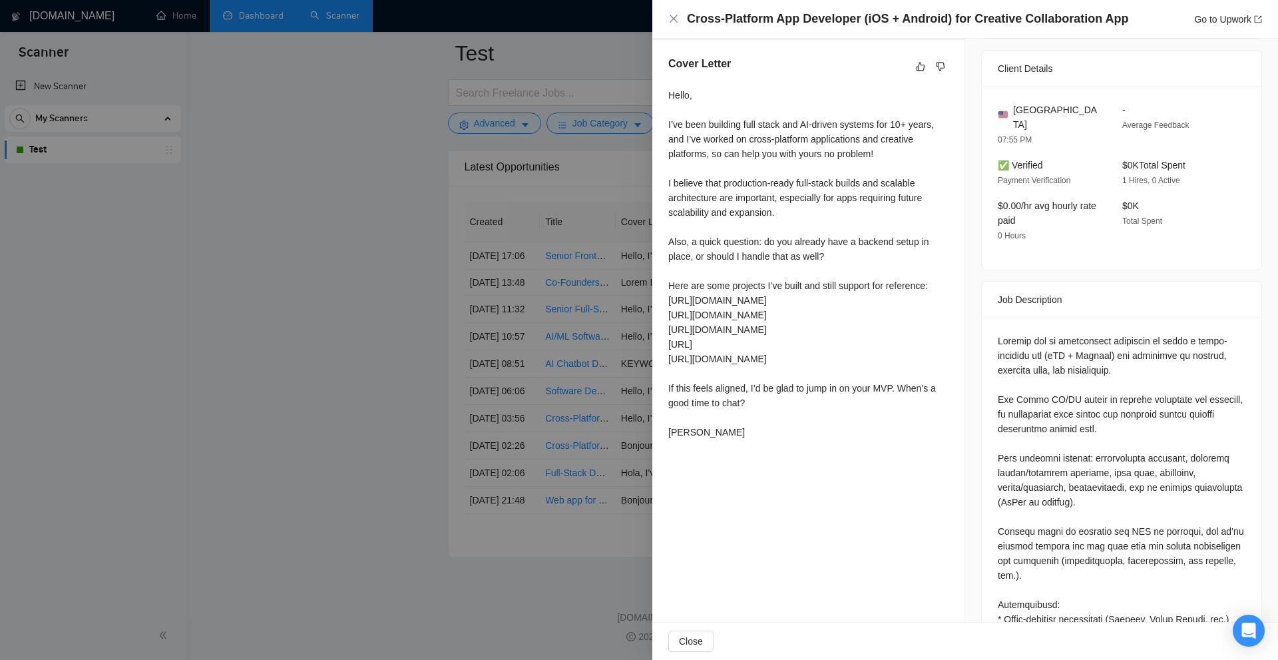
drag, startPoint x: 704, startPoint y: 190, endPoint x: 776, endPoint y: 433, distance: 253.0
click at [870, 461] on div "Cover Letter Hello, I’ve been building full stack and AI-driven systems for 10+…" at bounding box center [808, 250] width 312 height 421
click at [776, 433] on div "Hello, I’ve been building full stack and AI-driven systems for 10+ years, and I…" at bounding box center [808, 264] width 280 height 352
drag, startPoint x: 718, startPoint y: 460, endPoint x: 756, endPoint y: 420, distance: 54.6
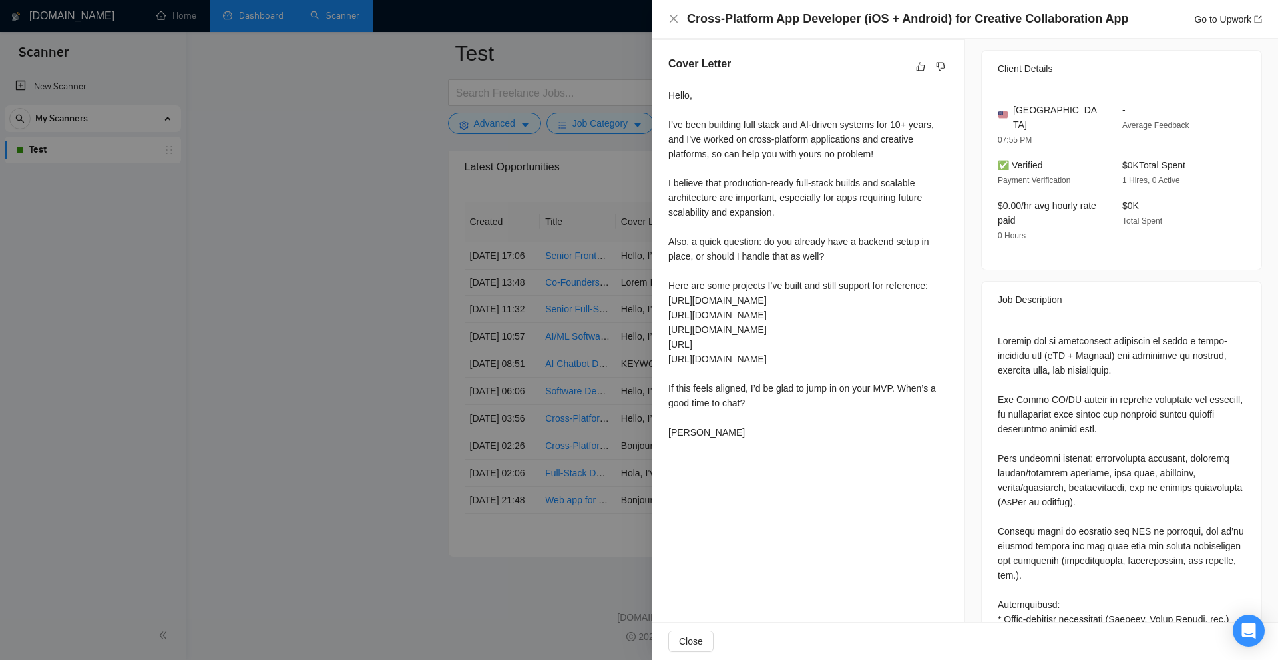
click at [738, 426] on div "Proposal Details Date: 26 Sep, 2025 04:01 Scanner: Test Status: Sent Viewed Man…" at bounding box center [808, 449] width 313 height 1486
click at [758, 420] on div "Hello, I’ve been building full stack and AI-driven systems for 10+ years, and I…" at bounding box center [808, 264] width 280 height 352
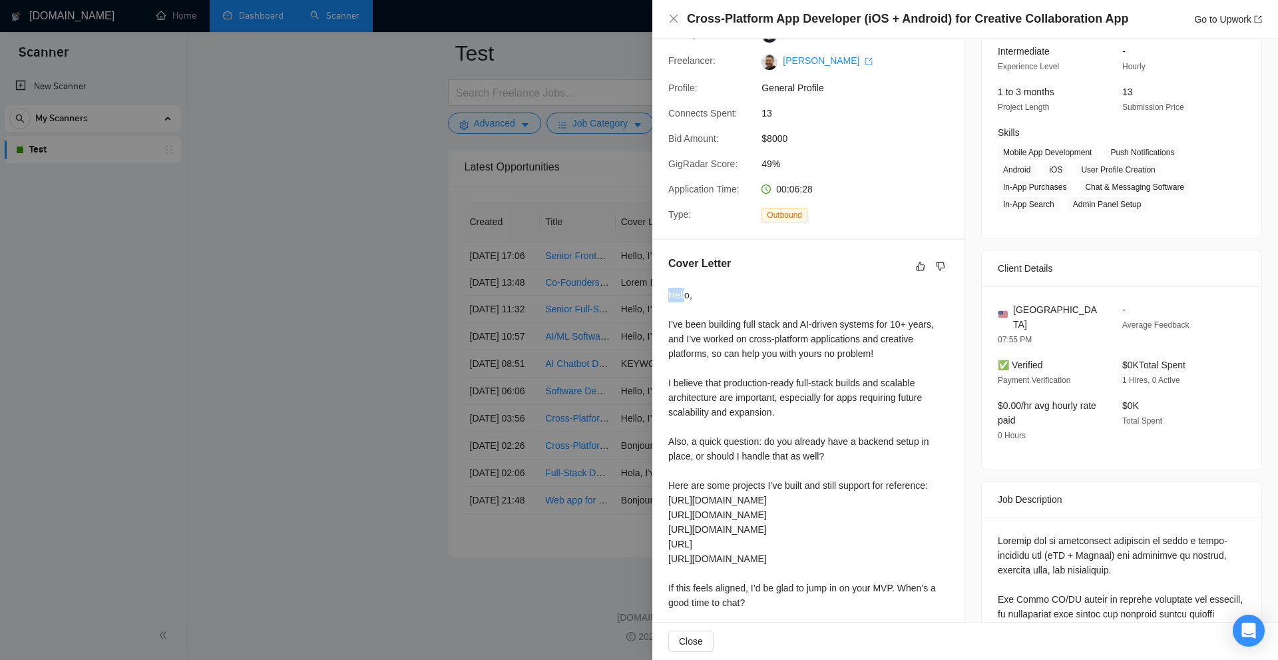
drag, startPoint x: 666, startPoint y: 288, endPoint x: 684, endPoint y: 298, distance: 20.3
click at [684, 298] on div "Cover Letter Hello, I’ve been building full stack and AI-driven systems for 10+…" at bounding box center [808, 450] width 312 height 421
click at [701, 312] on div "Hello, I’ve been building full stack and AI-driven systems for 10+ years, and I…" at bounding box center [808, 464] width 280 height 352
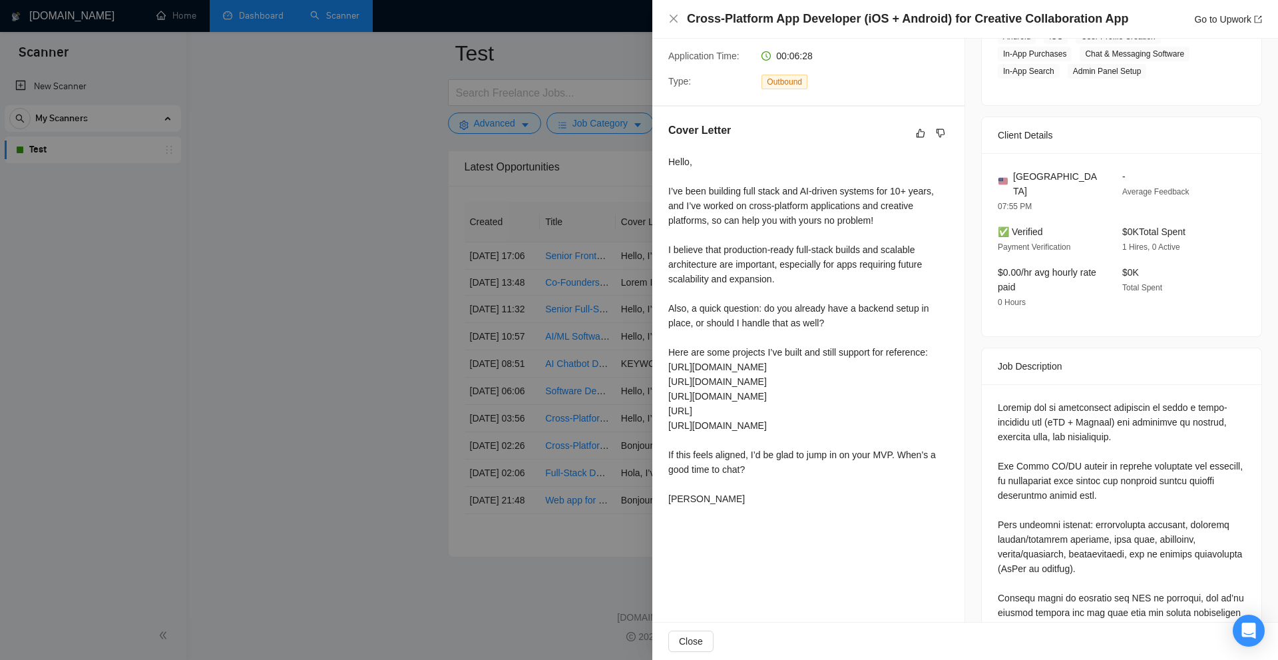
drag, startPoint x: 719, startPoint y: 538, endPoint x: 764, endPoint y: 563, distance: 51.0
click at [764, 563] on div "Proposal Details Date: 26 Sep, 2025 04:01 Scanner: Test Status: Sent Viewed Man…" at bounding box center [808, 515] width 313 height 1486
click at [764, 557] on div "Proposal Details Date: 26 Sep, 2025 04:01 Scanner: Test Status: Sent Viewed Man…" at bounding box center [808, 515] width 313 height 1486
click at [734, 506] on div "Hello, I’ve been building full stack and AI-driven systems for 10+ years, and I…" at bounding box center [808, 330] width 280 height 352
drag, startPoint x: 734, startPoint y: 513, endPoint x: 680, endPoint y: 477, distance: 64.8
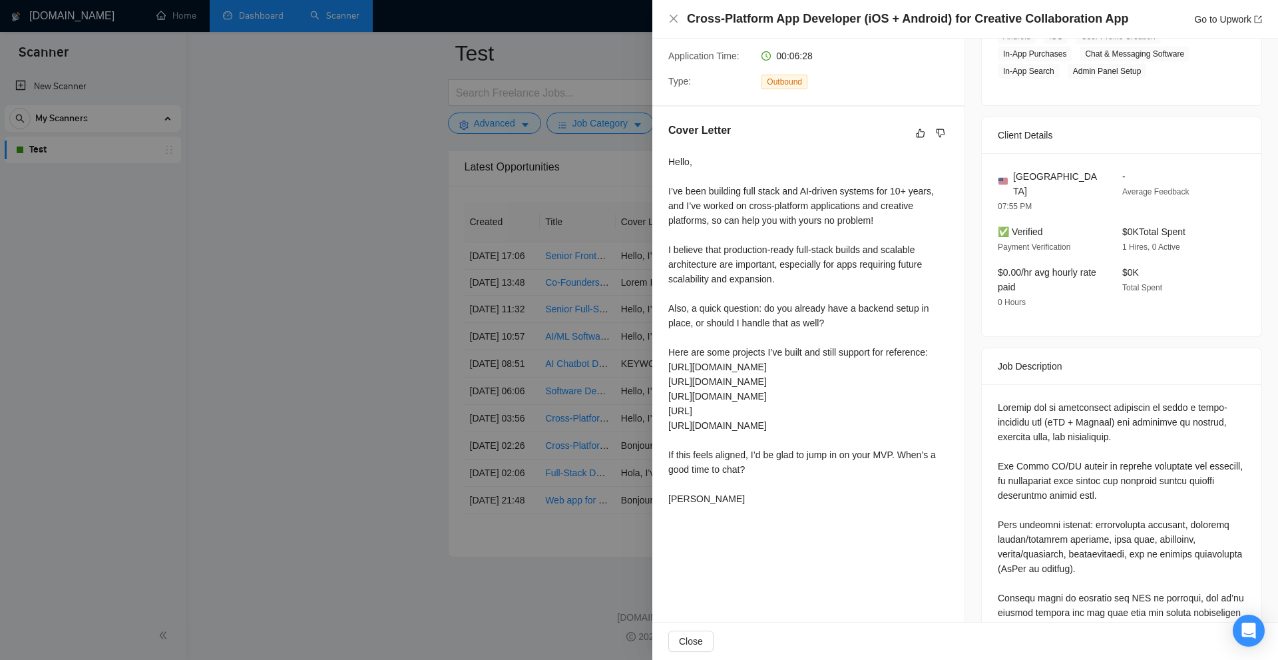
click at [680, 477] on div "Hello, I’ve been building full stack and AI-driven systems for 10+ years, and I…" at bounding box center [808, 330] width 280 height 352
drag, startPoint x: 672, startPoint y: 497, endPoint x: 702, endPoint y: 524, distance: 40.1
click at [699, 511] on div "Hello, I’ve been building full stack and AI-driven systems for 10+ years, and I…" at bounding box center [808, 332] width 280 height 357
click at [702, 511] on div "Hello, I’ve been building full stack and AI-driven systems for 10+ years, and I…" at bounding box center [808, 332] width 280 height 357
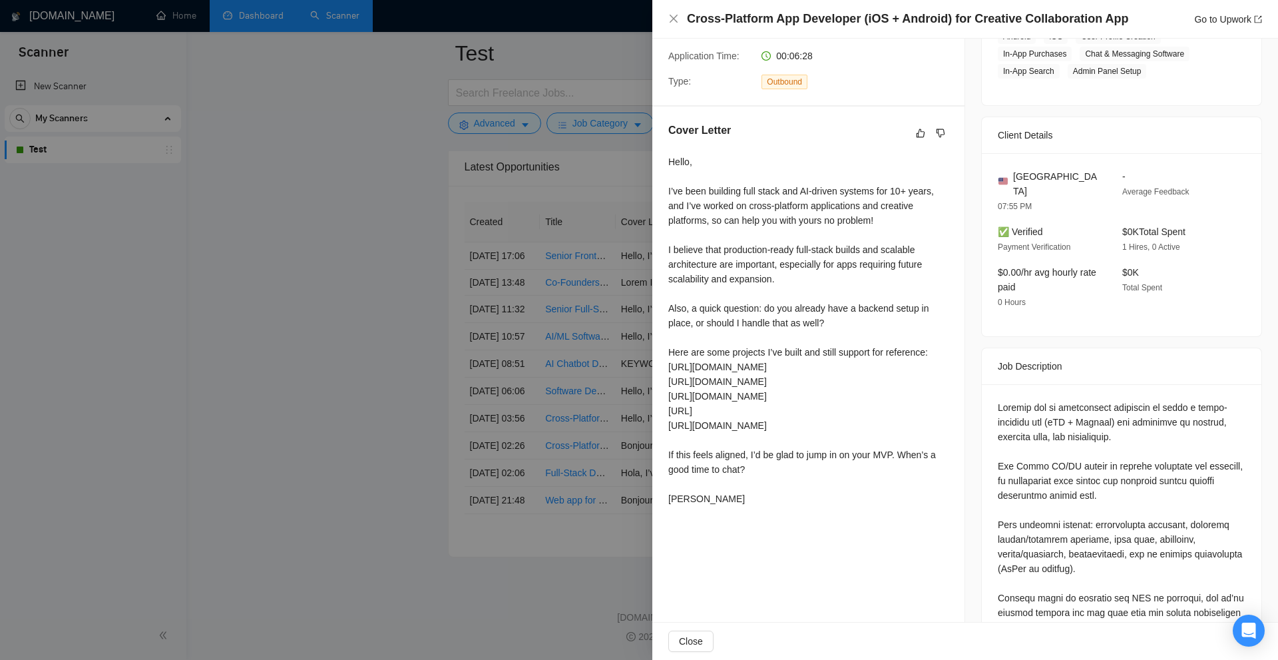
click at [714, 527] on div "Cover Letter Hello, I’ve been building full stack and AI-driven systems for 10+…" at bounding box center [808, 317] width 312 height 421
drag, startPoint x: 679, startPoint y: 448, endPoint x: 768, endPoint y: 464, distance: 90.6
click at [768, 464] on div "Hello, I’ve been building full stack and AI-driven systems for 10+ years, and I…" at bounding box center [808, 330] width 280 height 352
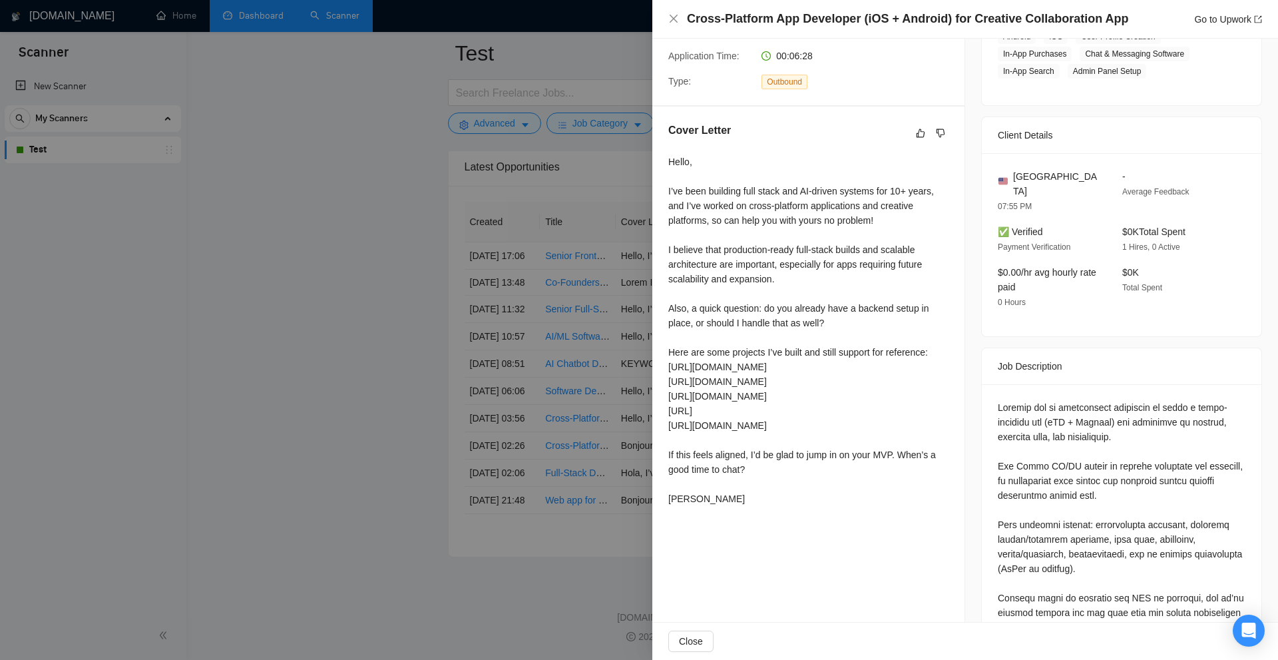
click at [768, 464] on div "Hello, I’ve been building full stack and AI-driven systems for 10+ years, and I…" at bounding box center [808, 330] width 280 height 352
click at [774, 459] on div "Hello, I’ve been building full stack and AI-driven systems for 10+ years, and I…" at bounding box center [808, 330] width 280 height 352
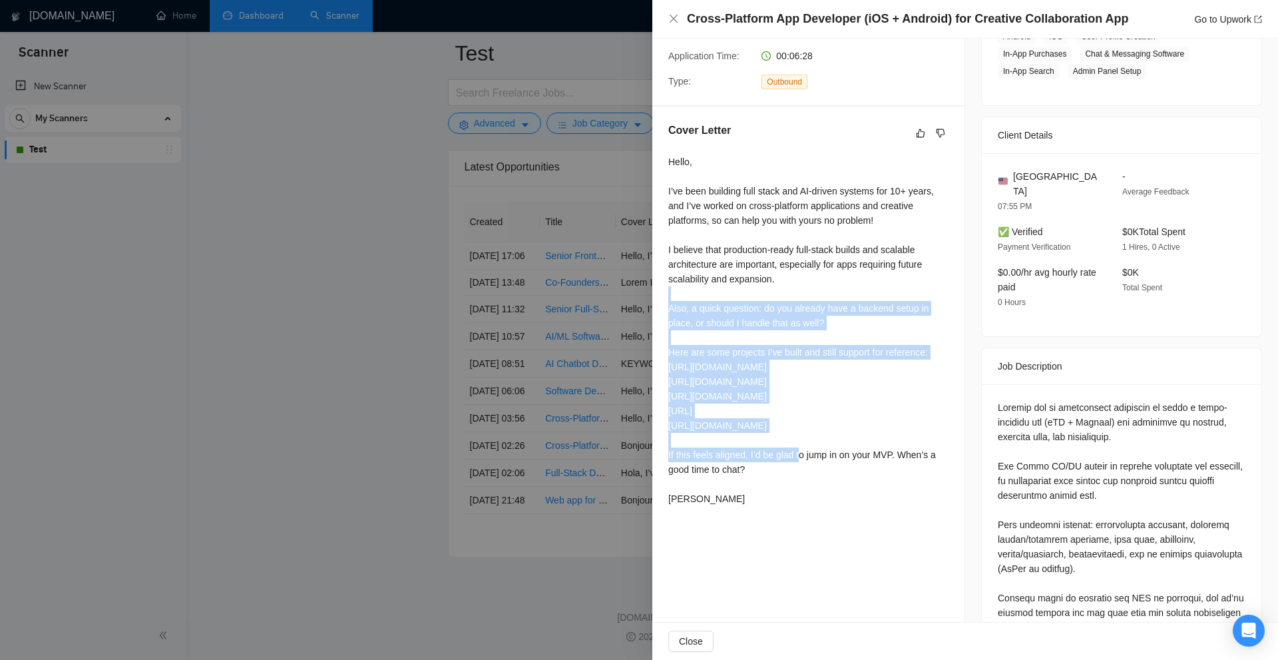
drag, startPoint x: 742, startPoint y: 433, endPoint x: 712, endPoint y: 244, distance: 191.4
click at [718, 255] on div "Hello, I’ve been building full stack and AI-driven systems for 10+ years, and I…" at bounding box center [808, 330] width 280 height 352
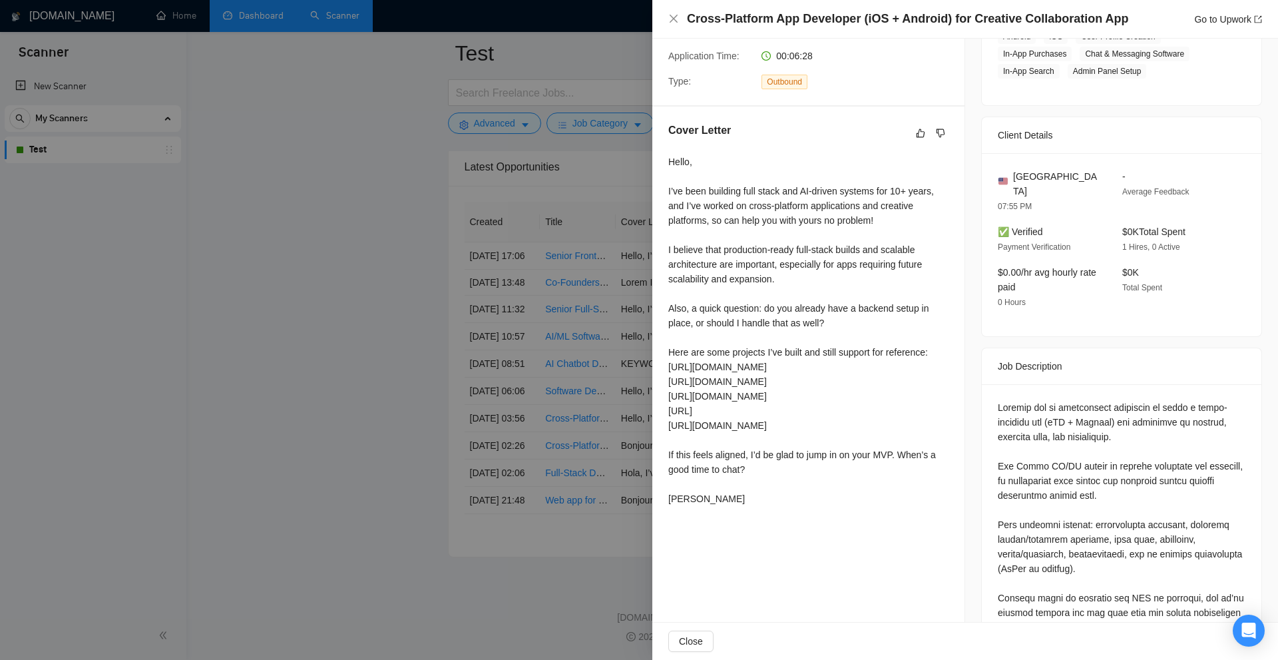
click at [712, 195] on div "Hello, I’ve been building full stack and AI-driven systems for 10+ years, and I…" at bounding box center [808, 330] width 280 height 352
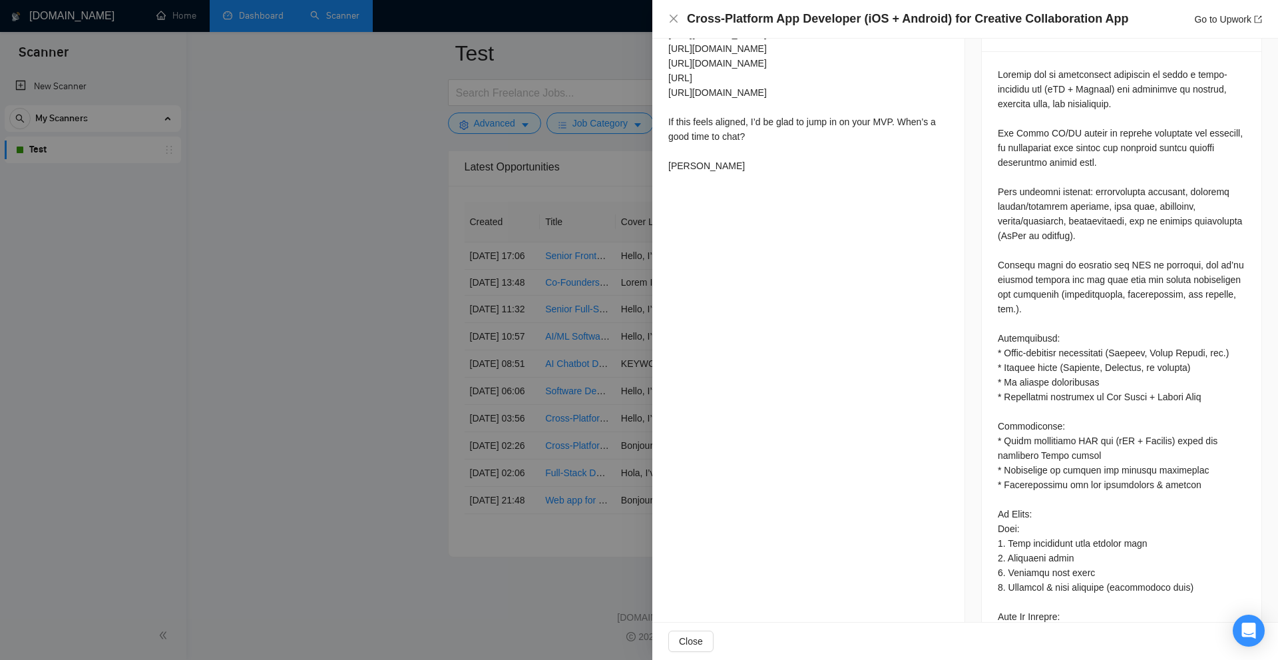
scroll to position [884, 0]
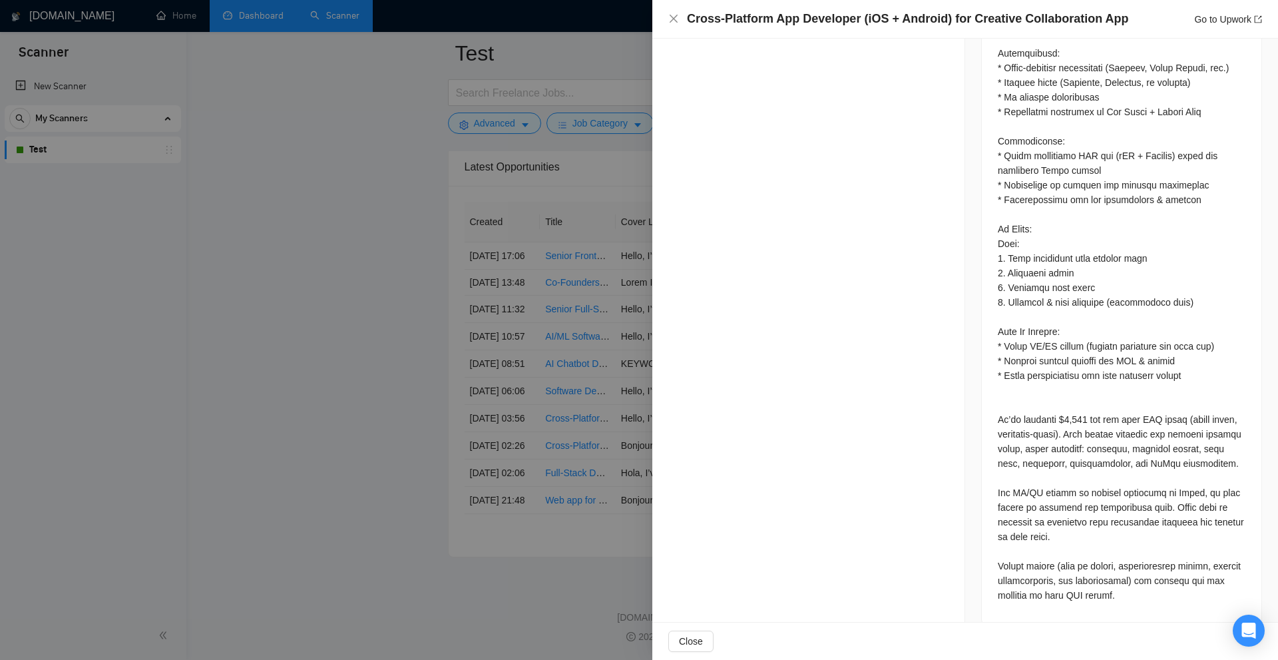
click at [465, 337] on div at bounding box center [639, 330] width 1278 height 660
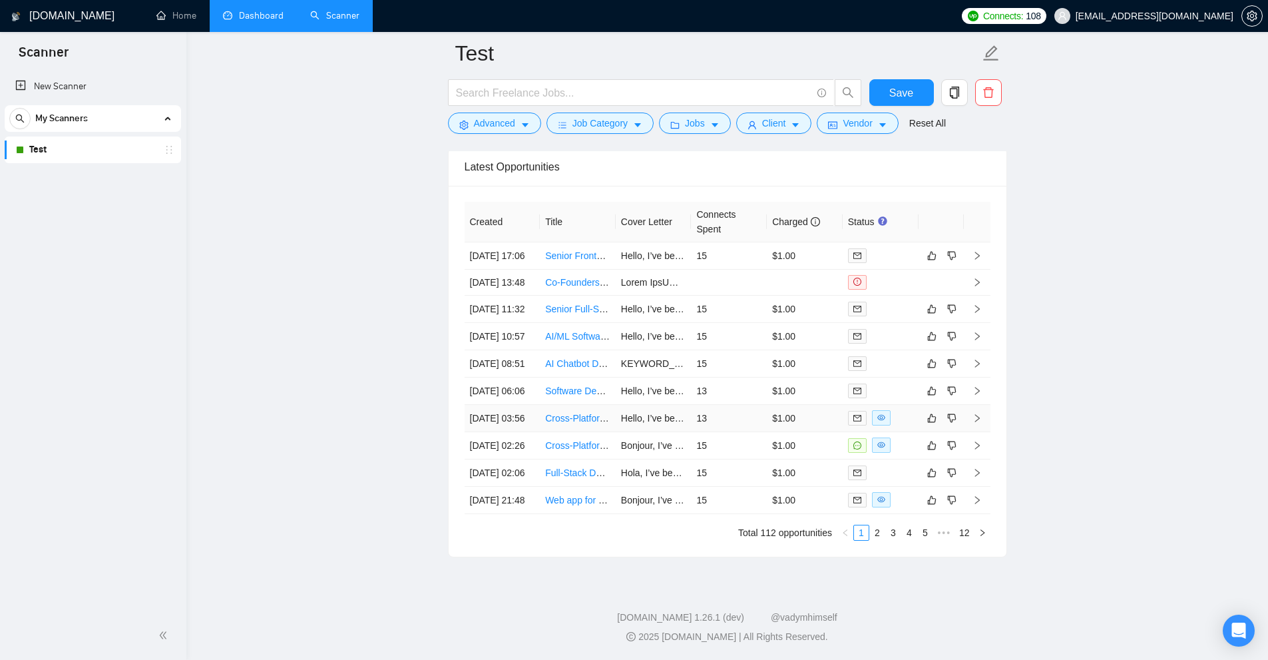
click at [736, 405] on td "13" at bounding box center [729, 418] width 76 height 27
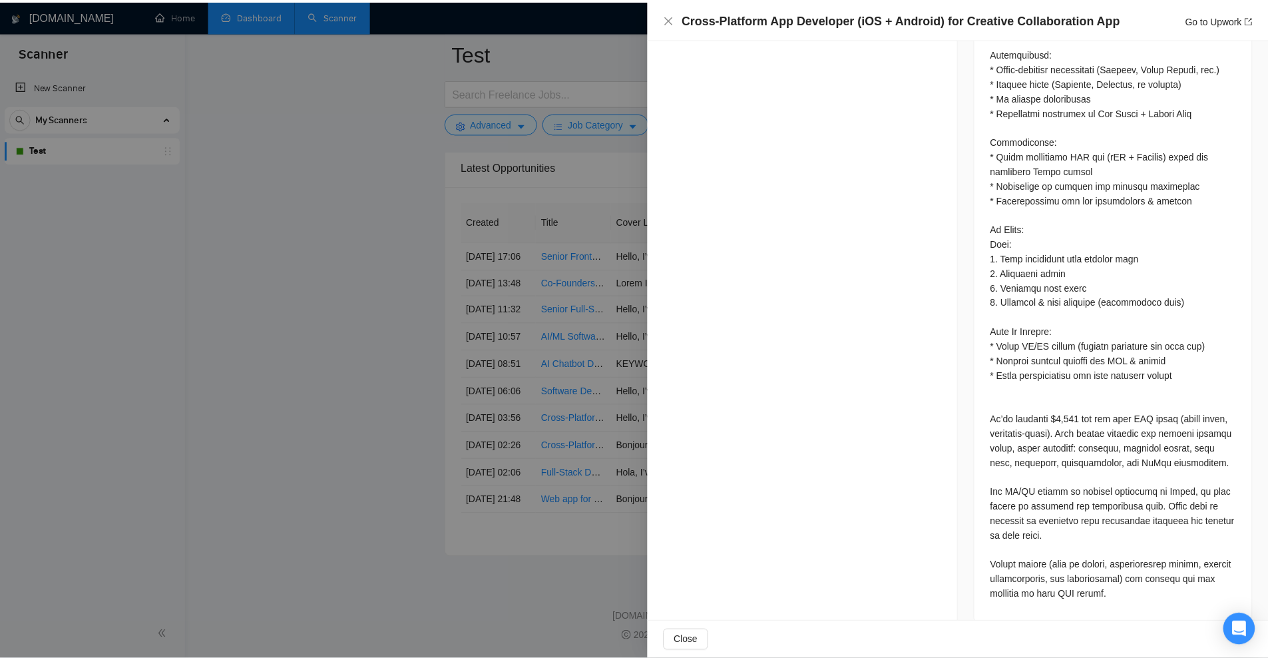
scroll to position [684, 0]
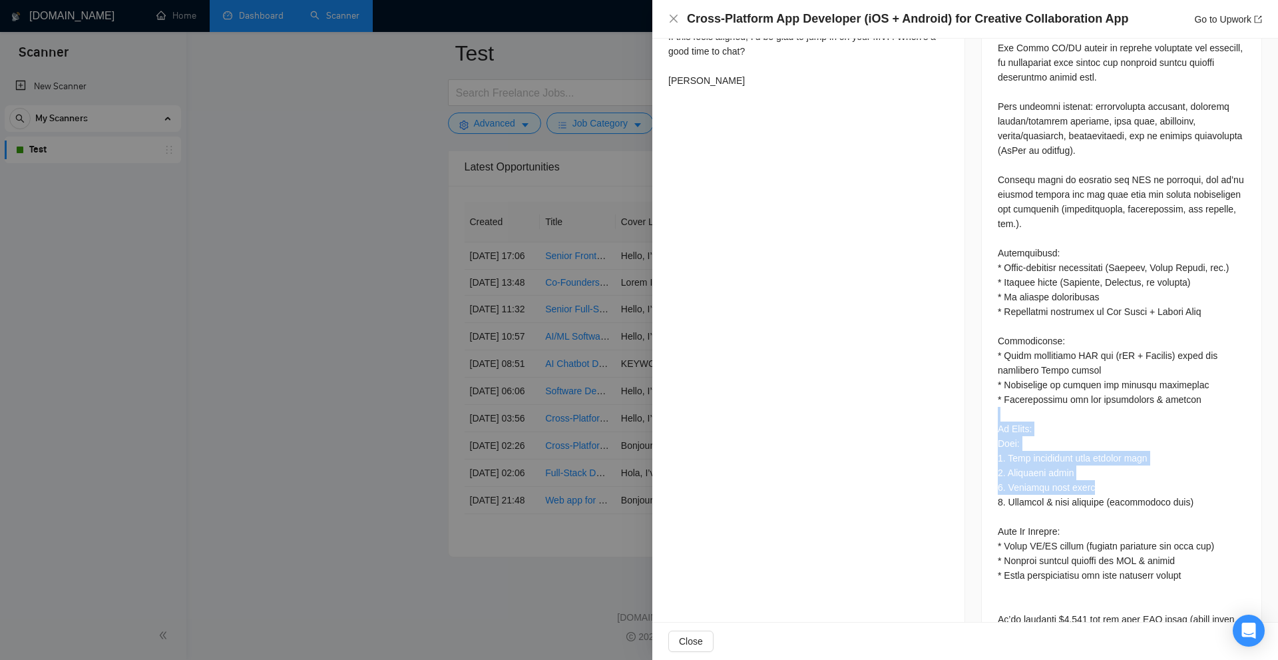
drag, startPoint x: 990, startPoint y: 400, endPoint x: 1184, endPoint y: 476, distance: 208.7
click at [1182, 476] on div at bounding box center [1122, 394] width 280 height 857
click at [1184, 476] on div at bounding box center [1122, 392] width 248 height 820
drag, startPoint x: 1184, startPoint y: 476, endPoint x: 1068, endPoint y: 477, distance: 116.5
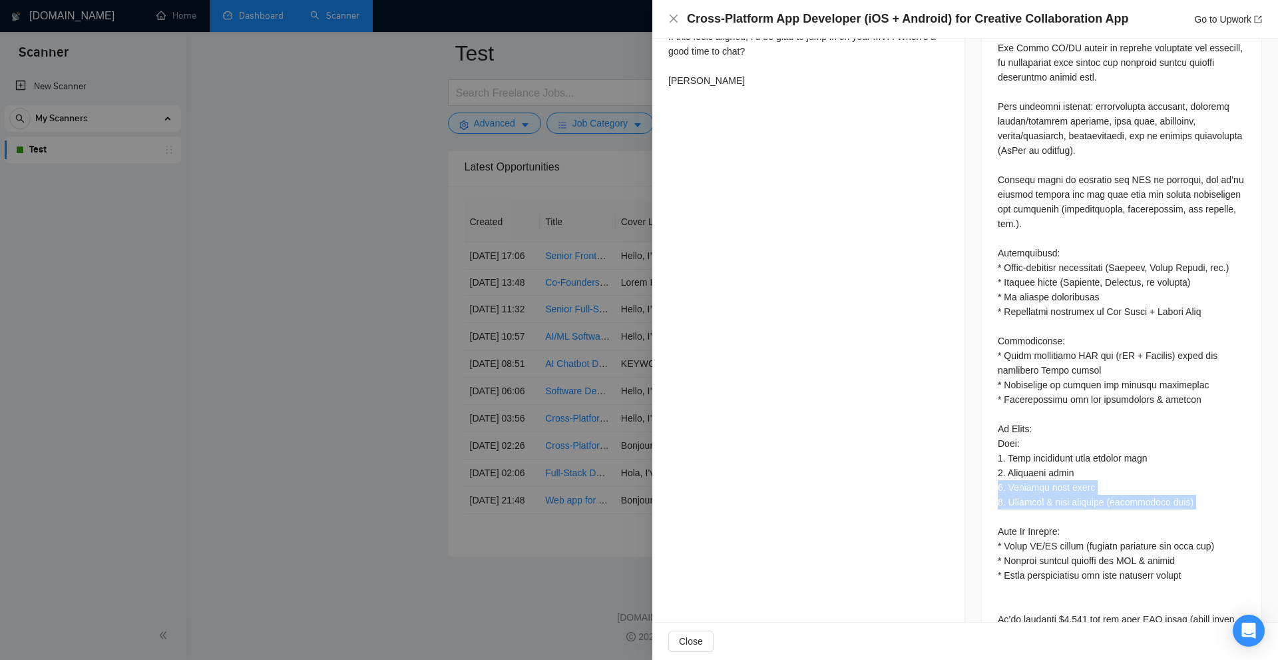
click at [1068, 477] on div at bounding box center [1122, 392] width 248 height 820
drag, startPoint x: 1068, startPoint y: 477, endPoint x: 1013, endPoint y: 483, distance: 55.7
click at [1013, 483] on div at bounding box center [1122, 392] width 248 height 820
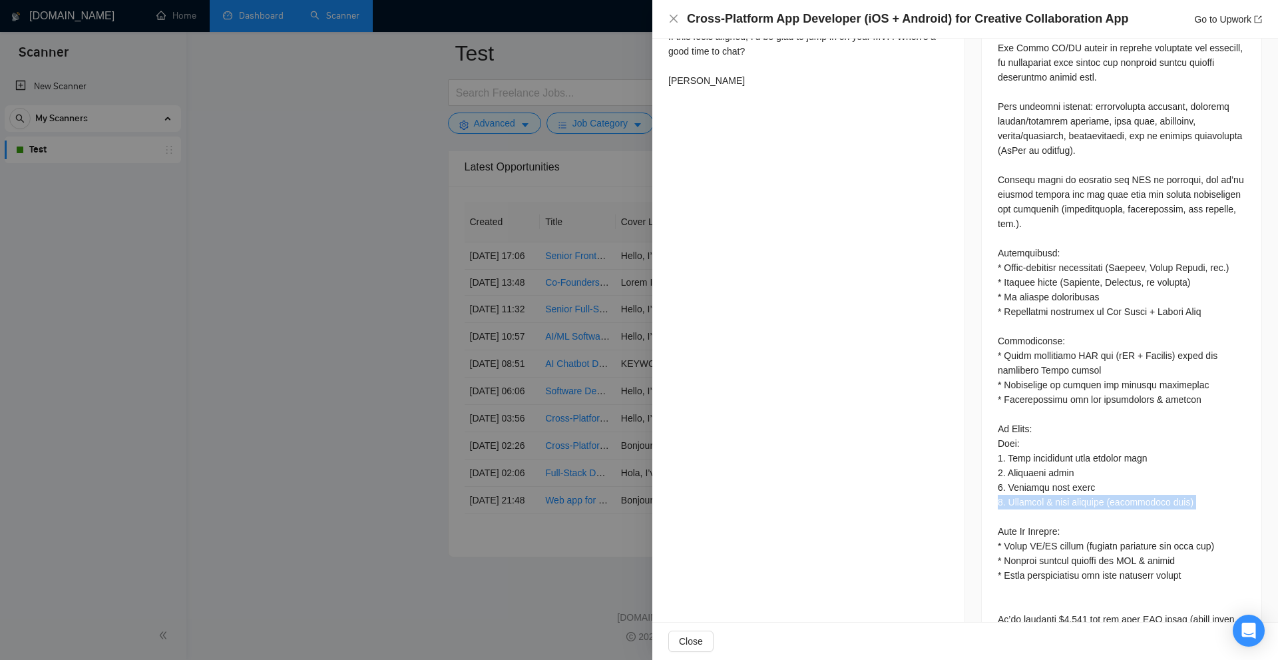
click at [1013, 483] on div at bounding box center [1122, 392] width 248 height 820
drag, startPoint x: 1013, startPoint y: 483, endPoint x: 1012, endPoint y: 431, distance: 52.6
click at [1012, 431] on div at bounding box center [1122, 392] width 248 height 820
click at [325, 77] on div at bounding box center [639, 330] width 1278 height 660
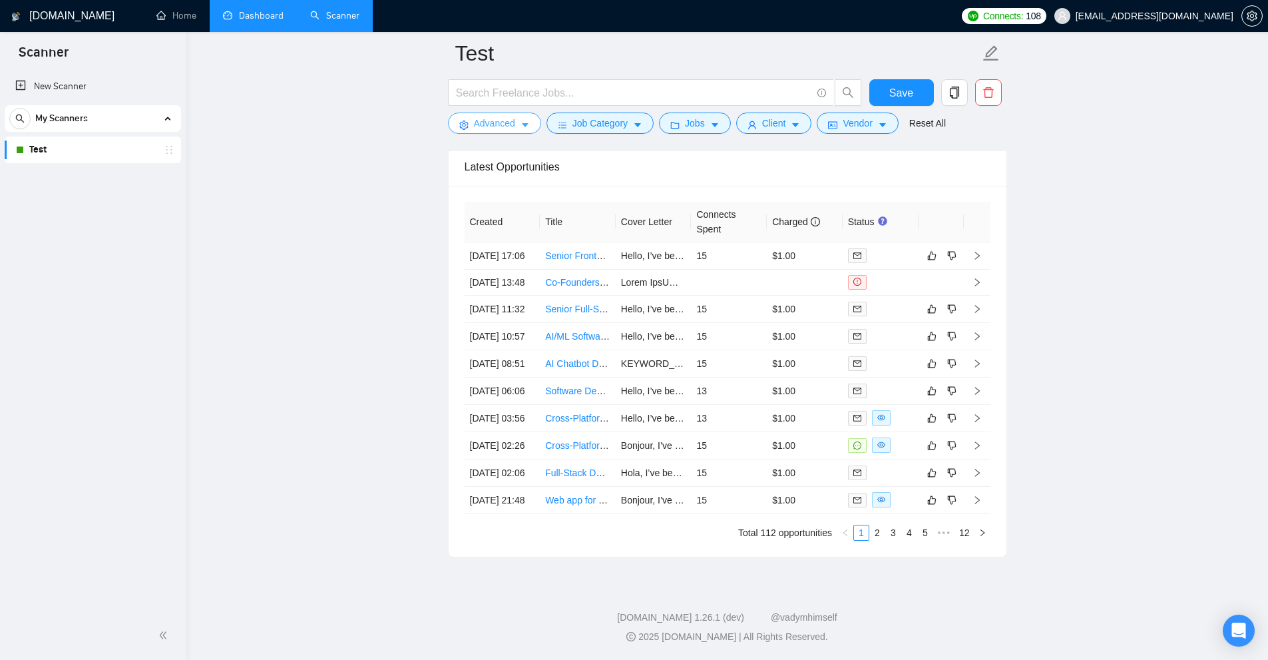
click at [514, 127] on span "Advanced" at bounding box center [494, 123] width 41 height 15
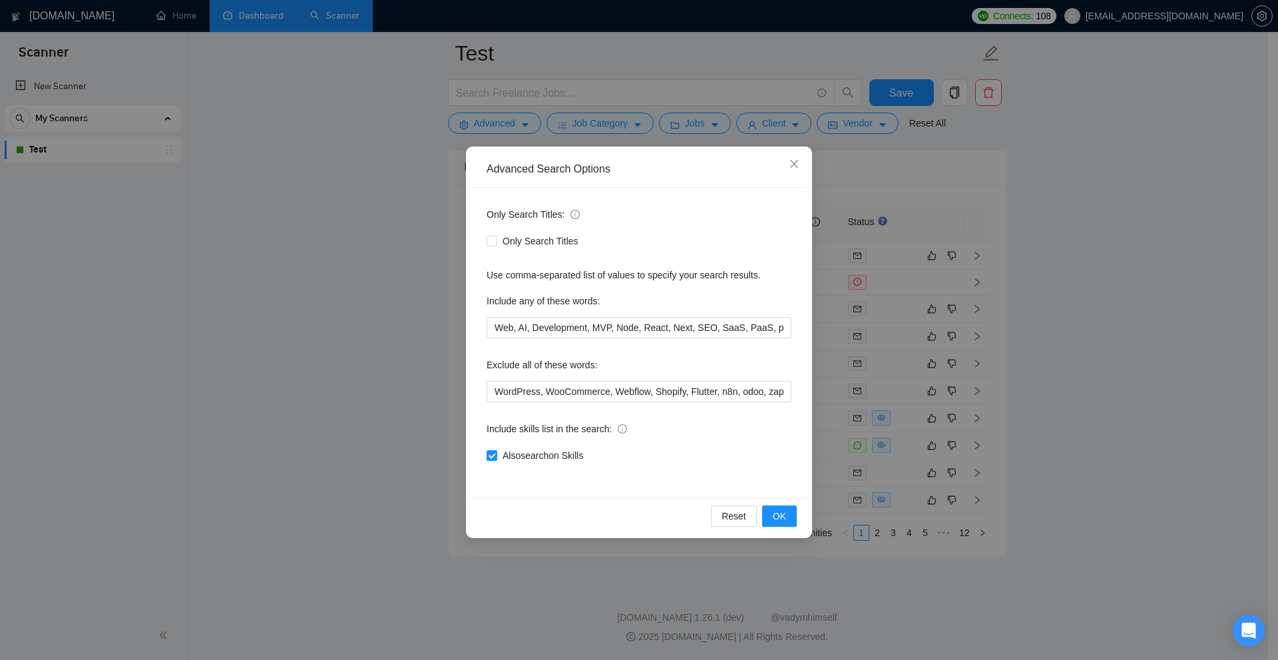
click at [222, 202] on div "Advanced Search Options Only Search Titles: Only Search Titles Use comma-separa…" at bounding box center [639, 330] width 1278 height 660
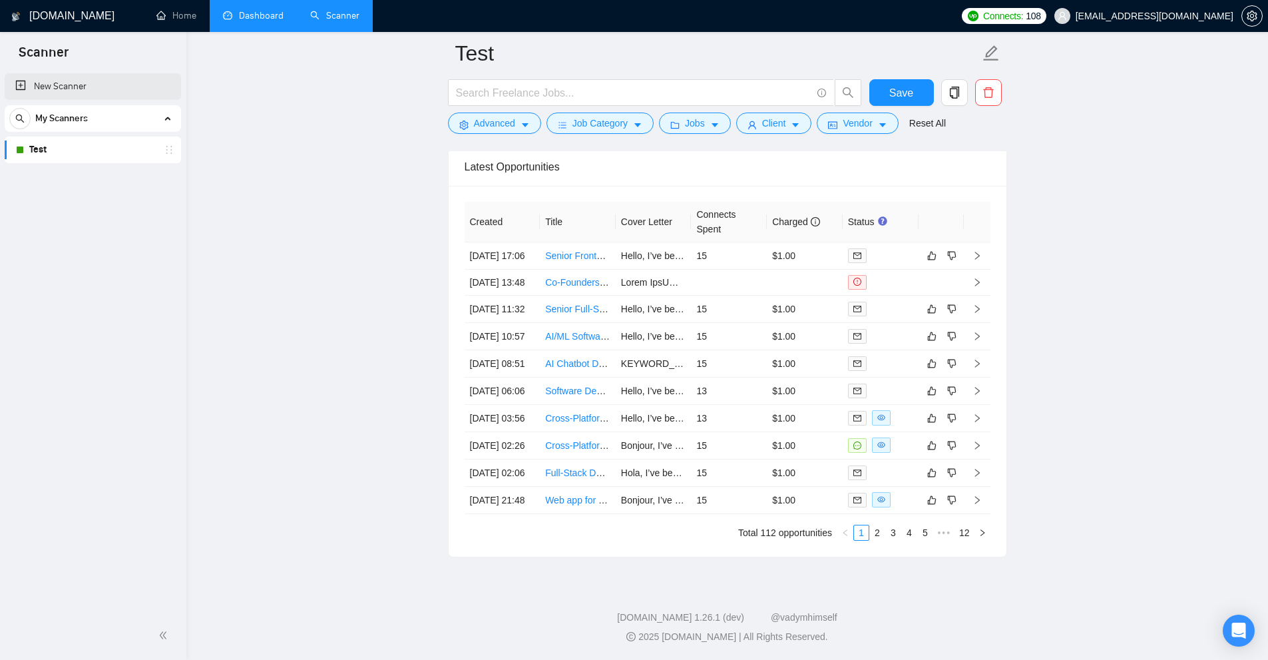
click at [101, 81] on link "New Scanner" at bounding box center [92, 86] width 155 height 27
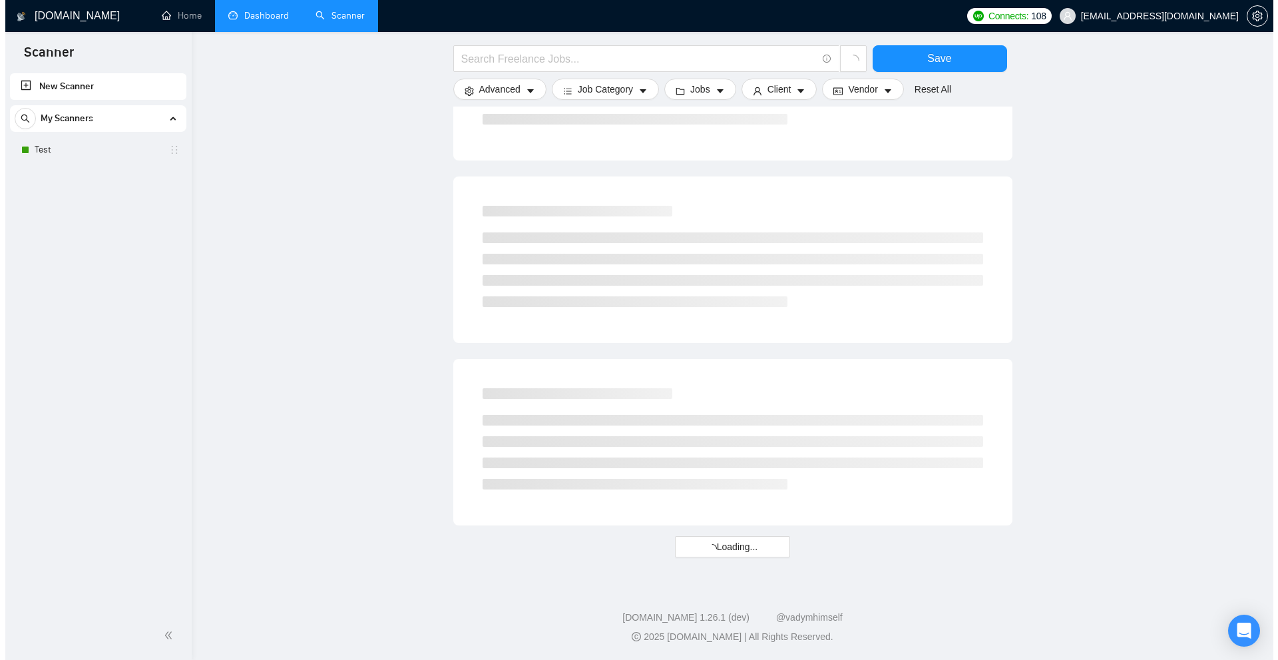
scroll to position [617, 0]
click at [511, 100] on button "Advanced" at bounding box center [494, 89] width 93 height 21
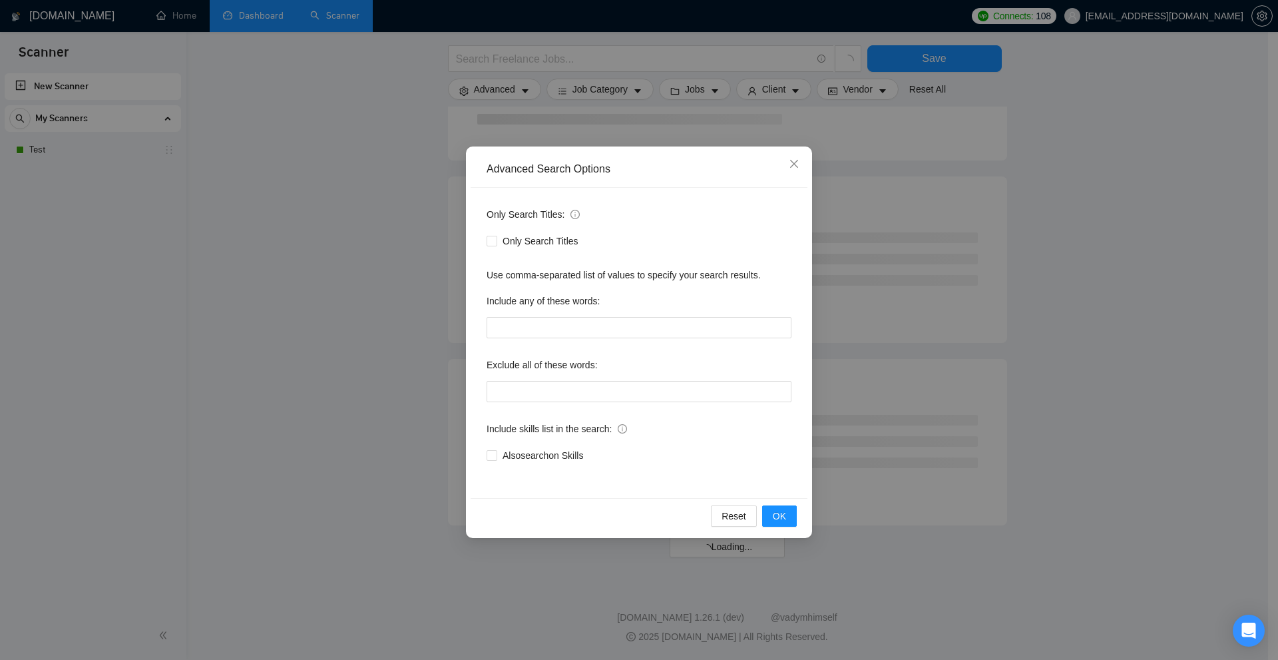
click at [539, 310] on label "Include any of these words:" at bounding box center [543, 300] width 113 height 21
click at [577, 332] on input "text" at bounding box center [639, 327] width 305 height 21
paste input ""to apply", "(to apply", "[to apply", ".to apply", "/to apply", "*to apply", "*…"
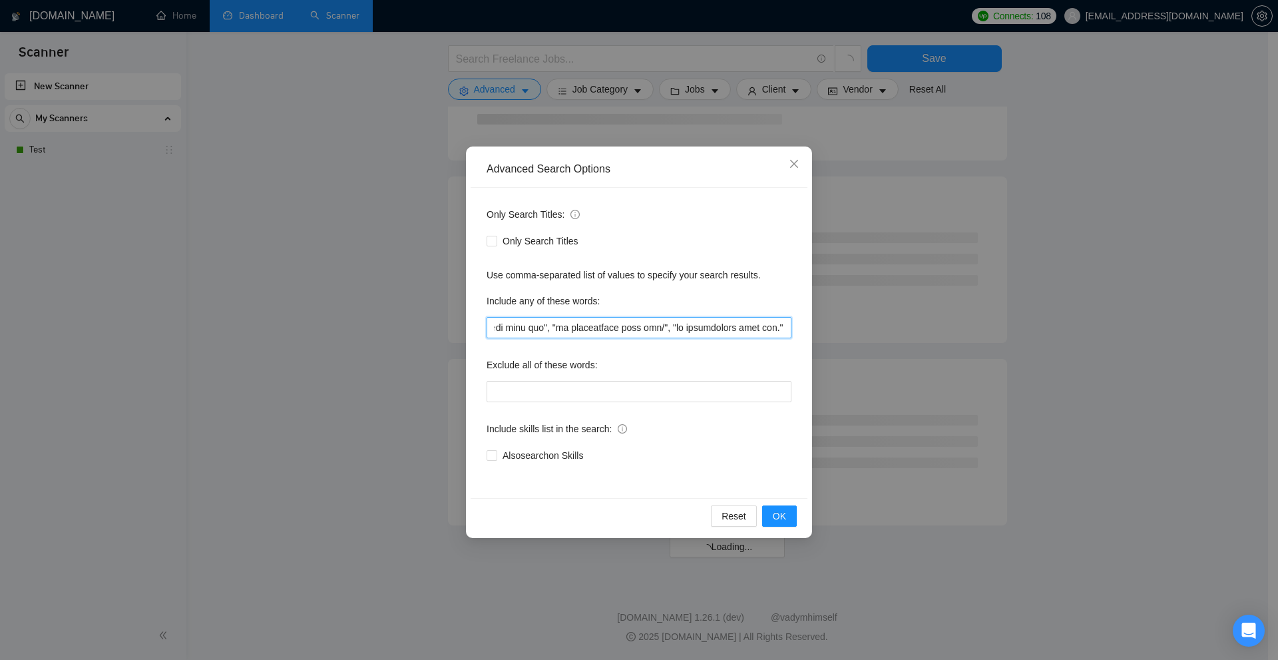
type input ""to apply", "(to apply", "[to apply", ".to apply", "/to apply", "*to apply", "*…"
click at [1073, 91] on div "Advanced Search Options Only Search Titles: Only Search Titles Use comma-separa…" at bounding box center [639, 330] width 1278 height 660
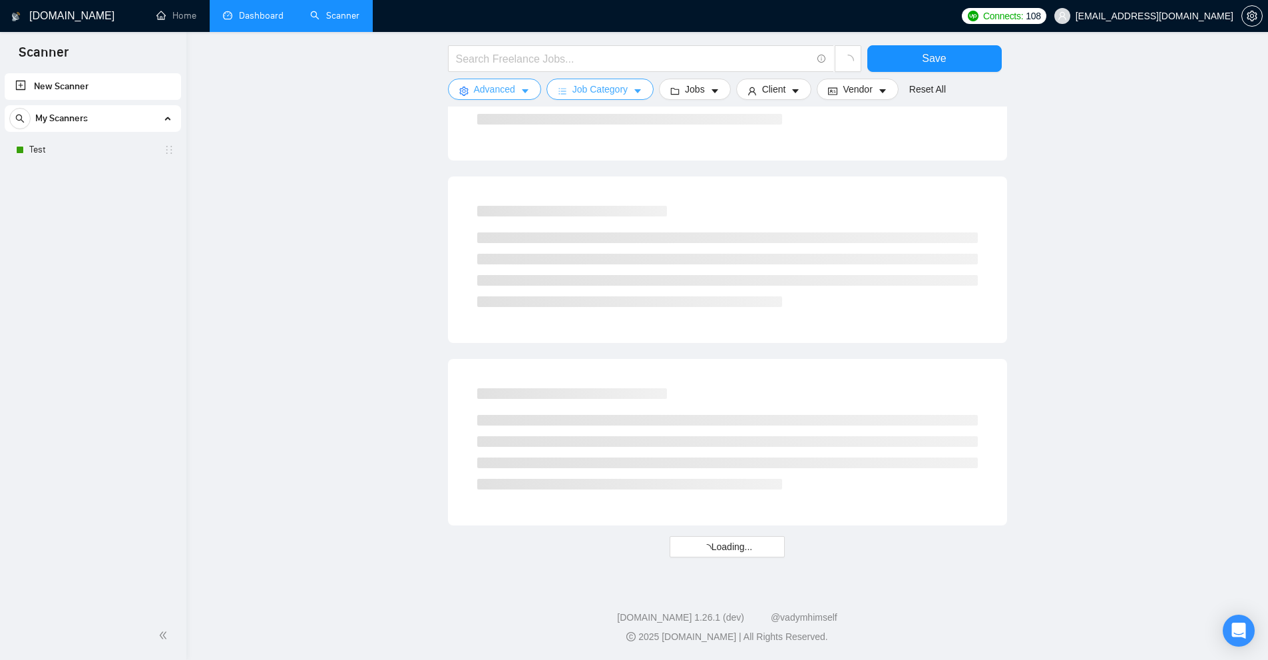
scroll to position [85, 0]
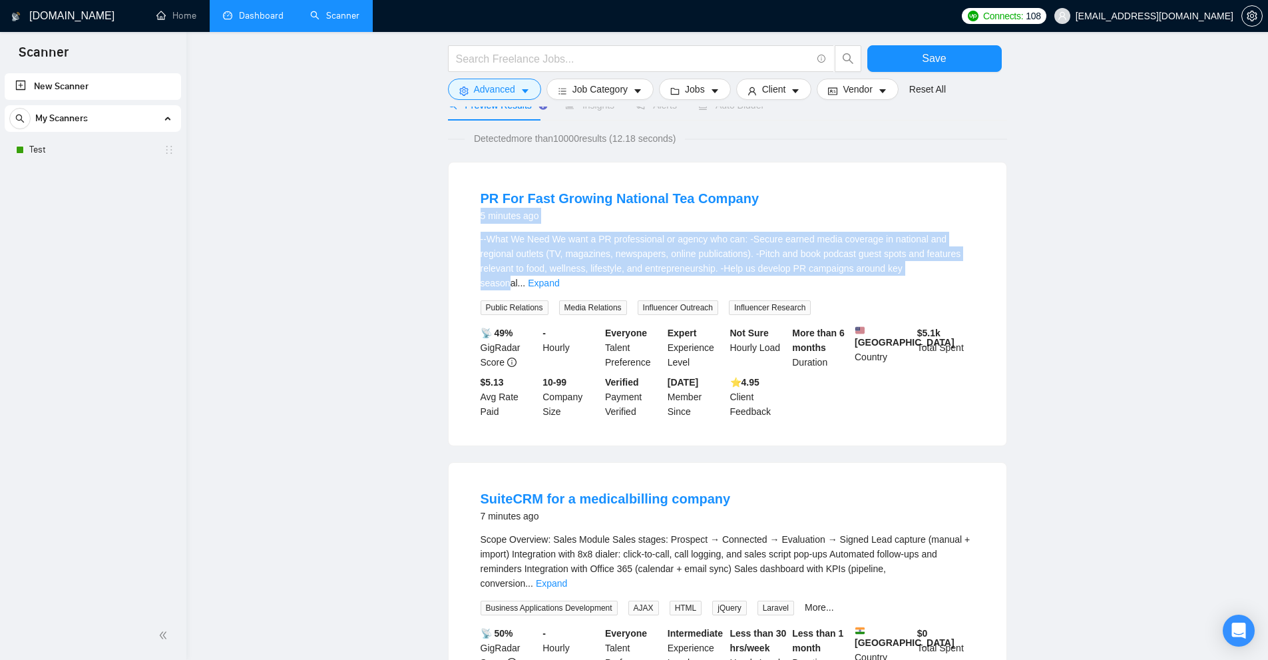
drag, startPoint x: 433, startPoint y: 234, endPoint x: 931, endPoint y: 268, distance: 498.5
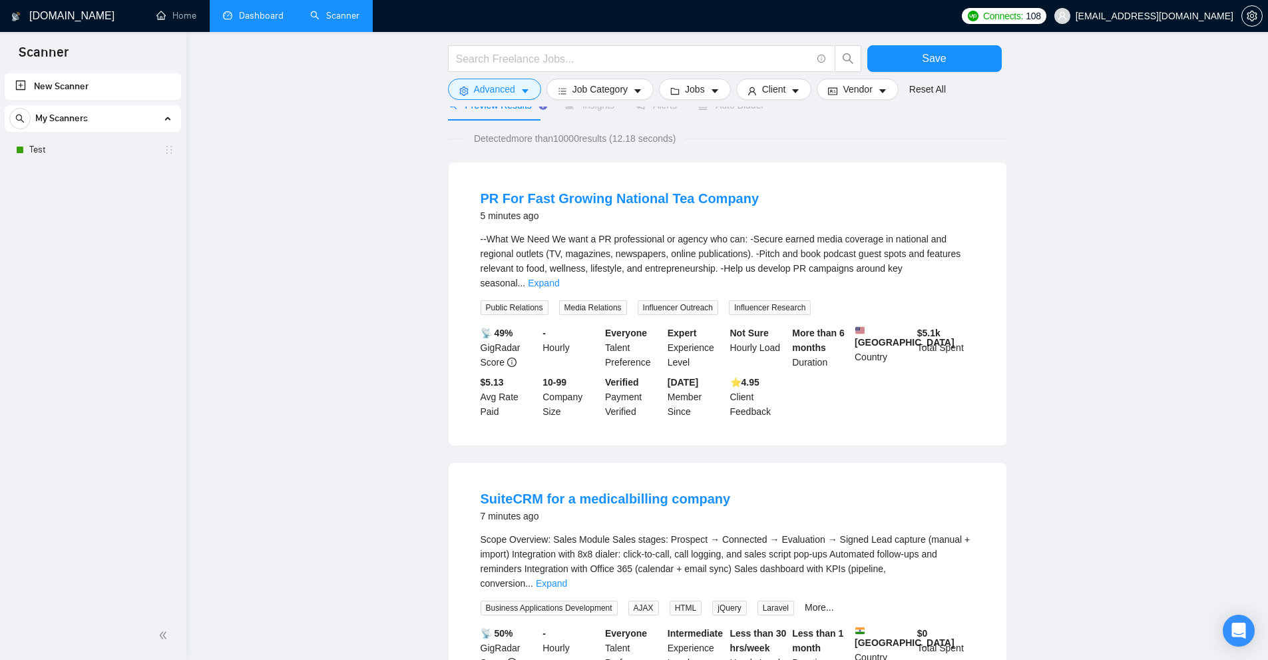
click at [933, 267] on div "--What We Need We want a PR professional or agency who can: -Secure earned medi…" at bounding box center [728, 261] width 494 height 59
click at [971, 275] on div "--What We Need We want a PR professional or agency who can: -Secure earned medi…" at bounding box center [728, 261] width 494 height 59
click at [559, 278] on link "Expand" at bounding box center [543, 283] width 31 height 11
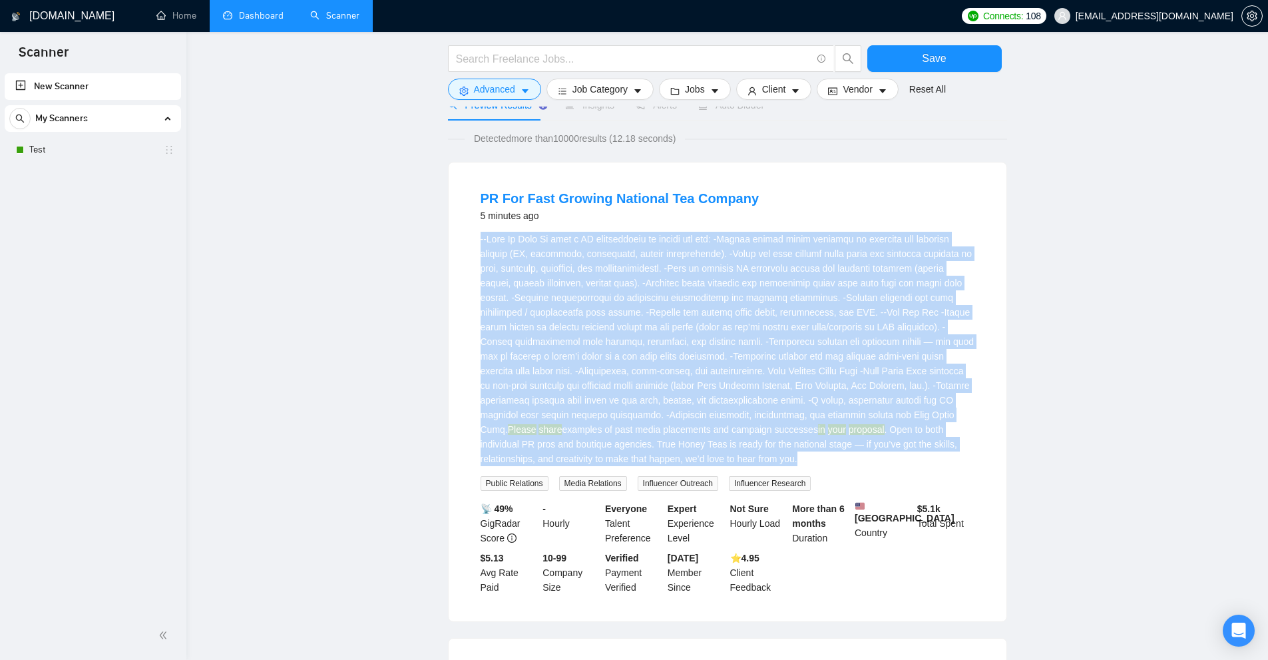
drag, startPoint x: 746, startPoint y: 455, endPoint x: 461, endPoint y: 244, distance: 353.7
click at [461, 244] on div "PR For Fast Growing National Tea Company 5 minutes ago Please share examples of…" at bounding box center [728, 391] width 558 height 459
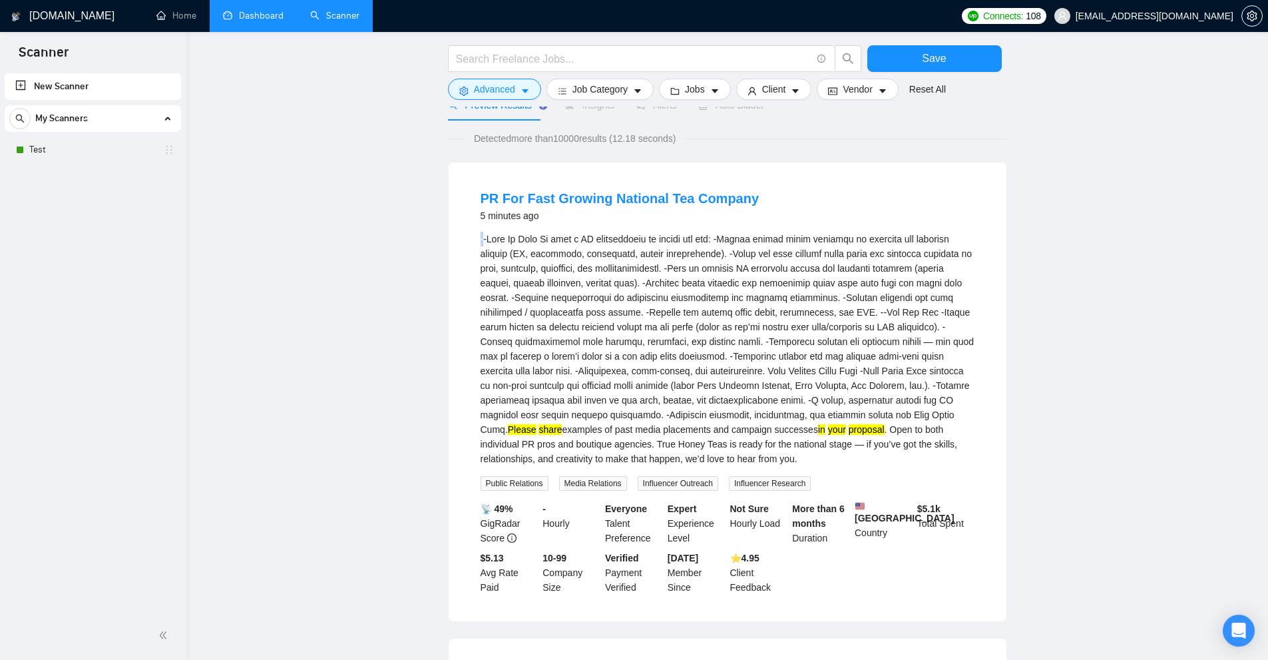
click at [461, 244] on div "PR For Fast Growing National Tea Company 5 minutes ago Please share examples of…" at bounding box center [728, 391] width 558 height 459
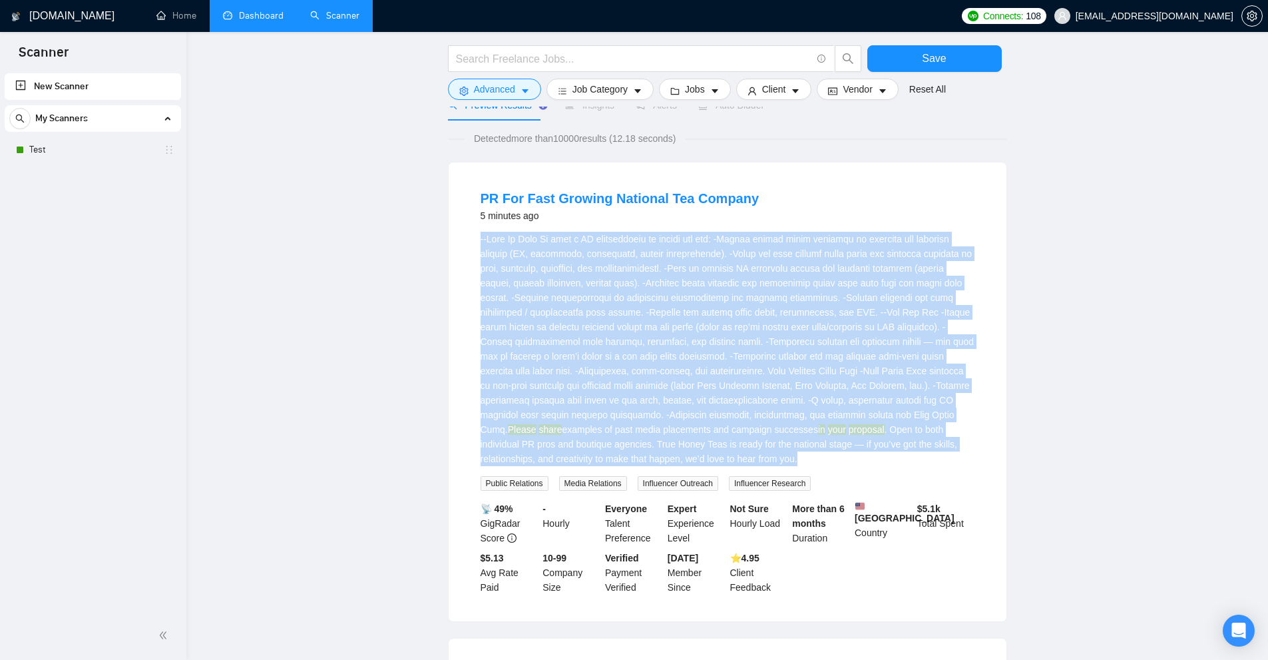
drag, startPoint x: 461, startPoint y: 244, endPoint x: 804, endPoint y: 395, distance: 374.7
click at [804, 397] on div "PR For Fast Growing National Tea Company 5 minutes ago Please share examples of…" at bounding box center [728, 391] width 558 height 459
click at [809, 391] on div "Please share examples of past media placements and campaign successes in your p…" at bounding box center [728, 349] width 494 height 234
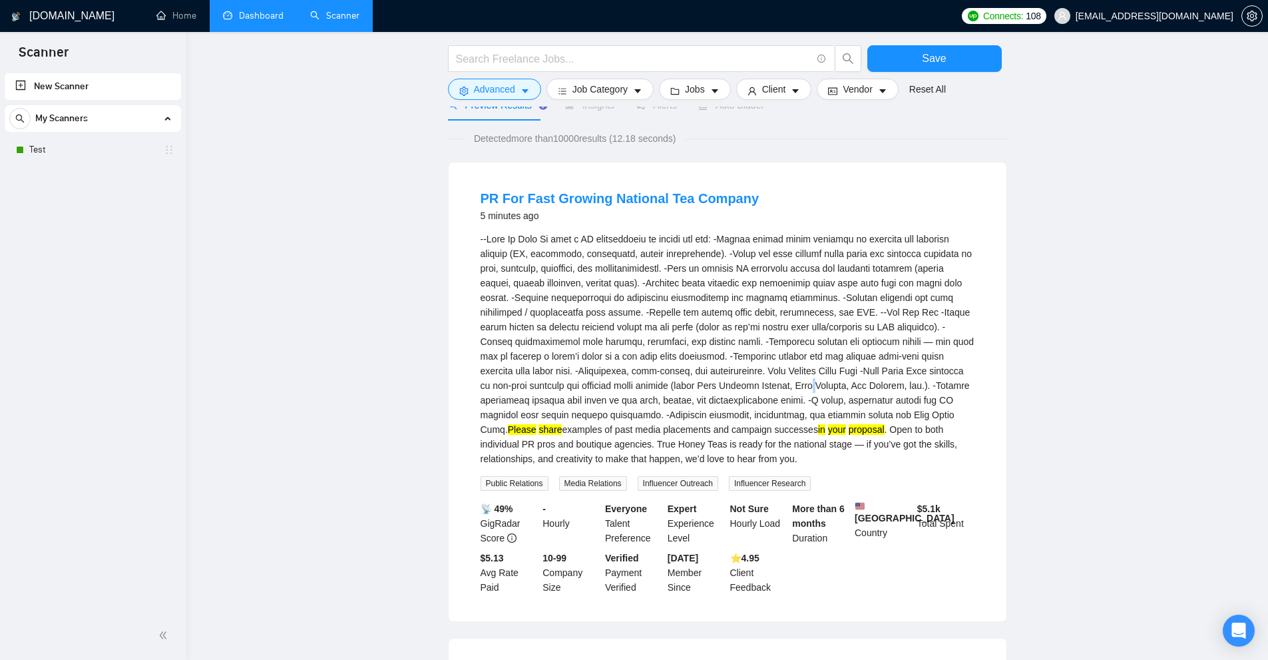
click at [809, 391] on div "Please share examples of past media placements and campaign successes in your p…" at bounding box center [728, 349] width 494 height 234
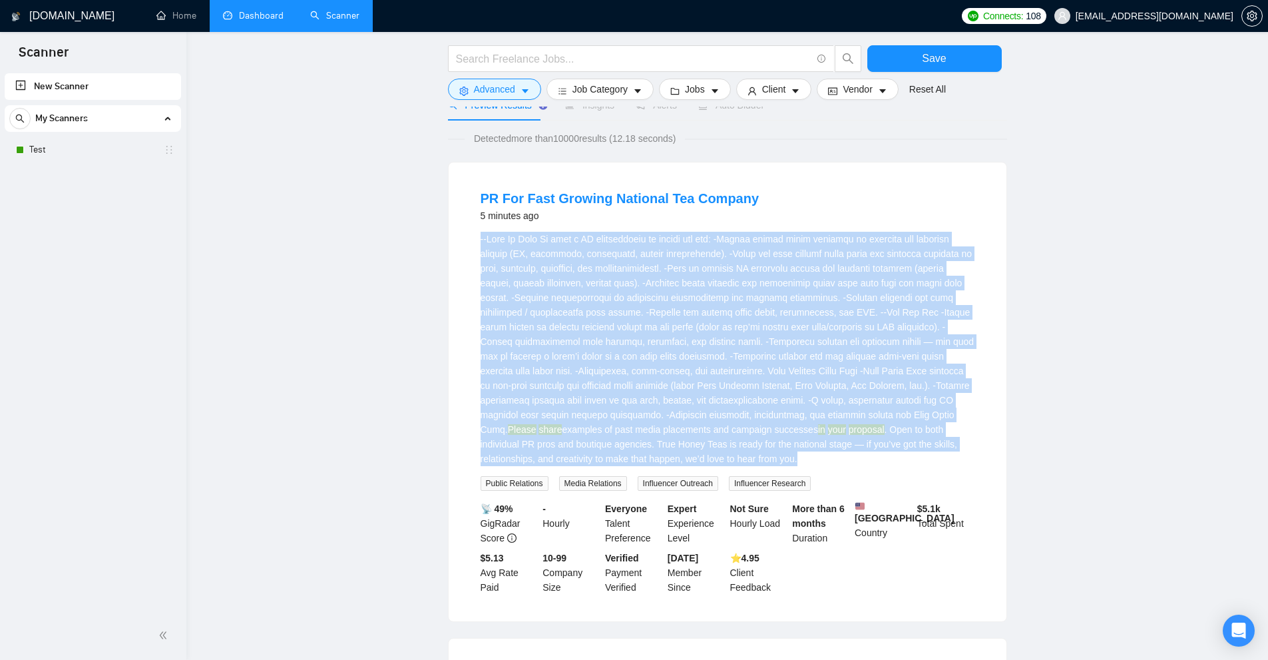
click at [809, 391] on div "Please share examples of past media placements and campaign successes in your p…" at bounding box center [728, 349] width 494 height 234
click at [621, 360] on div "Please share examples of past media placements and campaign successes in your p…" at bounding box center [728, 349] width 494 height 234
click at [843, 272] on div "Please share examples of past media placements and campaign successes in your p…" at bounding box center [728, 349] width 494 height 234
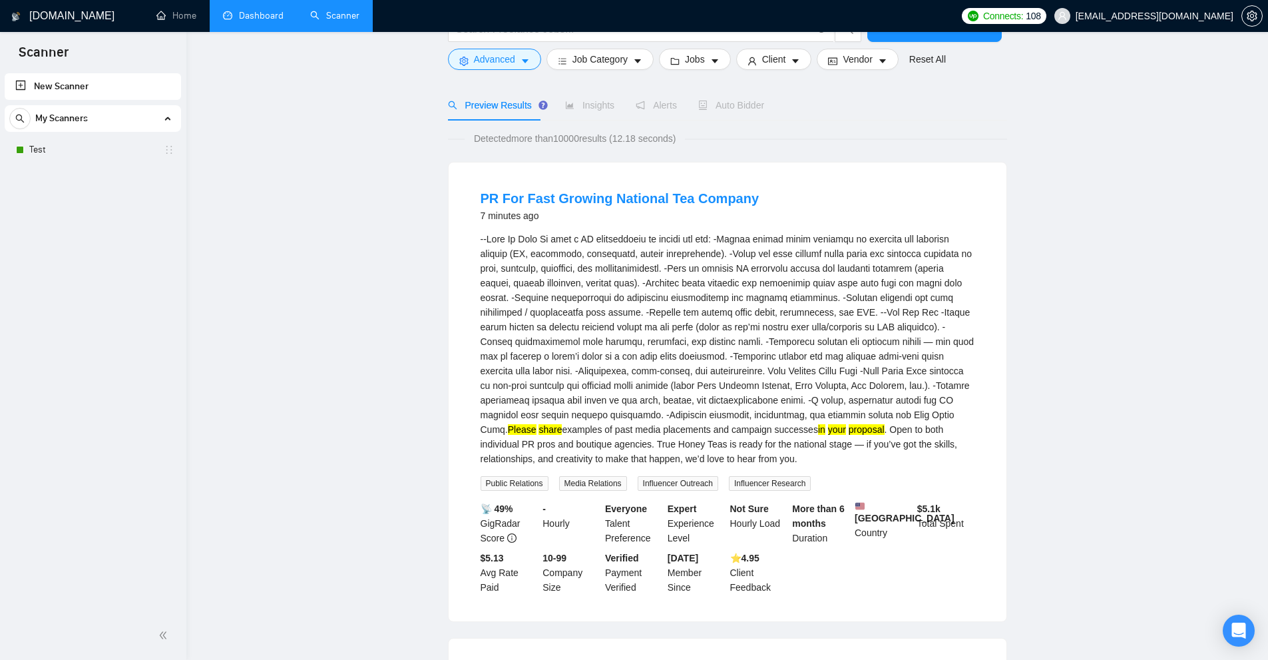
scroll to position [0, 0]
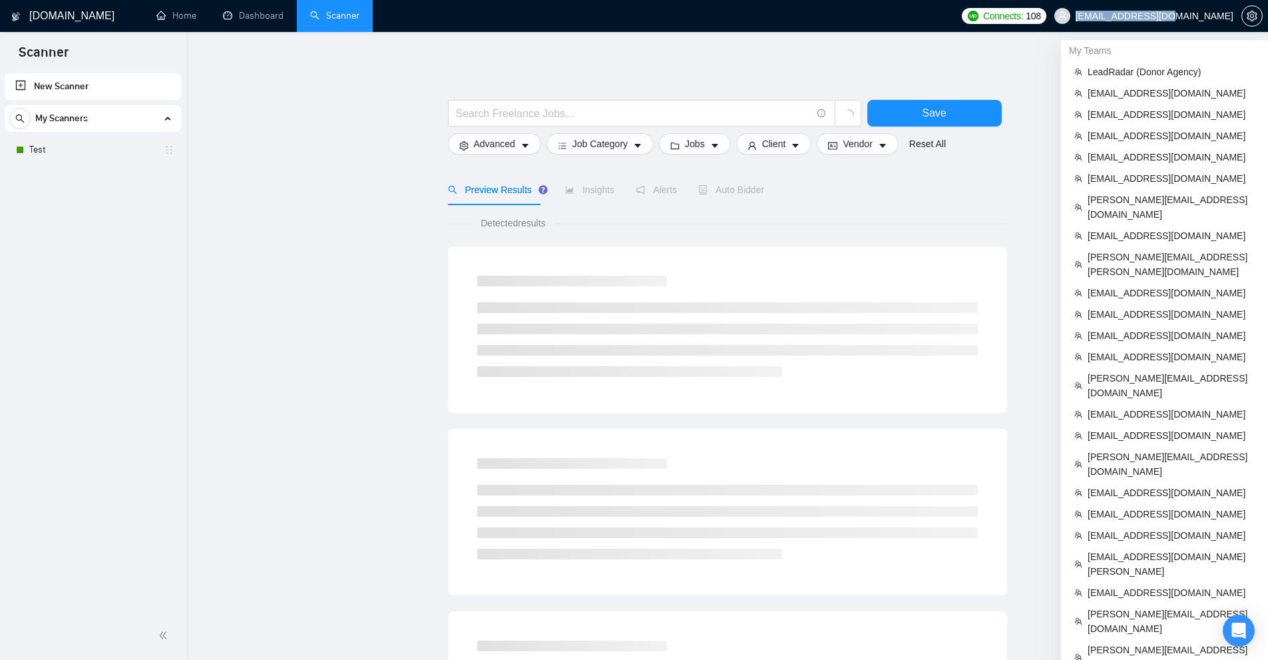
copy span "[EMAIL_ADDRESS][DOMAIN_NAME]"
drag, startPoint x: 1134, startPoint y: 13, endPoint x: 1230, endPoint y: 18, distance: 96.7
click at [1230, 18] on span "[EMAIL_ADDRESS][DOMAIN_NAME]" at bounding box center [1144, 16] width 195 height 43
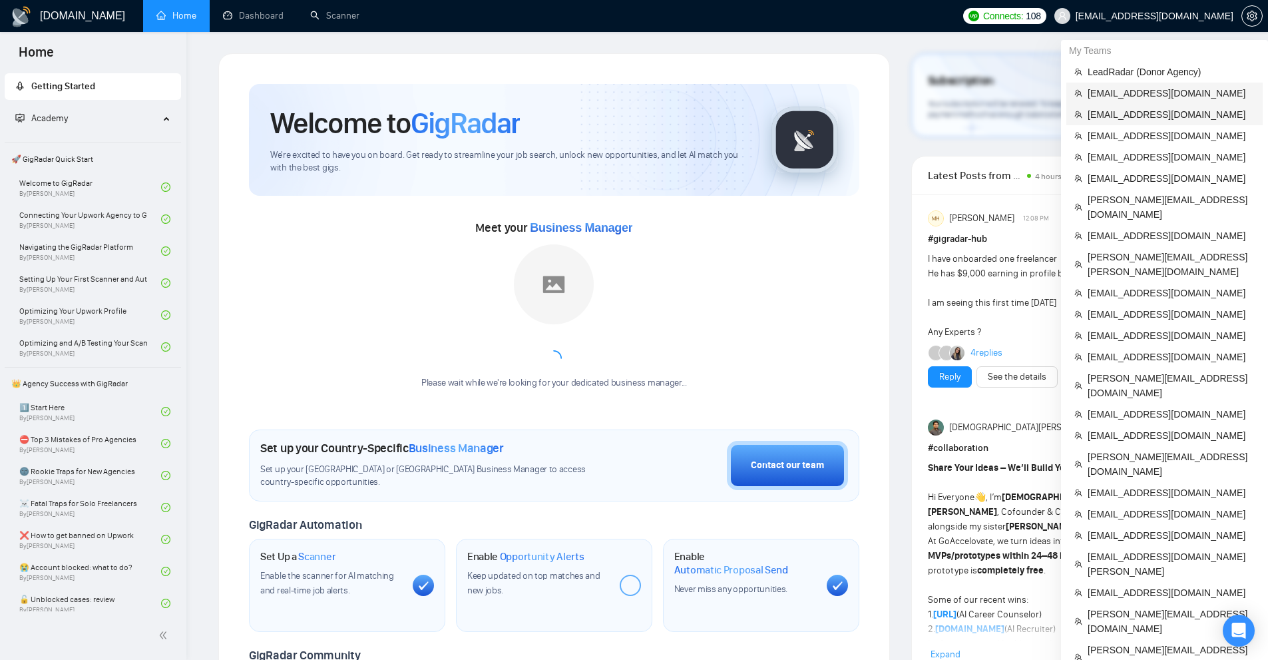
click at [1116, 91] on span "[EMAIL_ADDRESS][DOMAIN_NAME]" at bounding box center [1171, 93] width 167 height 15
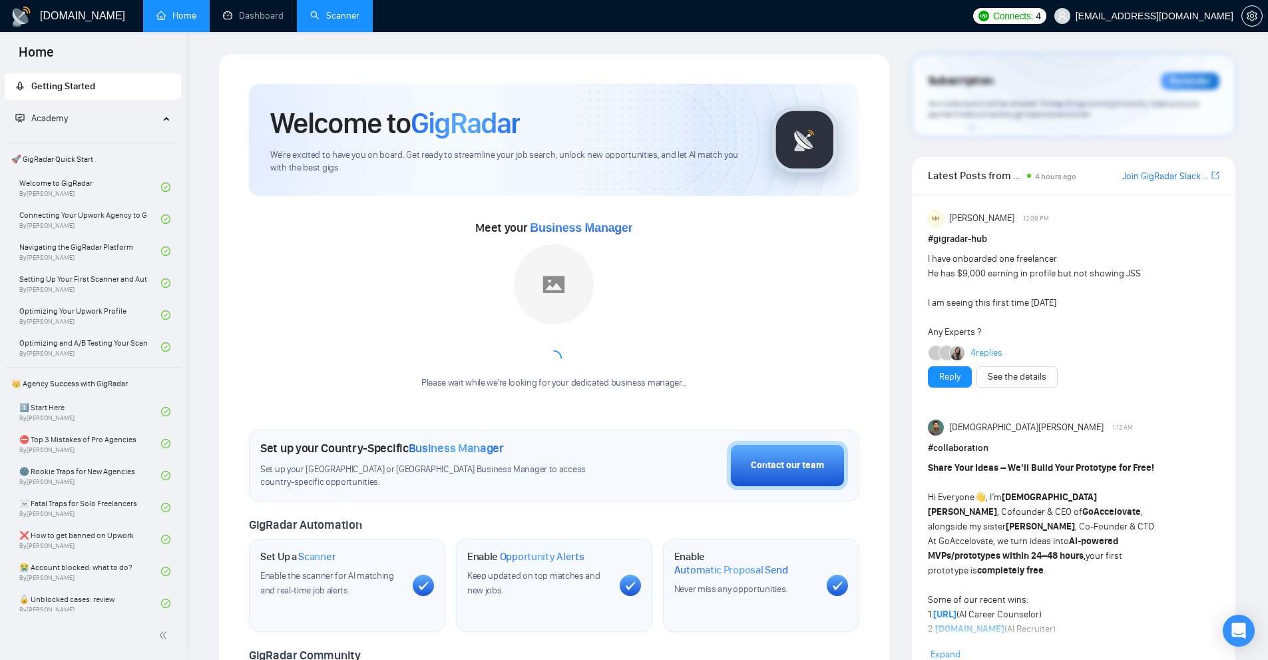
click at [312, 10] on link "Scanner" at bounding box center [334, 15] width 49 height 11
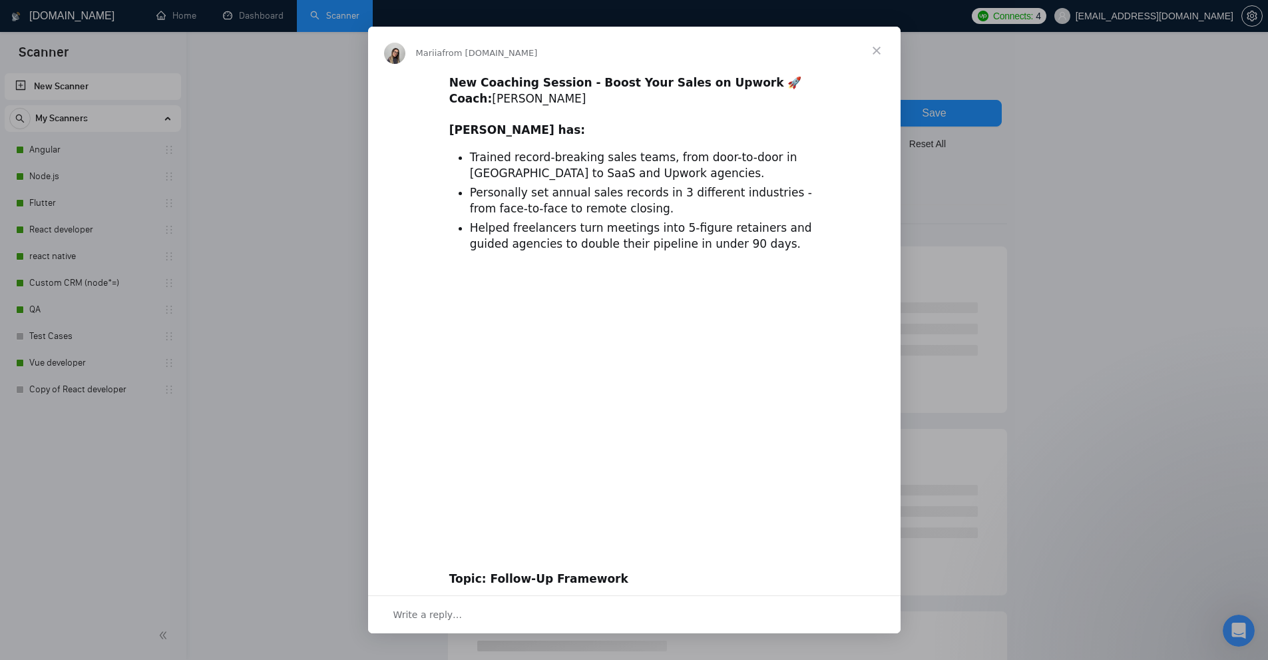
click at [71, 149] on div "Intercom messenger" at bounding box center [634, 330] width 1268 height 660
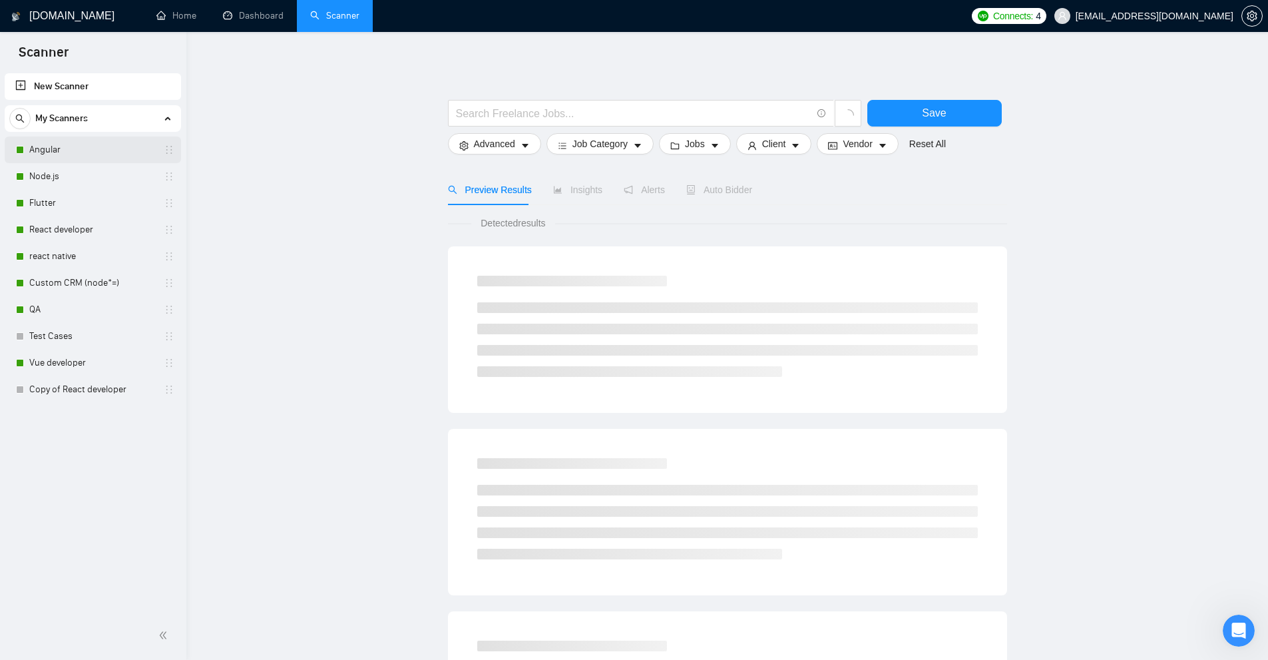
click at [75, 148] on link "Angular" at bounding box center [92, 149] width 126 height 27
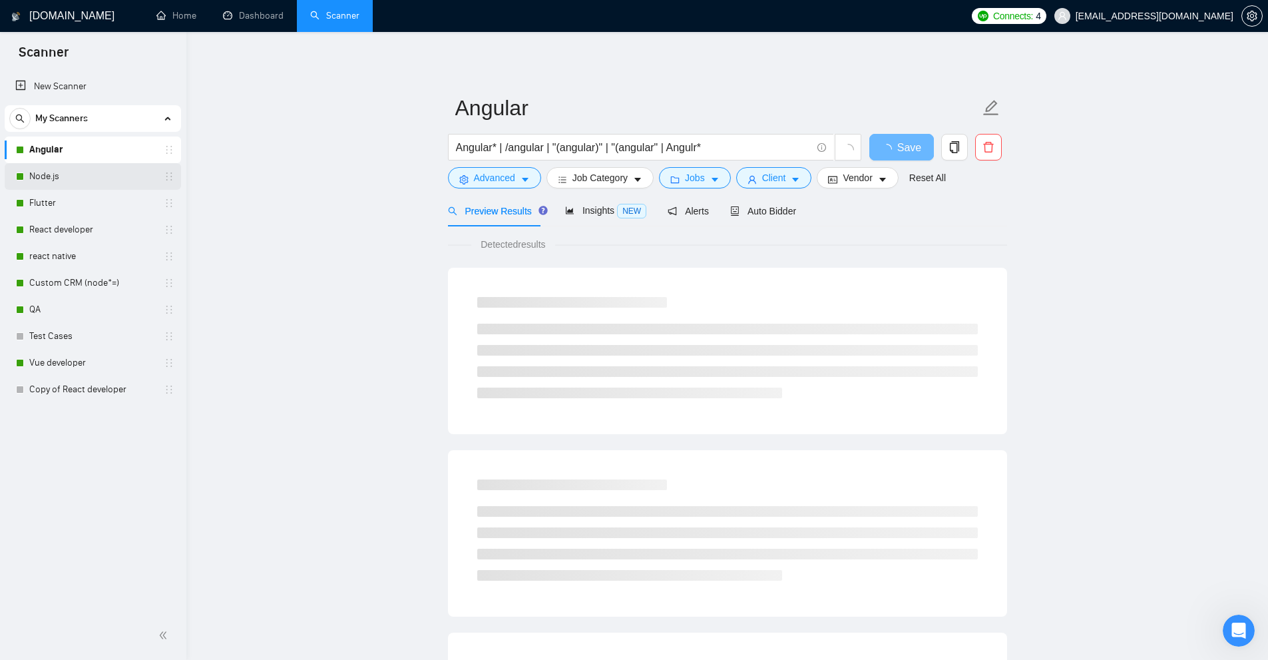
click at [101, 181] on link "Node.js" at bounding box center [92, 176] width 126 height 27
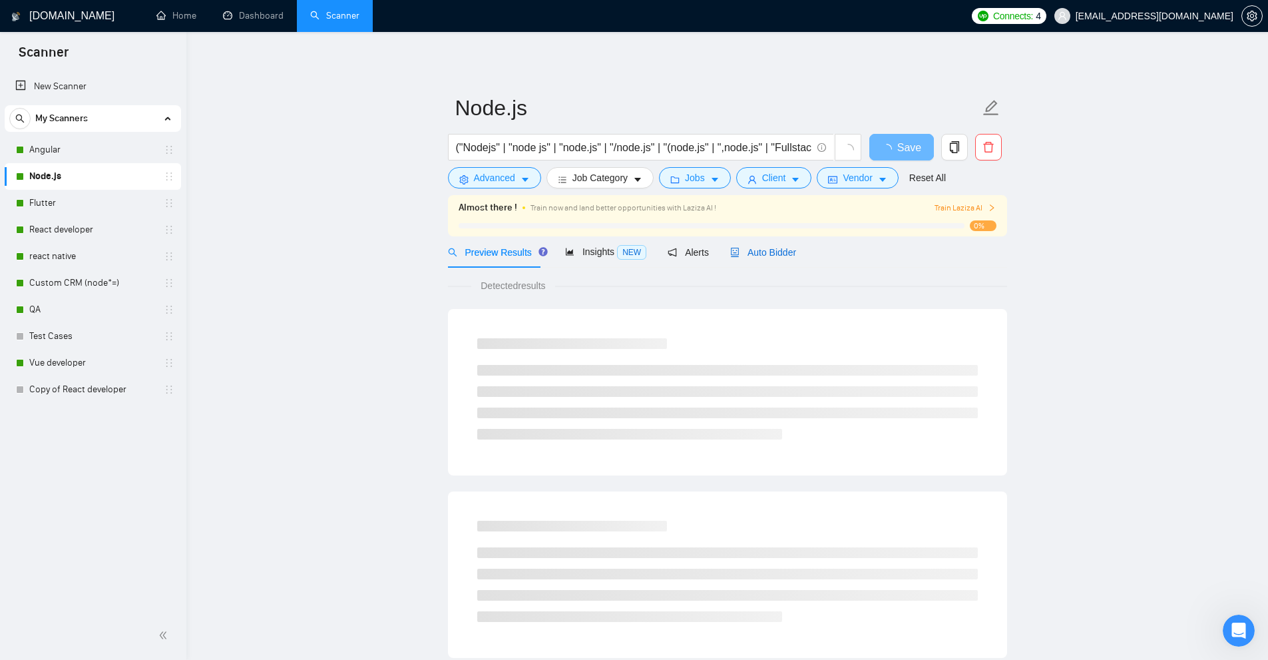
click at [751, 249] on span "Auto Bidder" at bounding box center [763, 252] width 66 height 11
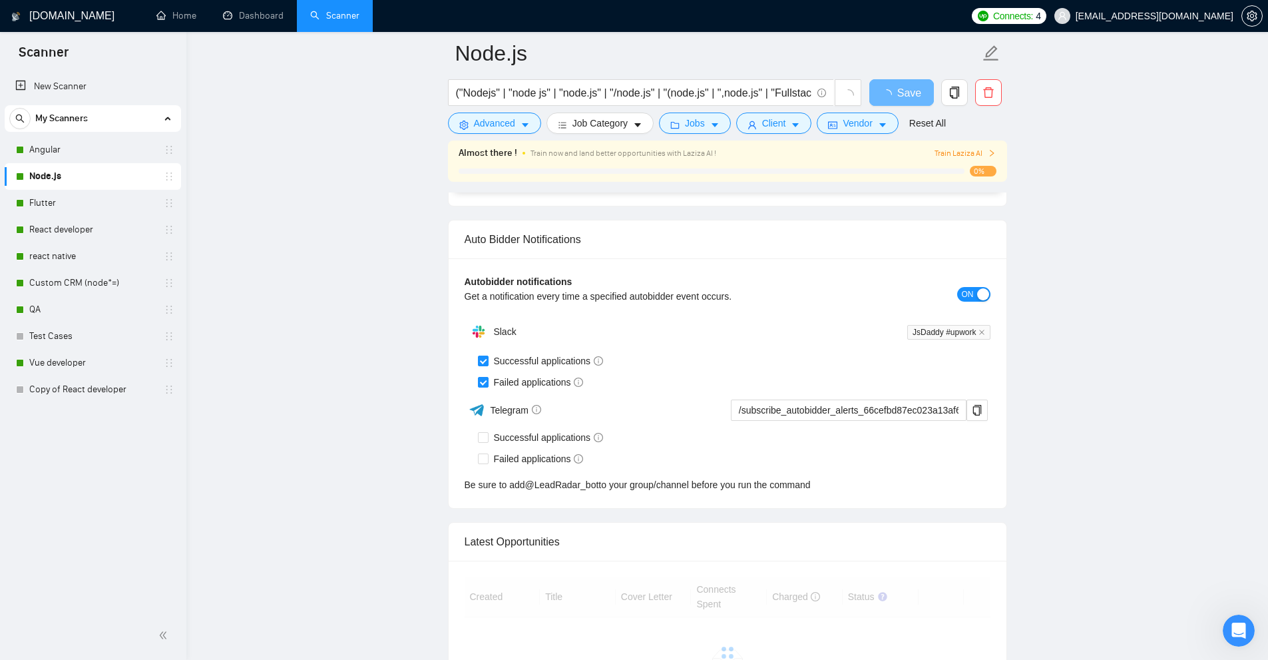
scroll to position [3250, 0]
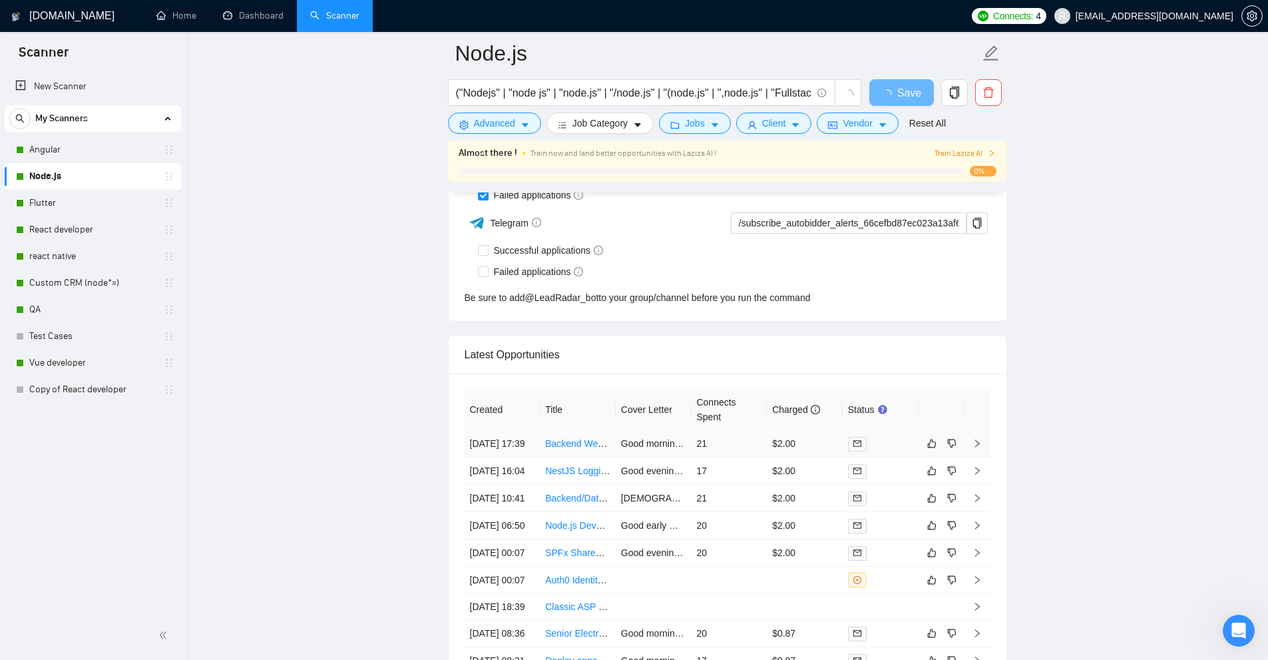
click at [738, 450] on td "21" at bounding box center [729, 443] width 76 height 27
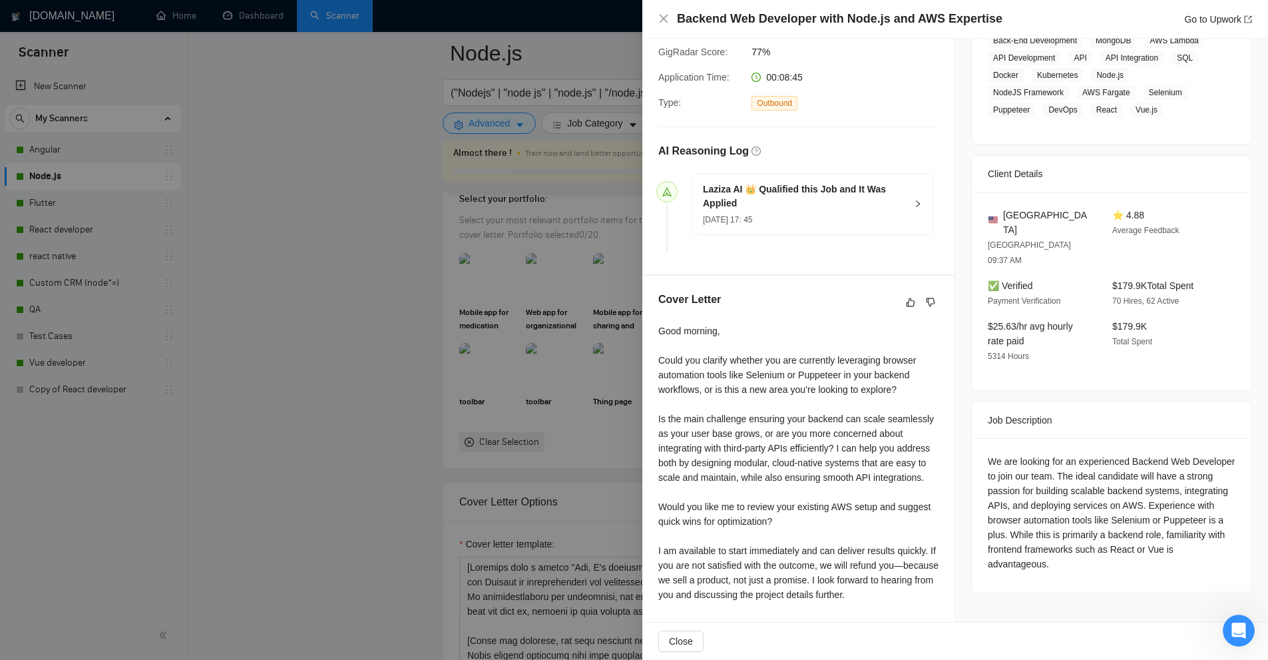
scroll to position [919, 0]
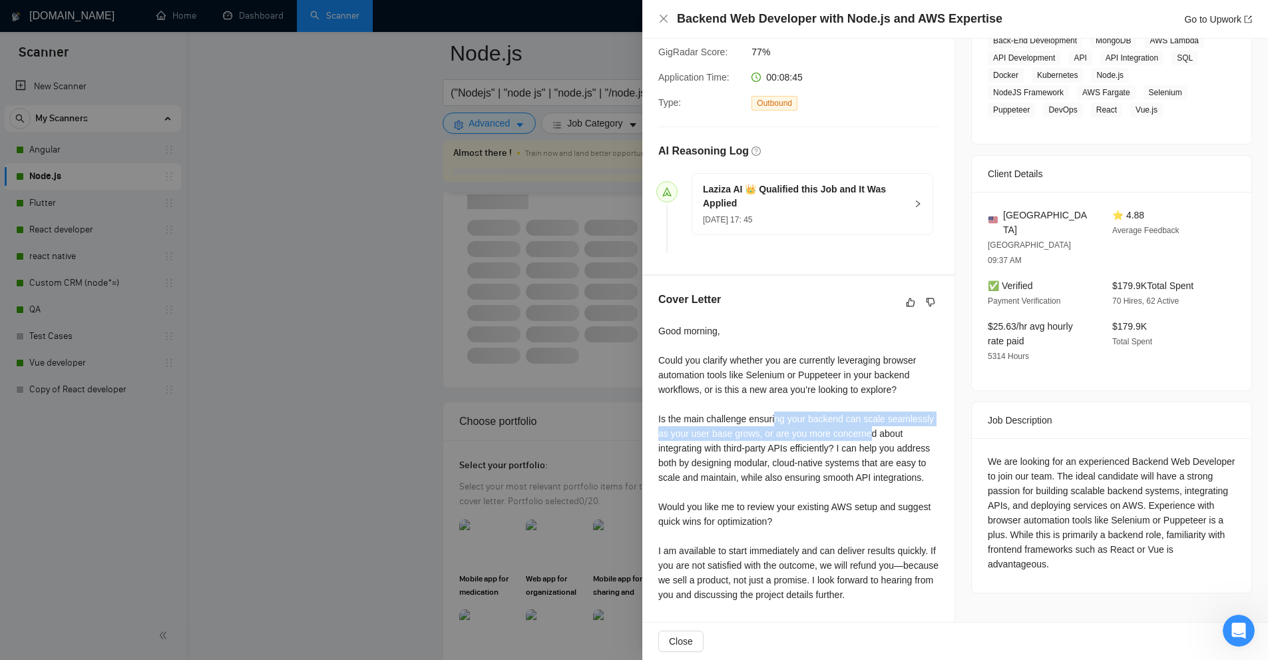
drag, startPoint x: 778, startPoint y: 416, endPoint x: 861, endPoint y: 453, distance: 90.3
click at [868, 437] on div "Good morning, Could you clarify whether you are currently leveraging browser au…" at bounding box center [798, 463] width 280 height 278
click at [851, 465] on div "Good morning, Could you clarify whether you are currently leveraging browser au…" at bounding box center [798, 463] width 280 height 278
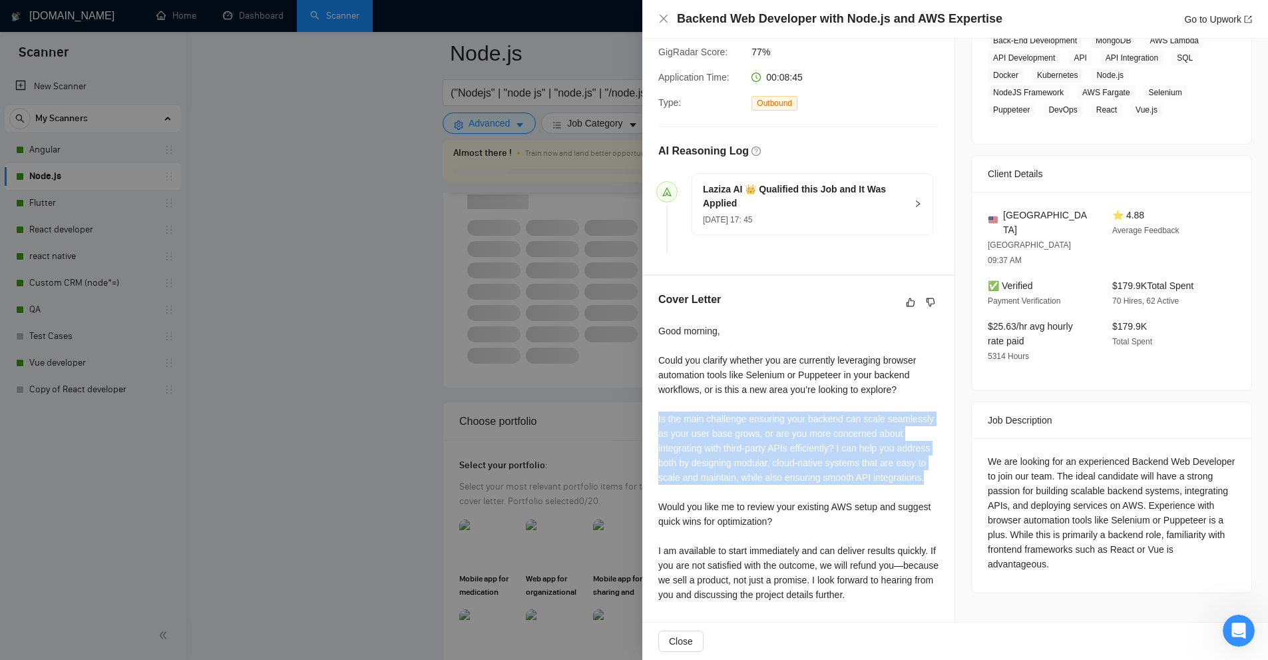
drag, startPoint x: 923, startPoint y: 477, endPoint x: 654, endPoint y: 419, distance: 275.3
click at [654, 419] on div "Cover Letter Good morning, Could you clarify whether you are currently leveragi…" at bounding box center [798, 450] width 312 height 348
click at [658, 415] on div "Good morning, Could you clarify whether you are currently leveraging browser au…" at bounding box center [798, 463] width 280 height 278
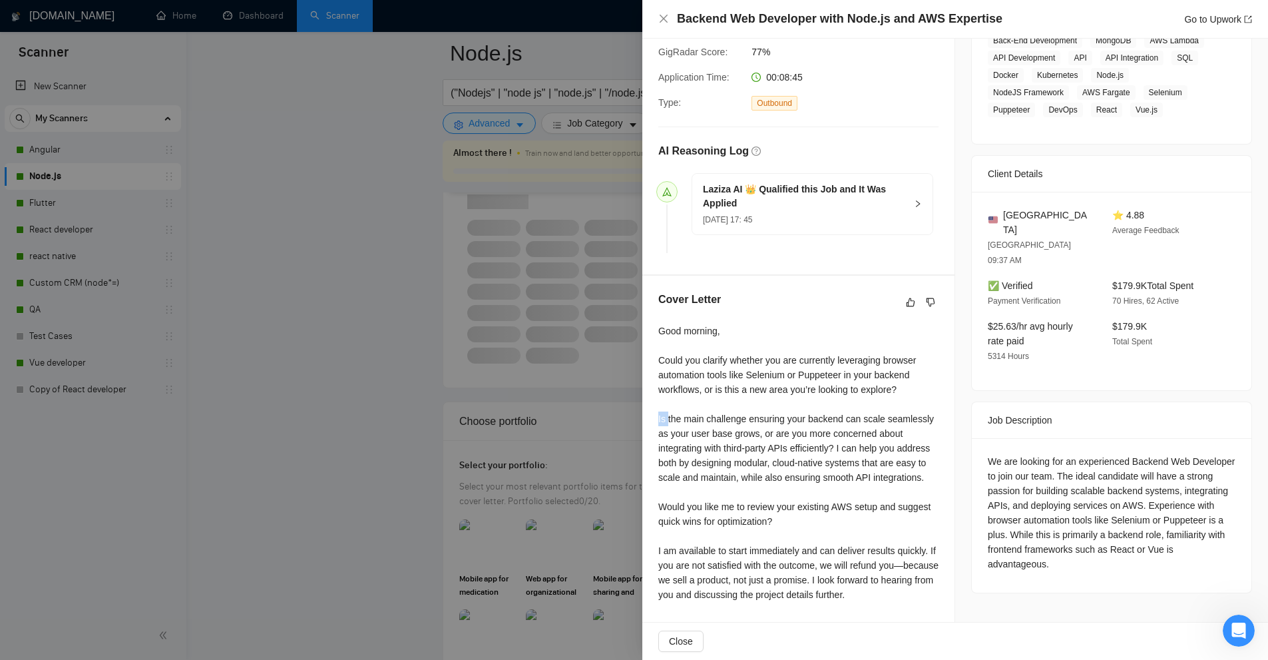
click at [658, 415] on div "Good morning, Could you clarify whether you are currently leveraging browser au…" at bounding box center [798, 463] width 280 height 278
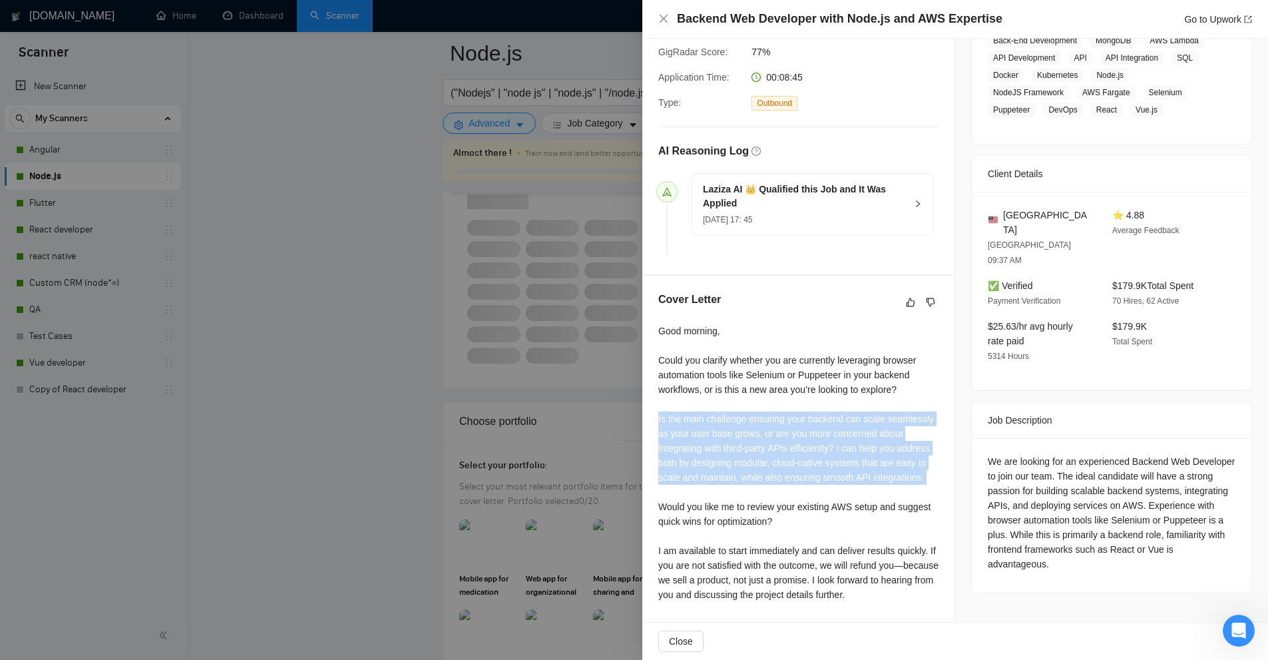
click at [658, 415] on div "Good morning, Could you clarify whether you are currently leveraging browser au…" at bounding box center [798, 463] width 280 height 278
click at [798, 413] on div "Good morning, Could you clarify whether you are currently leveraging browser au…" at bounding box center [798, 463] width 280 height 278
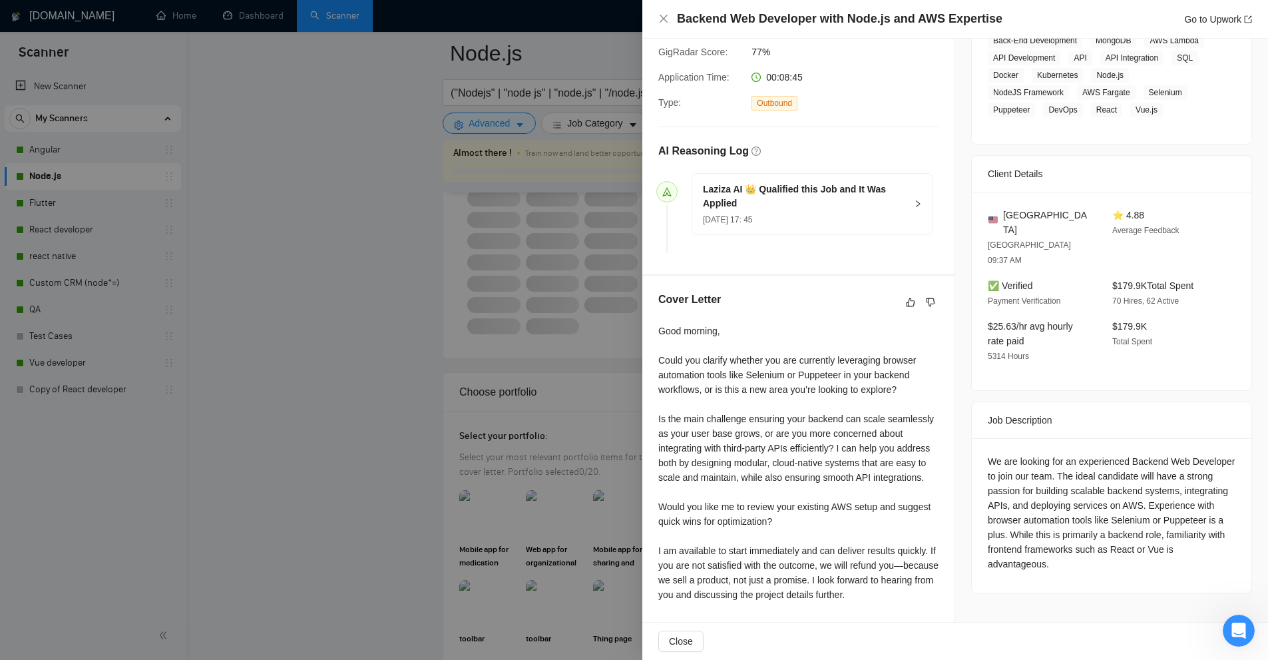
drag, startPoint x: 821, startPoint y: 368, endPoint x: 822, endPoint y: 381, distance: 12.7
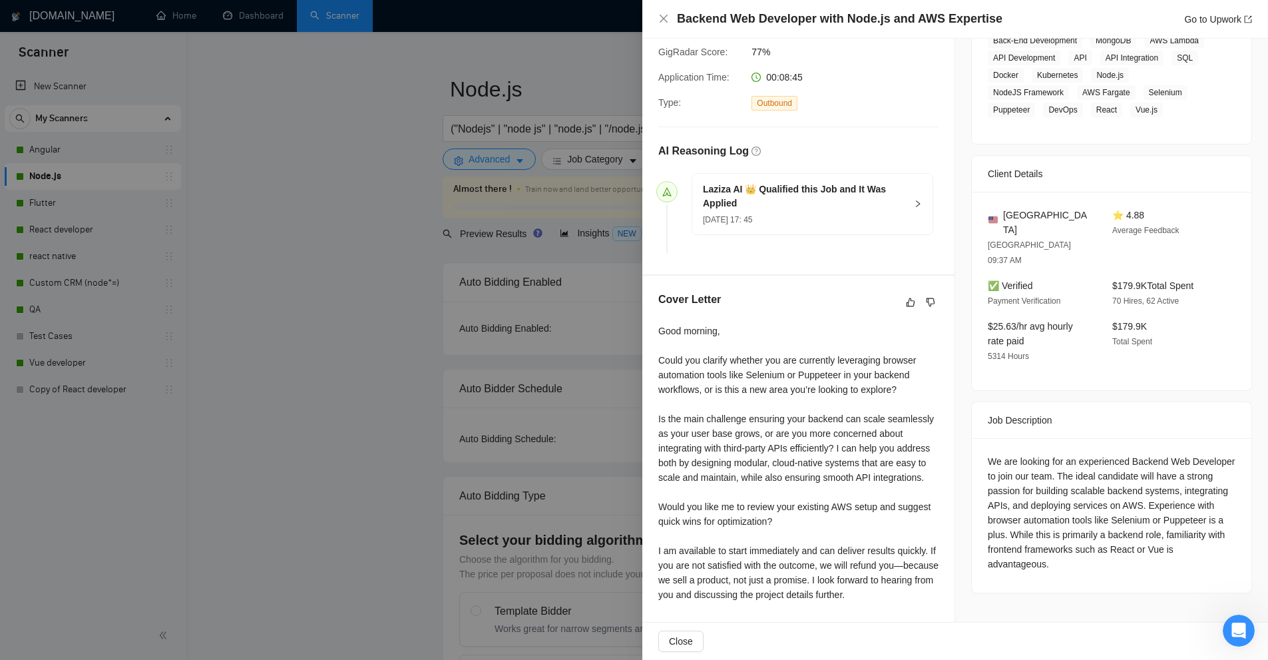
scroll to position [0, 0]
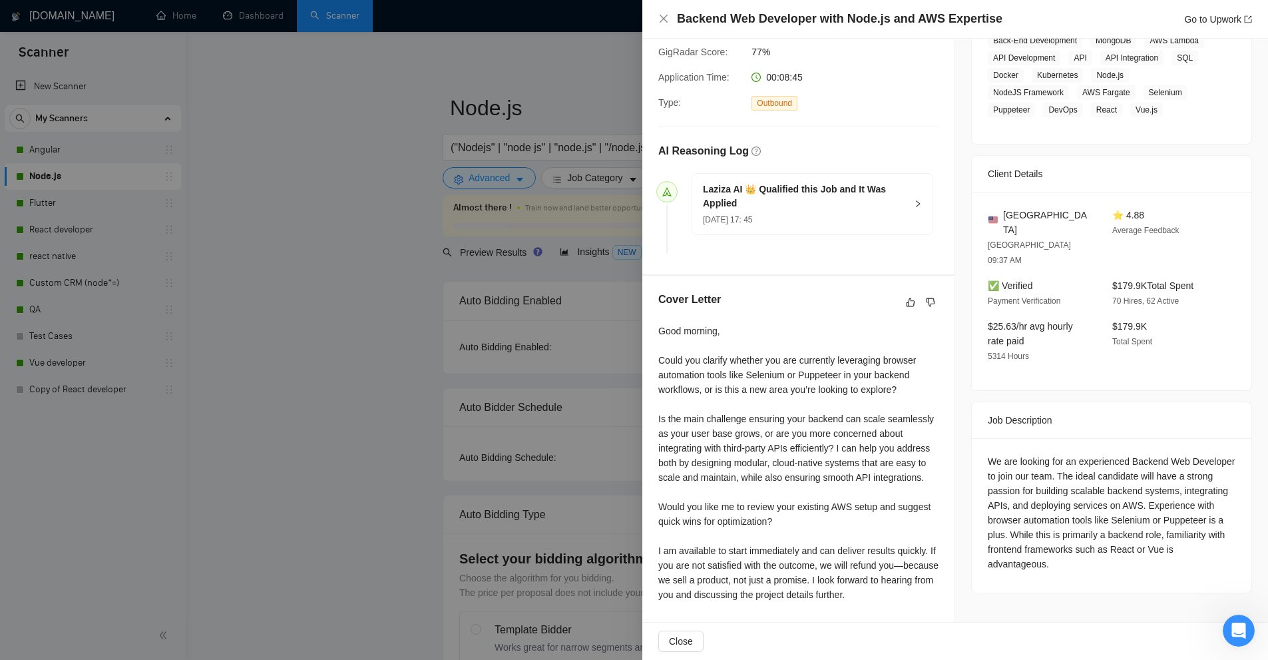
click at [517, 247] on div at bounding box center [634, 330] width 1268 height 660
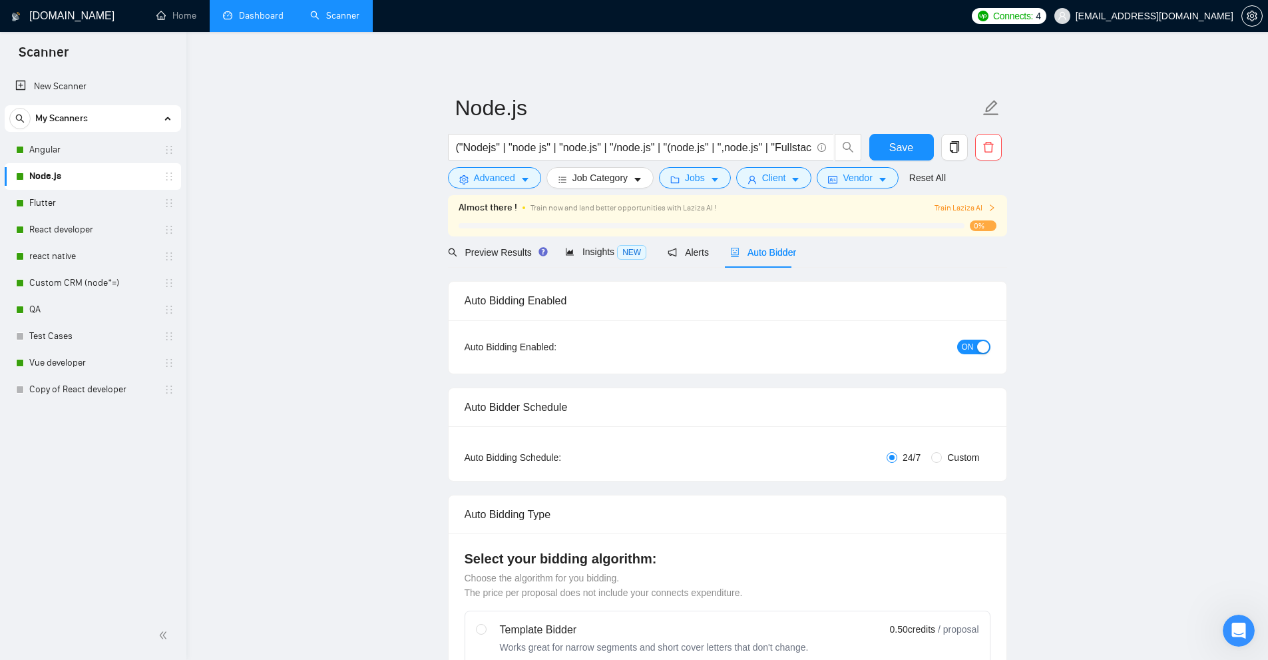
click at [251, 15] on link "Dashboard" at bounding box center [253, 15] width 61 height 11
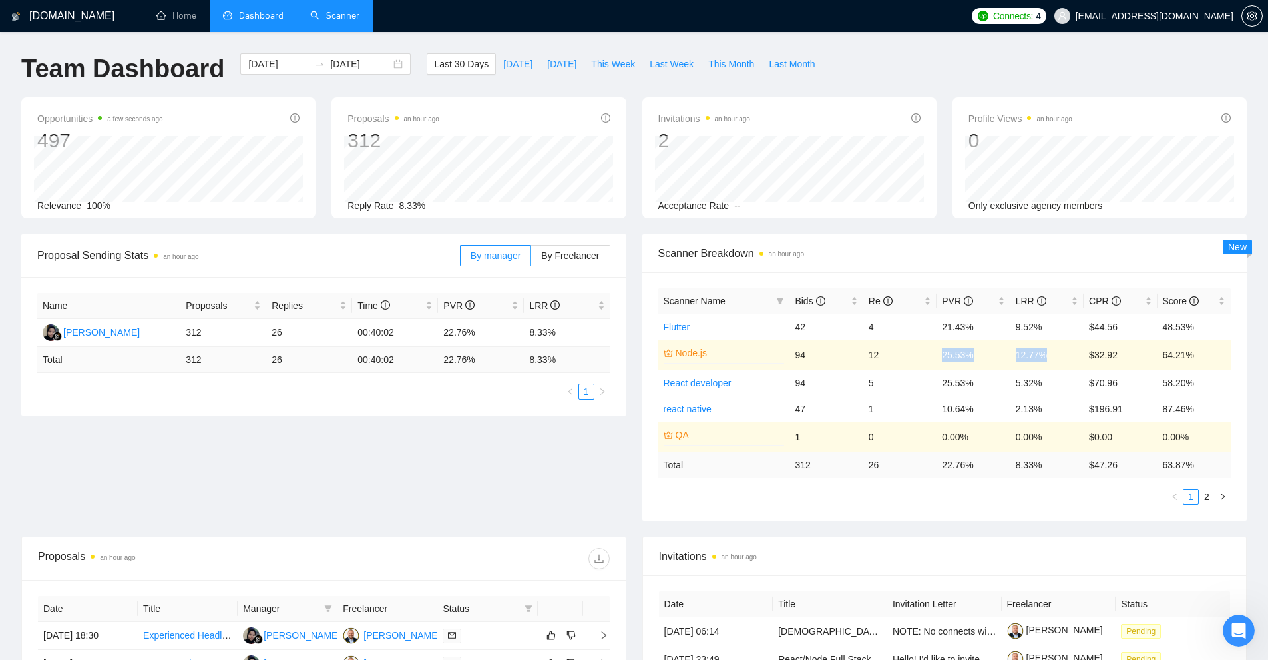
drag, startPoint x: 1051, startPoint y: 352, endPoint x: 941, endPoint y: 363, distance: 110.4
click at [941, 363] on tr "Node.js 0% 94 12 25.53% 12.77% $32.92 64.21%" at bounding box center [944, 355] width 573 height 30
drag, startPoint x: 889, startPoint y: 361, endPoint x: 790, endPoint y: 360, distance: 99.2
click at [790, 360] on tr "Node.js 0% 94 12 25.53% 12.77% $32.92 64.21%" at bounding box center [944, 355] width 573 height 30
click at [334, 15] on link "Scanner" at bounding box center [334, 15] width 49 height 11
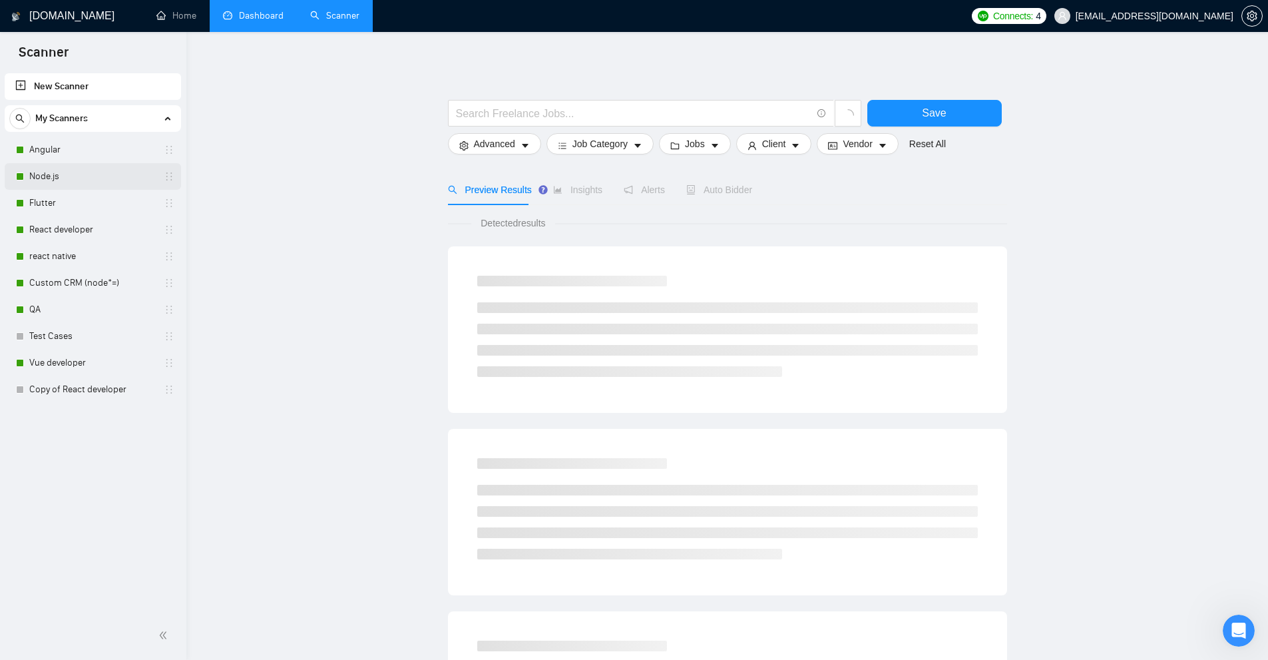
click at [97, 175] on link "Node.js" at bounding box center [92, 176] width 126 height 27
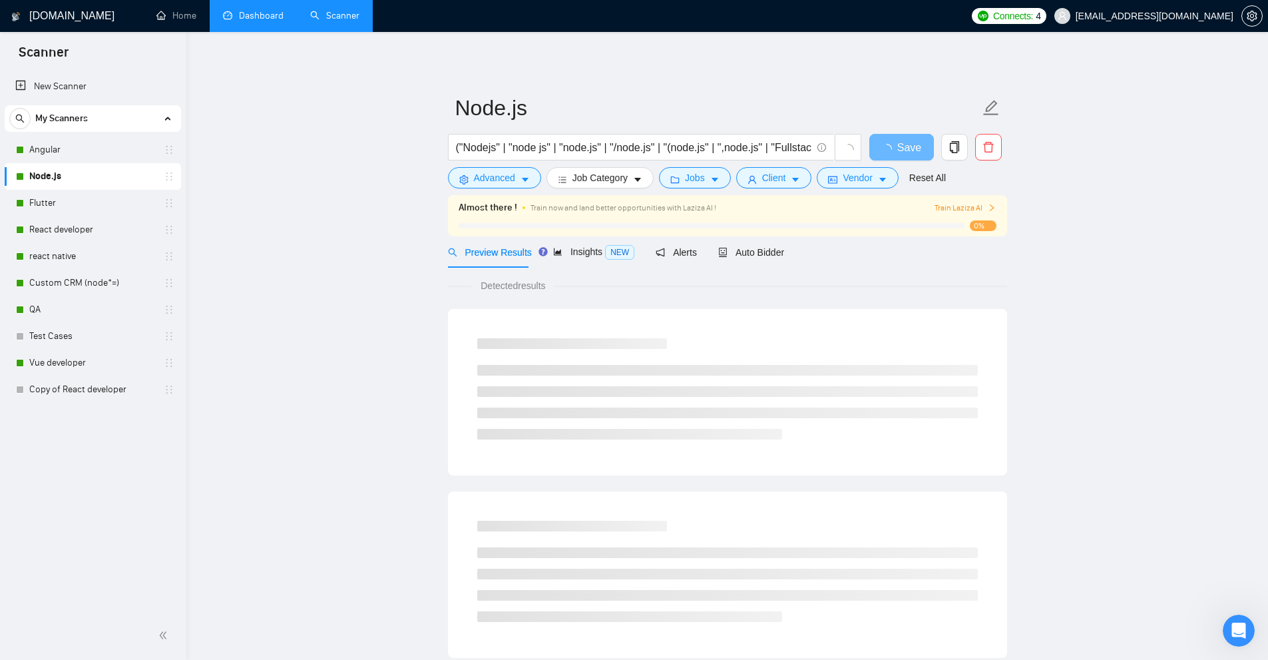
click at [781, 258] on div "Preview Results Insights NEW Alerts Auto Bidder" at bounding box center [727, 251] width 559 height 31
click at [758, 252] on span "Auto Bidder" at bounding box center [751, 252] width 66 height 11
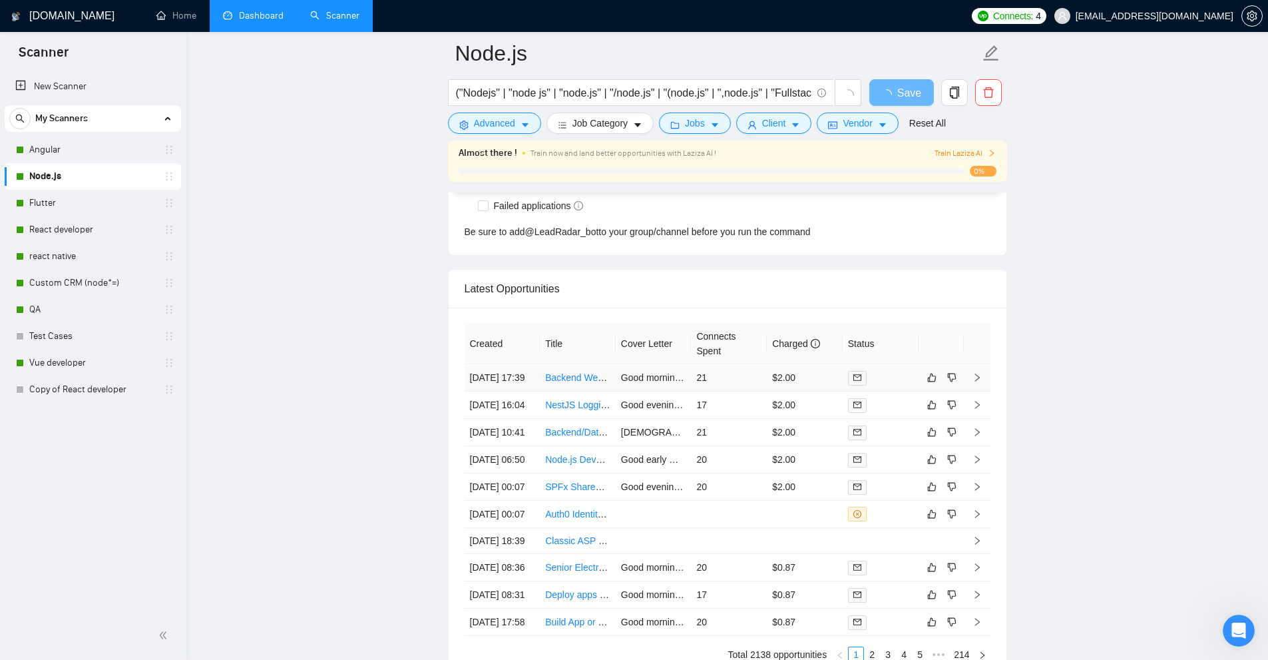
scroll to position [3382, 0]
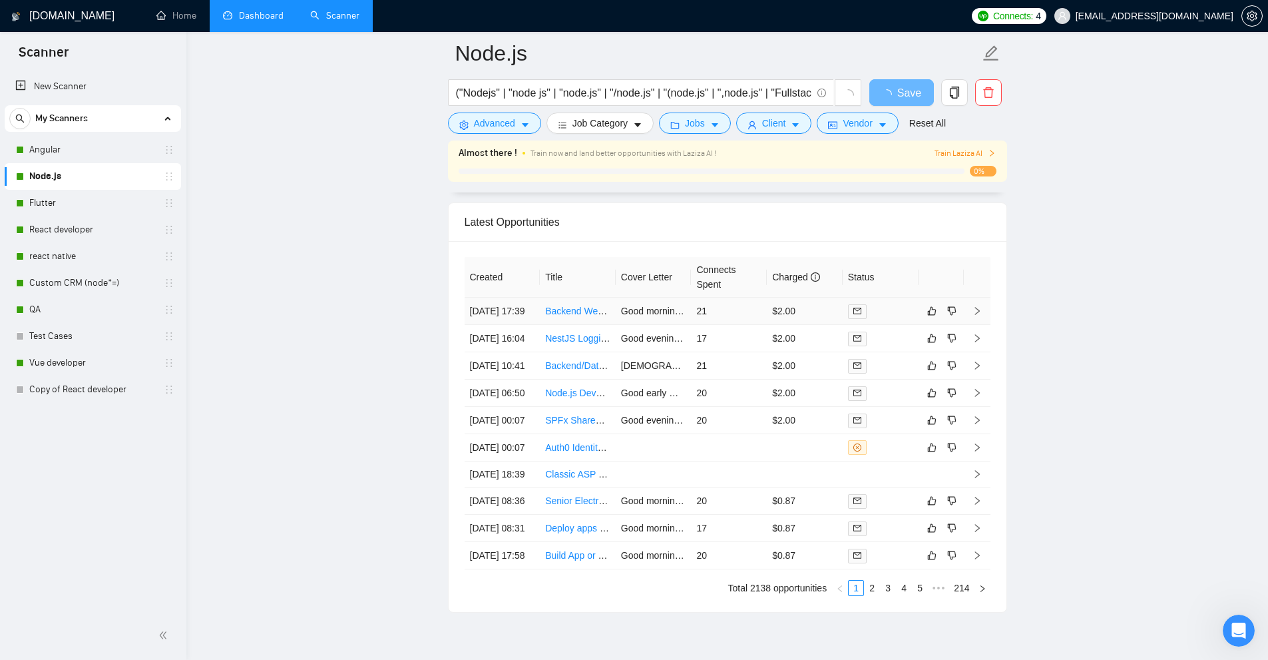
click at [758, 316] on td "21" at bounding box center [729, 311] width 76 height 27
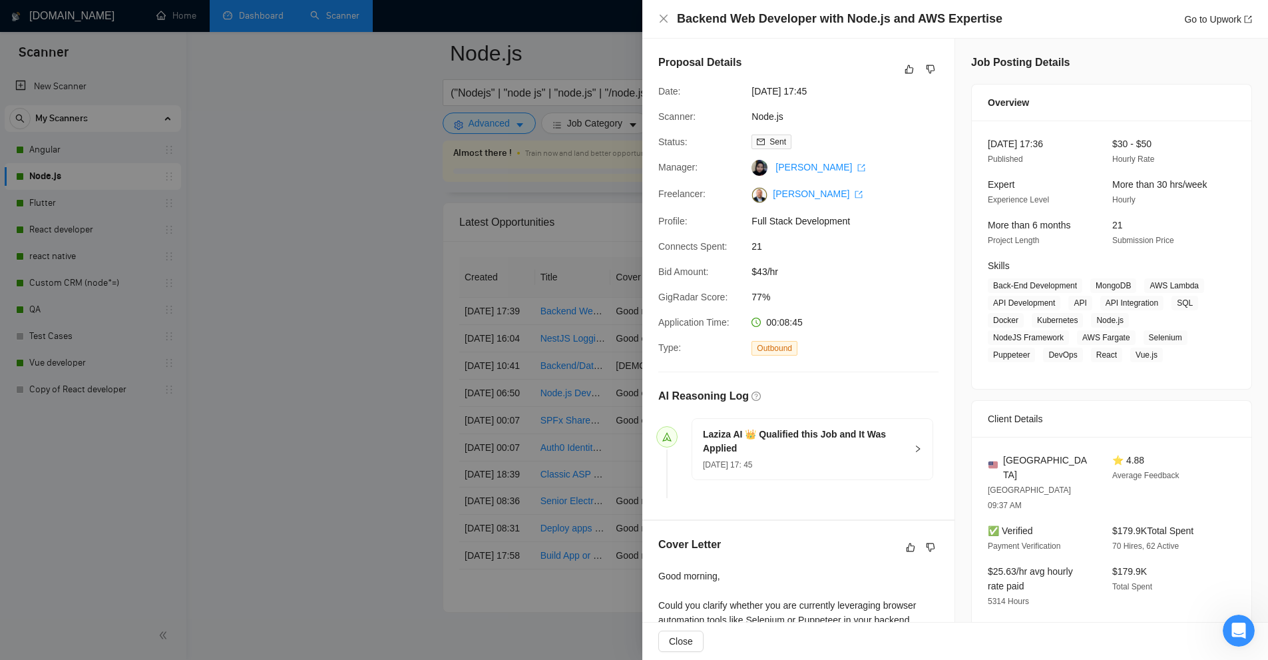
scroll to position [245, 0]
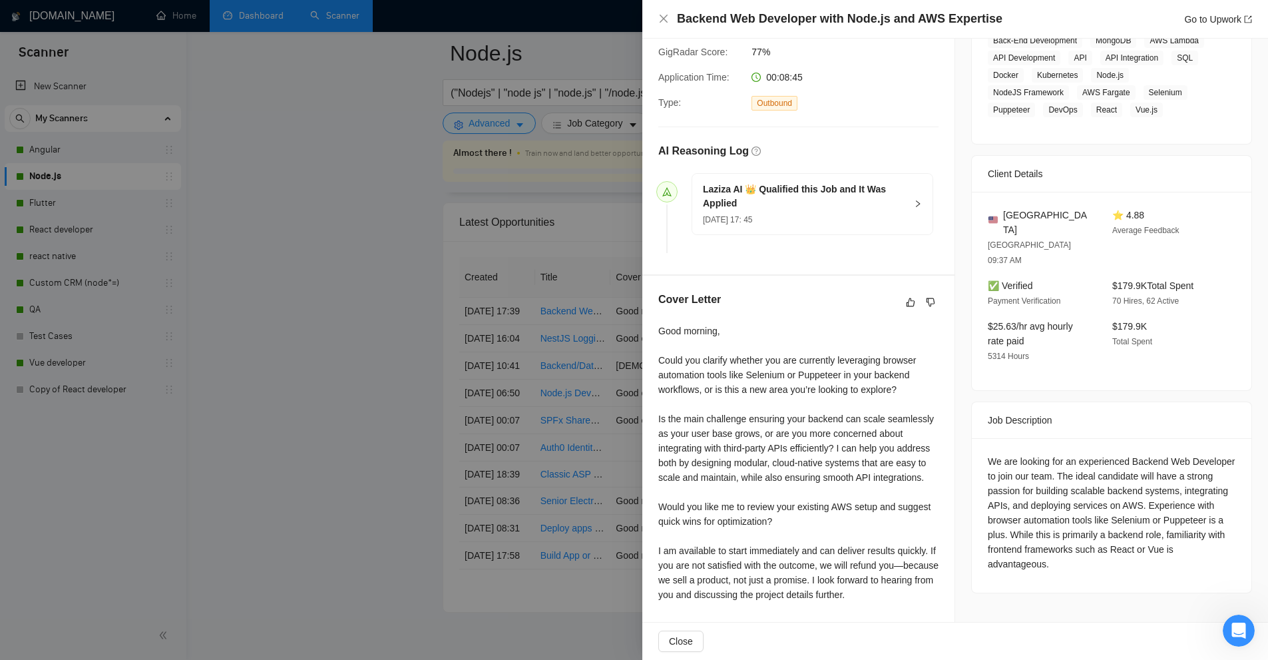
click at [581, 308] on div at bounding box center [634, 330] width 1268 height 660
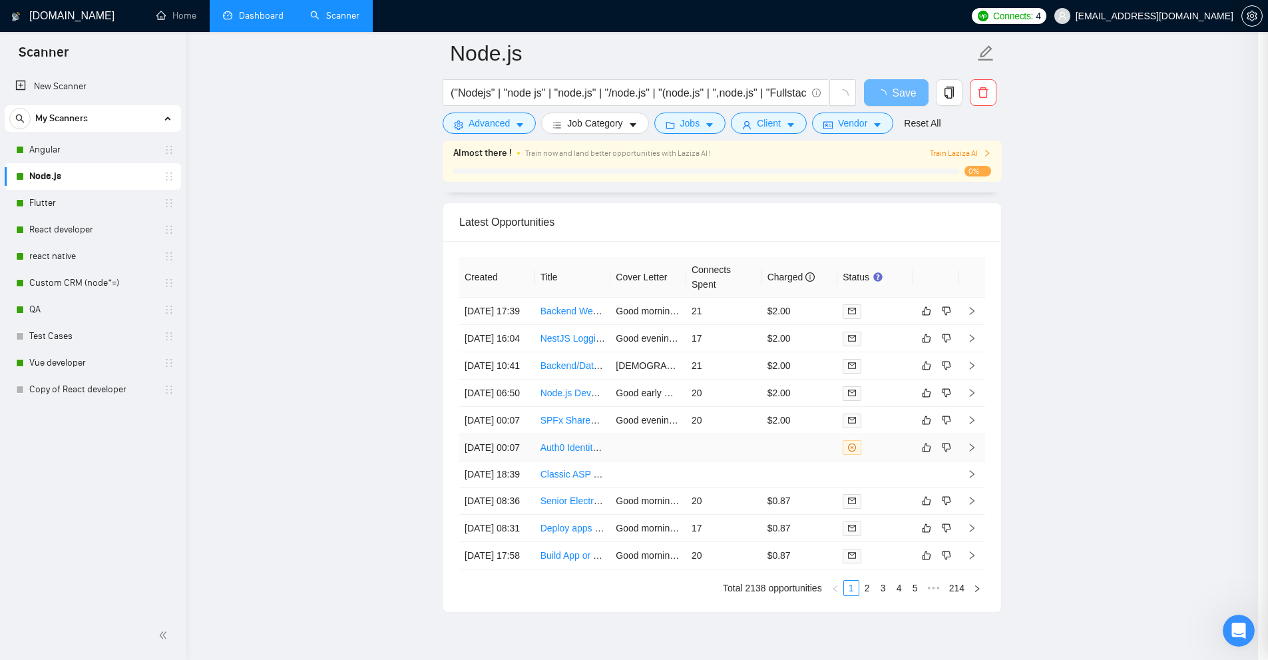
scroll to position [3571, 0]
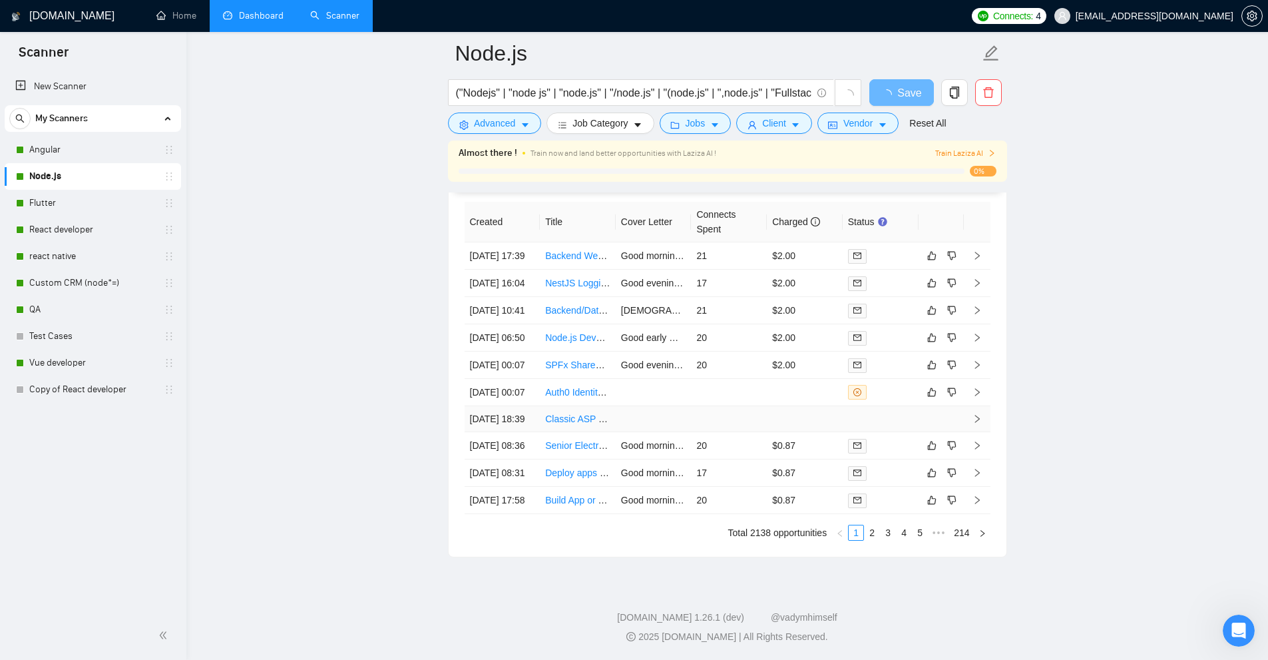
click at [714, 406] on td at bounding box center [729, 419] width 76 height 26
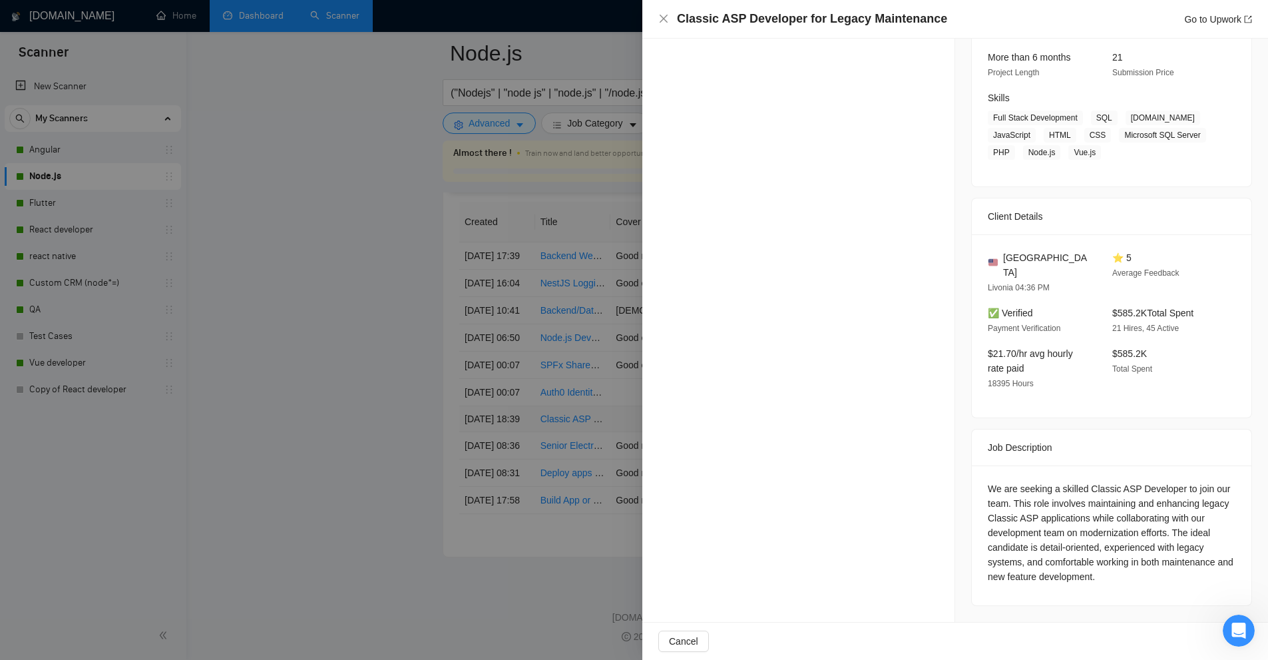
scroll to position [149, 0]
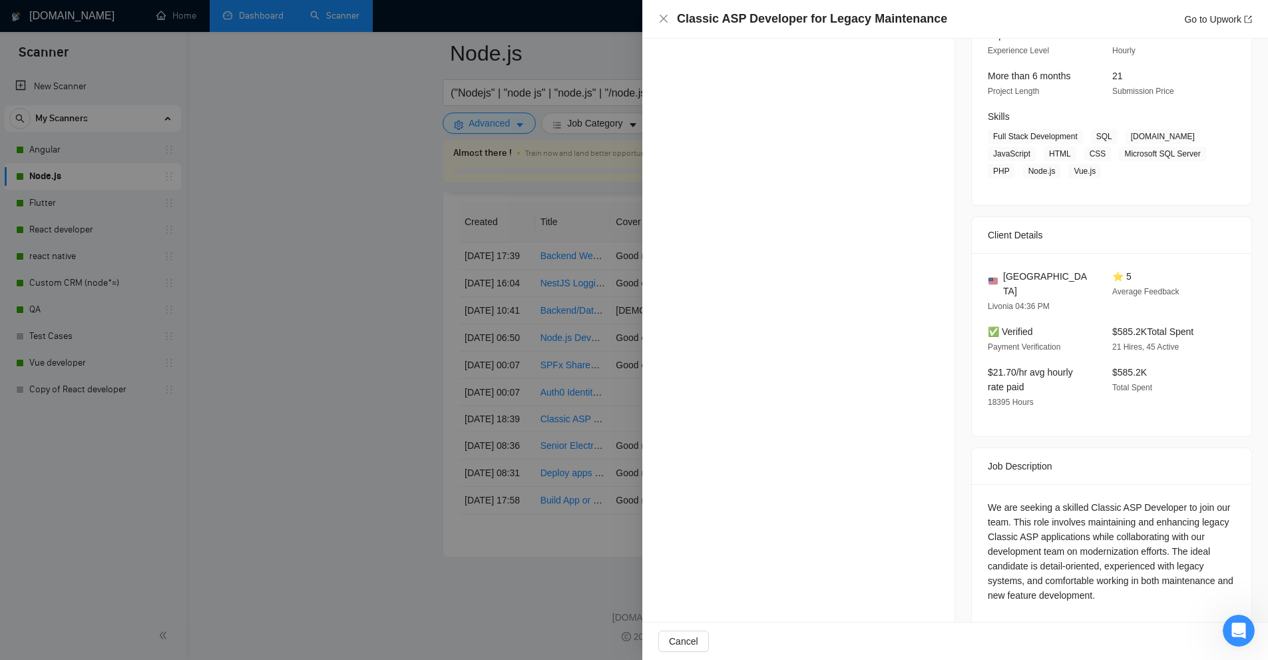
click at [559, 354] on div at bounding box center [634, 330] width 1268 height 660
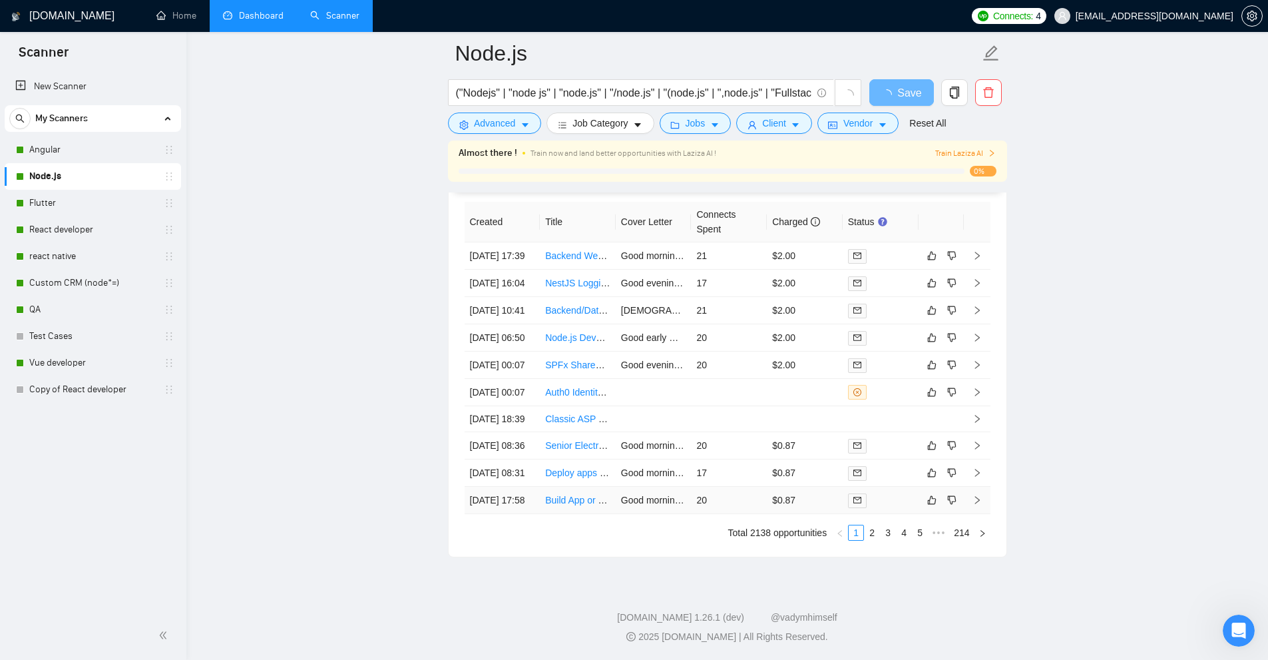
click at [733, 489] on td "20" at bounding box center [729, 500] width 76 height 27
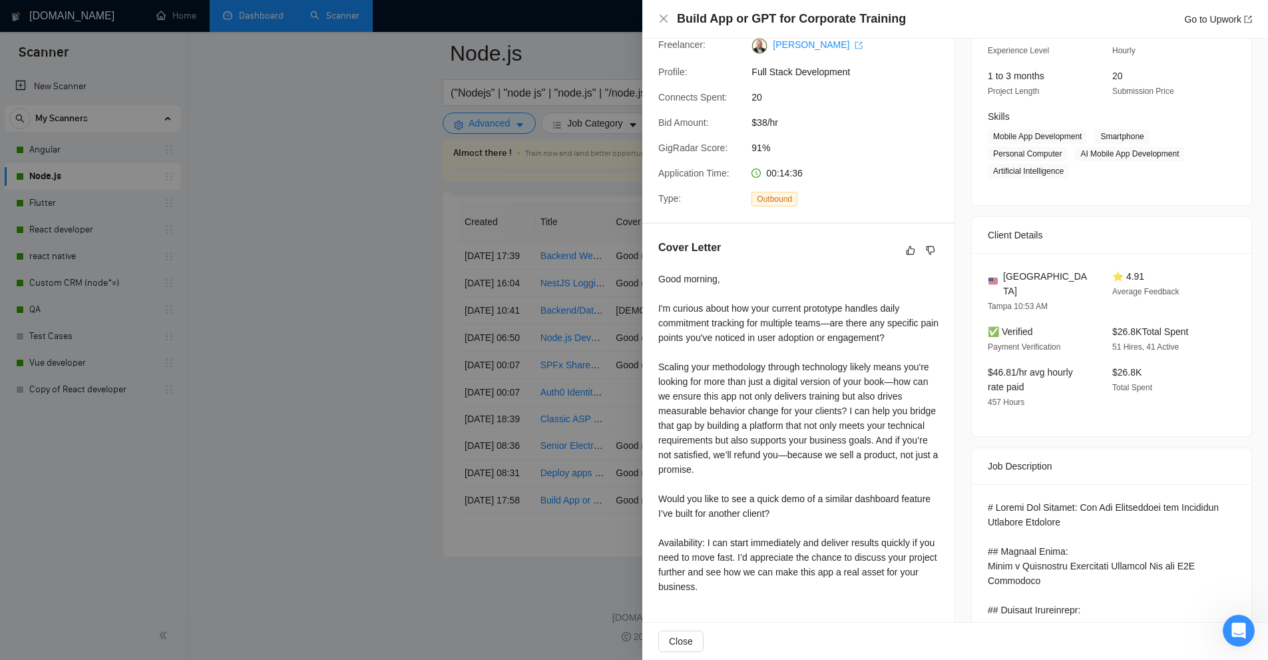
click at [612, 458] on div at bounding box center [634, 330] width 1268 height 660
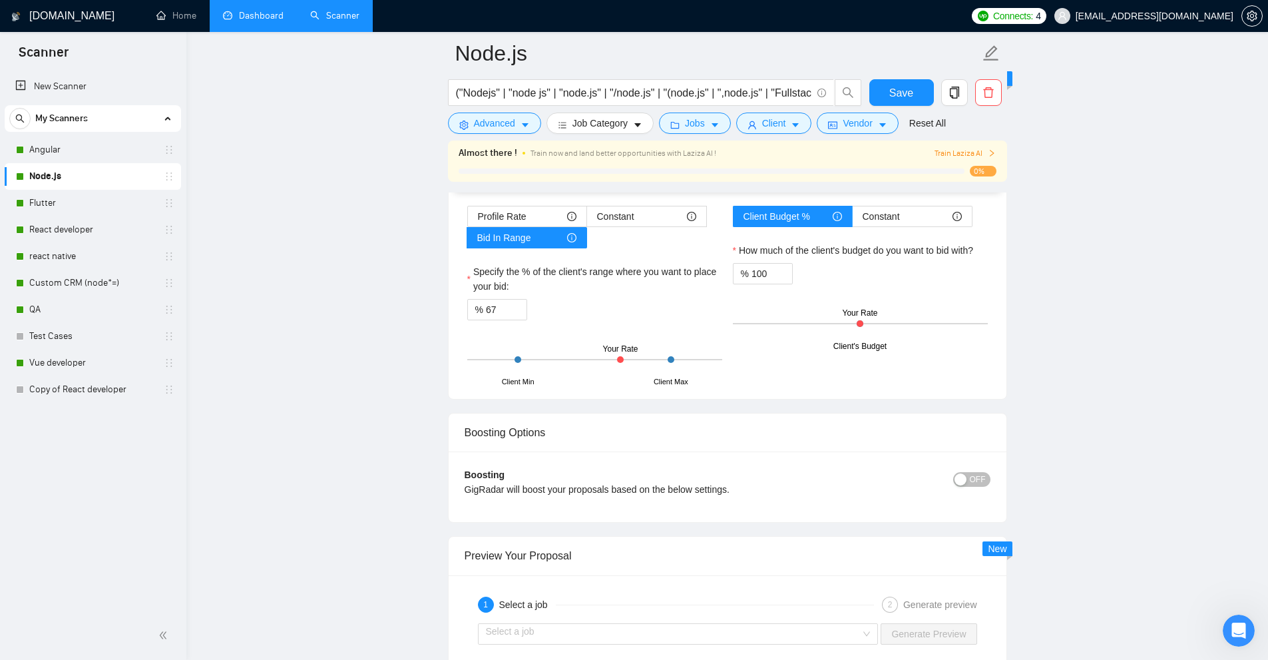
scroll to position [3695, 0]
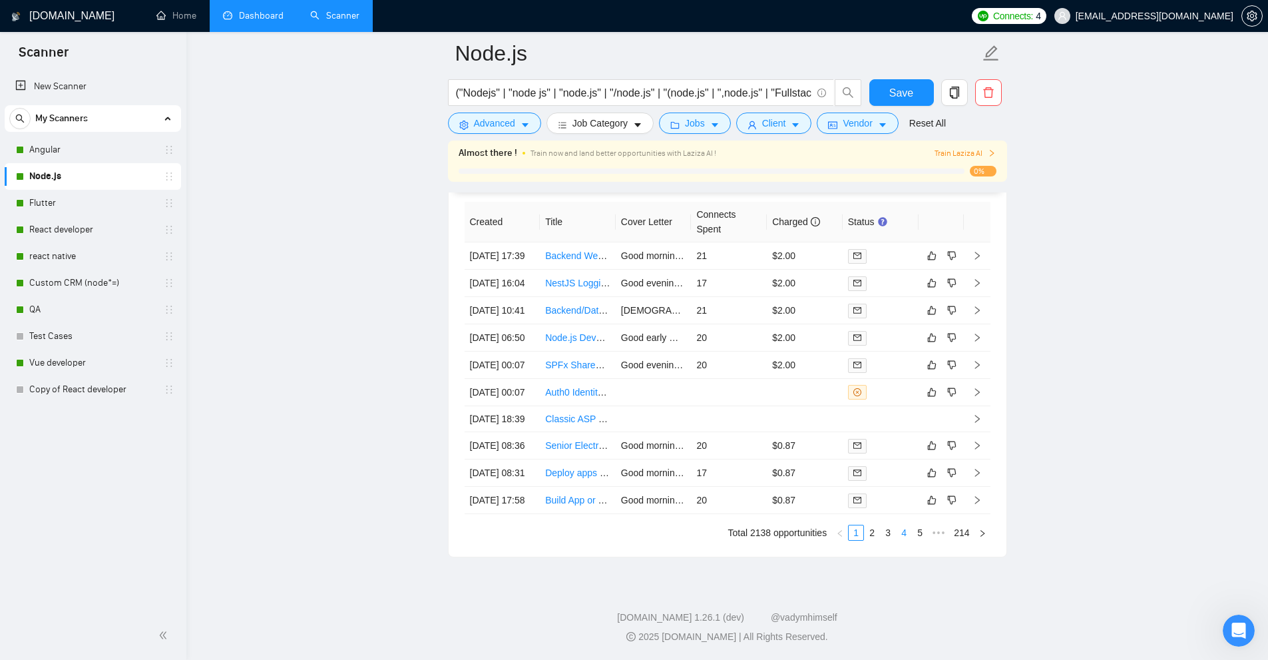
click at [909, 537] on link "4" at bounding box center [904, 532] width 15 height 15
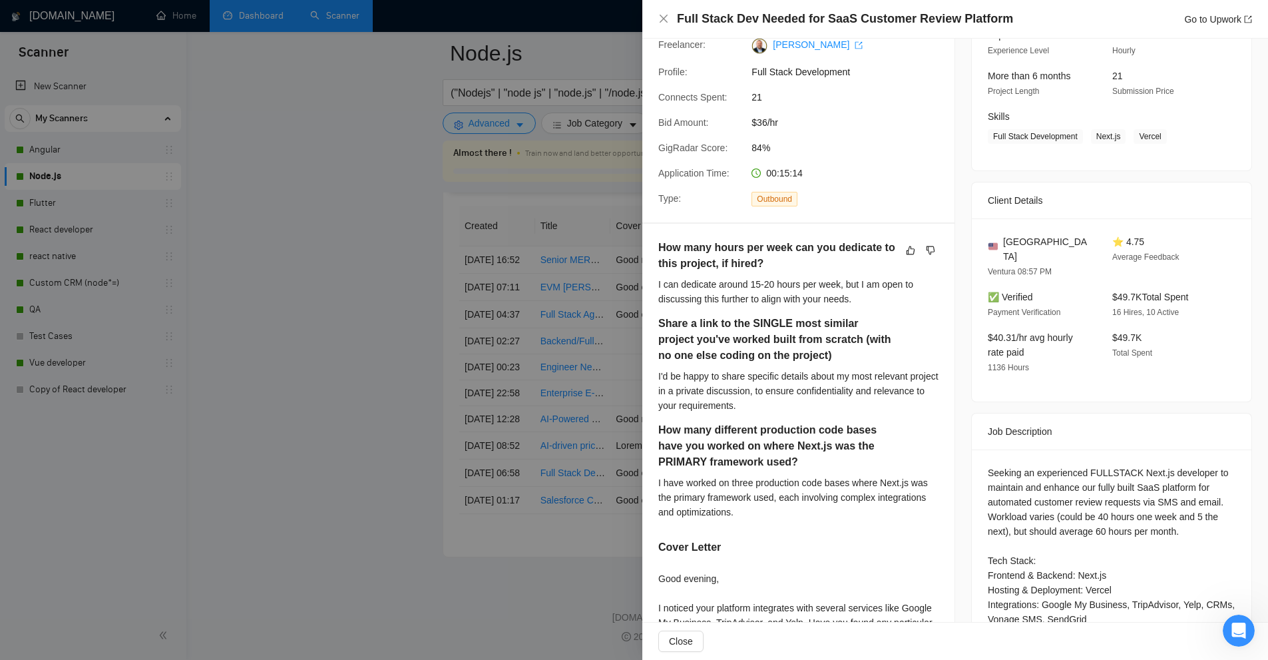
scroll to position [482, 0]
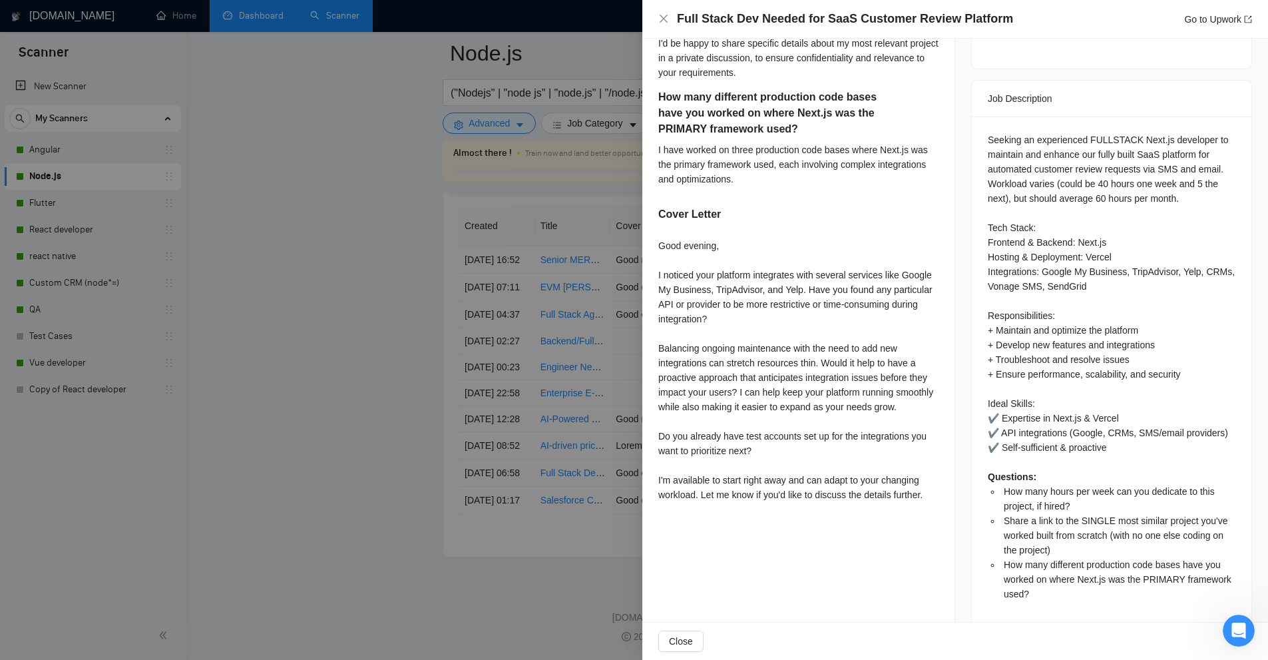
click at [609, 456] on div at bounding box center [634, 330] width 1268 height 660
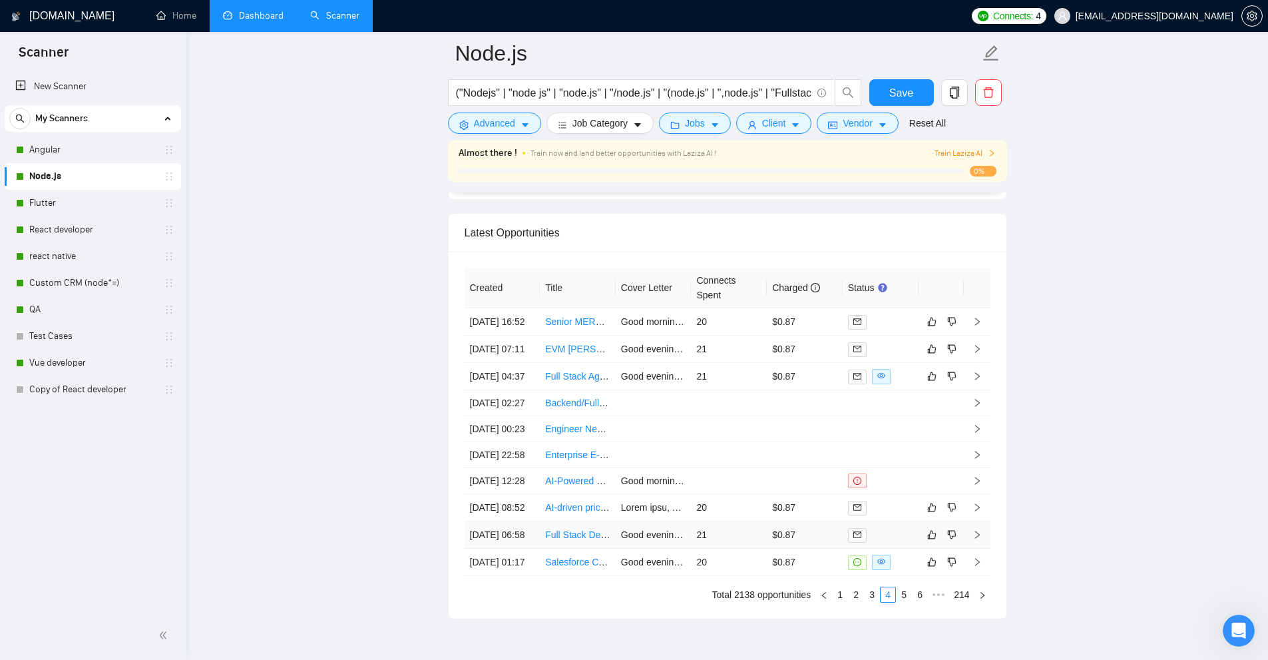
scroll to position [3628, 0]
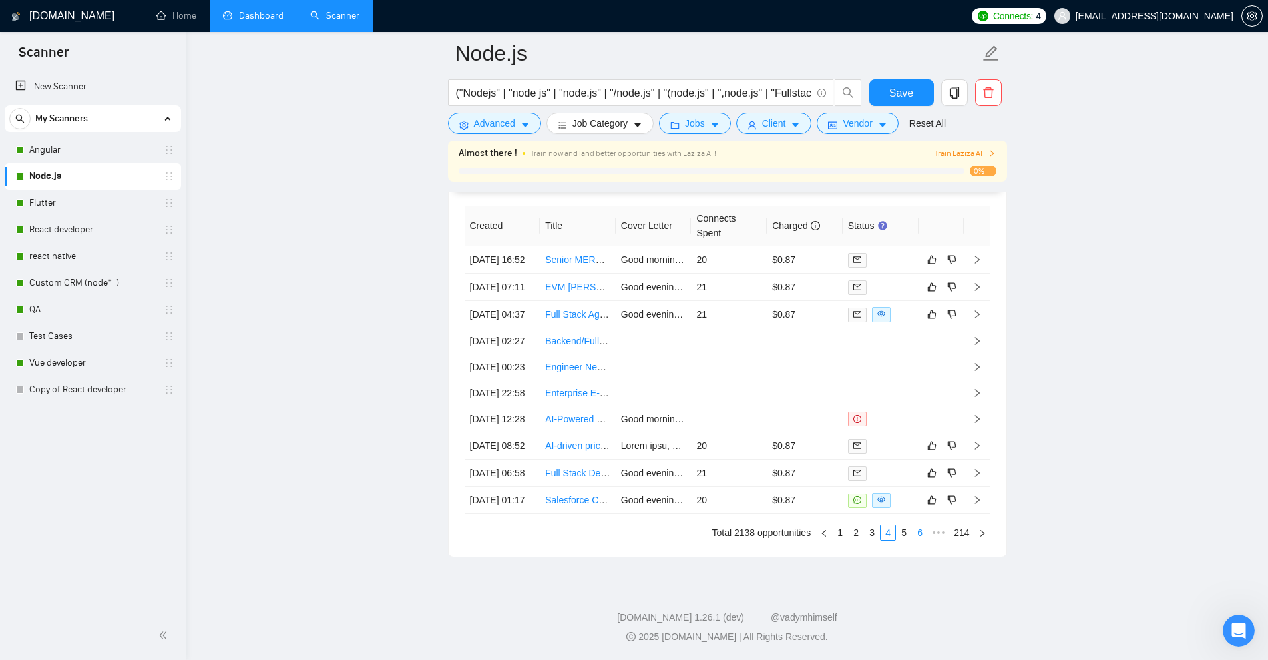
drag, startPoint x: 911, startPoint y: 601, endPoint x: 924, endPoint y: 601, distance: 12.6
click at [924, 541] on ul "Total 2138 opportunities 1 2 3 4 5 6 ••• 214" at bounding box center [728, 533] width 526 height 16
click at [924, 540] on link "6" at bounding box center [920, 532] width 15 height 15
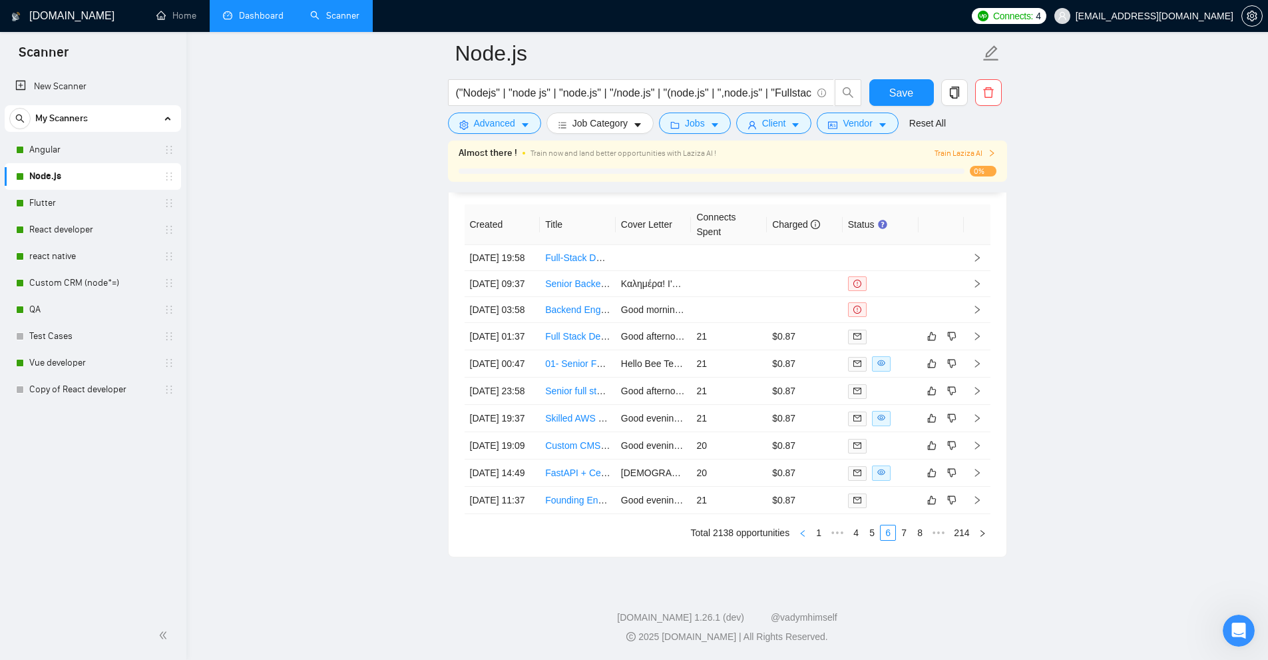
drag, startPoint x: 922, startPoint y: 600, endPoint x: 798, endPoint y: 606, distance: 124.0
click at [812, 557] on div "Created Title Cover Letter Connects Spent Charged Status [DATE] 19:58 Full-Stac…" at bounding box center [728, 372] width 558 height 368
click at [725, 514] on td "21" at bounding box center [729, 500] width 76 height 27
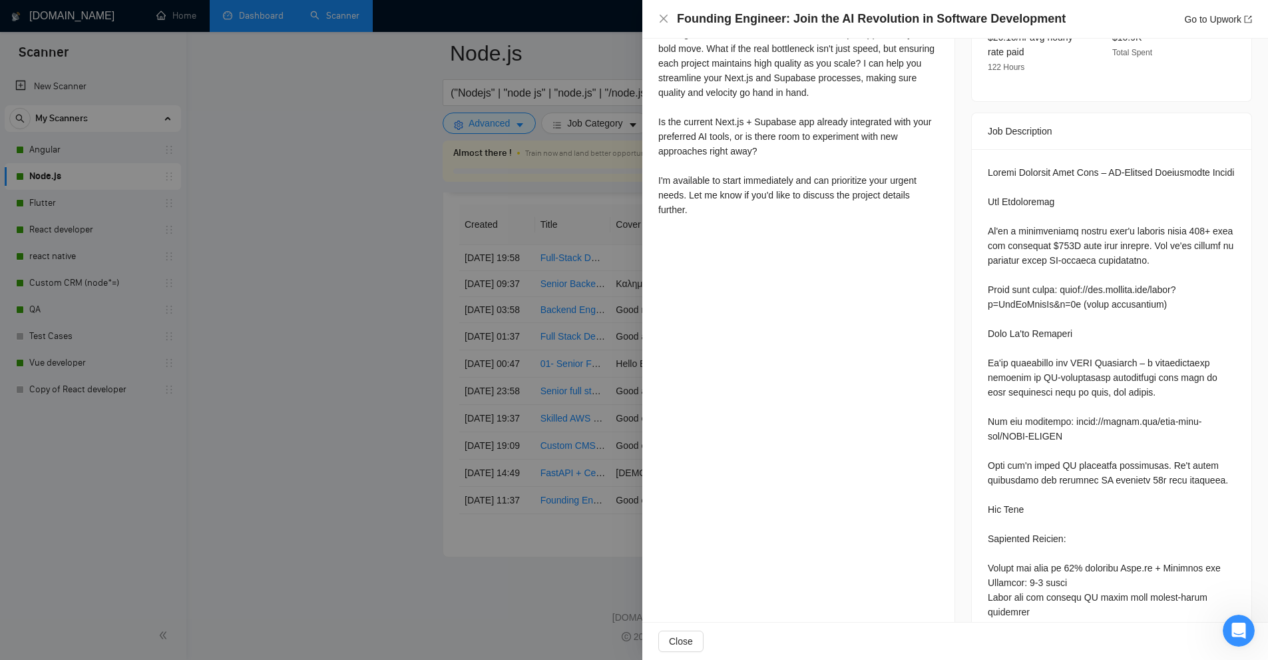
scroll to position [149, 0]
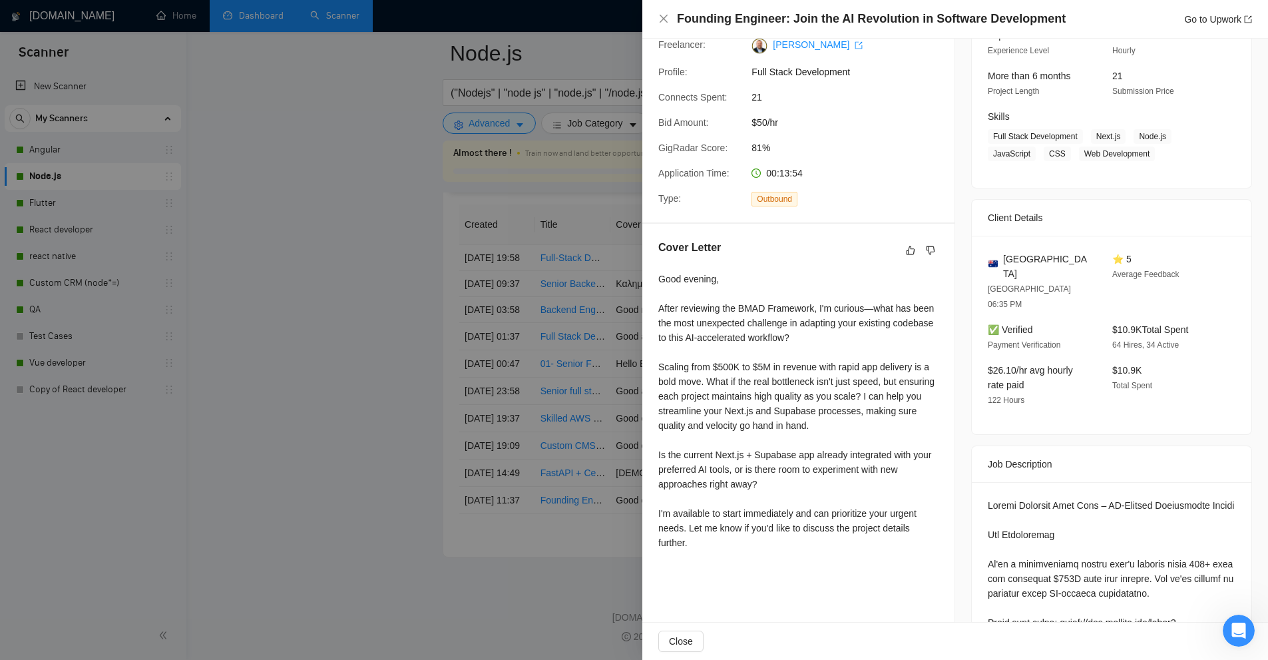
click at [627, 514] on div at bounding box center [634, 330] width 1268 height 660
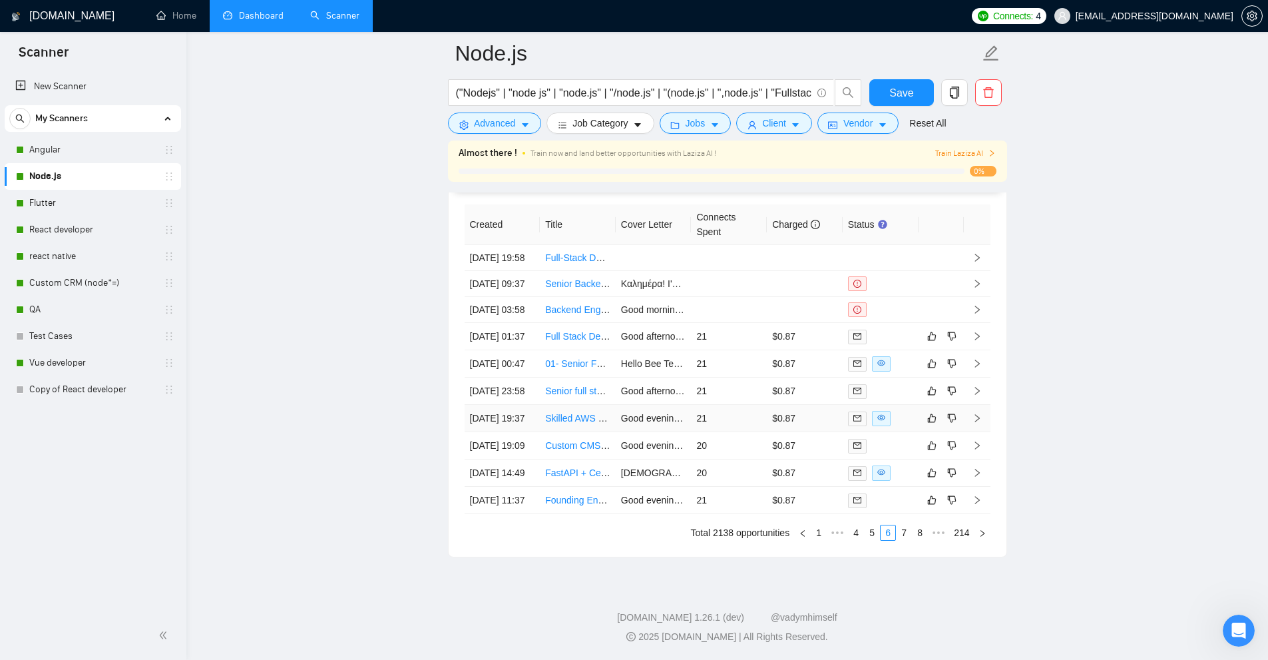
click at [752, 432] on td "21" at bounding box center [729, 418] width 76 height 27
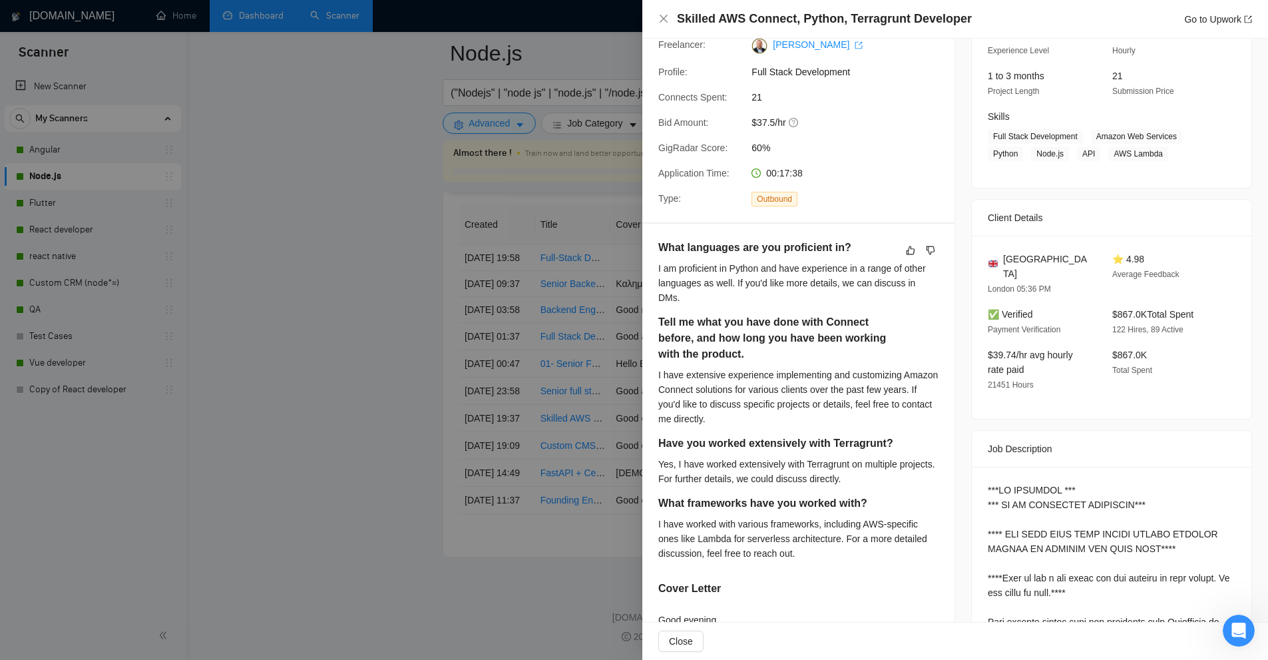
scroll to position [482, 0]
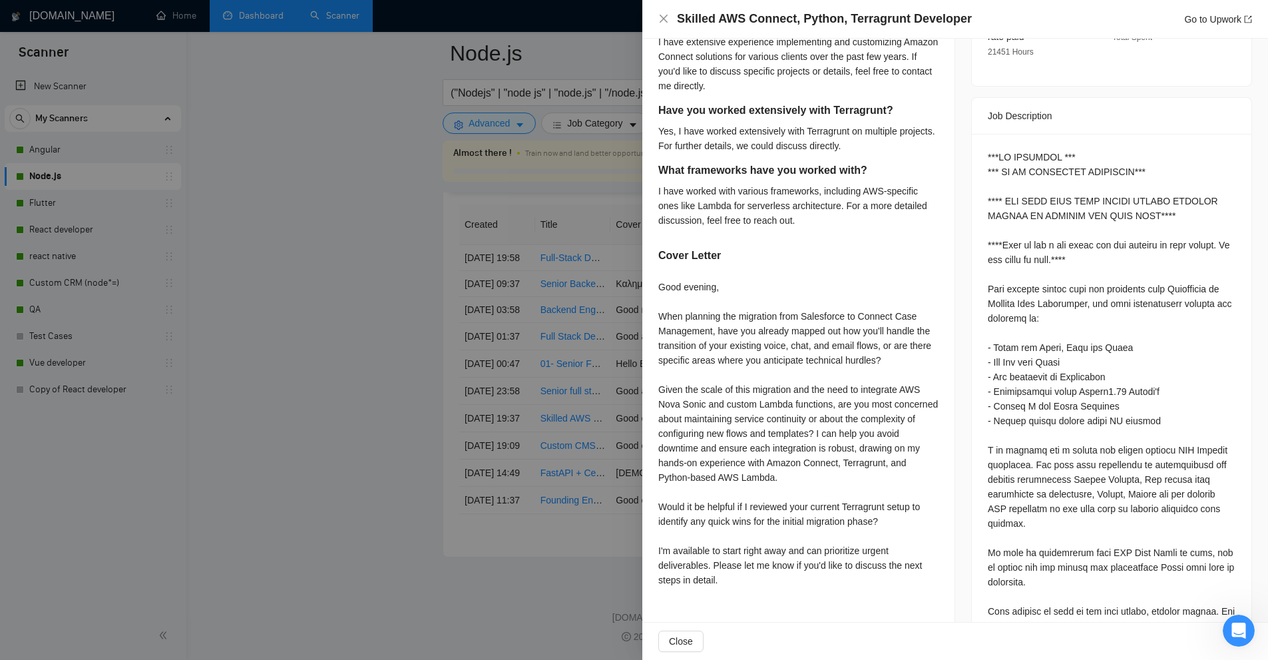
click at [647, 411] on div "What languages are you proficient in? I am proficient in Python and have experi…" at bounding box center [798, 250] width 312 height 718
click at [563, 101] on div at bounding box center [634, 330] width 1268 height 660
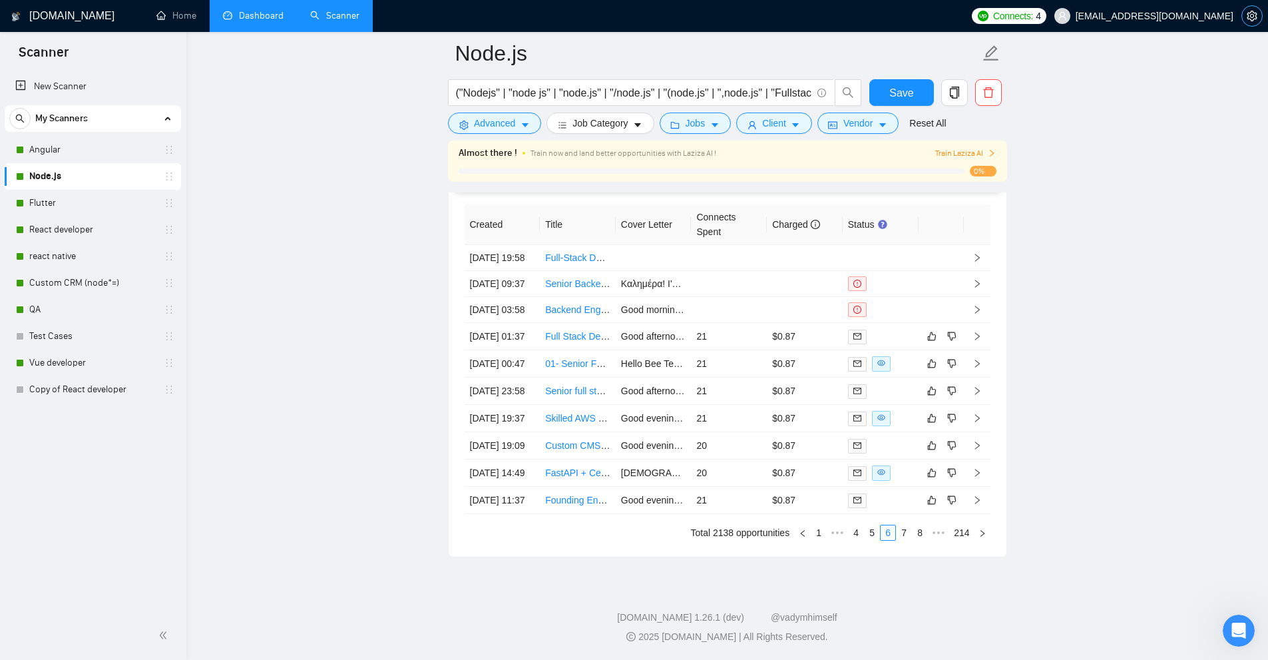
click at [1250, 18] on icon "setting" at bounding box center [1252, 16] width 11 height 11
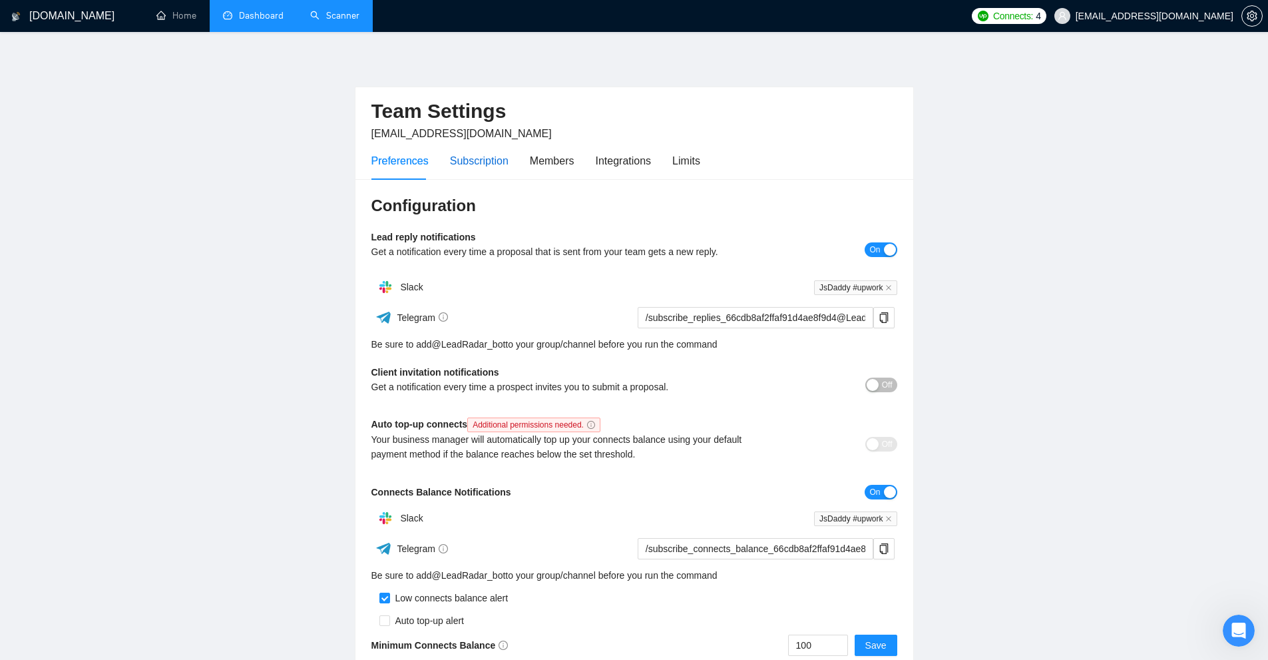
click at [483, 166] on div "Subscription" at bounding box center [479, 160] width 59 height 17
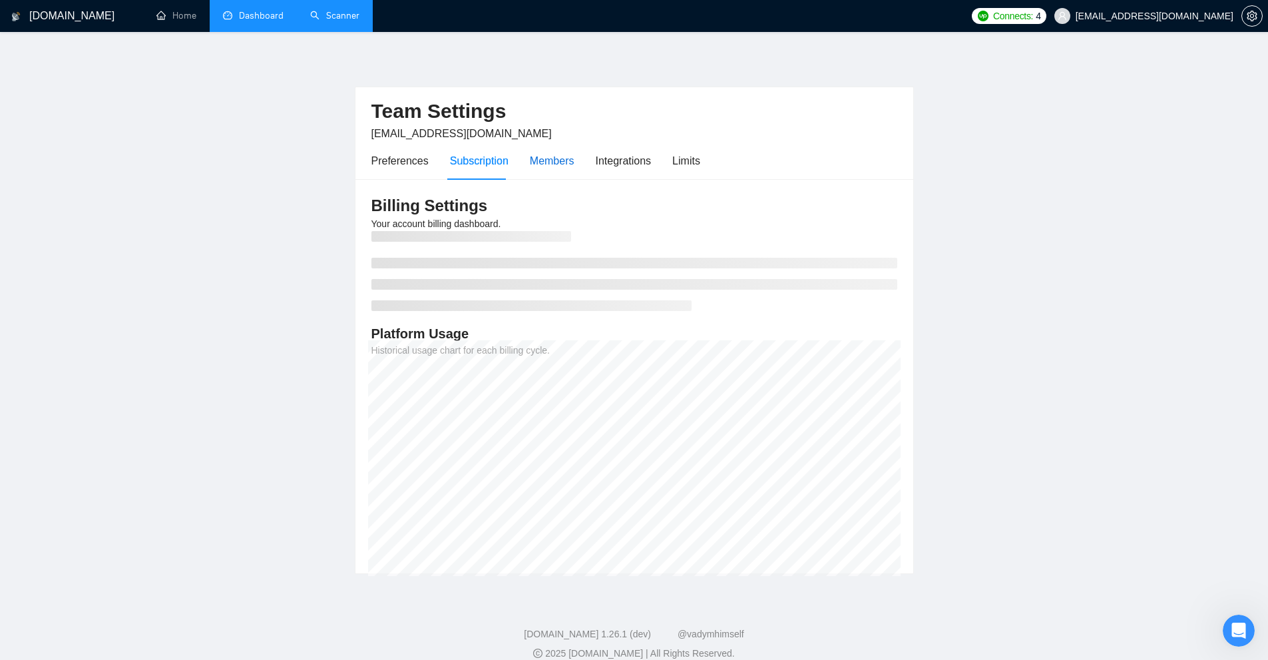
click at [547, 163] on div "Members" at bounding box center [552, 160] width 45 height 17
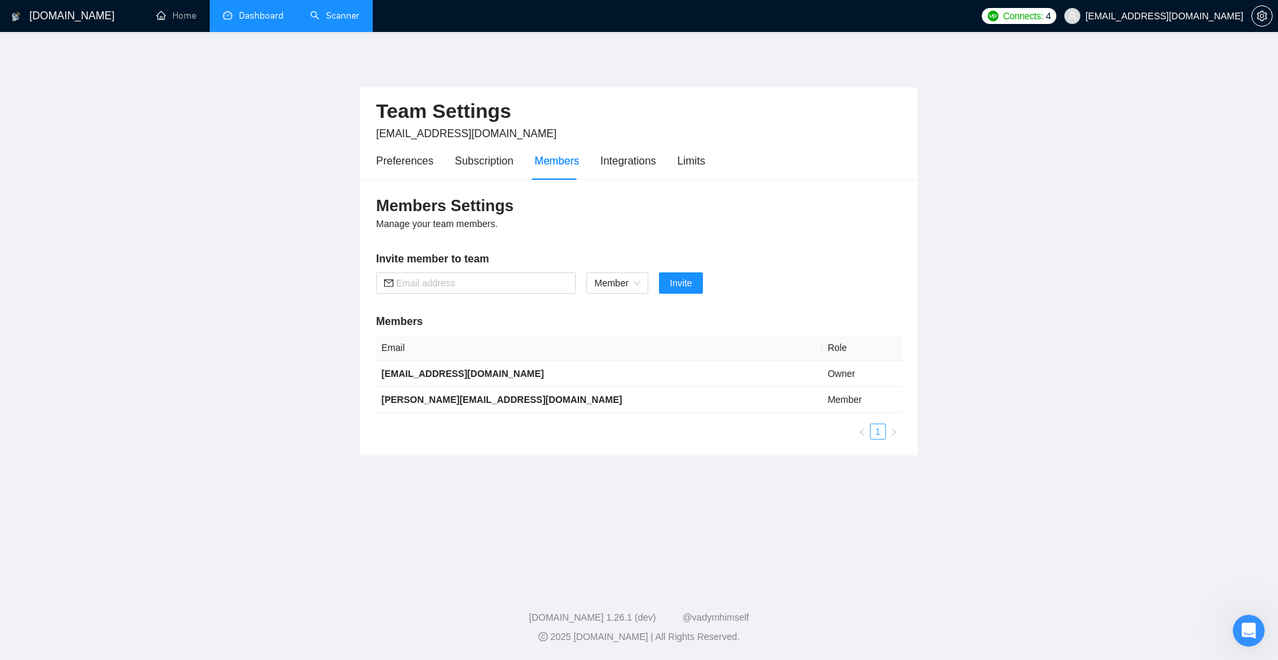
click at [873, 433] on link "1" at bounding box center [878, 431] width 15 height 15
click at [885, 431] on ul "1" at bounding box center [639, 431] width 526 height 16
click at [615, 157] on div "Integrations" at bounding box center [629, 160] width 56 height 17
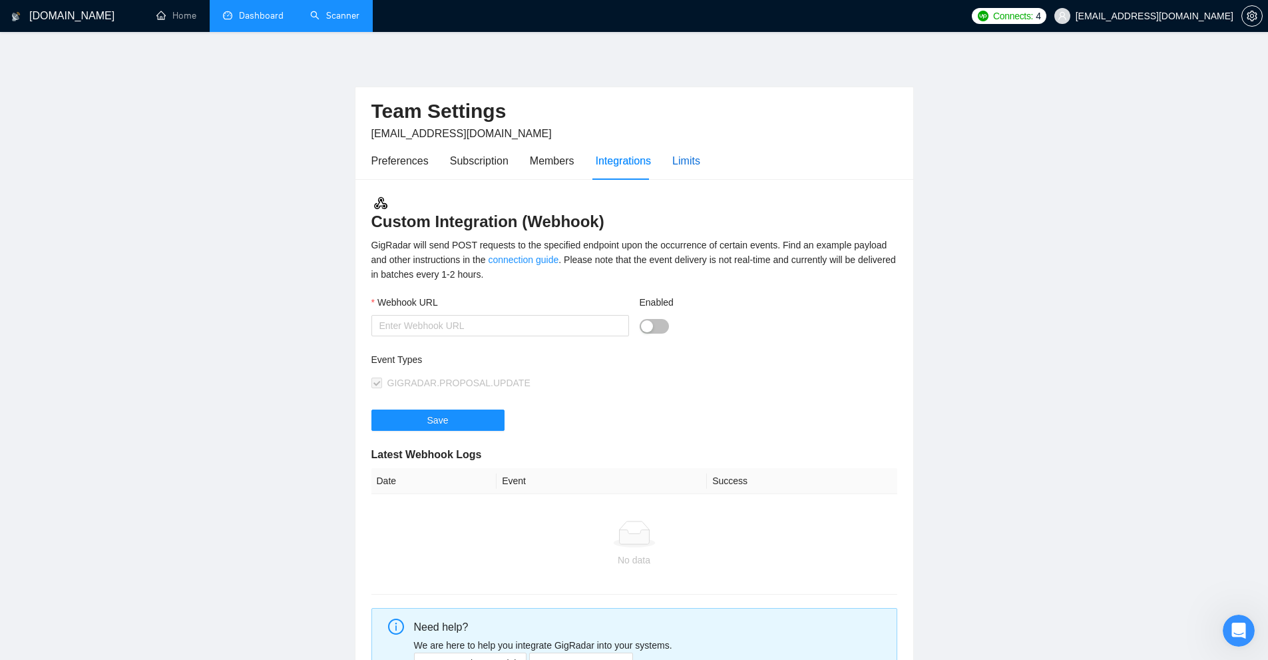
click at [685, 168] on div "Limits" at bounding box center [686, 160] width 28 height 17
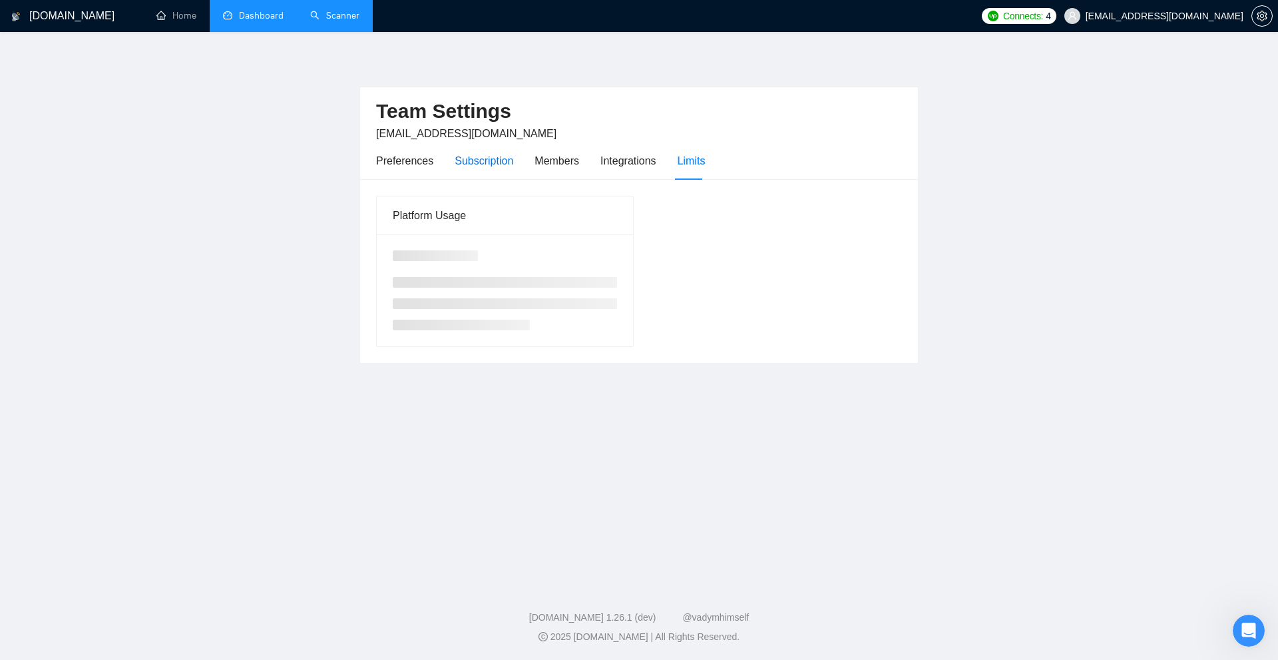
click at [502, 164] on div "Subscription" at bounding box center [484, 160] width 59 height 17
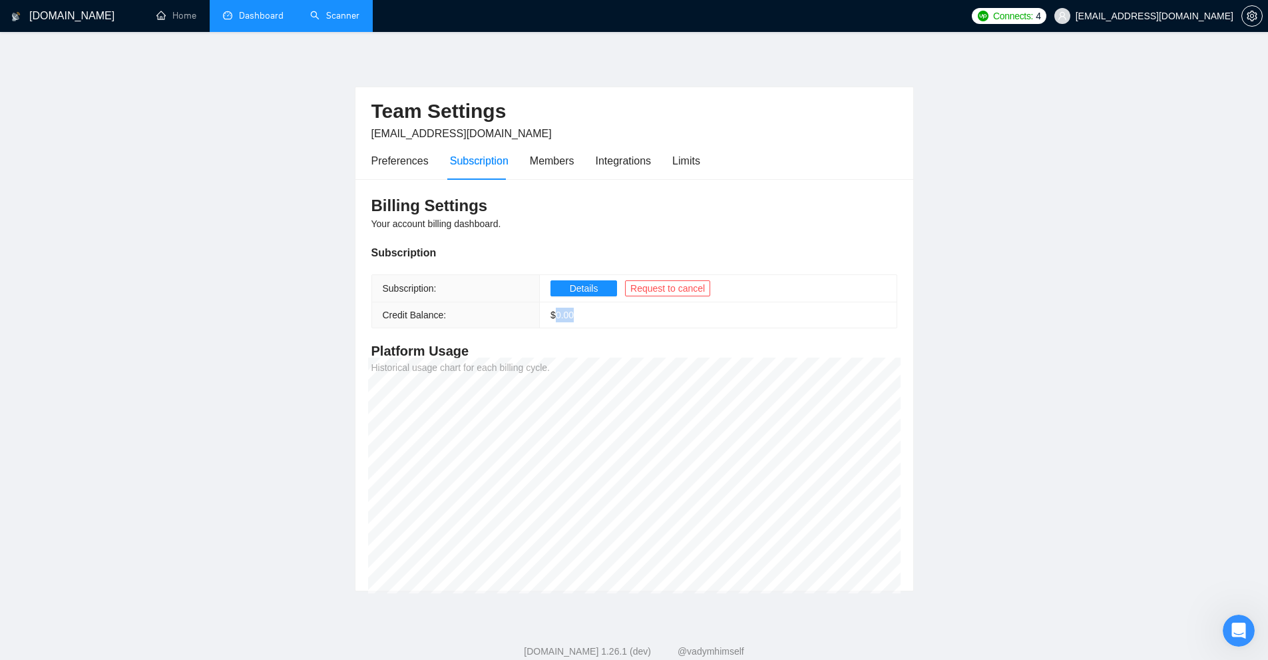
drag, startPoint x: 554, startPoint y: 312, endPoint x: 600, endPoint y: 312, distance: 45.9
click at [593, 312] on td "$ 0.00" at bounding box center [718, 315] width 357 height 26
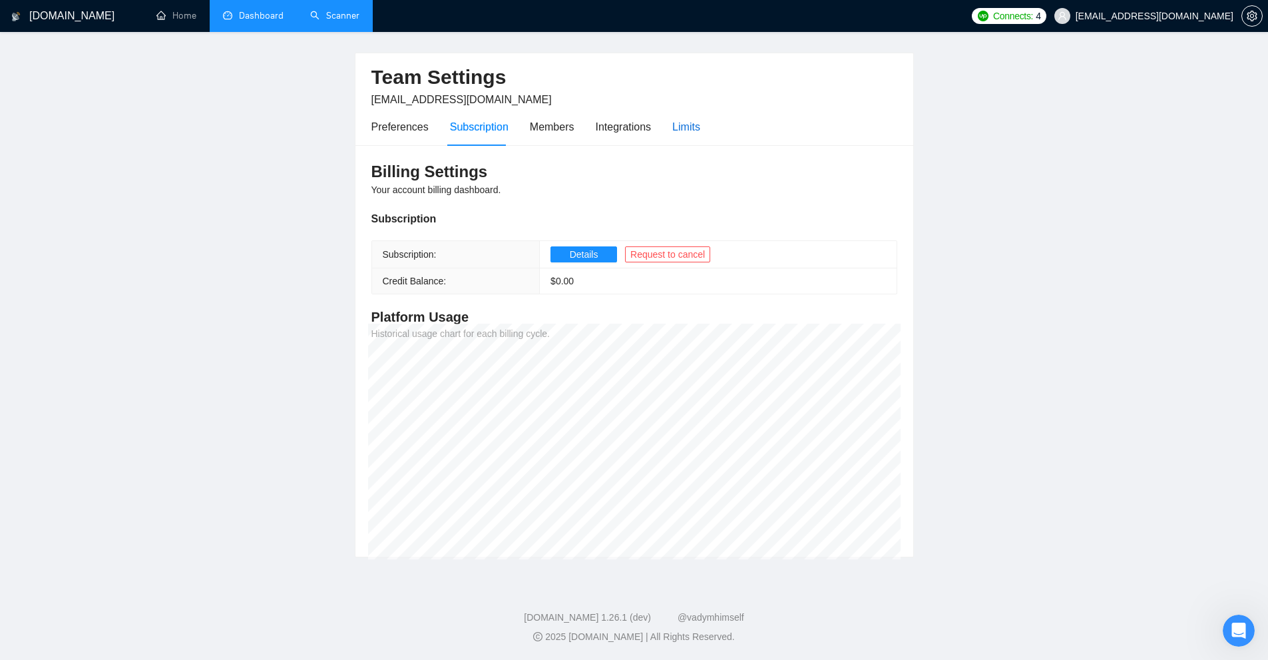
click at [672, 126] on div "Limits" at bounding box center [686, 127] width 28 height 17
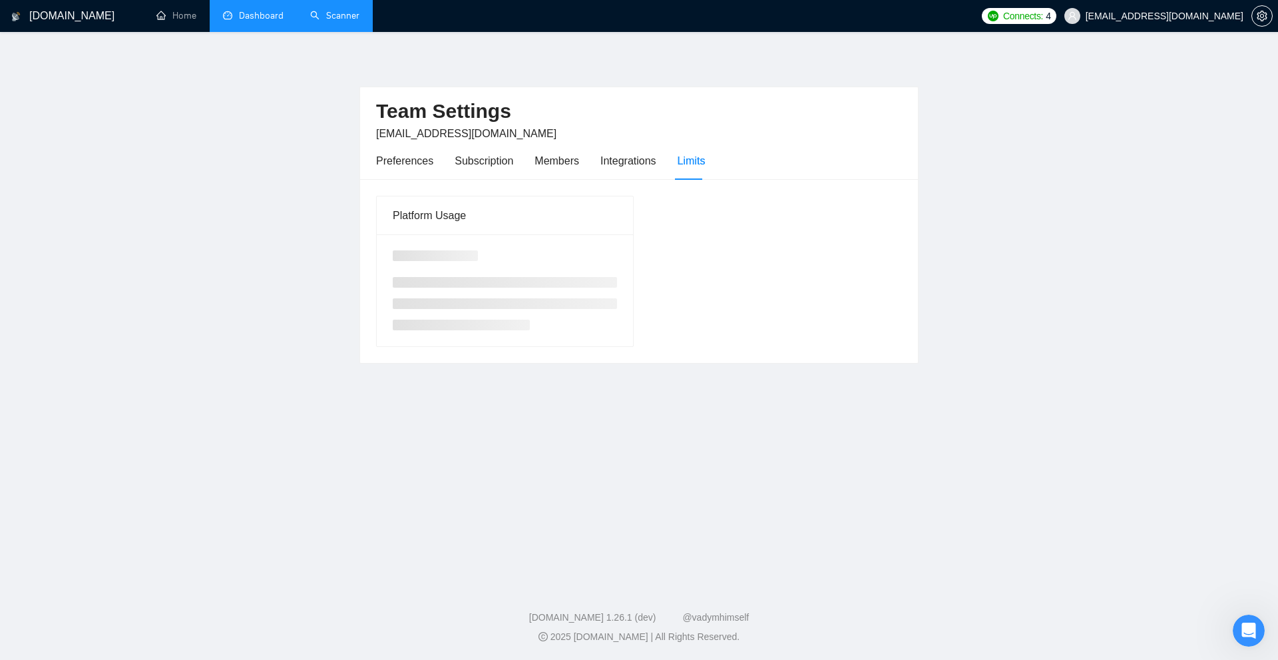
click at [690, 126] on div "Team Settings [EMAIL_ADDRESS][DOMAIN_NAME]" at bounding box center [639, 114] width 526 height 55
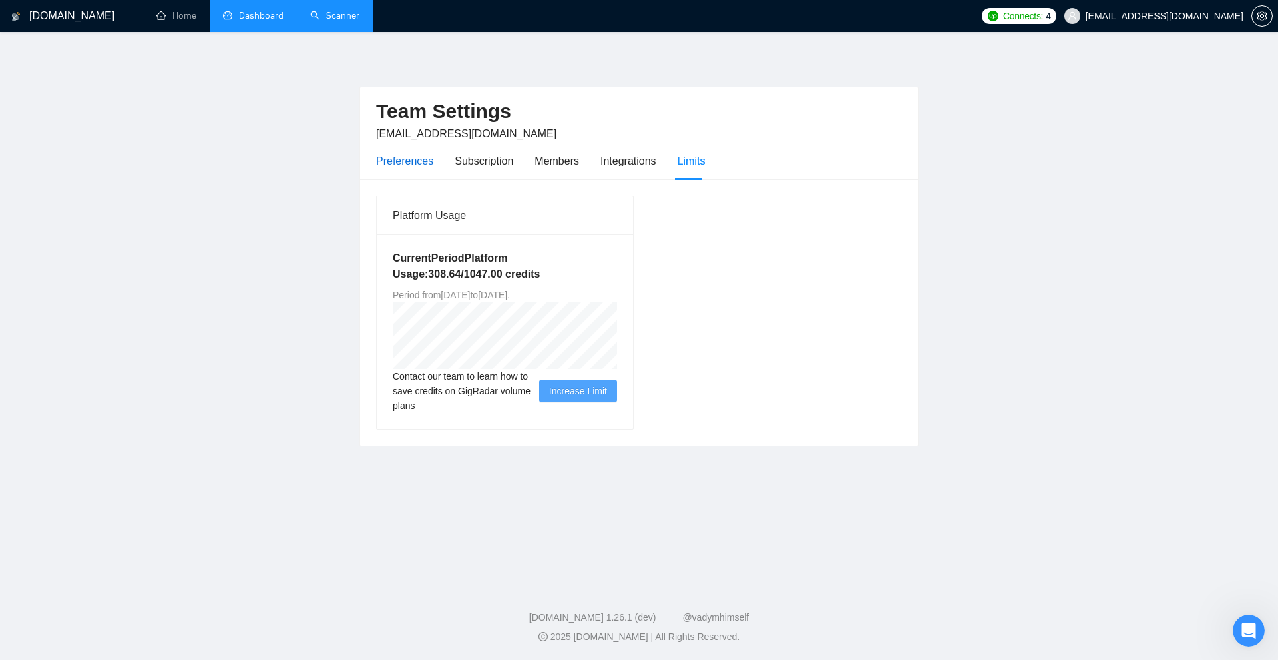
click at [404, 158] on div "Preferences" at bounding box center [404, 160] width 57 height 17
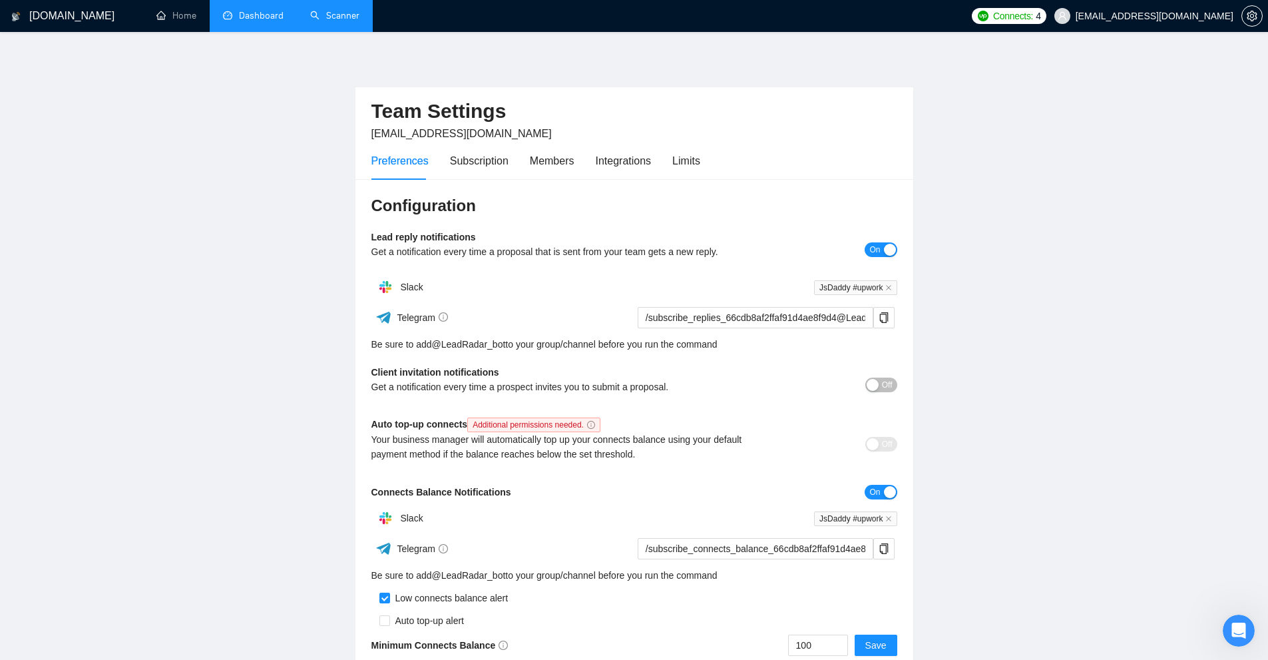
click at [290, 75] on main "Team Settings [EMAIL_ADDRESS][DOMAIN_NAME] Preferences Subscription Members Int…" at bounding box center [634, 362] width 1226 height 619
click at [282, 14] on link "Dashboard" at bounding box center [253, 15] width 61 height 11
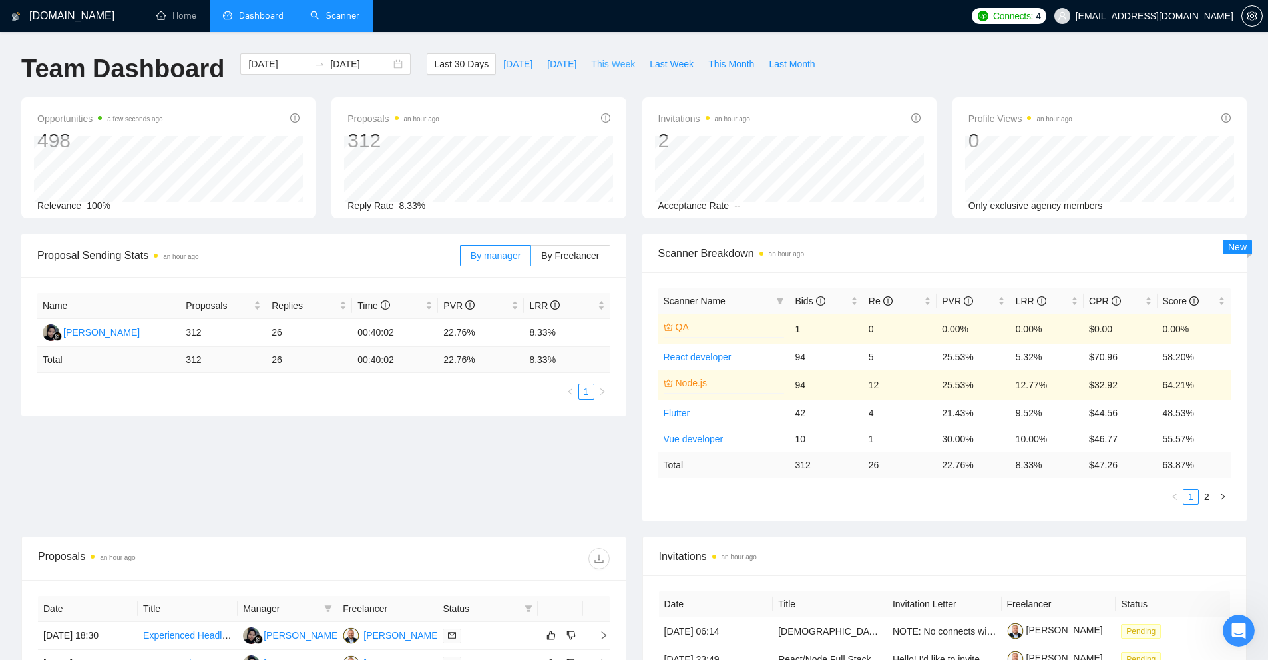
click at [611, 63] on span "This Week" at bounding box center [613, 64] width 44 height 15
type input "[DATE]"
drag, startPoint x: 452, startPoint y: 501, endPoint x: 463, endPoint y: 501, distance: 11.3
click at [452, 501] on div "Proposal Sending Stats an hour ago By manager By Freelancer Name Proposals Repl…" at bounding box center [634, 385] width 1242 height 302
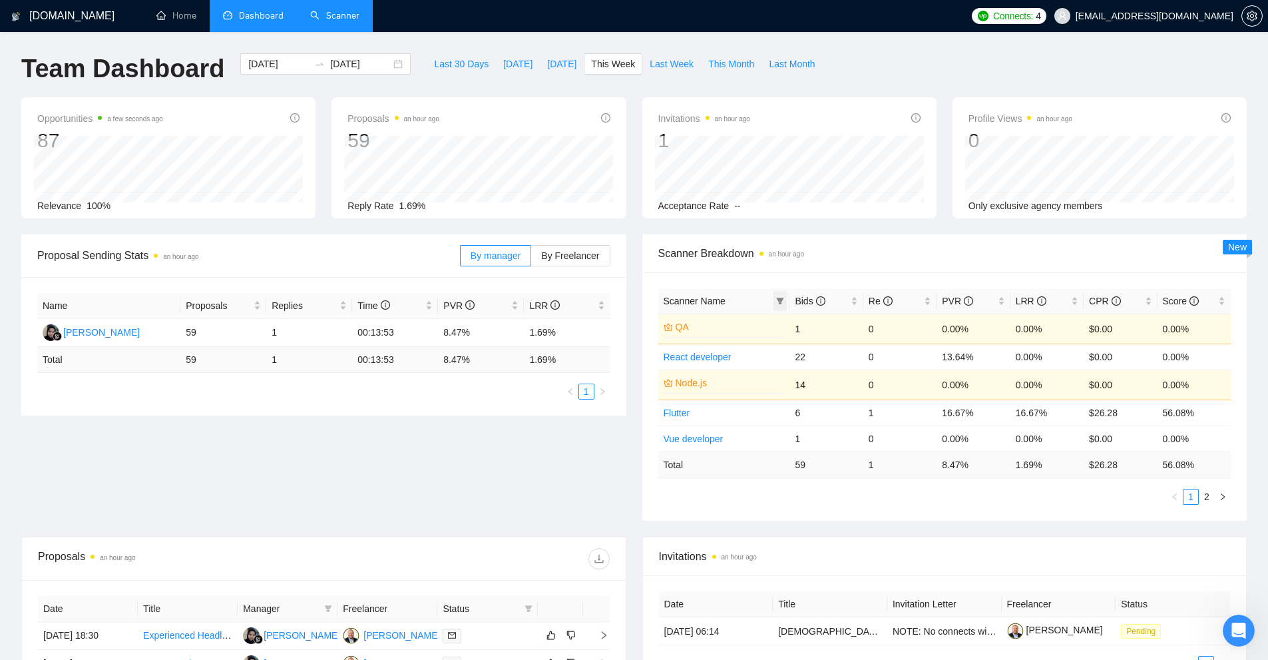
click at [784, 300] on icon "filter" at bounding box center [780, 301] width 8 height 8
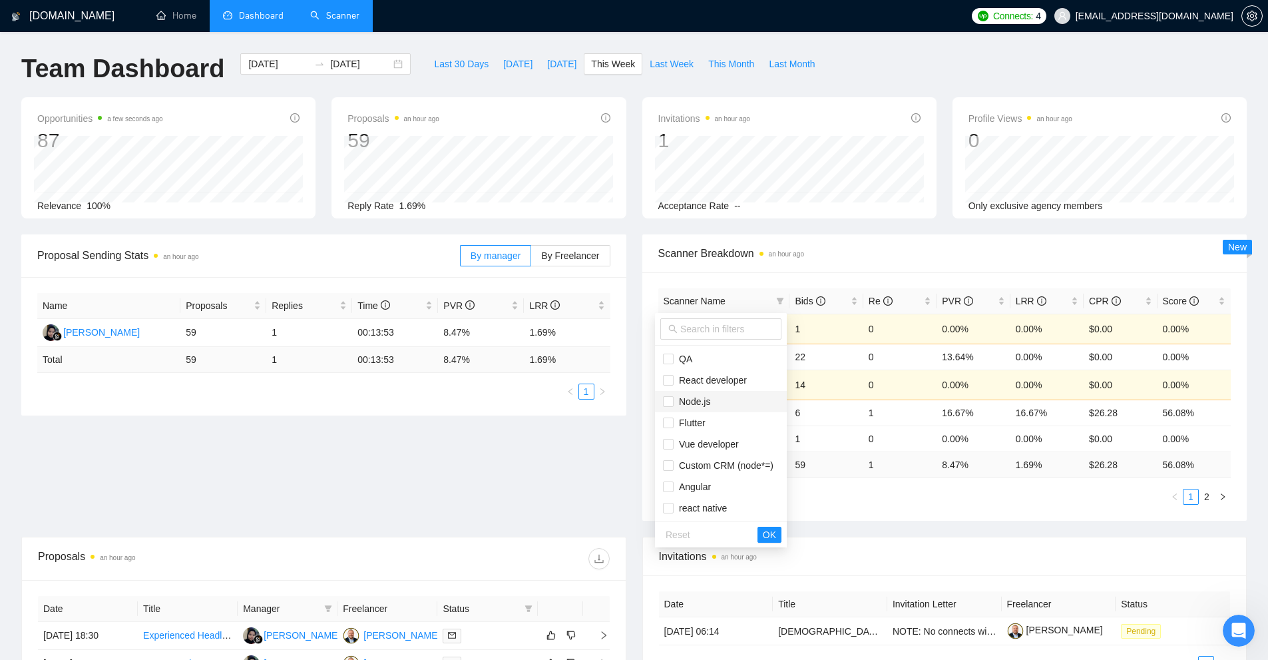
click at [698, 399] on span "Node.js" at bounding box center [692, 401] width 37 height 11
checkbox input "true"
click at [768, 528] on span "OK" at bounding box center [769, 534] width 13 height 15
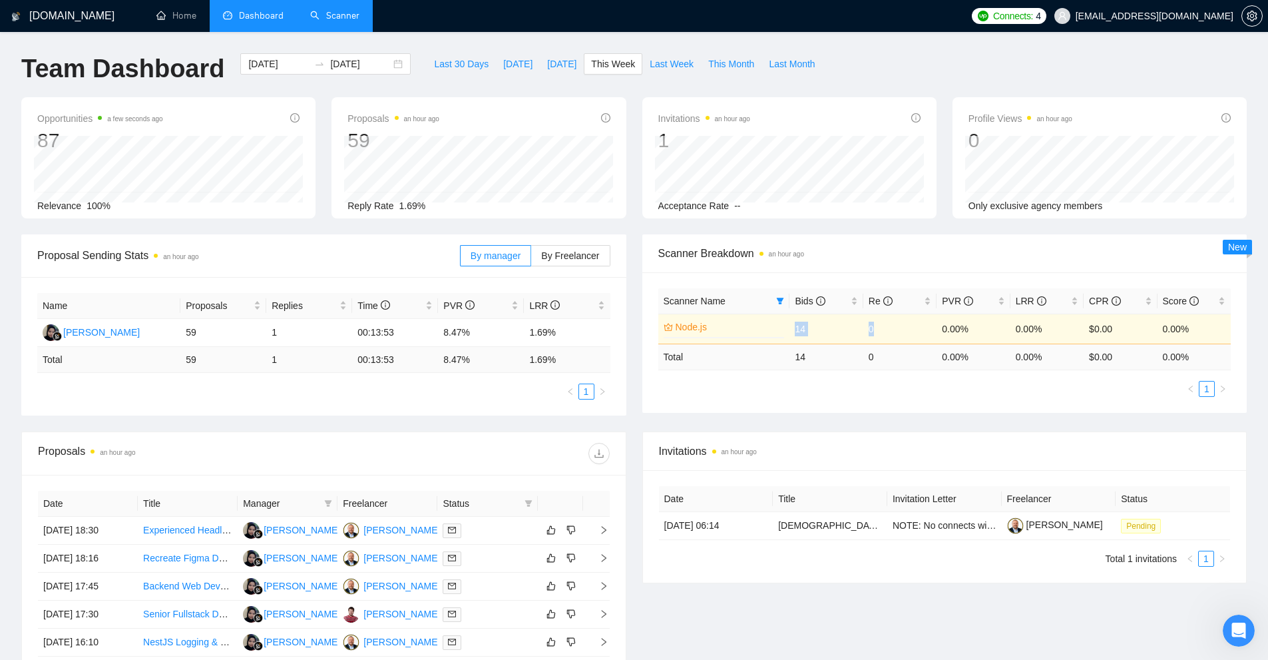
drag, startPoint x: 794, startPoint y: 327, endPoint x: 888, endPoint y: 334, distance: 94.1
click at [888, 334] on tr "Node.js 0% 14 0 0.00% 0.00% $0.00 0.00%" at bounding box center [944, 329] width 573 height 30
click at [881, 406] on div "Scanner Name Bids Re PVR LRR CPR Score Node.js 0% 14 0 0.00% 0.00% $0.00 0.00% …" at bounding box center [944, 342] width 605 height 140
click at [687, 328] on link "Node.js" at bounding box center [729, 327] width 107 height 15
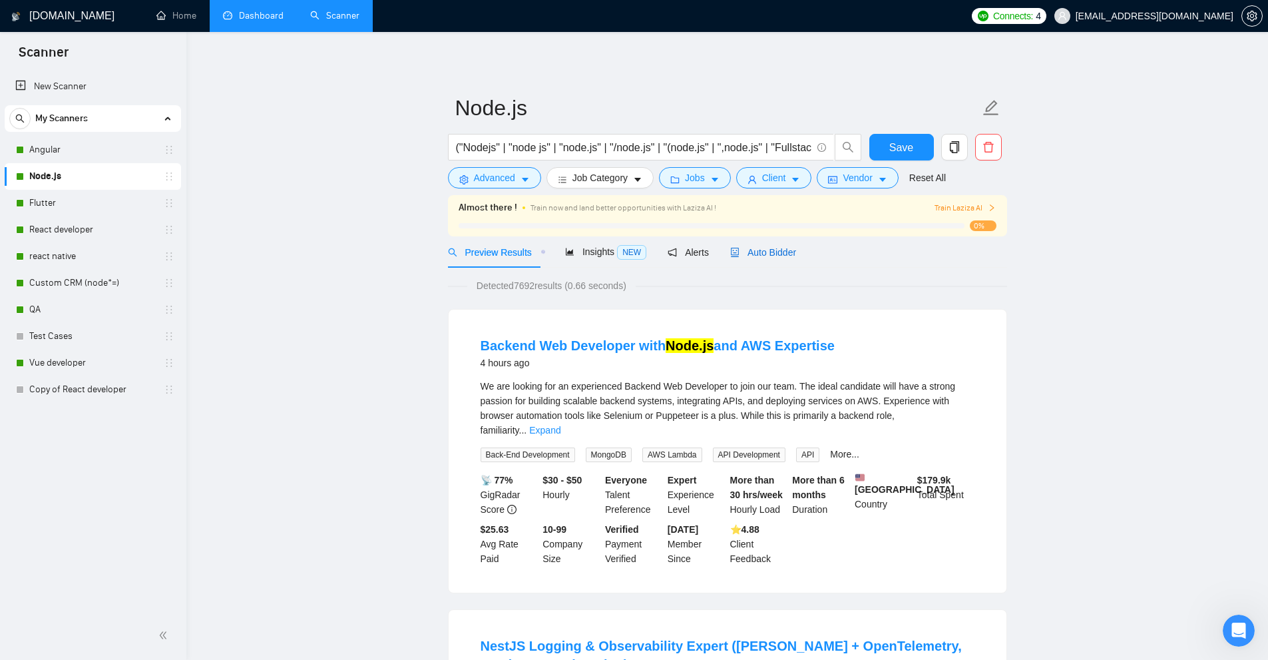
click at [767, 247] on span "Auto Bidder" at bounding box center [763, 252] width 66 height 11
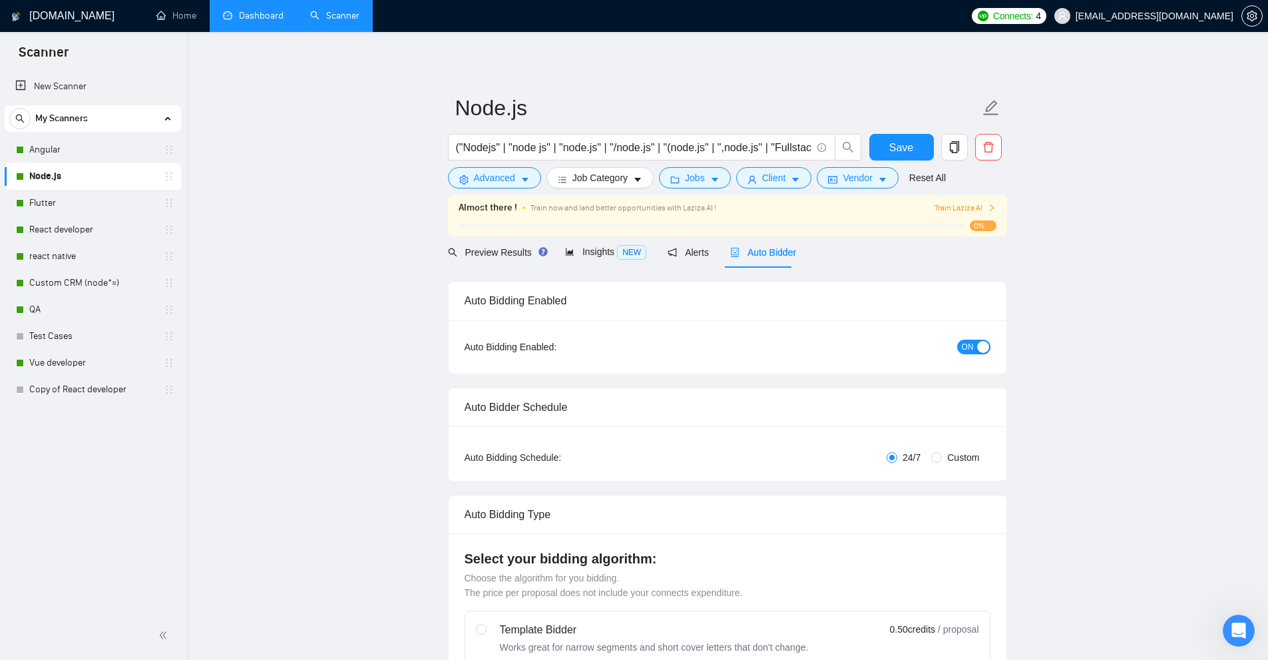
checkbox input "true"
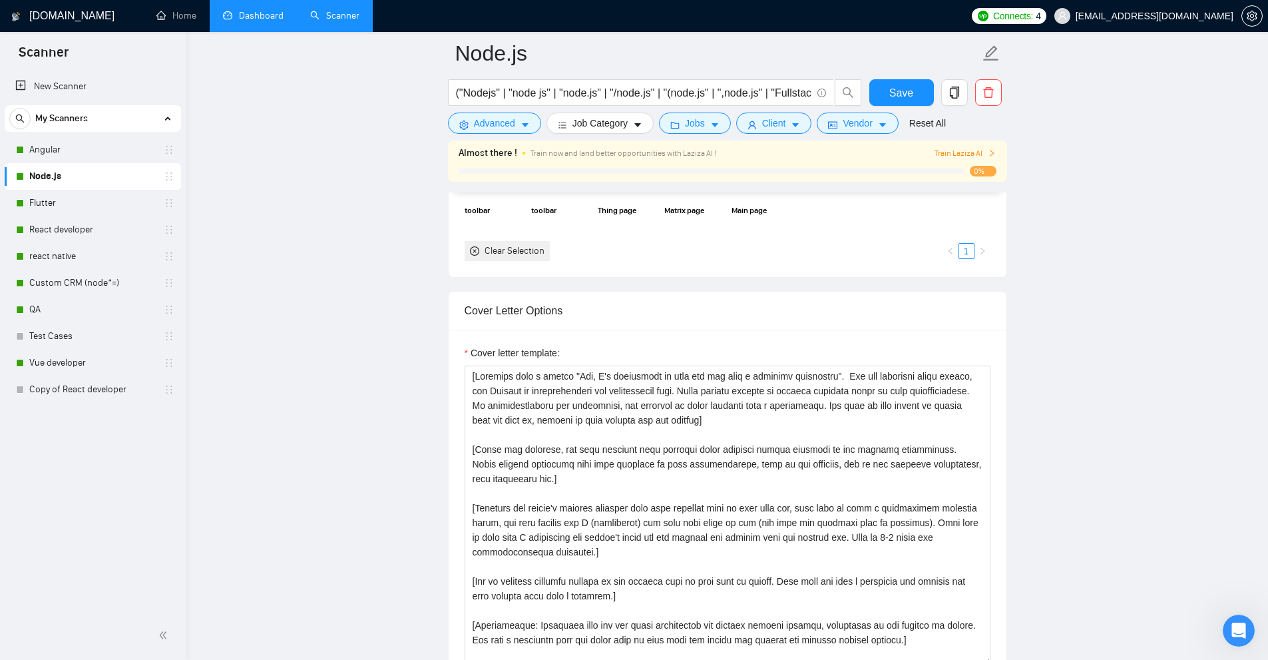
scroll to position [1531, 0]
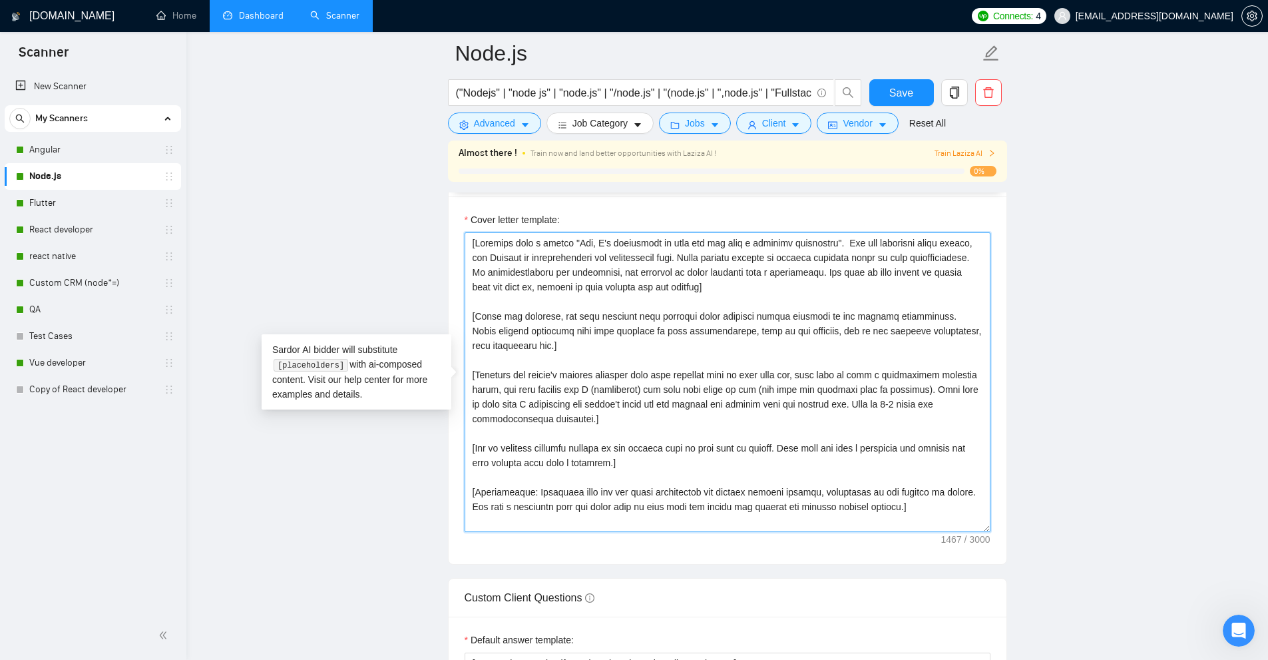
drag, startPoint x: 909, startPoint y: 515, endPoint x: 414, endPoint y: 224, distance: 573.9
click at [414, 224] on main "Node.js ("Nodejs" | "node js" | "node.js" | "/node.js" | "(node.js" | ",node.js…" at bounding box center [727, 554] width 1039 height 4065
click at [634, 282] on textarea "Cover letter template:" at bounding box center [728, 382] width 526 height 300
drag, startPoint x: 826, startPoint y: 370, endPoint x: 957, endPoint y: 410, distance: 137.1
click at [957, 410] on textarea "Cover letter template:" at bounding box center [728, 382] width 526 height 300
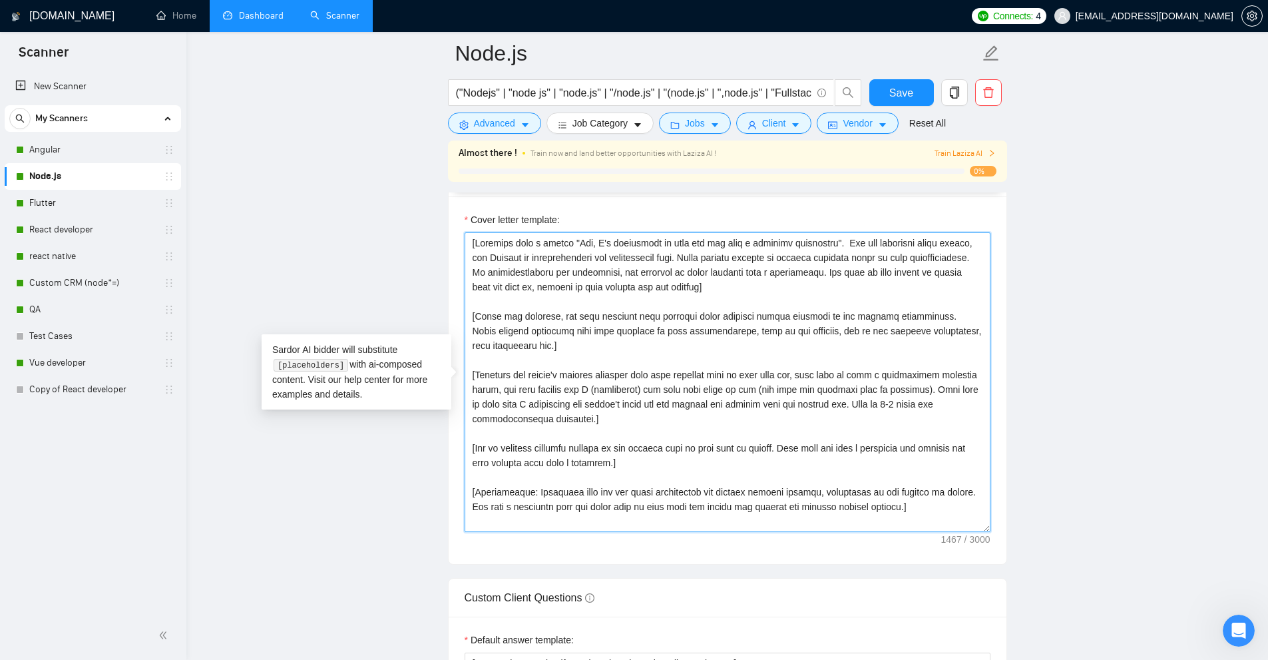
click at [957, 410] on textarea "Cover letter template:" at bounding box center [728, 382] width 526 height 300
drag, startPoint x: 897, startPoint y: 415, endPoint x: 481, endPoint y: 366, distance: 418.9
click at [481, 366] on textarea "Cover letter template:" at bounding box center [728, 382] width 526 height 300
click at [589, 376] on textarea "Cover letter template:" at bounding box center [728, 382] width 526 height 300
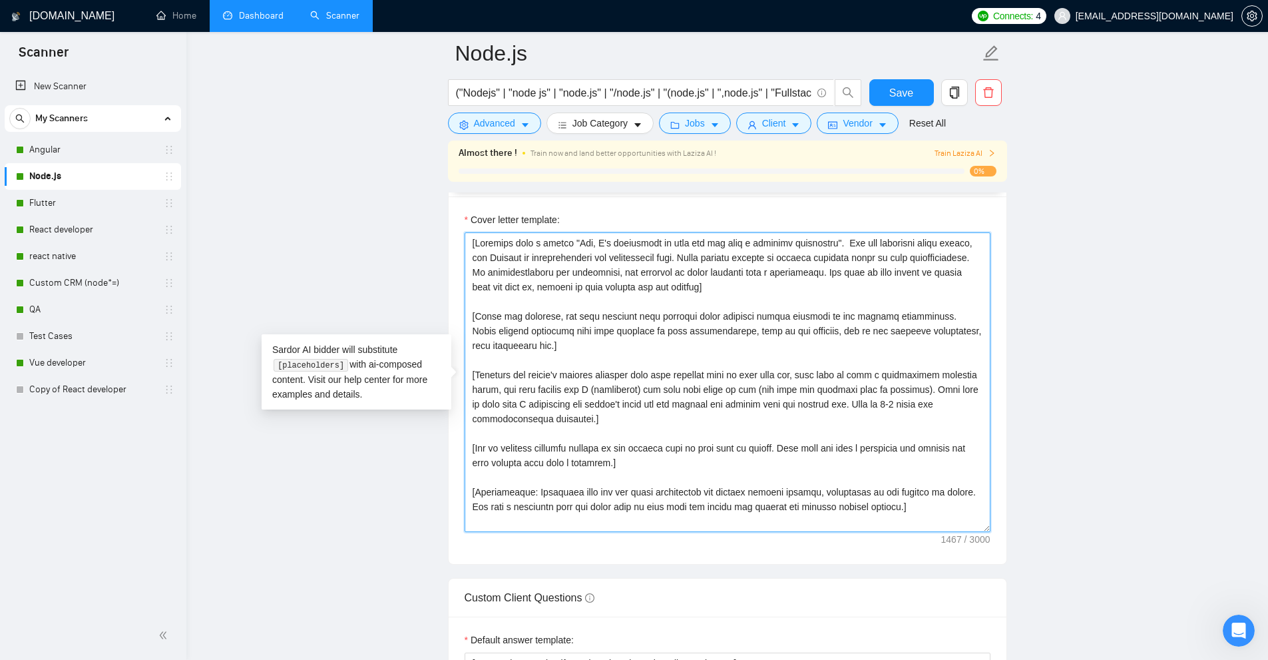
click at [589, 376] on textarea "Cover letter template:" at bounding box center [728, 382] width 526 height 300
click at [727, 401] on textarea "Cover letter template:" at bounding box center [728, 382] width 526 height 300
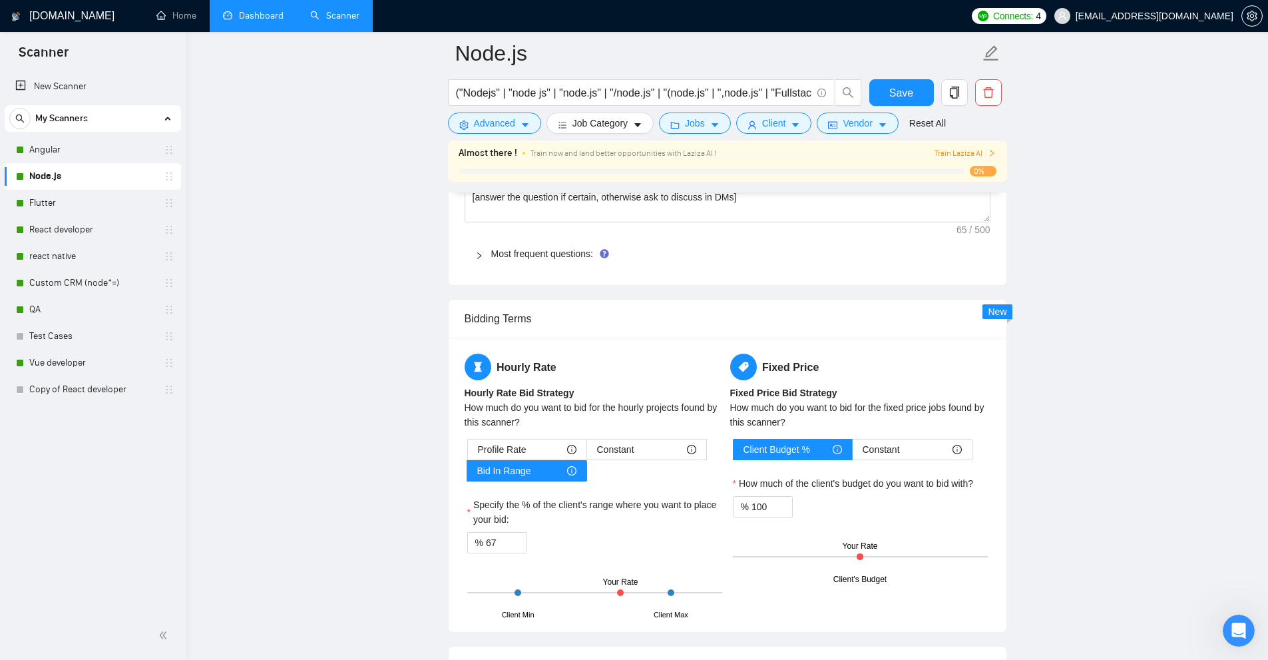
scroll to position [1664, 0]
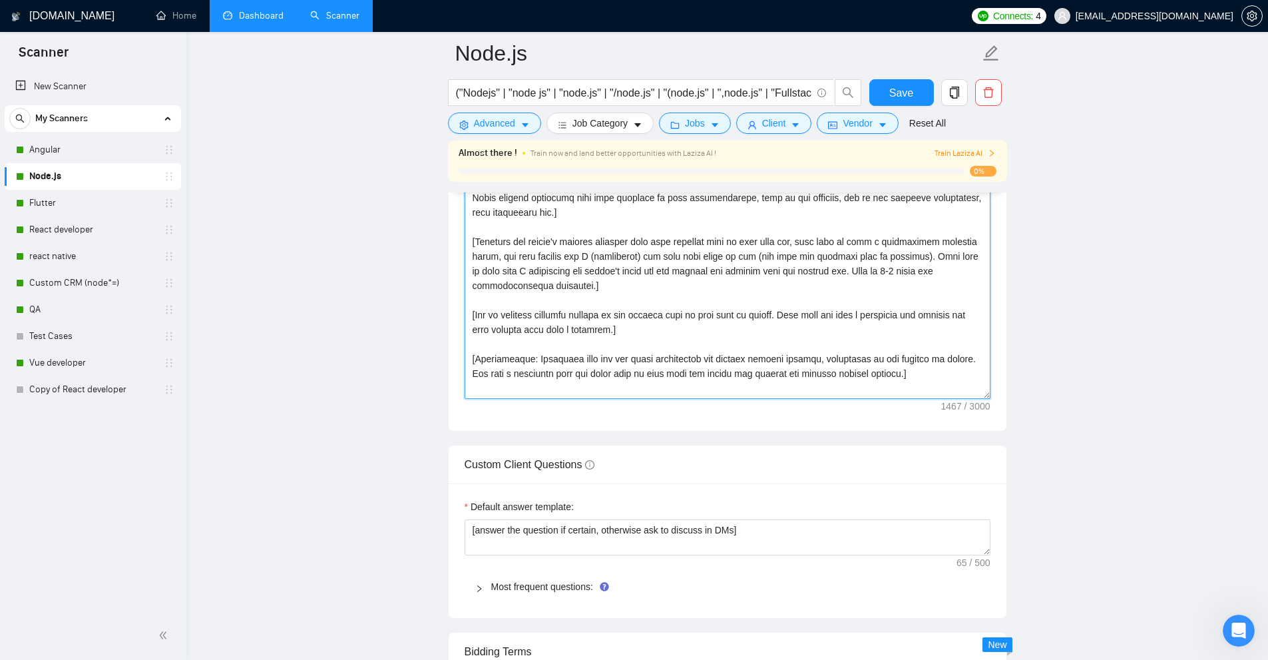
drag, startPoint x: 523, startPoint y: 358, endPoint x: 943, endPoint y: 369, distance: 419.6
click at [943, 369] on textarea "Cover letter template:" at bounding box center [728, 249] width 526 height 300
drag, startPoint x: 886, startPoint y: 383, endPoint x: 448, endPoint y: 360, distance: 438.7
click at [449, 360] on div "Cover letter template:" at bounding box center [728, 246] width 558 height 367
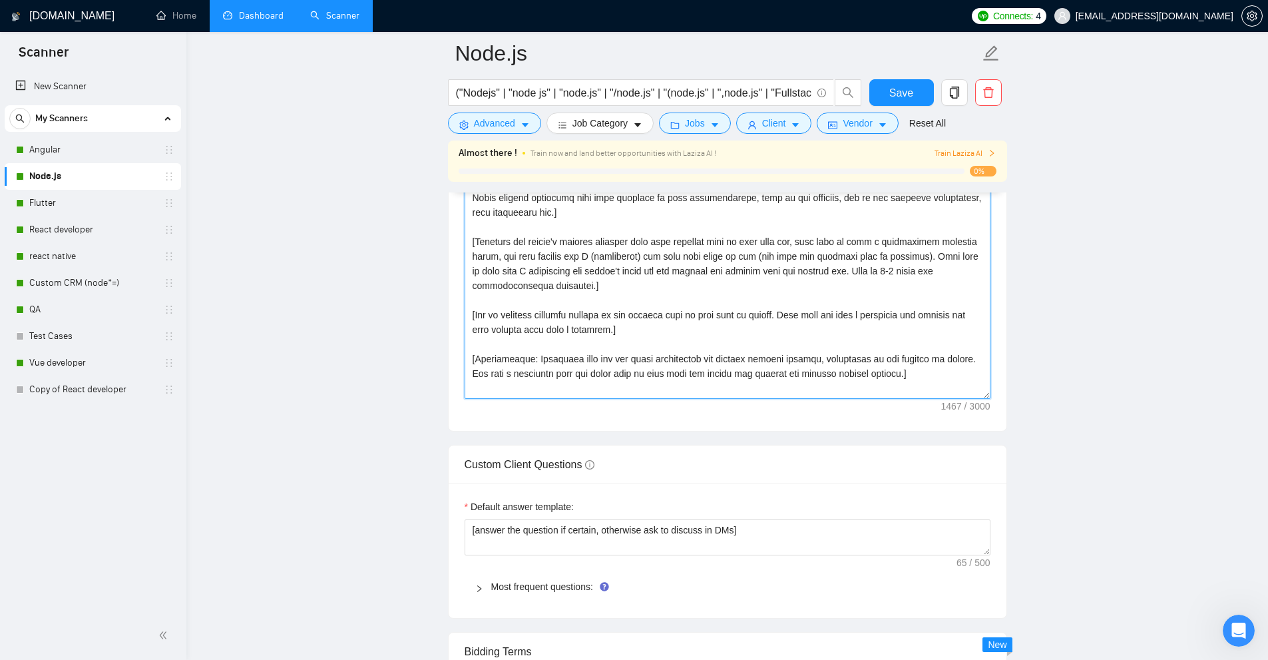
click at [650, 357] on textarea "Cover letter template:" at bounding box center [728, 249] width 526 height 300
click at [1040, 355] on main "Node.js ("Nodejs" | "node js" | "node.js" | "/node.js" | "(node.js" | ",node.js…" at bounding box center [727, 421] width 1039 height 4065
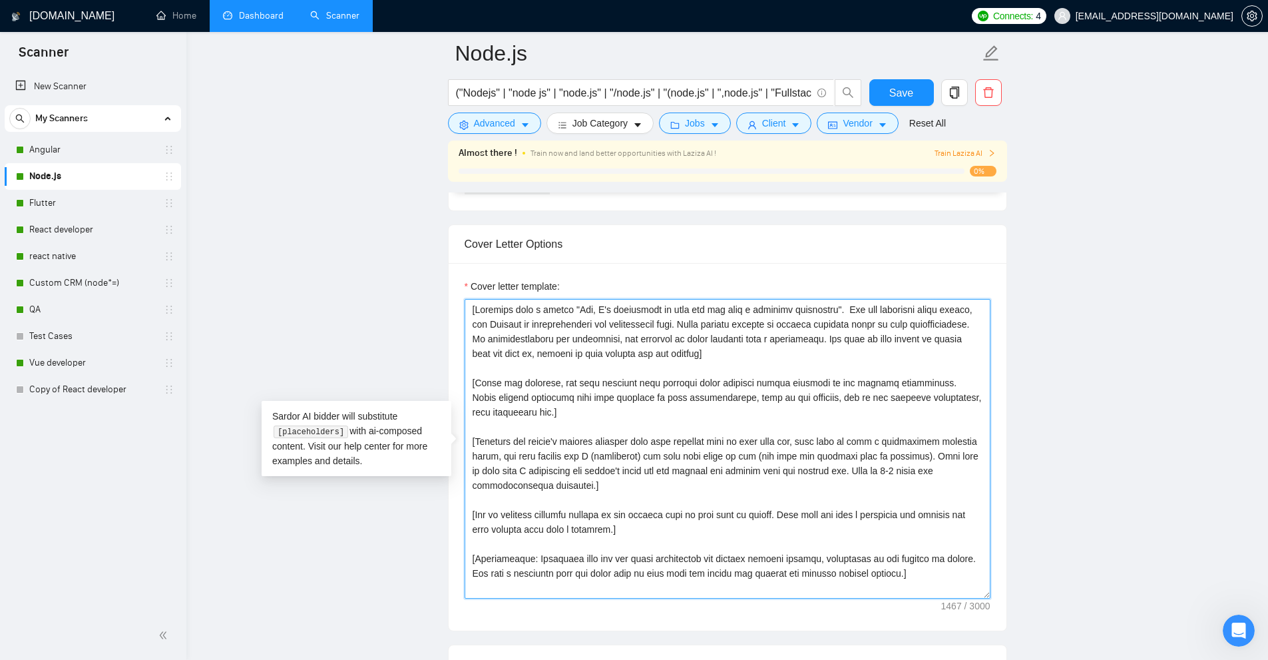
drag, startPoint x: 831, startPoint y: 336, endPoint x: 684, endPoint y: 353, distance: 147.5
click at [684, 353] on textarea "Cover letter template:" at bounding box center [728, 449] width 526 height 300
drag, startPoint x: 521, startPoint y: 555, endPoint x: 941, endPoint y: 577, distance: 421.3
click at [939, 575] on textarea "Cover letter template:" at bounding box center [728, 449] width 526 height 300
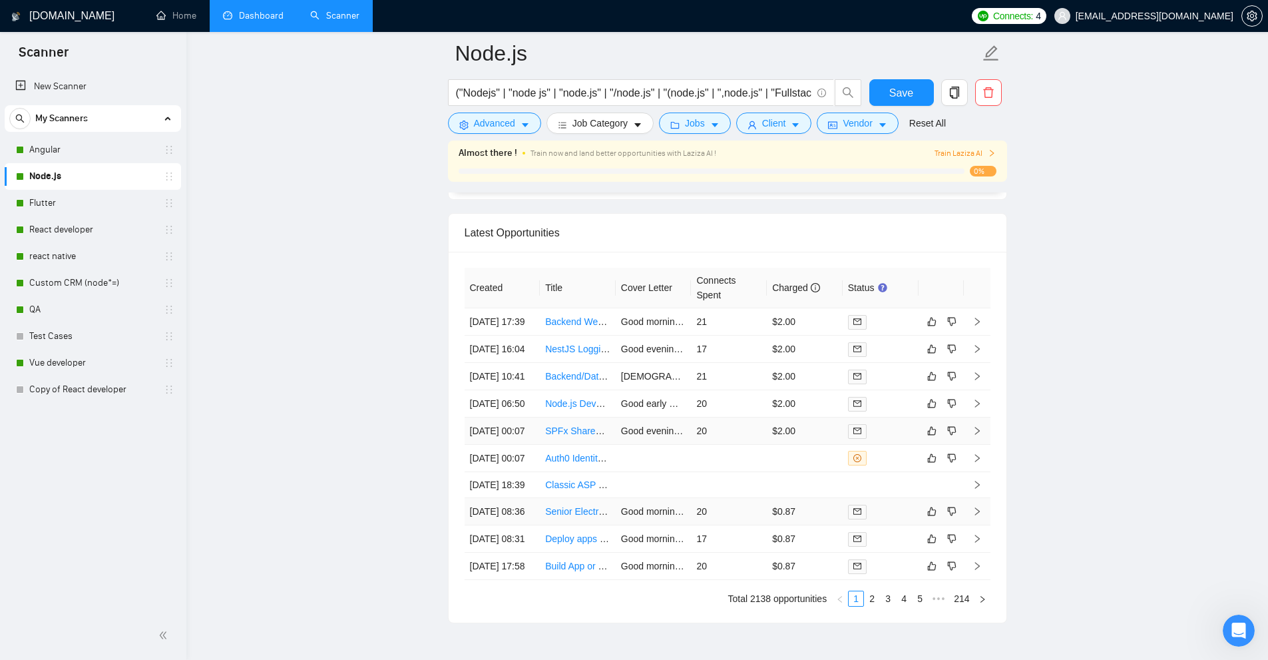
scroll to position [3628, 0]
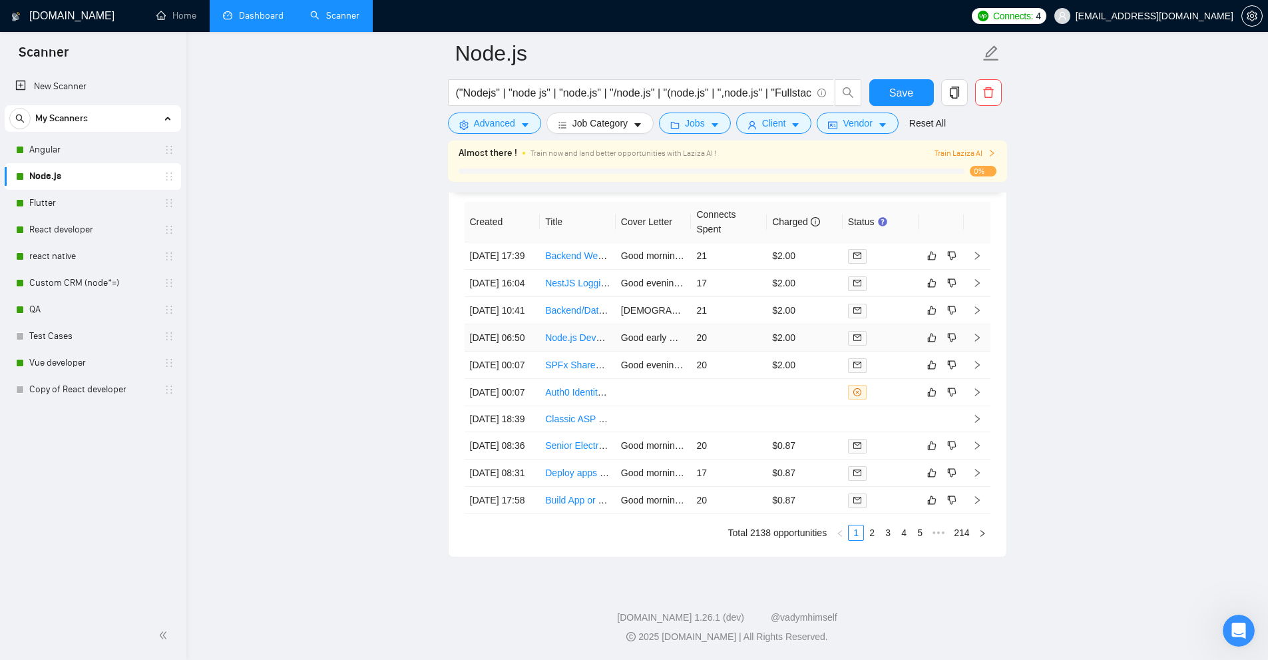
click at [758, 324] on td "20" at bounding box center [729, 337] width 76 height 27
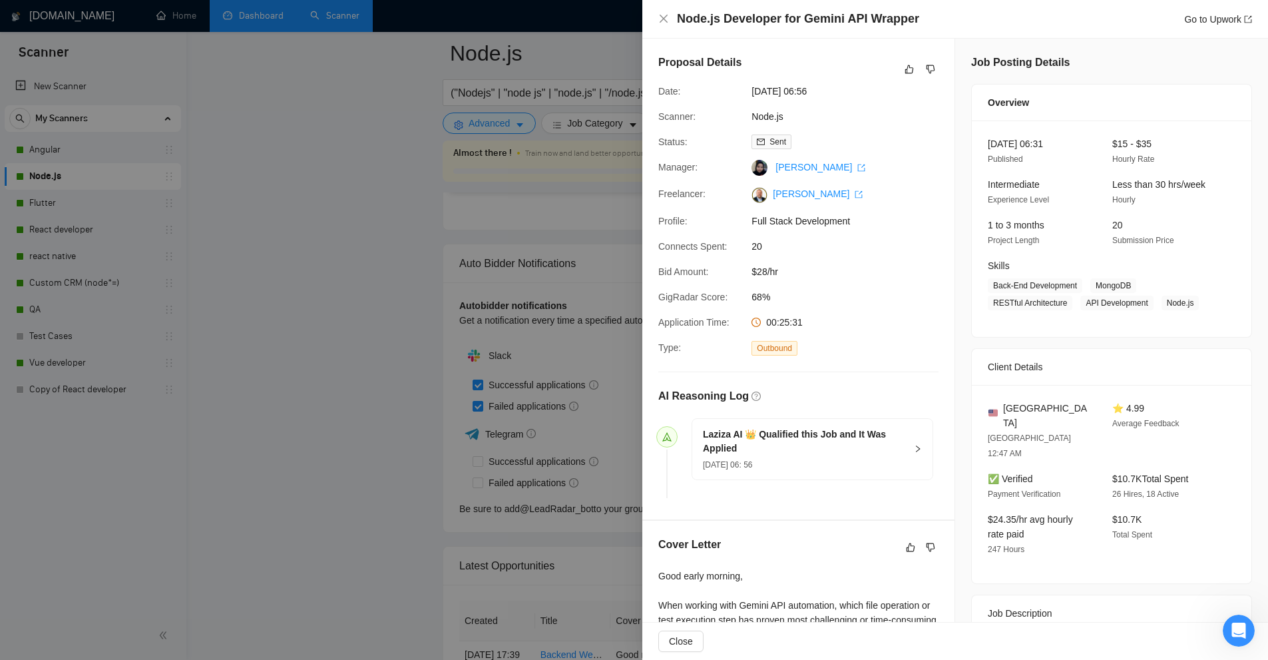
scroll to position [230, 0]
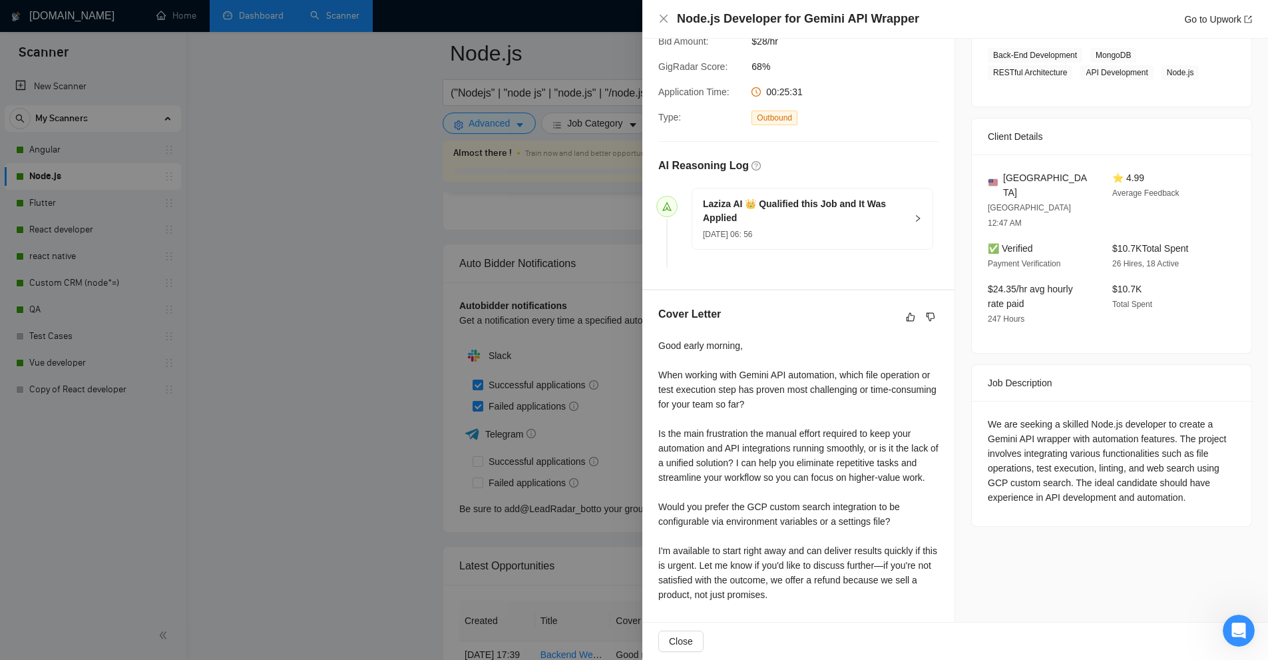
click at [363, 378] on div at bounding box center [634, 330] width 1268 height 660
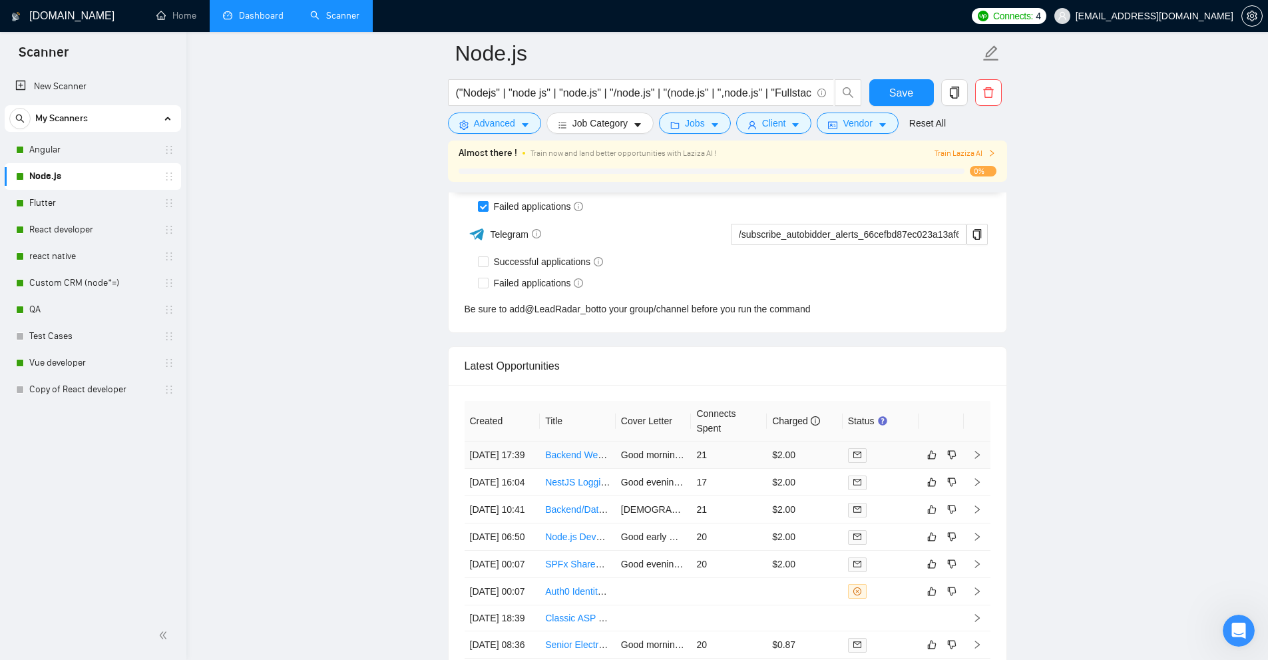
scroll to position [3695, 0]
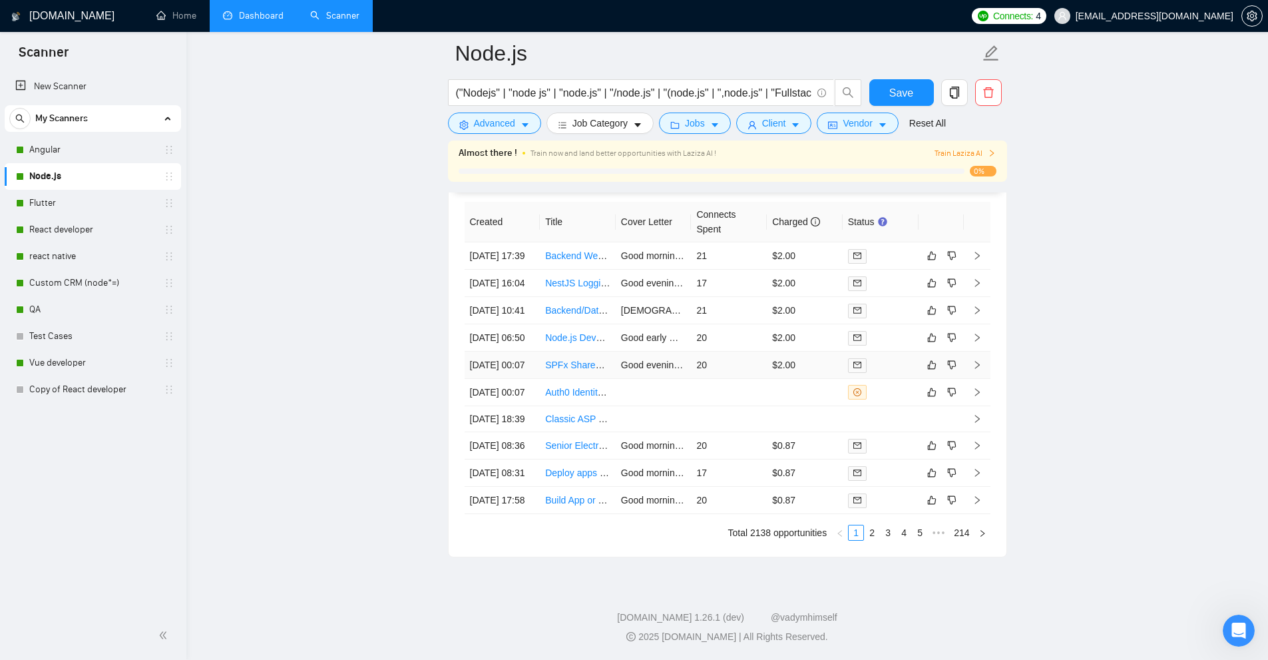
click at [726, 352] on td "20" at bounding box center [729, 365] width 76 height 27
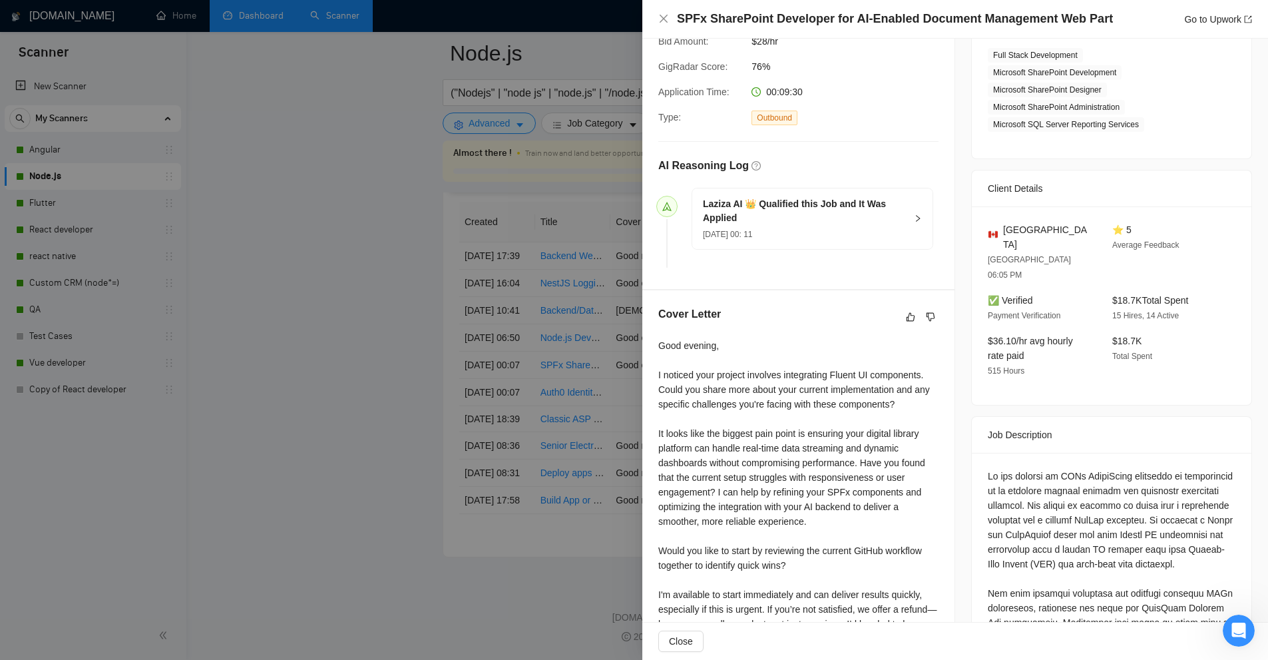
click at [475, 266] on div at bounding box center [634, 330] width 1268 height 660
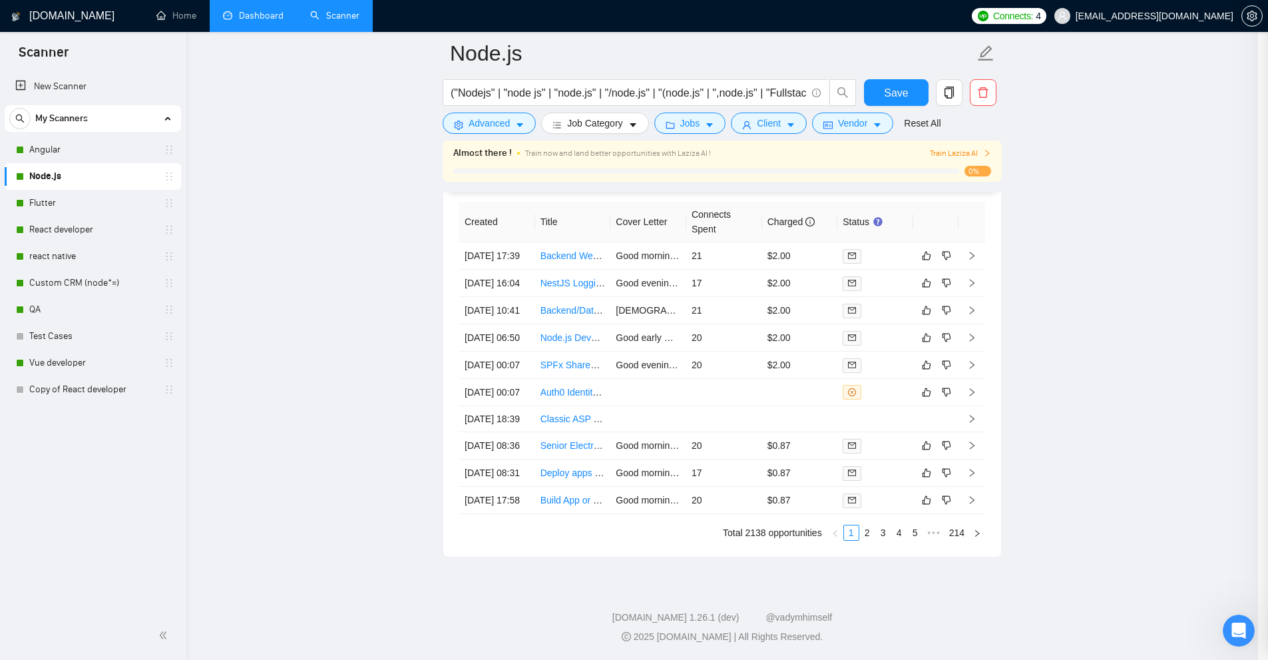
scroll to position [3429, 0]
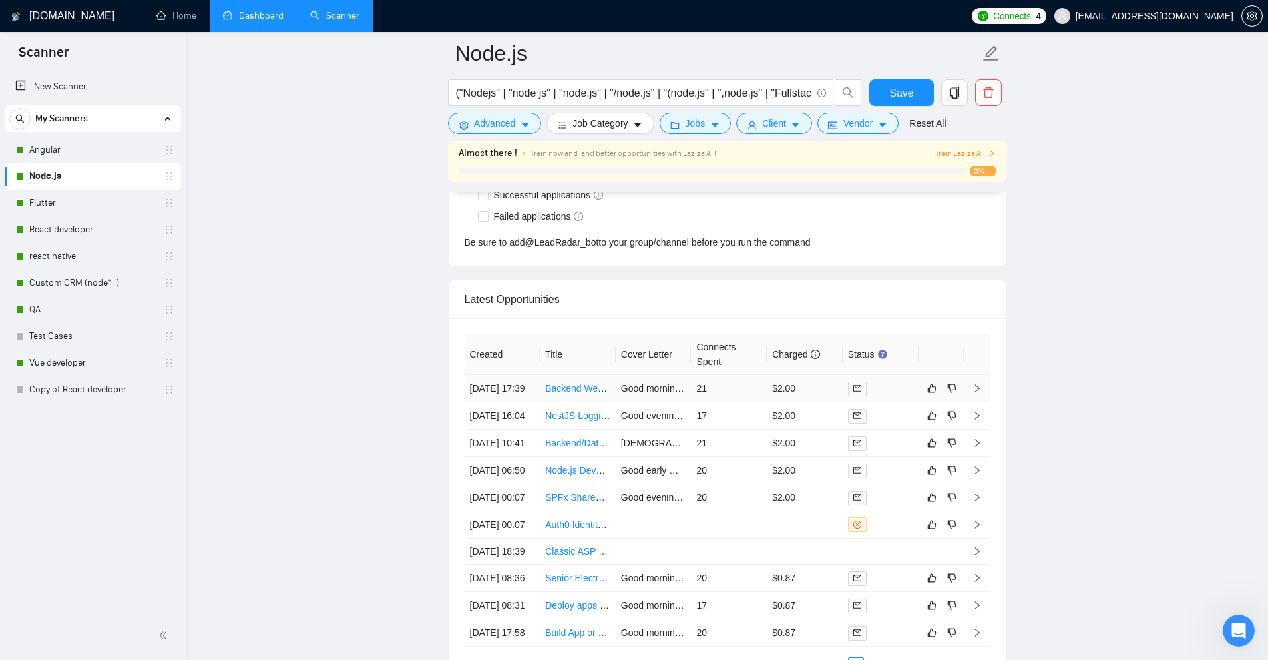
click at [767, 391] on td "$2.00" at bounding box center [805, 388] width 76 height 27
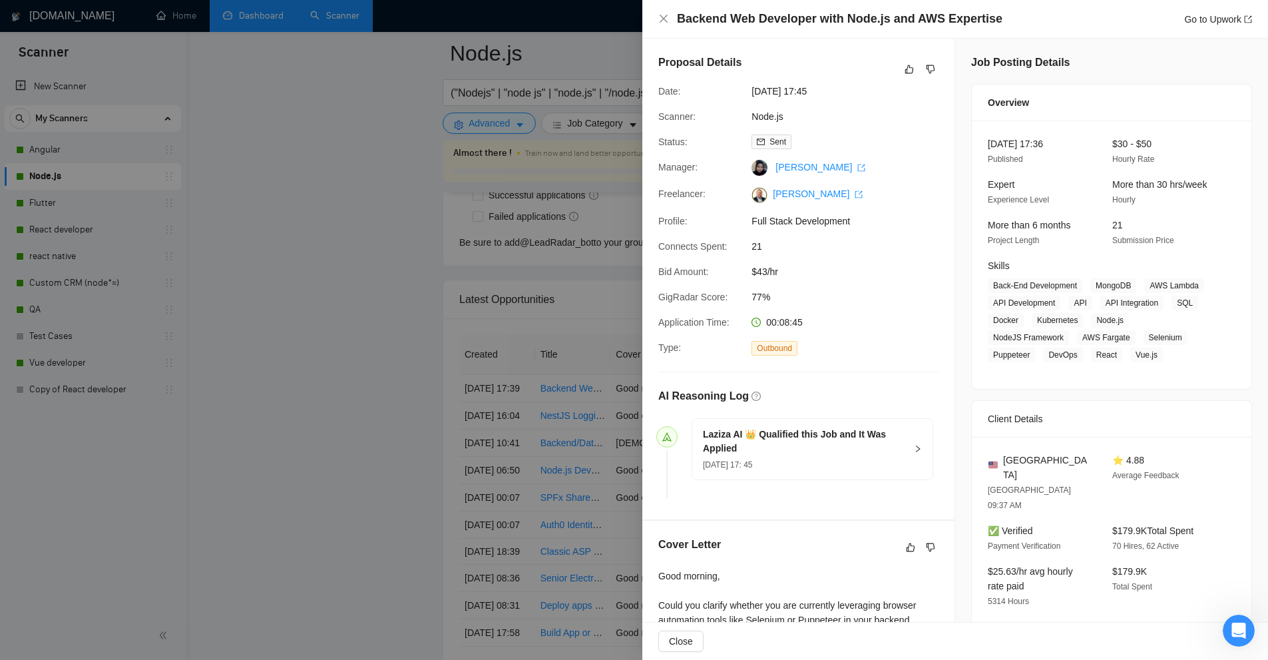
scroll to position [245, 0]
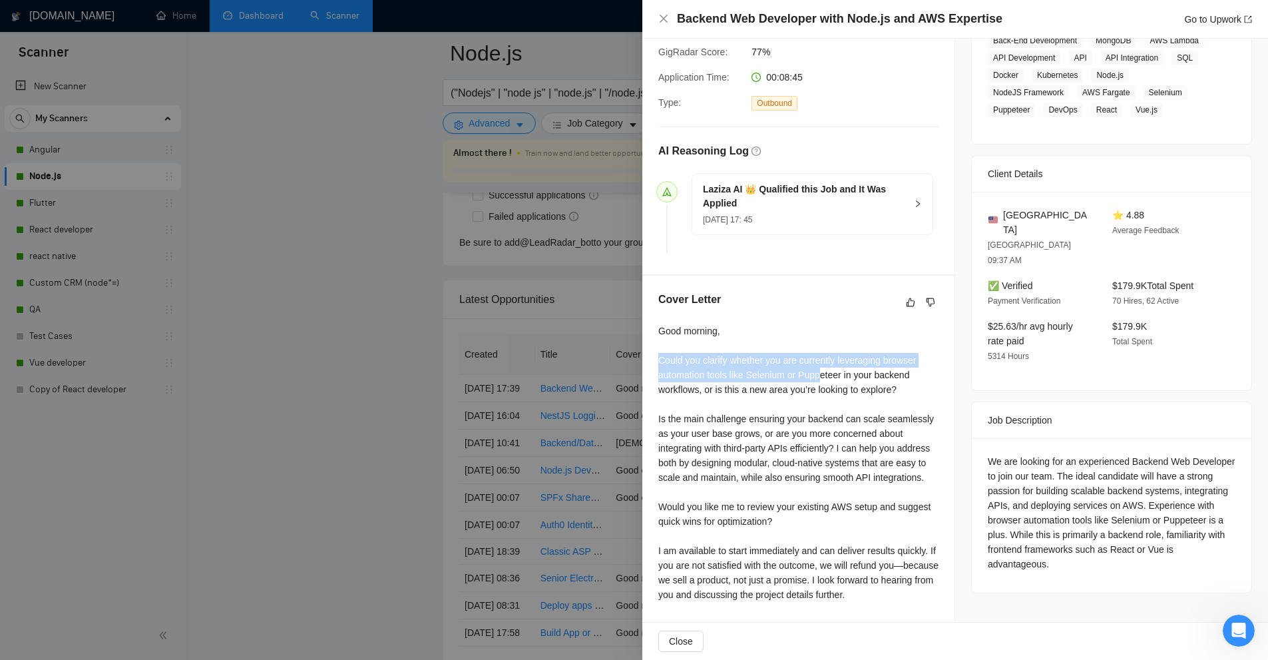
drag, startPoint x: 775, startPoint y: 379, endPoint x: 819, endPoint y: 379, distance: 43.9
click at [819, 379] on div "Good morning, Could you clarify whether you are currently leveraging browser au…" at bounding box center [798, 463] width 280 height 278
drag, startPoint x: 658, startPoint y: 409, endPoint x: 788, endPoint y: 421, distance: 130.4
click at [788, 421] on div "Good morning, Could you clarify whether you are currently leveraging browser au…" at bounding box center [798, 463] width 280 height 278
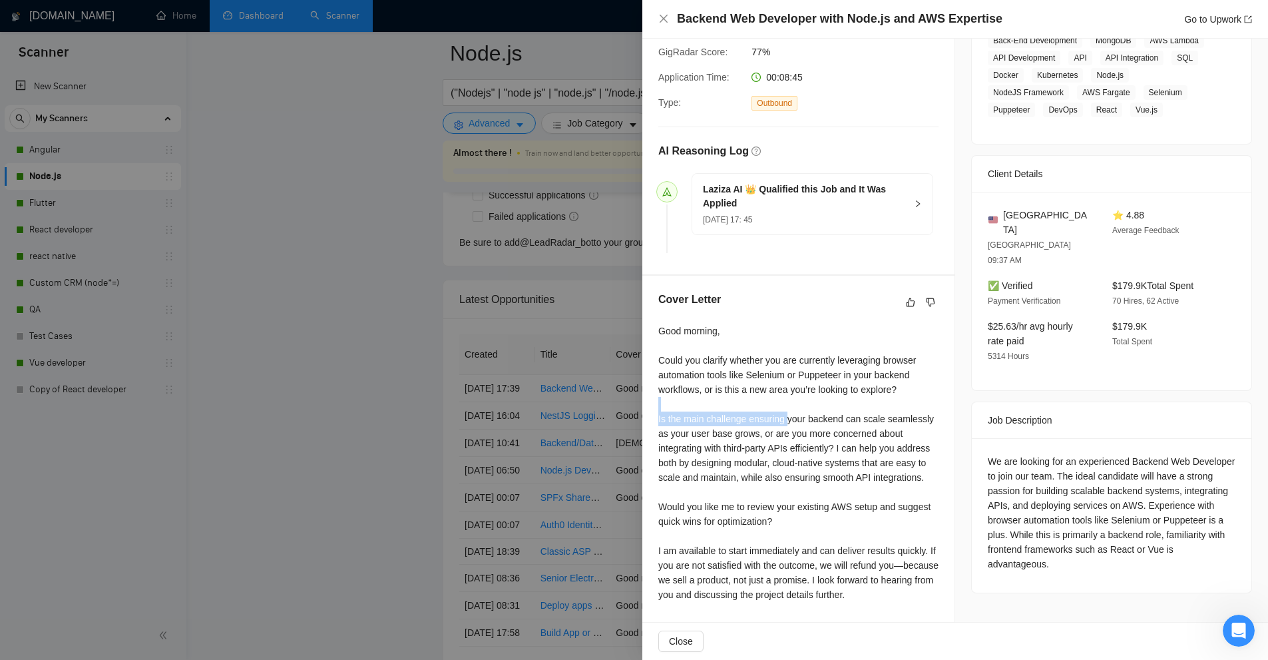
click at [788, 421] on div "Good morning, Could you clarify whether you are currently leveraging browser au…" at bounding box center [798, 463] width 280 height 278
drag, startPoint x: 675, startPoint y: 439, endPoint x: 845, endPoint y: 456, distance: 170.6
click at [842, 454] on div "Good morning, Could you clarify whether you are currently leveraging browser au…" at bounding box center [798, 463] width 280 height 278
click at [845, 456] on div "Good morning, Could you clarify whether you are currently leveraging browser au…" at bounding box center [798, 463] width 280 height 278
drag, startPoint x: 1023, startPoint y: 475, endPoint x: 984, endPoint y: 479, distance: 39.4
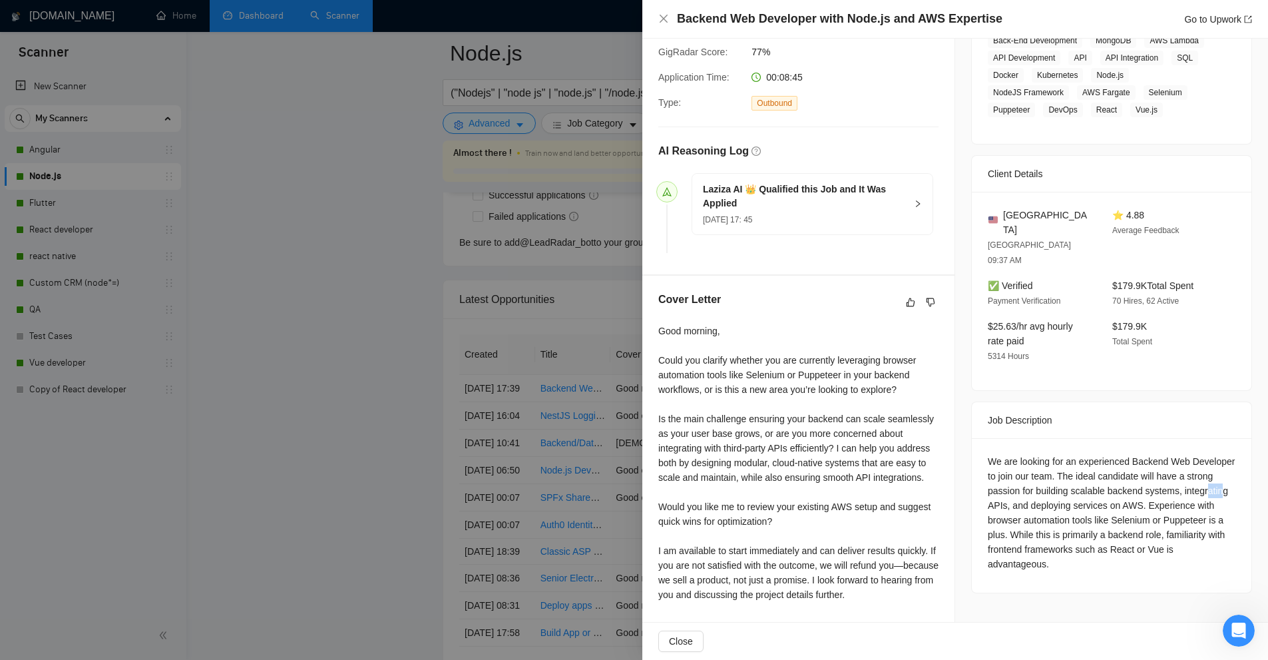
click at [1026, 475] on div "We are looking for an experienced Backend Web Developer to join our team. The i…" at bounding box center [1112, 512] width 248 height 117
drag, startPoint x: 698, startPoint y: 452, endPoint x: 811, endPoint y: 463, distance: 113.1
click at [753, 455] on div "Good morning, Could you clarify whether you are currently leveraging browser au…" at bounding box center [798, 463] width 280 height 278
click at [912, 479] on div "Good morning, Could you clarify whether you are currently leveraging browser au…" at bounding box center [798, 463] width 280 height 278
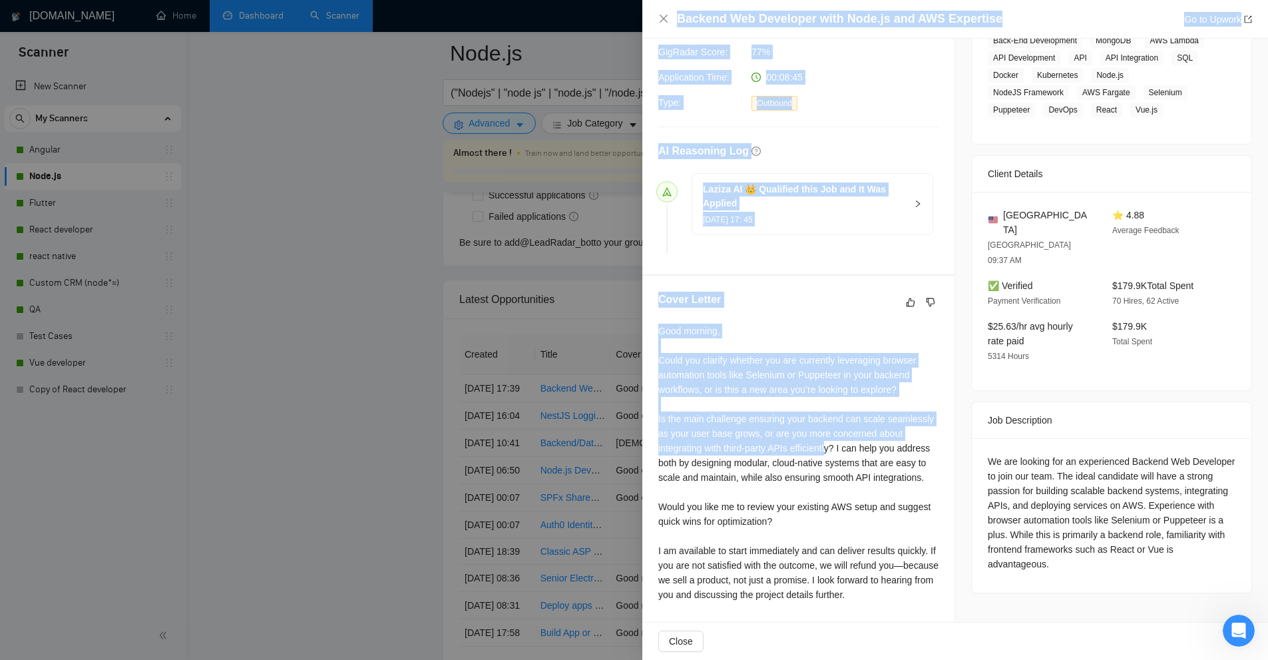
drag, startPoint x: 700, startPoint y: 415, endPoint x: 836, endPoint y: 435, distance: 136.7
click at [834, 437] on div "Backend Web Developer with Node.js and AWS Expertise Go to Upwork Proposal Deta…" at bounding box center [634, 330] width 1268 height 660
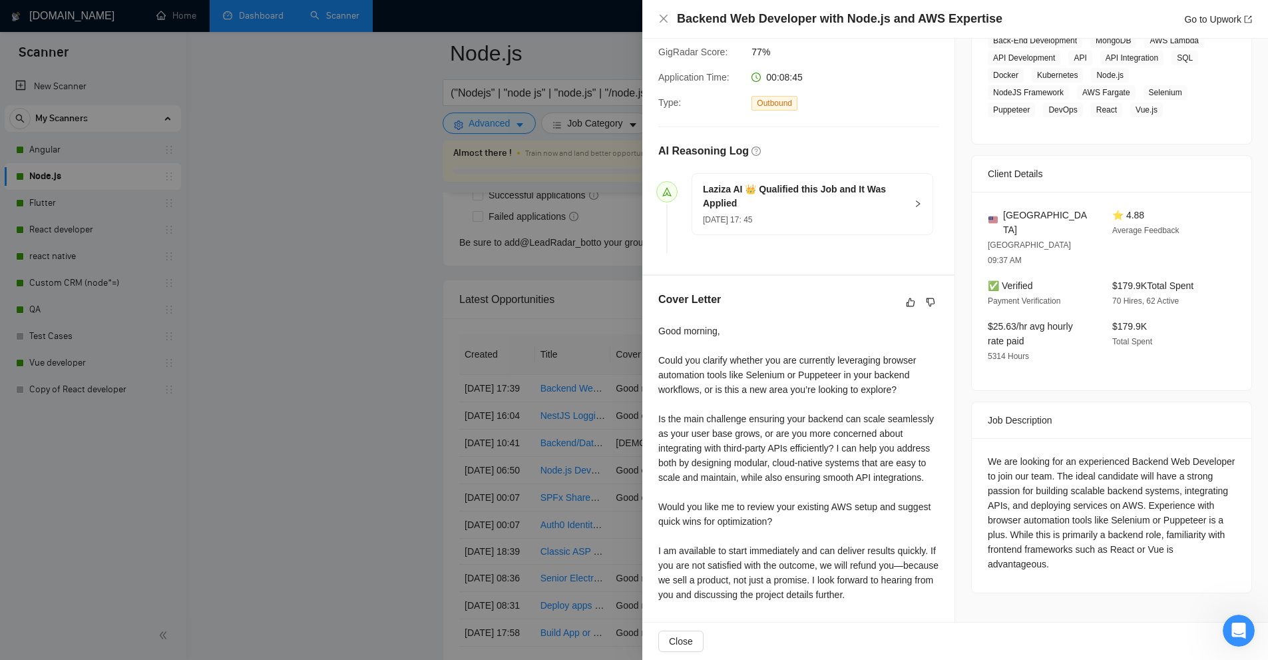
click at [838, 433] on div "Good morning, Could you clarify whether you are currently leveraging browser au…" at bounding box center [798, 463] width 280 height 278
drag, startPoint x: 824, startPoint y: 433, endPoint x: 688, endPoint y: 424, distance: 135.5
click at [688, 424] on div "Good morning, Could you clarify whether you are currently leveraging browser au…" at bounding box center [798, 463] width 280 height 278
drag, startPoint x: 655, startPoint y: 406, endPoint x: 851, endPoint y: 421, distance: 196.3
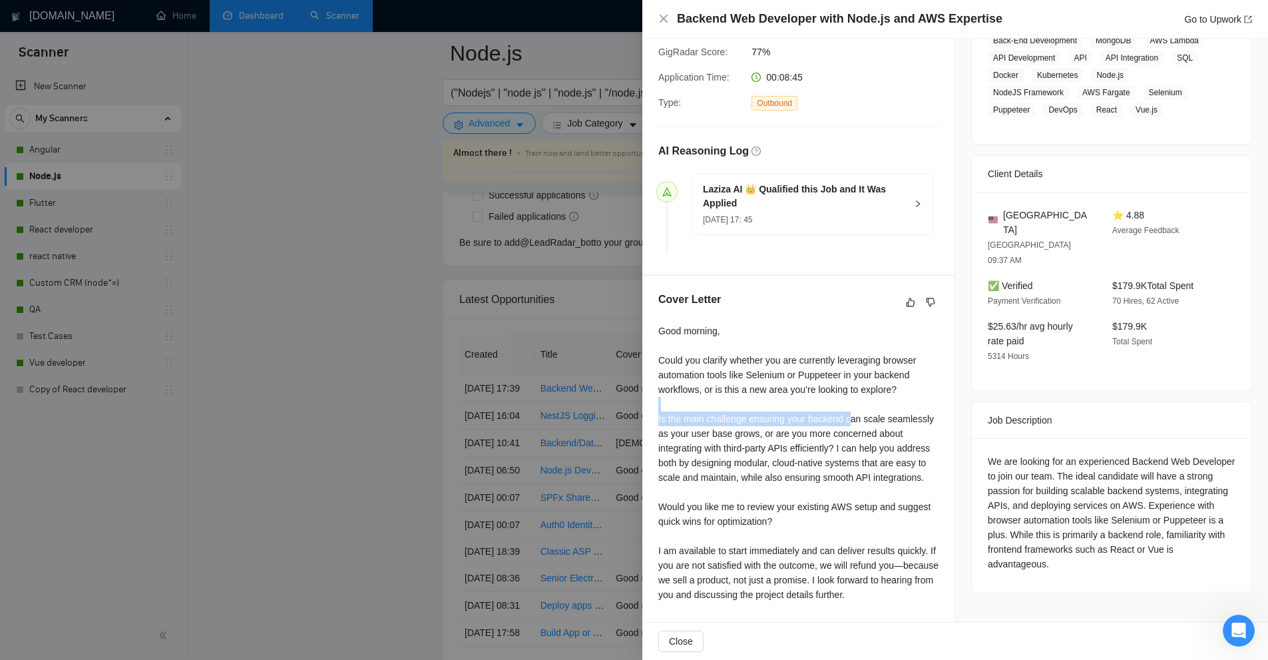
click at [851, 421] on div "Cover Letter Good morning, Could you clarify whether you are currently leveragi…" at bounding box center [798, 450] width 312 height 348
click at [851, 421] on div "Good morning, Could you clarify whether you are currently leveraging browser au…" at bounding box center [798, 463] width 280 height 278
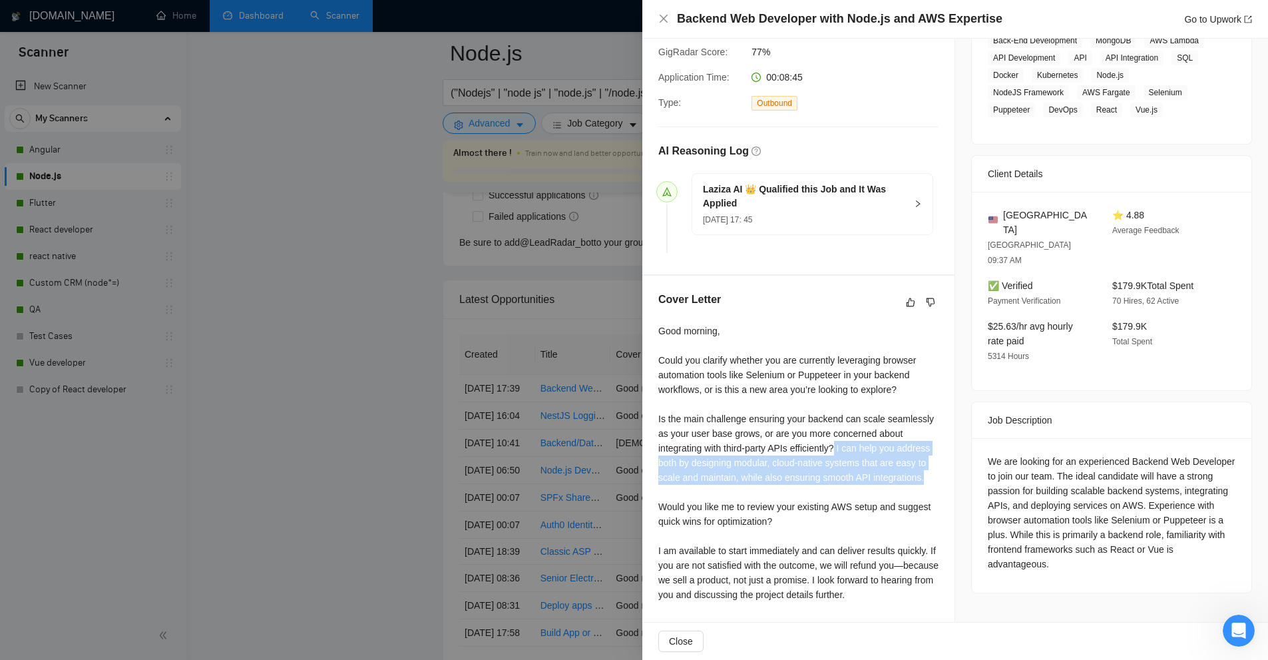
drag, startPoint x: 838, startPoint y: 447, endPoint x: 923, endPoint y: 470, distance: 88.3
click at [923, 470] on div "Good morning, Could you clarify whether you are currently leveraging browser au…" at bounding box center [798, 463] width 280 height 278
click at [809, 425] on div "Good morning, Could you clarify whether you are currently leveraging browser au…" at bounding box center [798, 463] width 280 height 278
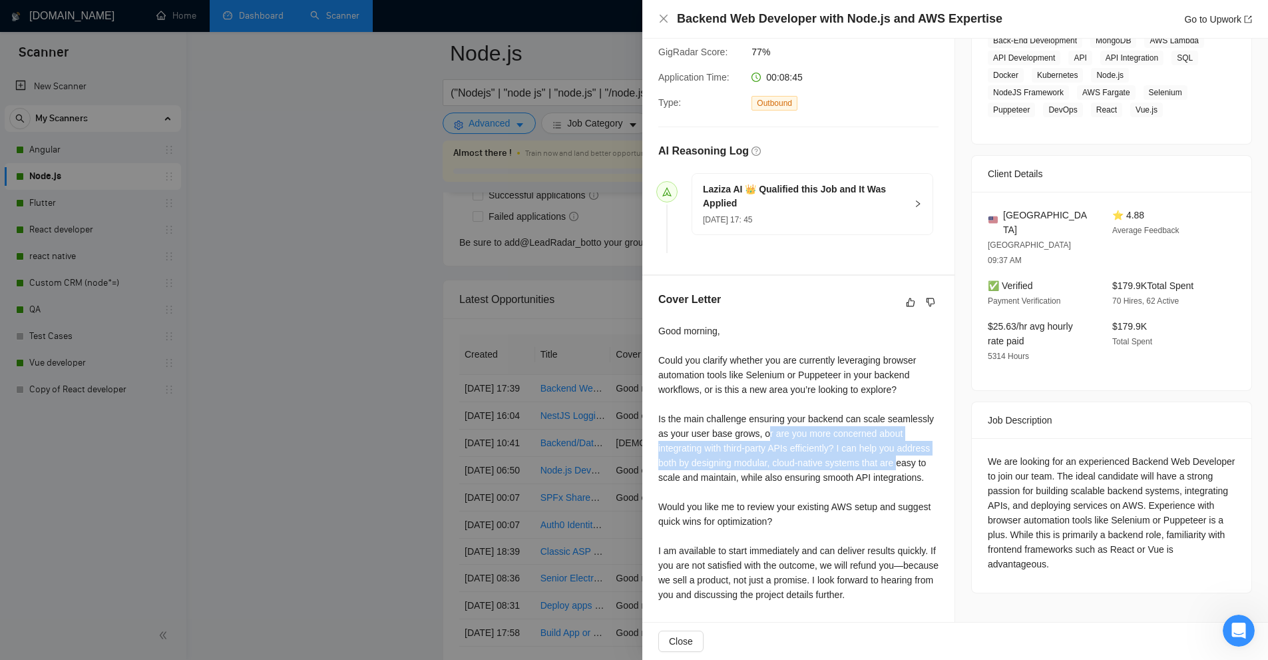
drag, startPoint x: 768, startPoint y: 427, endPoint x: 897, endPoint y: 463, distance: 133.4
click at [897, 463] on div "Good morning, Could you clarify whether you are currently leveraging browser au…" at bounding box center [798, 463] width 280 height 278
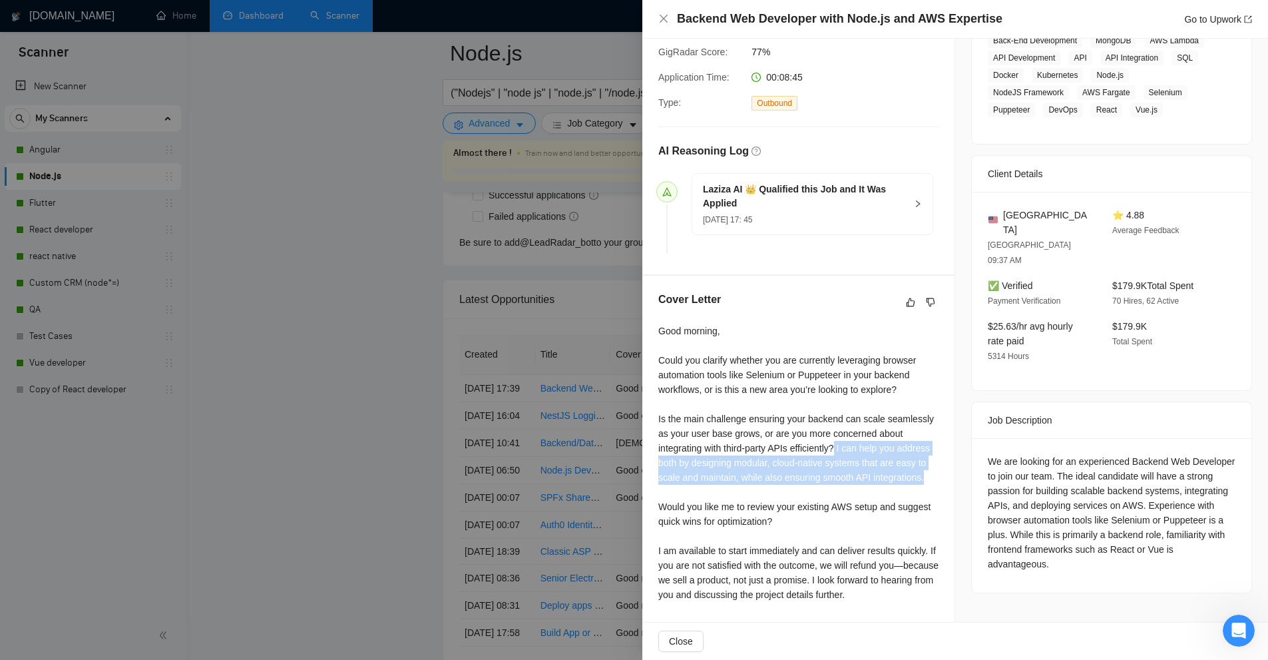
drag, startPoint x: 838, startPoint y: 446, endPoint x: 948, endPoint y: 473, distance: 113.2
click at [948, 473] on div "Cover Letter Good morning, Could you clarify whether you are currently leveragi…" at bounding box center [798, 450] width 312 height 348
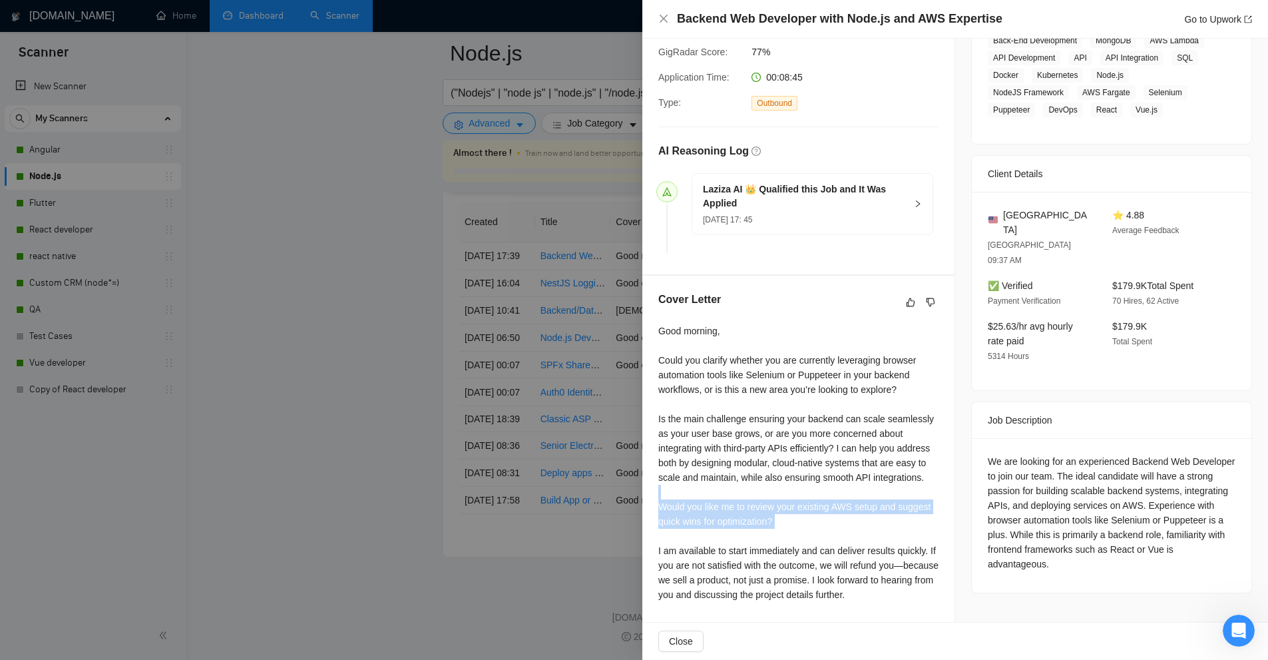
drag, startPoint x: 668, startPoint y: 500, endPoint x: 923, endPoint y: 530, distance: 256.1
click at [923, 530] on div "Good morning, Could you clarify whether you are currently leveraging browser au…" at bounding box center [798, 463] width 280 height 278
drag, startPoint x: 797, startPoint y: 519, endPoint x: 698, endPoint y: 513, distance: 99.4
click at [698, 513] on div "Good morning, Could you clarify whether you are currently leveraging browser au…" at bounding box center [798, 463] width 280 height 278
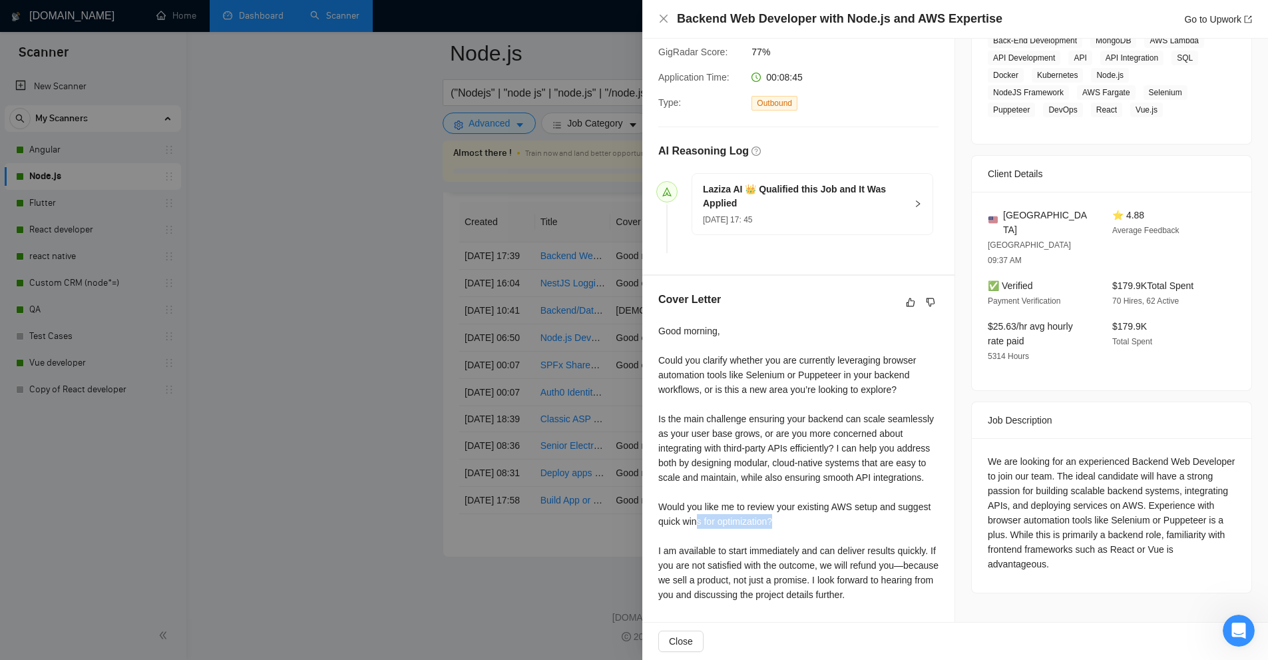
click at [698, 513] on div "Good morning, Could you clarify whether you are currently leveraging browser au…" at bounding box center [798, 463] width 280 height 278
click at [857, 471] on div "Good morning, Could you clarify whether you are currently leveraging browser au…" at bounding box center [798, 463] width 280 height 278
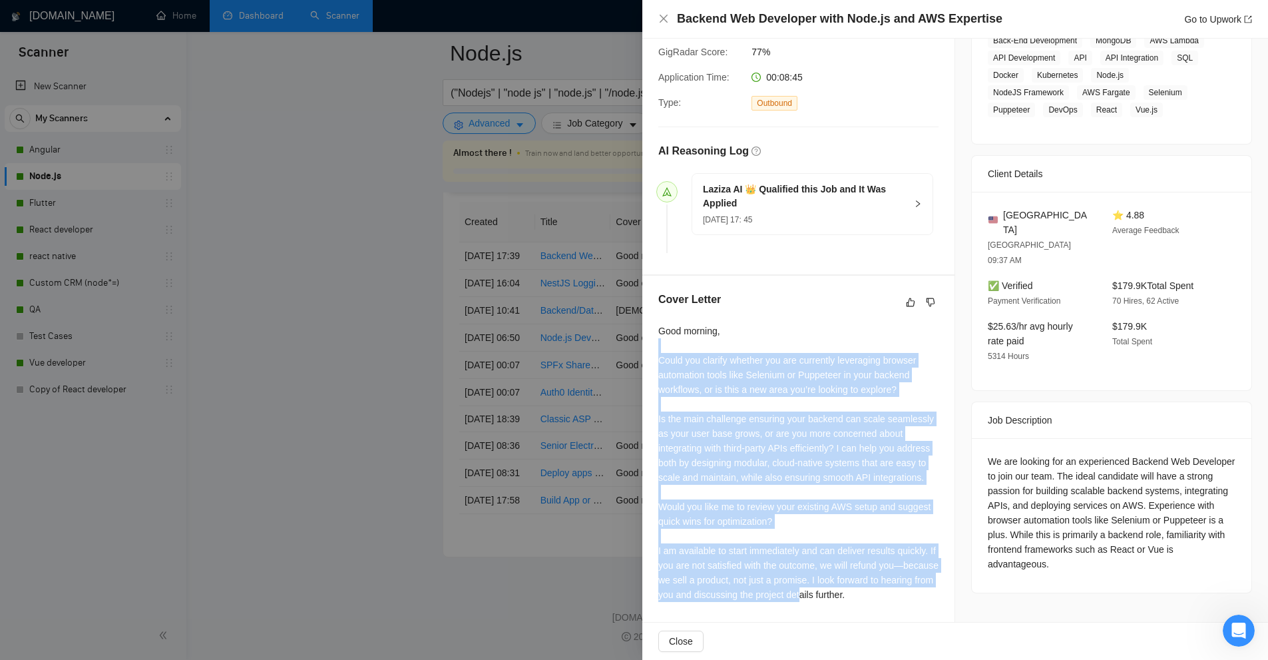
drag, startPoint x: 648, startPoint y: 347, endPoint x: 857, endPoint y: 610, distance: 336.5
click at [857, 610] on div "Cover Letter Good morning, Could you clarify whether you are currently leveragi…" at bounding box center [798, 450] width 312 height 348
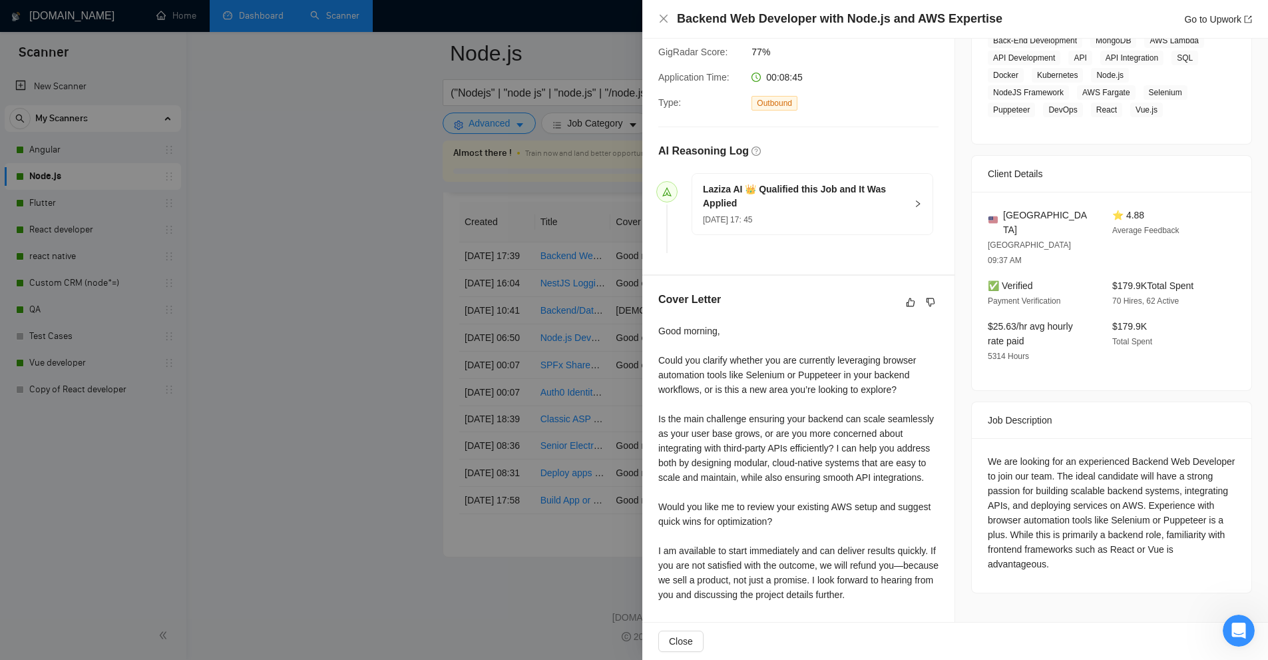
click at [866, 601] on div "Good morning, Could you clarify whether you are currently leveraging browser au…" at bounding box center [798, 463] width 280 height 278
click at [873, 586] on div "Good morning, Could you clarify whether you are currently leveraging browser au…" at bounding box center [798, 463] width 280 height 278
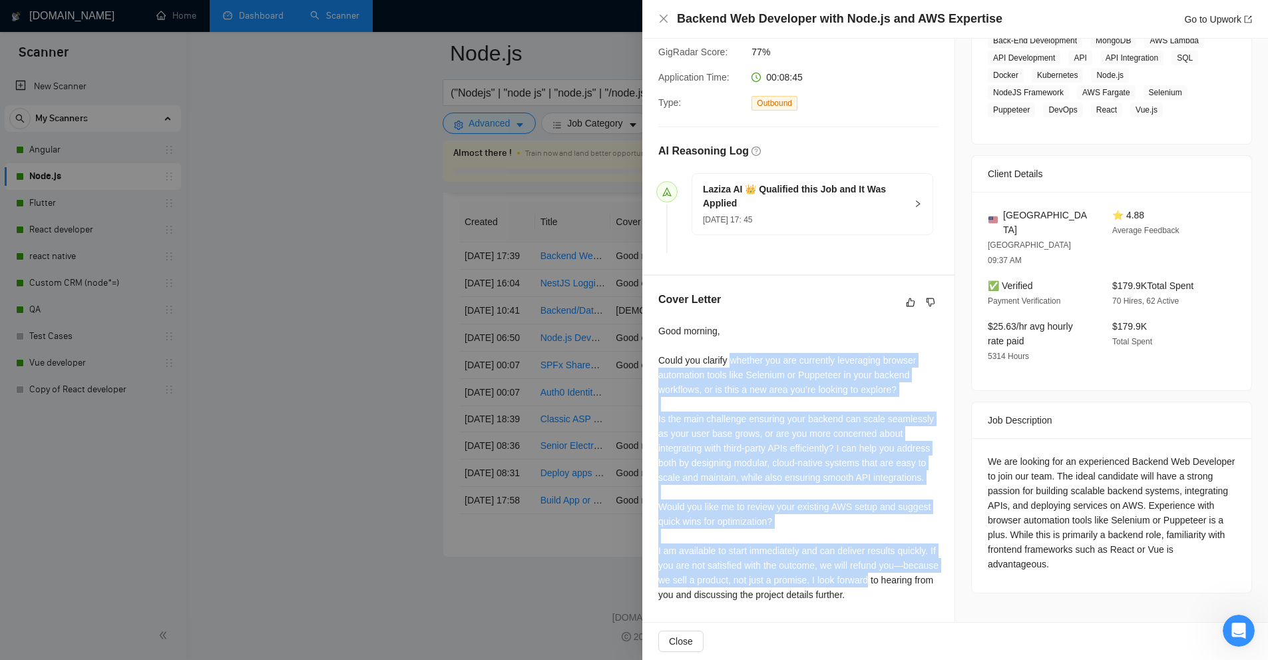
drag, startPoint x: 873, startPoint y: 586, endPoint x: 758, endPoint y: 366, distance: 248.1
click at [758, 366] on div "Good morning, Could you clarify whether you are currently leveraging browser au…" at bounding box center [798, 463] width 280 height 278
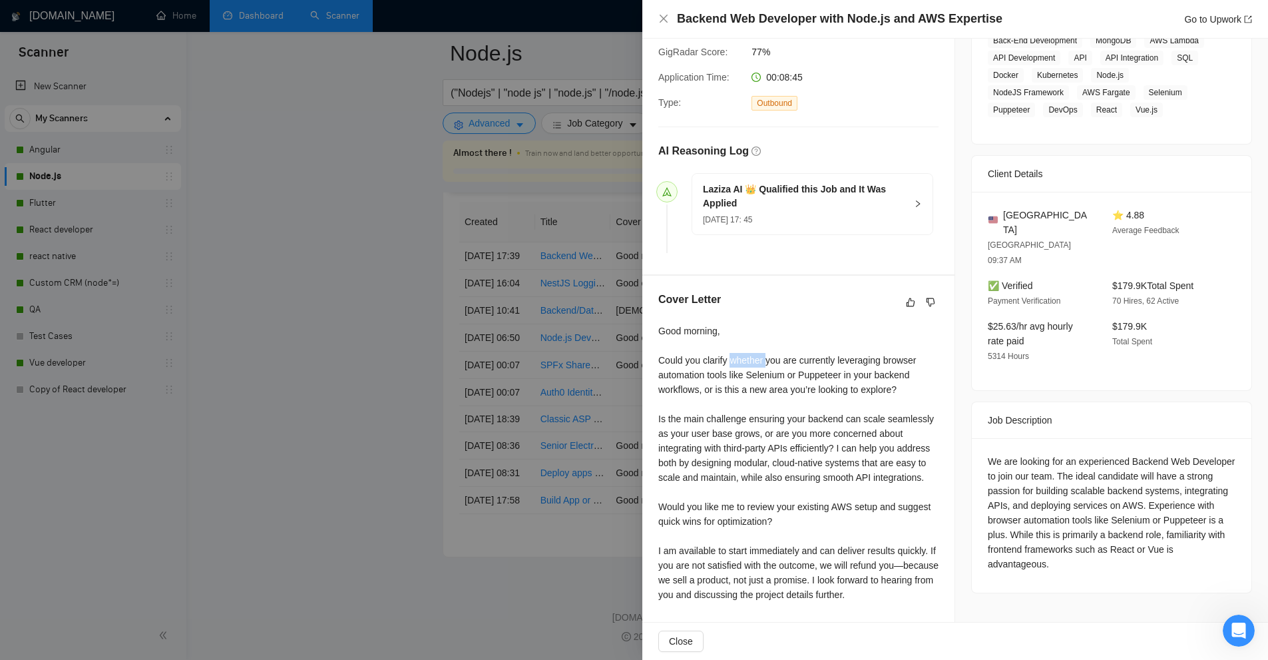
click at [758, 366] on div "Good morning, Could you clarify whether you are currently leveraging browser au…" at bounding box center [798, 463] width 280 height 278
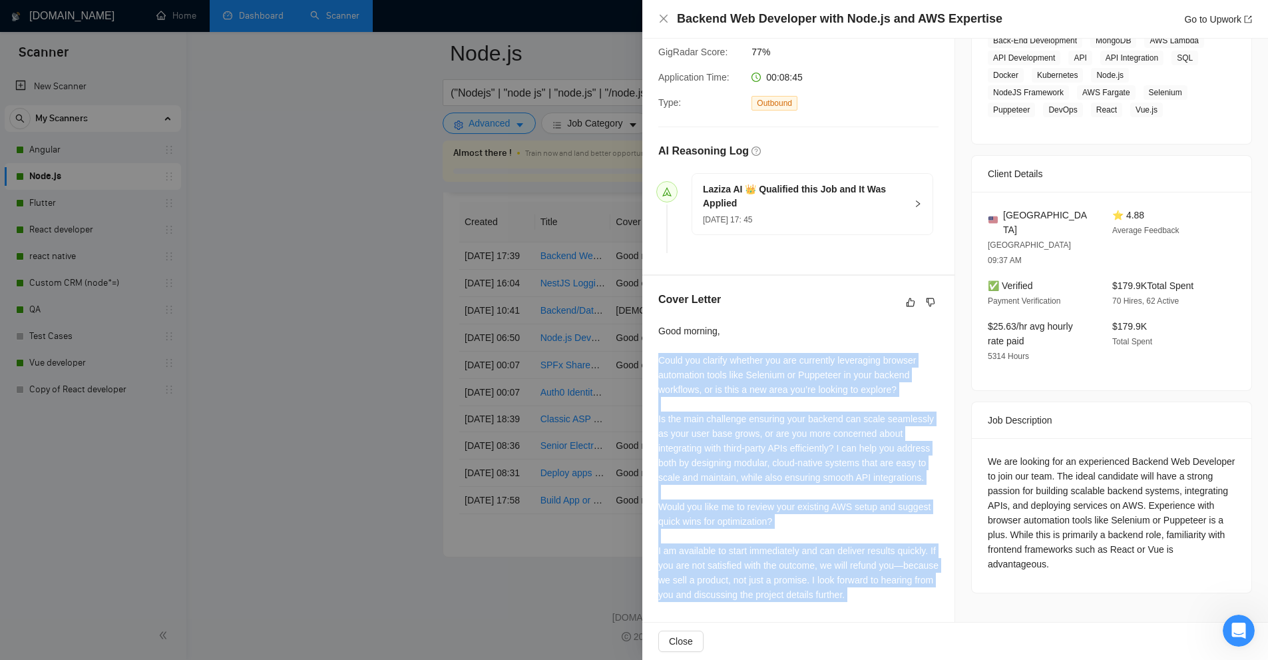
drag, startPoint x: 758, startPoint y: 366, endPoint x: 781, endPoint y: 593, distance: 227.5
click at [781, 593] on div "Good morning, Could you clarify whether you are currently leveraging browser au…" at bounding box center [798, 463] width 280 height 278
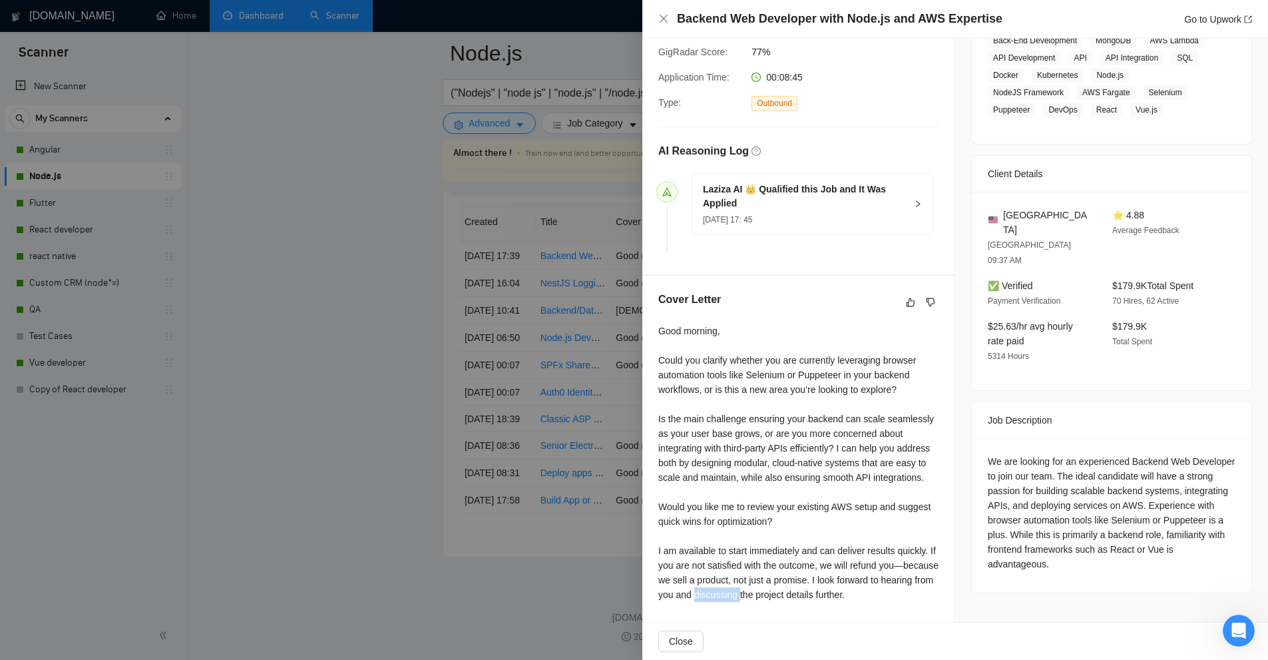
click at [781, 593] on div "Good morning, Could you clarify whether you are currently leveraging browser au…" at bounding box center [798, 463] width 280 height 278
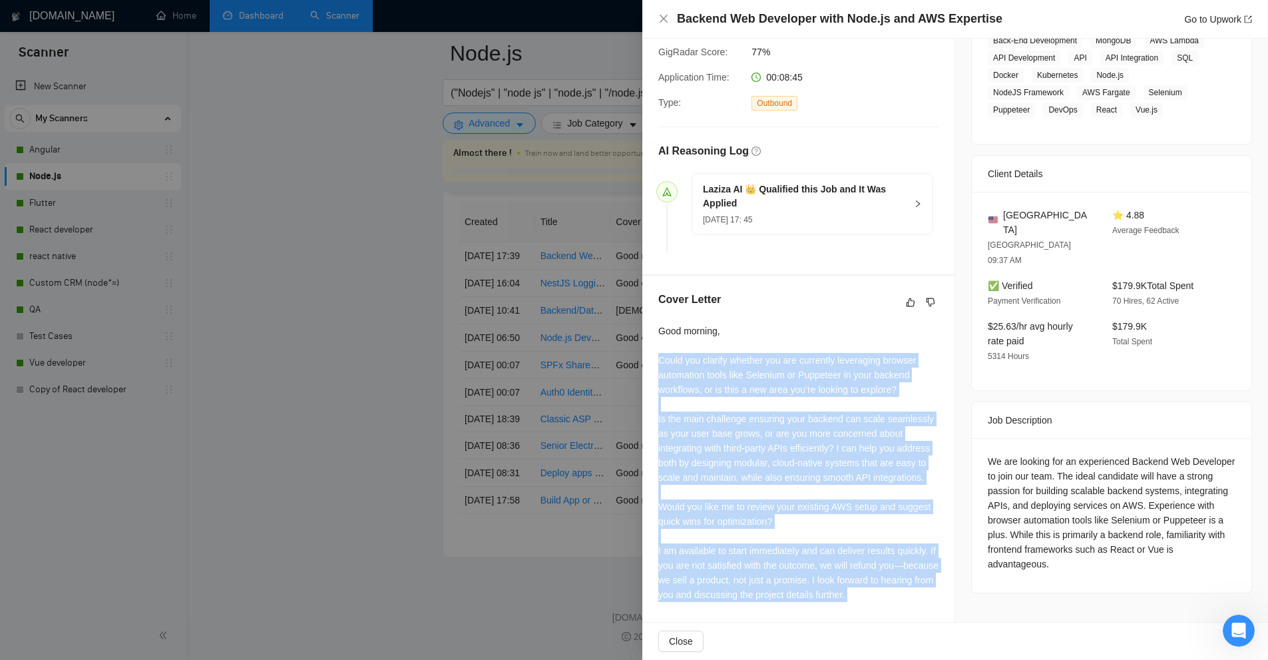
drag, startPoint x: 781, startPoint y: 593, endPoint x: 849, endPoint y: 366, distance: 236.5
click at [849, 366] on div "Good morning, Could you clarify whether you are currently leveraging browser au…" at bounding box center [798, 463] width 280 height 278
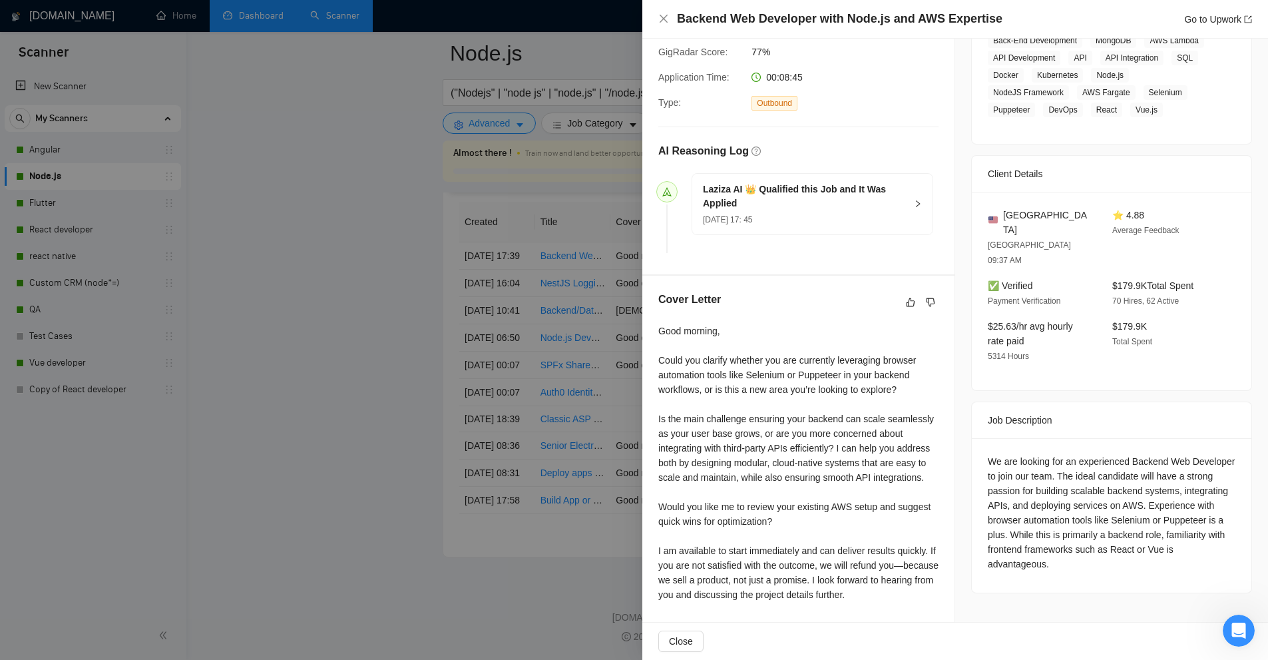
click at [581, 420] on div at bounding box center [634, 330] width 1268 height 660
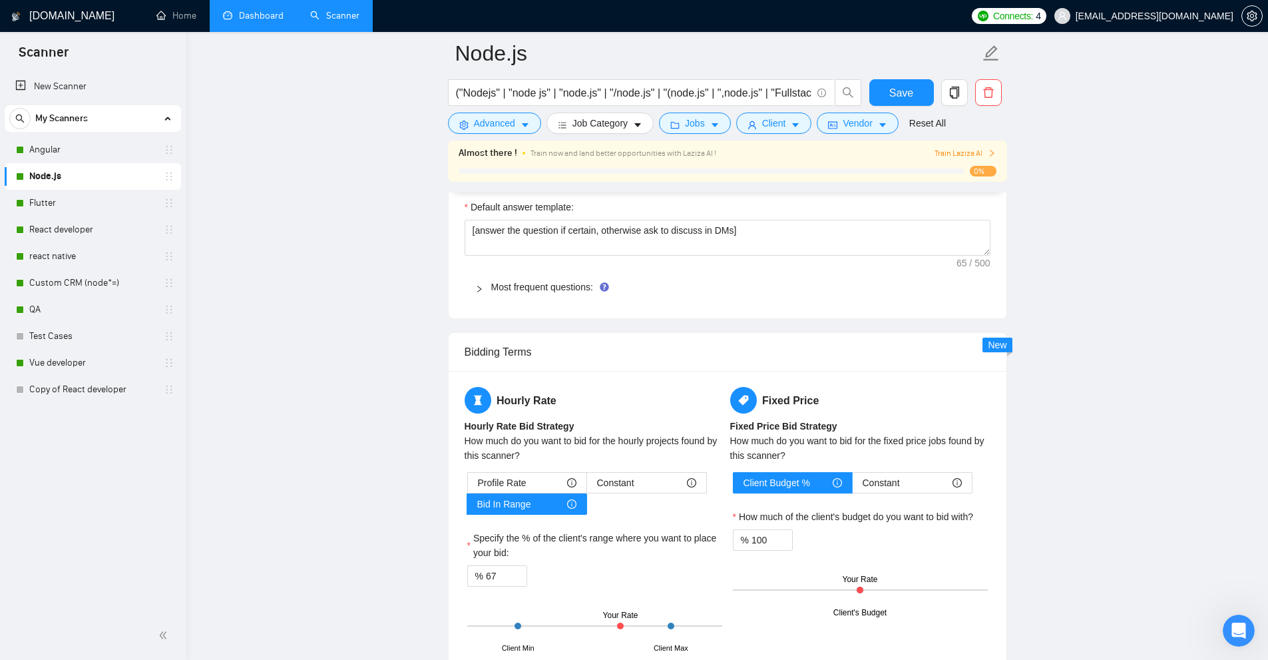
scroll to position [1365, 0]
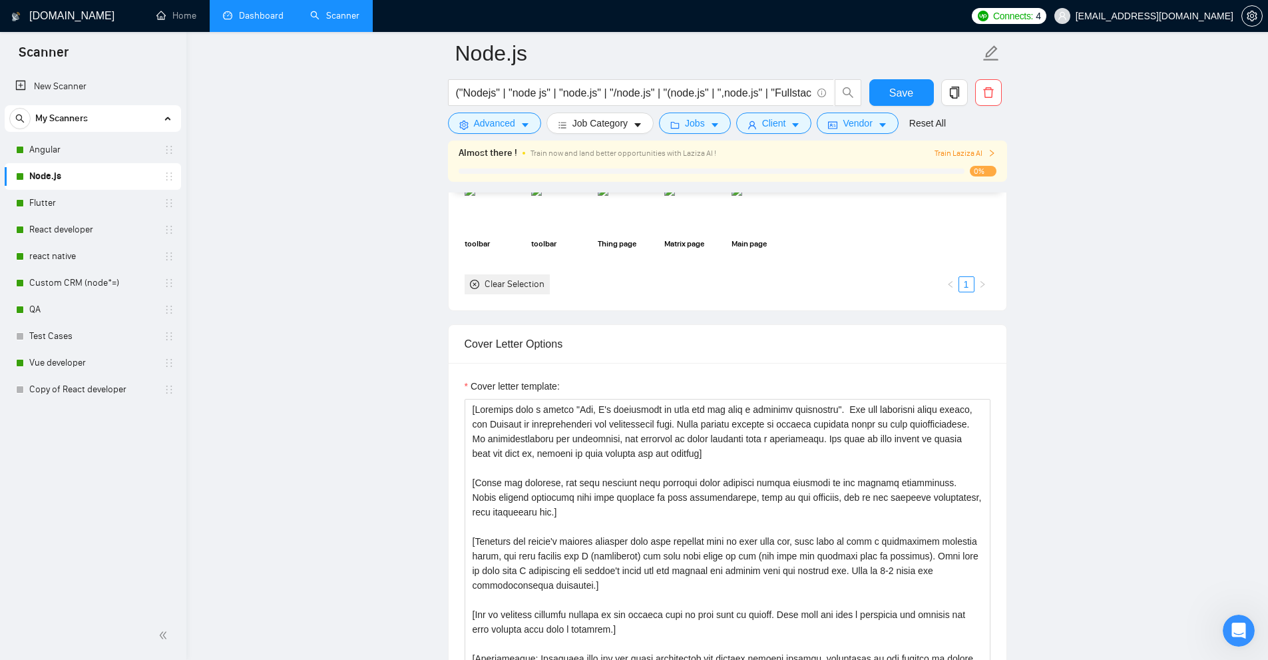
click at [241, 18] on link "Dashboard" at bounding box center [253, 15] width 61 height 11
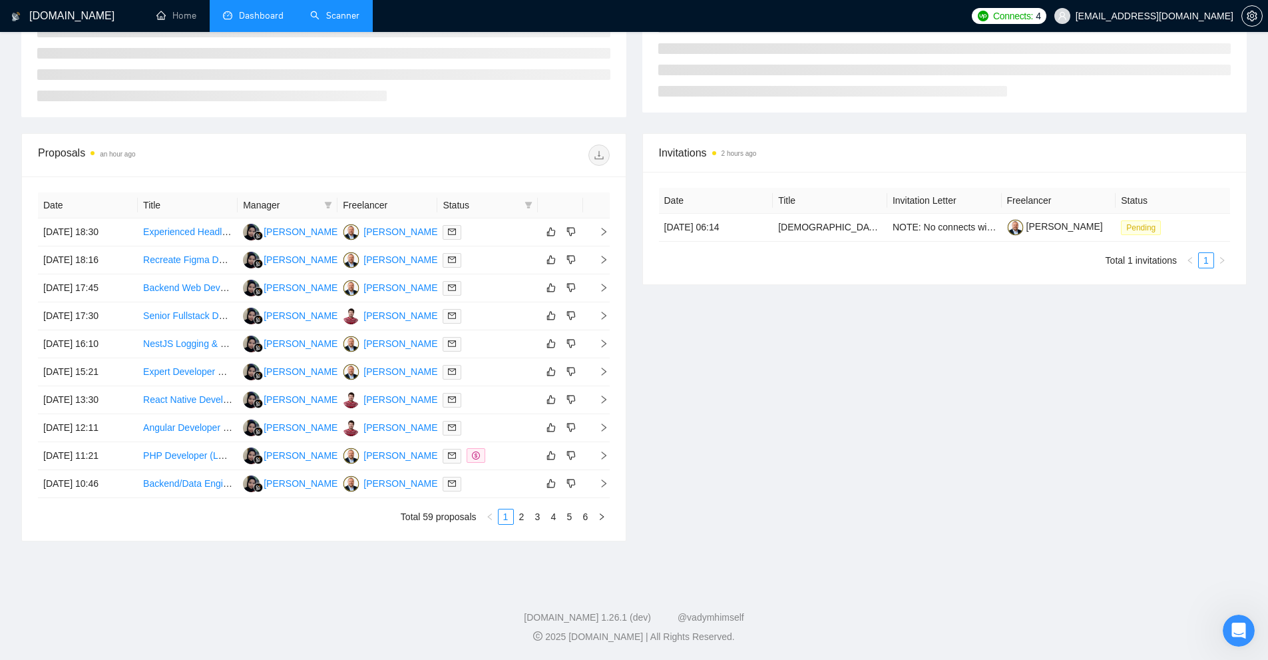
scroll to position [146, 0]
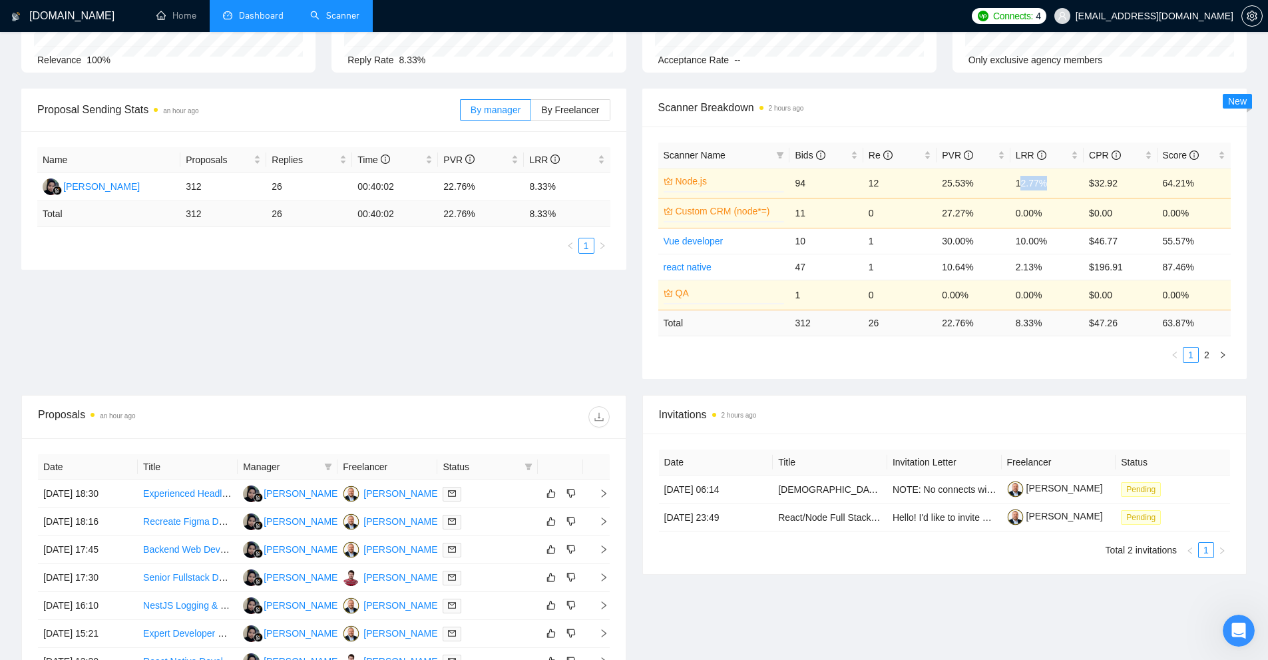
drag, startPoint x: 1022, startPoint y: 180, endPoint x: 1057, endPoint y: 183, distance: 35.4
click at [1057, 183] on td "12.77%" at bounding box center [1047, 183] width 73 height 30
click at [952, 407] on span "Invitations 2 hours ago" at bounding box center [945, 414] width 572 height 17
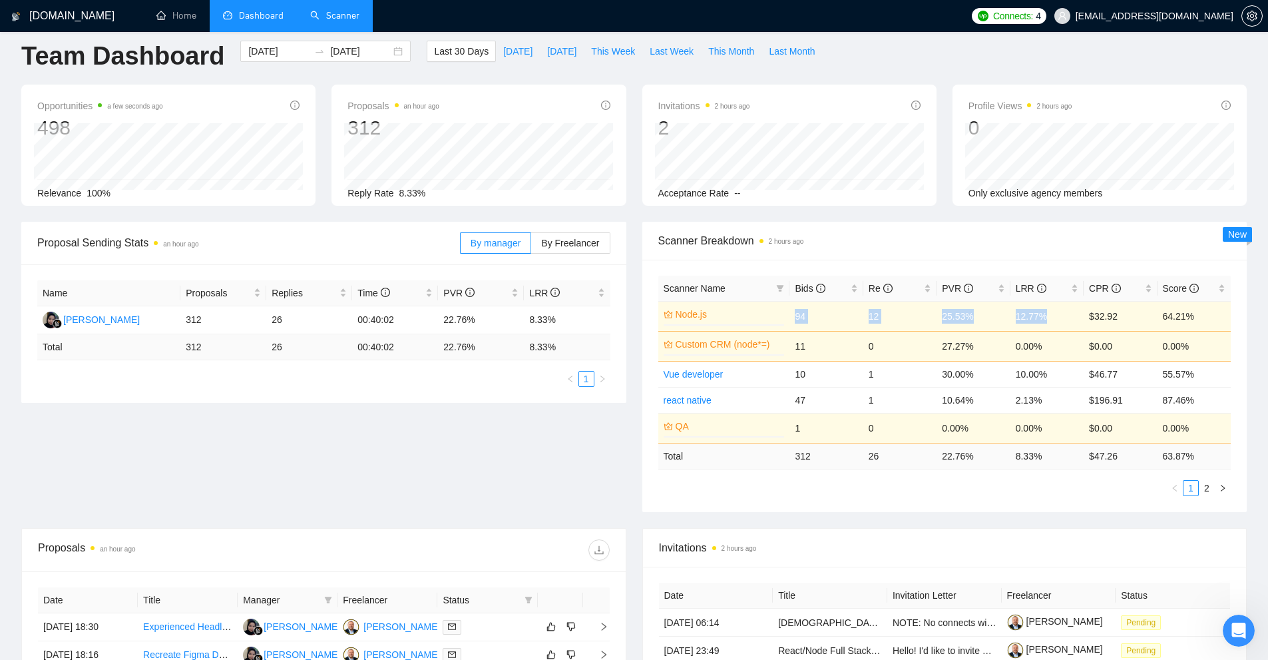
drag, startPoint x: 1026, startPoint y: 320, endPoint x: 798, endPoint y: 320, distance: 228.4
click at [792, 320] on tr "Node.js 0% 94 12 25.53% 12.77% $32.92 64.21%" at bounding box center [944, 316] width 573 height 30
click at [1052, 232] on span "Scanner Breakdown 2 hours ago" at bounding box center [944, 240] width 573 height 17
drag, startPoint x: 1019, startPoint y: 313, endPoint x: 1019, endPoint y: 363, distance: 49.9
click at [1003, 316] on tr "Node.js 0% 94 12 25.53% 12.77% $32.92 64.21%" at bounding box center [944, 316] width 573 height 30
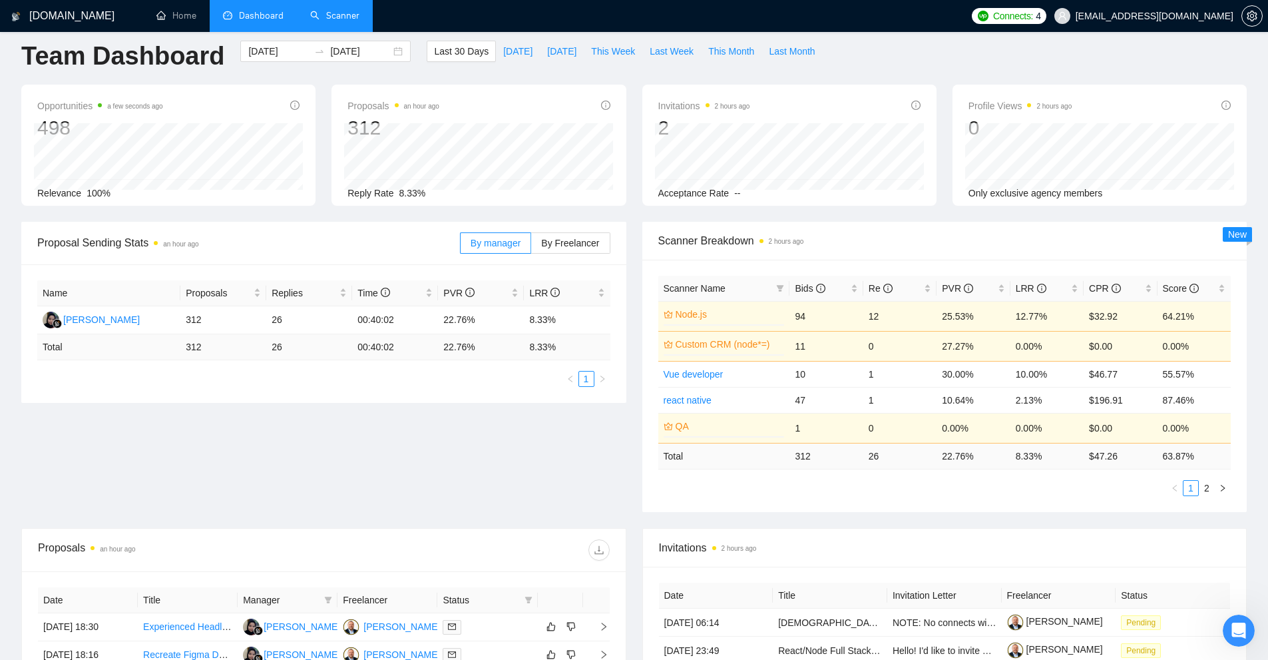
click at [1052, 473] on div "Scanner Name Bids Re PVR LRR CPR Score Node.js 0% 94 12 25.53% 12.77% $32.92 64…" at bounding box center [944, 386] width 573 height 220
drag, startPoint x: 975, startPoint y: 320, endPoint x: 1053, endPoint y: 319, distance: 77.2
click at [1053, 319] on tr "Node.js 0% 94 12 25.53% 12.77% $32.92 64.21%" at bounding box center [944, 316] width 573 height 30
click at [1050, 491] on ul "1 2" at bounding box center [944, 488] width 573 height 16
drag, startPoint x: 937, startPoint y: 318, endPoint x: 1075, endPoint y: 321, distance: 137.8
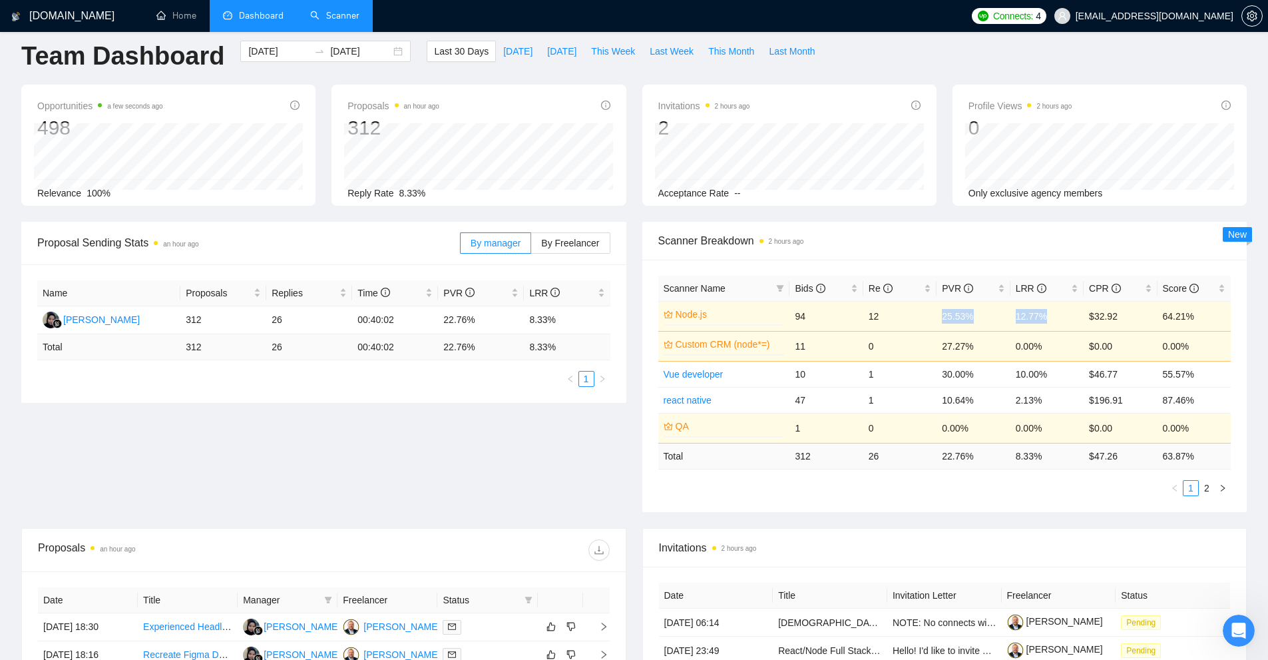
click at [1075, 321] on tr "Node.js 0% 94 12 25.53% 12.77% $32.92 64.21%" at bounding box center [944, 316] width 573 height 30
drag, startPoint x: 945, startPoint y: 352, endPoint x: 1025, endPoint y: 343, distance: 80.4
click at [1025, 343] on tr "Custom CRM (node*=) 0% 11 0 27.27% 0.00% $0.00 0.00%" at bounding box center [944, 346] width 573 height 30
click at [964, 495] on ul "1 2" at bounding box center [944, 488] width 573 height 16
drag, startPoint x: 1048, startPoint y: 347, endPoint x: 921, endPoint y: 338, distance: 127.5
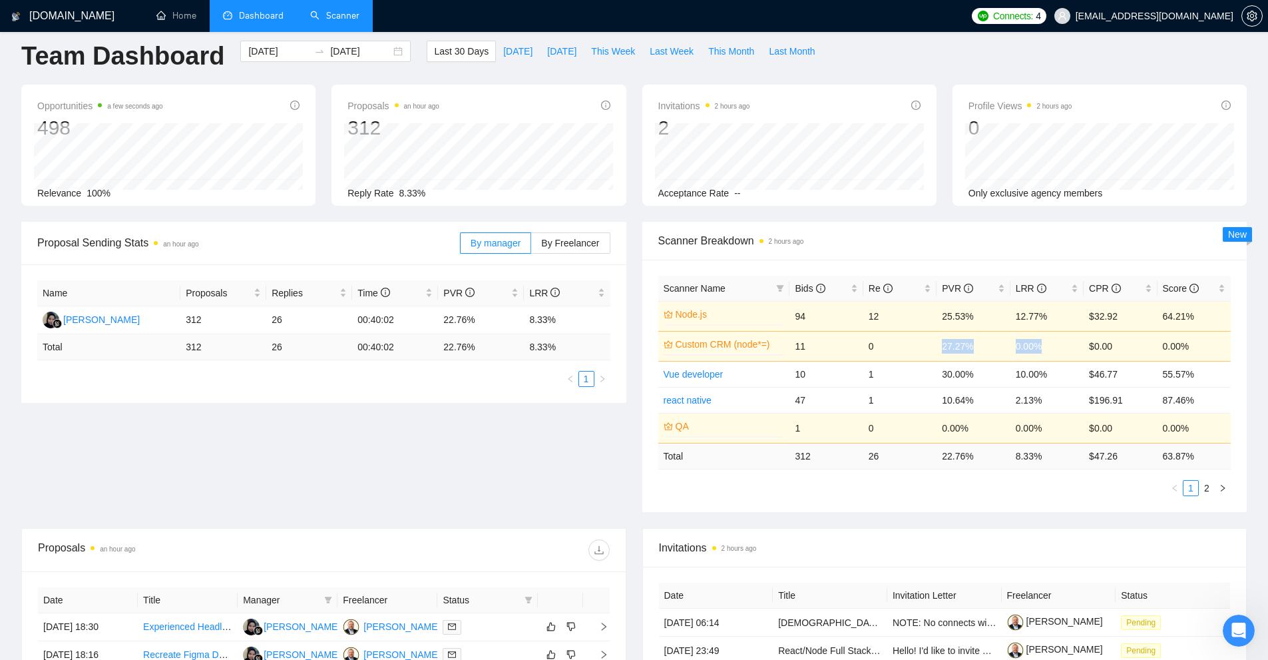
click at [921, 338] on tr "Custom CRM (node*=) 0% 11 0 27.27% 0.00% $0.00 0.00%" at bounding box center [944, 346] width 573 height 30
click at [947, 511] on div "Scanner Name Bids Re PVR LRR CPR Score Node.js 0% 94 12 25.53% 12.77% $32.92 64…" at bounding box center [944, 386] width 605 height 252
drag, startPoint x: 784, startPoint y: 344, endPoint x: 668, endPoint y: 346, distance: 115.2
click at [668, 346] on td "Custom CRM (node*=) 0%" at bounding box center [724, 346] width 132 height 30
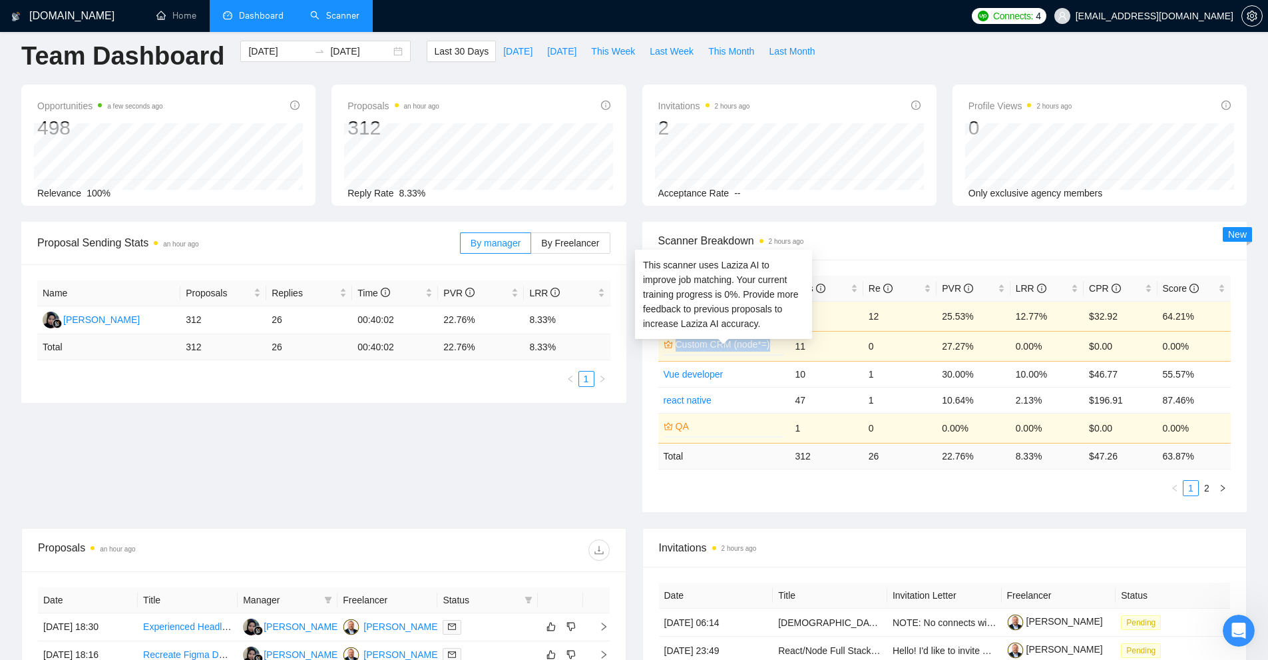
click at [685, 342] on link "Custom CRM (node*=)" at bounding box center [729, 344] width 107 height 15
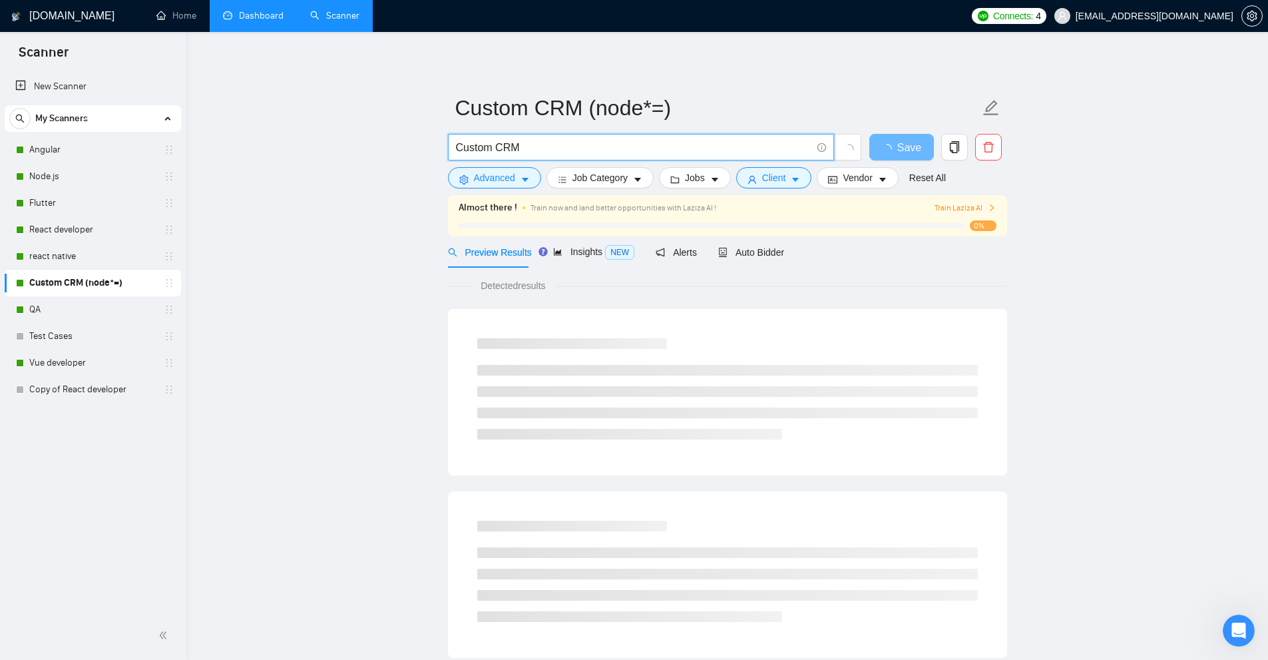
drag, startPoint x: 548, startPoint y: 152, endPoint x: 270, endPoint y: 190, distance: 280.9
click at [280, 151] on main "Custom CRM (node*=) Custom CRM Save Advanced Job Category Jobs Client Vendor Re…" at bounding box center [727, 629] width 1039 height 1152
click at [492, 190] on form "Custom CRM (node*=) Custom CRM Save Advanced Job Category Jobs Client Vendor Re…" at bounding box center [727, 141] width 559 height 109
click at [491, 183] on span "Advanced" at bounding box center [494, 177] width 41 height 15
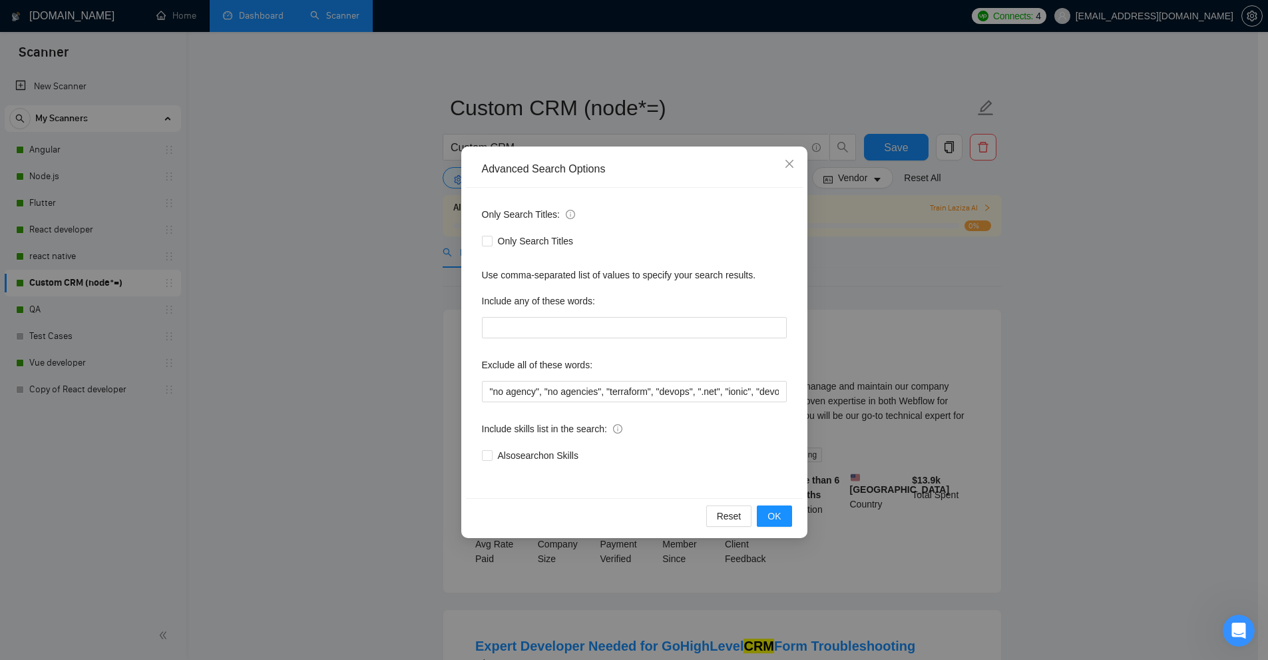
click at [1025, 298] on div "Advanced Search Options Only Search Titles: Only Search Titles Use comma-separa…" at bounding box center [634, 330] width 1268 height 660
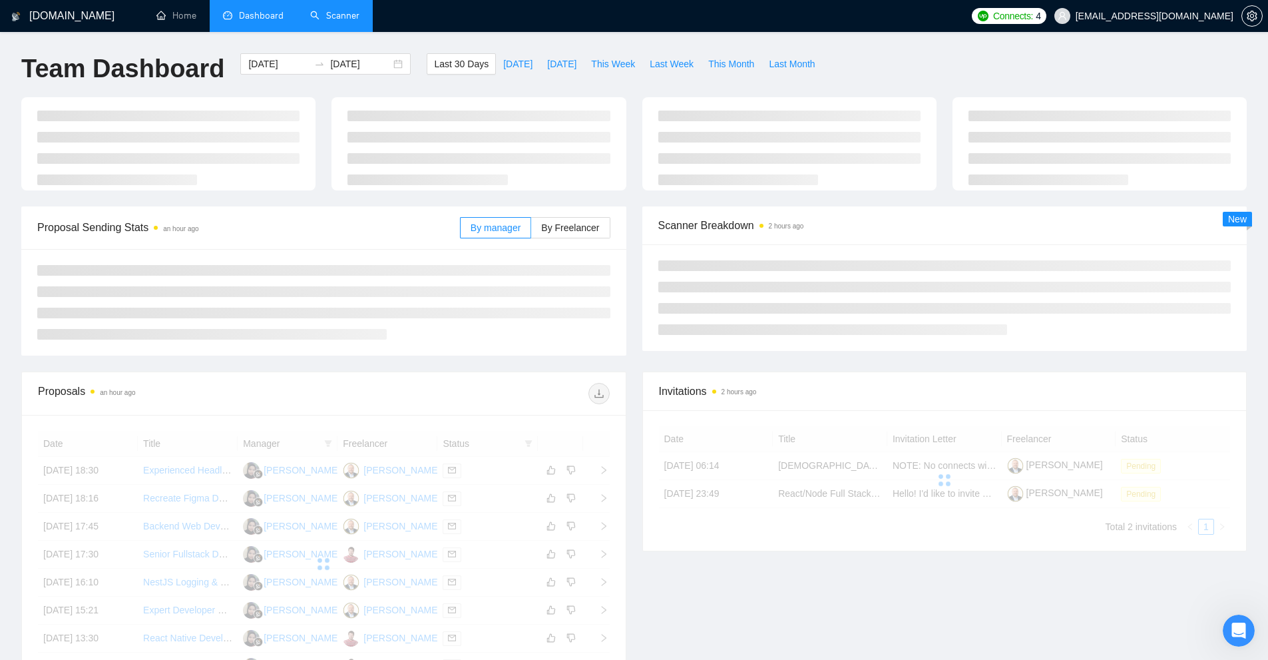
scroll to position [13, 0]
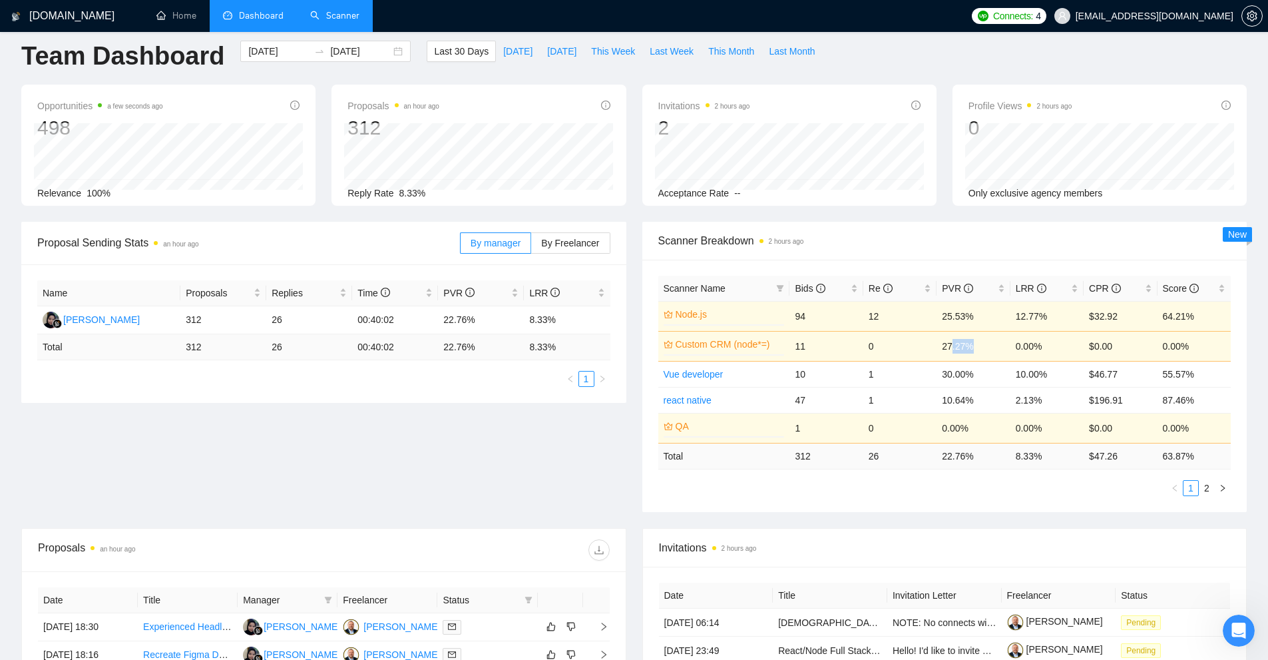
drag, startPoint x: 953, startPoint y: 350, endPoint x: 990, endPoint y: 356, distance: 37.8
click at [978, 353] on td "27.27%" at bounding box center [973, 346] width 73 height 30
click at [1005, 525] on div "Proposal Sending Stats an hour ago By manager By Freelancer Name Proposals Repl…" at bounding box center [634, 375] width 1242 height 306
drag, startPoint x: 1031, startPoint y: 346, endPoint x: 838, endPoint y: 341, distance: 192.5
click at [942, 341] on tr "Custom CRM (node*=) 0% 11 0 27.27% 0.00% $0.00 0.00%" at bounding box center [944, 346] width 573 height 30
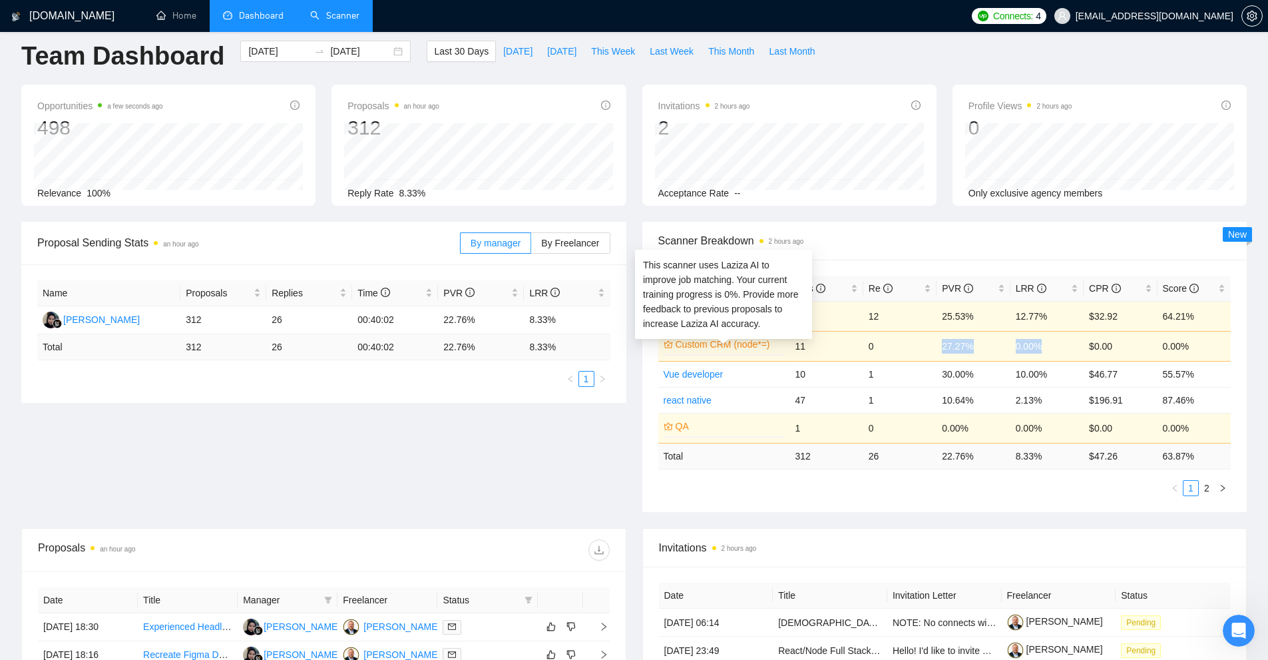
click at [744, 340] on link "Custom CRM (node*=)" at bounding box center [729, 344] width 107 height 15
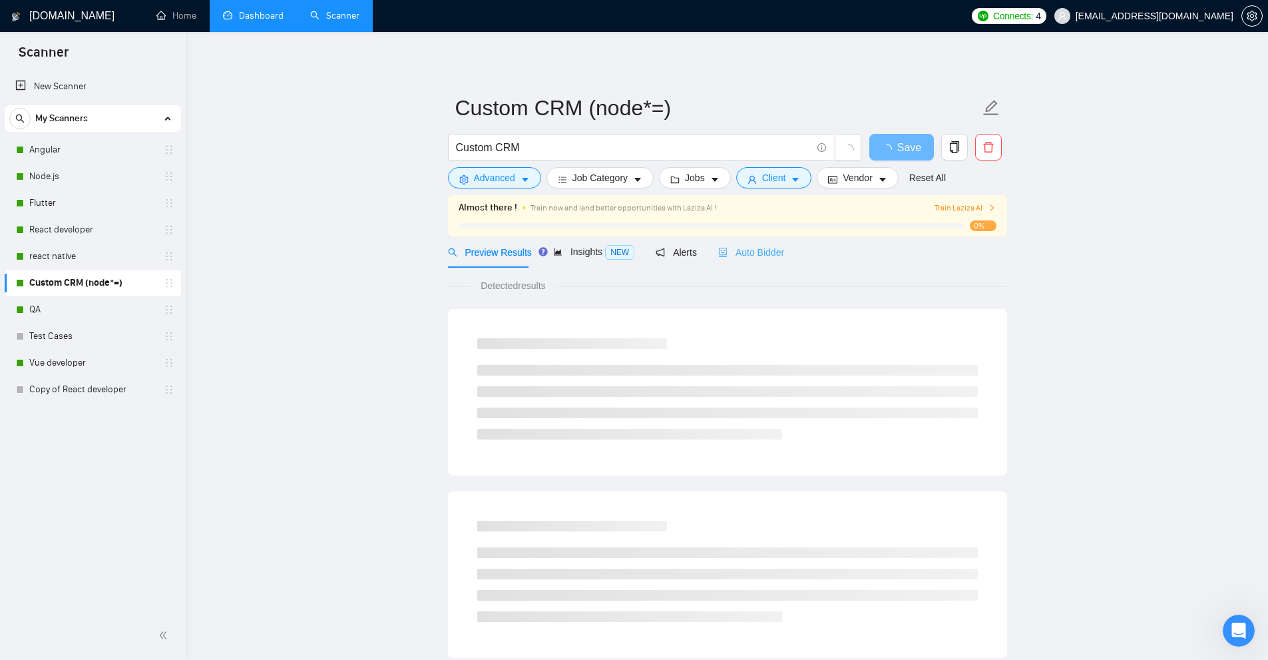
click at [739, 238] on div "Auto Bidder" at bounding box center [751, 251] width 66 height 31
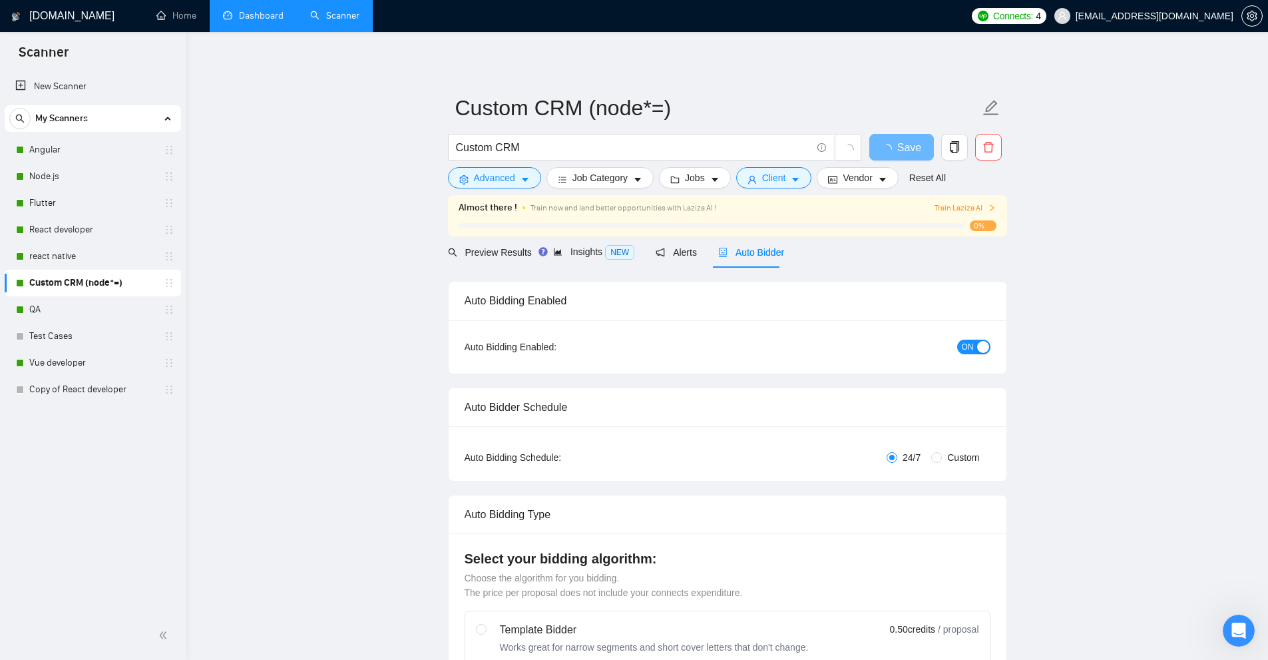
click at [749, 247] on span "Auto Bidder" at bounding box center [751, 252] width 66 height 11
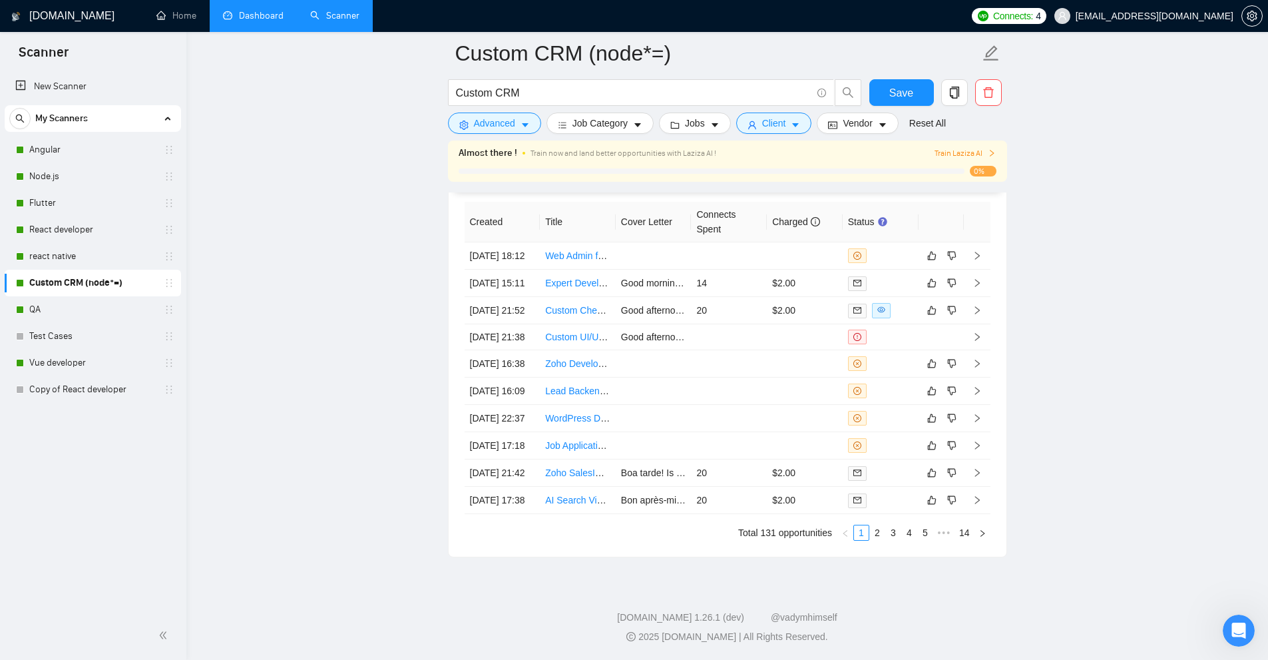
scroll to position [3211, 0]
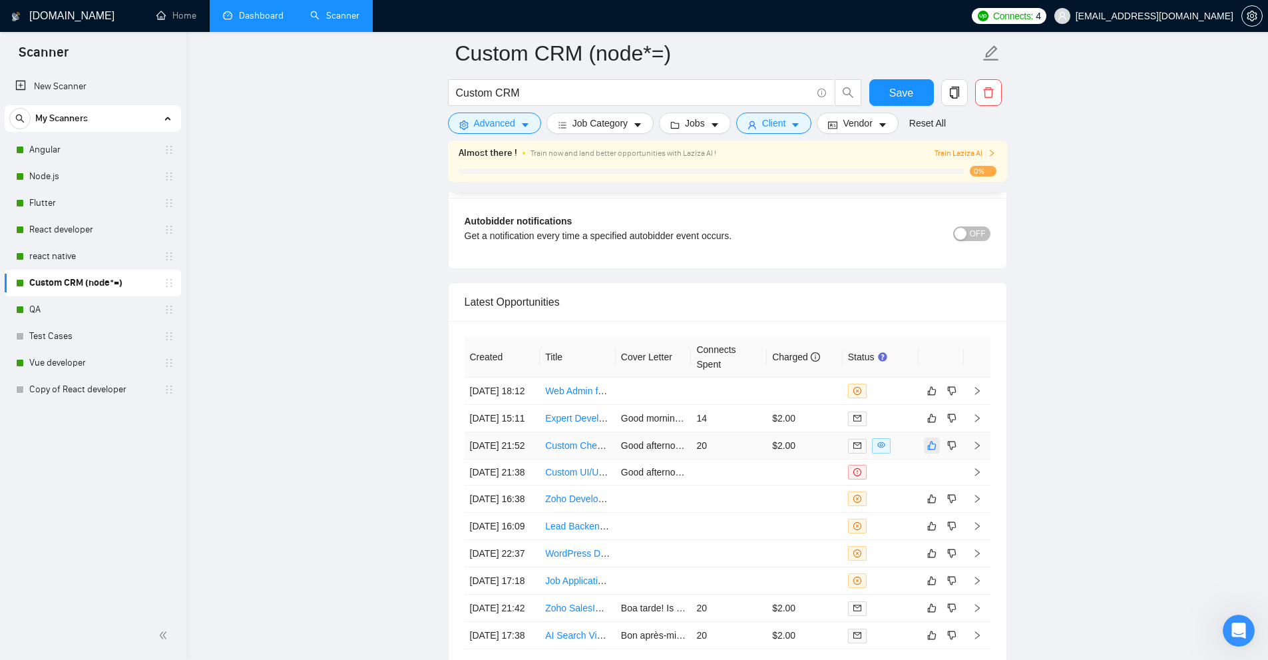
click at [925, 453] on button "button" at bounding box center [932, 445] width 16 height 16
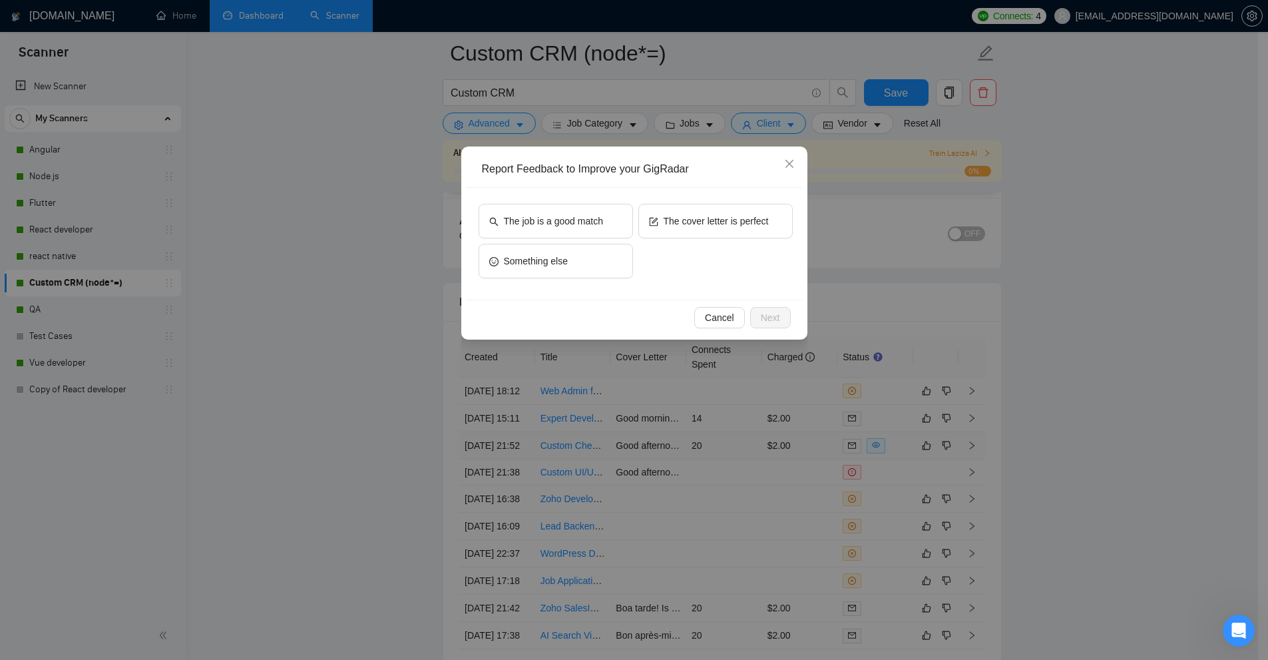
drag, startPoint x: 851, startPoint y: 457, endPoint x: 672, endPoint y: 457, distance: 179.8
click at [851, 457] on div "Report Feedback to Improve your GigRadar The job is a good match The cover lett…" at bounding box center [634, 330] width 1268 height 660
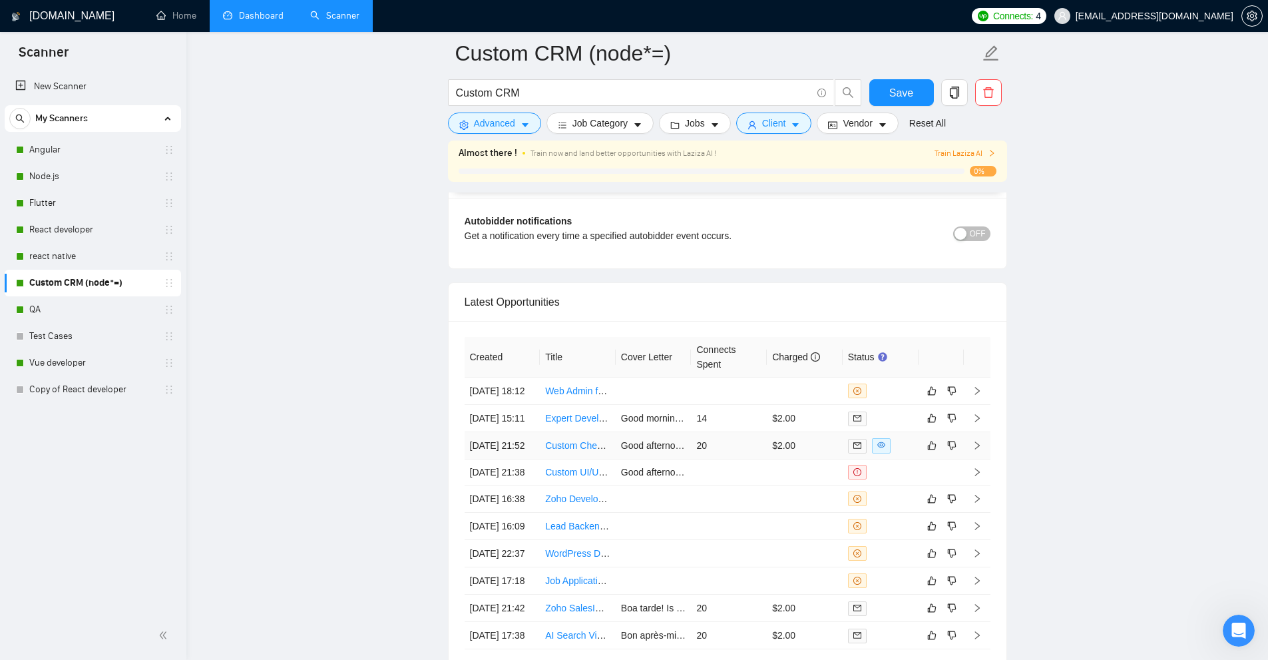
click at [774, 459] on td "$2.00" at bounding box center [805, 445] width 76 height 27
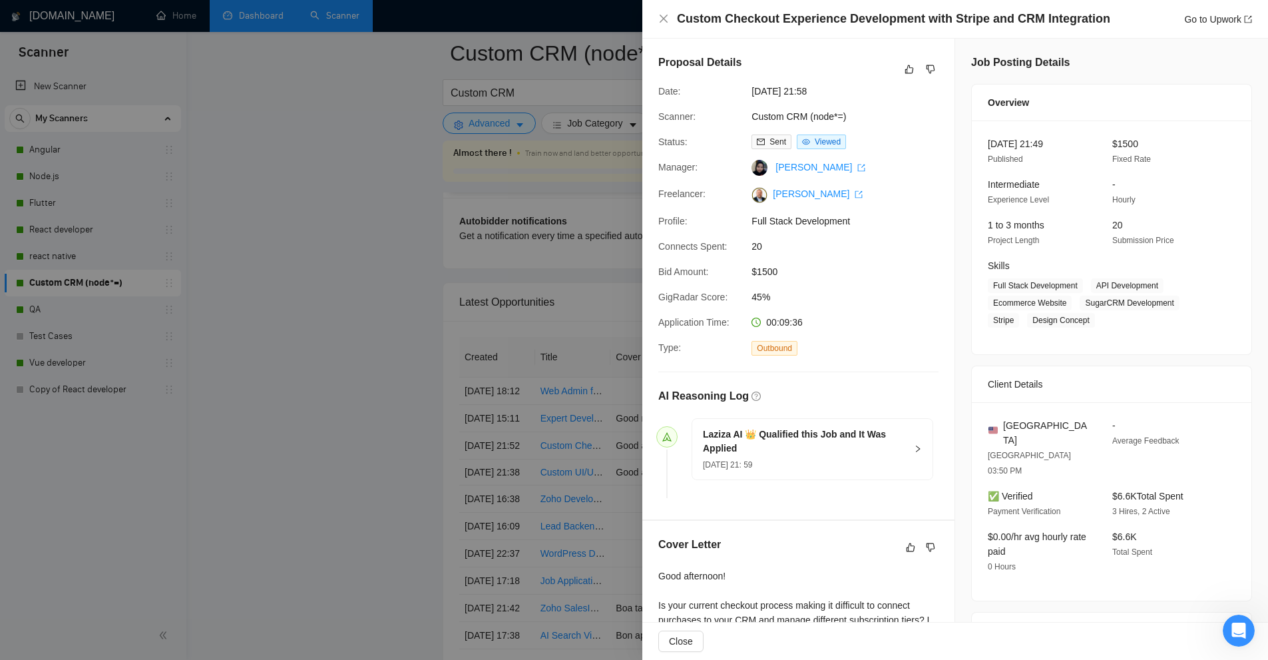
scroll to position [193, 0]
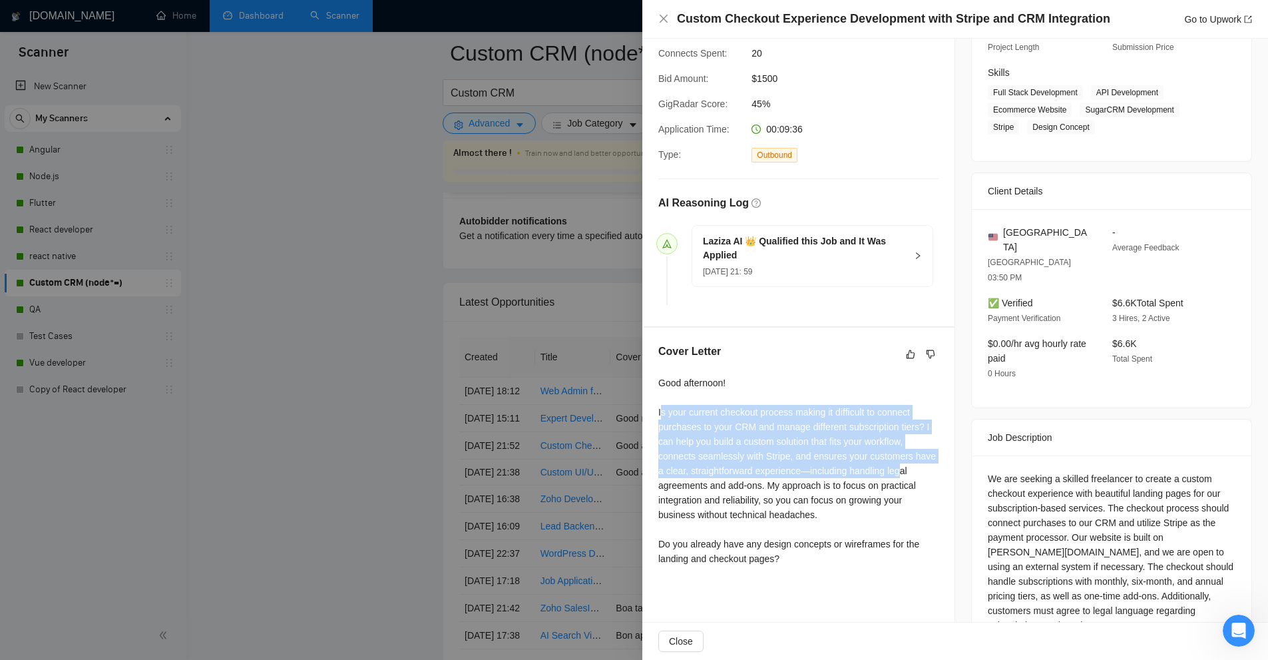
drag, startPoint x: 662, startPoint y: 411, endPoint x: 901, endPoint y: 463, distance: 244.7
click at [901, 463] on div "Good afternoon! Is your current checkout process making it difficult to connect…" at bounding box center [798, 470] width 280 height 190
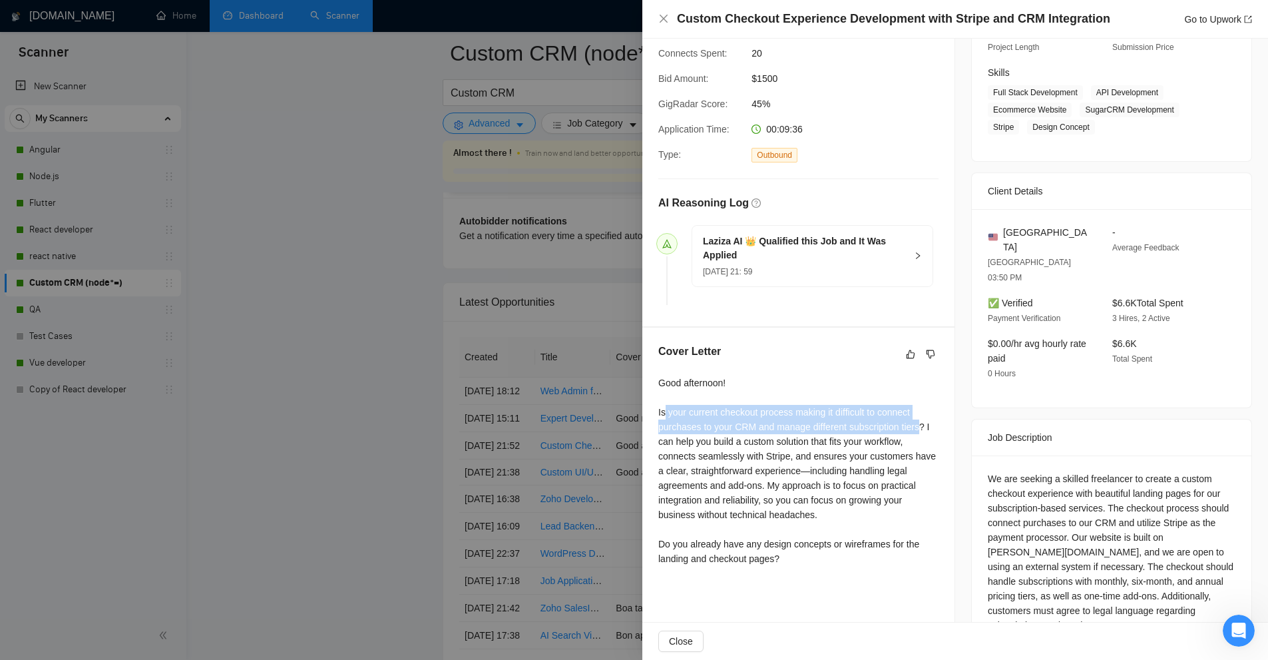
drag, startPoint x: 663, startPoint y: 409, endPoint x: 916, endPoint y: 426, distance: 253.6
click at [916, 426] on div "Good afternoon! Is your current checkout process making it difficult to connect…" at bounding box center [798, 470] width 280 height 190
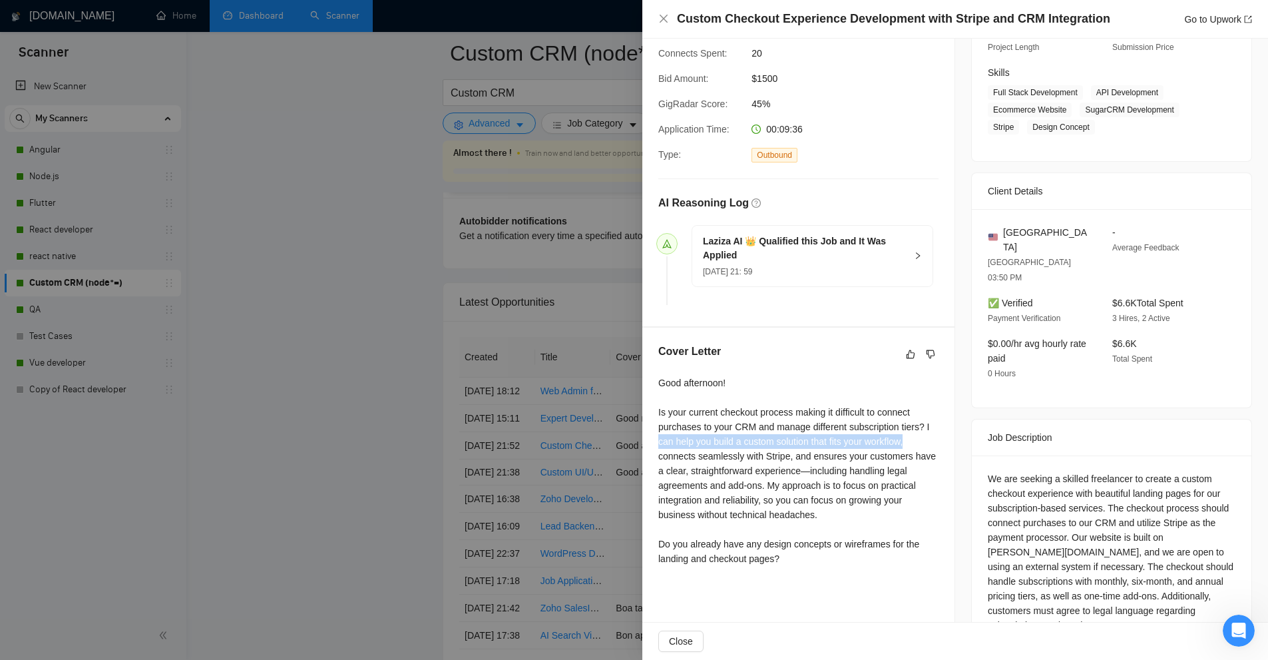
drag, startPoint x: 927, startPoint y: 423, endPoint x: 910, endPoint y: 441, distance: 25.0
click at [910, 441] on div "Good afternoon! Is your current checkout process making it difficult to connect…" at bounding box center [798, 470] width 280 height 190
click at [907, 433] on div "Good afternoon! Is your current checkout process making it difficult to connect…" at bounding box center [798, 470] width 280 height 190
drag, startPoint x: 918, startPoint y: 428, endPoint x: 930, endPoint y: 425, distance: 12.4
click at [930, 425] on div "Good afternoon! Is your current checkout process making it difficult to connect…" at bounding box center [798, 470] width 280 height 190
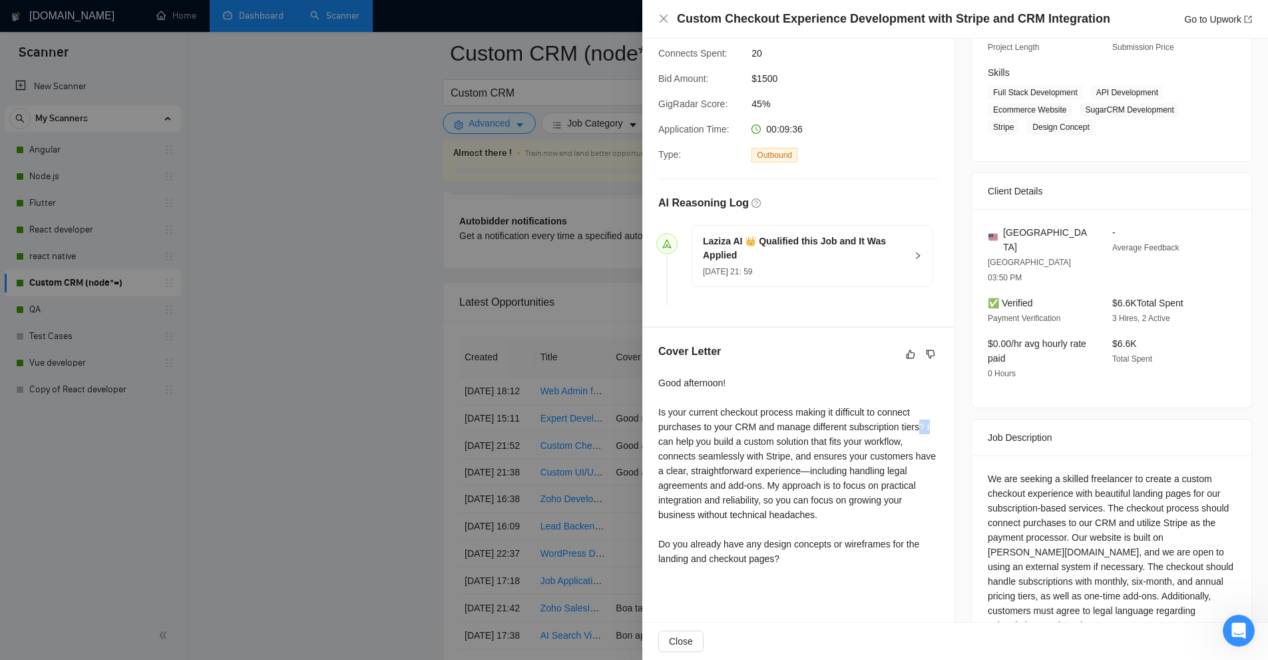
click at [930, 425] on div "Good afternoon! Is your current checkout process making it difficult to connect…" at bounding box center [798, 470] width 280 height 190
drag, startPoint x: 922, startPoint y: 424, endPoint x: 899, endPoint y: 447, distance: 32.5
click at [899, 447] on div "Good afternoon! Is your current checkout process making it difficult to connect…" at bounding box center [798, 470] width 280 height 190
drag, startPoint x: 1071, startPoint y: 450, endPoint x: 1128, endPoint y: 483, distance: 66.2
click at [1125, 475] on div "We are seeking a skilled freelancer to create a custom checkout experience with…" at bounding box center [1112, 551] width 248 height 161
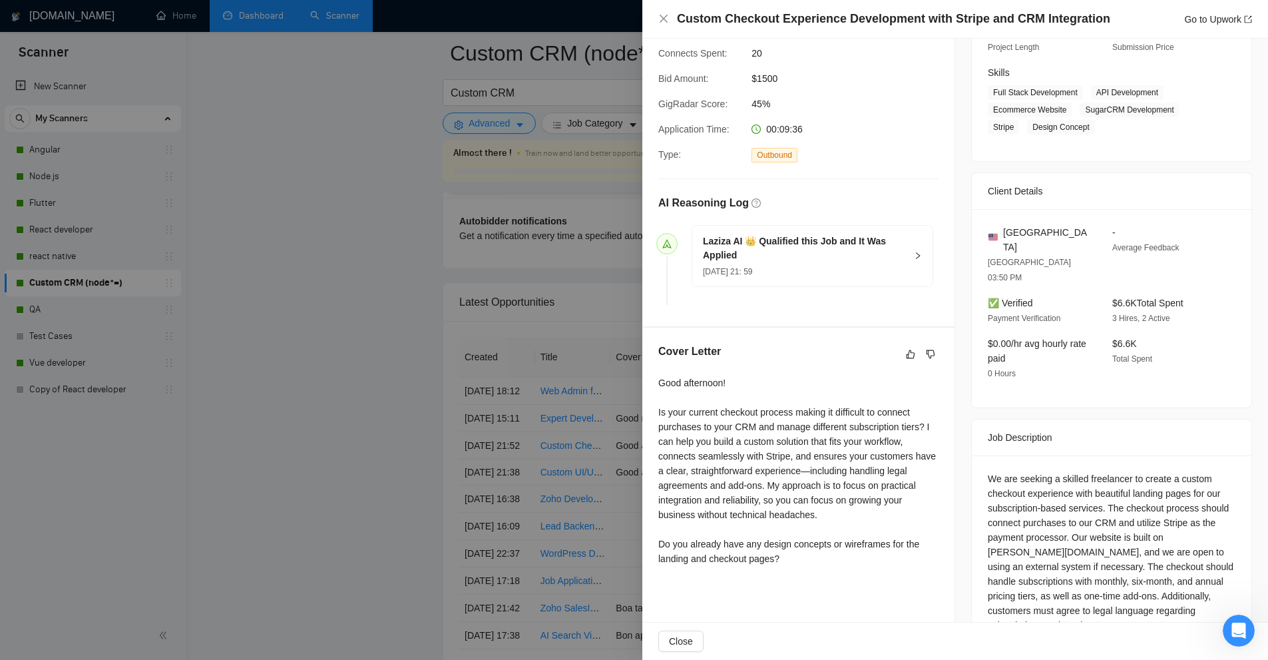
click at [1136, 514] on div "We are seeking a skilled freelancer to create a custom checkout experience with…" at bounding box center [1112, 551] width 248 height 161
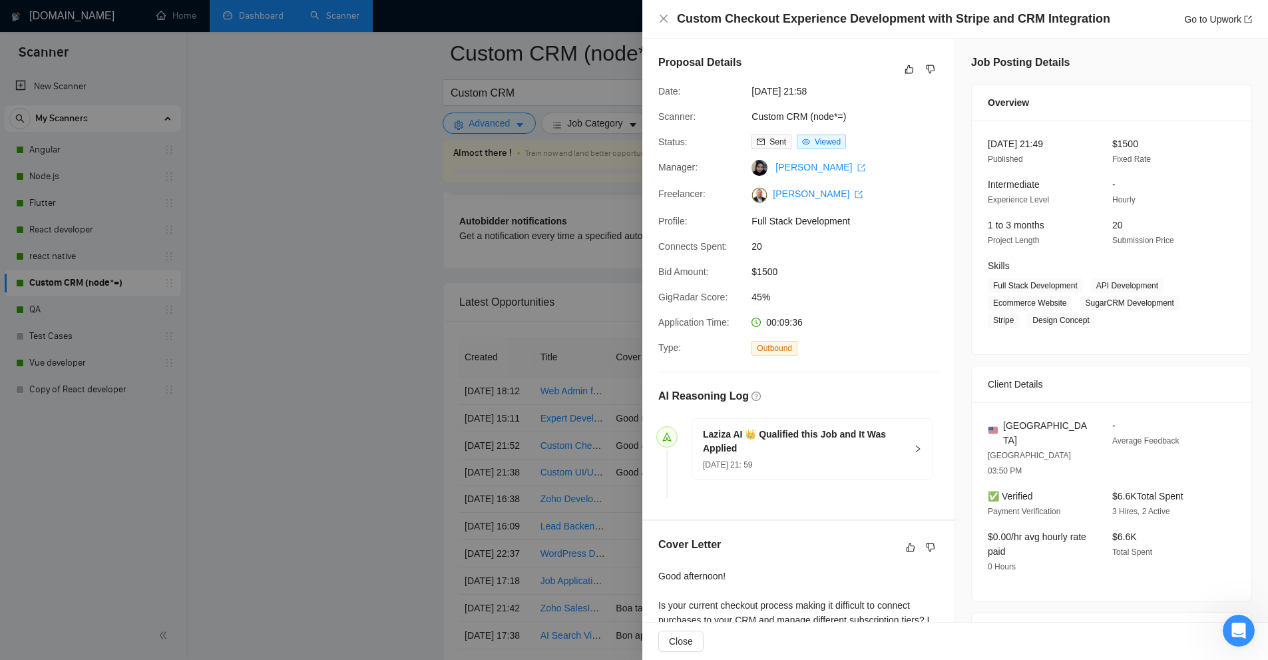
scroll to position [3477, 0]
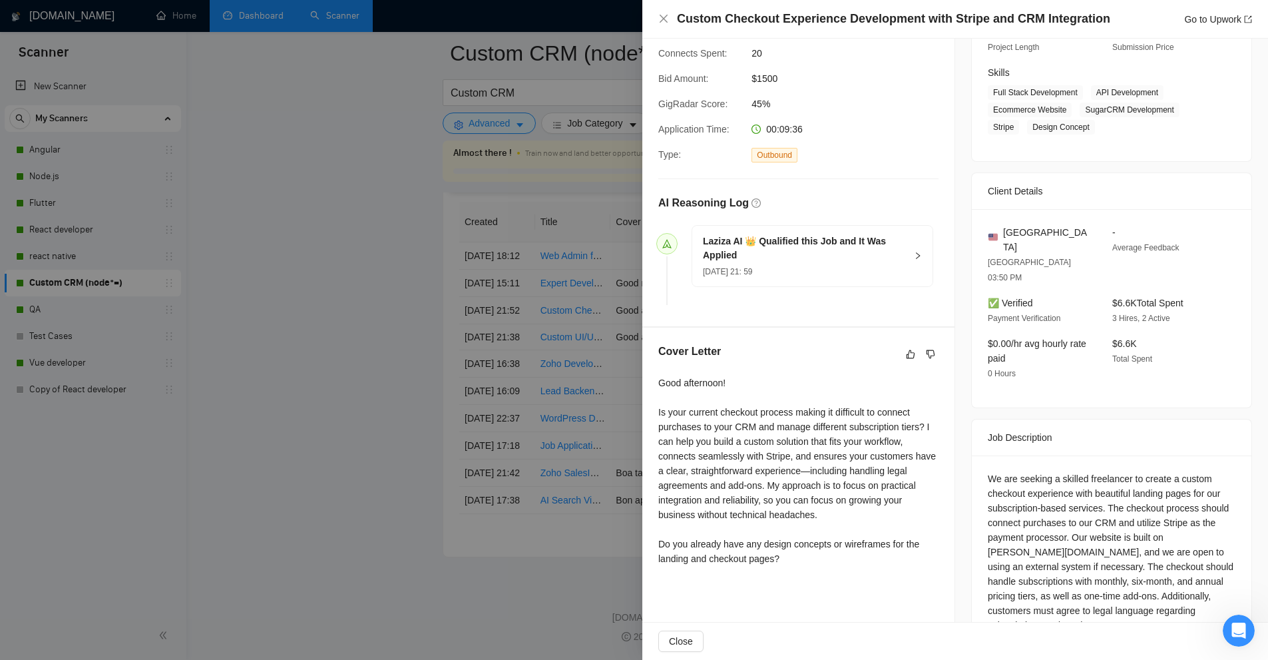
click at [900, 447] on div "Good afternoon! Is your current checkout process making it difficult to connect…" at bounding box center [798, 470] width 280 height 190
drag, startPoint x: 784, startPoint y: 487, endPoint x: 861, endPoint y: 521, distance: 84.4
click at [861, 521] on div "Good afternoon! Is your current checkout process making it difficult to connect…" at bounding box center [798, 470] width 280 height 190
click at [836, 523] on div "Good afternoon! Is your current checkout process making it difficult to connect…" at bounding box center [798, 470] width 280 height 190
click at [757, 485] on div "Good afternoon! Is your current checkout process making it difficult to connect…" at bounding box center [798, 470] width 280 height 190
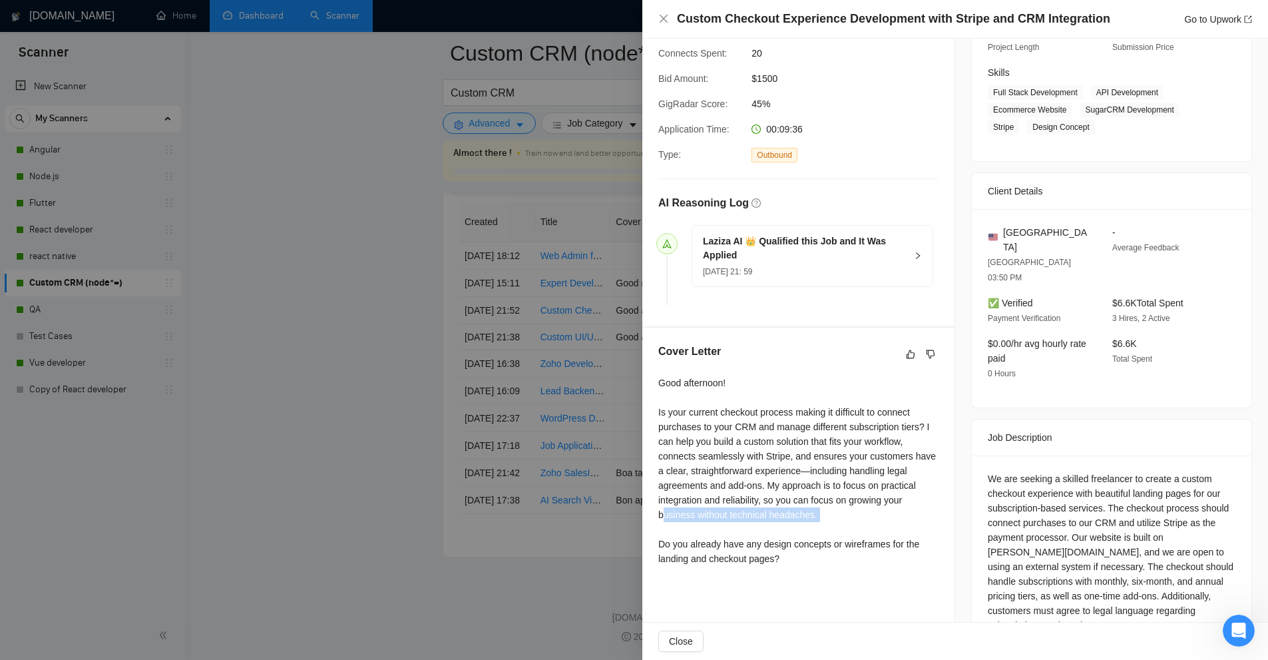
drag, startPoint x: 665, startPoint y: 509, endPoint x: 746, endPoint y: 523, distance: 81.9
click at [734, 523] on div "Good afternoon! Is your current checkout process making it difficult to connect…" at bounding box center [798, 470] width 280 height 190
click at [806, 498] on div "Good afternoon! Is your current checkout process making it difficult to connect…" at bounding box center [798, 470] width 280 height 190
drag, startPoint x: 766, startPoint y: 477, endPoint x: 885, endPoint y: 517, distance: 126.1
click at [885, 517] on div "Good afternoon! Is your current checkout process making it difficult to connect…" at bounding box center [798, 470] width 280 height 190
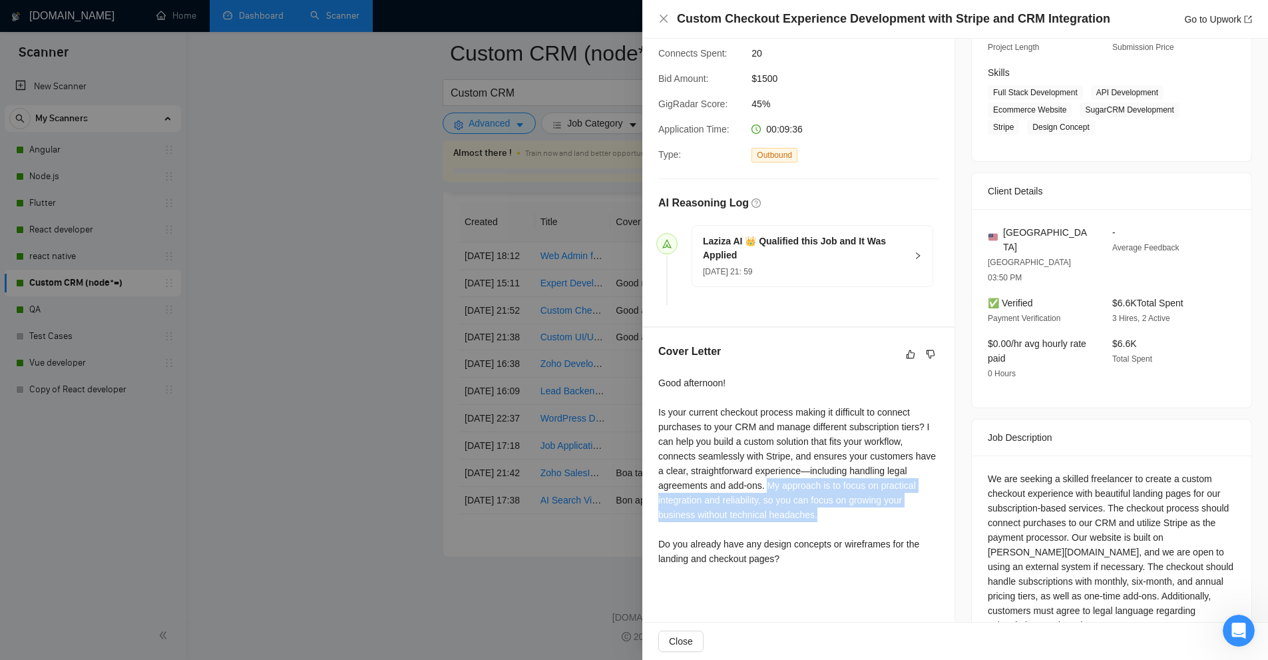
click at [885, 517] on div "Good afternoon! Is your current checkout process making it difficult to connect…" at bounding box center [798, 470] width 280 height 190
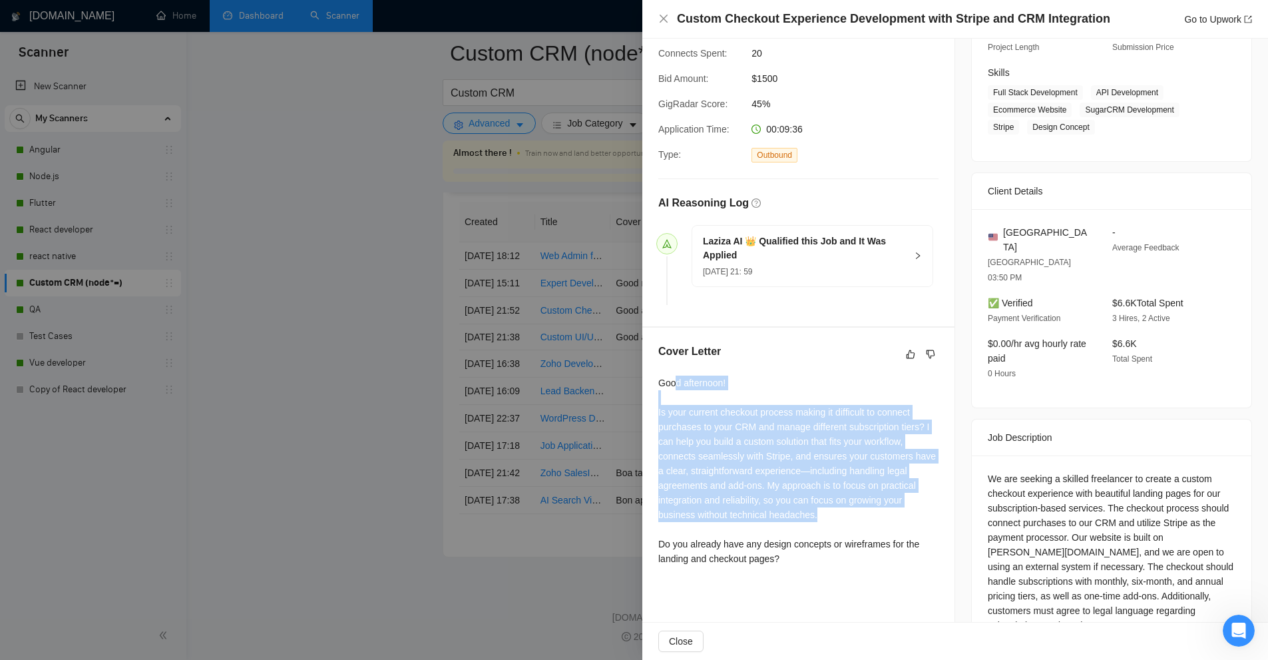
drag, startPoint x: 842, startPoint y: 512, endPoint x: 675, endPoint y: 381, distance: 211.9
click at [675, 381] on div "Good afternoon! Is your current checkout process making it difficult to connect…" at bounding box center [798, 470] width 280 height 190
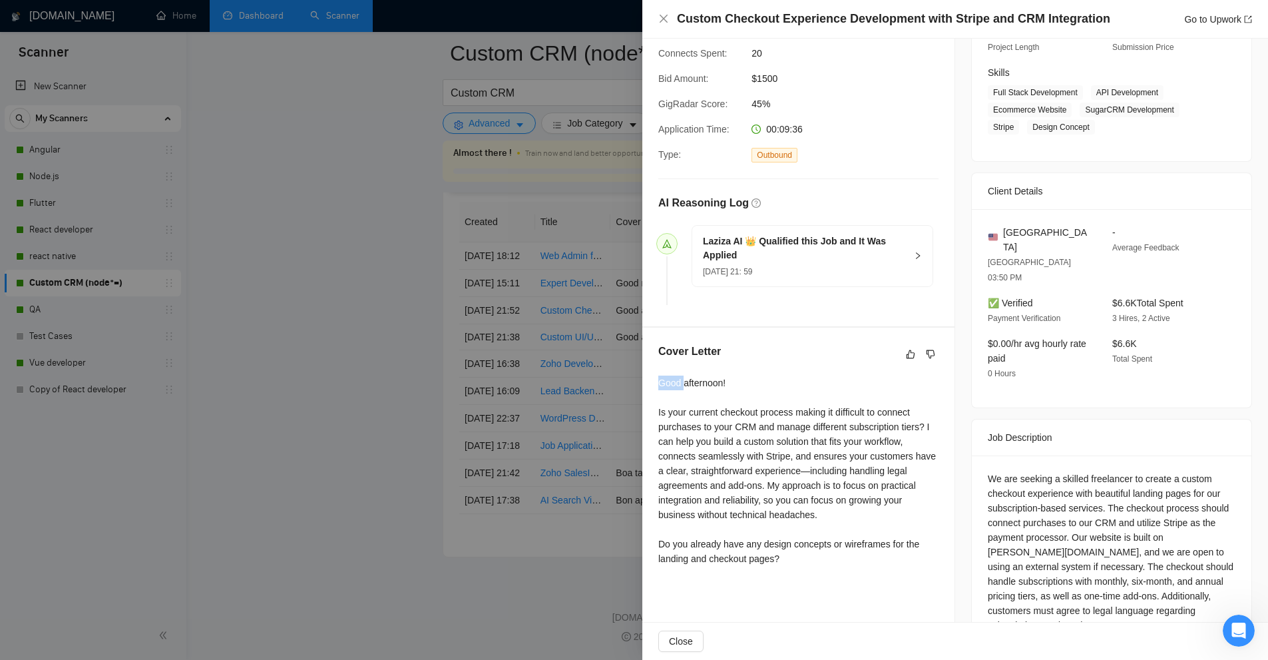
click at [675, 381] on div "Good afternoon! Is your current checkout process making it difficult to connect…" at bounding box center [798, 470] width 280 height 190
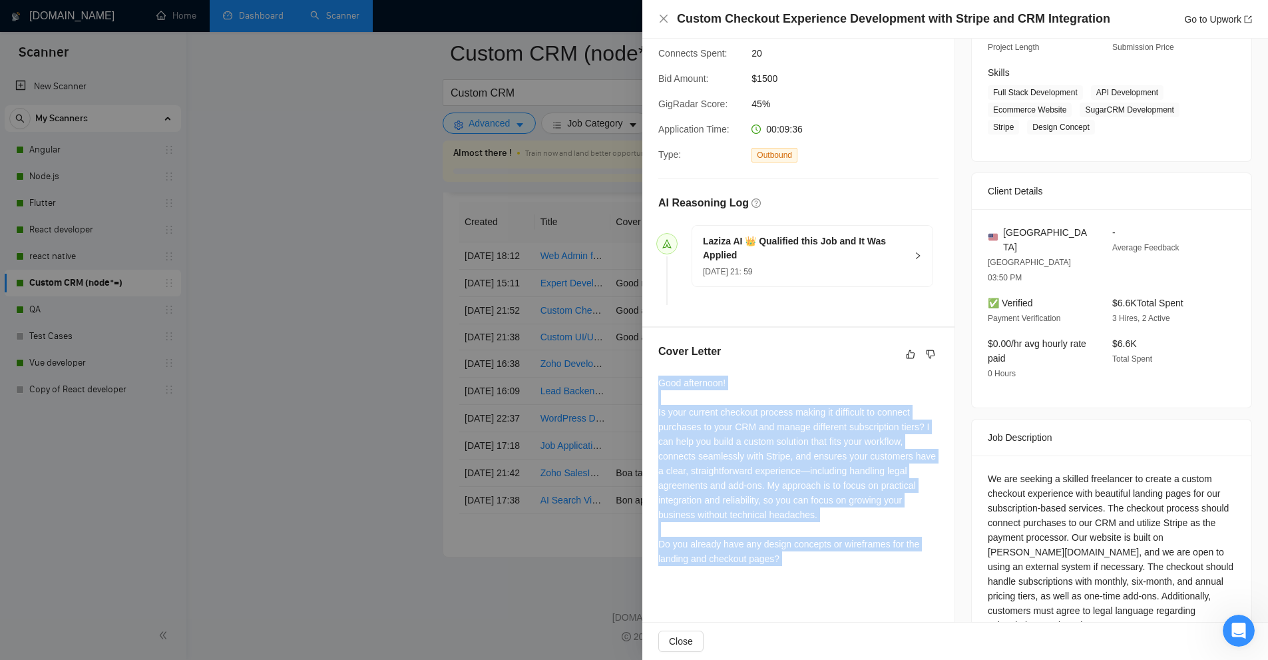
drag, startPoint x: 675, startPoint y: 381, endPoint x: 861, endPoint y: 555, distance: 255.3
click at [861, 555] on div "Good afternoon! Is your current checkout process making it difficult to connect…" at bounding box center [798, 470] width 280 height 190
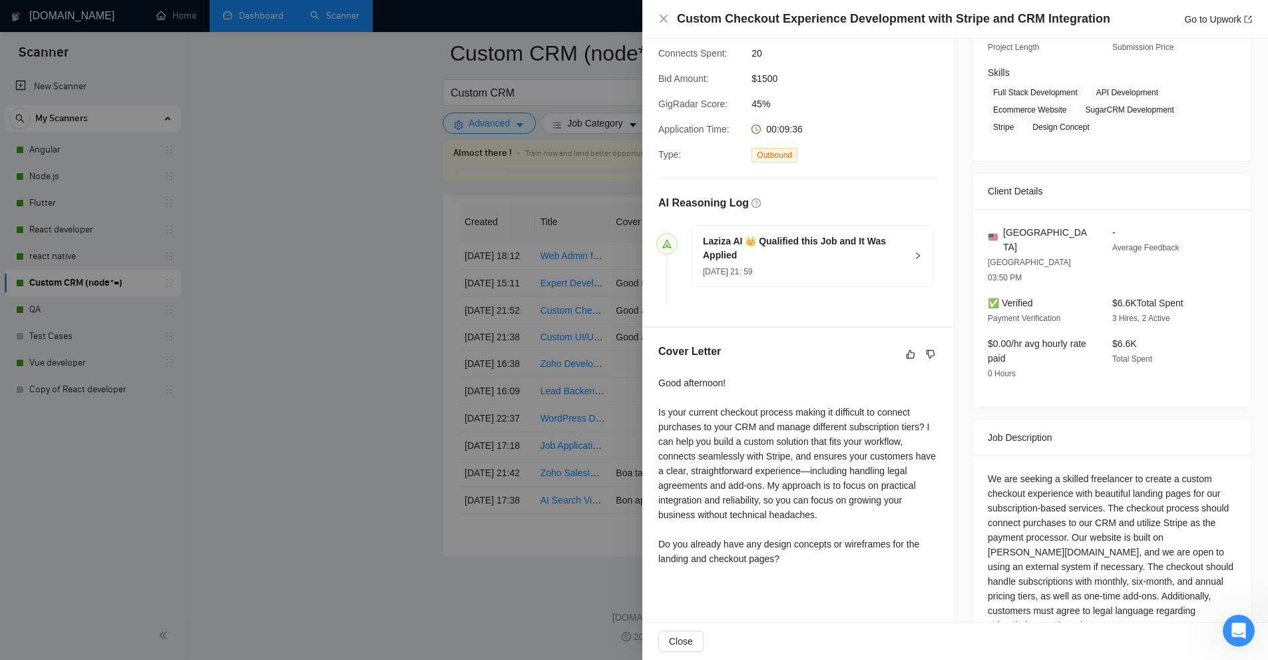
click at [1029, 32] on div "Custom Checkout Experience Development with Stripe and CRM Integration Go to Up…" at bounding box center [955, 19] width 626 height 39
click at [423, 52] on div at bounding box center [634, 330] width 1268 height 660
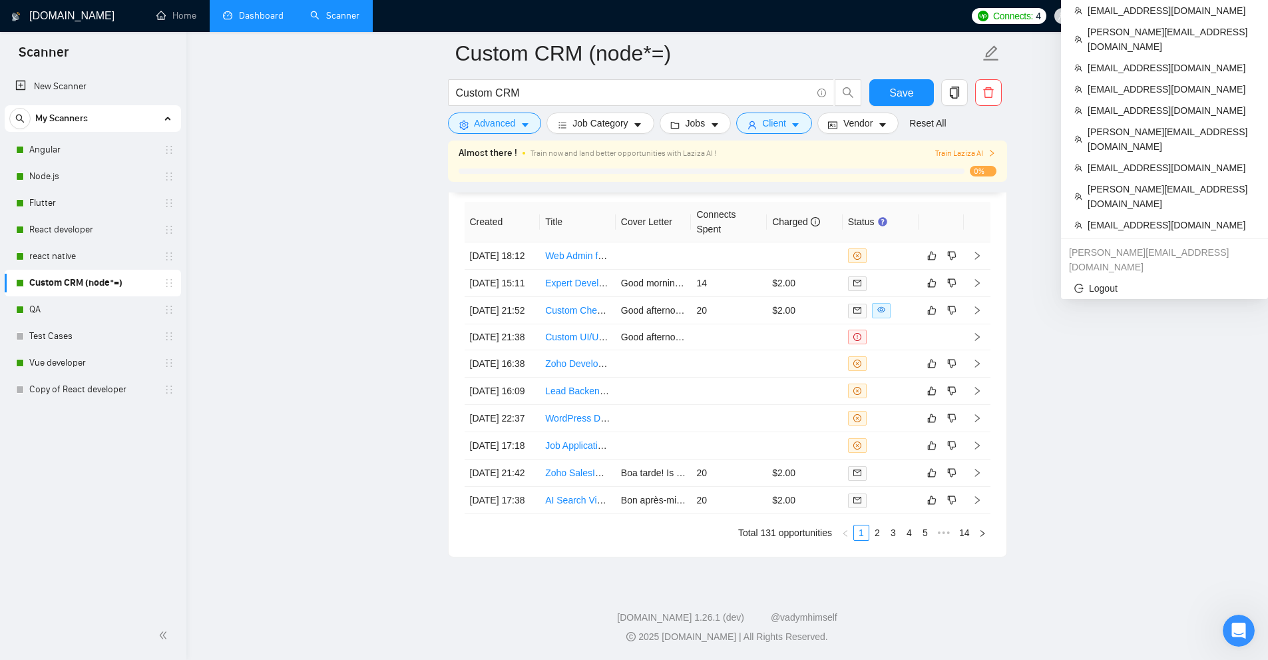
copy span "[EMAIL_ADDRESS][DOMAIN_NAME]"
drag, startPoint x: 1133, startPoint y: 21, endPoint x: 1233, endPoint y: 19, distance: 99.9
click at [1233, 19] on span "[EMAIL_ADDRESS][DOMAIN_NAME]" at bounding box center [1144, 16] width 195 height 43
